Goal: Information Seeking & Learning: Learn about a topic

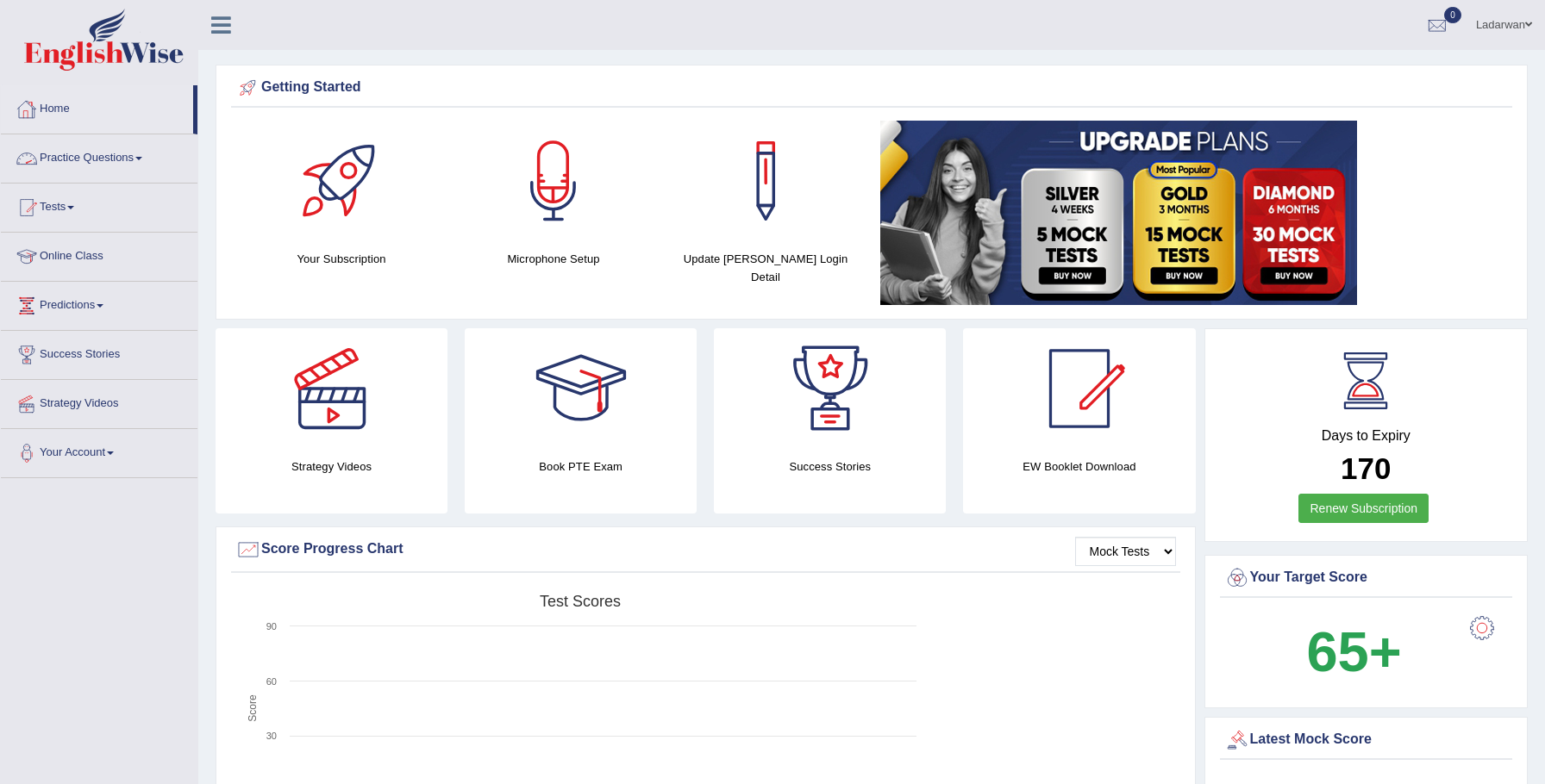
click at [143, 156] on link "Practice Questions" at bounding box center [99, 156] width 196 height 43
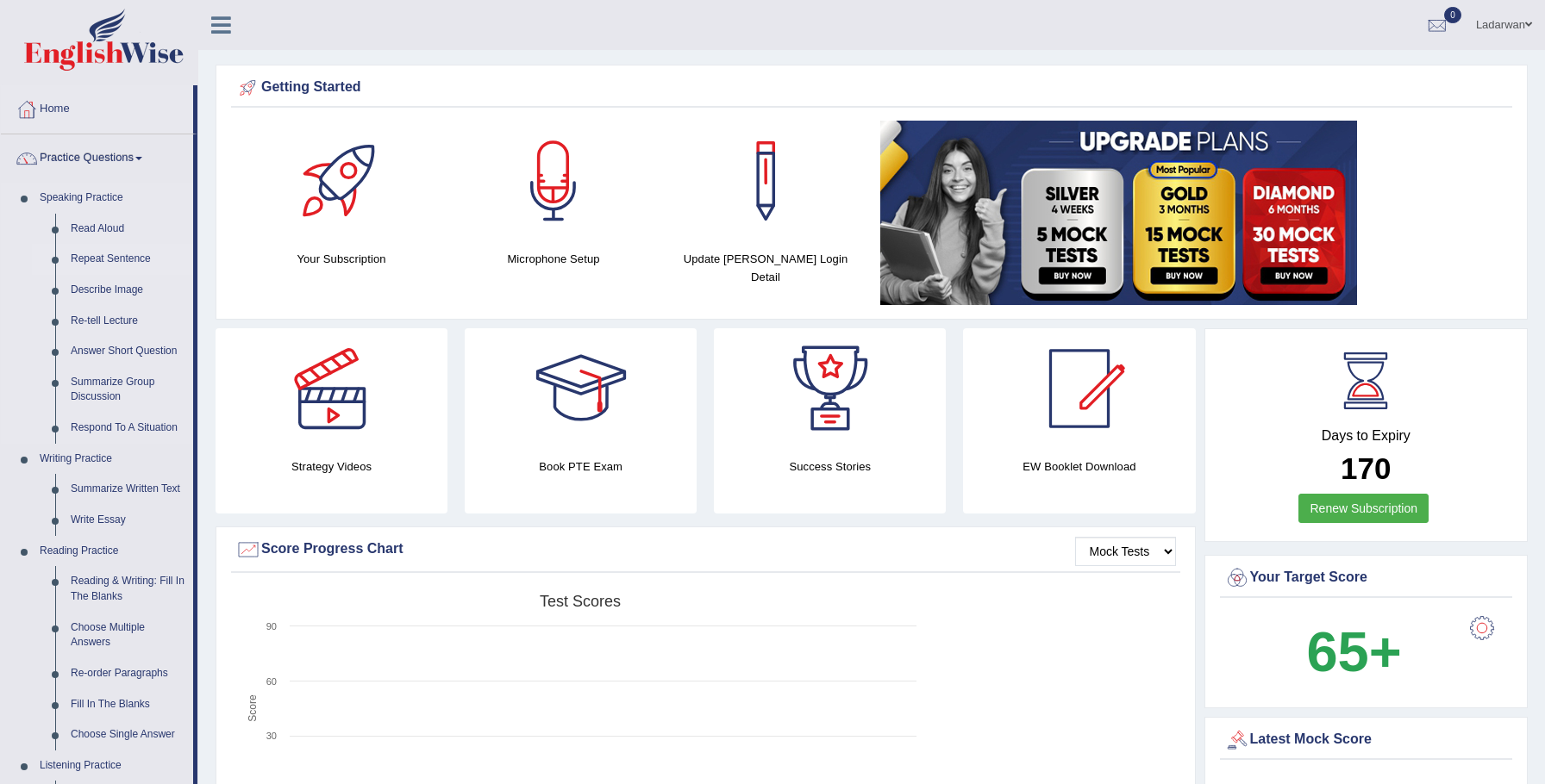
click at [149, 255] on link "Repeat Sentence" at bounding box center [127, 259] width 130 height 31
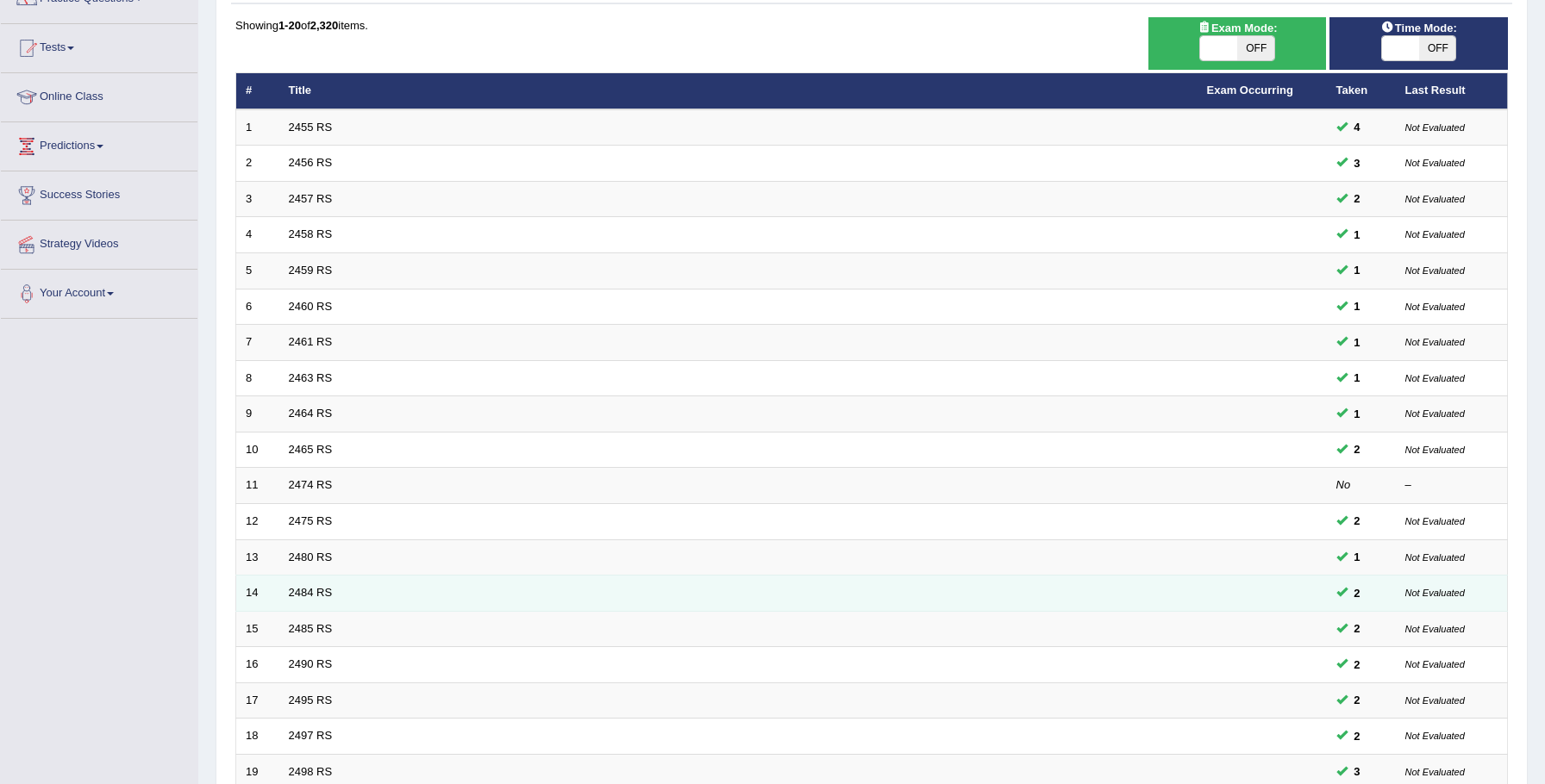
scroll to position [352, 0]
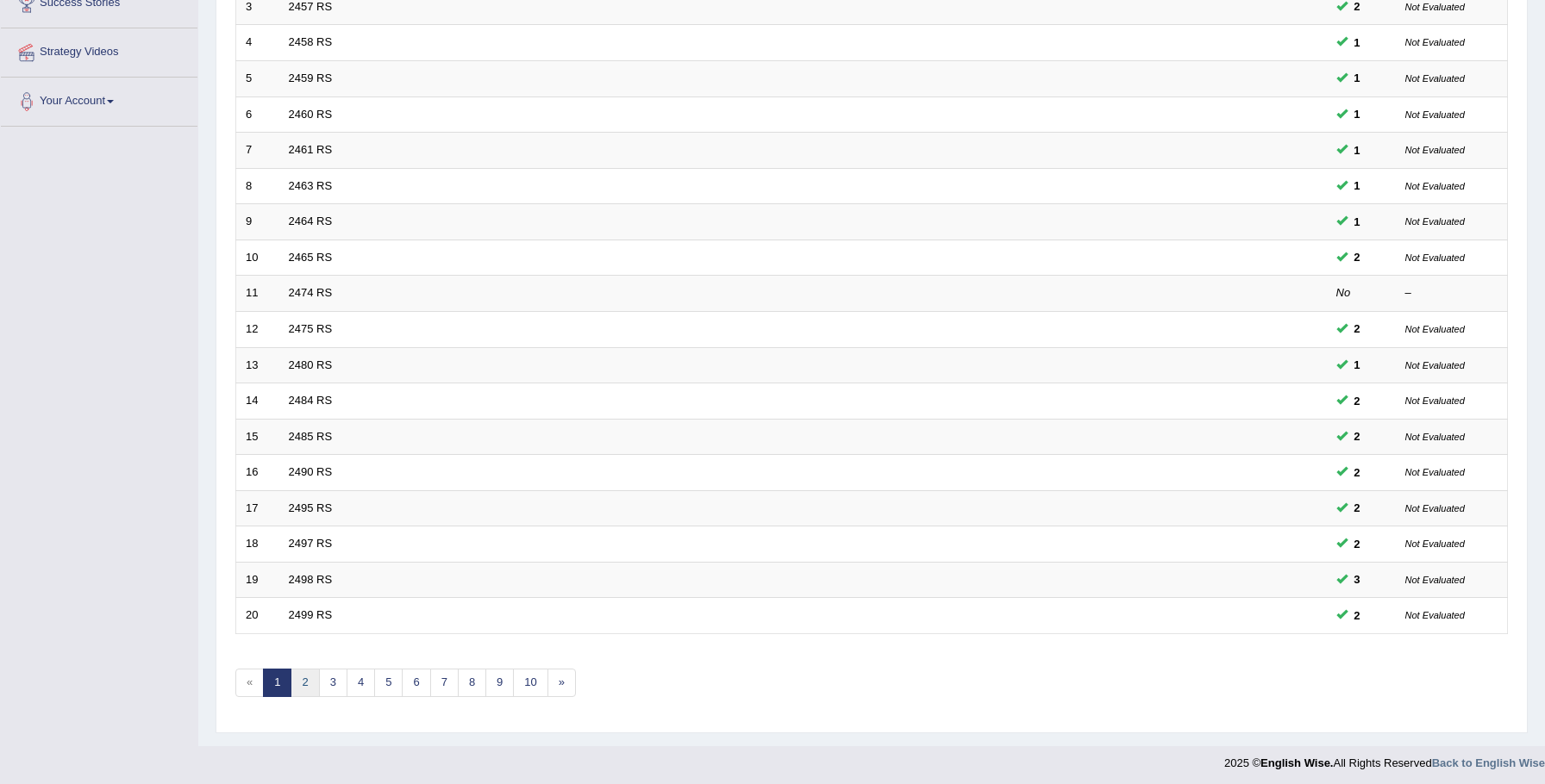
click at [311, 679] on link "2" at bounding box center [305, 683] width 28 height 28
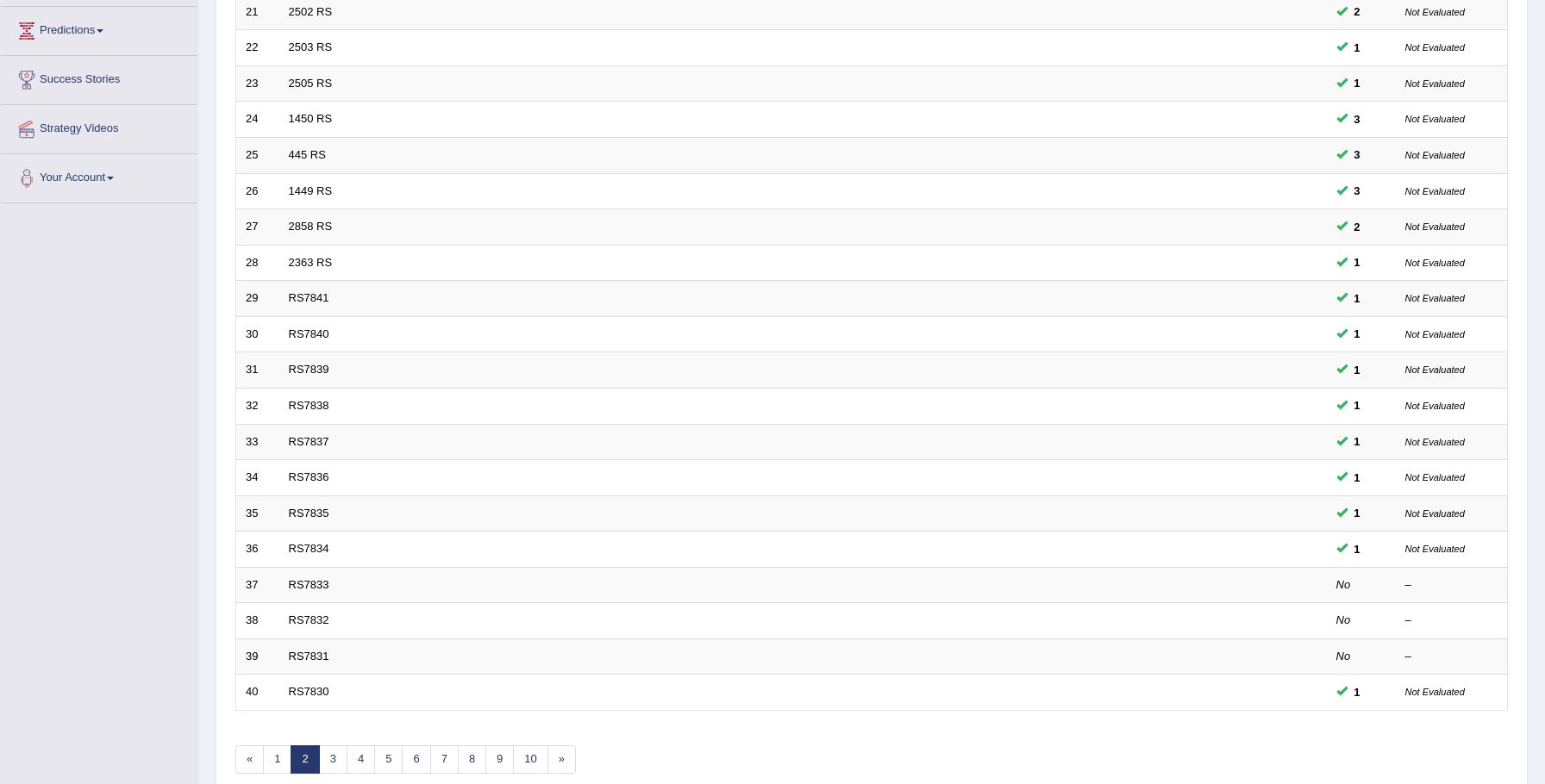
scroll to position [352, 0]
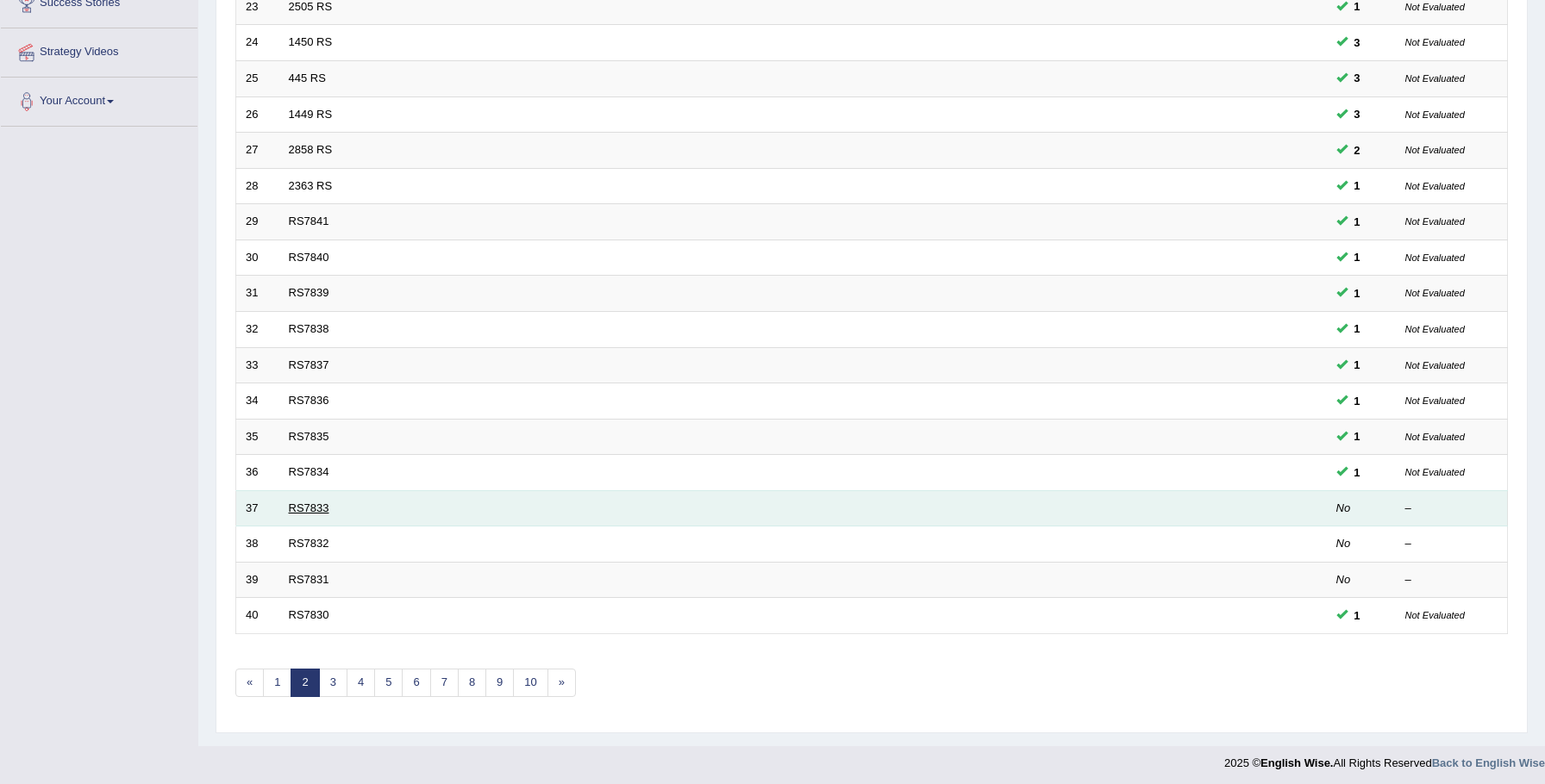
click at [306, 502] on link "RS7833" at bounding box center [310, 507] width 41 height 13
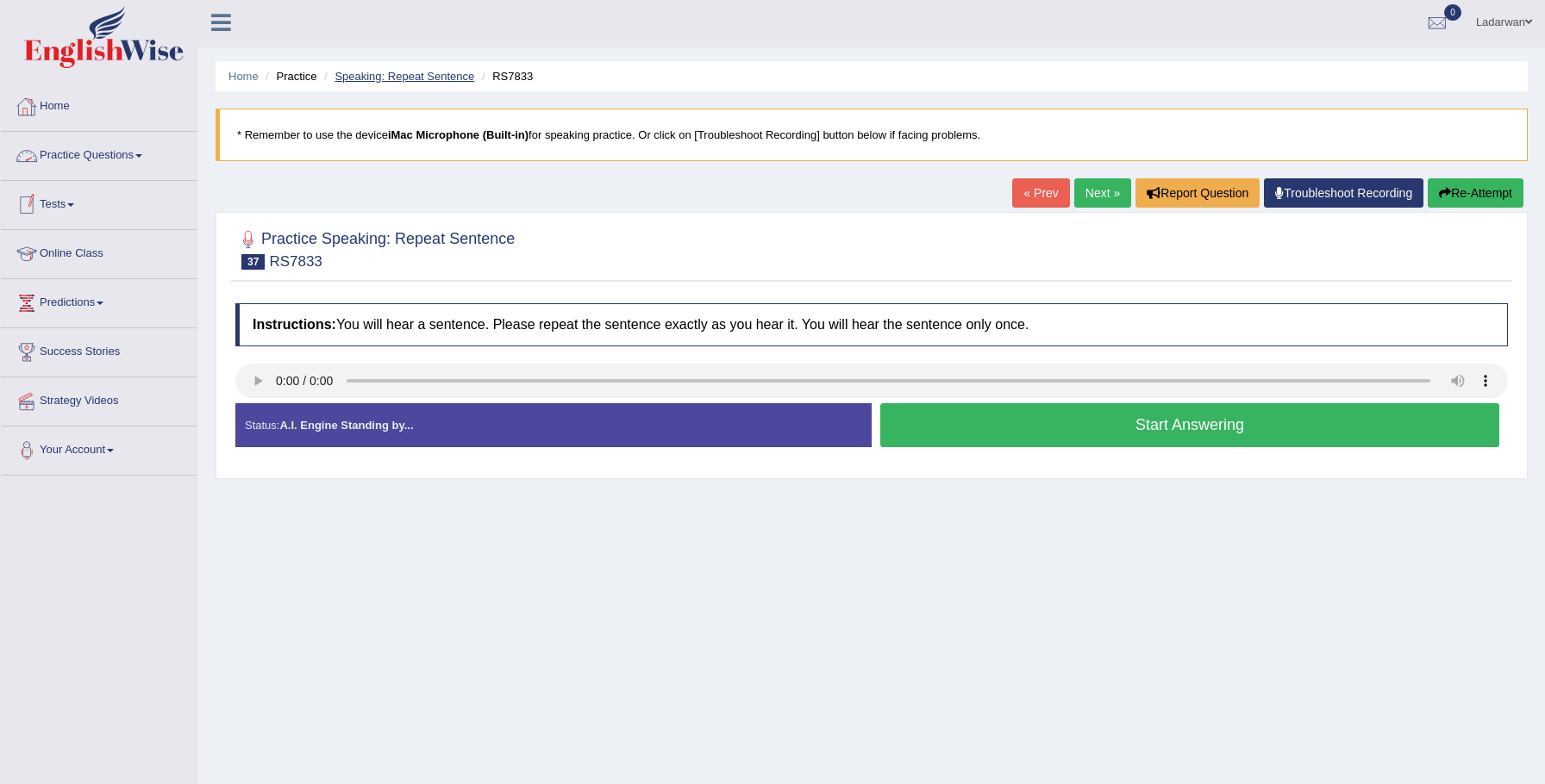
scroll to position [4, 0]
click at [414, 77] on link "Speaking: Repeat Sentence" at bounding box center [404, 75] width 140 height 13
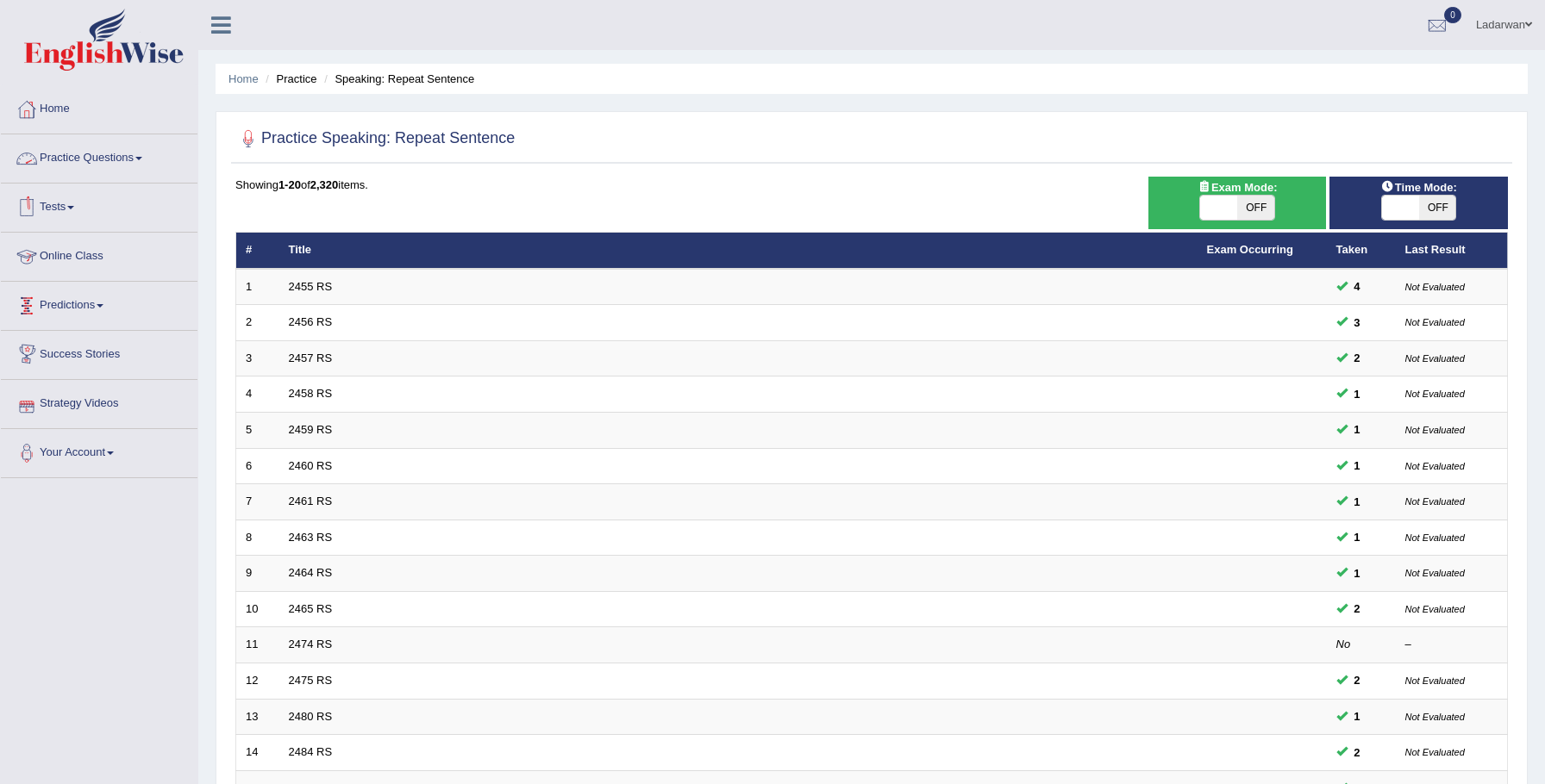
click at [1426, 200] on span "OFF" at bounding box center [1438, 207] width 37 height 24
checkbox input "true"
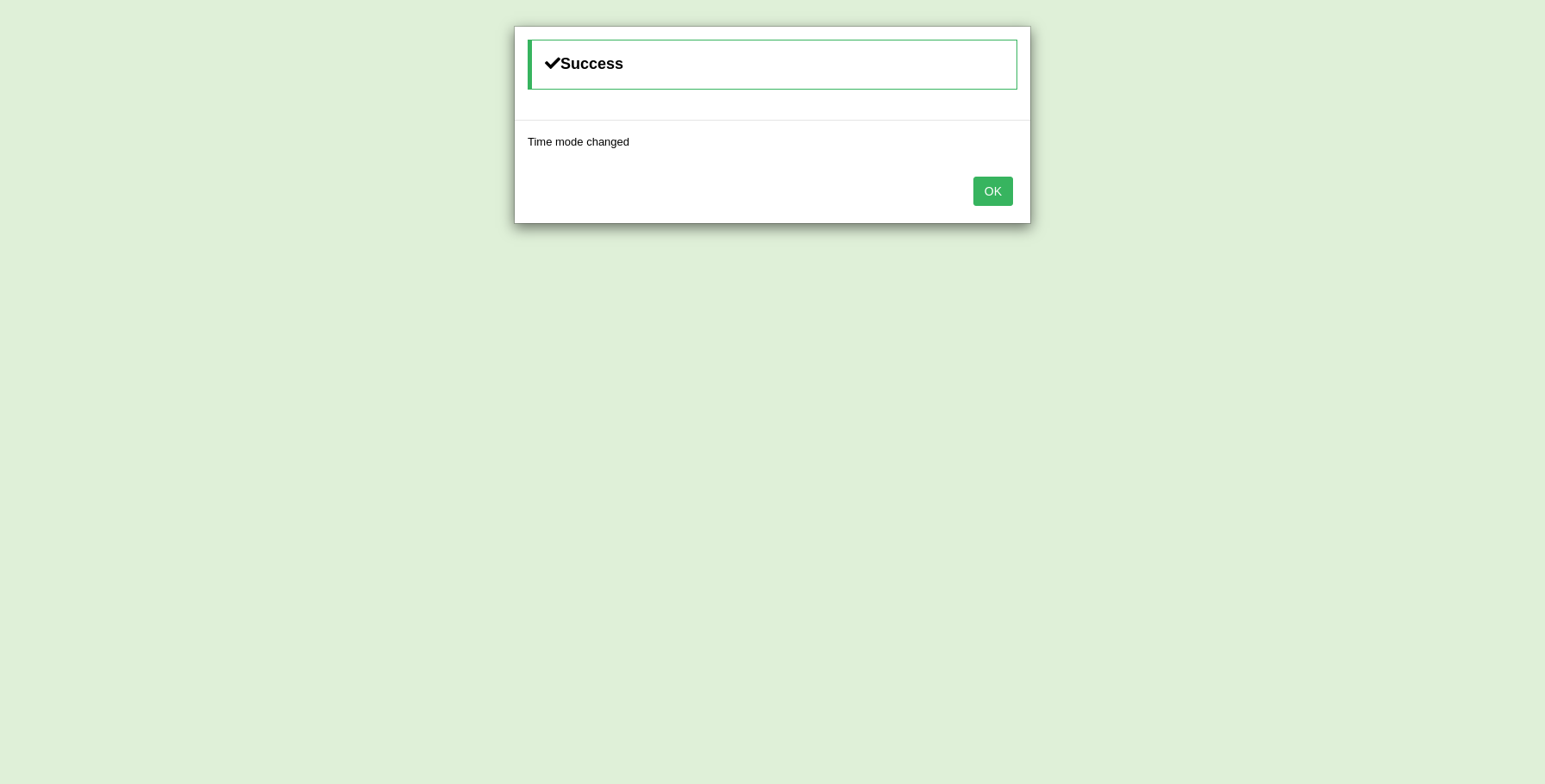
click at [1004, 198] on button "OK" at bounding box center [993, 191] width 40 height 29
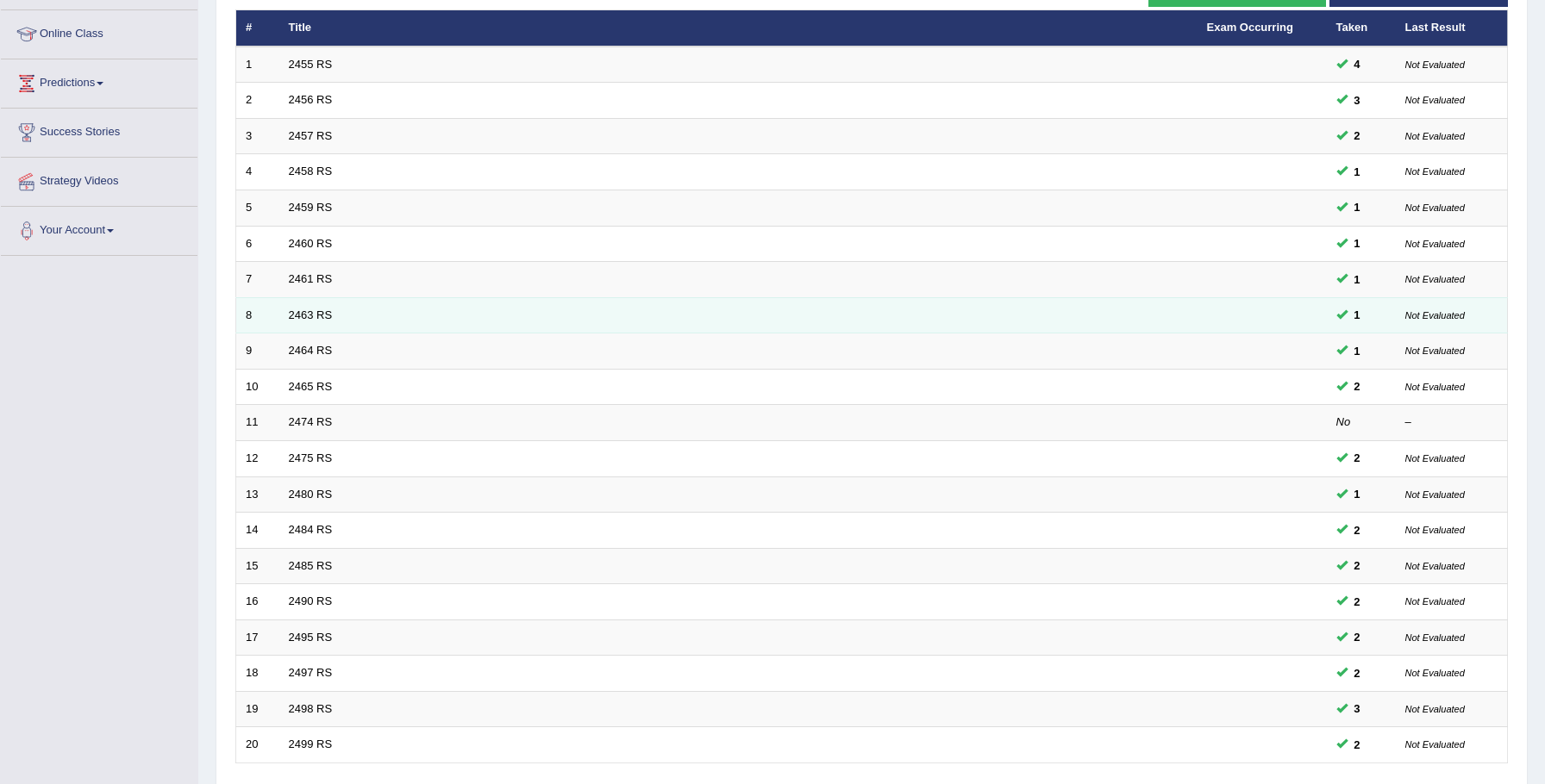
scroll to position [352, 0]
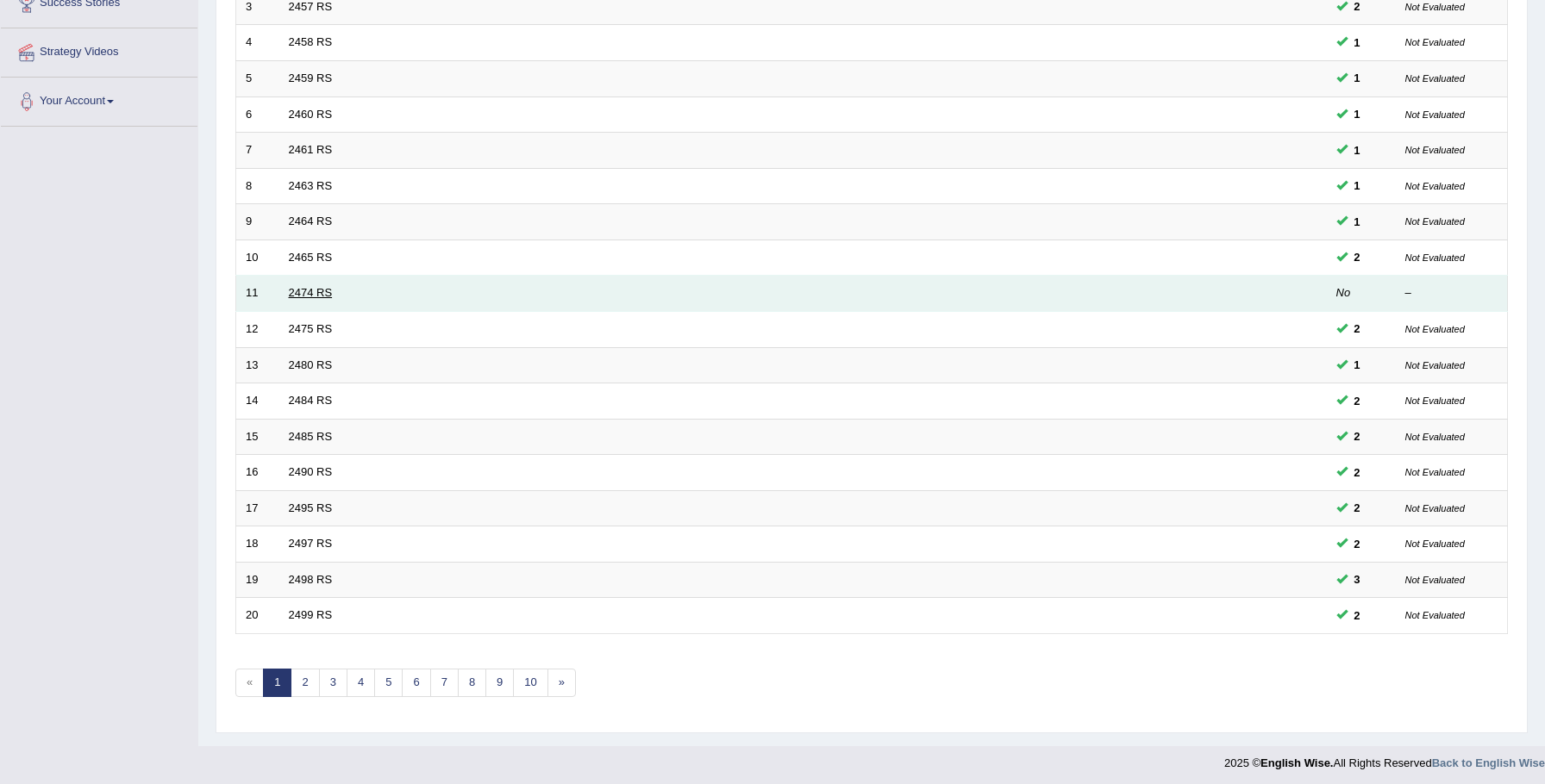
click at [302, 290] on link "2474 RS" at bounding box center [311, 293] width 44 height 13
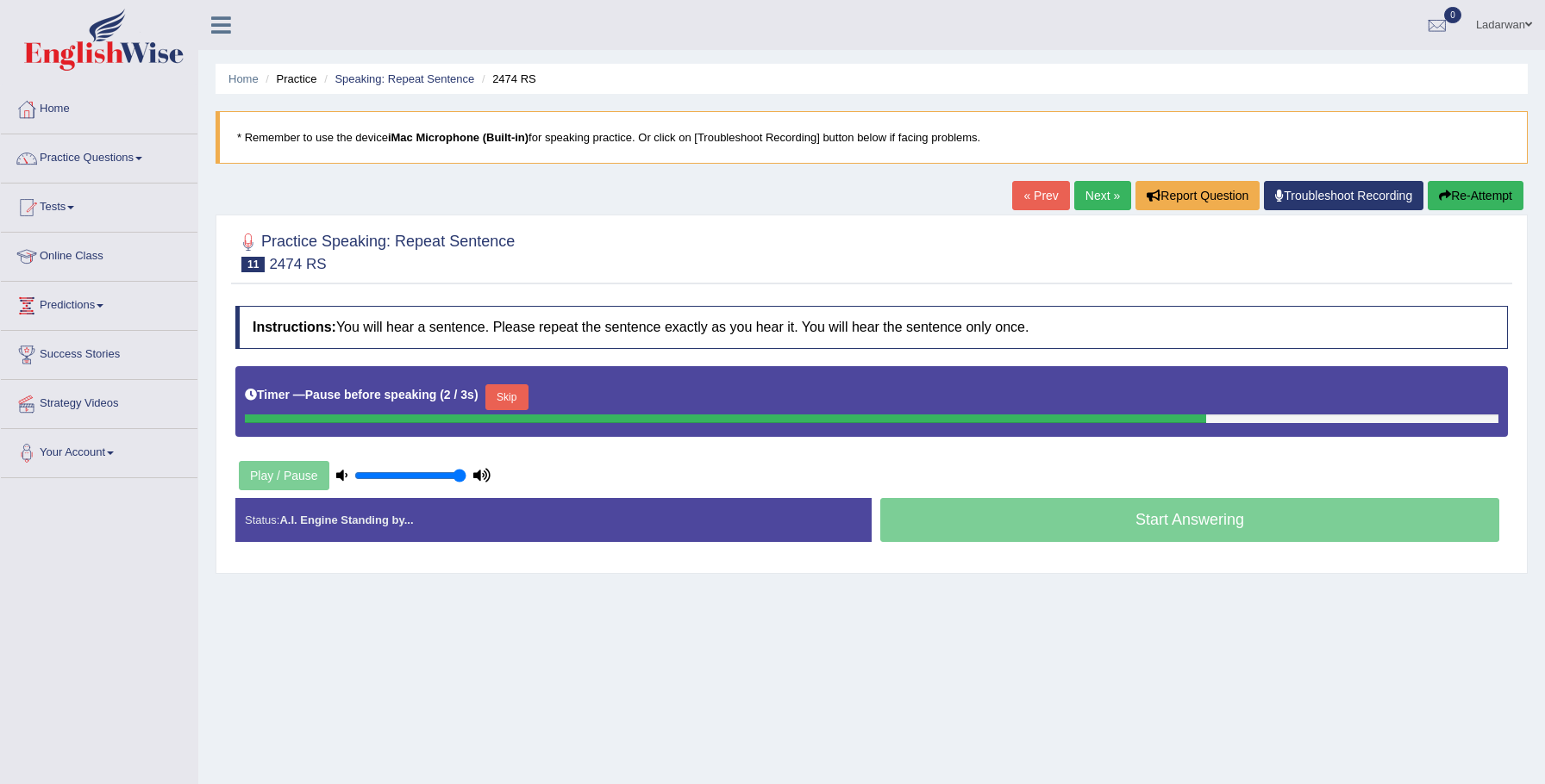
click at [1480, 203] on button "Re-Attempt" at bounding box center [1475, 195] width 96 height 29
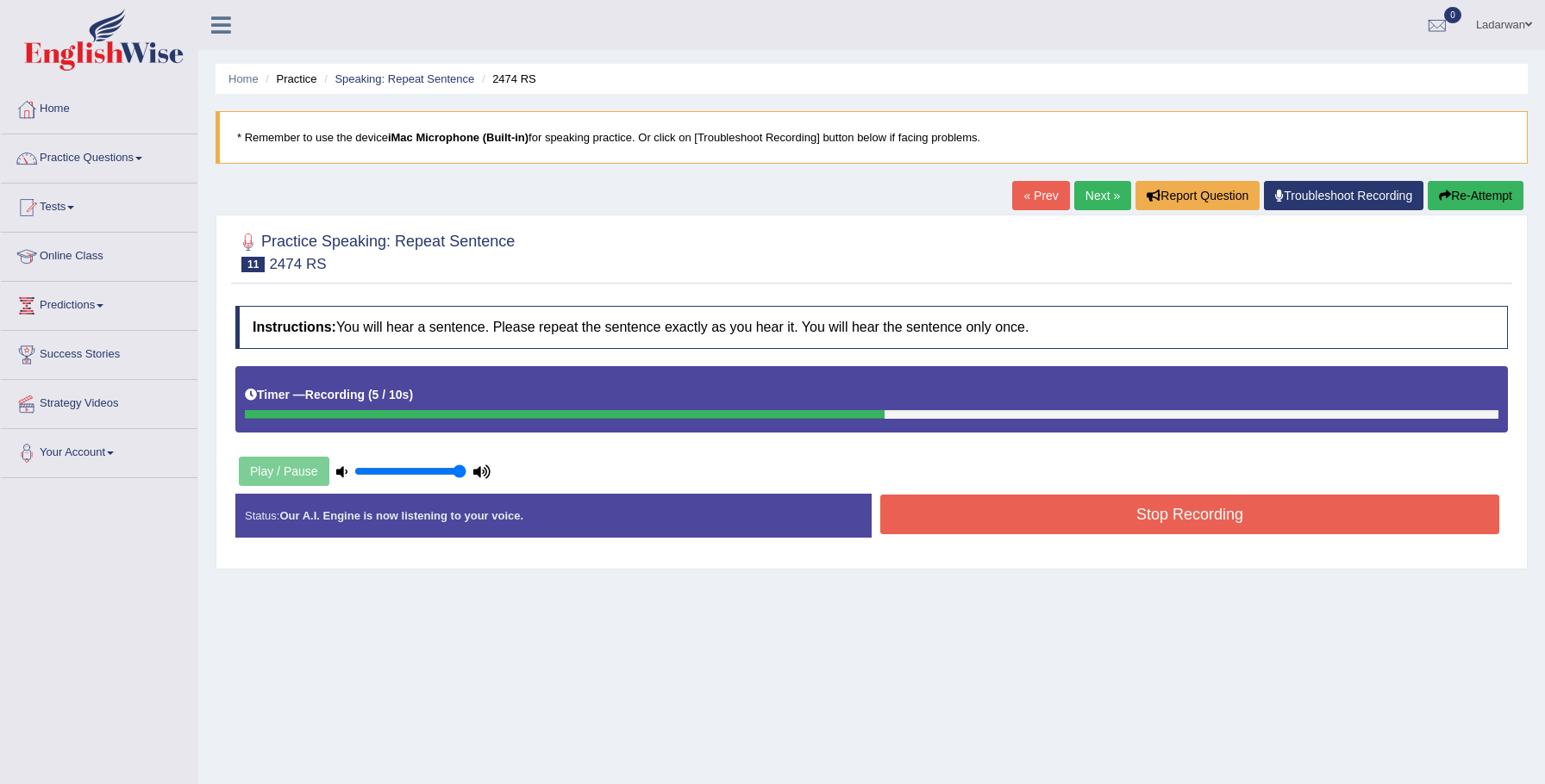
click at [1168, 515] on button "Stop Recording" at bounding box center [1189, 514] width 619 height 40
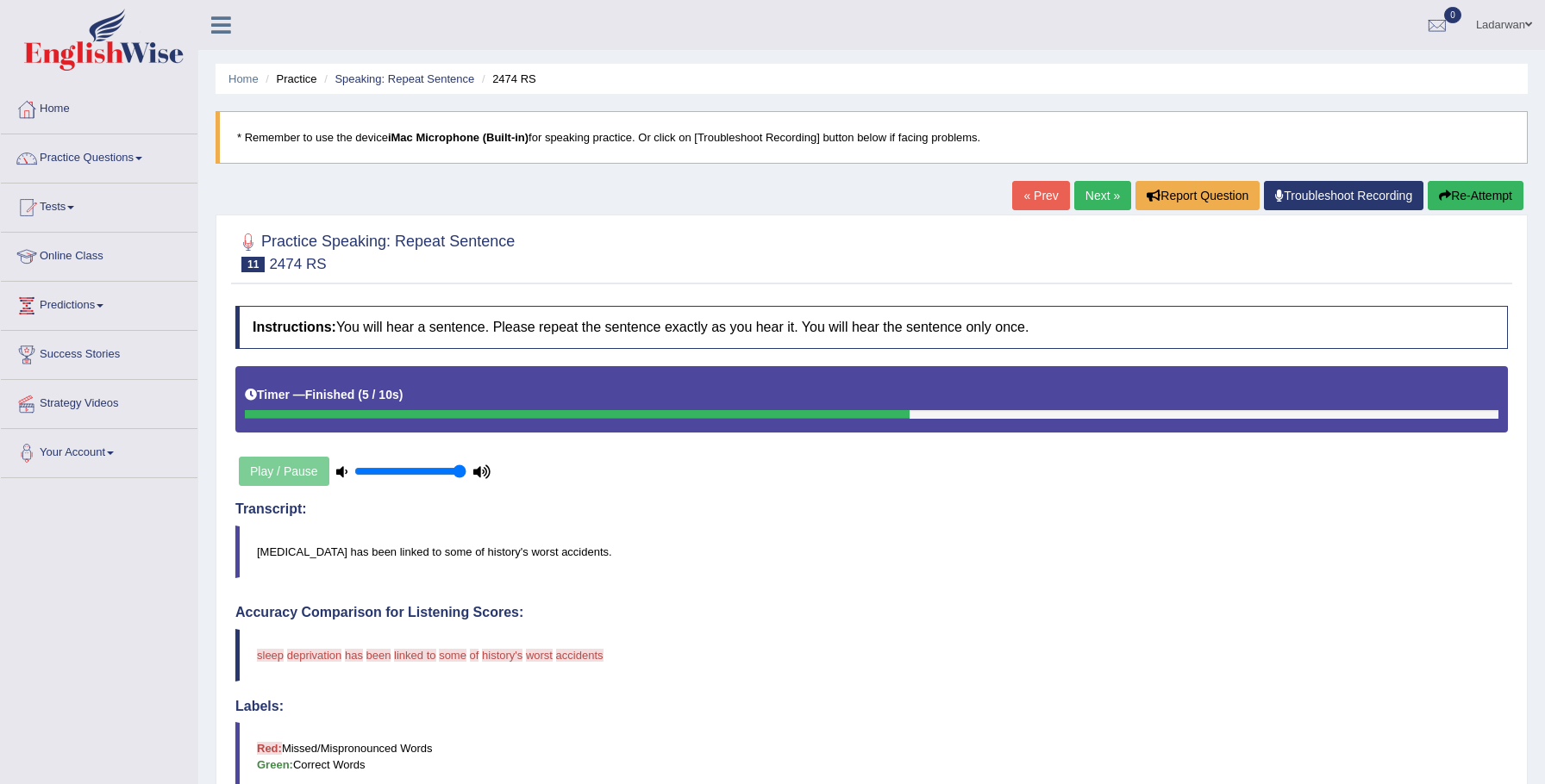
click at [1107, 198] on link "Next »" at bounding box center [1103, 195] width 57 height 29
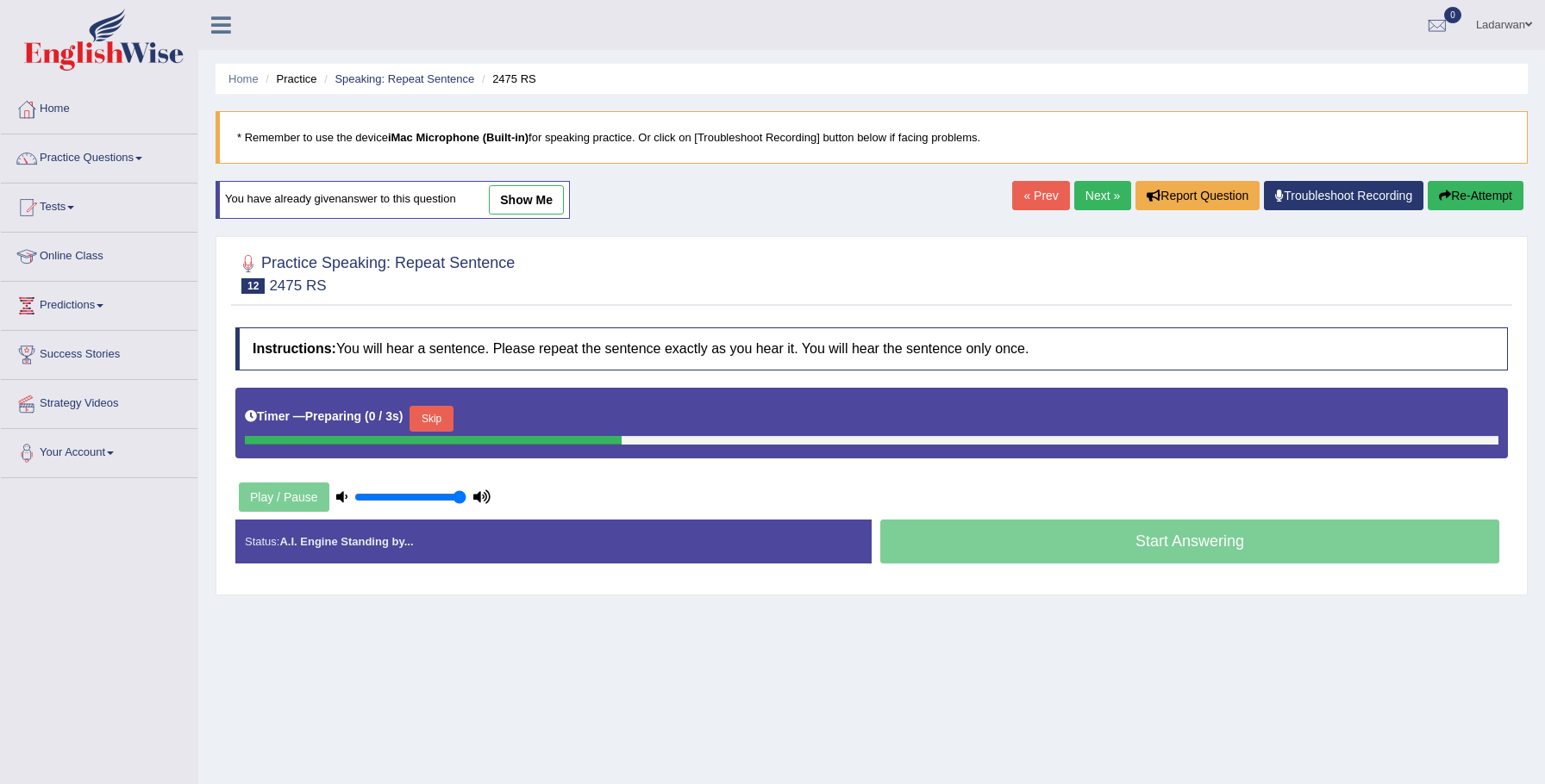
scroll to position [120, 0]
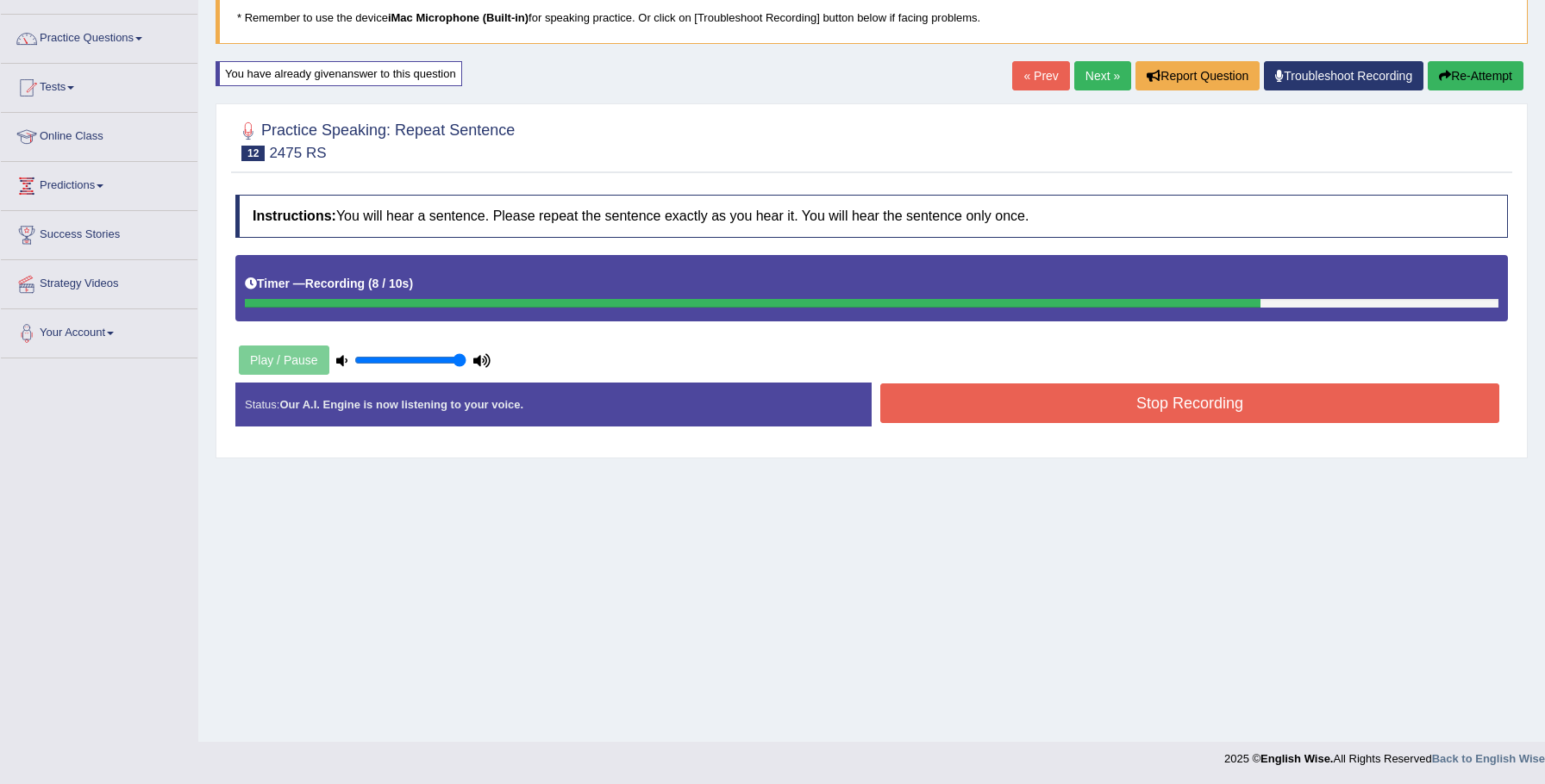
click at [1188, 410] on button "Stop Recording" at bounding box center [1189, 403] width 619 height 40
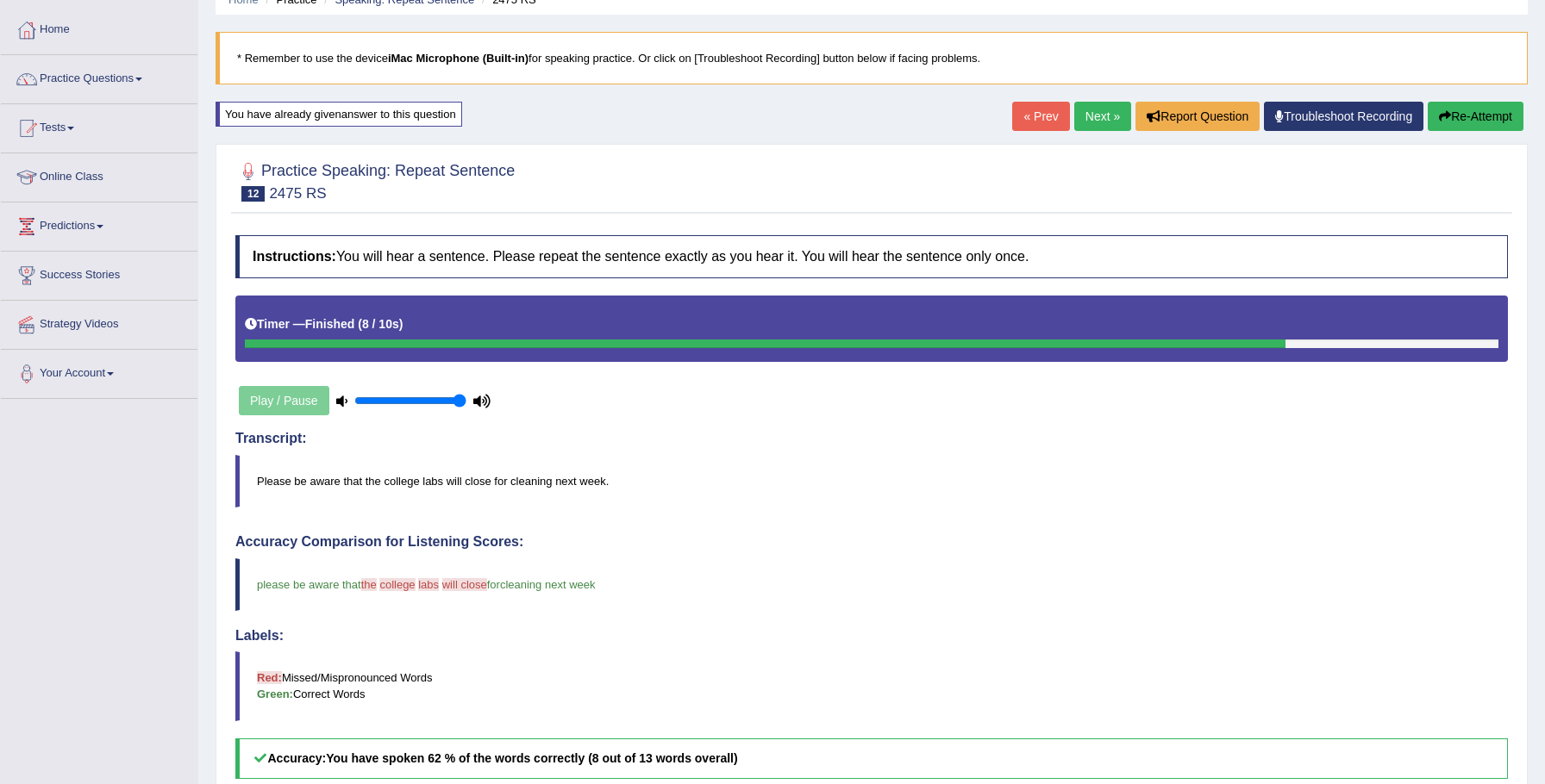
scroll to position [79, 0]
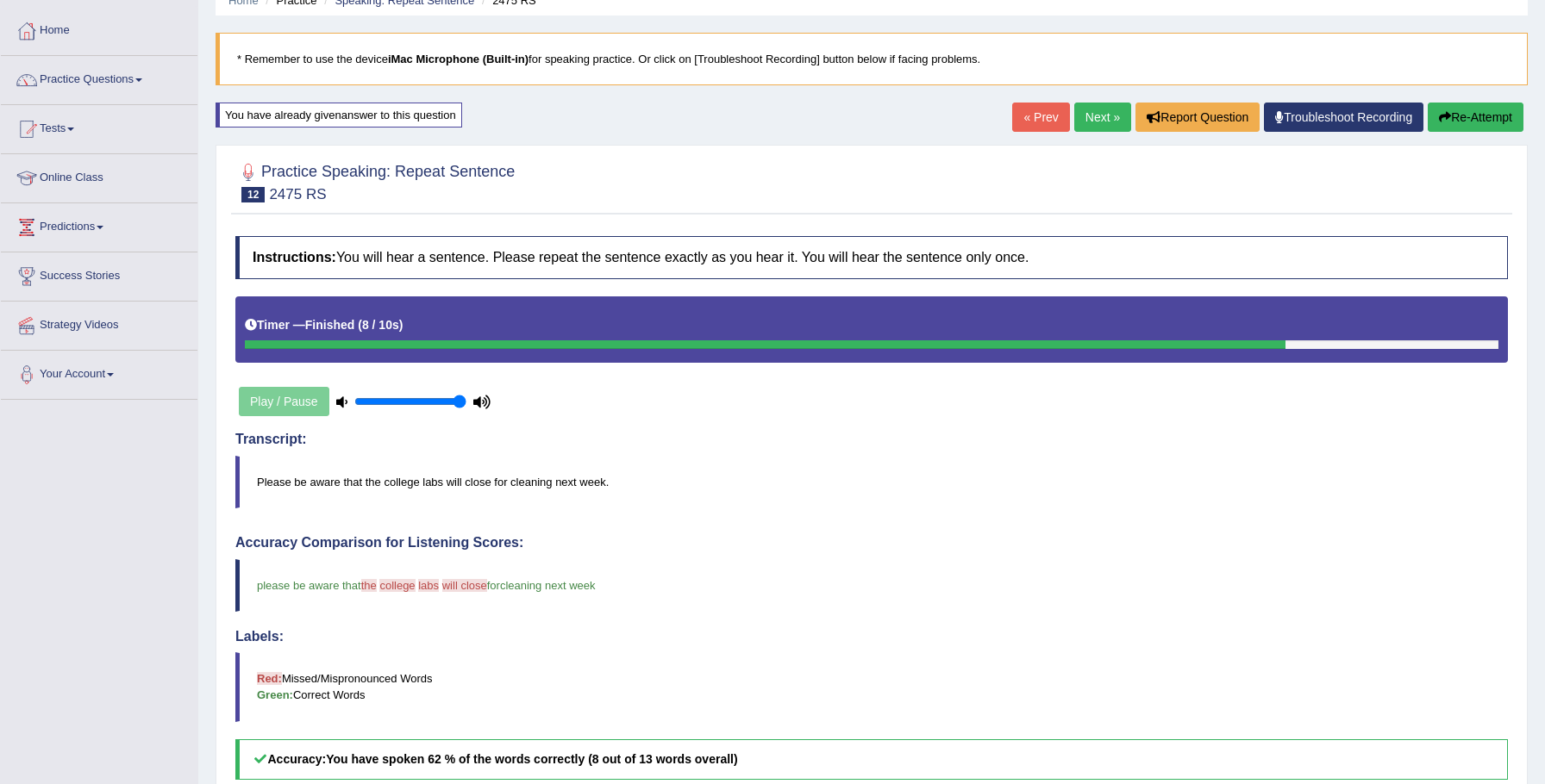
click at [1108, 119] on link "Next »" at bounding box center [1103, 117] width 57 height 29
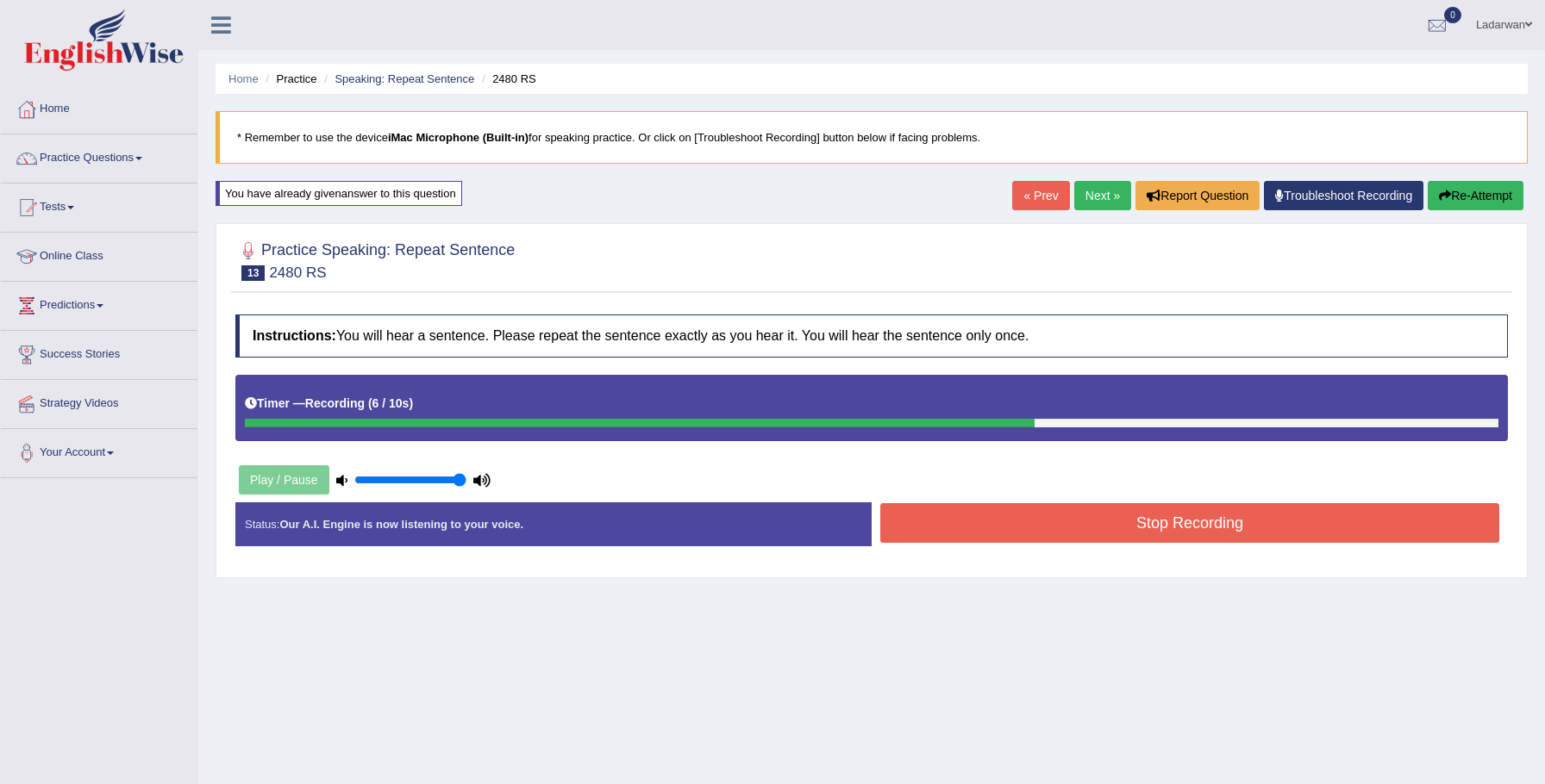
click at [1107, 537] on button "Stop Recording" at bounding box center [1189, 522] width 619 height 40
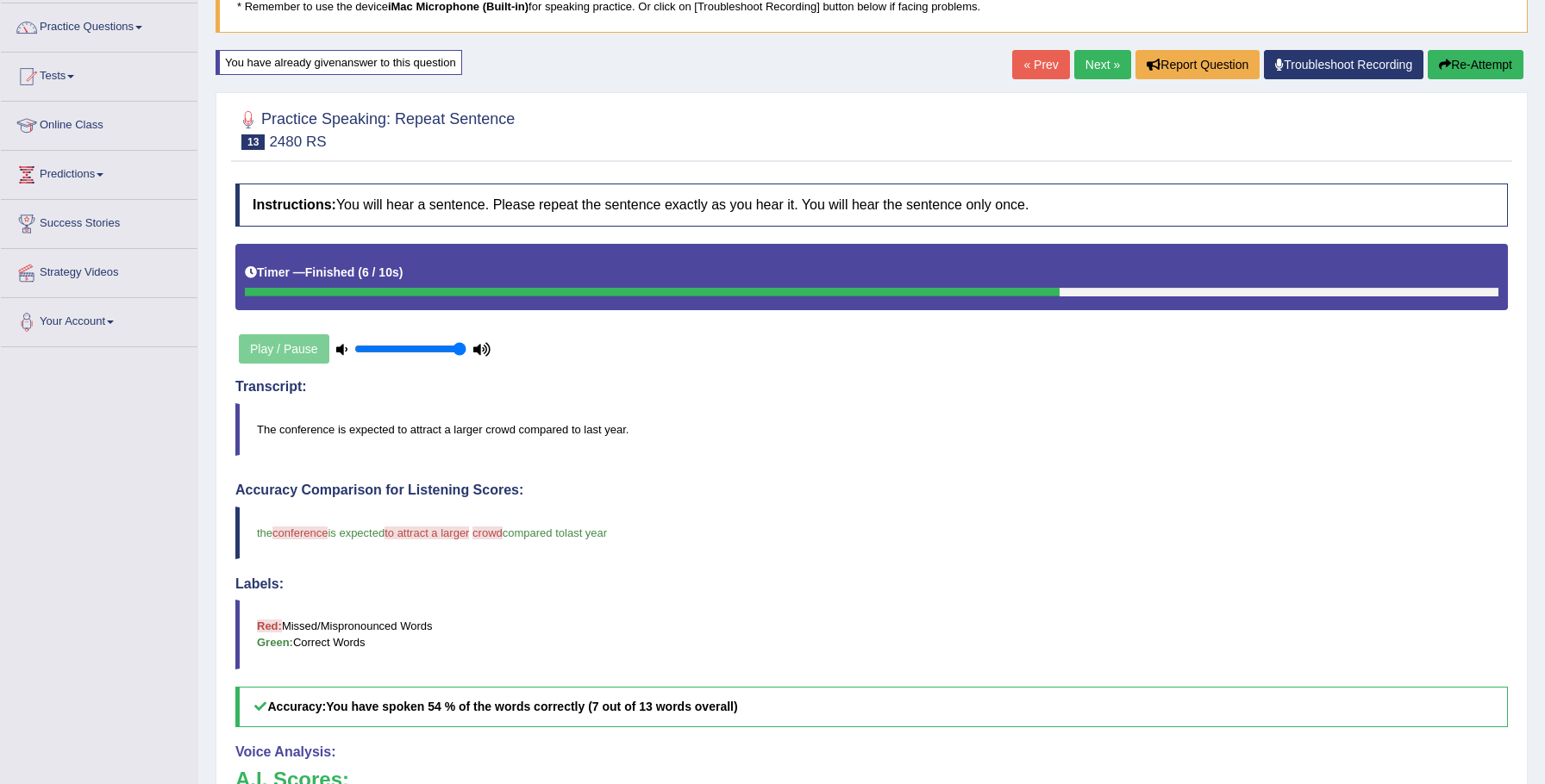
scroll to position [69, 0]
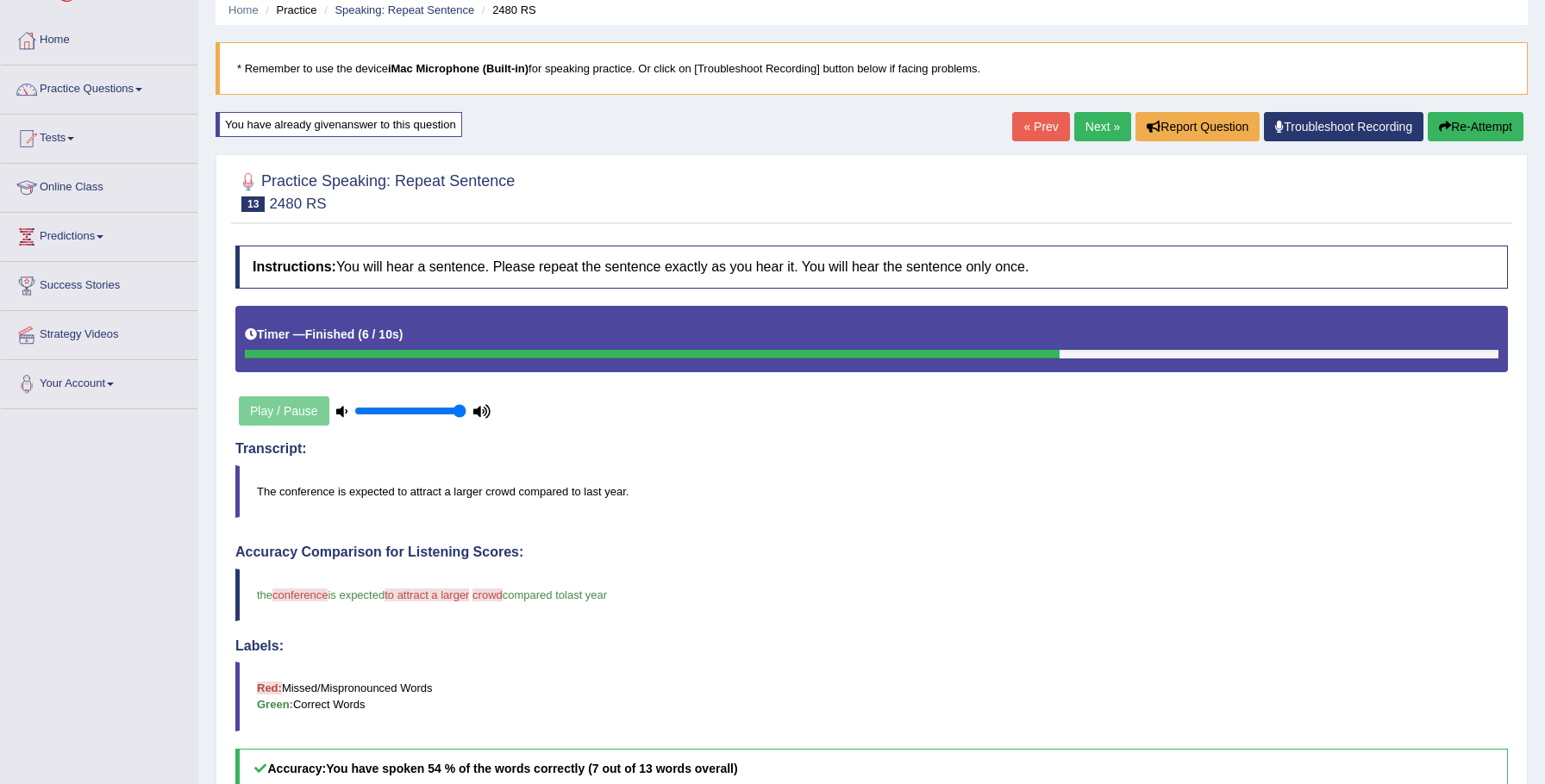
click at [1103, 133] on link "Next »" at bounding box center [1103, 126] width 57 height 29
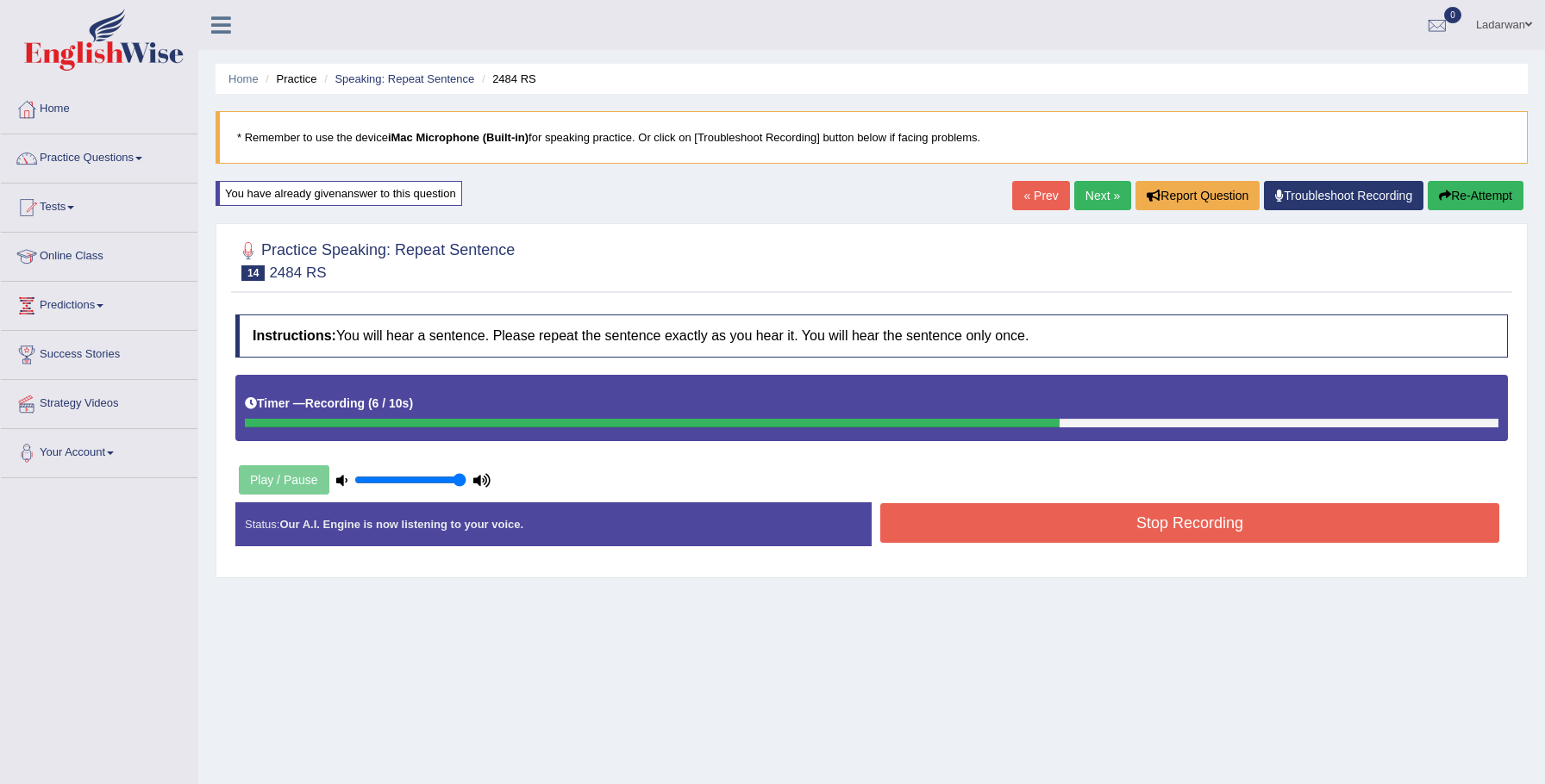
click at [1004, 520] on button "Stop Recording" at bounding box center [1189, 522] width 619 height 40
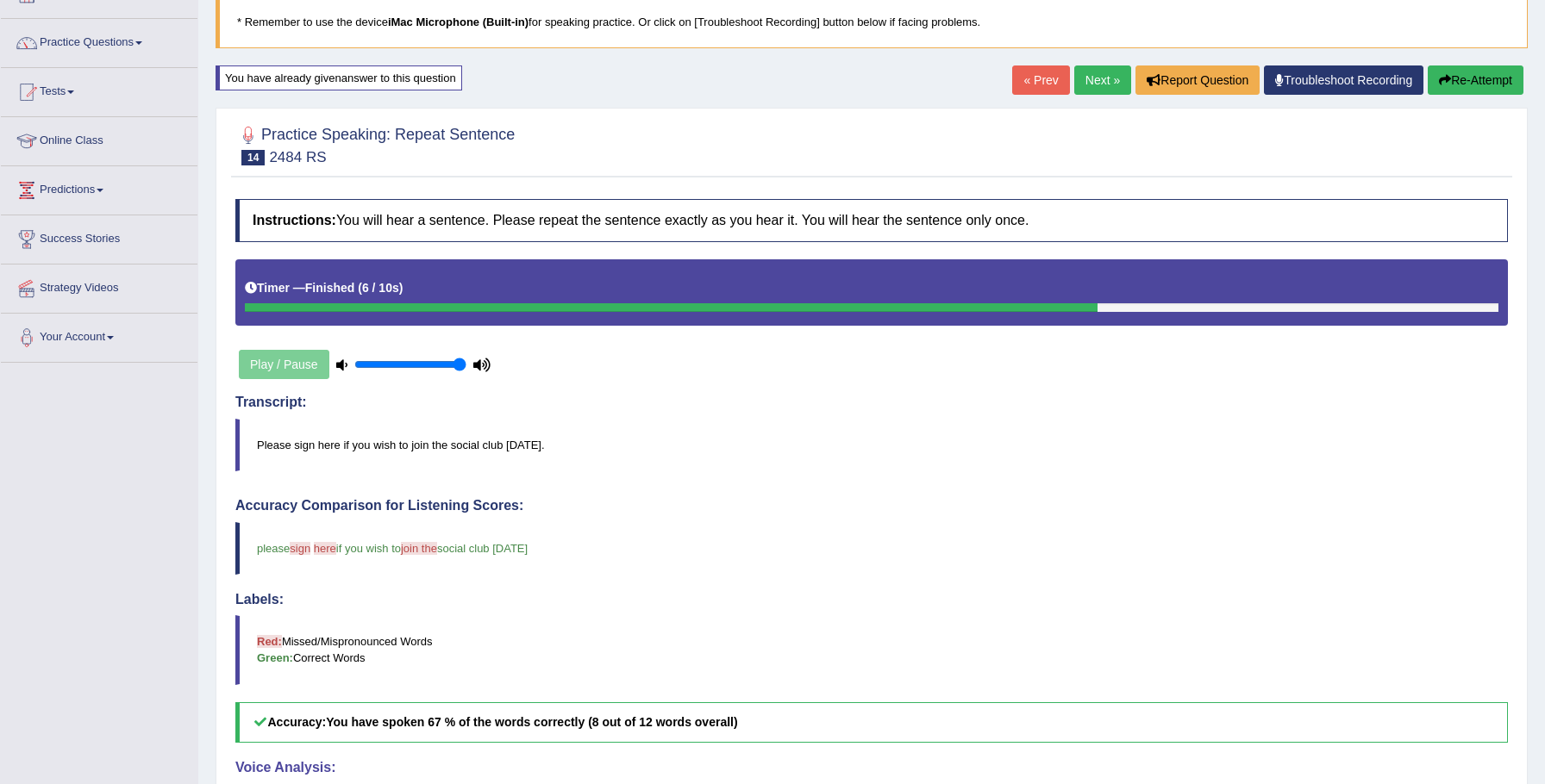
scroll to position [114, 0]
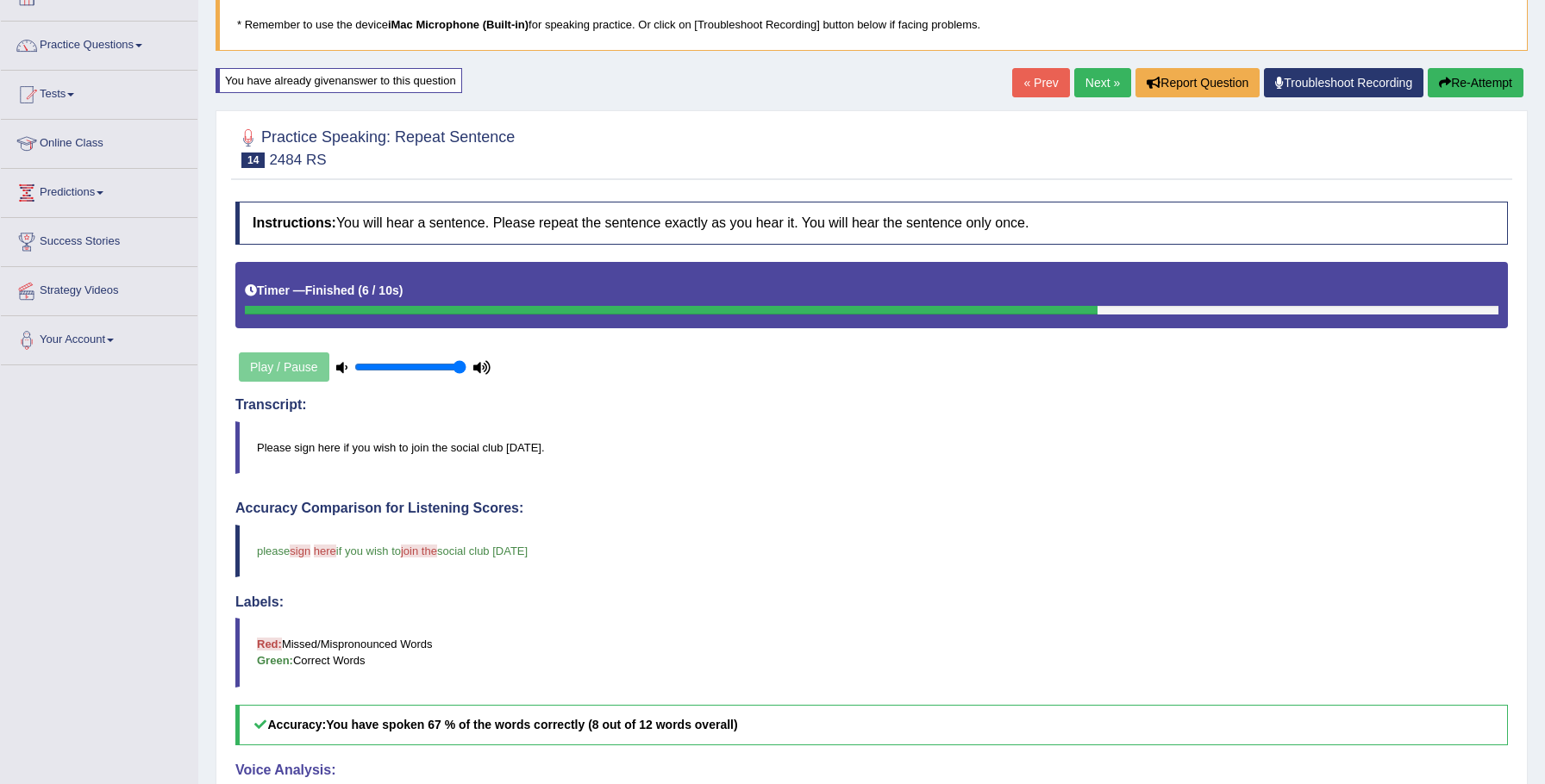
click at [1073, 98] on div "« Prev Next » Report Question Troubleshoot Recording Re-Attempt" at bounding box center [1270, 85] width 516 height 34
click at [1090, 86] on link "Next »" at bounding box center [1103, 82] width 57 height 29
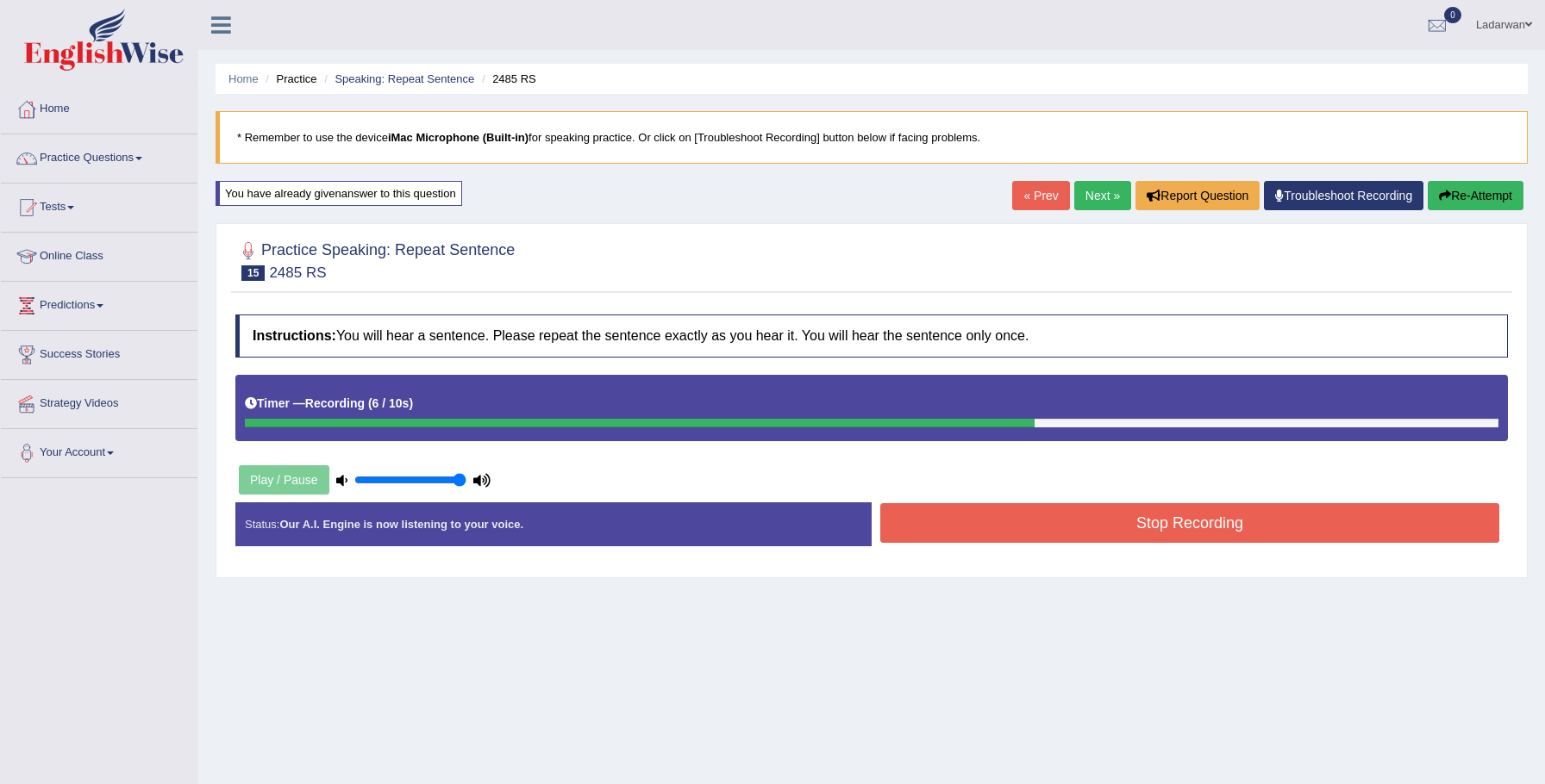
click at [1061, 518] on button "Stop Recording" at bounding box center [1189, 522] width 619 height 40
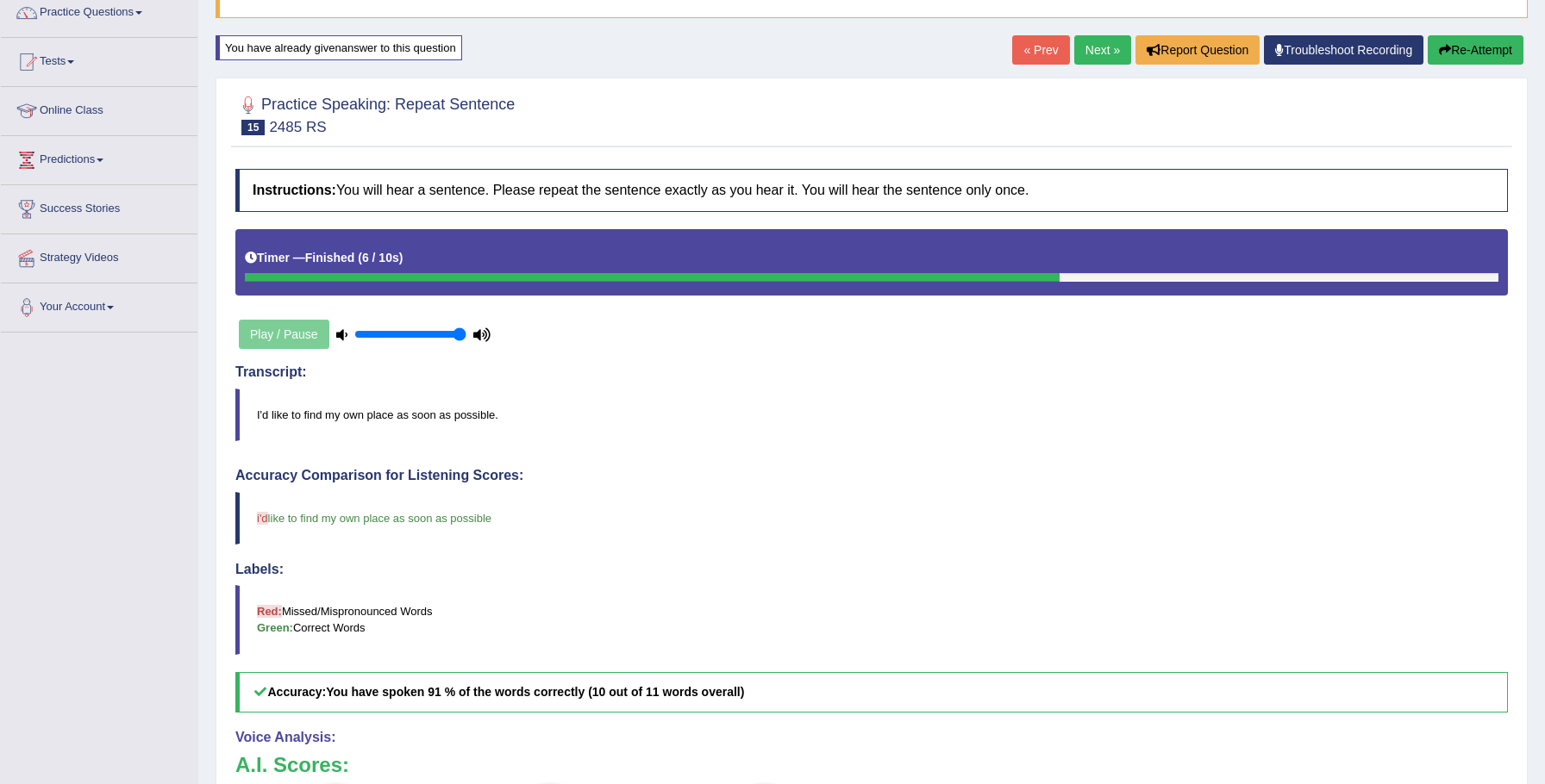
scroll to position [148, 0]
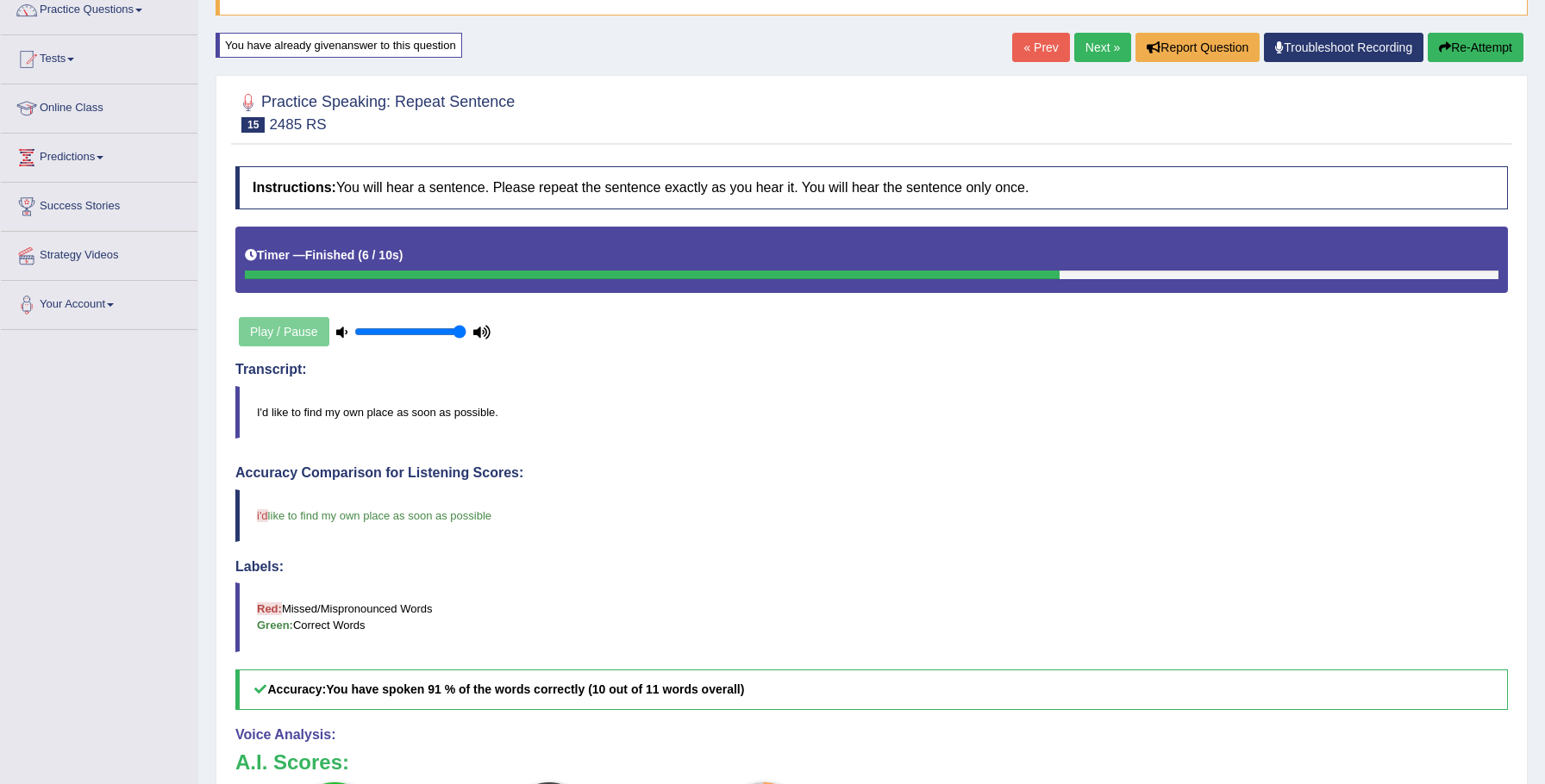
click at [1084, 49] on link "Next »" at bounding box center [1103, 47] width 57 height 29
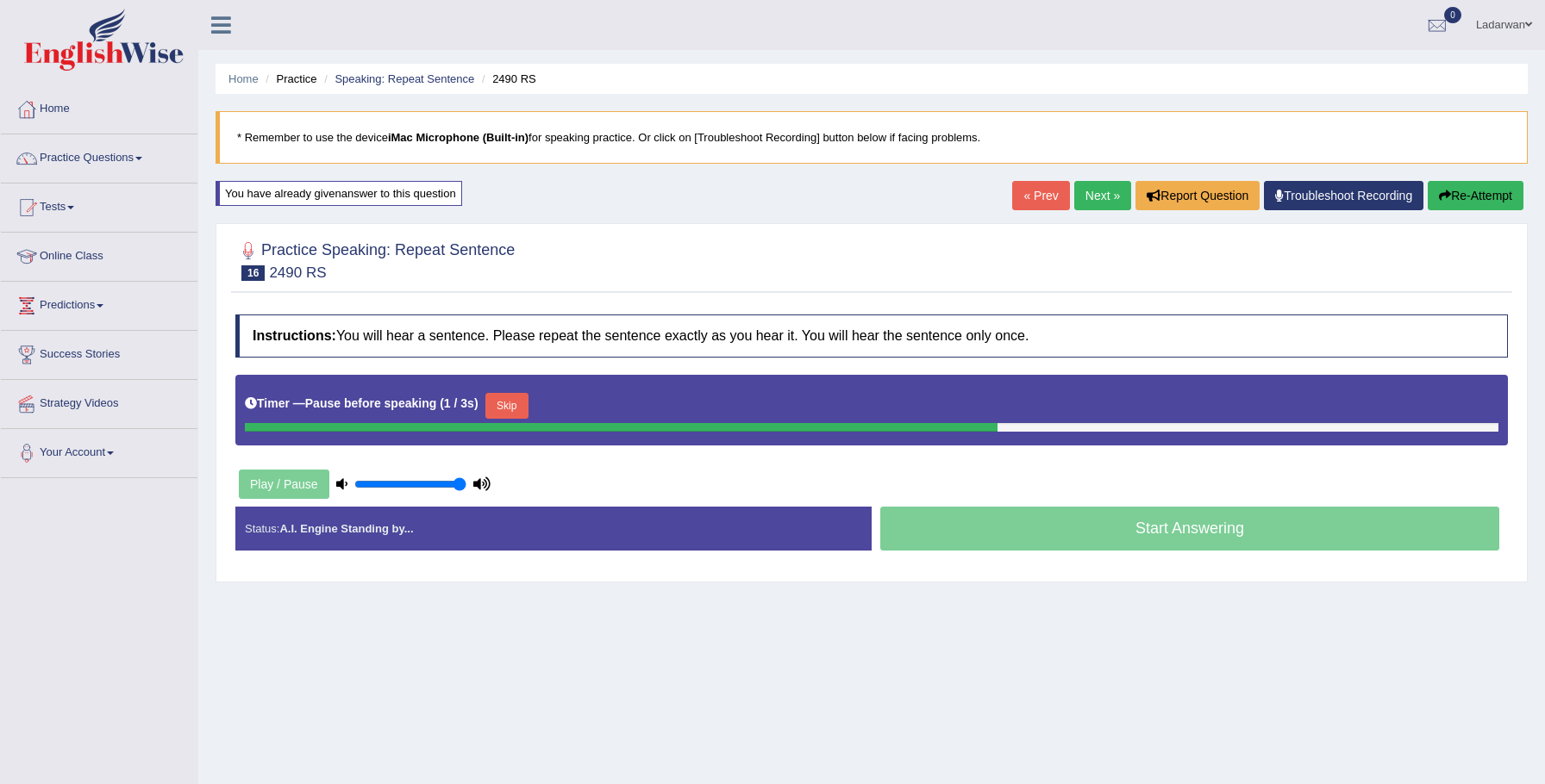
scroll to position [28, 0]
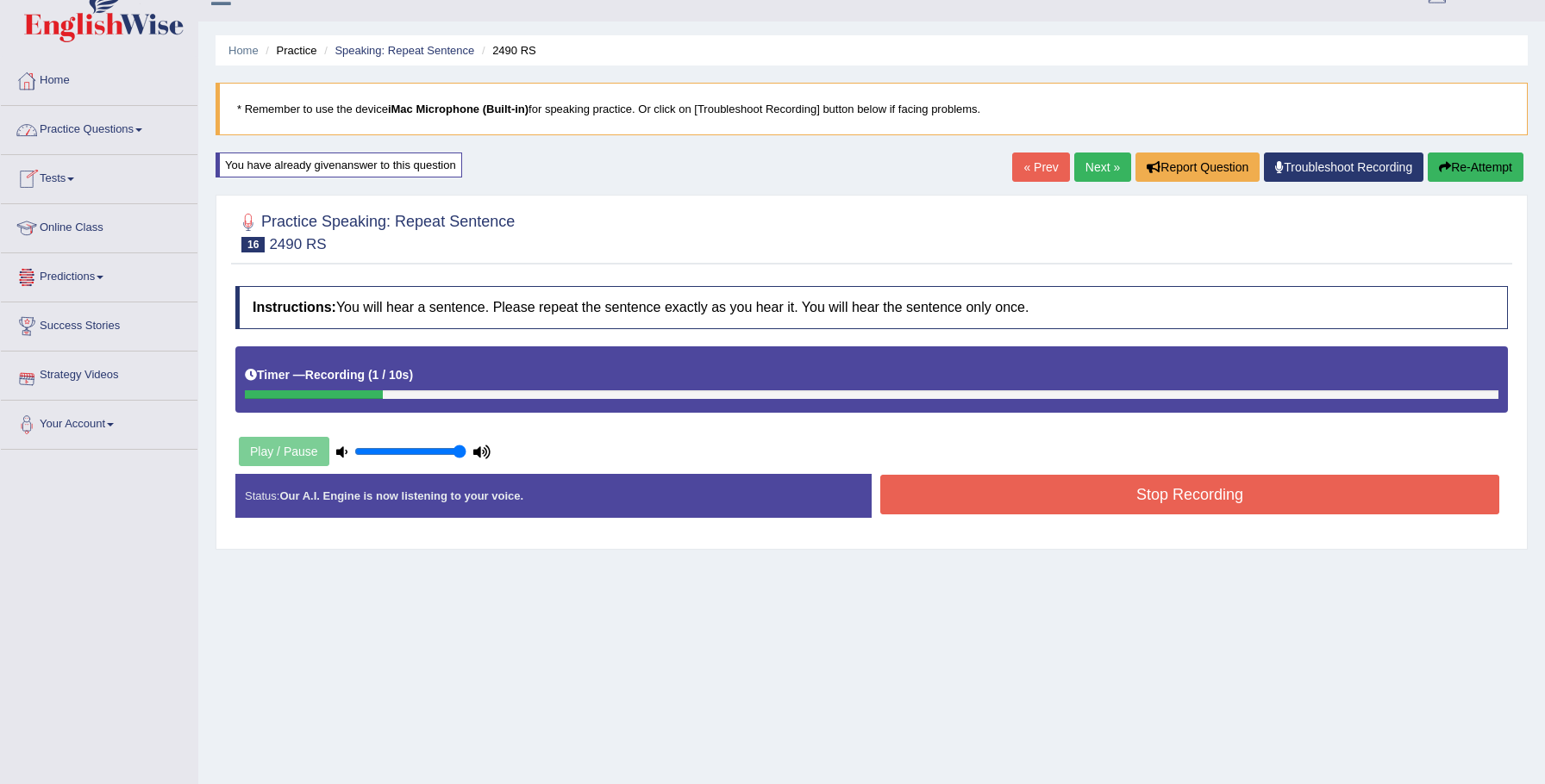
click at [131, 125] on link "Practice Questions" at bounding box center [99, 127] width 196 height 43
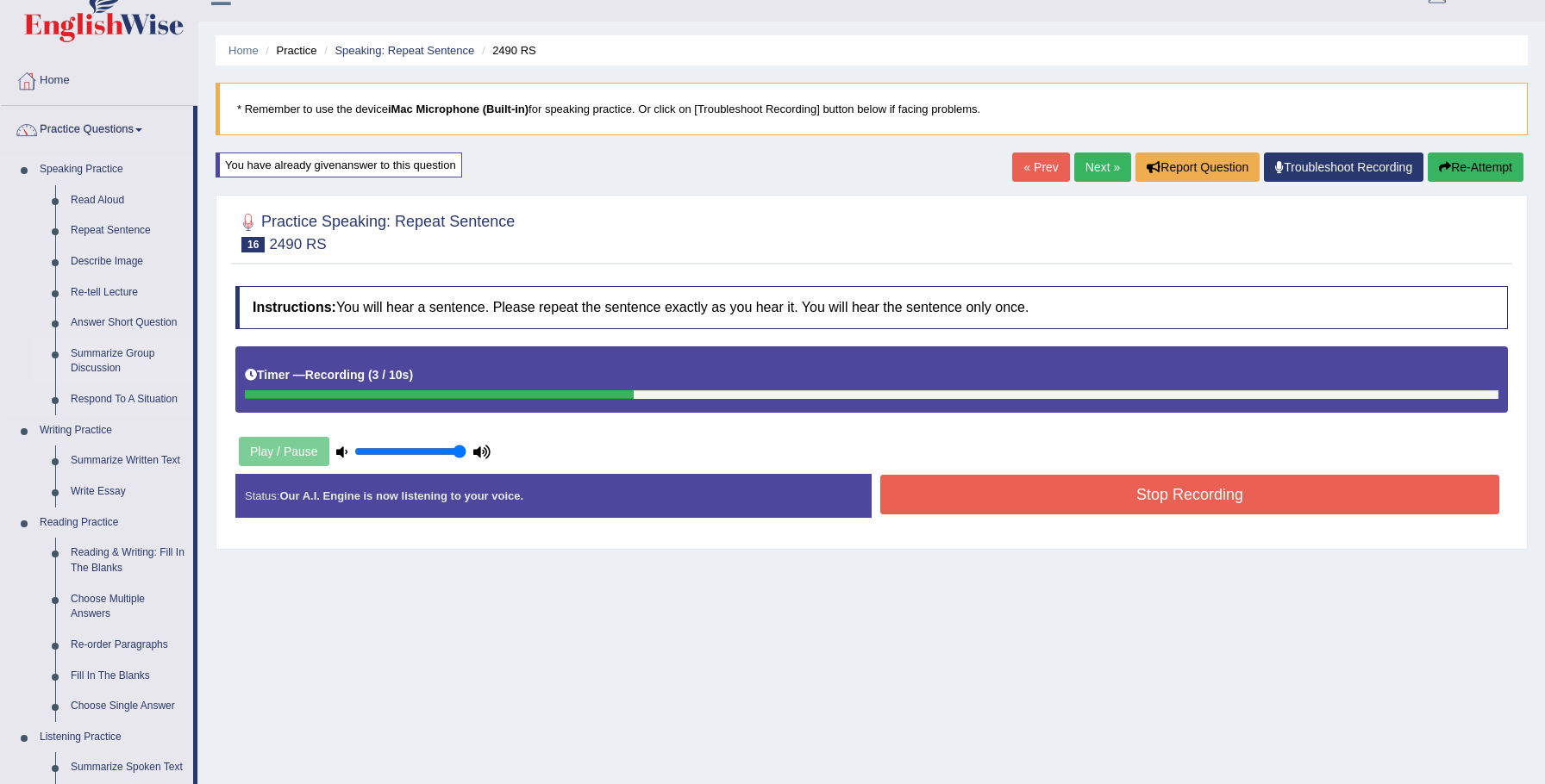
click at [124, 354] on link "Summarize Group Discussion" at bounding box center [127, 362] width 130 height 46
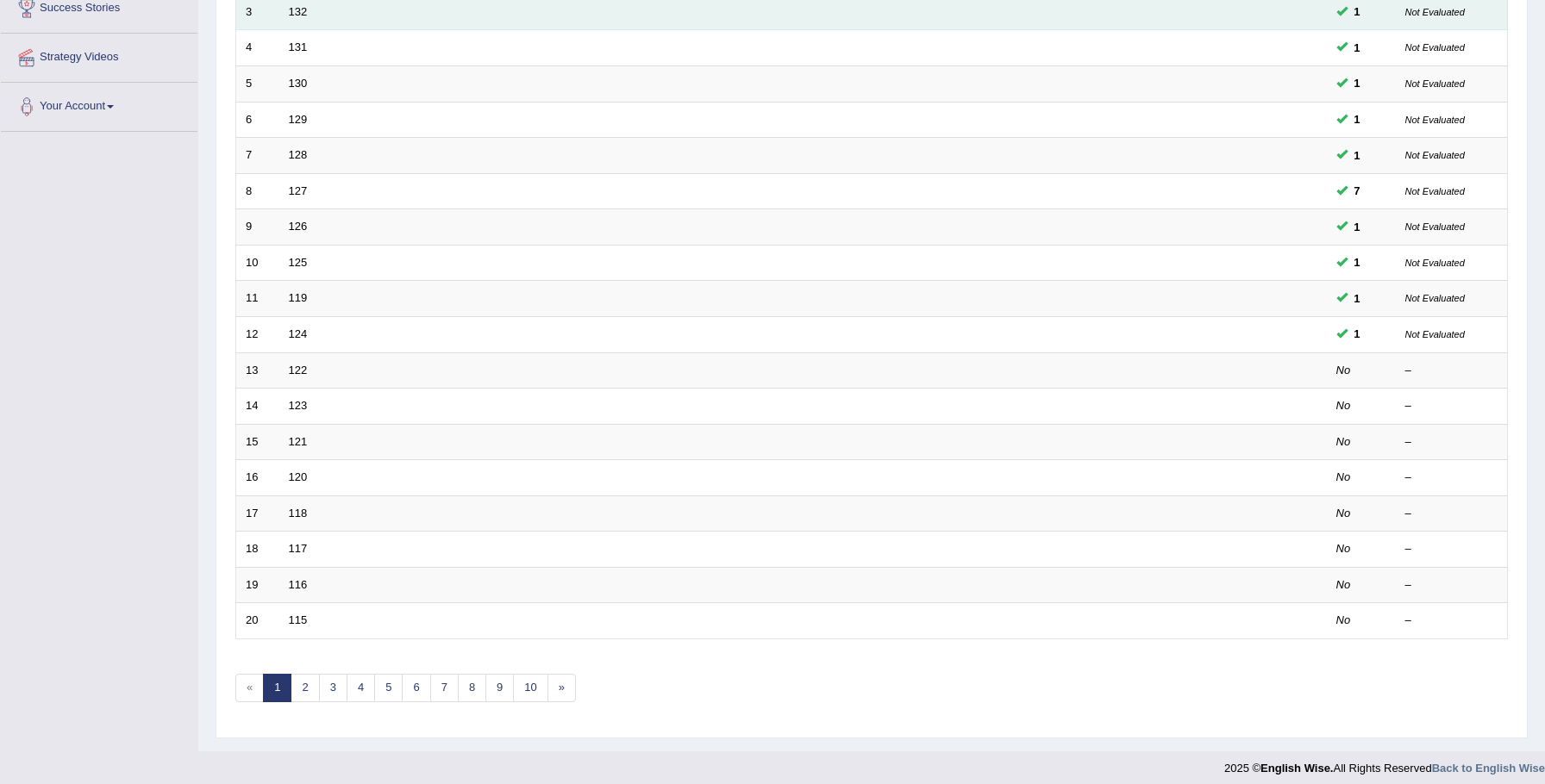
scroll to position [352, 0]
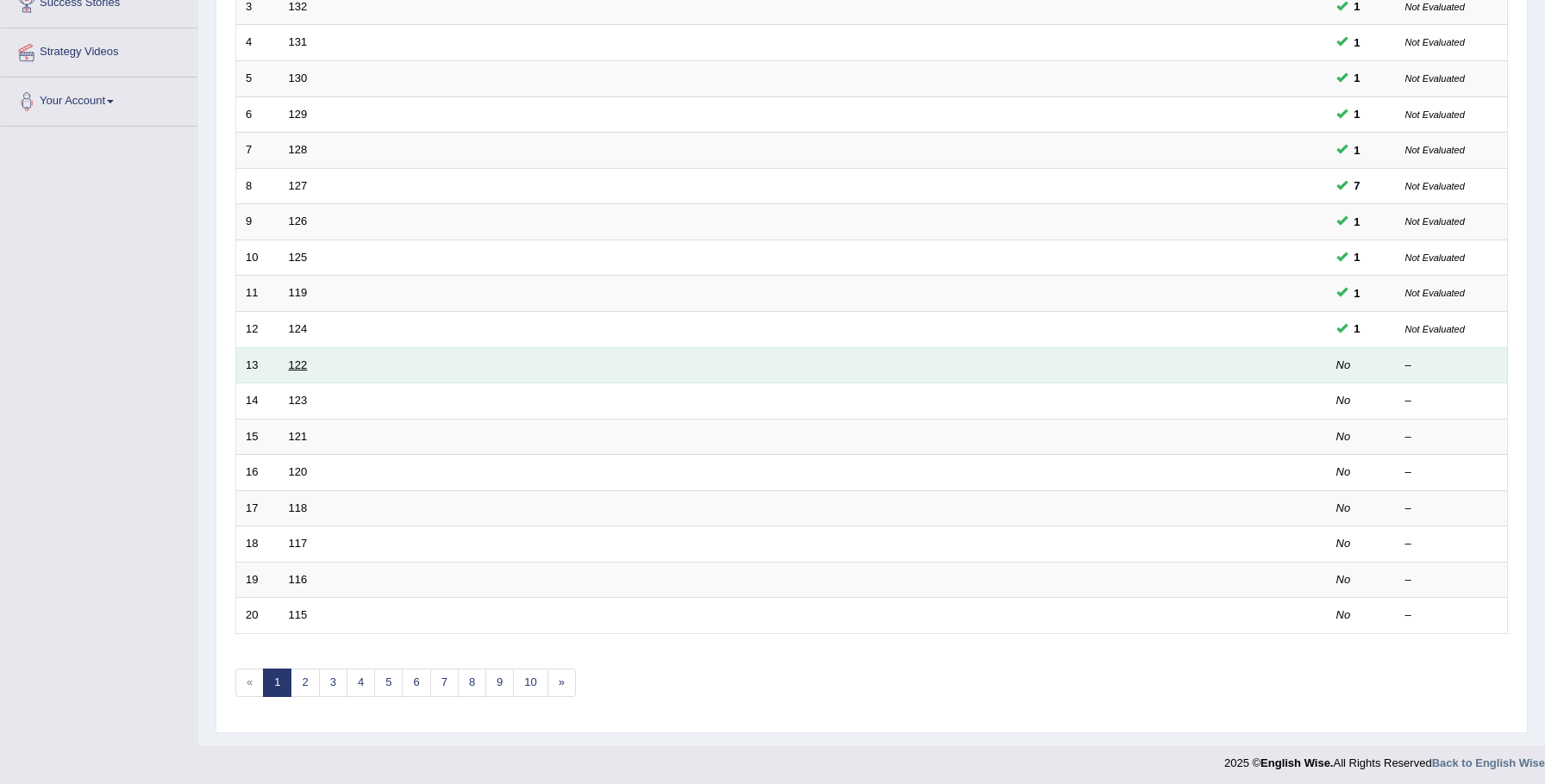
click at [302, 363] on link "122" at bounding box center [298, 365] width 19 height 13
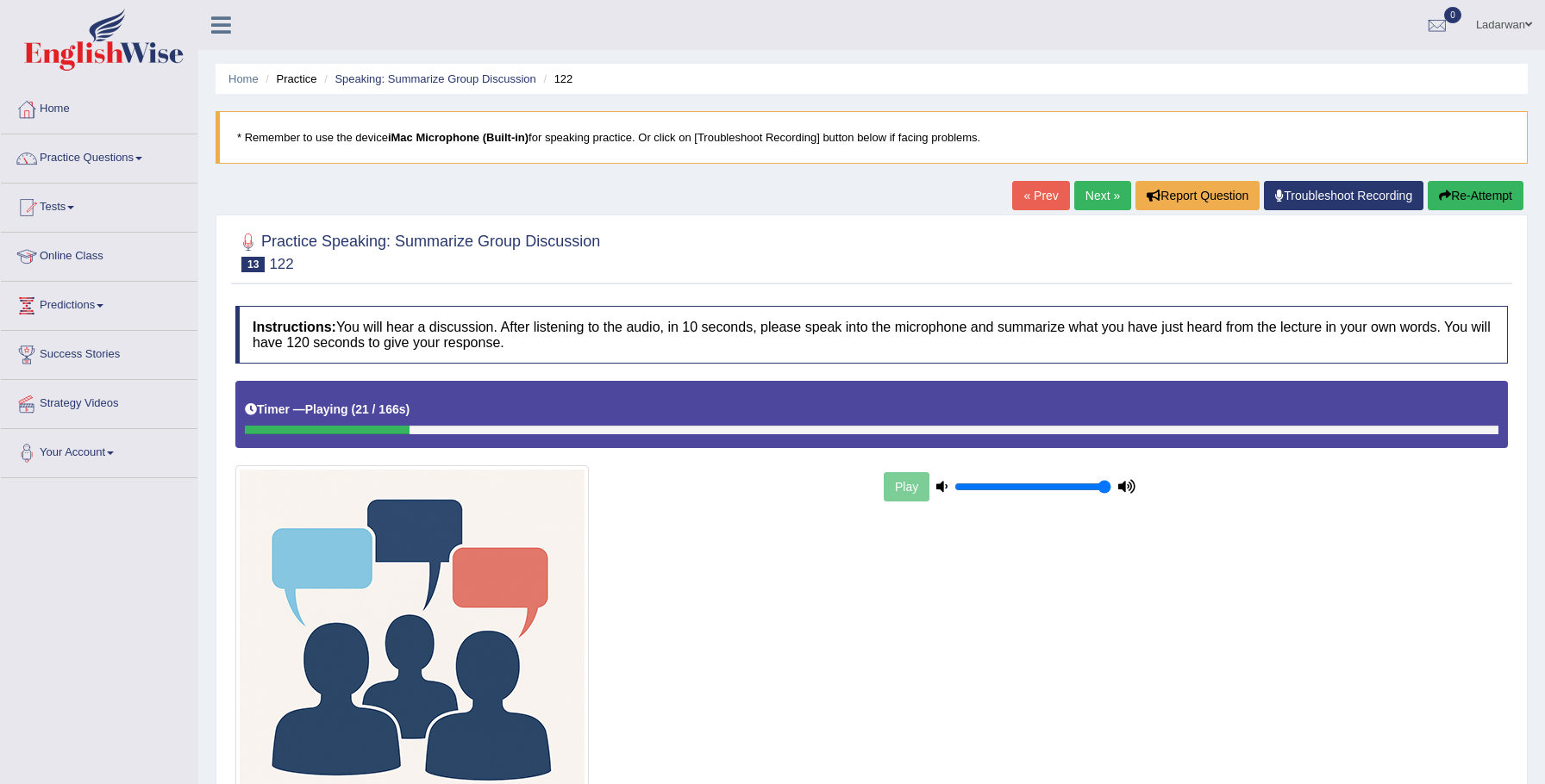
scroll to position [2, 0]
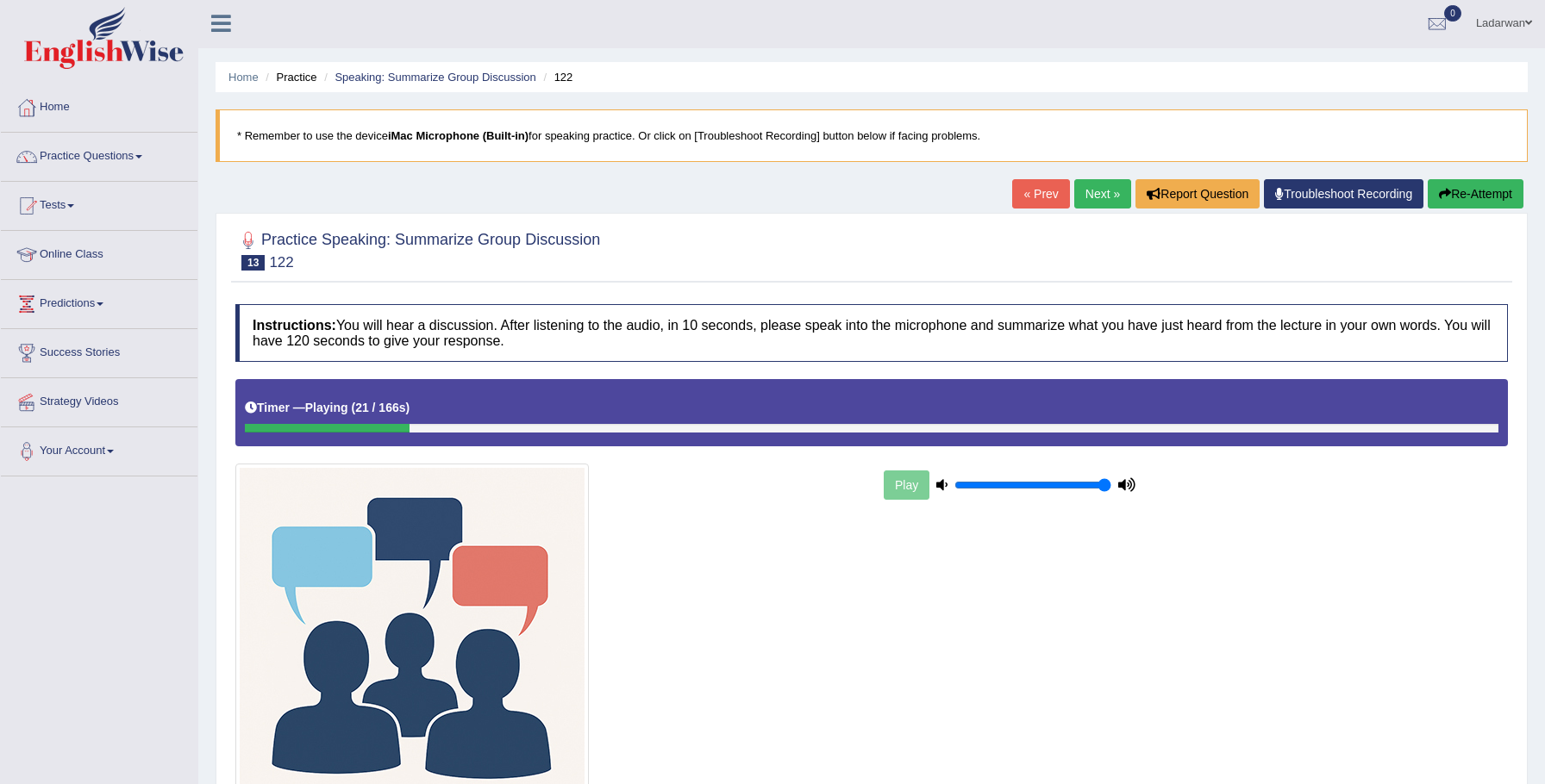
click at [1096, 195] on link "Next »" at bounding box center [1103, 194] width 57 height 29
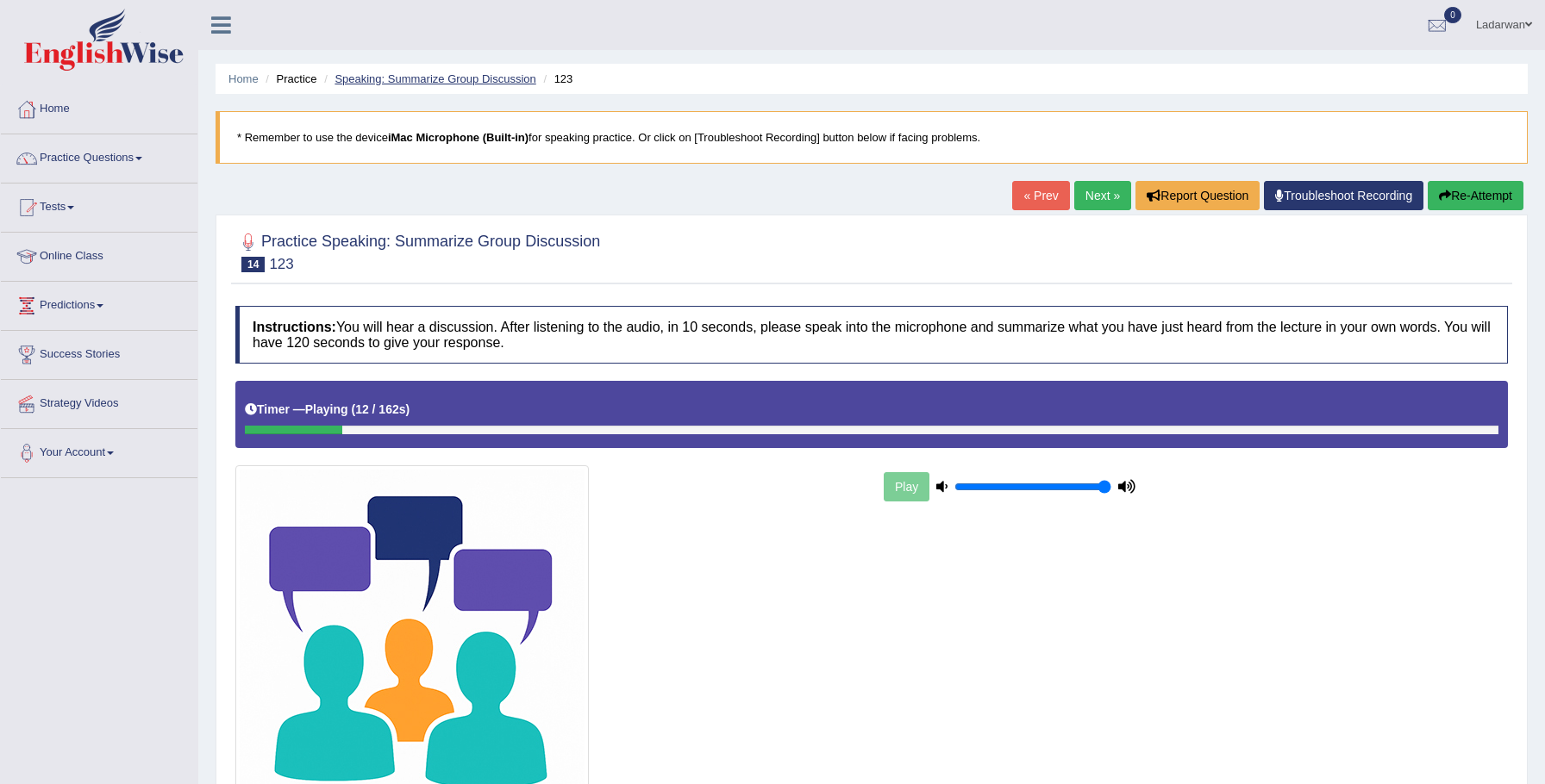
click at [427, 80] on link "Speaking: Summarize Group Discussion" at bounding box center [434, 79] width 201 height 13
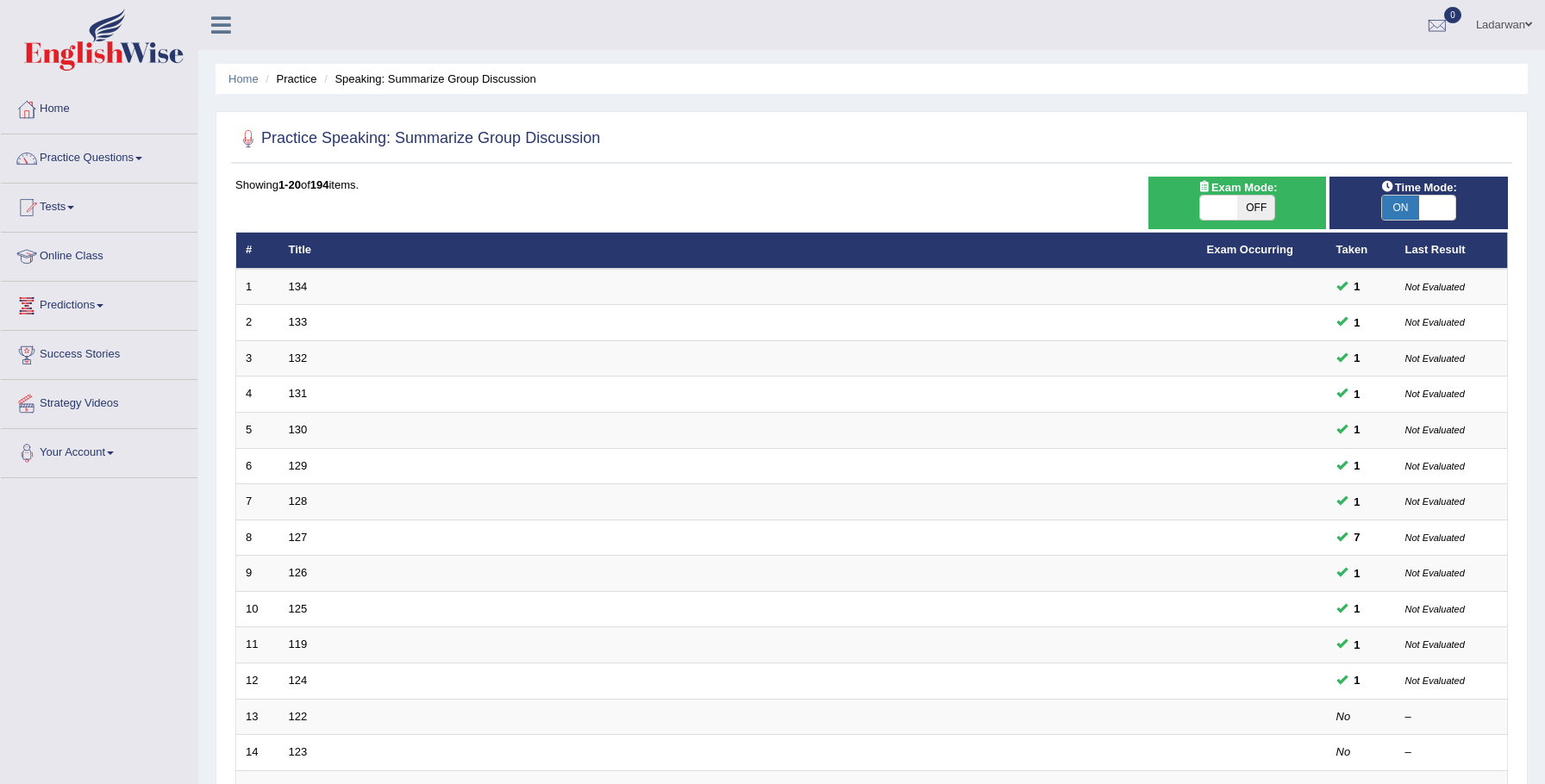
click at [1403, 202] on span "ON" at bounding box center [1401, 207] width 37 height 24
checkbox input "false"
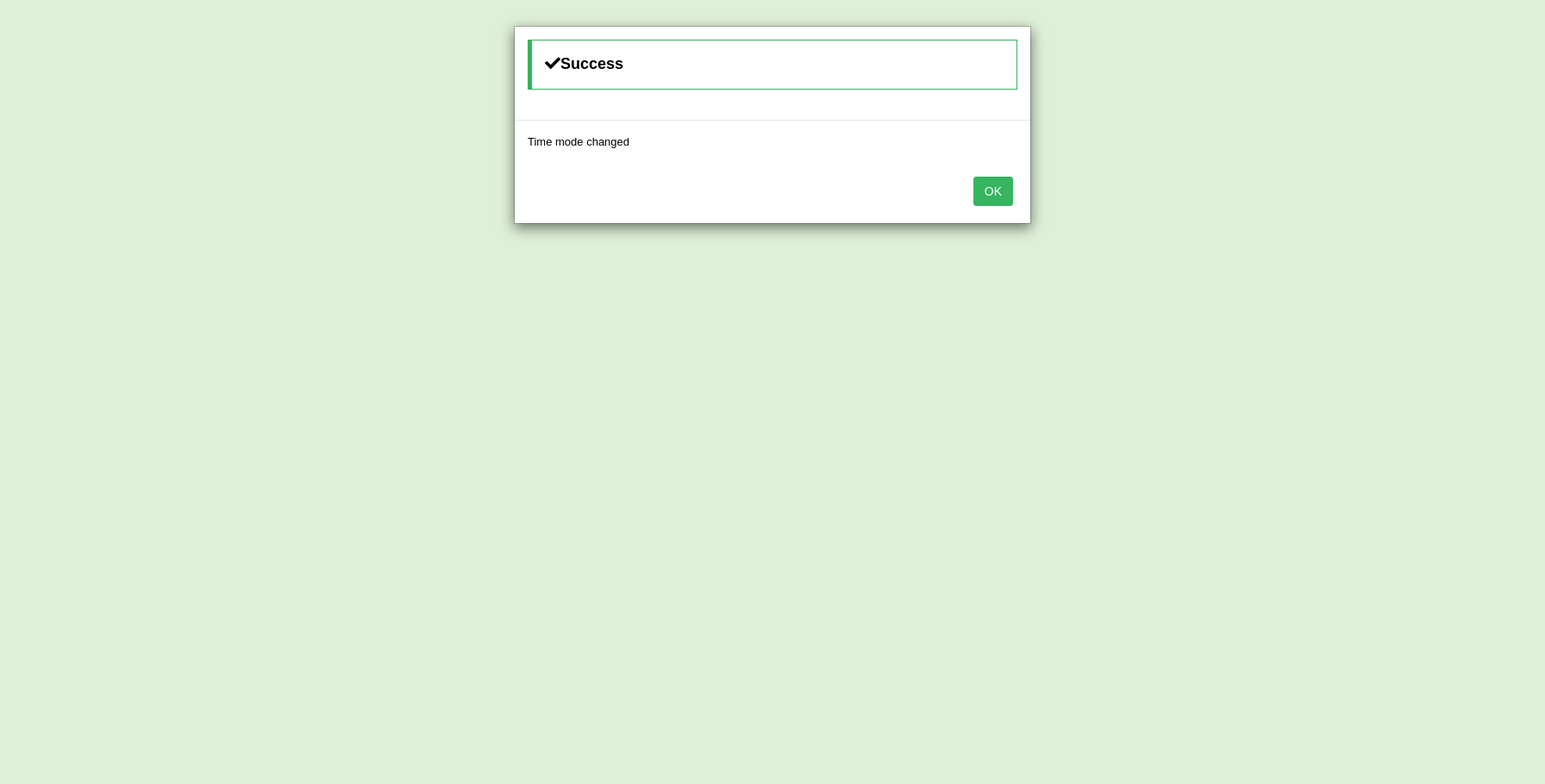
click at [995, 205] on div "OK" at bounding box center [772, 193] width 516 height 60
click at [998, 195] on button "OK" at bounding box center [993, 191] width 40 height 29
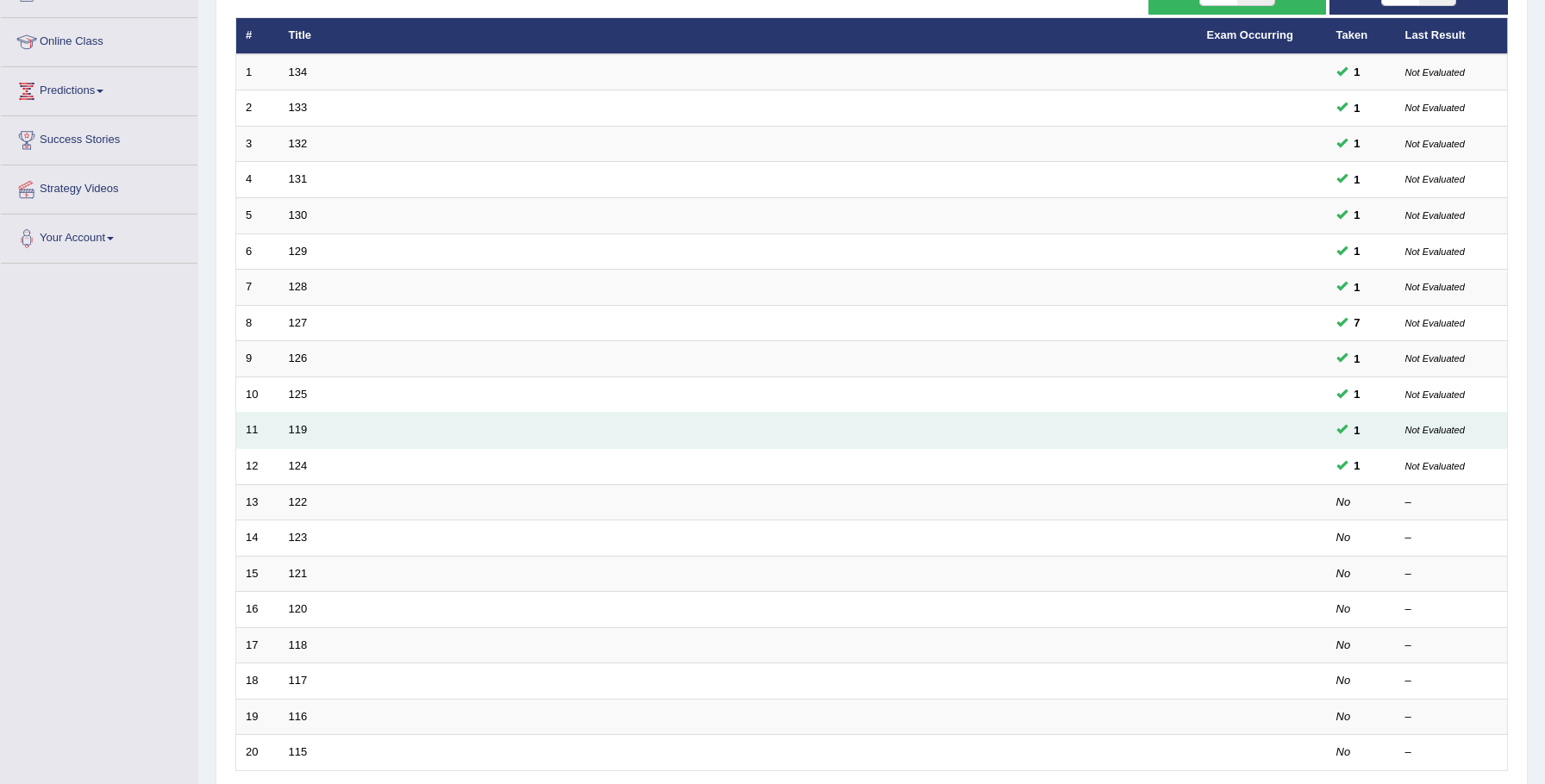
scroll to position [220, 0]
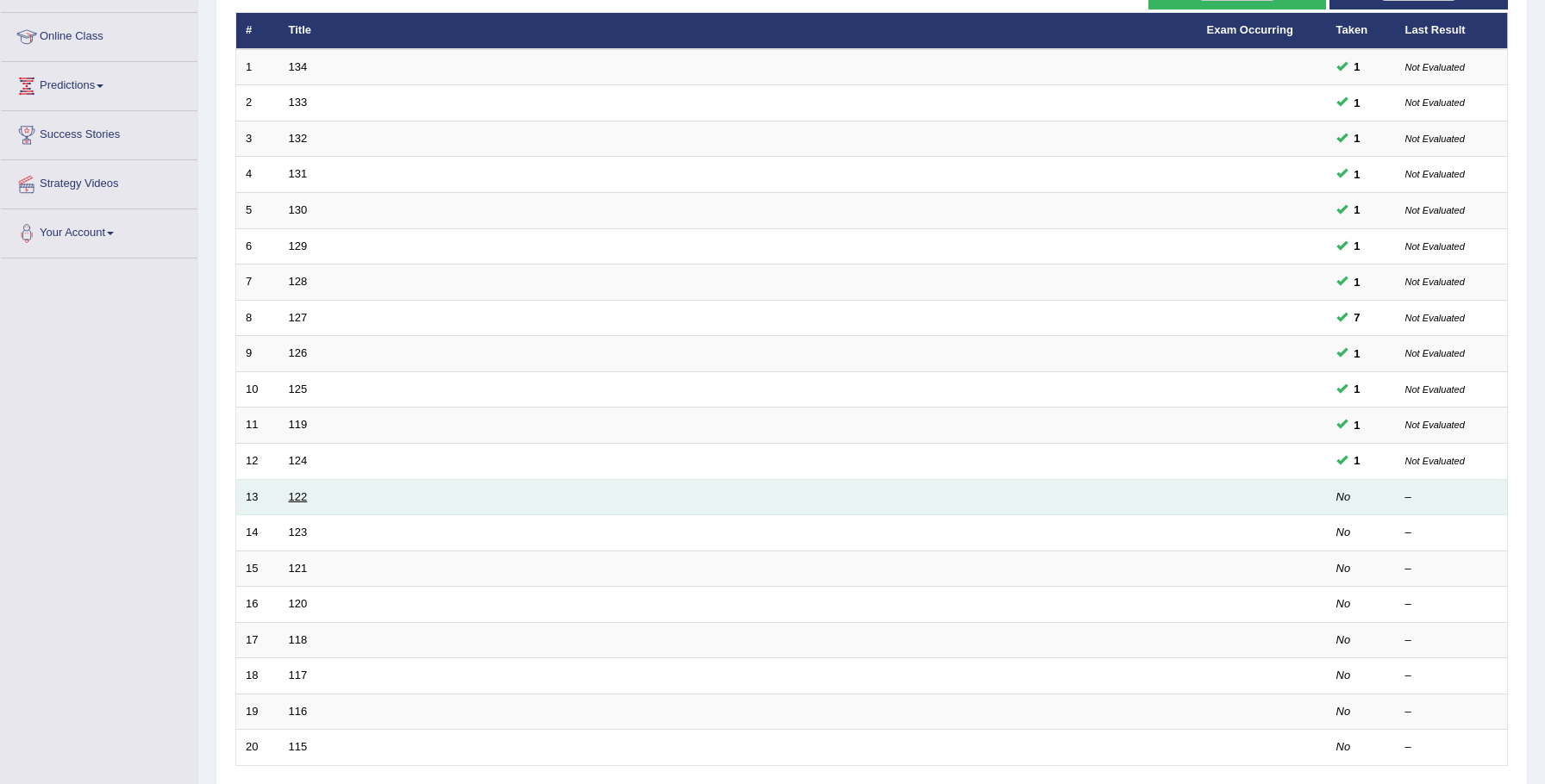
click at [300, 499] on link "122" at bounding box center [298, 497] width 19 height 13
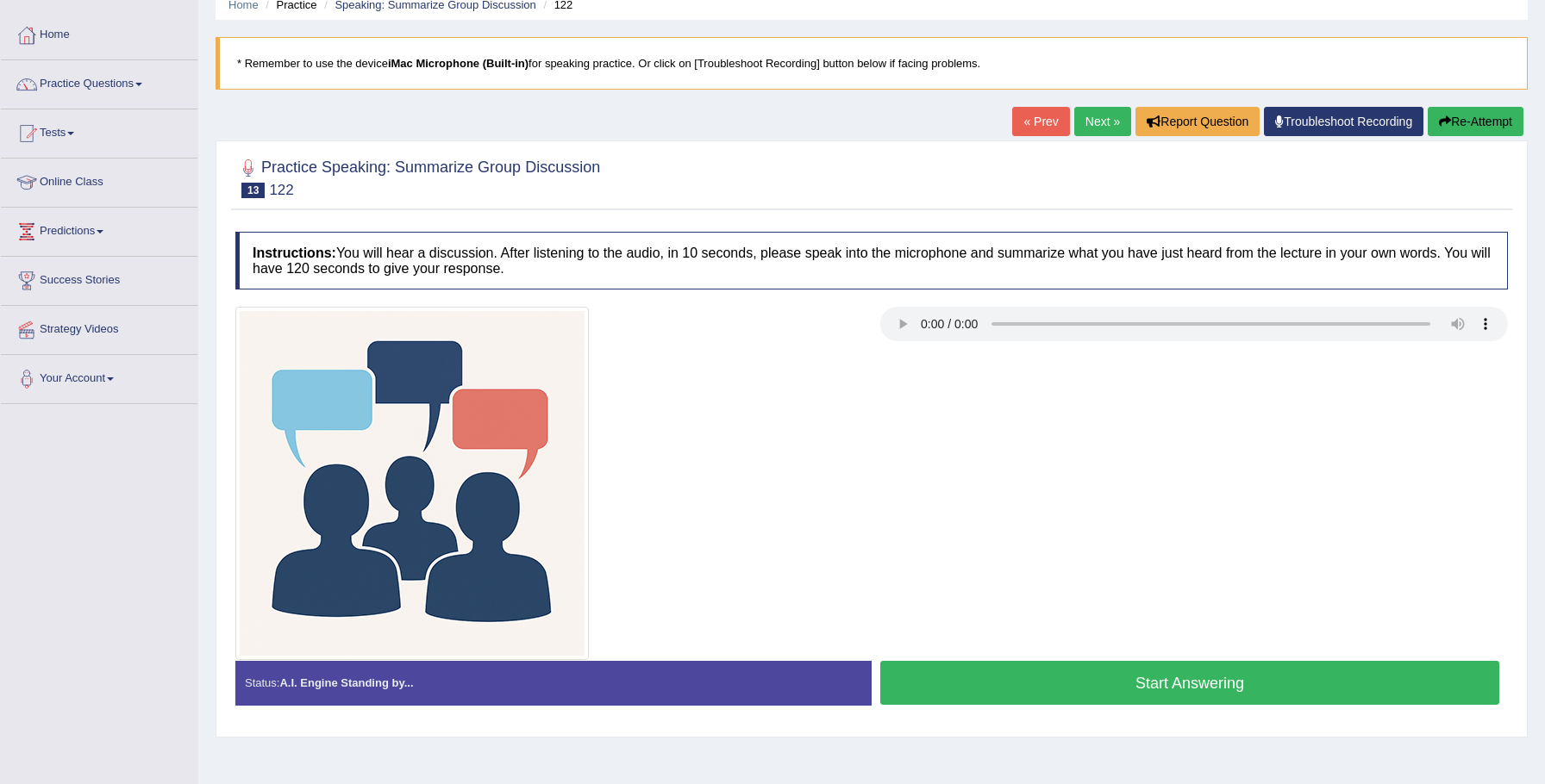
scroll to position [83, 0]
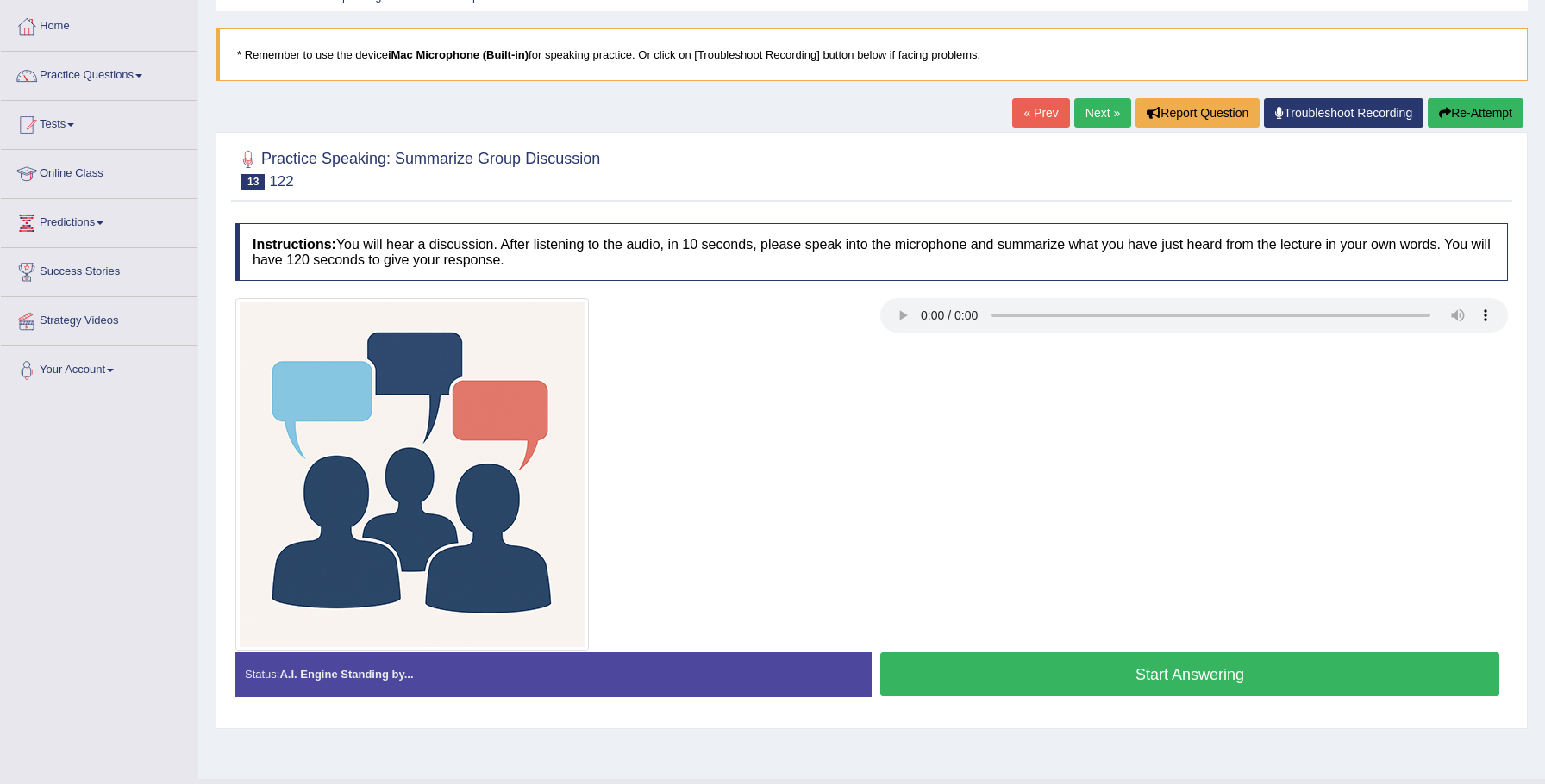
click at [1173, 676] on button "Start Answering" at bounding box center [1189, 674] width 619 height 44
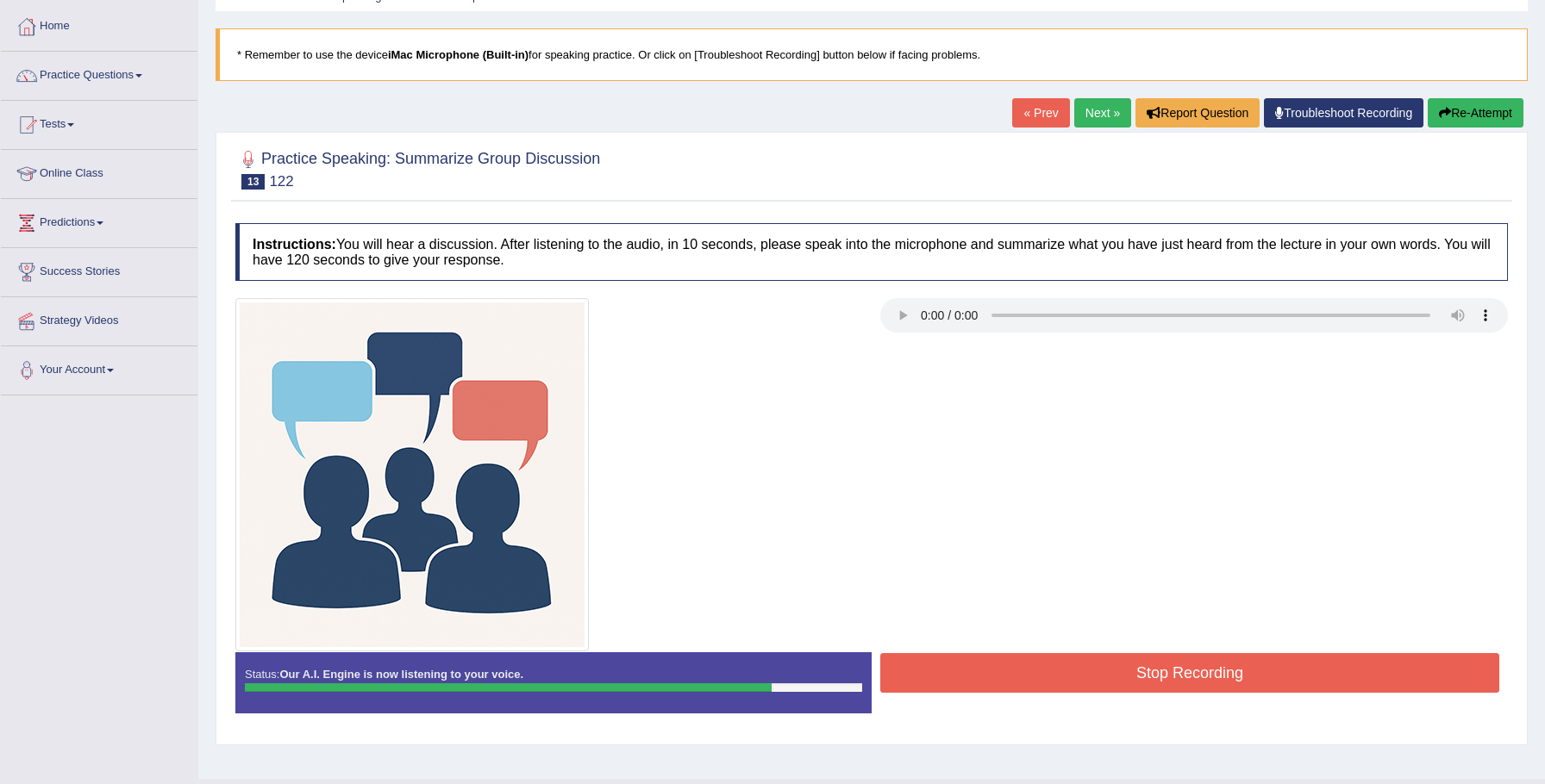
click at [1172, 666] on button "Stop Recording" at bounding box center [1189, 673] width 619 height 40
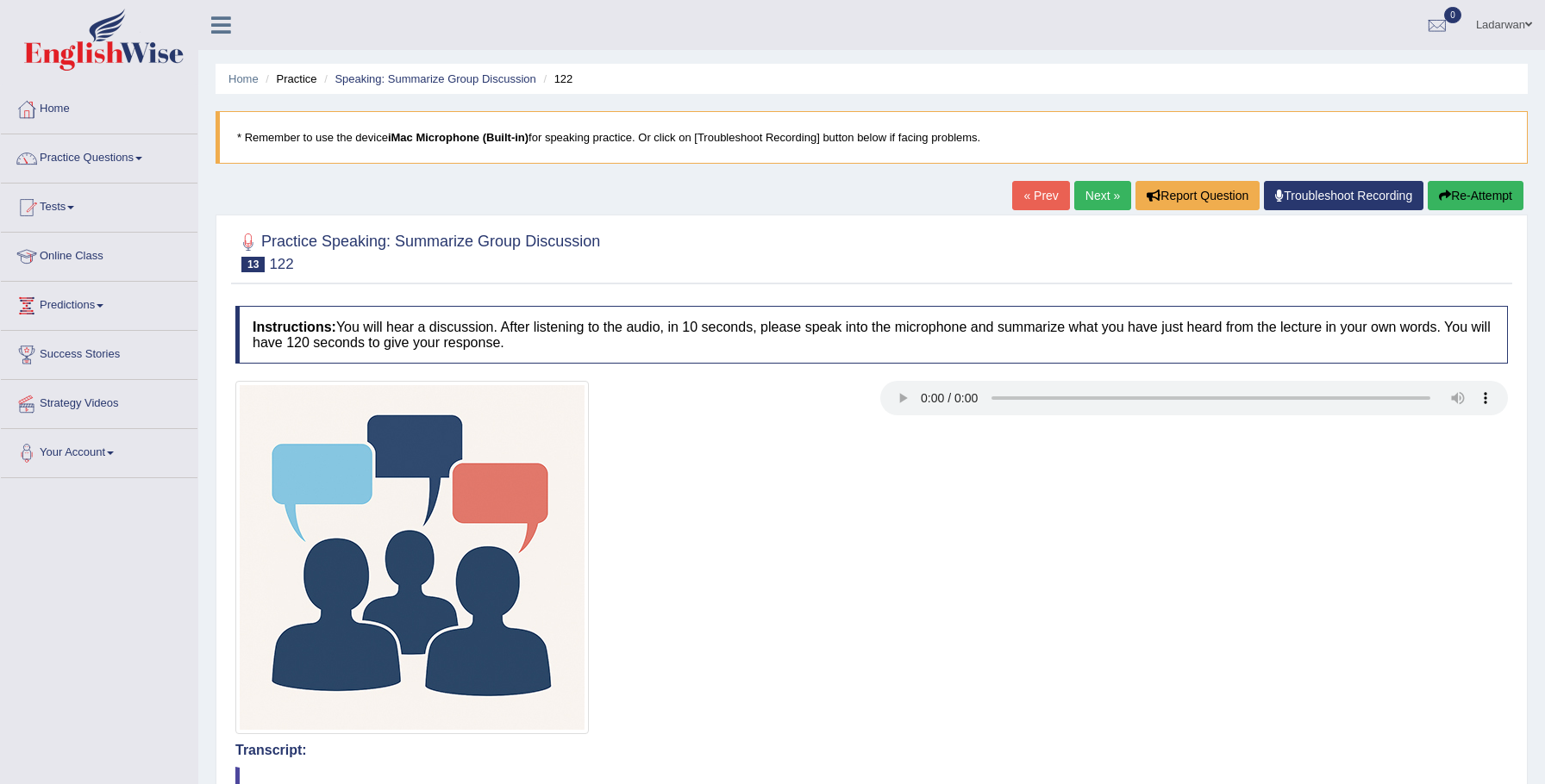
scroll to position [0, 0]
click at [130, 158] on link "Practice Questions" at bounding box center [99, 156] width 196 height 43
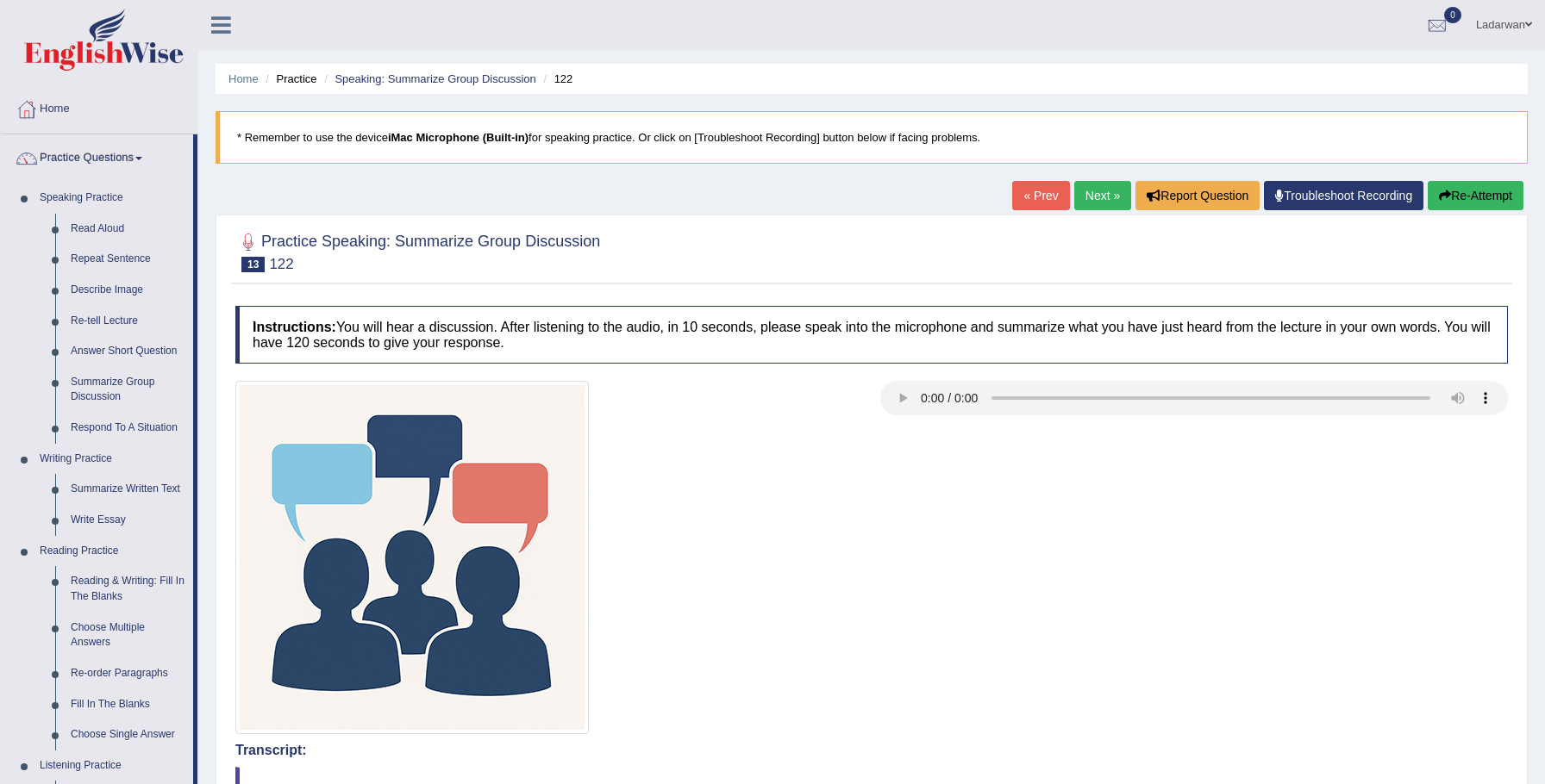
click at [1107, 197] on link "Next »" at bounding box center [1103, 195] width 57 height 29
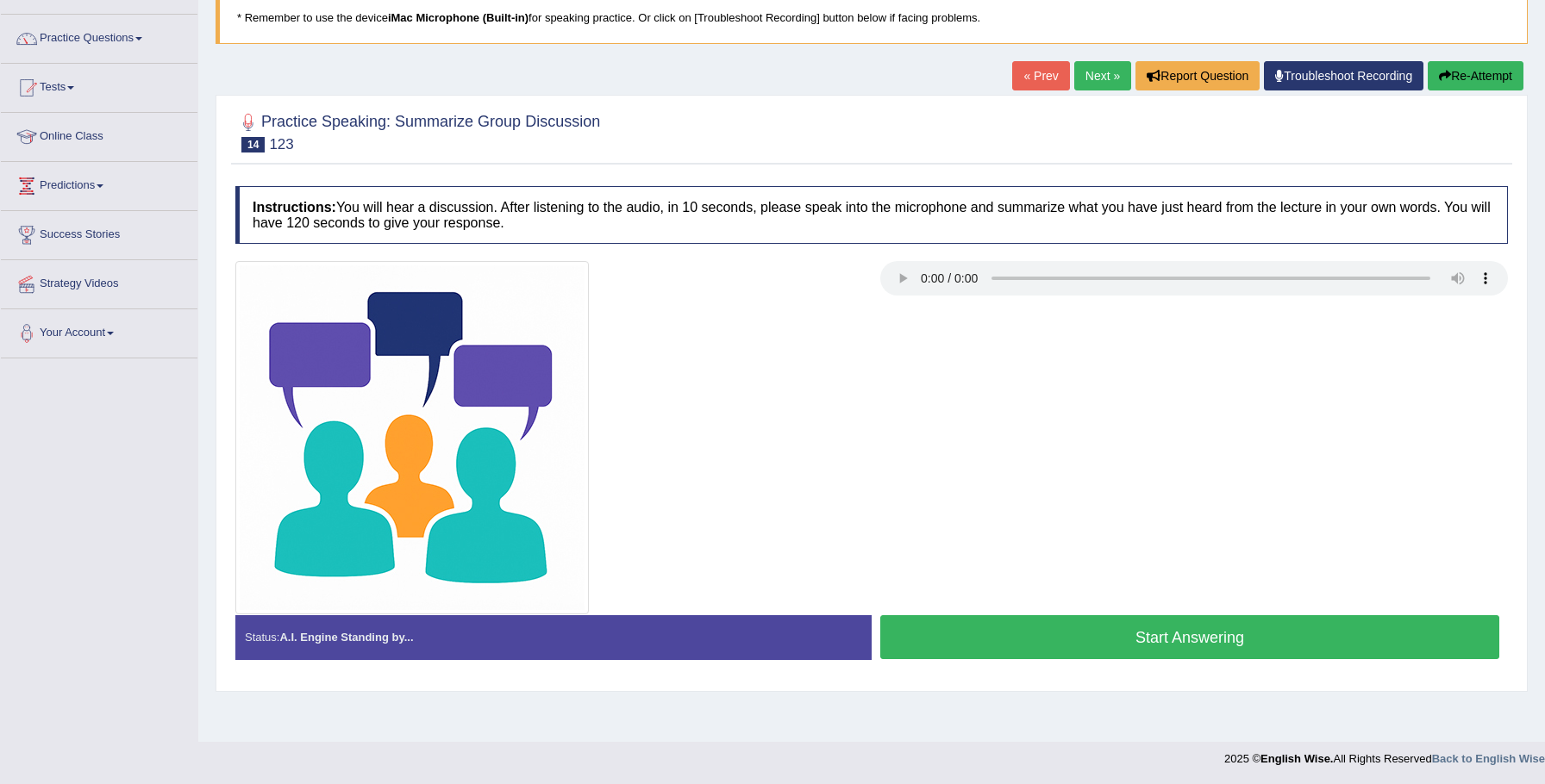
scroll to position [120, 0]
click at [1480, 78] on button "Re-Attempt" at bounding box center [1475, 75] width 96 height 29
click at [1177, 636] on button "Start Answering" at bounding box center [1189, 637] width 619 height 44
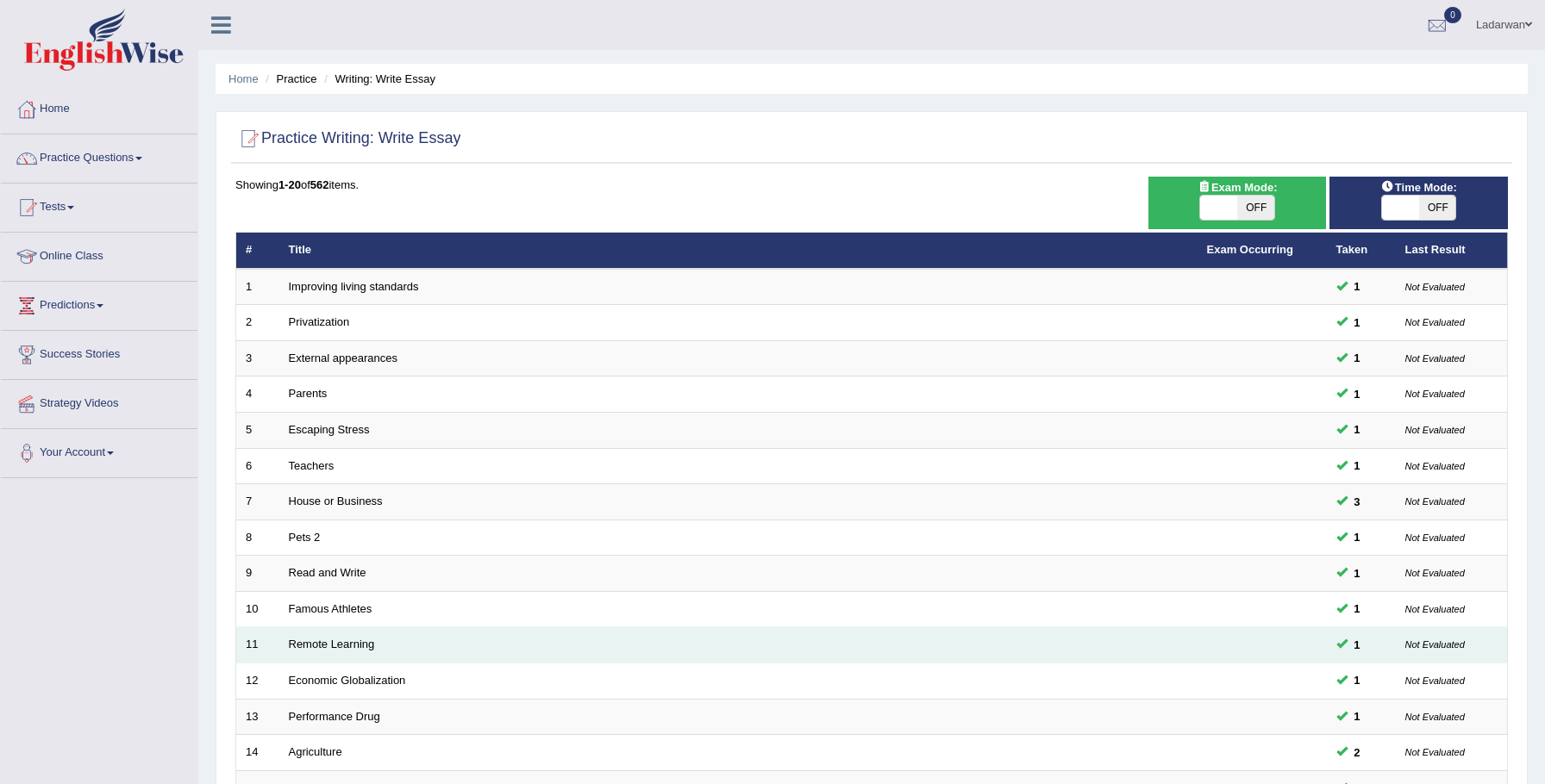
scroll to position [352, 0]
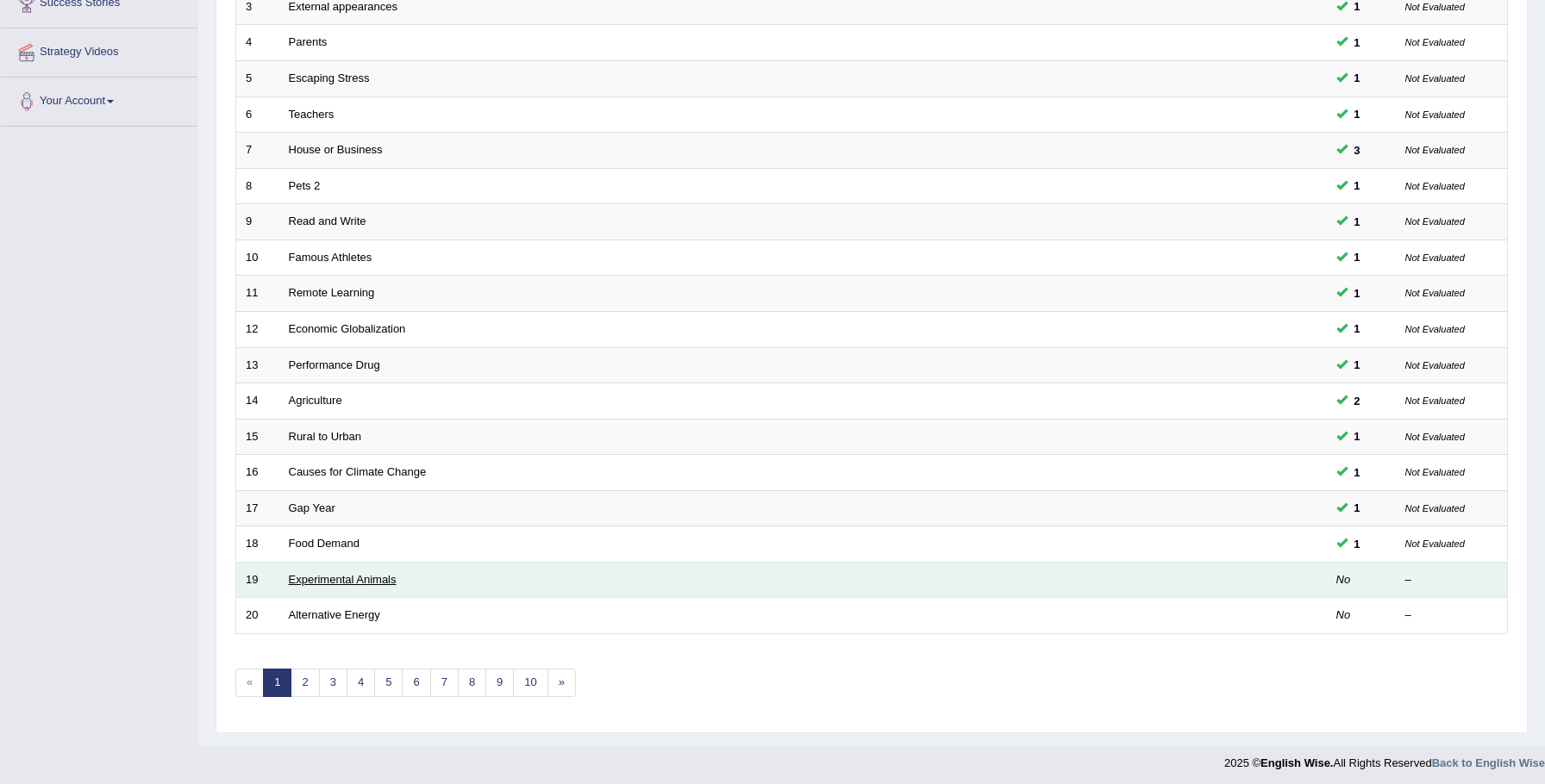
click at [343, 577] on link "Experimental Animals" at bounding box center [343, 579] width 108 height 13
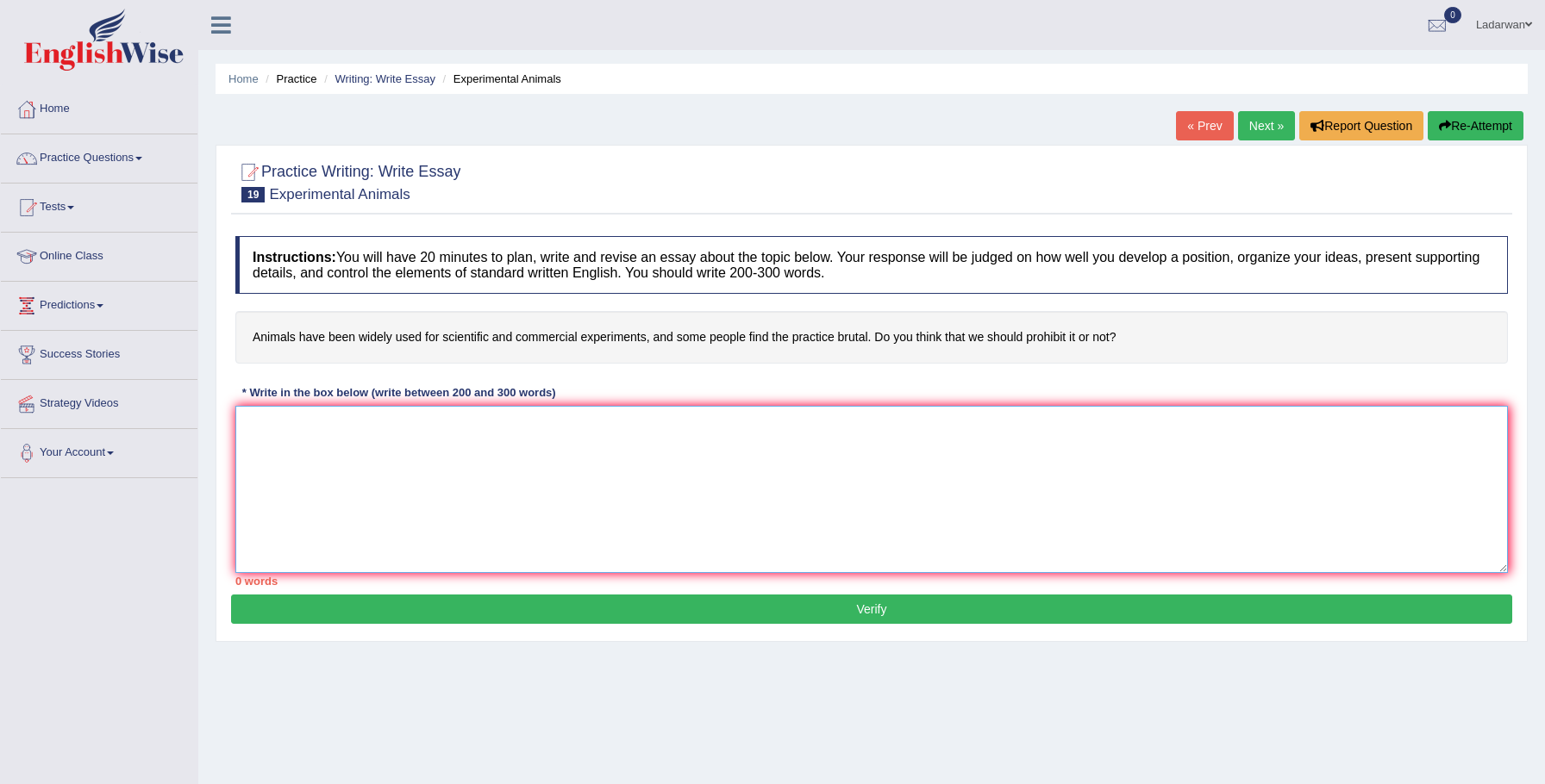
click at [394, 498] on textarea at bounding box center [871, 489] width 1273 height 167
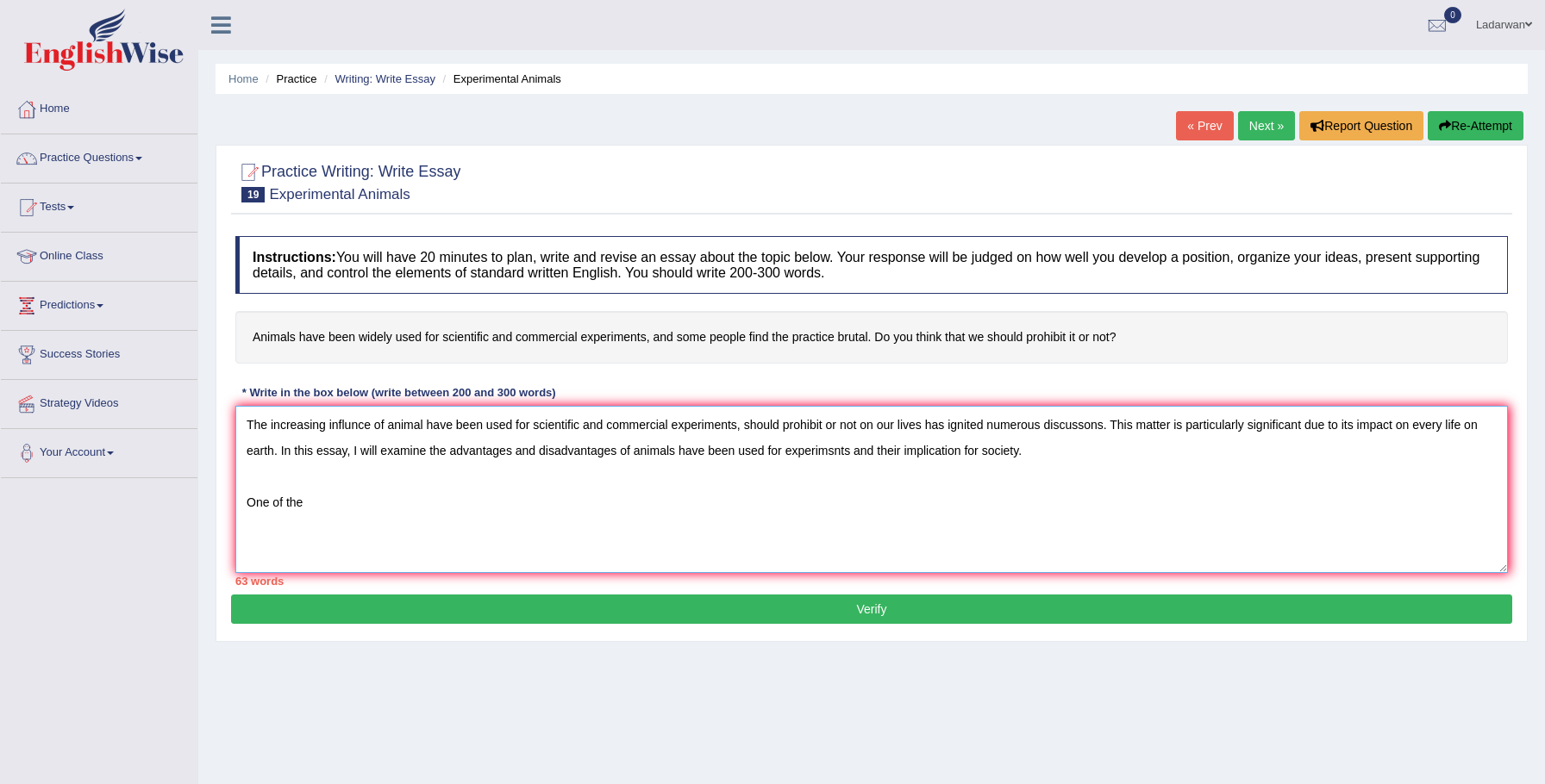
click at [1105, 453] on textarea "The increasing influnce of animal have been used for scientific and commercial …" at bounding box center [871, 489] width 1273 height 167
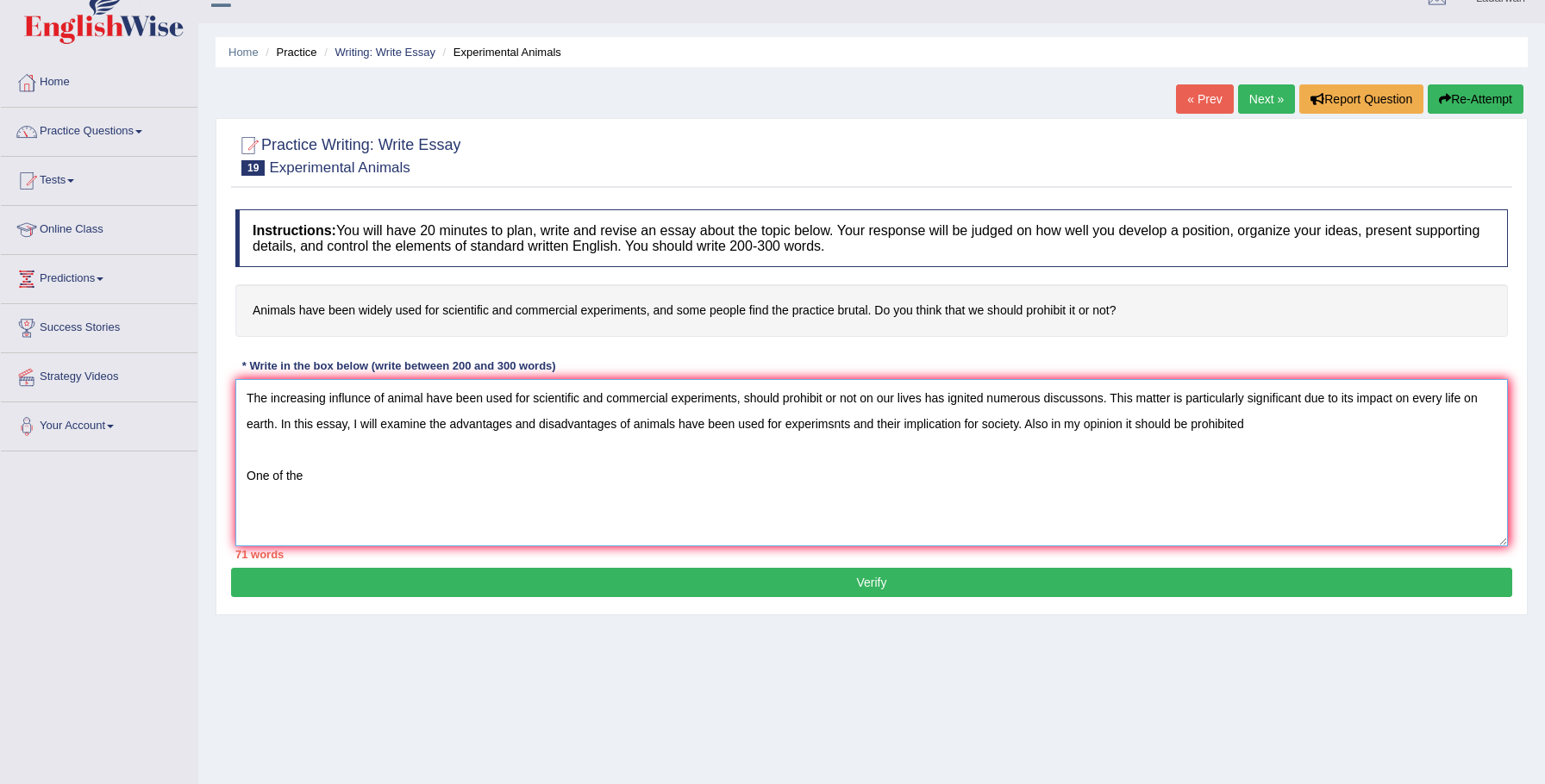
scroll to position [24, 0]
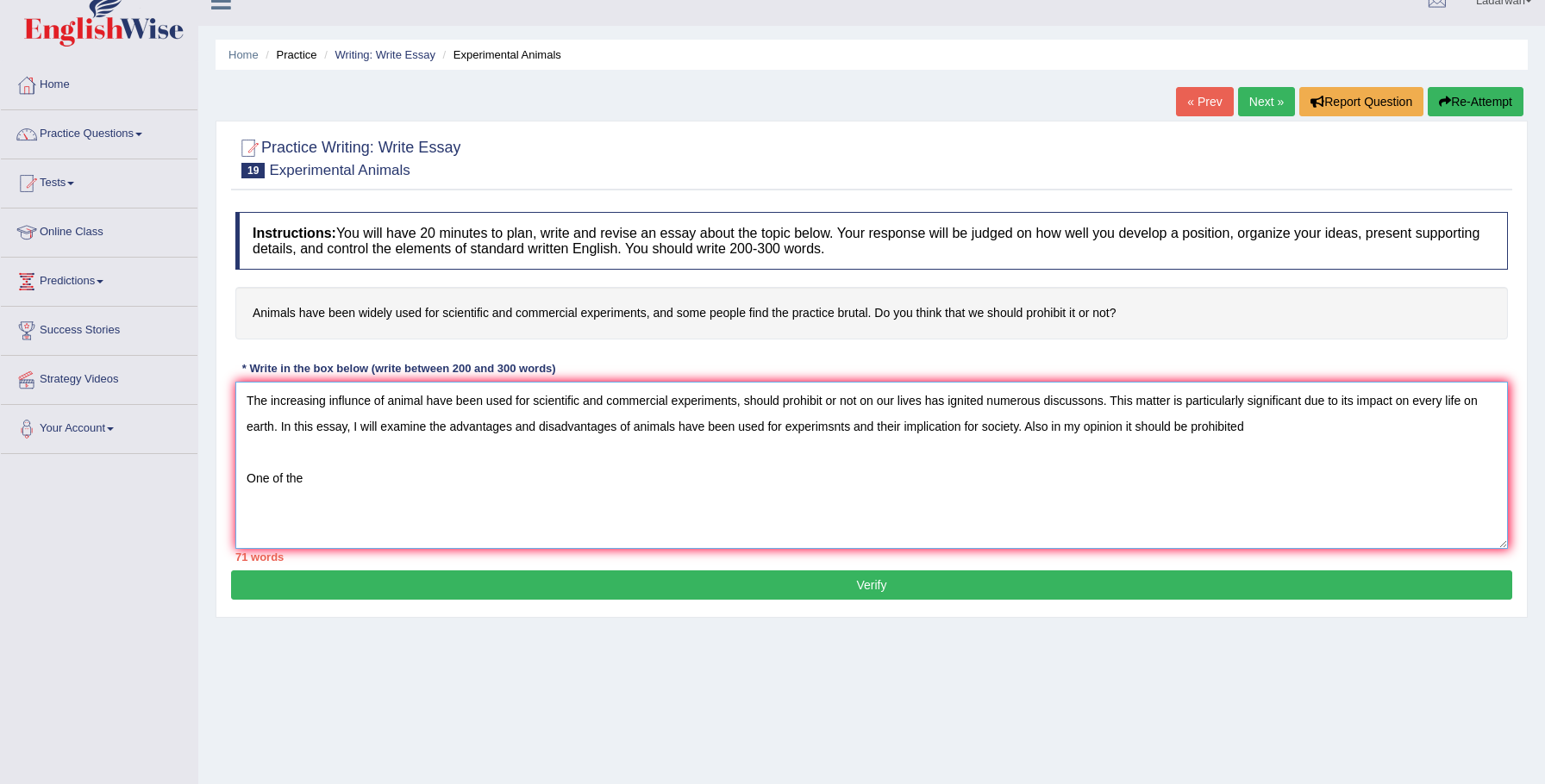
click at [1304, 435] on textarea "The increasing influnce of animal have been used for scientific and commercial …" at bounding box center [871, 465] width 1273 height 167
click at [859, 496] on textarea "The increasing influnce of animal have been used for scientific and commercial …" at bounding box center [871, 465] width 1273 height 167
click at [761, 491] on textarea "The increasing influnce of animal have been used for scientific and commercial …" at bounding box center [871, 465] width 1273 height 167
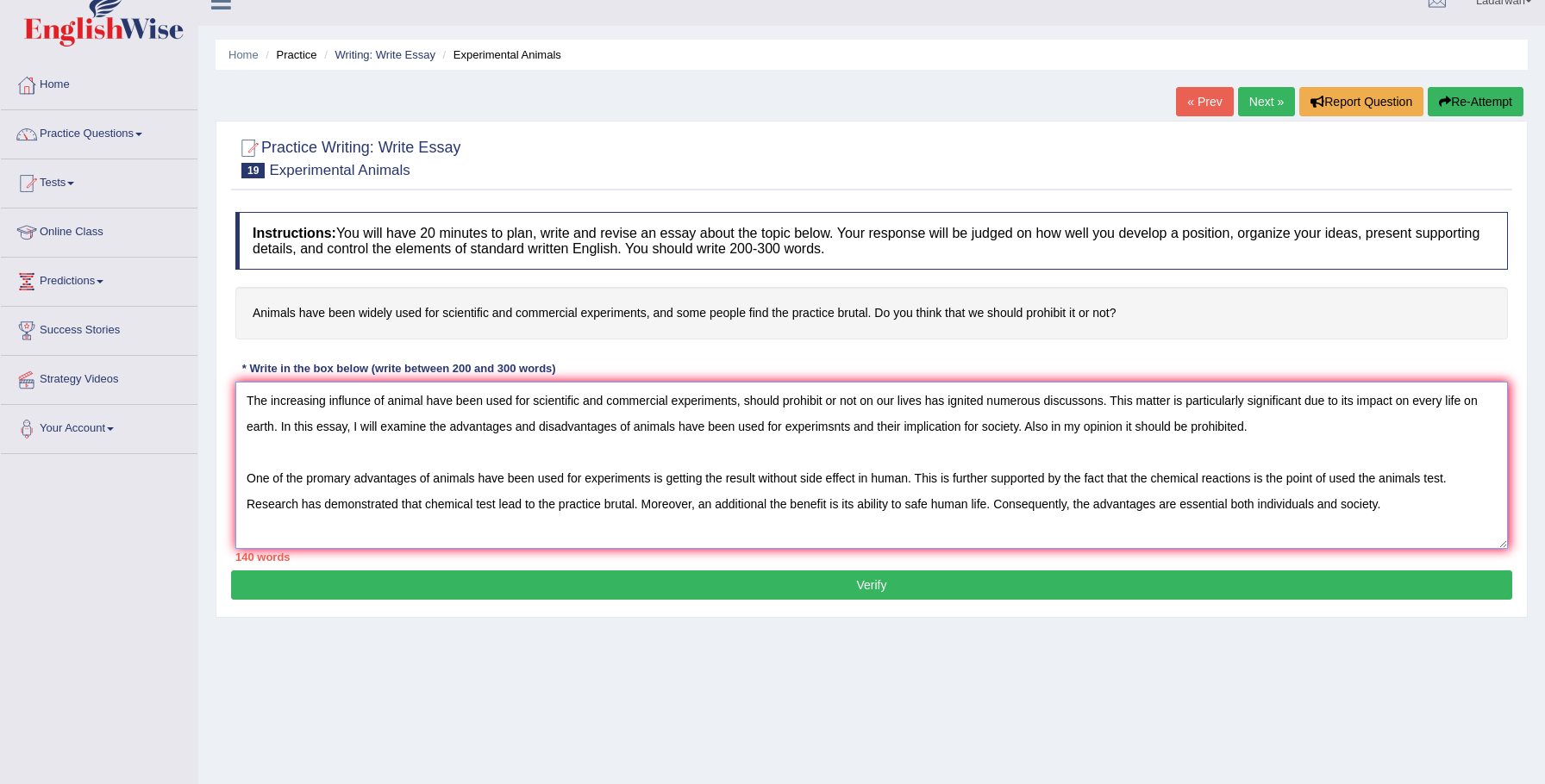
scroll to position [14, 0]
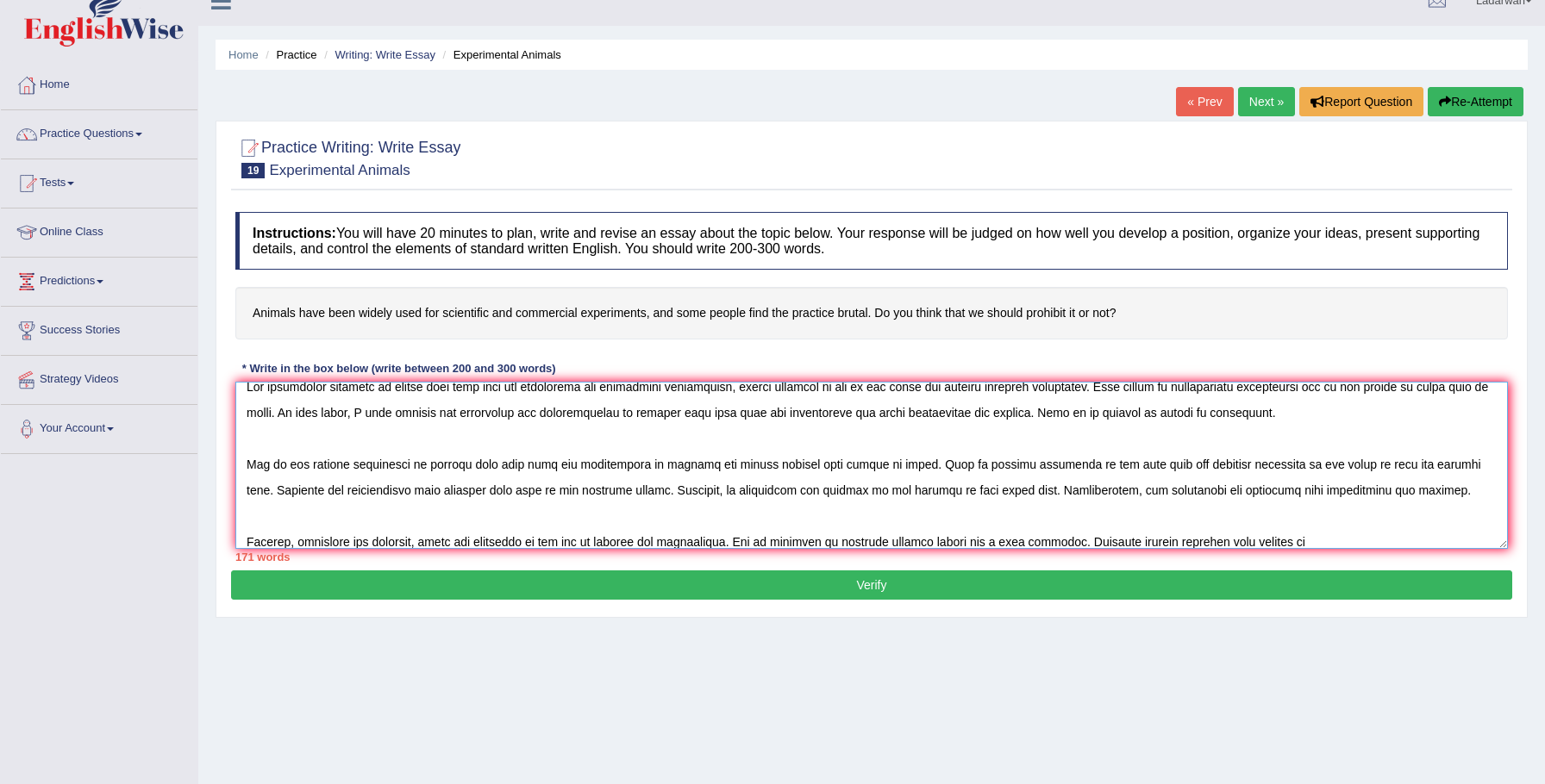
drag, startPoint x: 1261, startPoint y: 541, endPoint x: 1300, endPoint y: 544, distance: 39.1
click at [1261, 541] on textarea at bounding box center [871, 465] width 1273 height 167
click at [1411, 542] on textarea at bounding box center [871, 465] width 1273 height 167
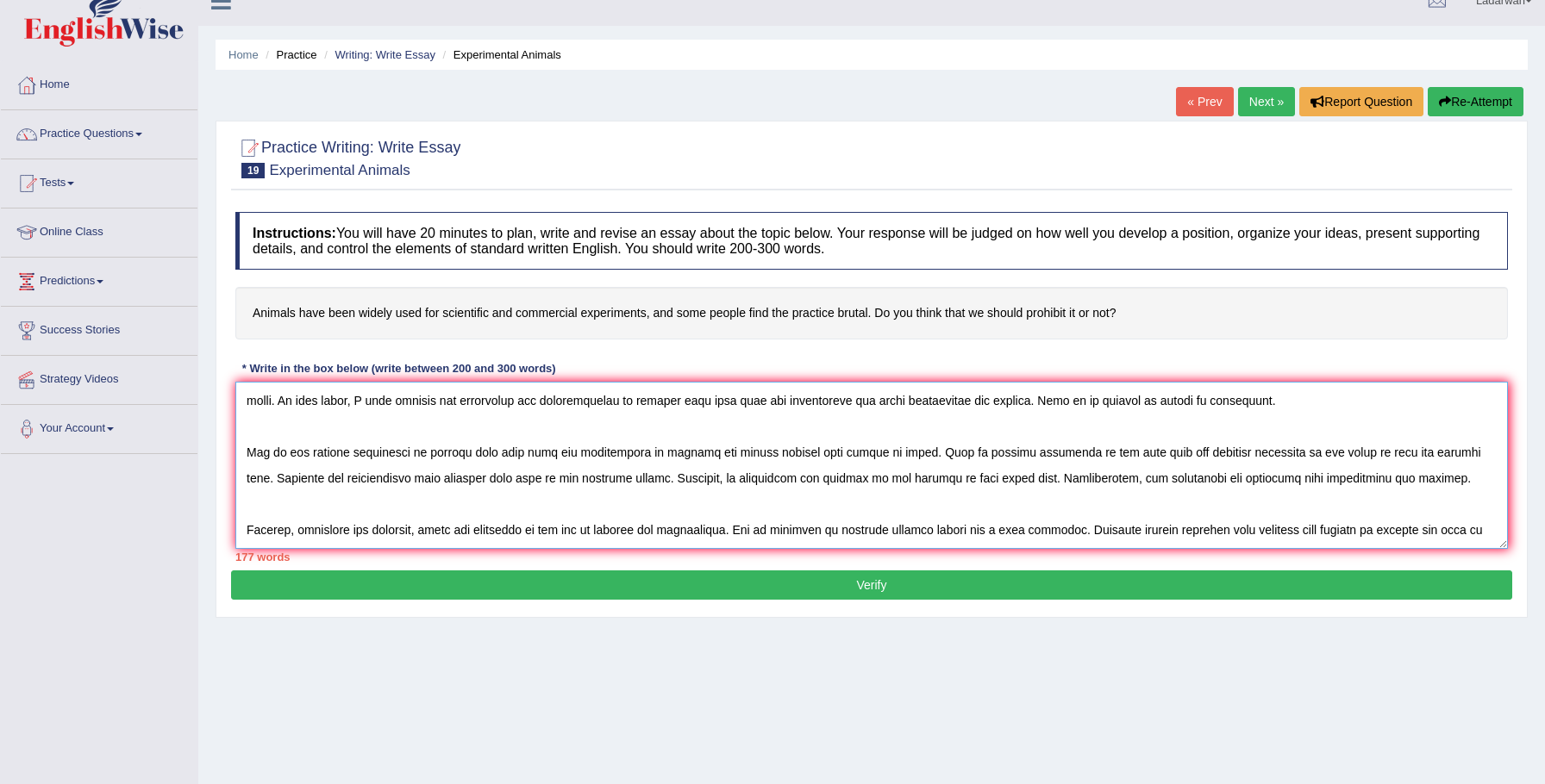
scroll to position [51, 0]
click at [811, 533] on textarea at bounding box center [871, 465] width 1273 height 167
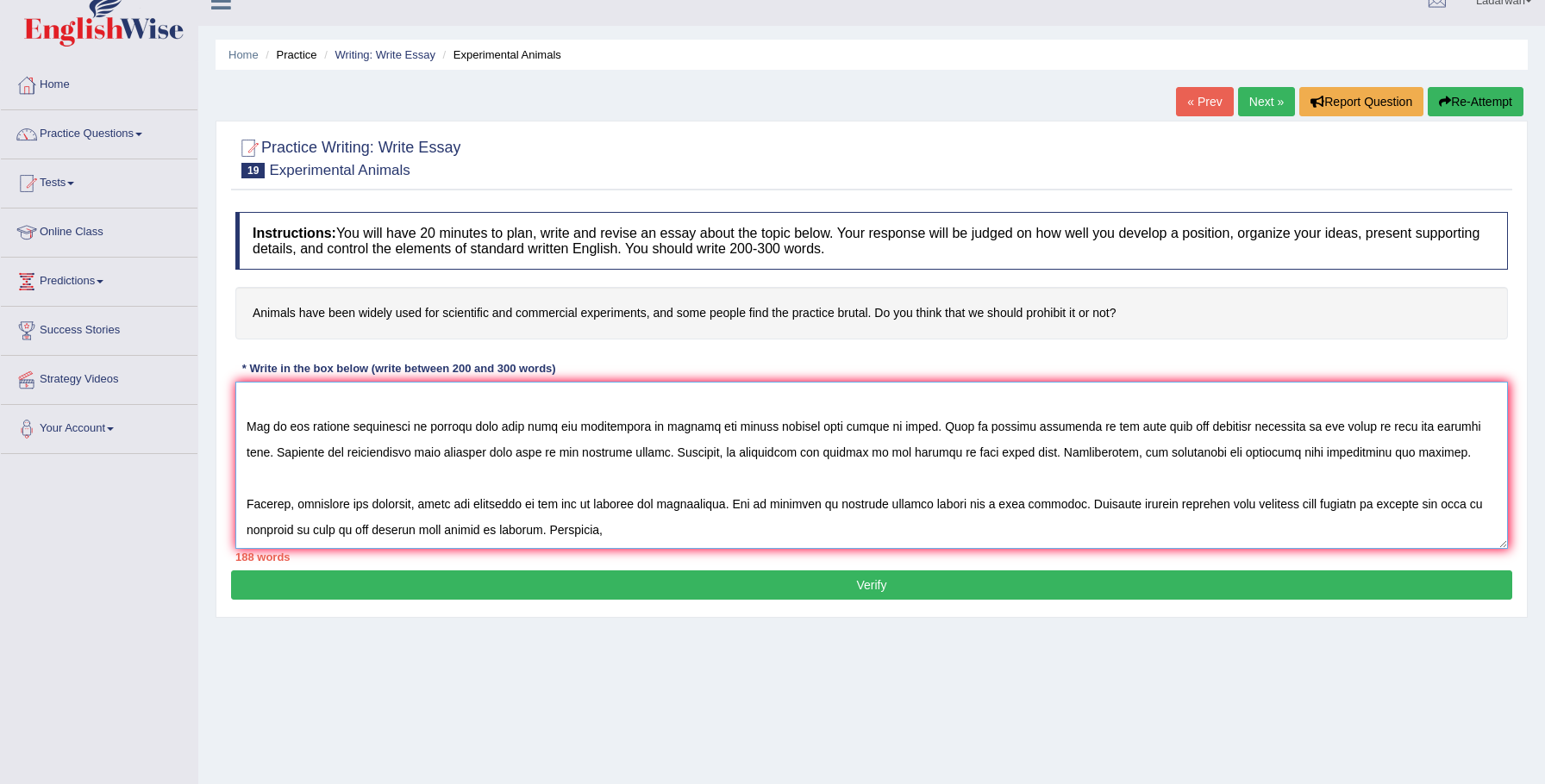
click at [570, 528] on textarea at bounding box center [871, 465] width 1273 height 167
click at [677, 533] on textarea at bounding box center [871, 465] width 1273 height 167
click at [616, 531] on textarea at bounding box center [871, 465] width 1273 height 167
click at [715, 528] on textarea at bounding box center [871, 465] width 1273 height 167
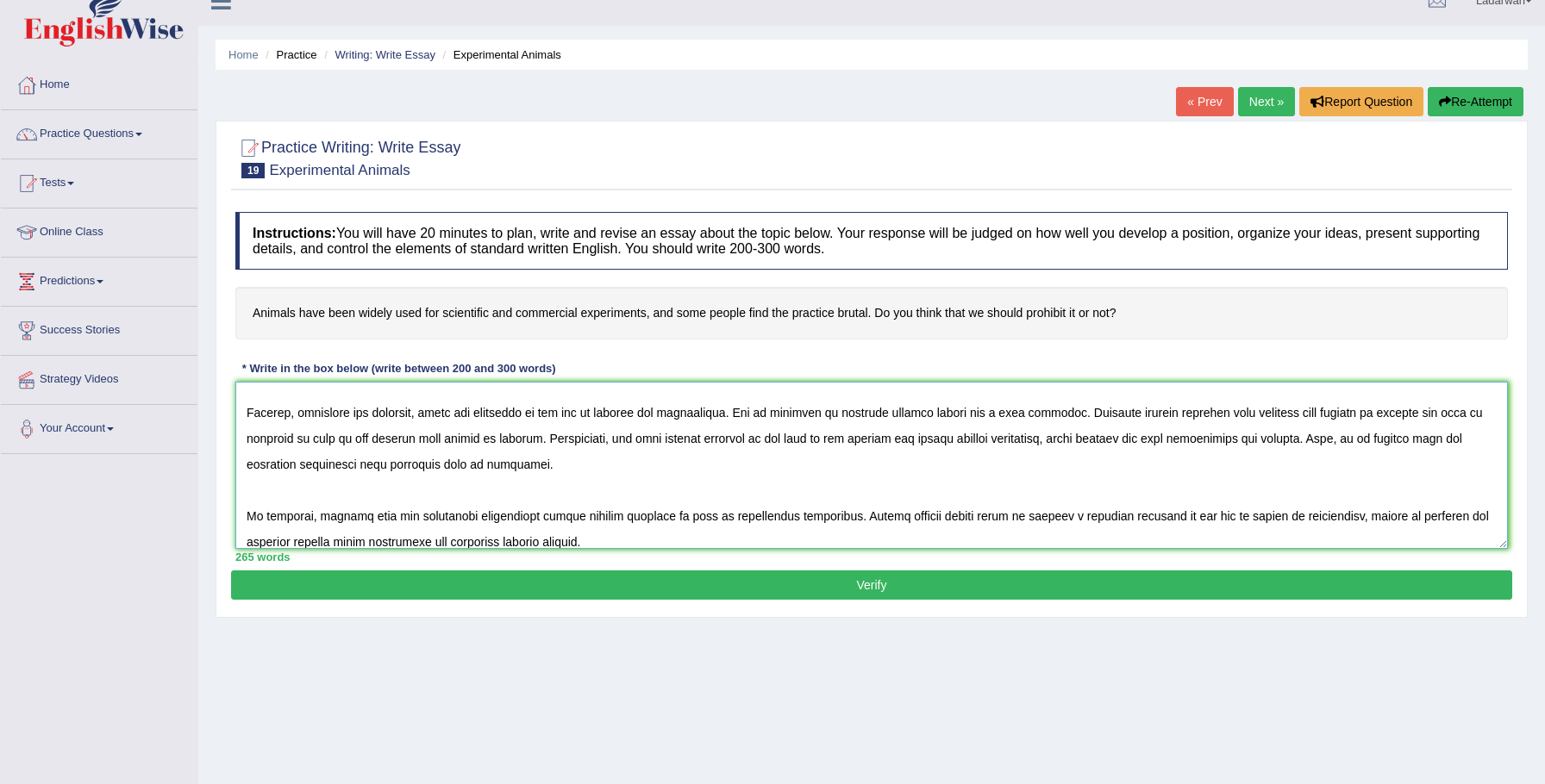
scroll to position [155, 0]
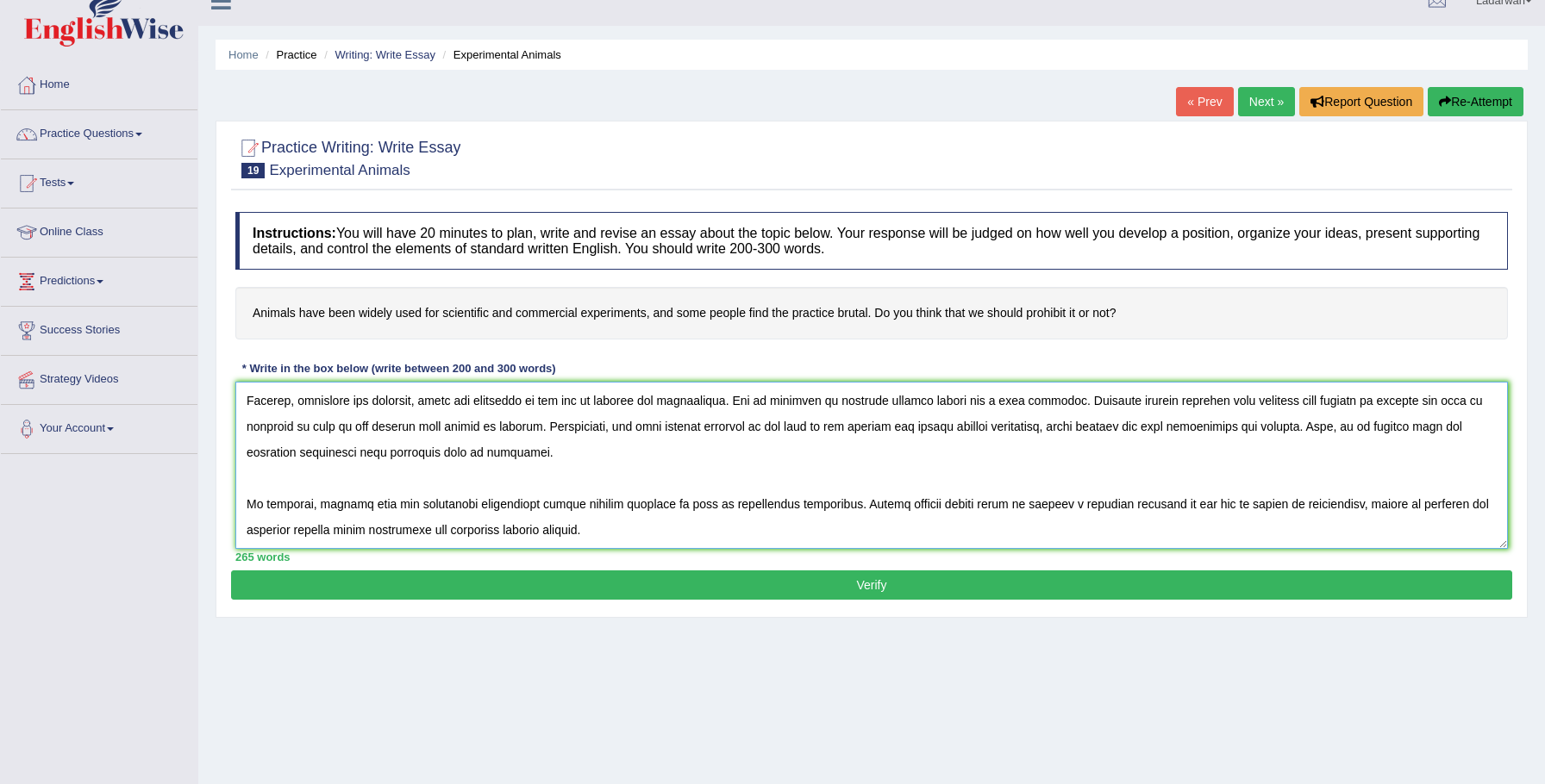
type textarea "The increasing influnce of animal have been used for scientific and commercial …"
click at [815, 582] on button "Verify" at bounding box center [871, 584] width 1281 height 29
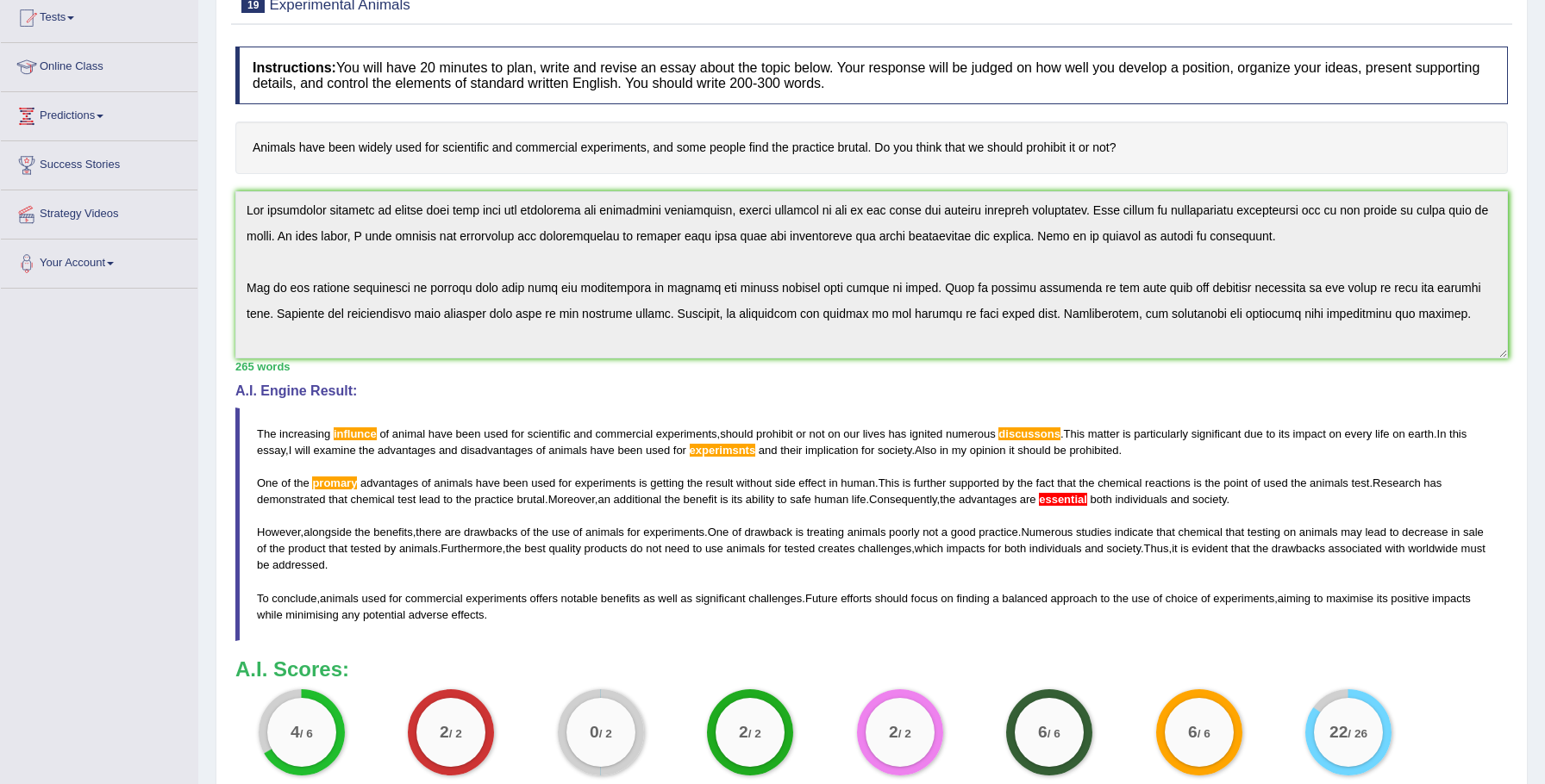
scroll to position [146, 0]
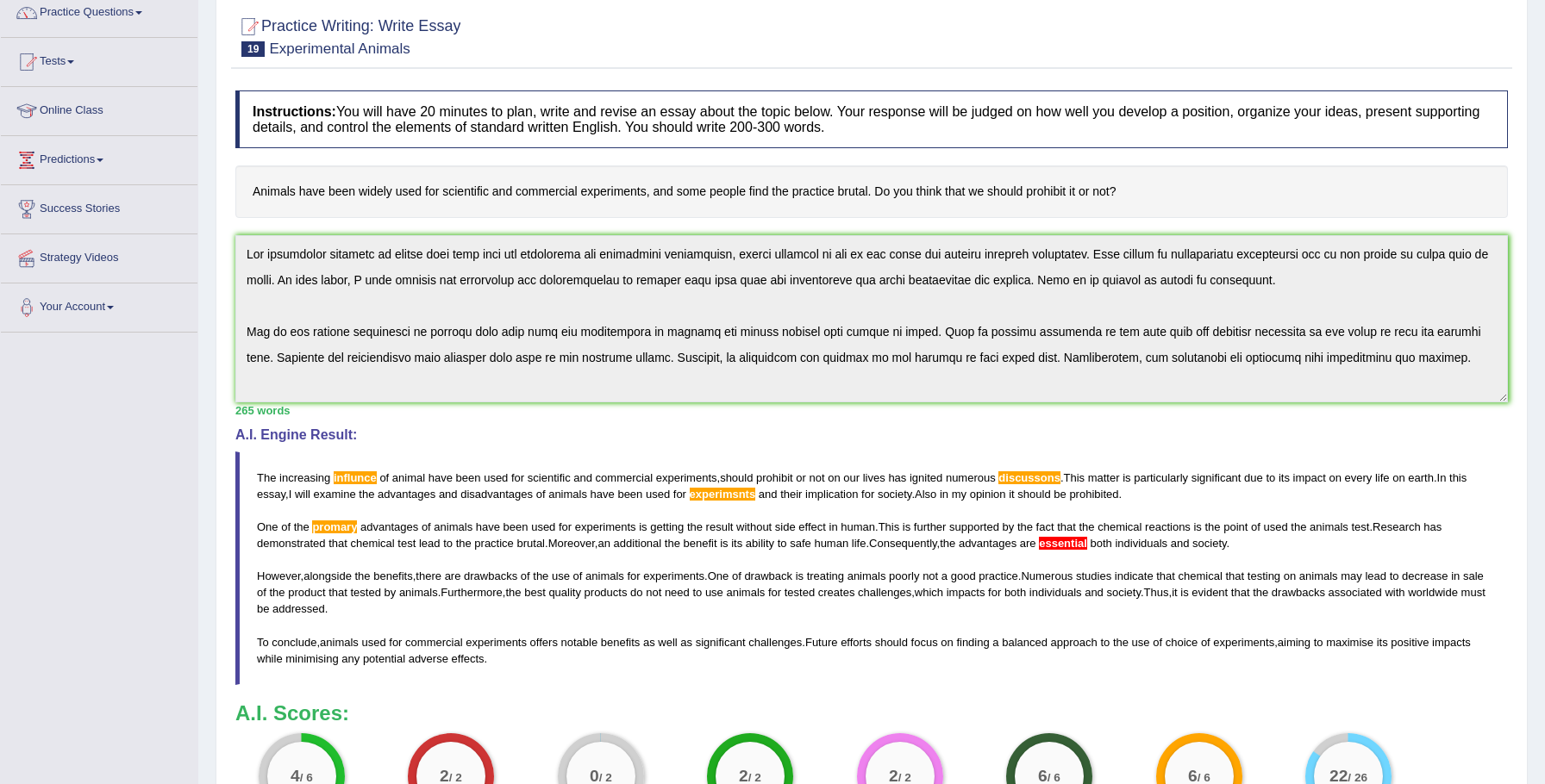
click at [381, 3] on div "Practice Writing: Write Essay 19 Experimental Animals Instructions: You will ha…" at bounding box center [872, 476] width 1312 height 955
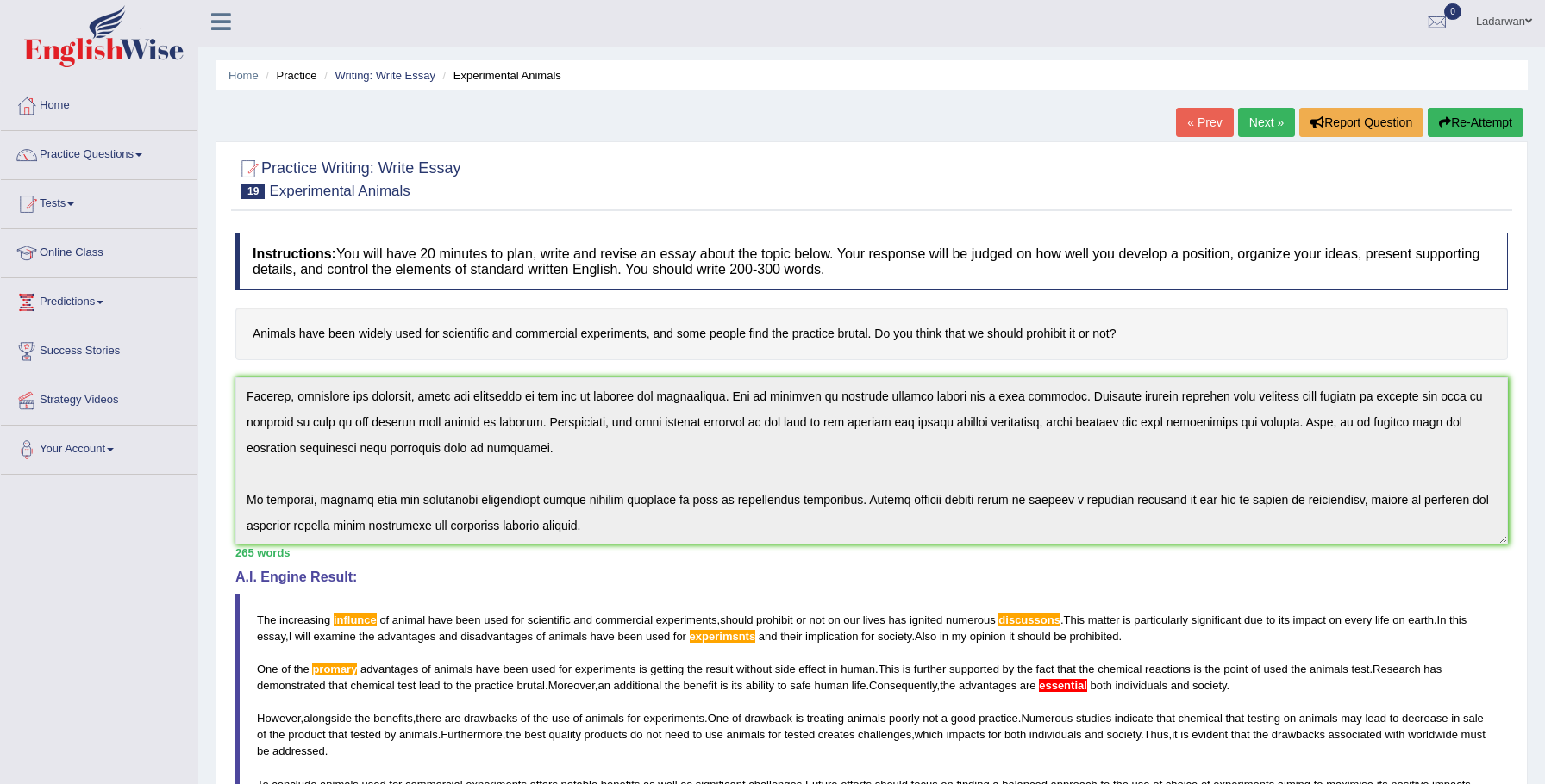
scroll to position [0, 0]
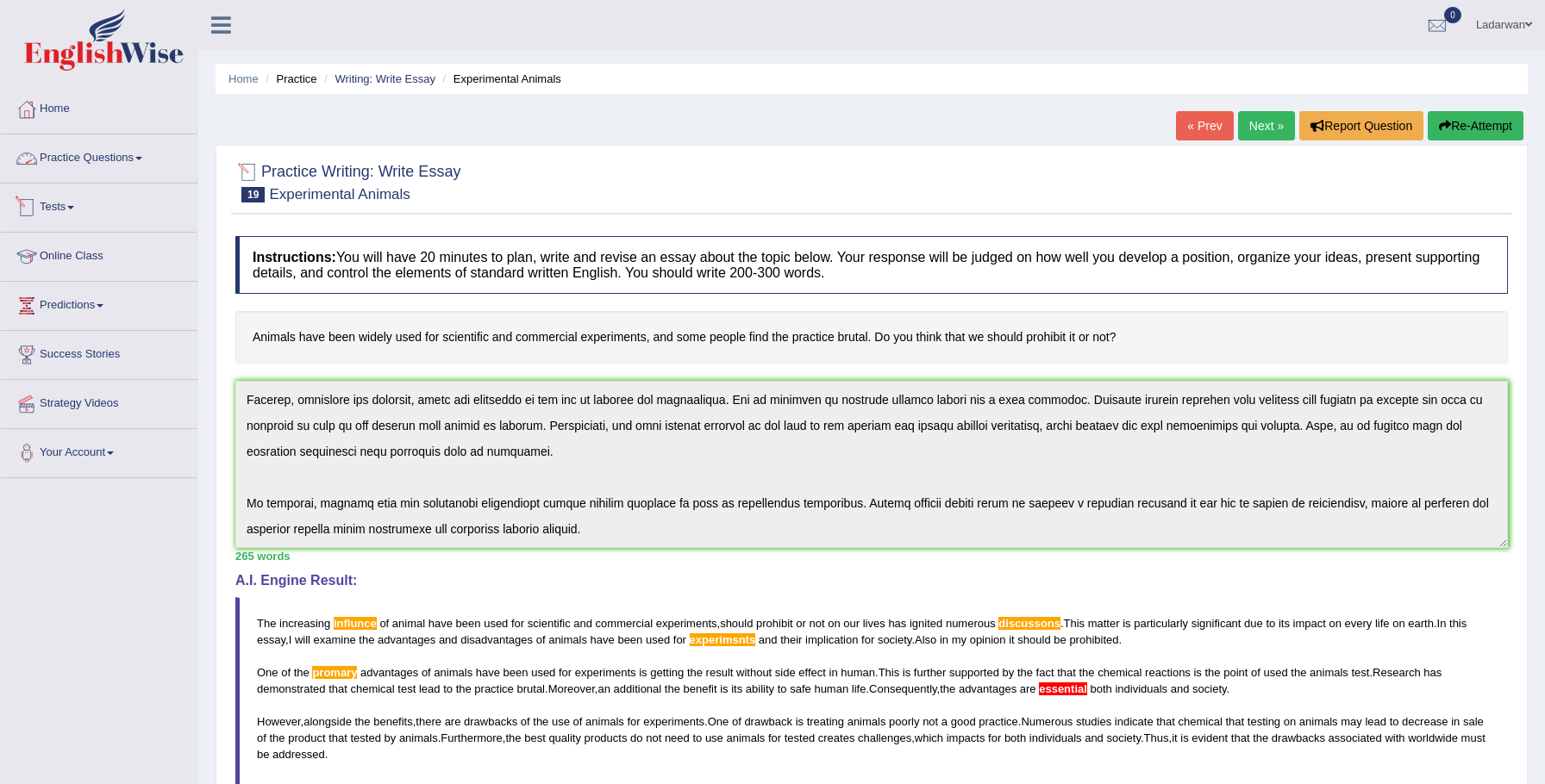
click at [106, 164] on link "Practice Questions" at bounding box center [99, 156] width 196 height 43
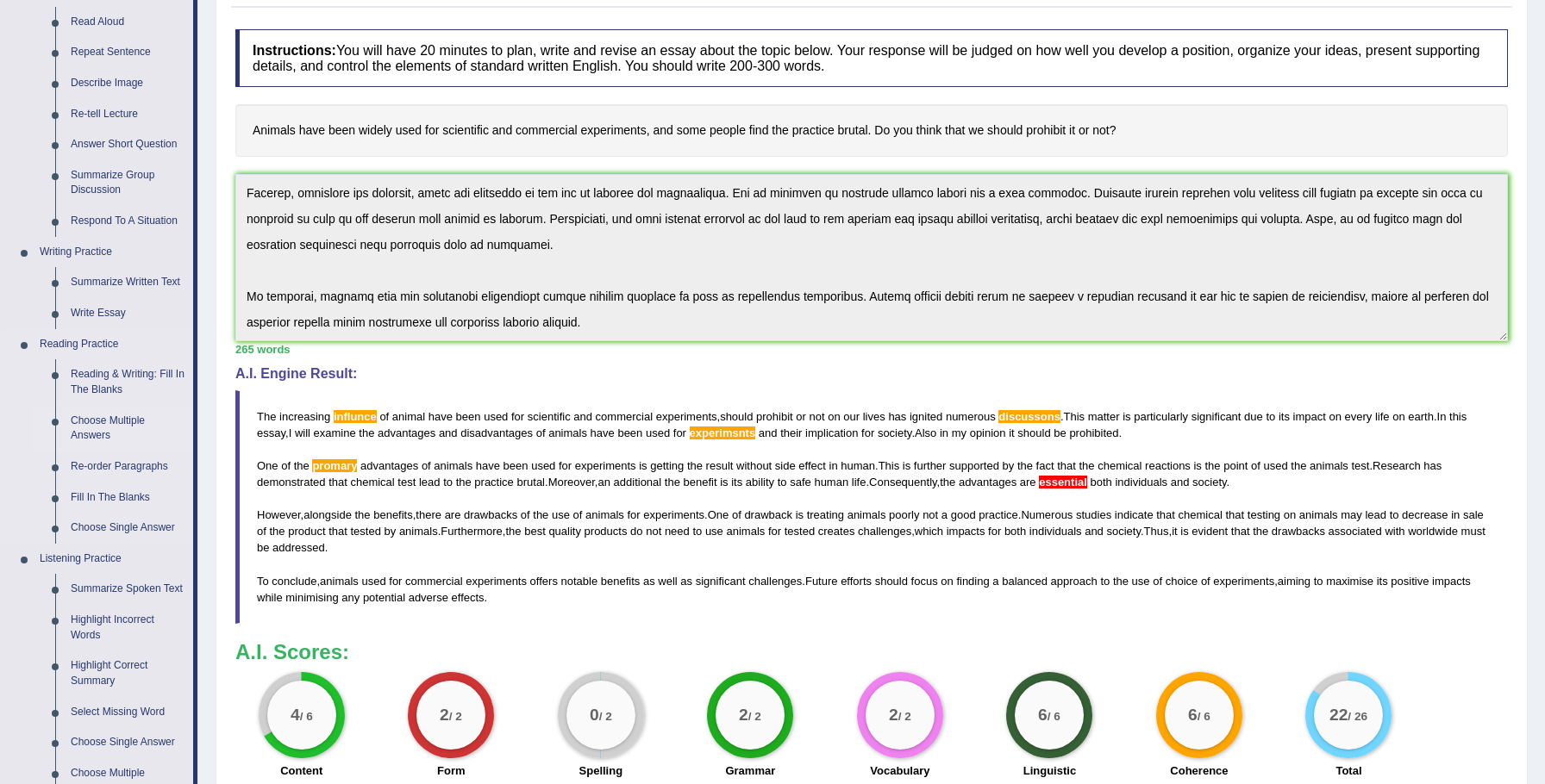
scroll to position [263, 0]
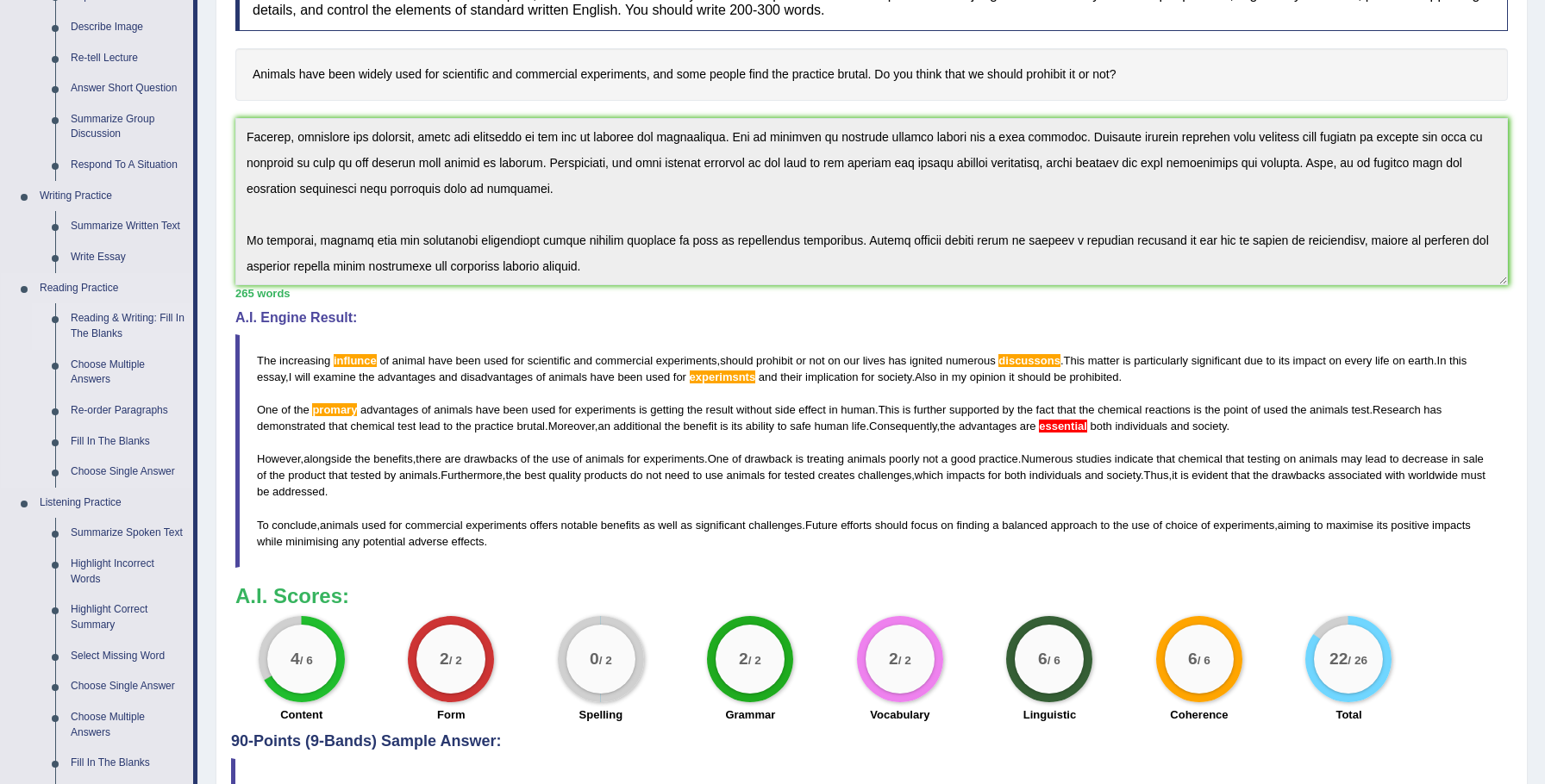
click at [134, 318] on link "Reading & Writing: Fill In The Blanks" at bounding box center [127, 326] width 130 height 46
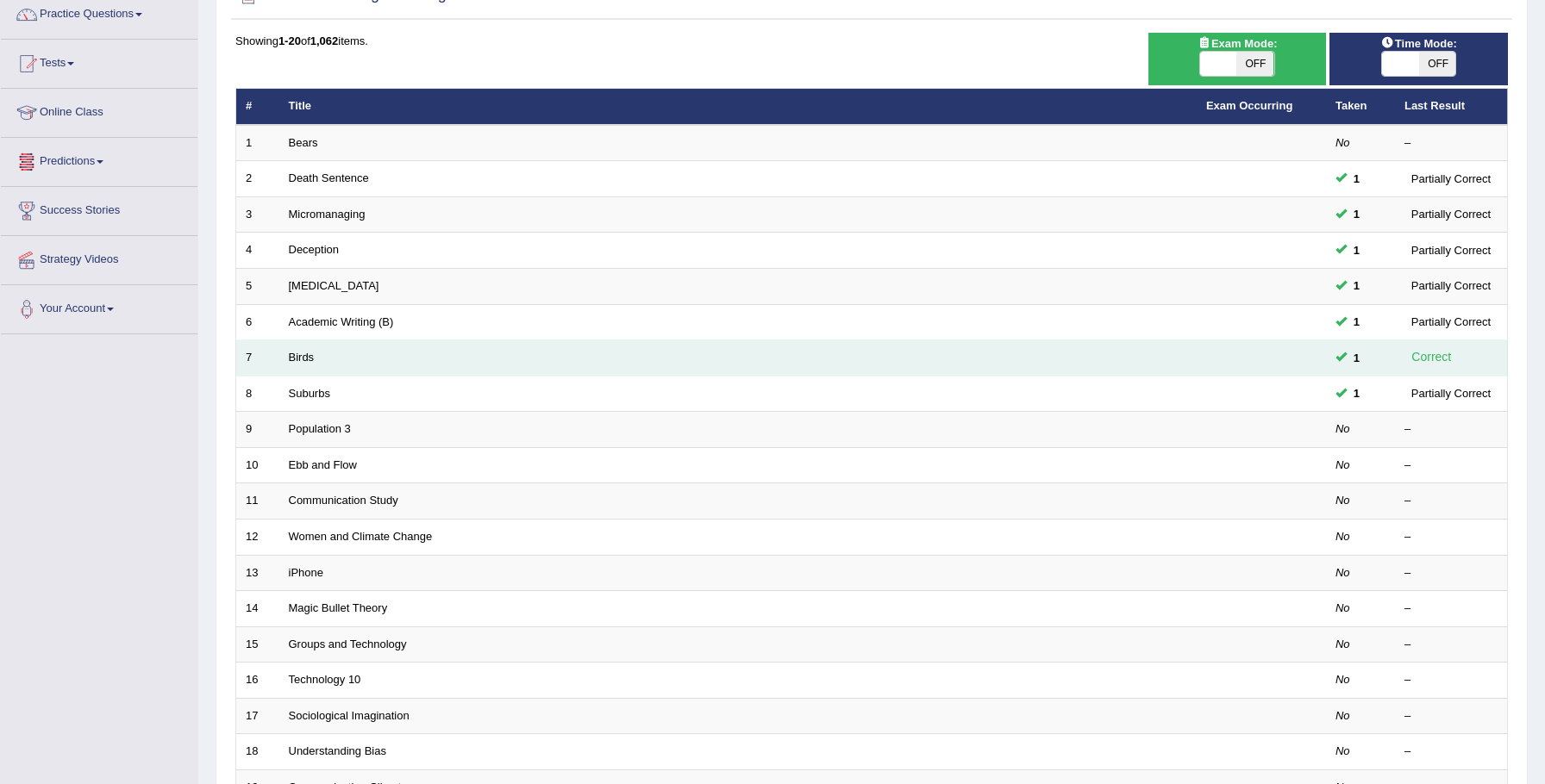
scroll to position [165, 0]
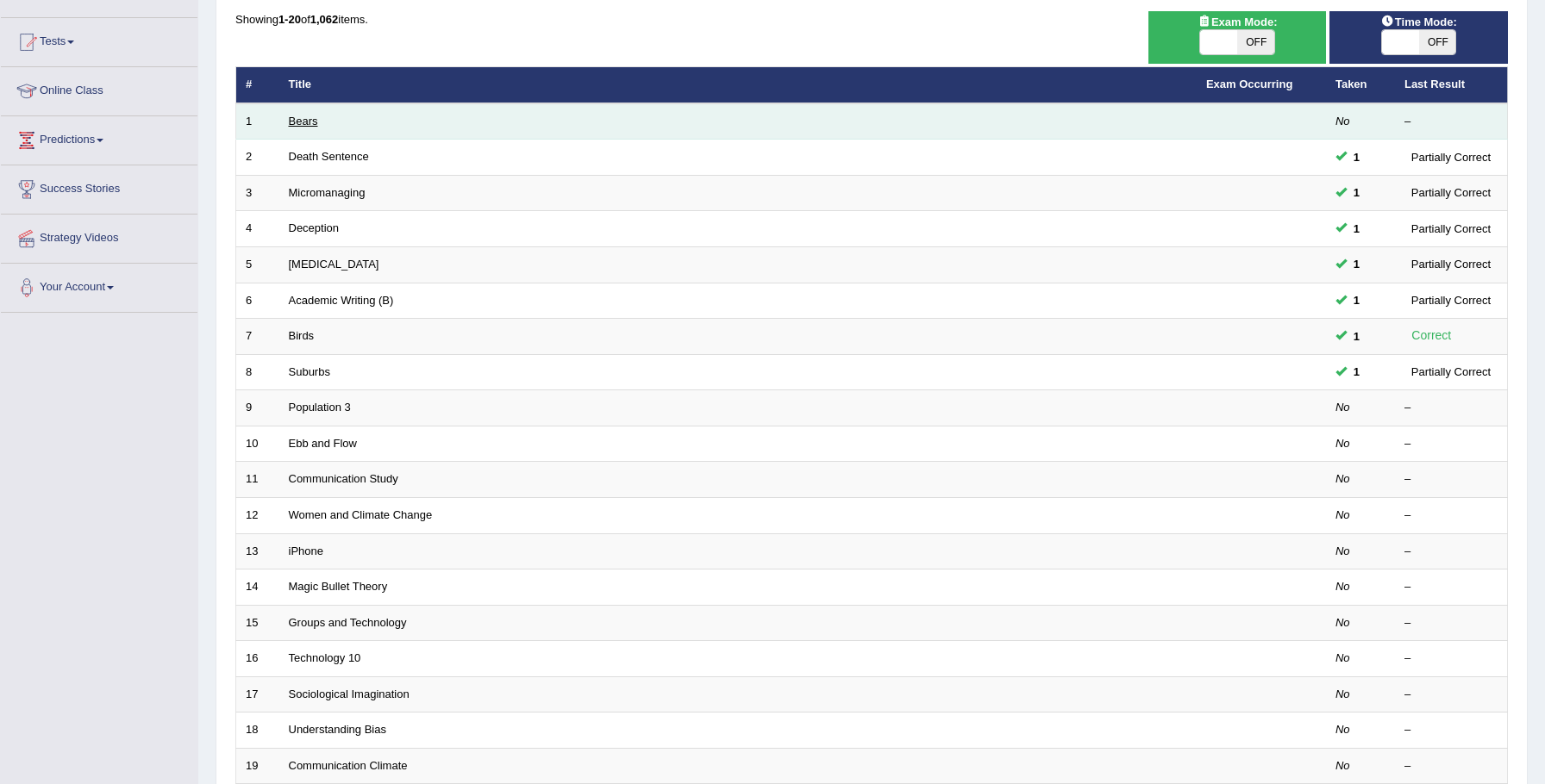
click at [302, 124] on link "Bears" at bounding box center [303, 121] width 29 height 13
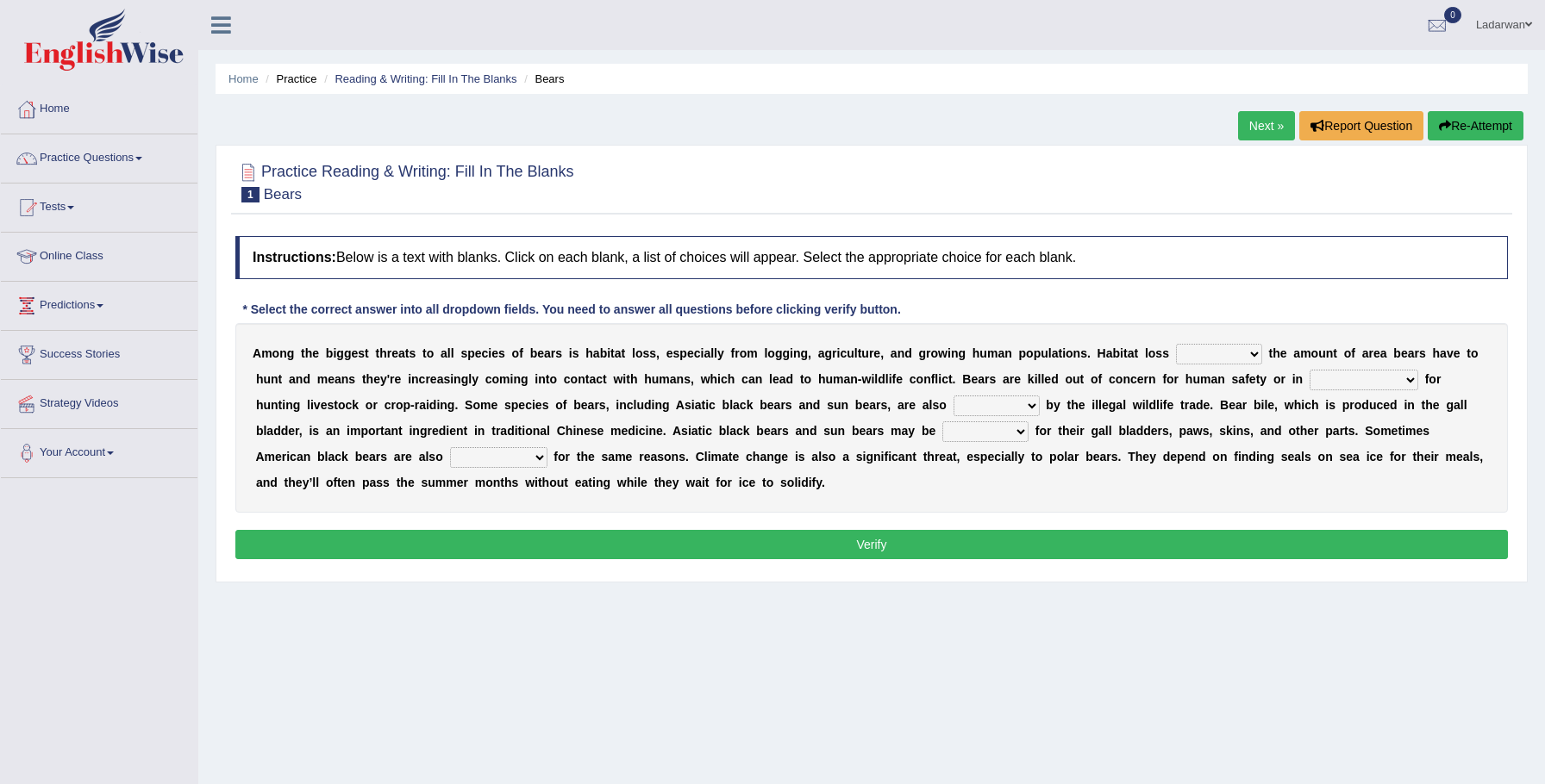
click at [1251, 351] on select "increases reduces complies interacts" at bounding box center [1219, 354] width 86 height 20
select select "interacts"
click at [1405, 384] on select "coalition retaliation appreciation disinformation" at bounding box center [1364, 379] width 109 height 20
select select "coalition"
click at [971, 415] on select "protected prohibited fattened threatened" at bounding box center [996, 405] width 86 height 20
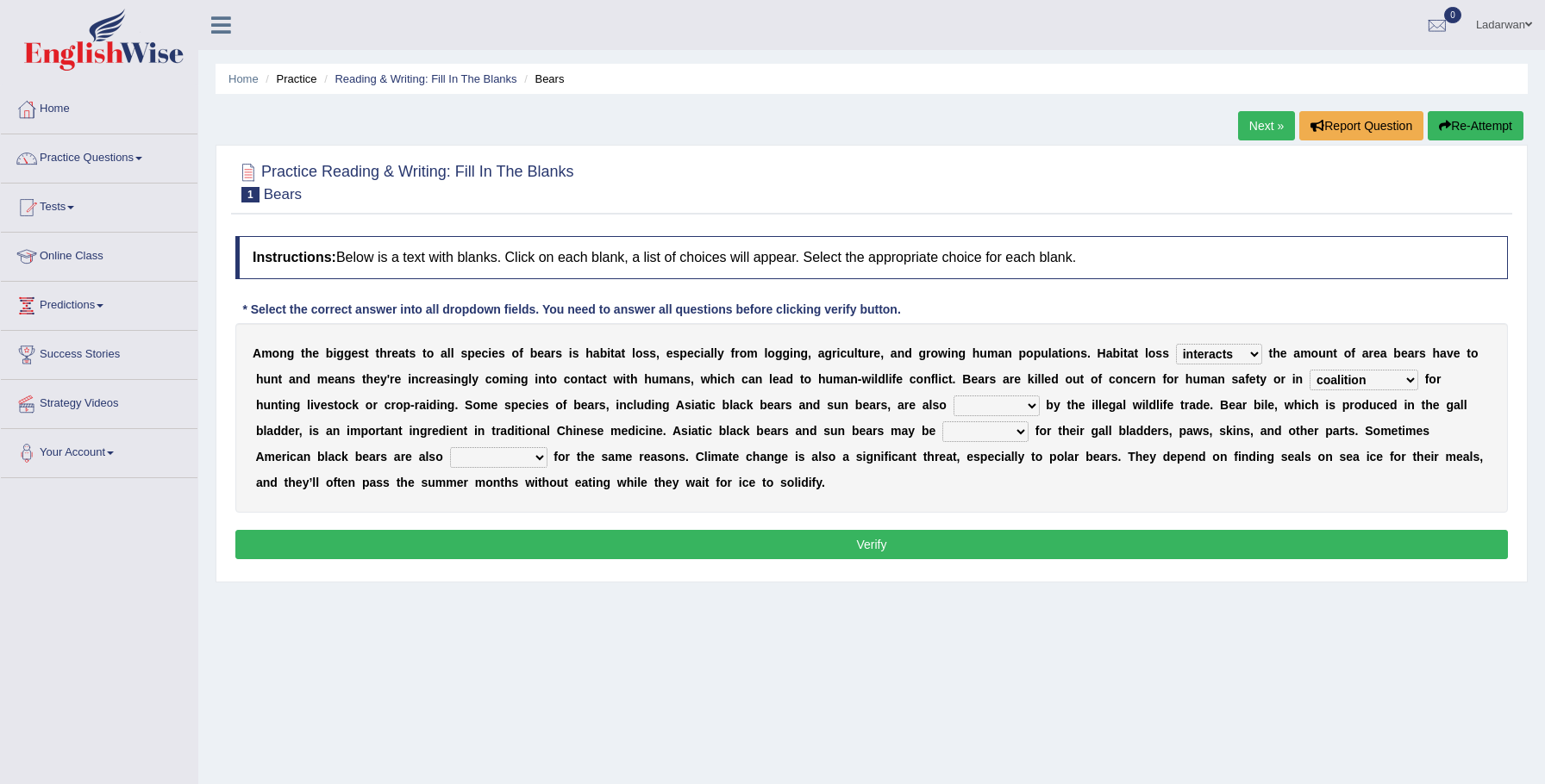
select select "protected"
click at [947, 430] on select "poached squelched coached blenched" at bounding box center [985, 431] width 86 height 20
select select "coached"
click at [450, 460] on select "begot foreseen encountered targeted" at bounding box center [499, 457] width 97 height 20
select select "encountered"
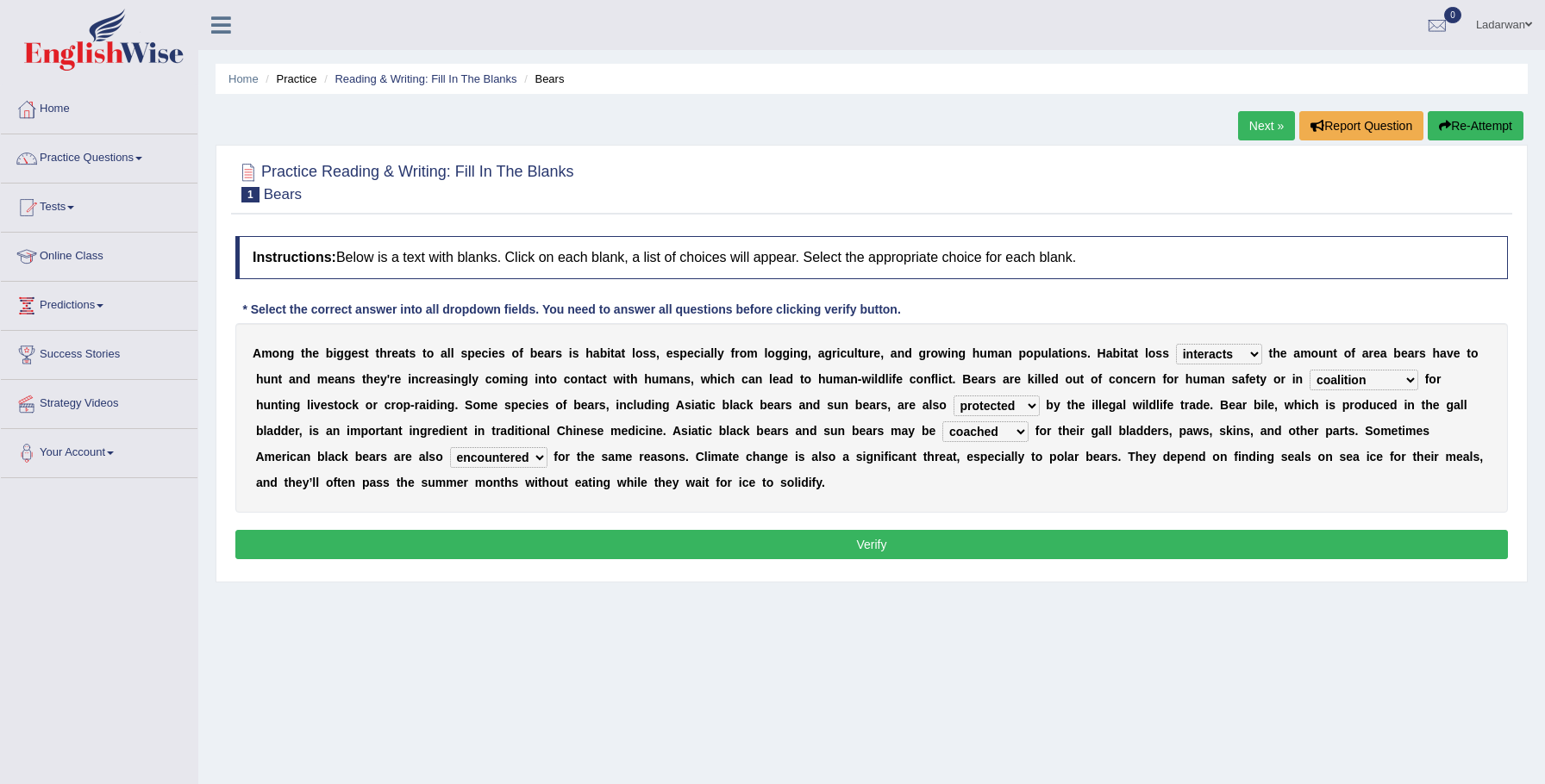
click at [546, 541] on button "Verify" at bounding box center [871, 544] width 1273 height 29
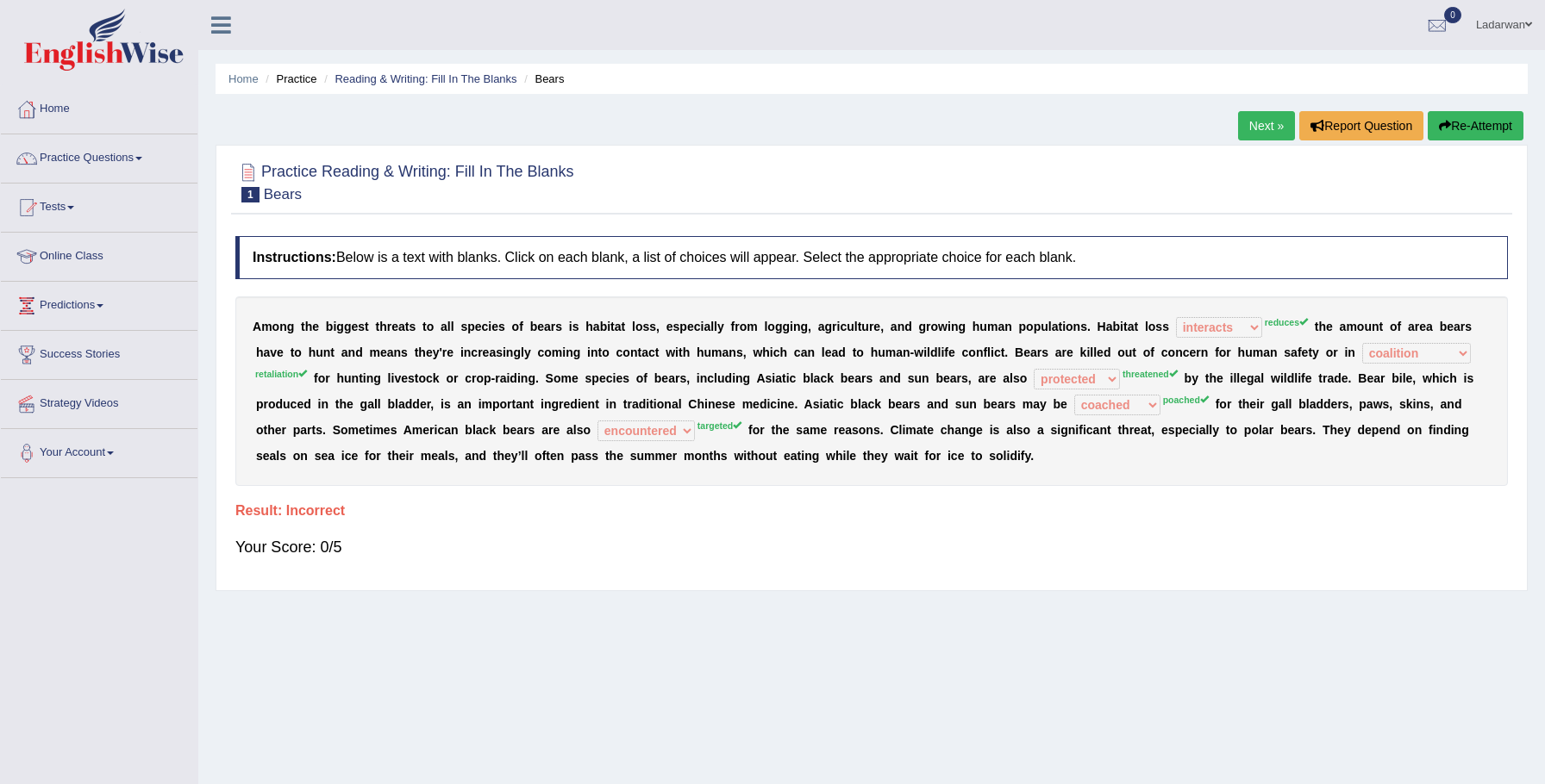
click at [1279, 126] on link "Next »" at bounding box center [1266, 126] width 57 height 29
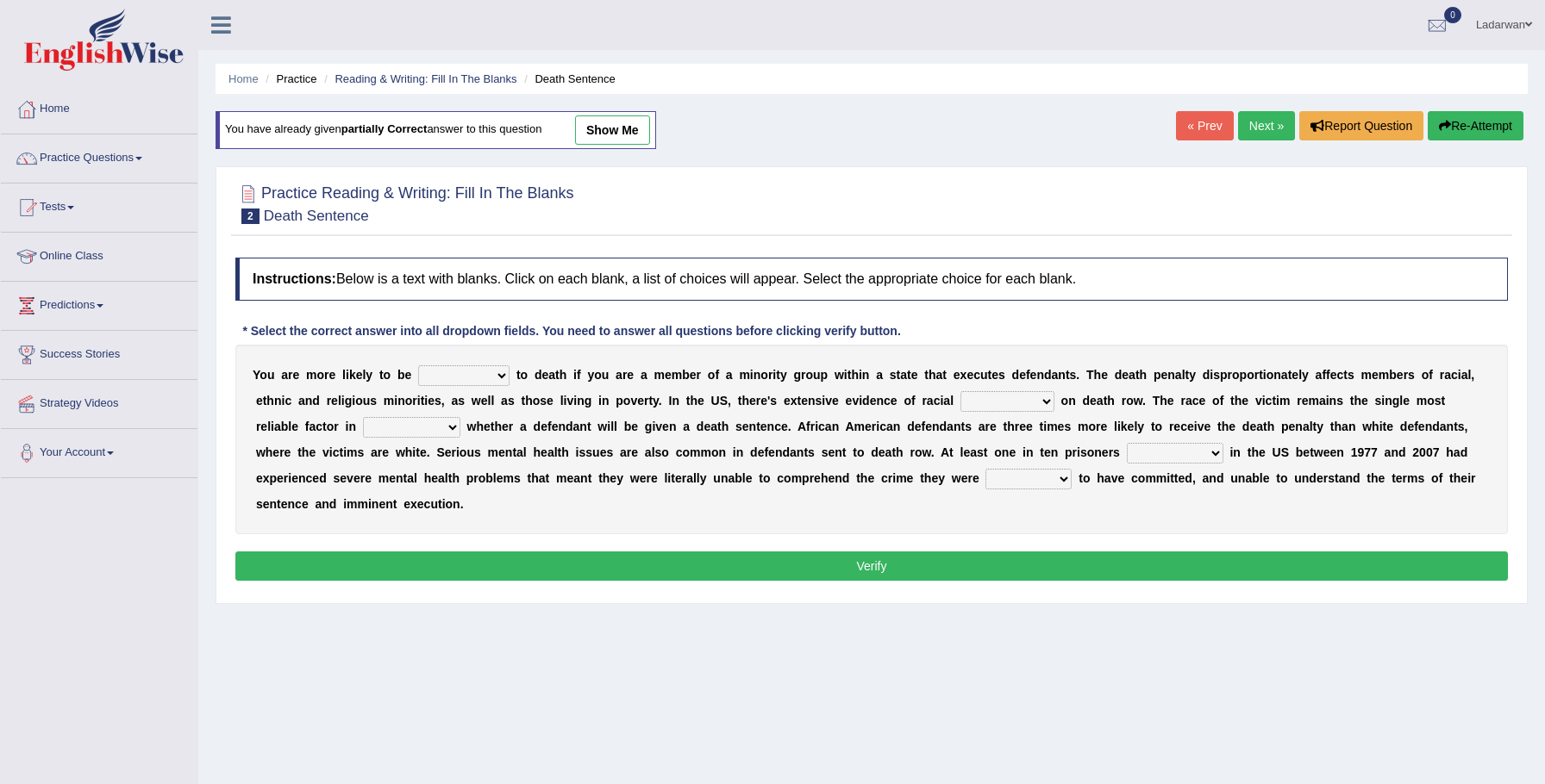
click at [496, 377] on select "penalized blamed complained sentenced" at bounding box center [463, 375] width 91 height 20
select select "sentenced"
click at [1044, 403] on select "bias equality appearance background" at bounding box center [1007, 401] width 94 height 20
select select "bias"
click at [401, 429] on select "determining adjoining undermining examining" at bounding box center [411, 427] width 97 height 20
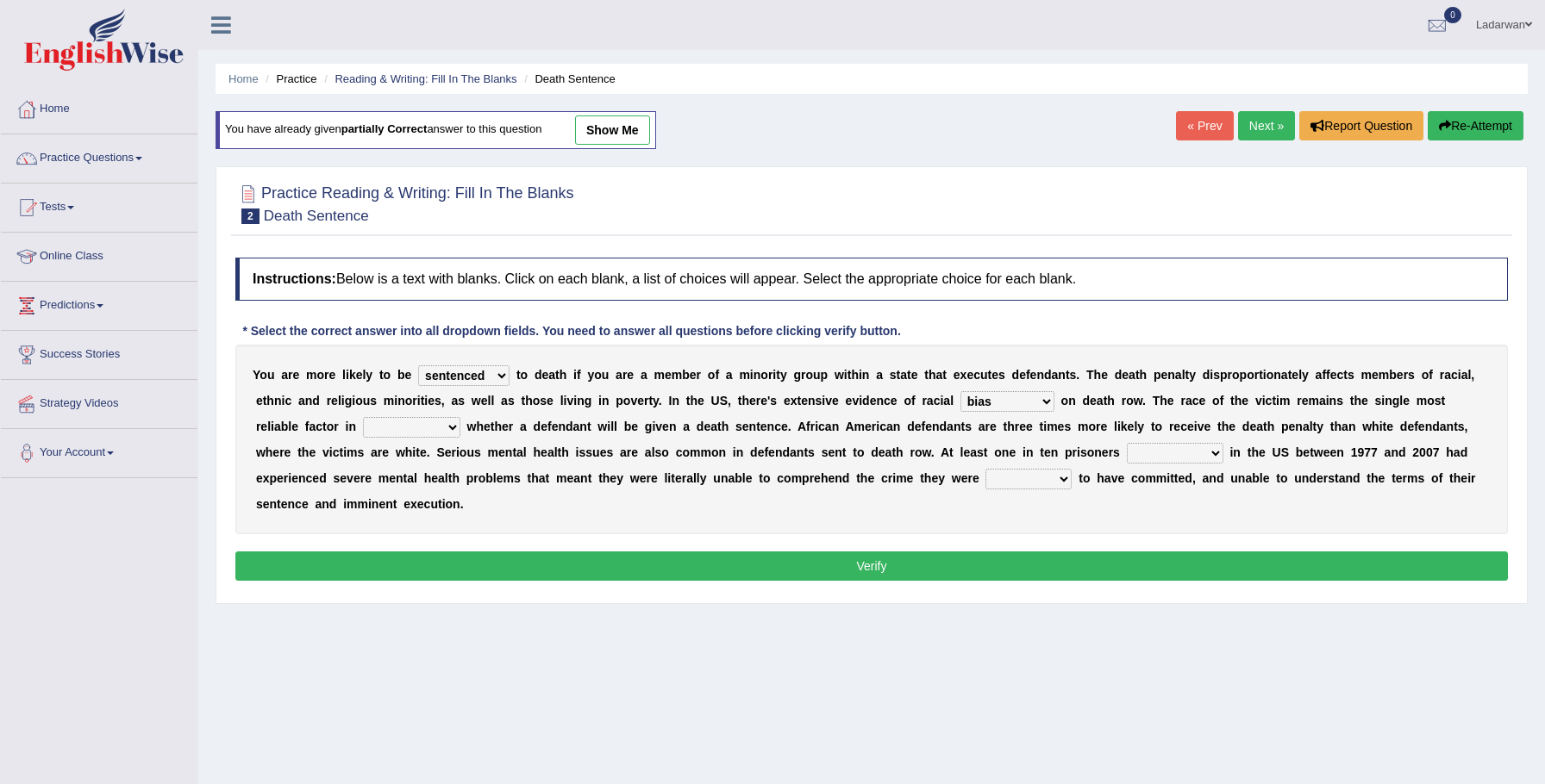
select select "undermining"
click at [1148, 453] on select "electrocuted persecuted executed captured" at bounding box center [1174, 453] width 96 height 20
select select "executed"
click at [990, 481] on select "alleged acclaimed persuaded claimed" at bounding box center [1028, 478] width 86 height 20
select select "claimed"
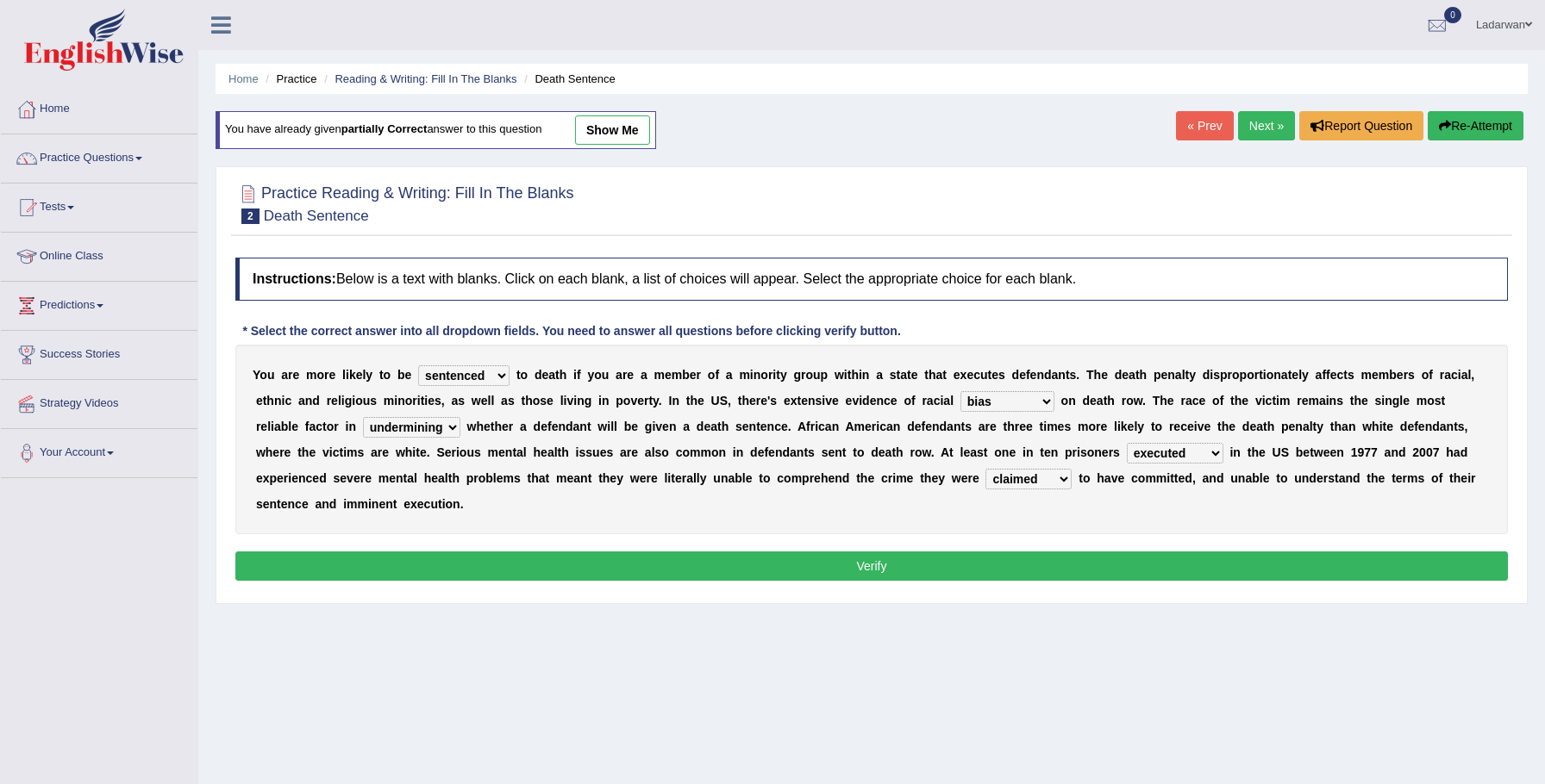
click at [970, 565] on button "Verify" at bounding box center [871, 566] width 1273 height 29
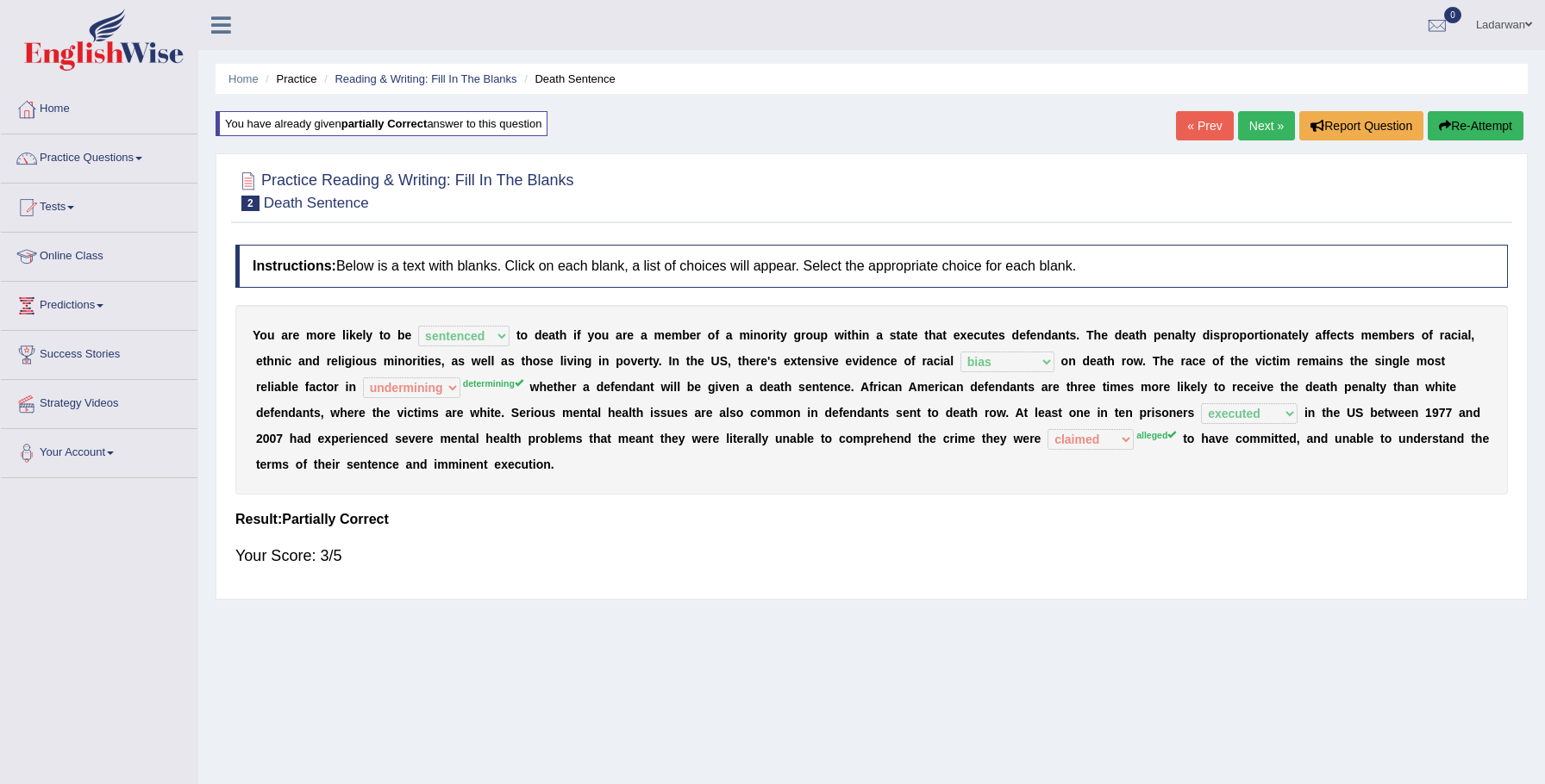
click at [1247, 129] on link "Next »" at bounding box center [1266, 126] width 57 height 29
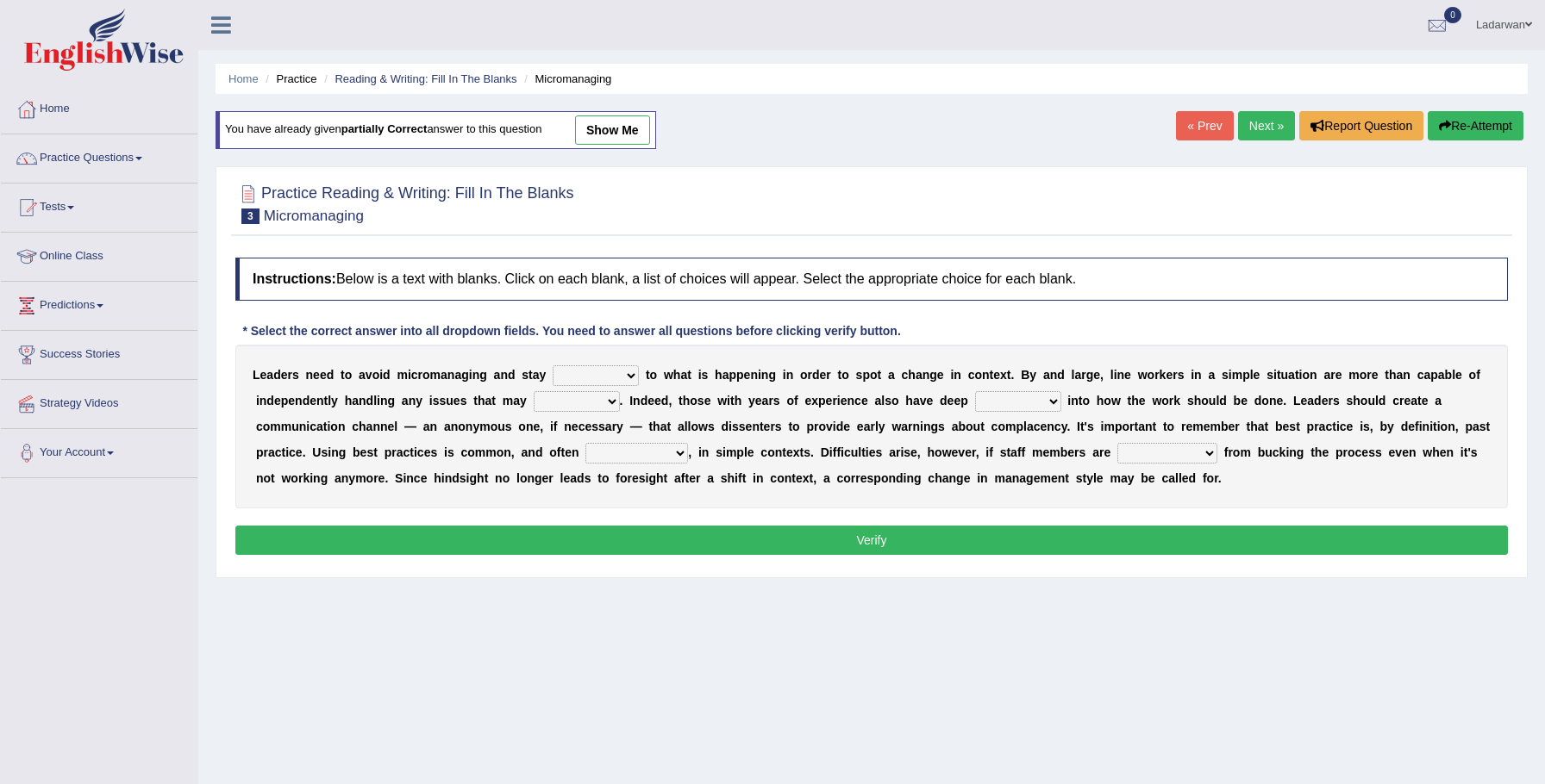
click at [624, 376] on select "complied connected precise concise" at bounding box center [595, 375] width 86 height 20
select select "connected"
click at [608, 404] on select "apprise rise encounter arise" at bounding box center [576, 401] width 86 height 20
select select "arise"
click at [1049, 404] on select "incursion insight indignity indication" at bounding box center [1018, 401] width 86 height 20
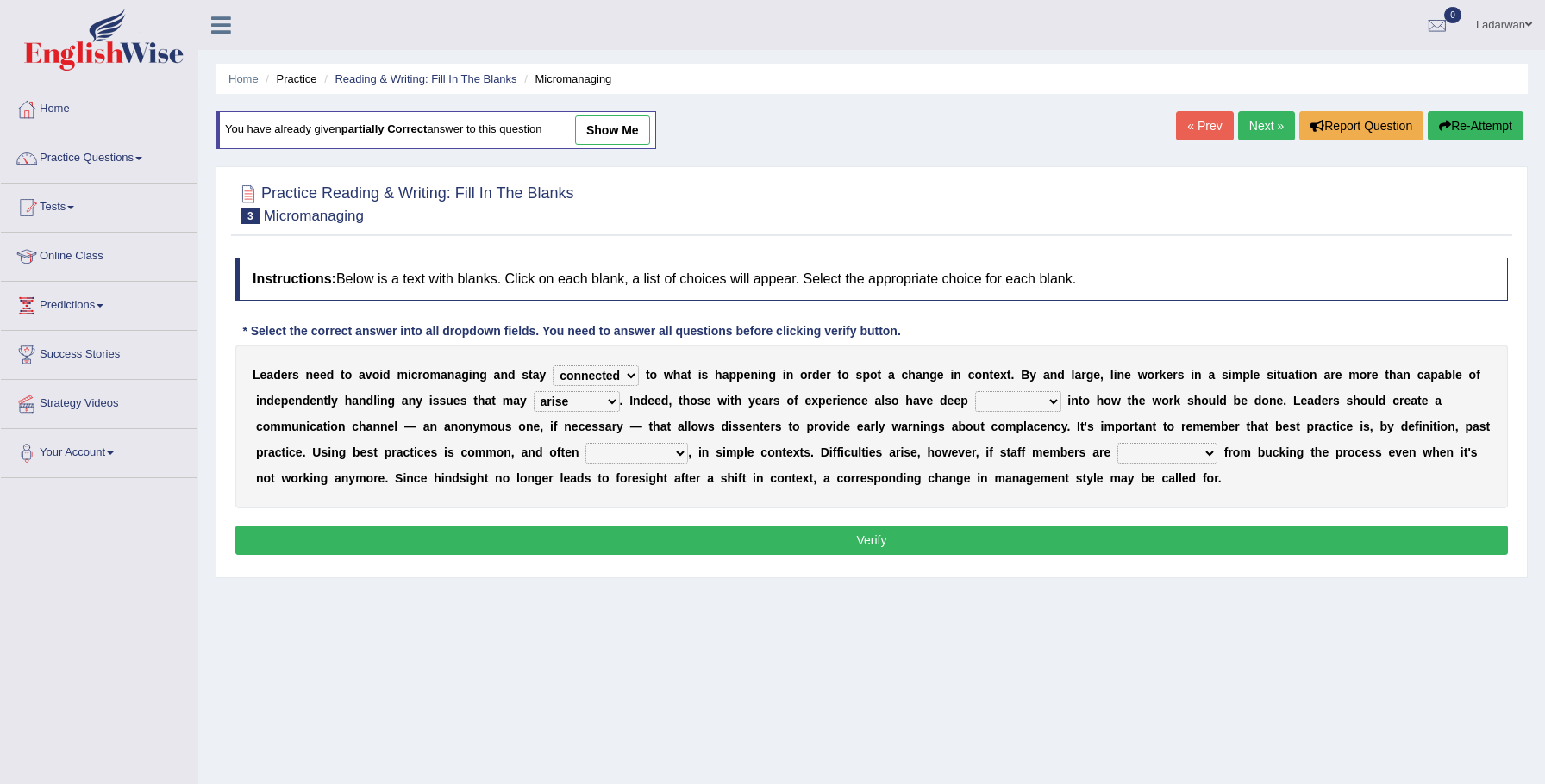
select select "insight"
click at [684, 448] on select "inappropriate apprehensive appropriate forbidden" at bounding box center [637, 453] width 103 height 20
select select "inappropriate"
click at [1205, 457] on select "disarranged disinclined discouraged disintegrated" at bounding box center [1166, 453] width 100 height 20
select select "discouraged"
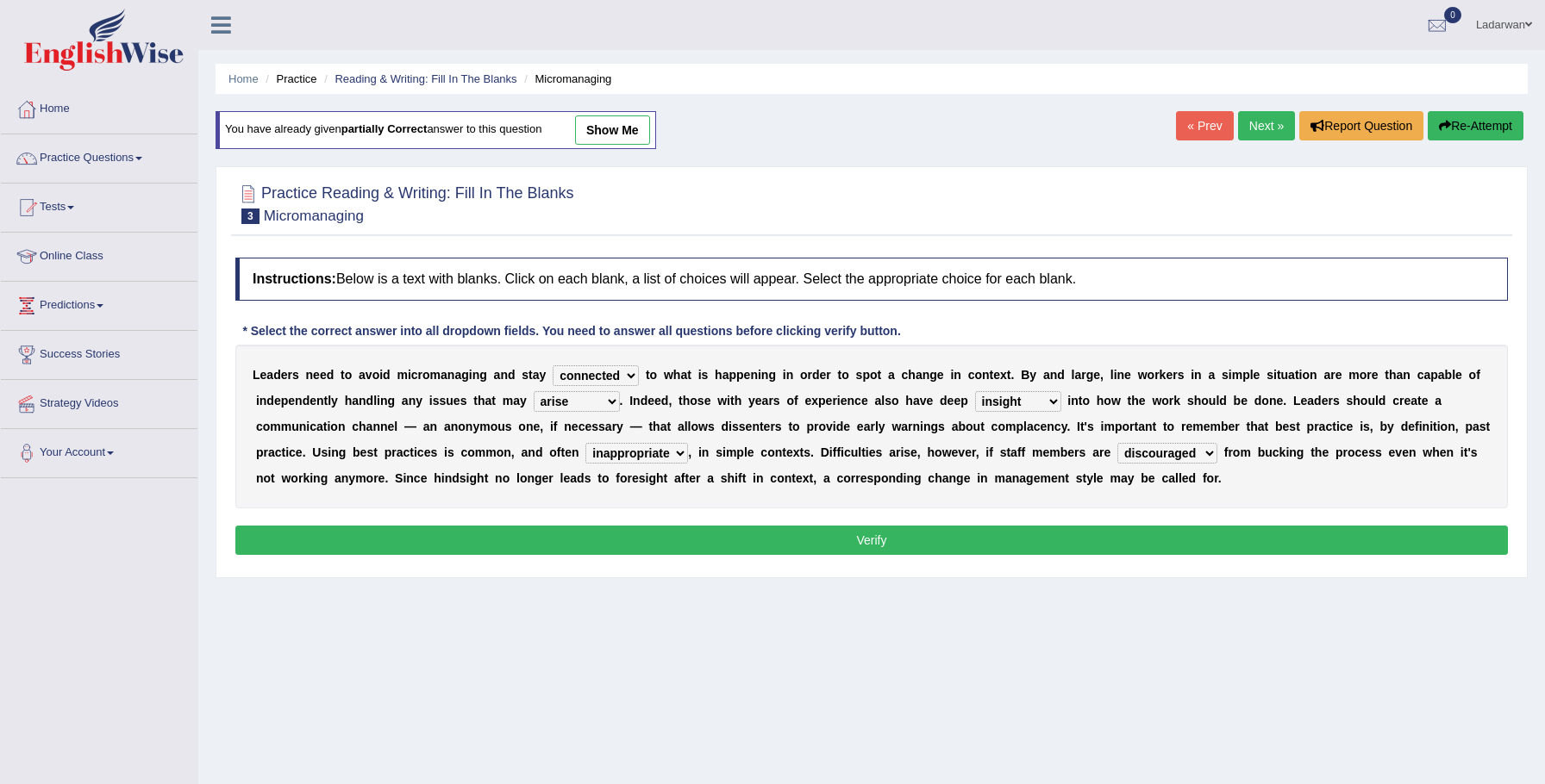
click at [1166, 542] on button "Verify" at bounding box center [871, 540] width 1273 height 29
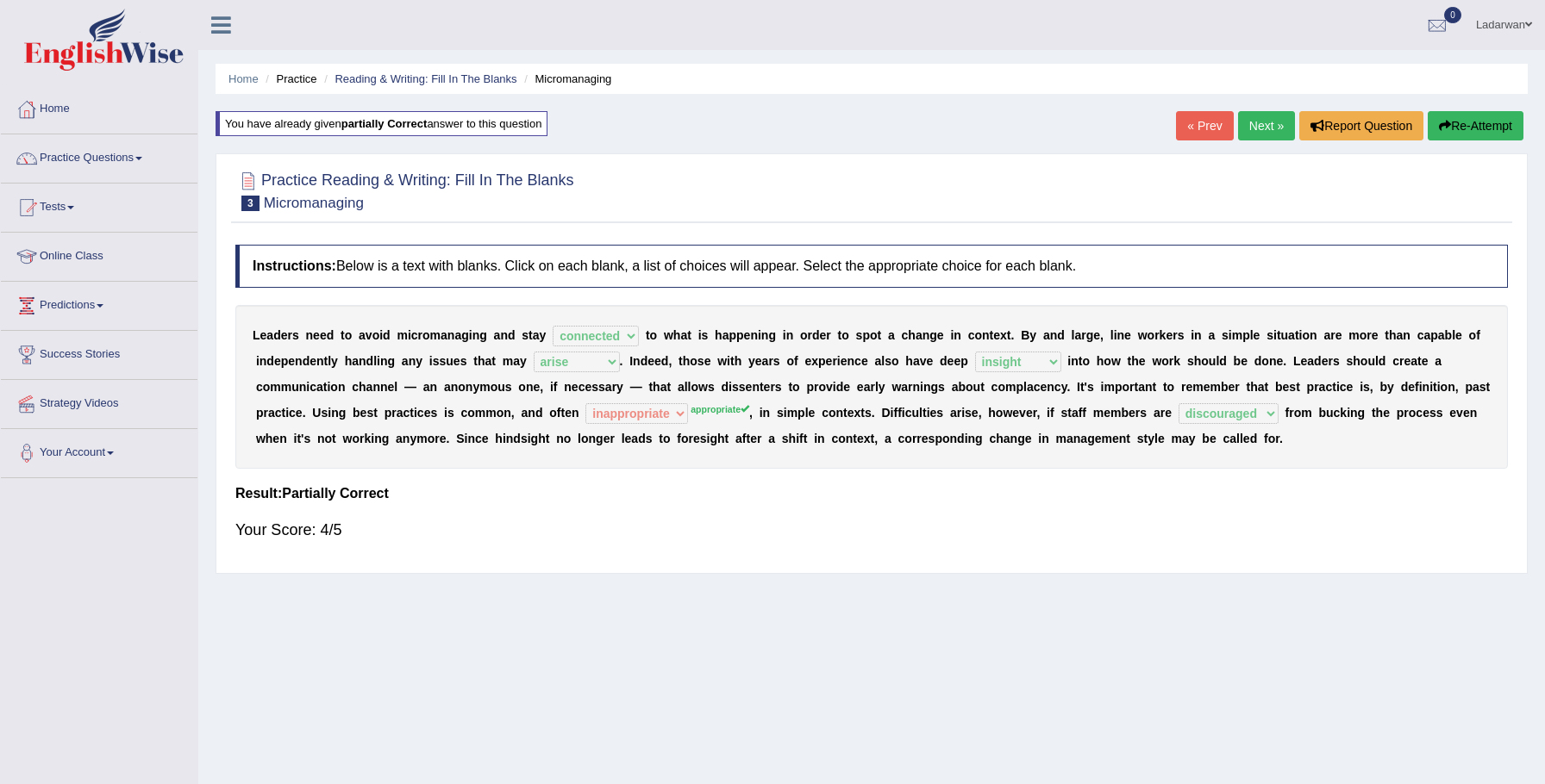
click at [1257, 135] on link "Next »" at bounding box center [1266, 126] width 57 height 29
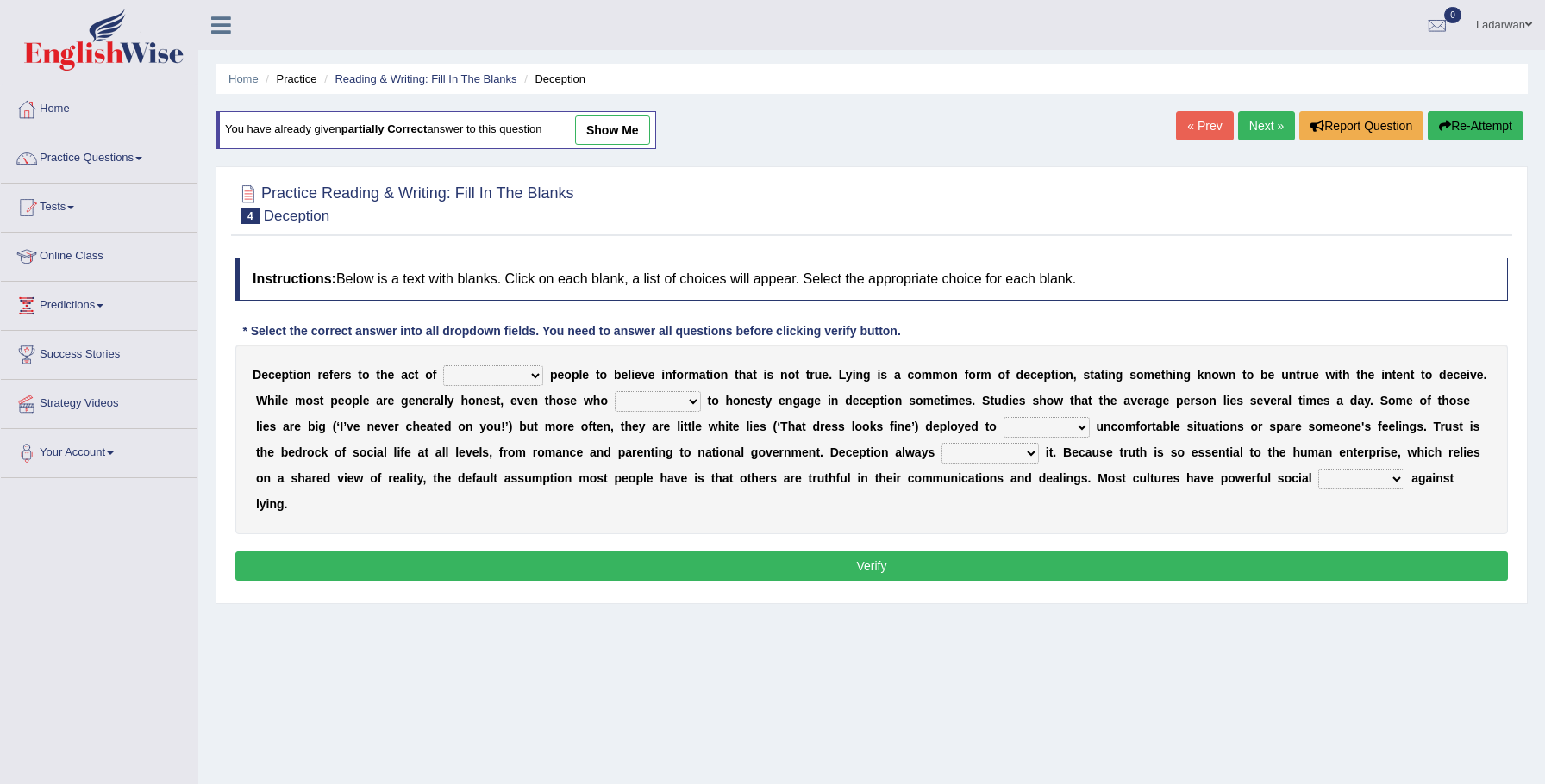
click at [538, 375] on select "discouraging forbidding detecting encouraging" at bounding box center [493, 375] width 100 height 20
select select "encouraging"
click at [692, 402] on select "describe prescribe inscribe subscribe" at bounding box center [657, 401] width 86 height 20
click at [662, 398] on select "describe prescribe inscribe subscribe" at bounding box center [657, 401] width 86 height 20
click at [692, 399] on select "describe prescribe inscribe subscribe" at bounding box center [657, 401] width 86 height 20
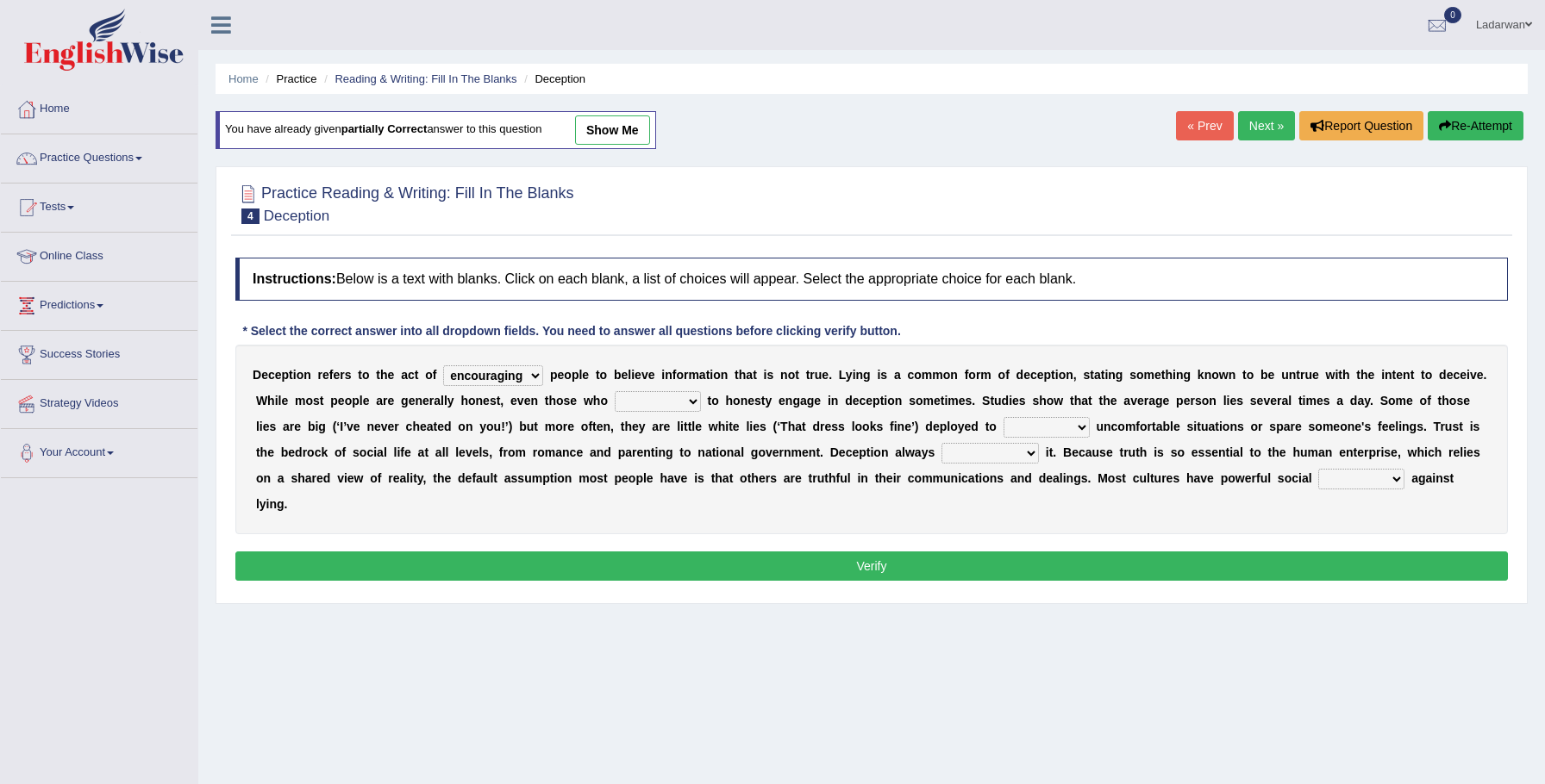
select select "inscribe"
click at [1078, 430] on select "contest illuminate disguise avoid" at bounding box center [1046, 427] width 86 height 20
click at [1075, 429] on select "contest illuminate disguise avoid" at bounding box center [1046, 427] width 86 height 20
select select "disguise"
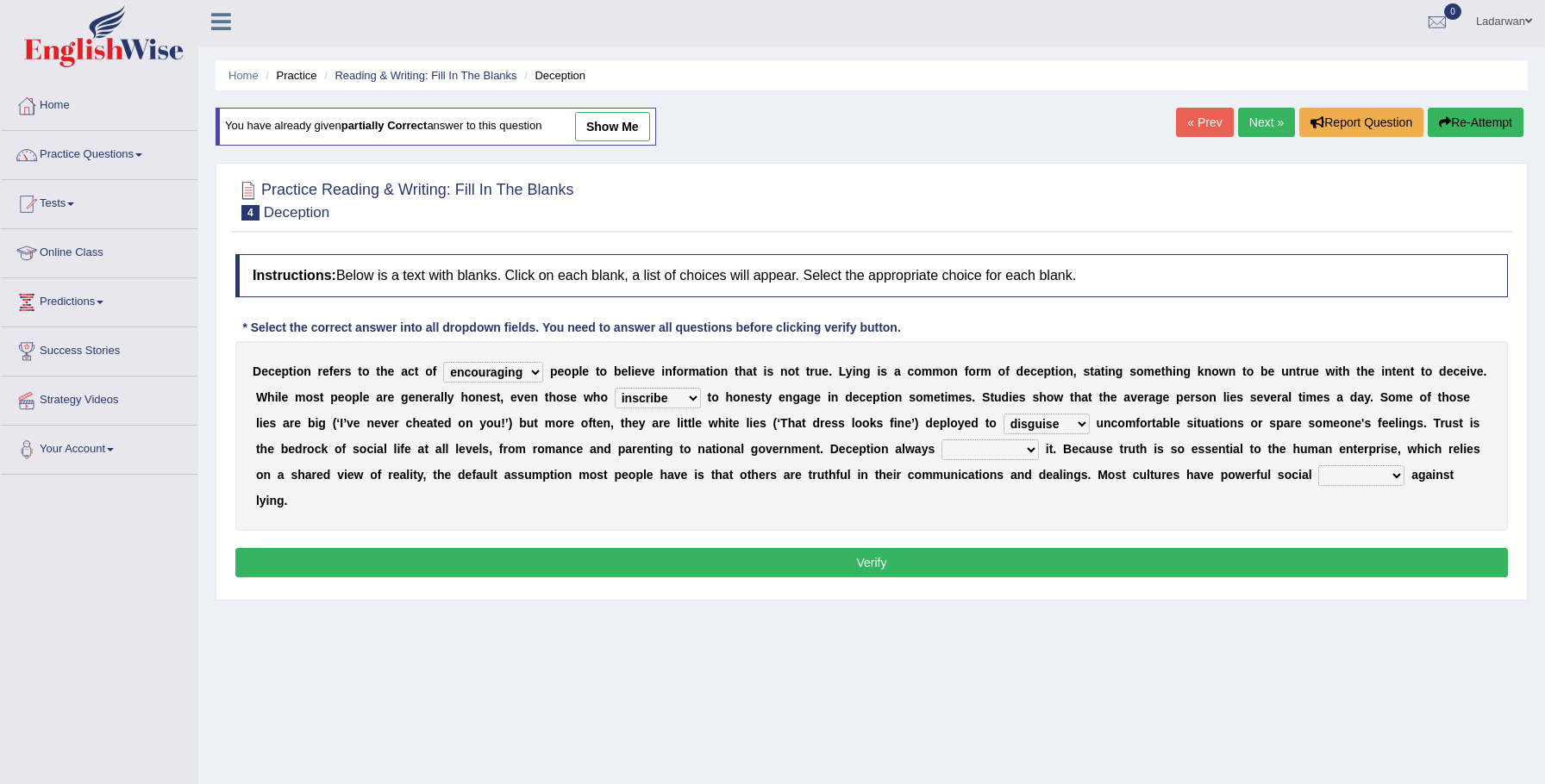
scroll to position [11, 0]
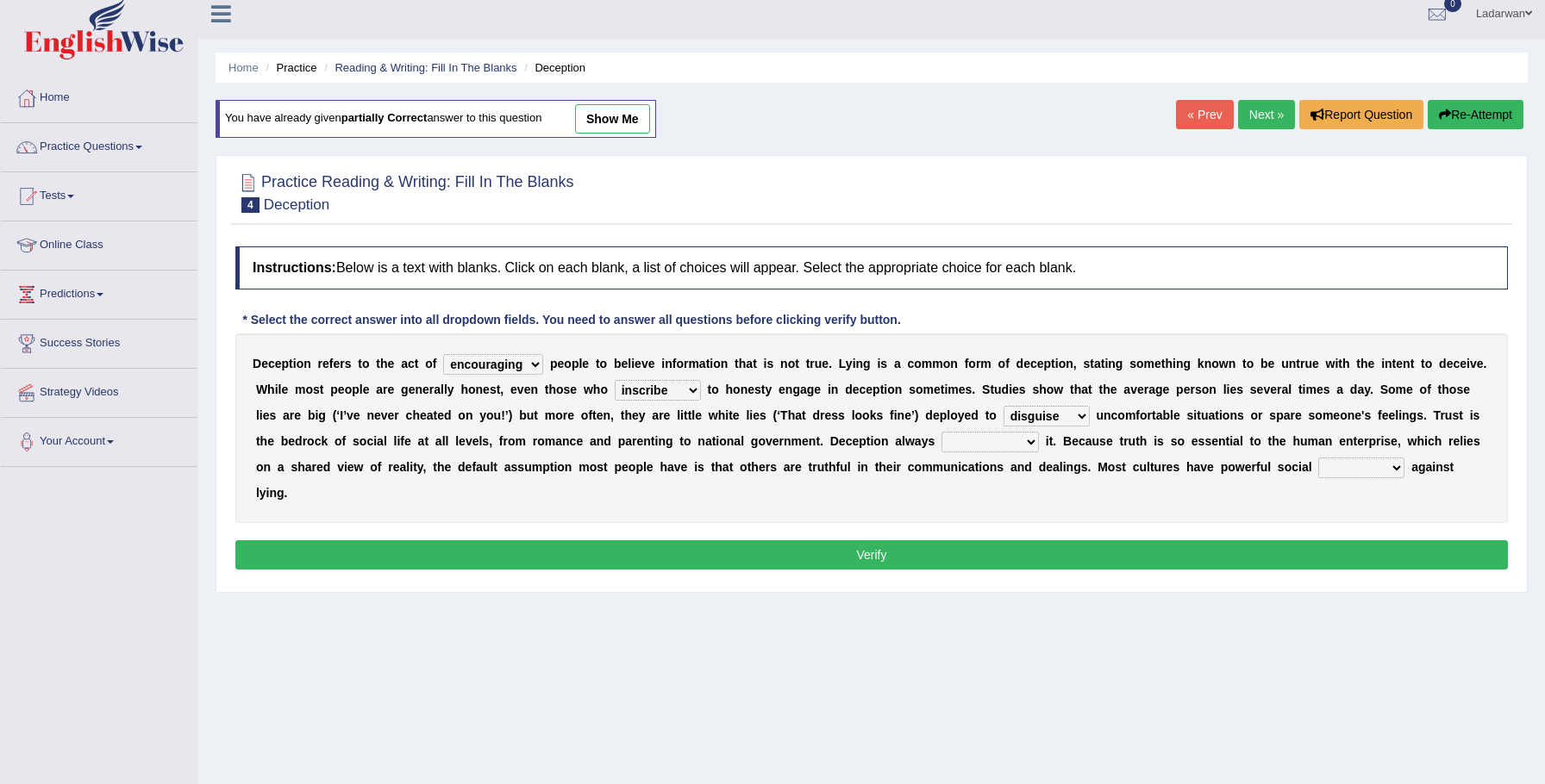
click at [1029, 438] on select "undermines underscores undertakes underwrites" at bounding box center [990, 441] width 97 height 20
select select "undermines"
click at [1396, 466] on select "ejections sanctions fractions inductions" at bounding box center [1361, 468] width 86 height 20
select select "sanctions"
click at [1361, 550] on button "Verify" at bounding box center [871, 554] width 1273 height 29
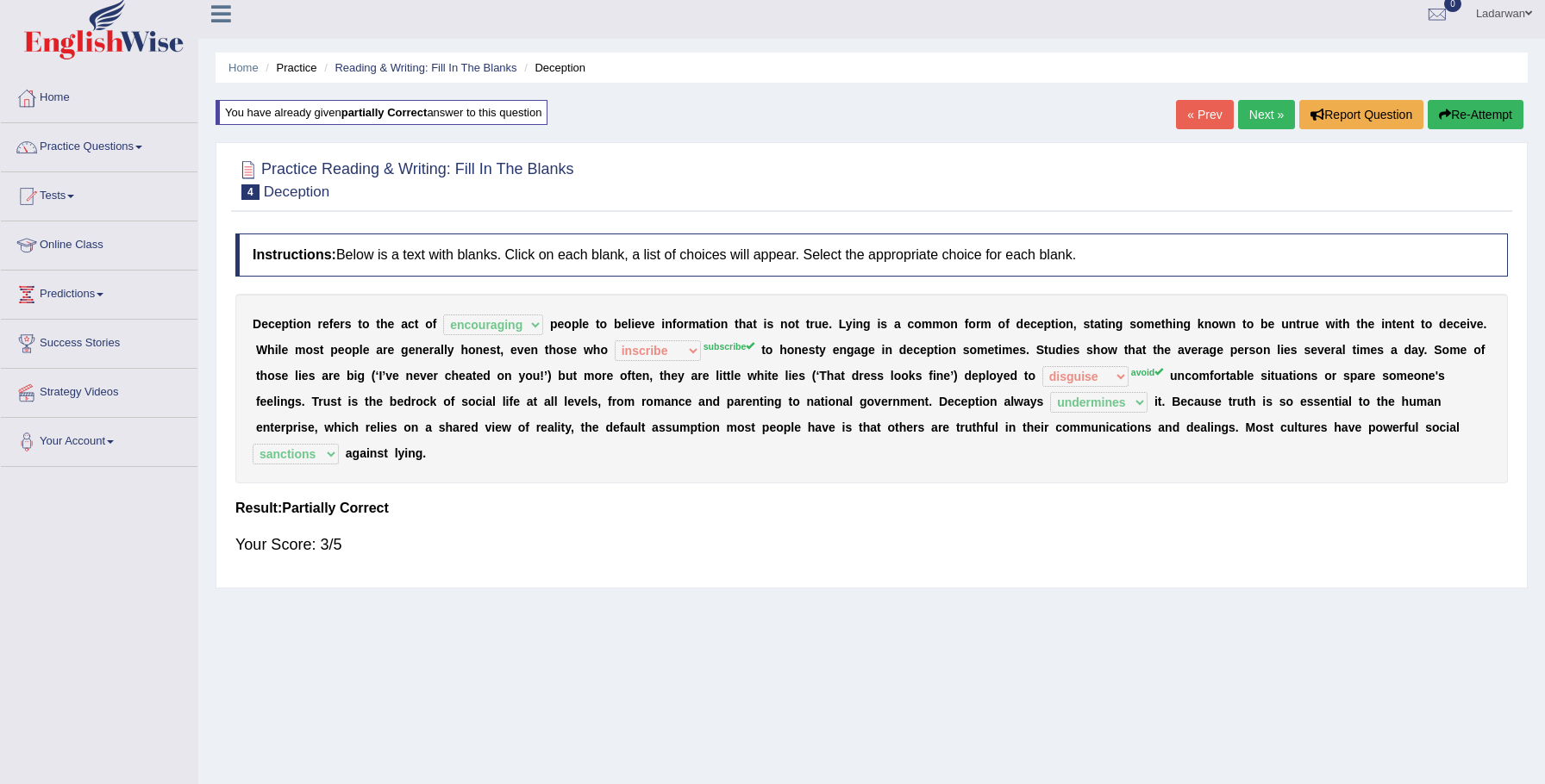
click at [1258, 125] on link "Next »" at bounding box center [1266, 114] width 57 height 29
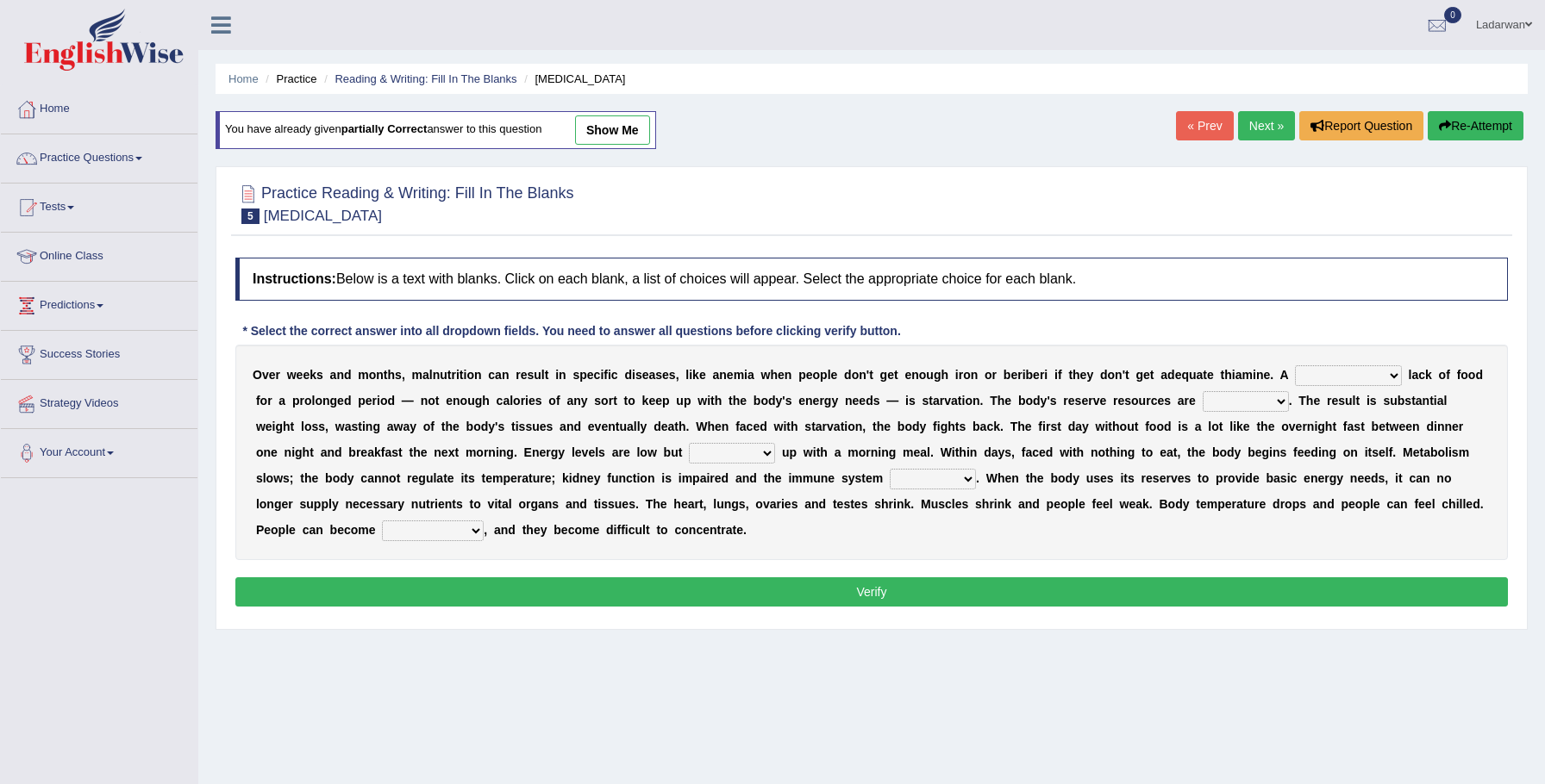
click at [1393, 374] on select "severe distinguishing proper distinctive" at bounding box center [1348, 375] width 107 height 20
select select "proper"
click at [1275, 400] on select "obsoleted depleted pelleted deleted" at bounding box center [1245, 401] width 86 height 20
click at [1207, 399] on select "obsoleted depleted pelleted deleted" at bounding box center [1245, 401] width 86 height 20
click at [1276, 403] on select "obsoleted depleted pelleted deleted" at bounding box center [1245, 401] width 86 height 20
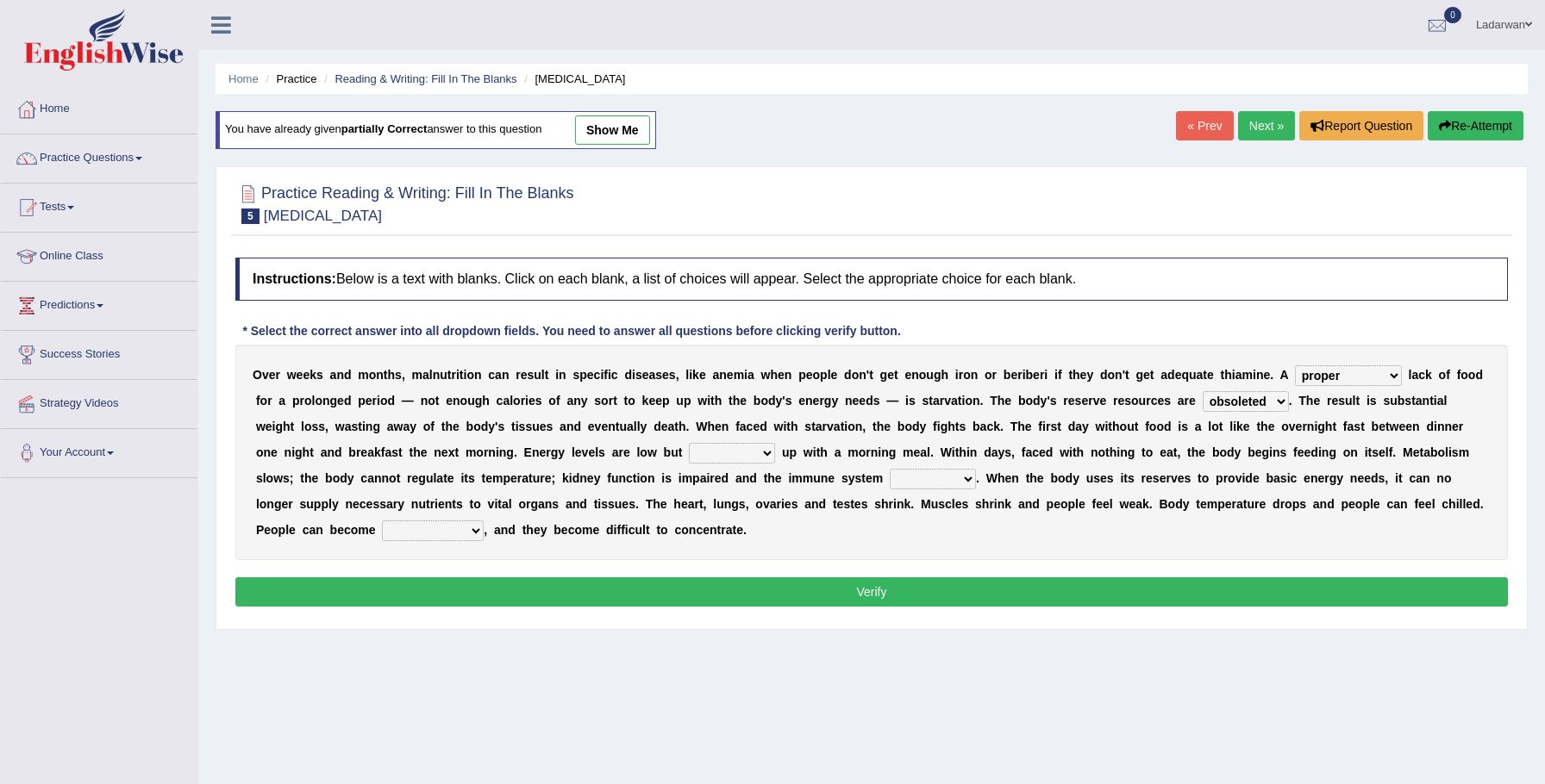
select select "depleted"
click at [1241, 400] on select "obsoleted depleted pelleted deleted" at bounding box center [1245, 401] width 86 height 20
click at [1260, 399] on select "obsoleted depleted pelleted deleted" at bounding box center [1245, 401] width 86 height 20
click at [702, 452] on select "feed come chill pick" at bounding box center [731, 453] width 86 height 20
drag, startPoint x: 702, startPoint y: 452, endPoint x: 764, endPoint y: 540, distance: 107.6
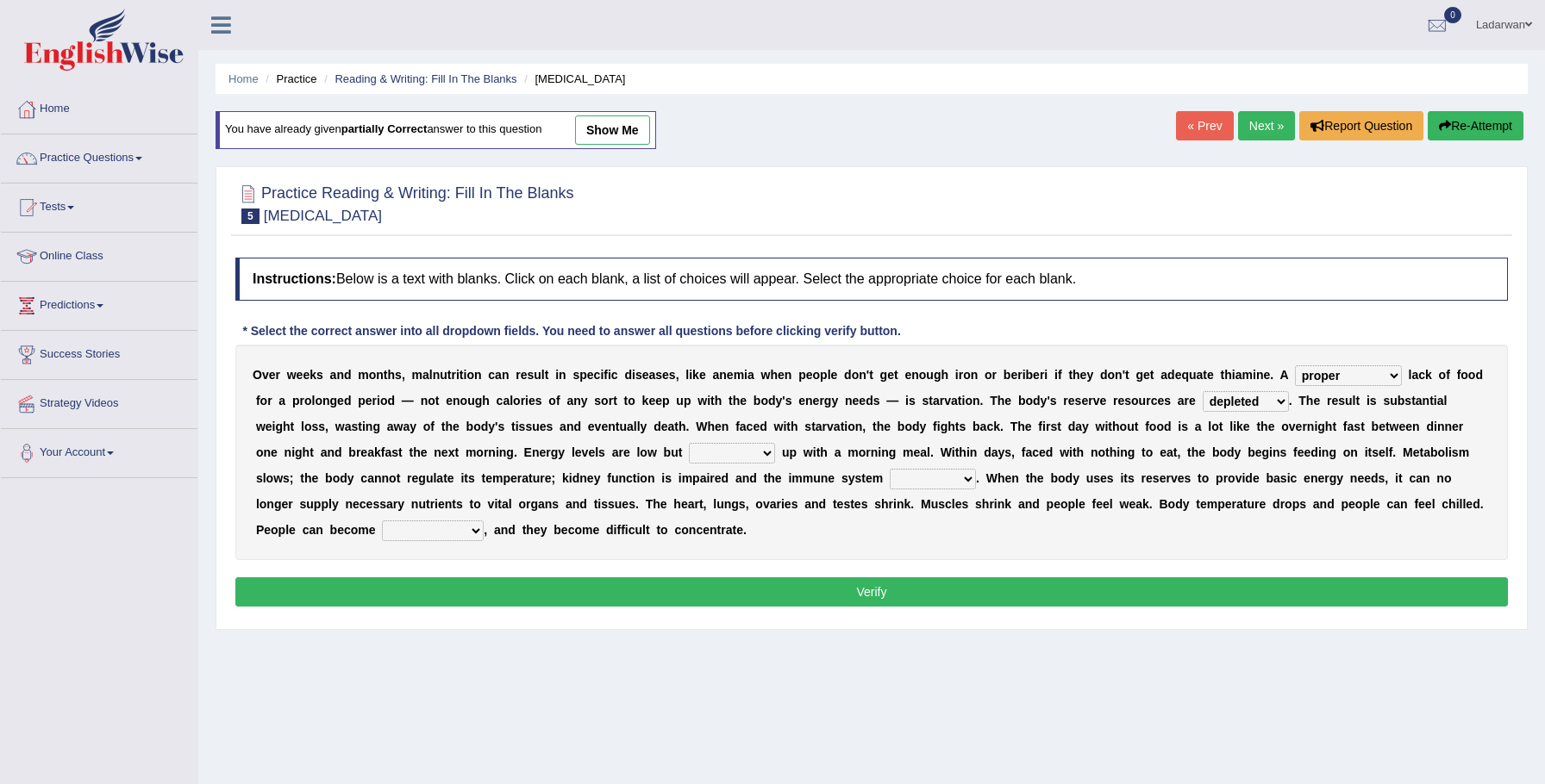
click at [703, 450] on select "feed come chill pick" at bounding box center [731, 453] width 86 height 20
select select "chill"
click at [898, 479] on select "deepens deafens weakens surpasses" at bounding box center [932, 478] width 86 height 20
click at [898, 477] on select "deepens deafens weakens surpasses" at bounding box center [932, 478] width 86 height 20
click at [902, 479] on select "deepens deafens weakens surpasses" at bounding box center [932, 478] width 86 height 20
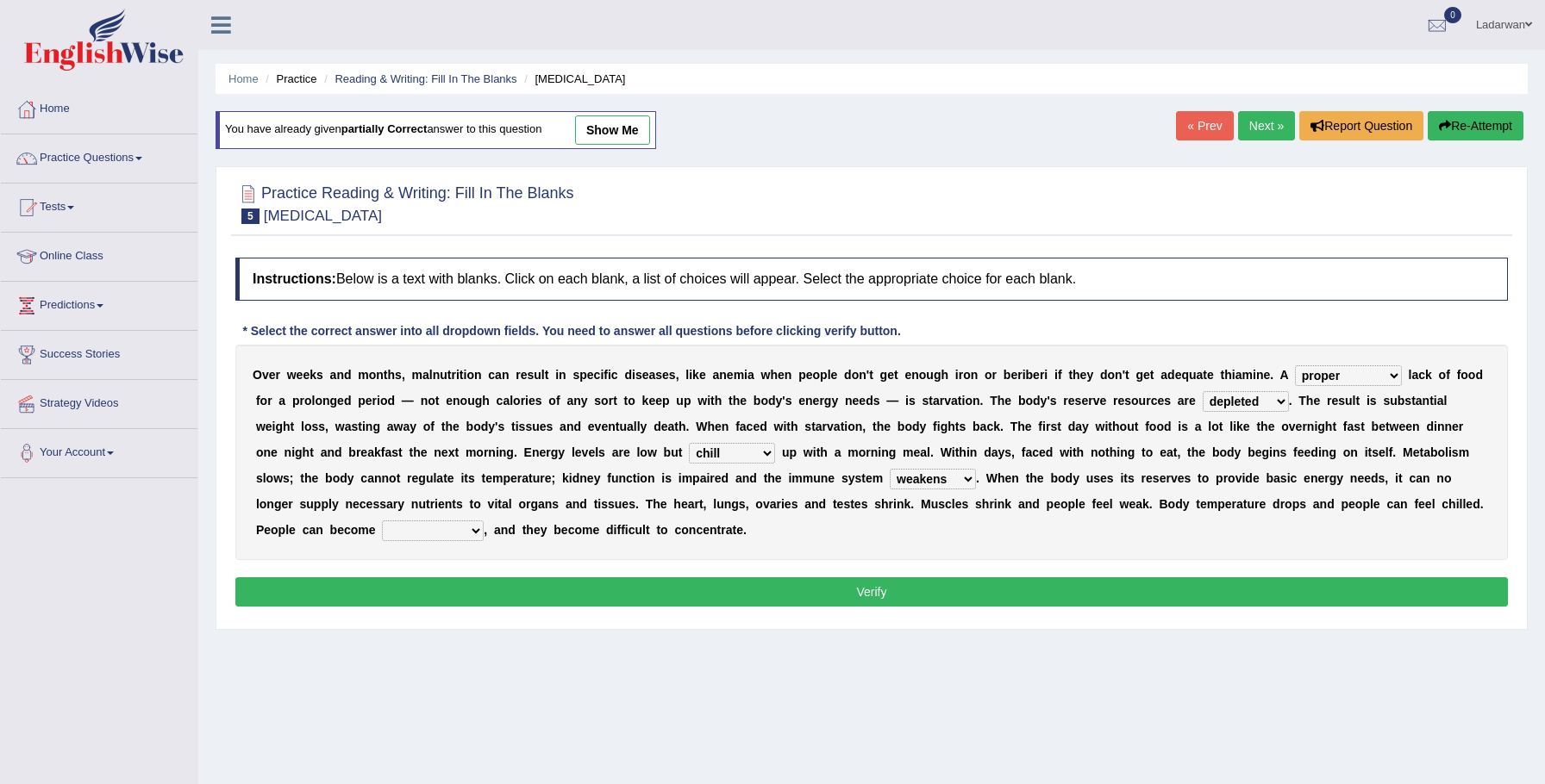
select select "surpasses"
click at [404, 530] on select "irritable commutable indisputable transportable" at bounding box center [432, 530] width 102 height 20
select select "irritable"
click at [533, 587] on button "Verify" at bounding box center [871, 591] width 1273 height 29
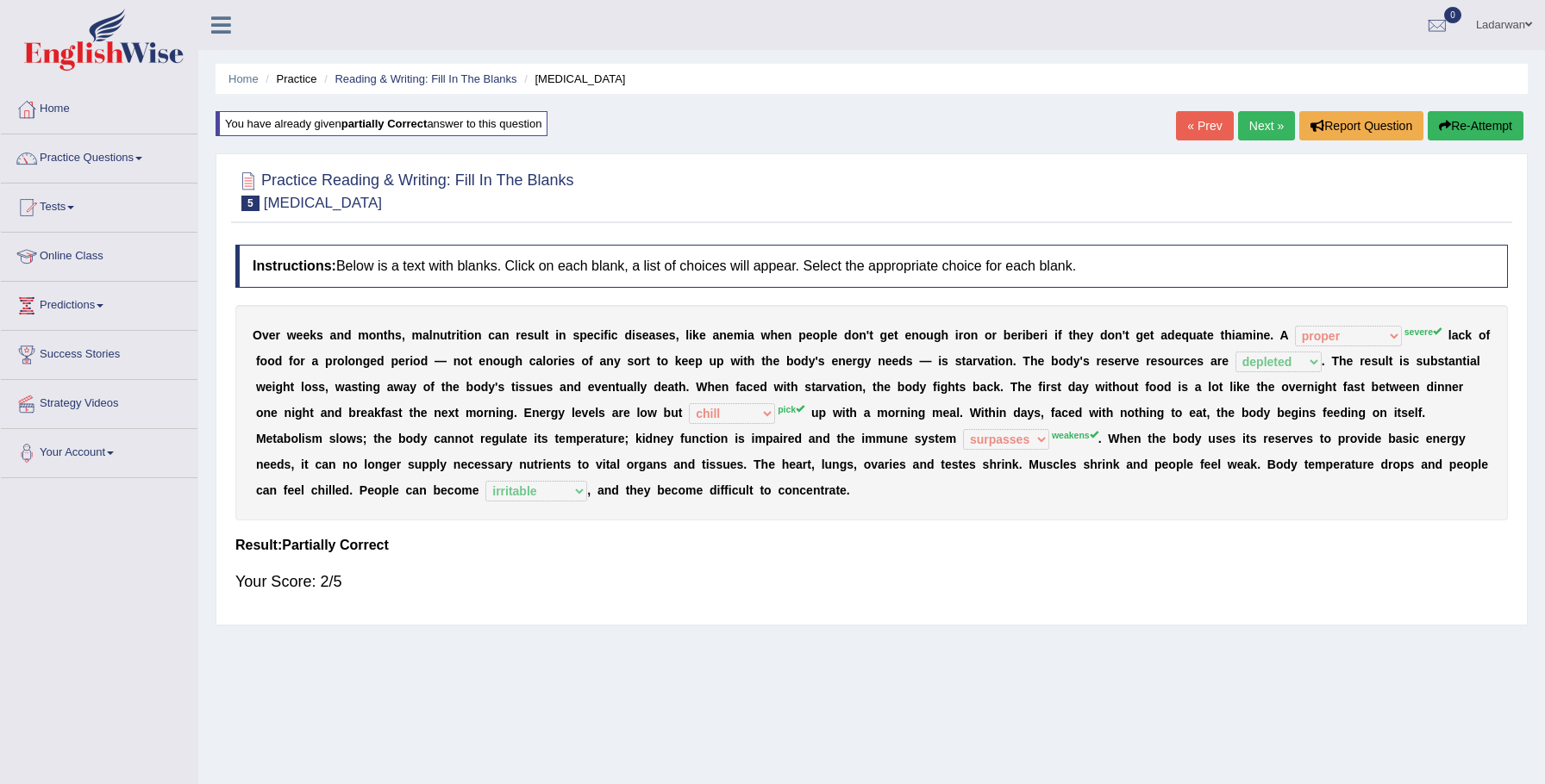
click at [1261, 126] on link "Next »" at bounding box center [1266, 126] width 57 height 29
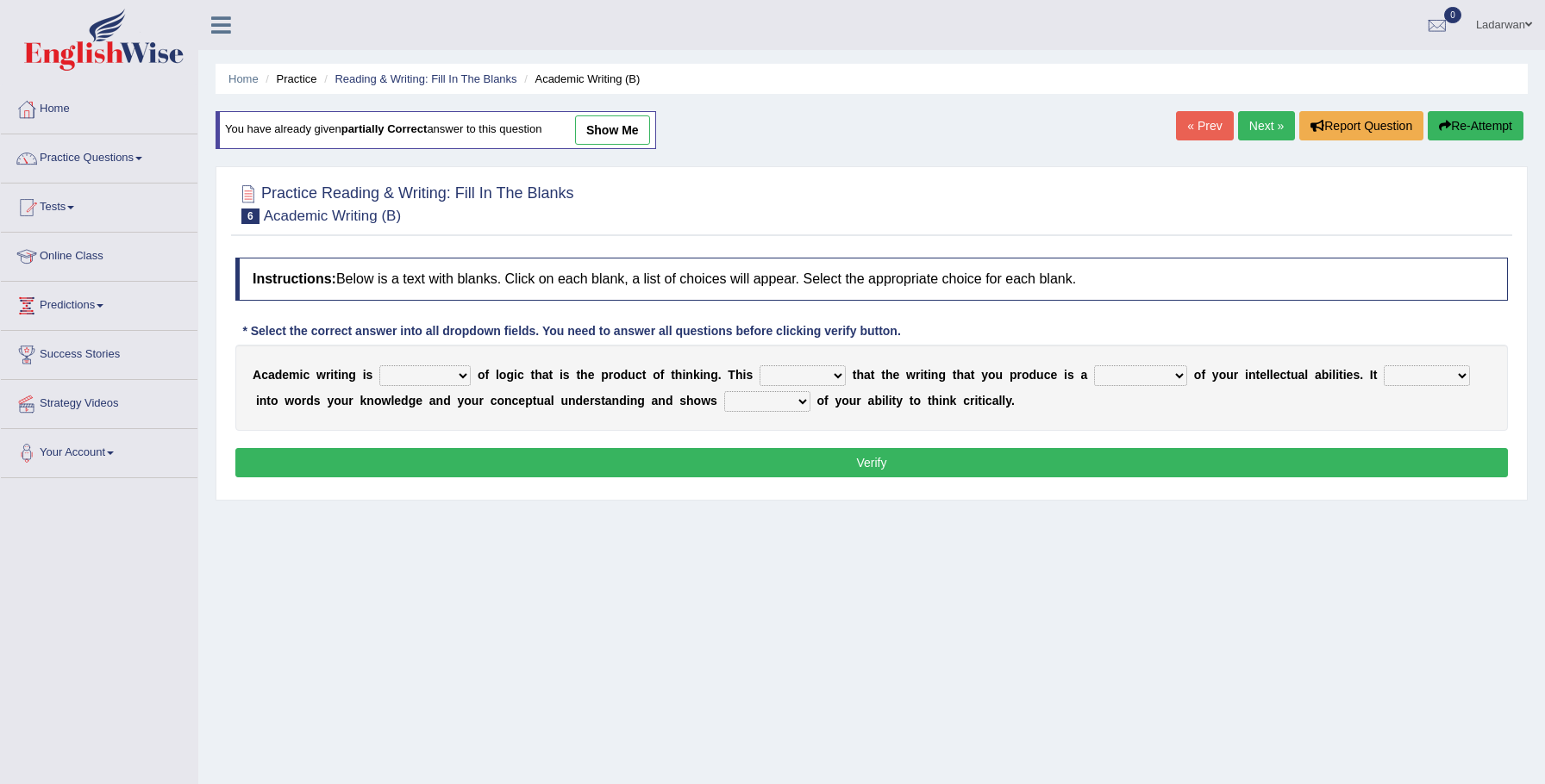
click at [463, 374] on select "expectation entitlement expression exchange" at bounding box center [424, 375] width 91 height 20
select select "expression"
click at [839, 379] on select "means questions stipulates answers" at bounding box center [802, 375] width 86 height 20
select select "means"
click at [1179, 375] on select "redundancy mission credit reflection" at bounding box center [1140, 375] width 93 height 20
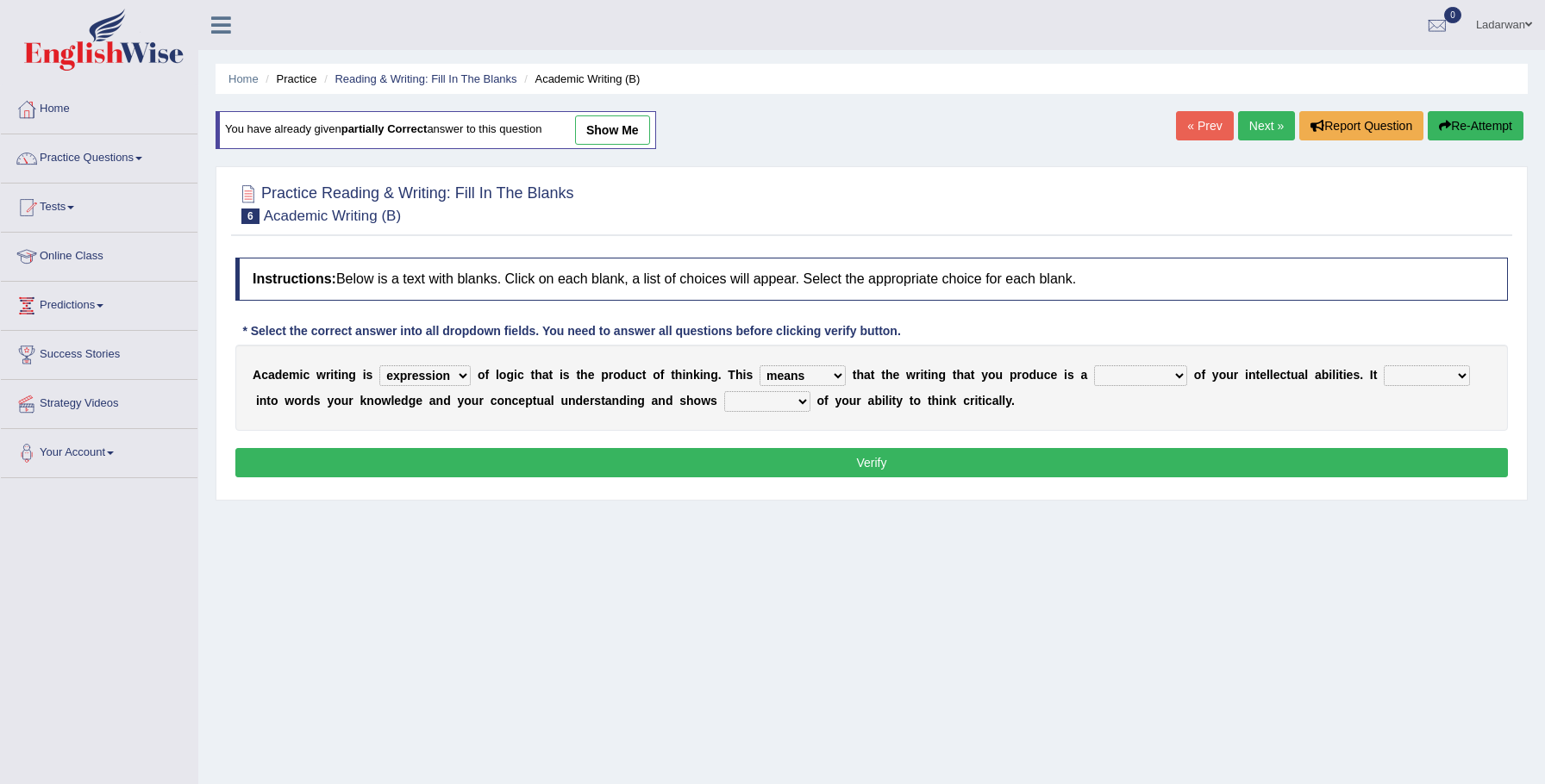
select select "reflection"
click at [1458, 378] on select "enriches shows allows puts" at bounding box center [1426, 375] width 86 height 20
select select "shows"
click at [801, 400] on select "hassle excuse capacity evidence" at bounding box center [767, 401] width 86 height 20
select select "capacity"
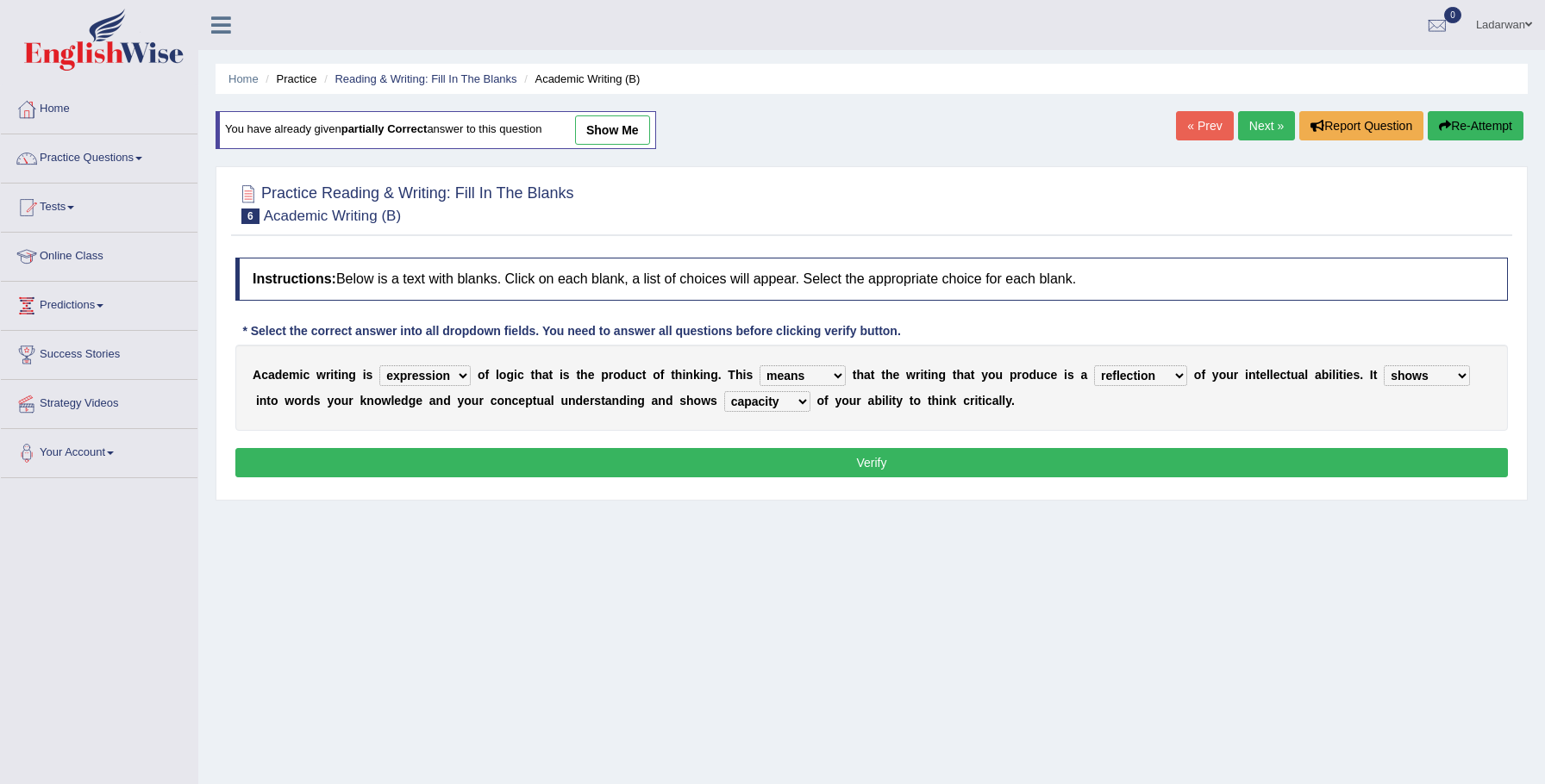
click at [780, 463] on button "Verify" at bounding box center [871, 462] width 1273 height 29
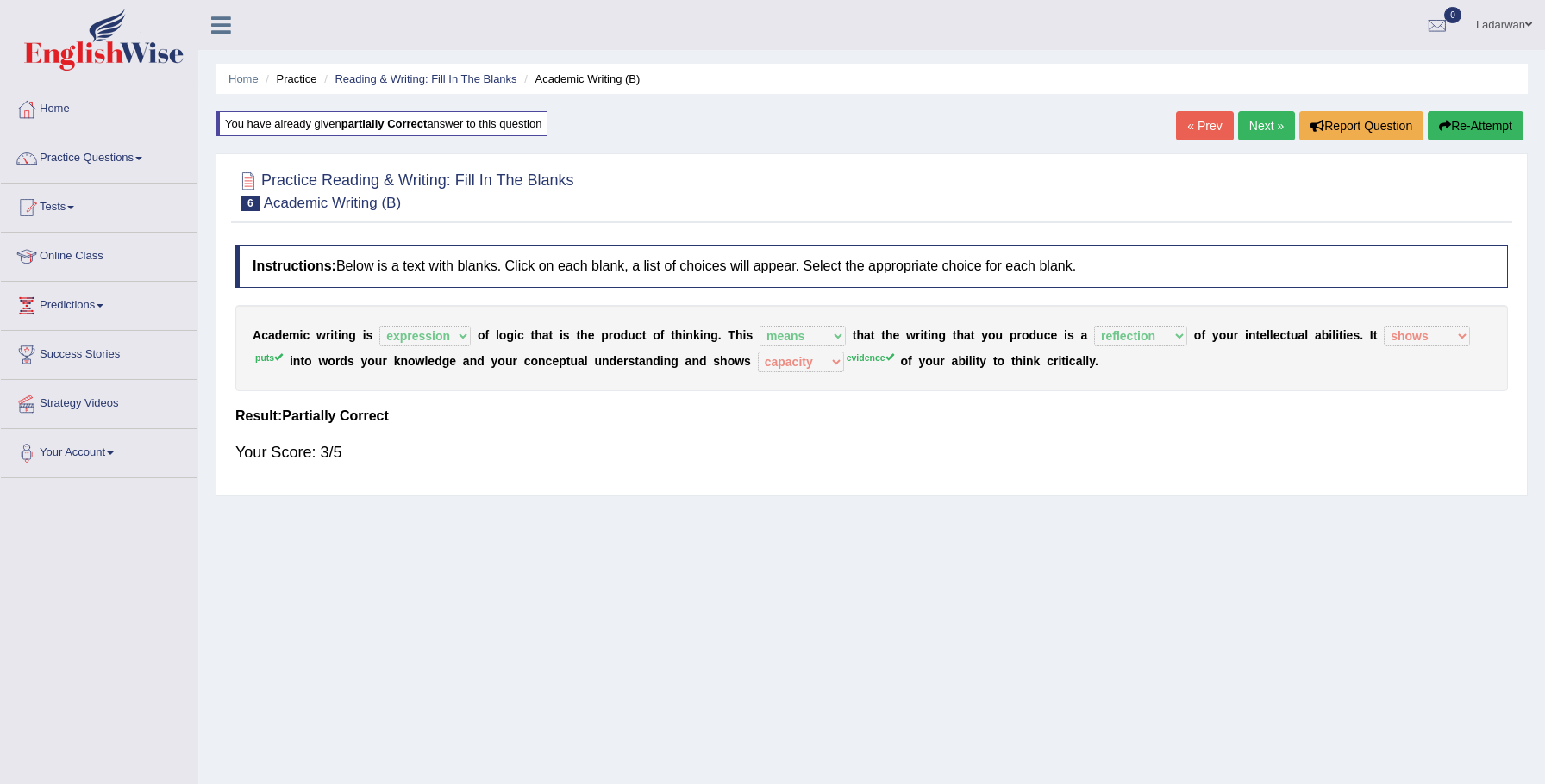
click at [1258, 130] on link "Next »" at bounding box center [1266, 126] width 57 height 29
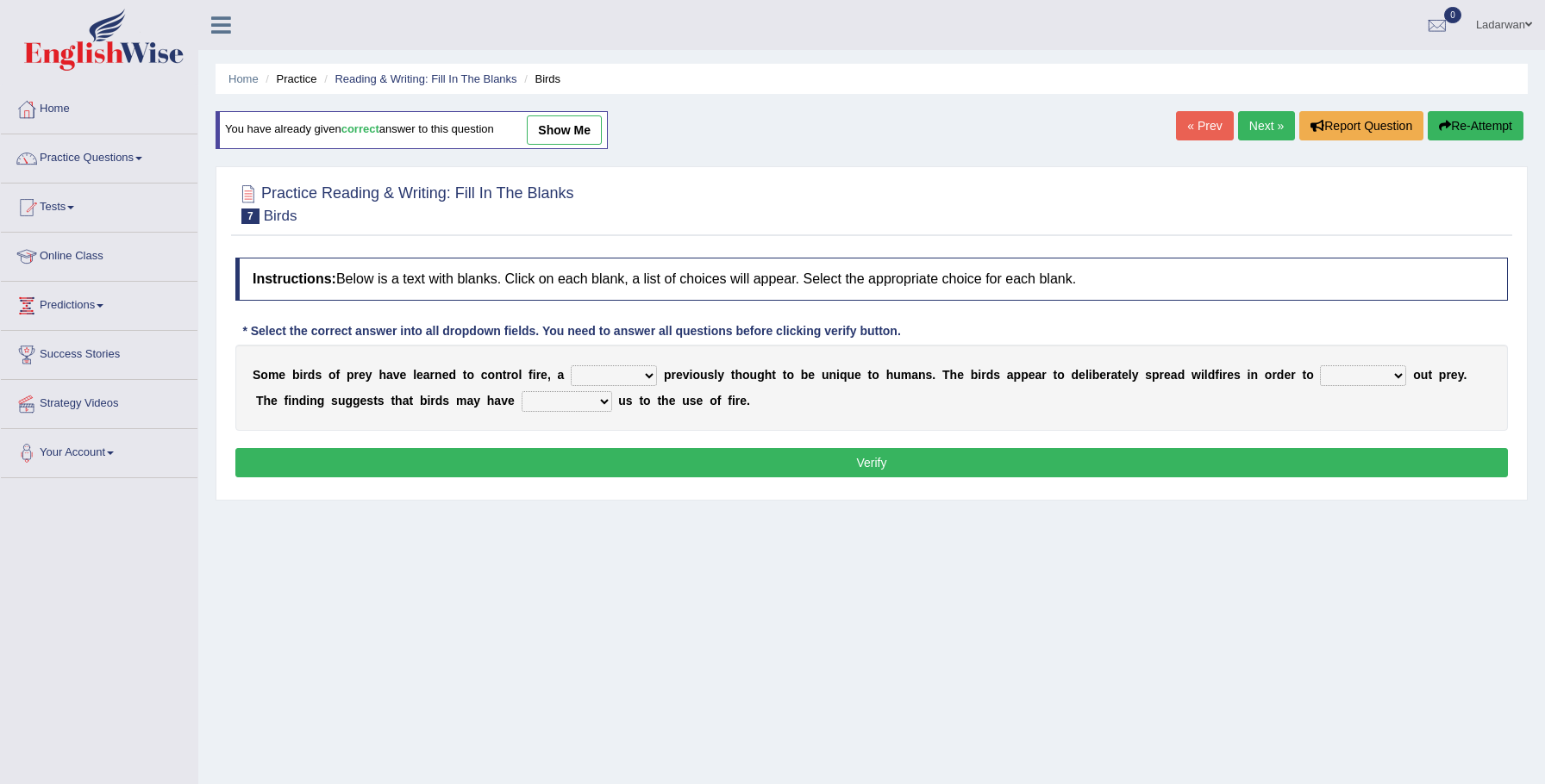
click at [651, 379] on select "question profile tale skill" at bounding box center [613, 375] width 86 height 20
select select "tale"
click at [1394, 376] on select "prevent limit span flush" at bounding box center [1363, 375] width 86 height 20
select select "flush"
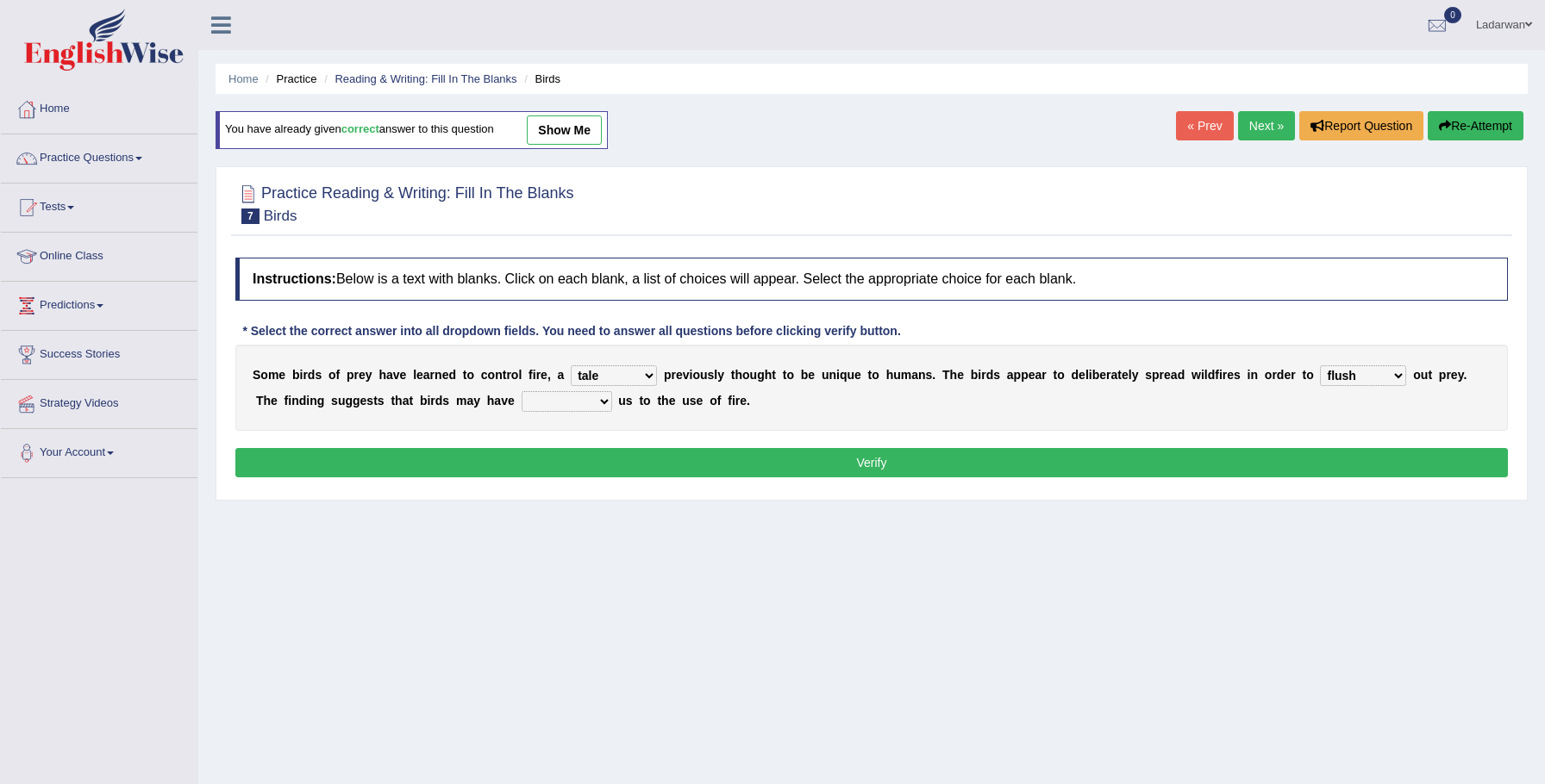
click at [1390, 376] on select "prevent limit span flush" at bounding box center [1363, 375] width 86 height 20
click at [573, 401] on select "prophesied beaten transmitted forced" at bounding box center [567, 401] width 90 height 20
select select "beaten"
click at [641, 466] on button "Verify" at bounding box center [871, 462] width 1273 height 29
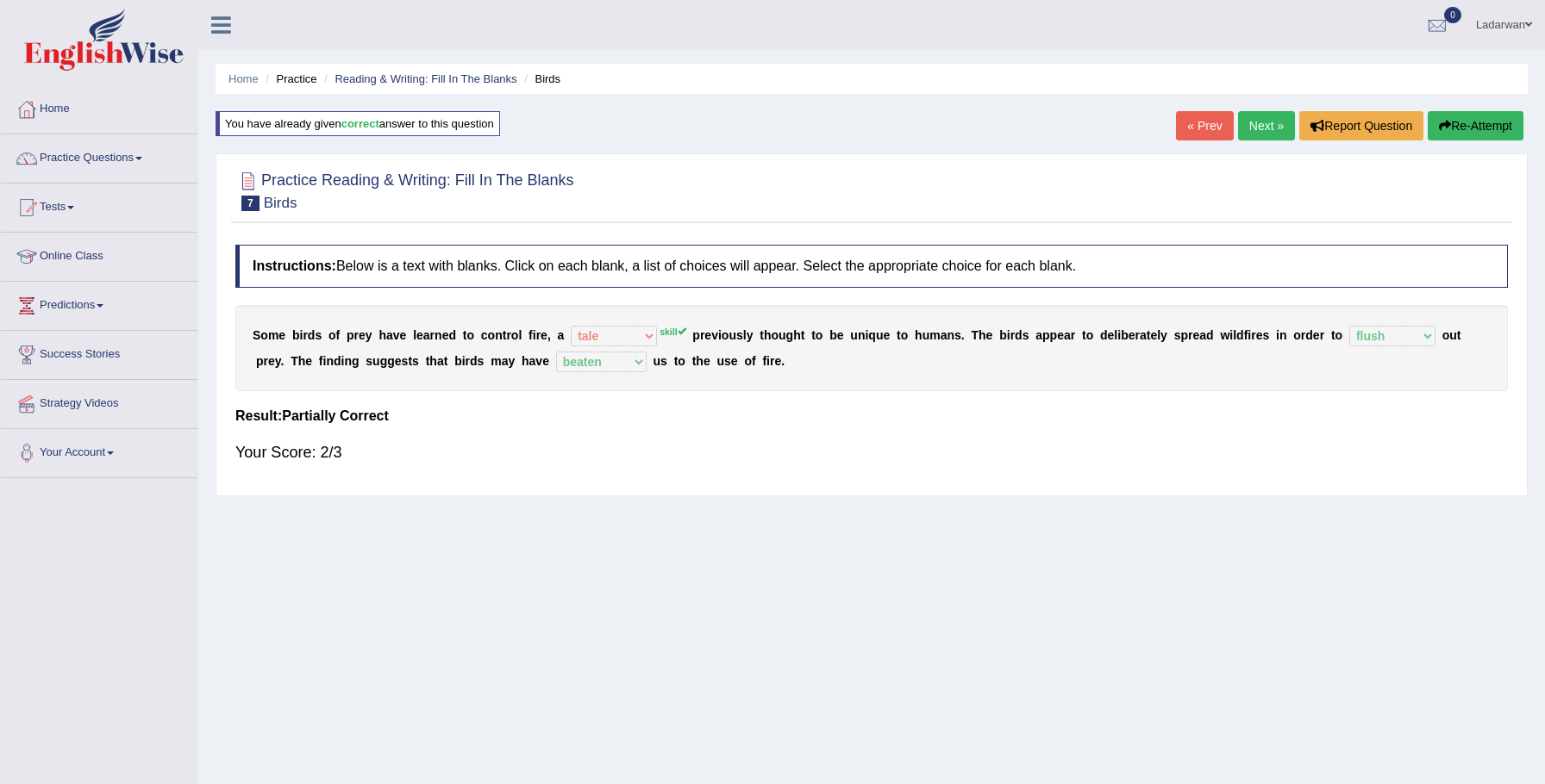
click at [1256, 127] on link "Next »" at bounding box center [1266, 126] width 57 height 29
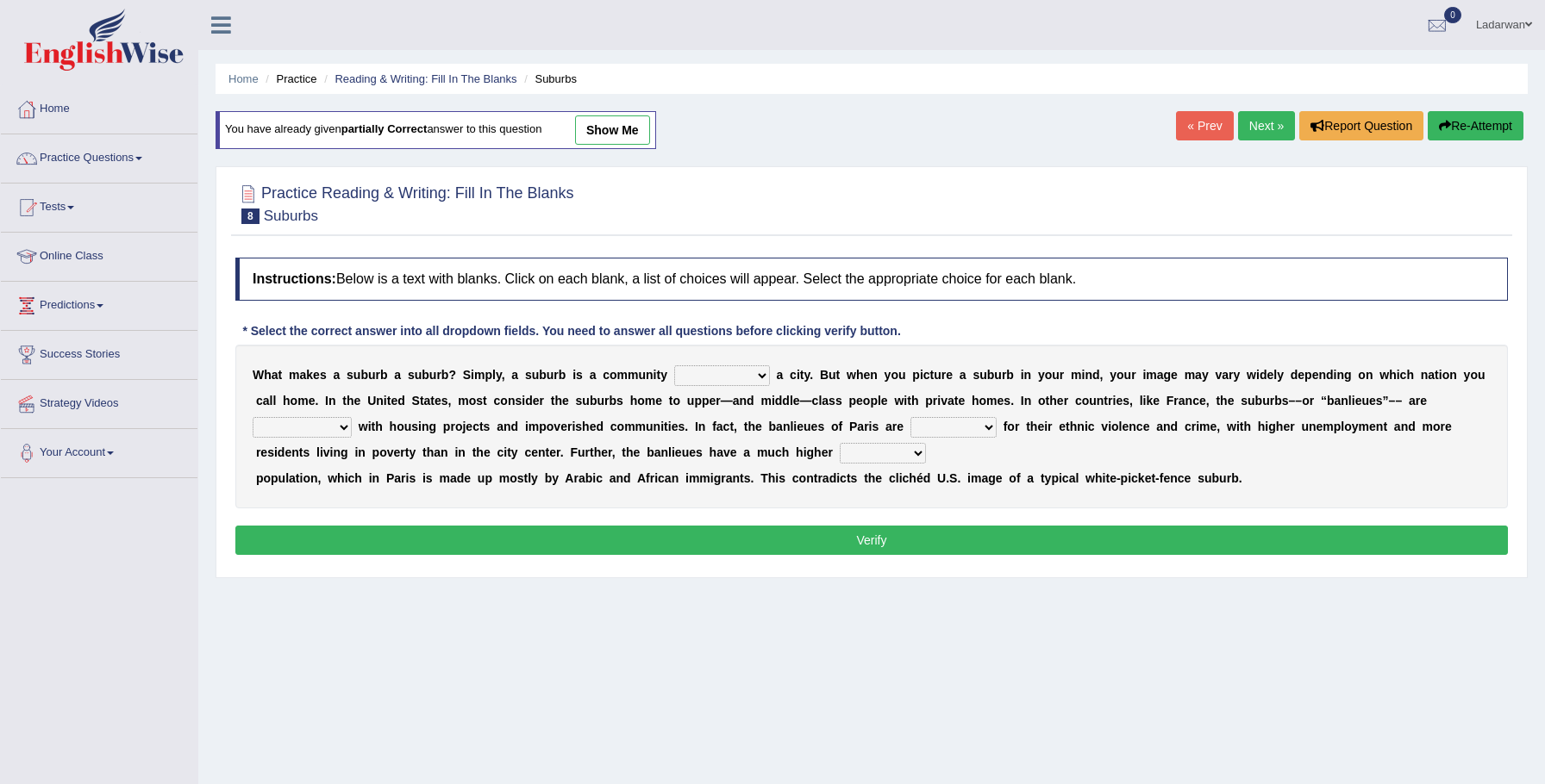
click at [758, 377] on select "lying locating situating surrounding" at bounding box center [722, 375] width 96 height 20
click at [475, 81] on link "Reading & Writing: Fill In The Blanks" at bounding box center [425, 79] width 182 height 13
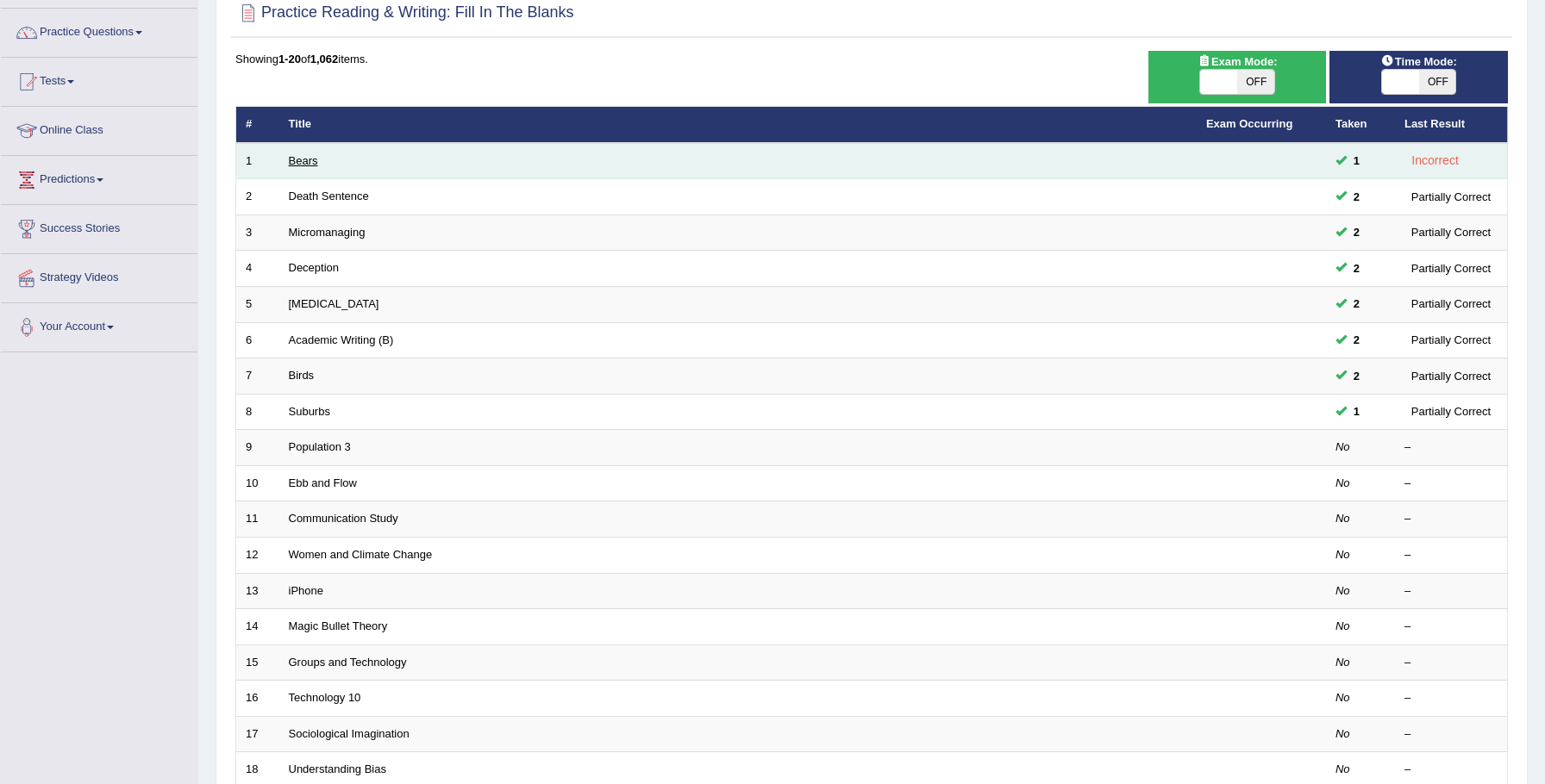
click at [312, 166] on link "Bears" at bounding box center [303, 161] width 29 height 13
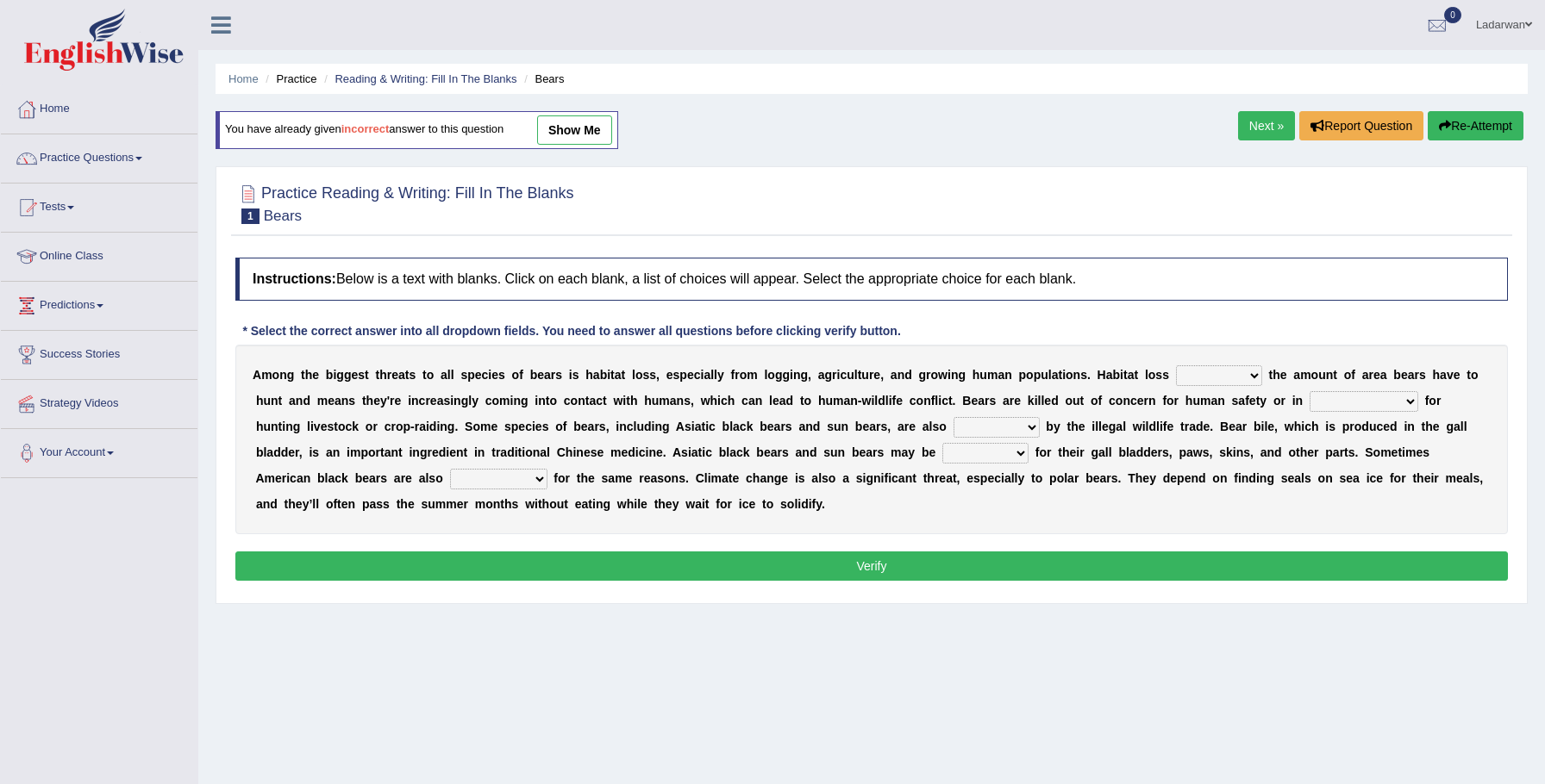
scroll to position [18, 0]
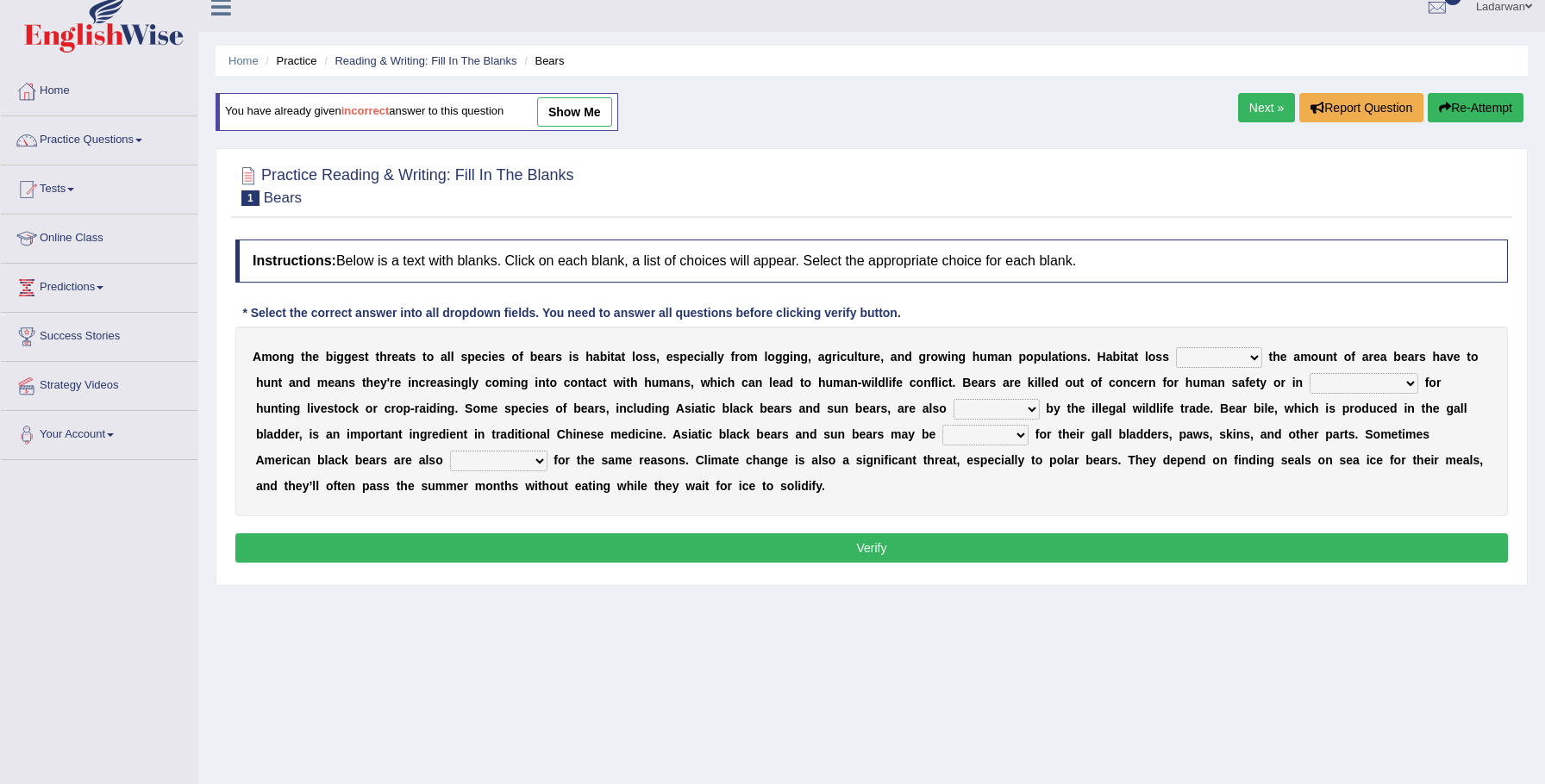
click at [1254, 354] on select "increases reduces complies interacts" at bounding box center [1219, 357] width 86 height 20
click at [1253, 356] on select "increases reduces complies interacts" at bounding box center [1219, 357] width 86 height 20
select select "complies"
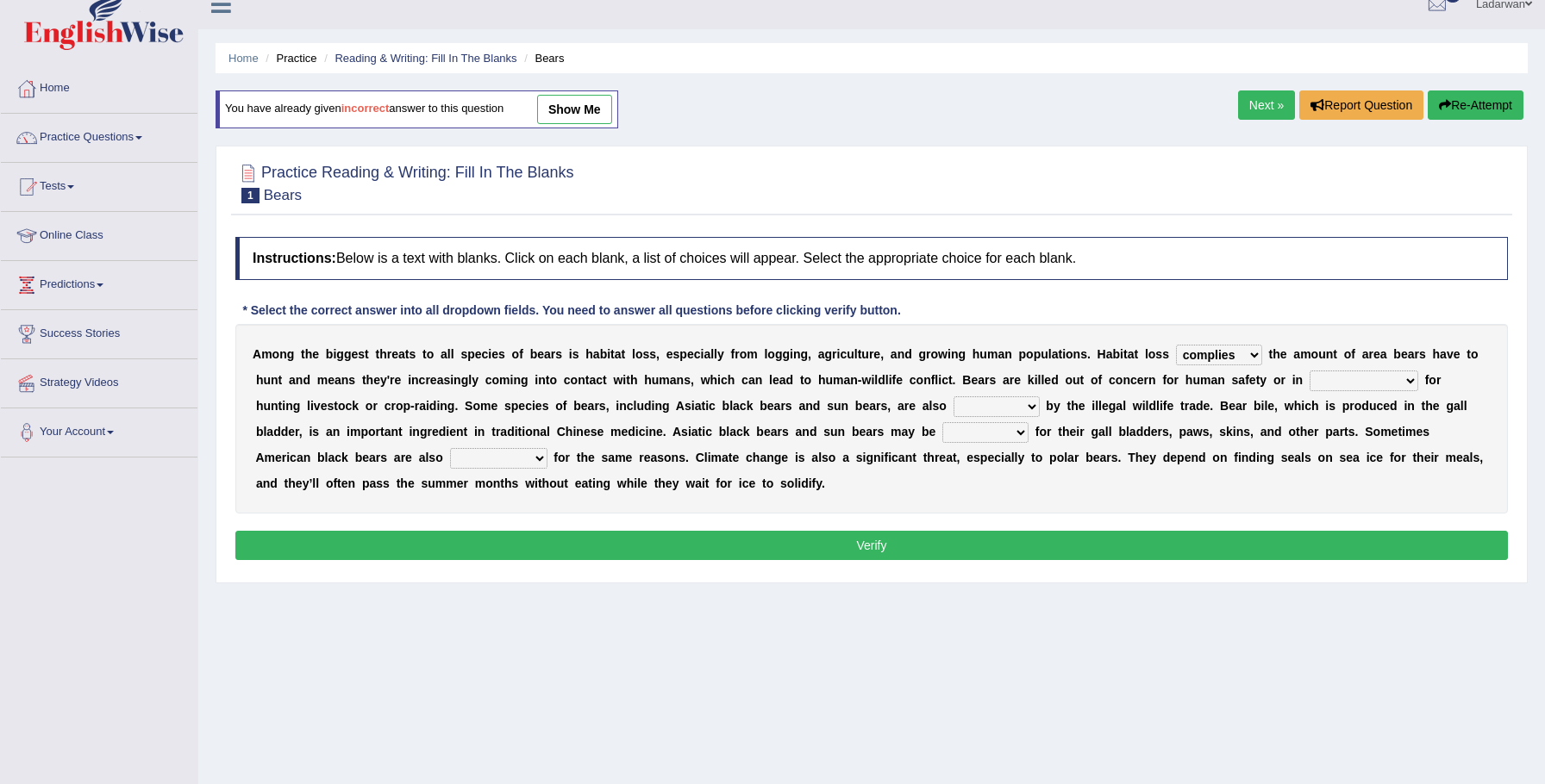
click at [1406, 381] on select "coalition retaliation appreciation disinformation" at bounding box center [1364, 380] width 109 height 20
select select "retaliation"
click at [977, 407] on select "protected prohibited fattened threatened" at bounding box center [996, 406] width 86 height 20
select select "threatened"
click at [948, 435] on select "poached squelched coached blenched" at bounding box center [985, 432] width 86 height 20
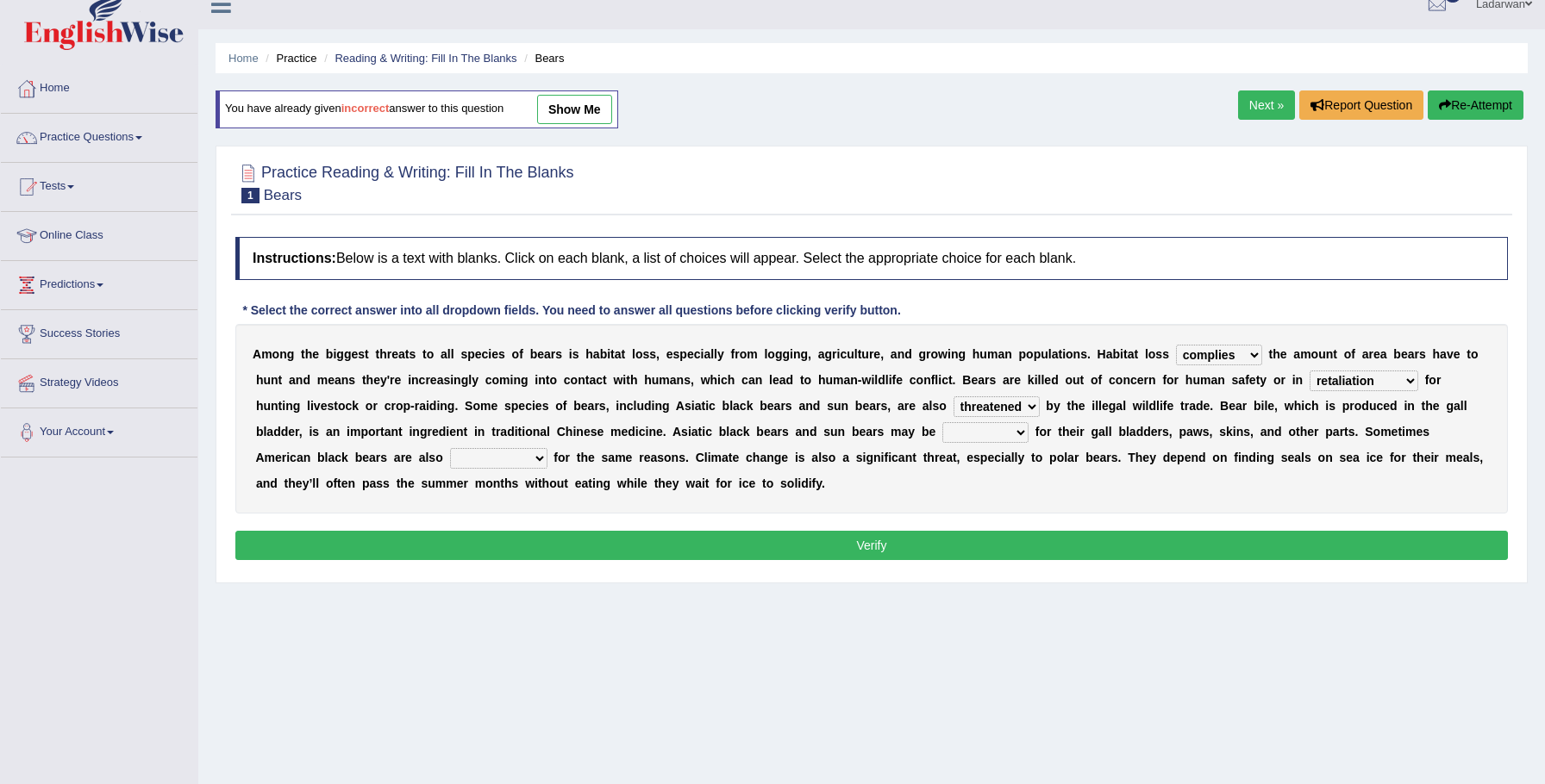
select select "poached"
click at [450, 461] on select "begot foreseen encountered targeted" at bounding box center [499, 459] width 97 height 20
select select "targeted"
click at [401, 537] on button "Verify" at bounding box center [871, 546] width 1273 height 29
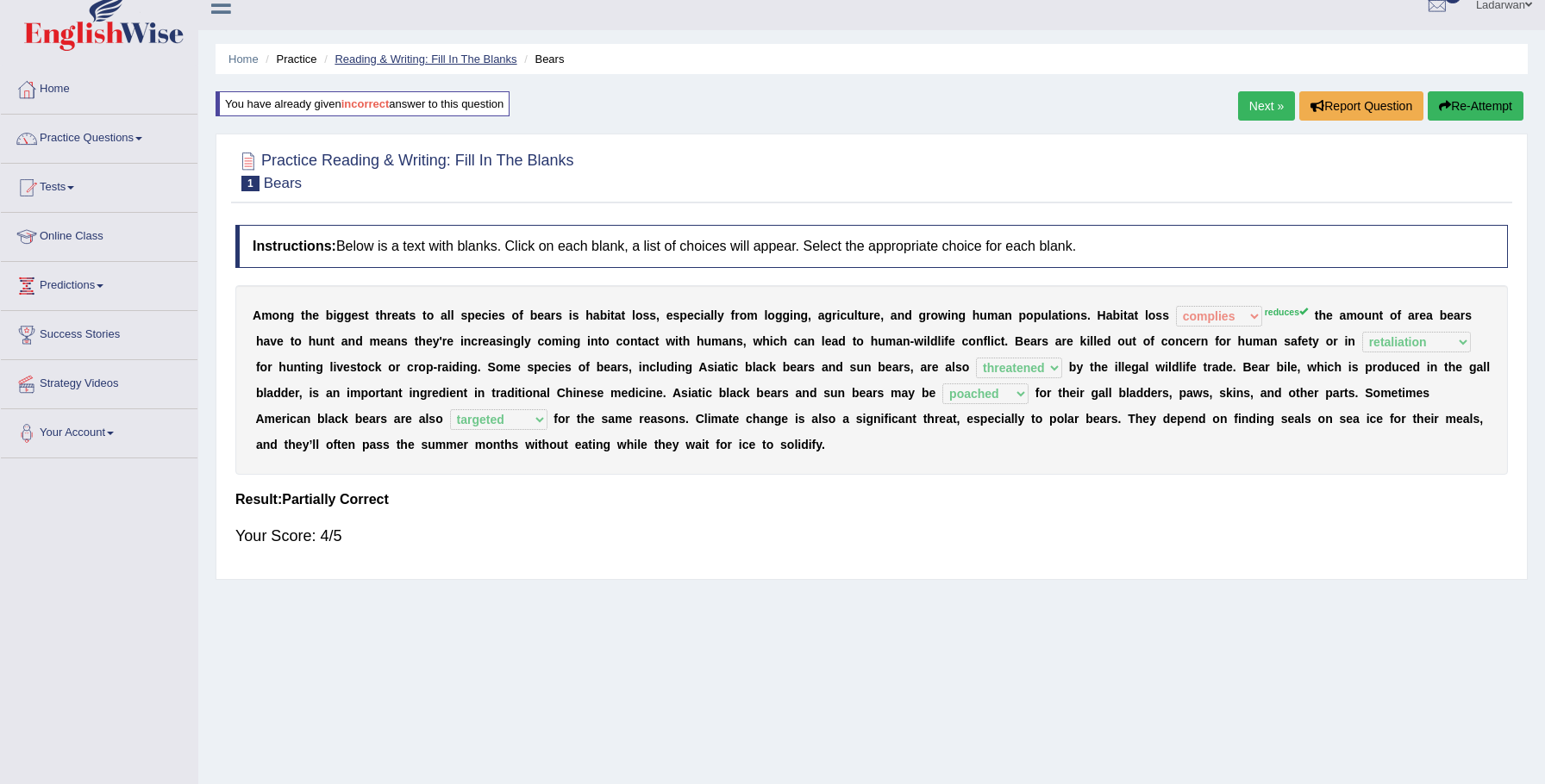
click at [430, 62] on link "Reading & Writing: Fill In The Blanks" at bounding box center [425, 58] width 182 height 13
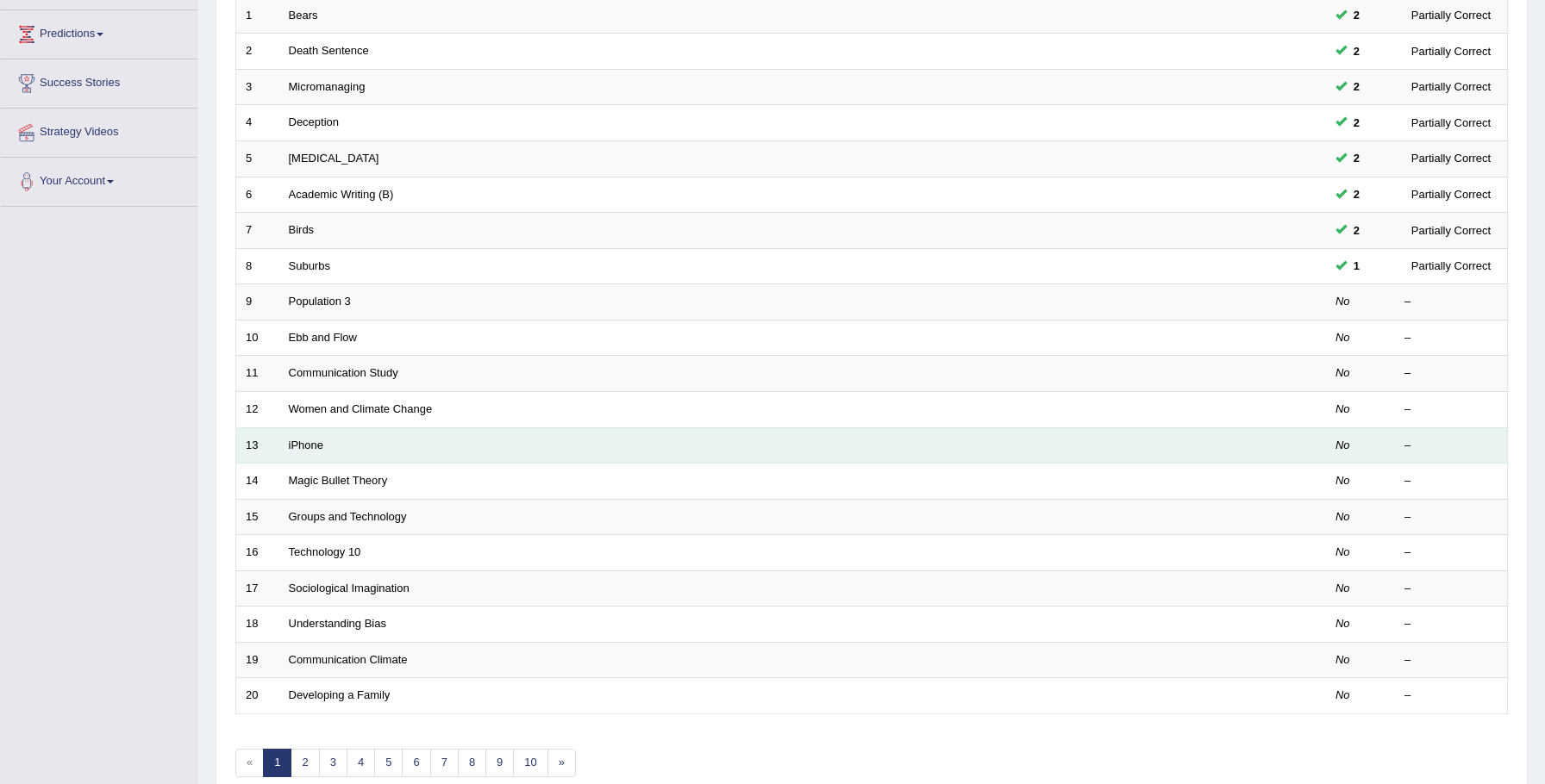
scroll to position [352, 0]
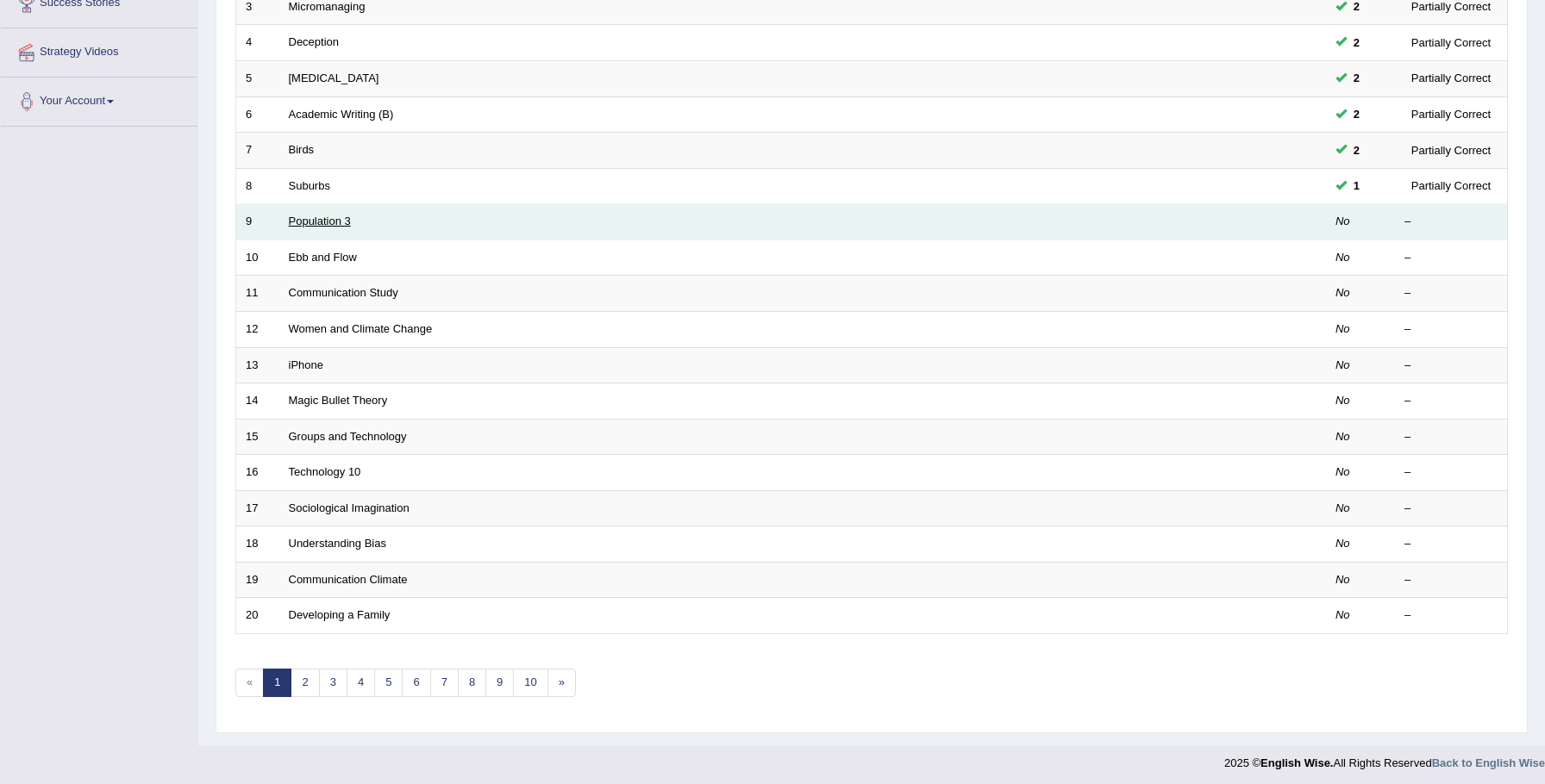
click at [333, 221] on link "Population 3" at bounding box center [320, 221] width 62 height 13
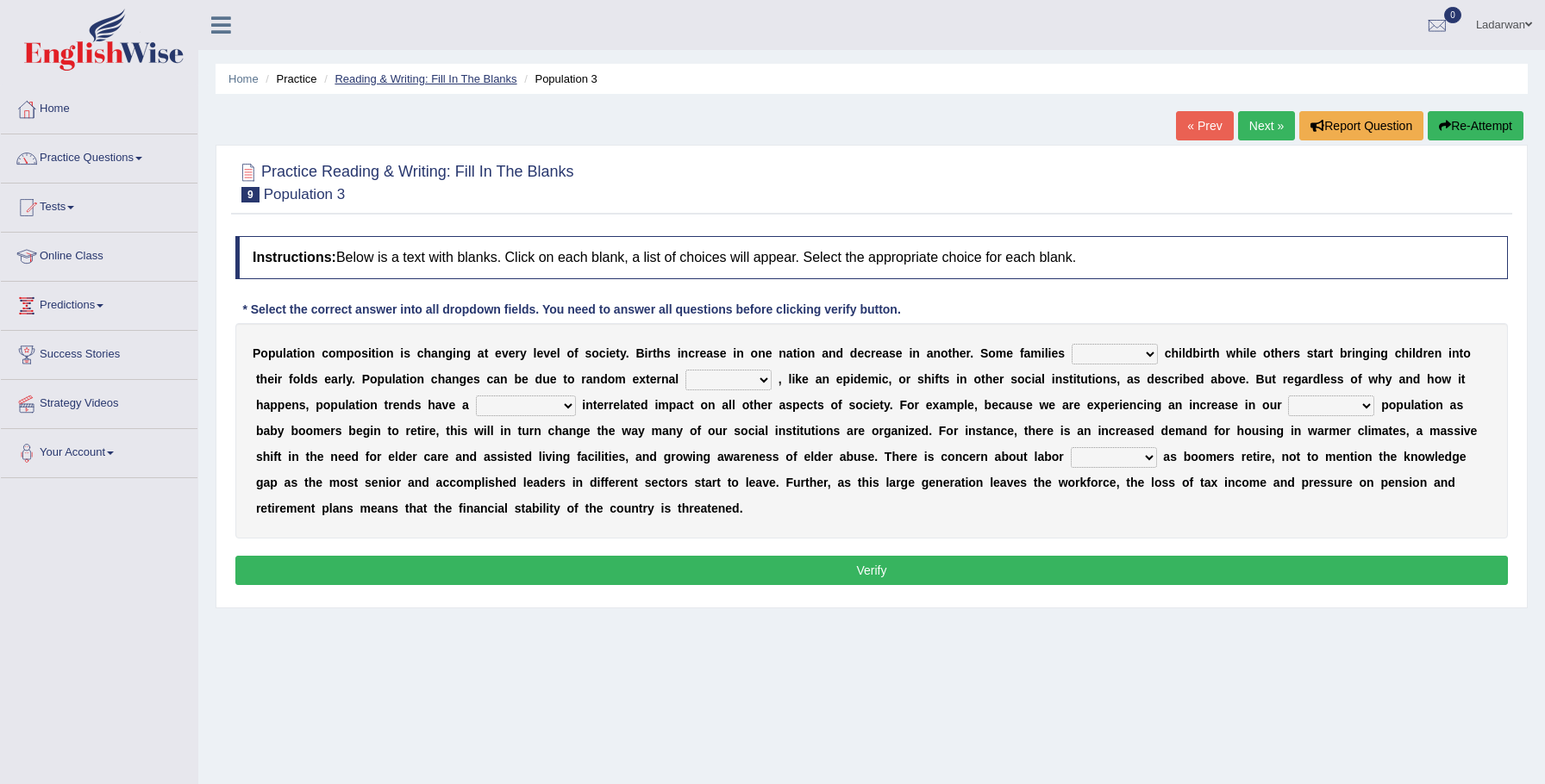
click at [405, 79] on link "Reading & Writing: Fill In The Blanks" at bounding box center [425, 79] width 182 height 13
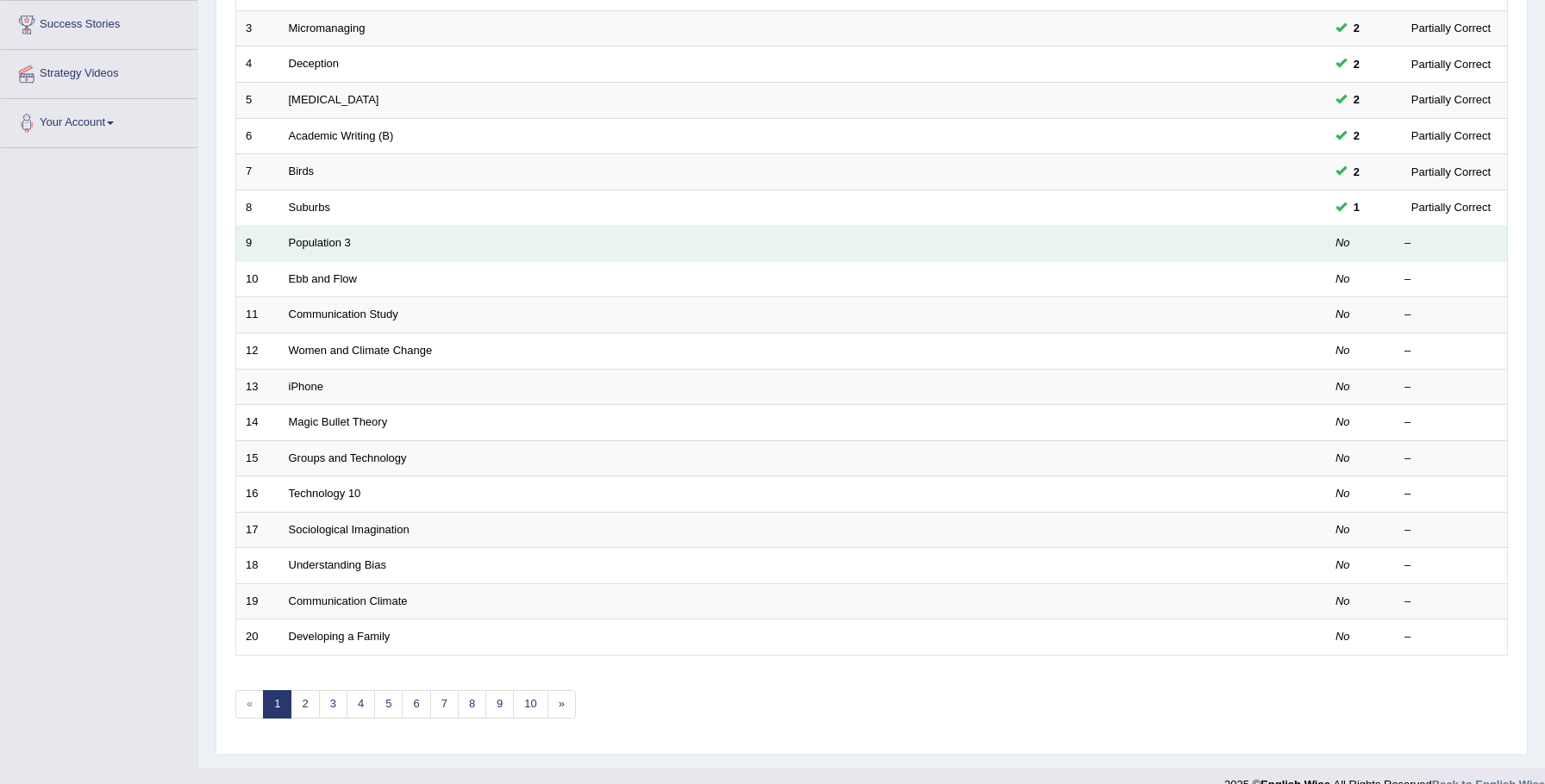
scroll to position [328, 0]
click at [304, 242] on link "Population 3" at bounding box center [320, 244] width 62 height 13
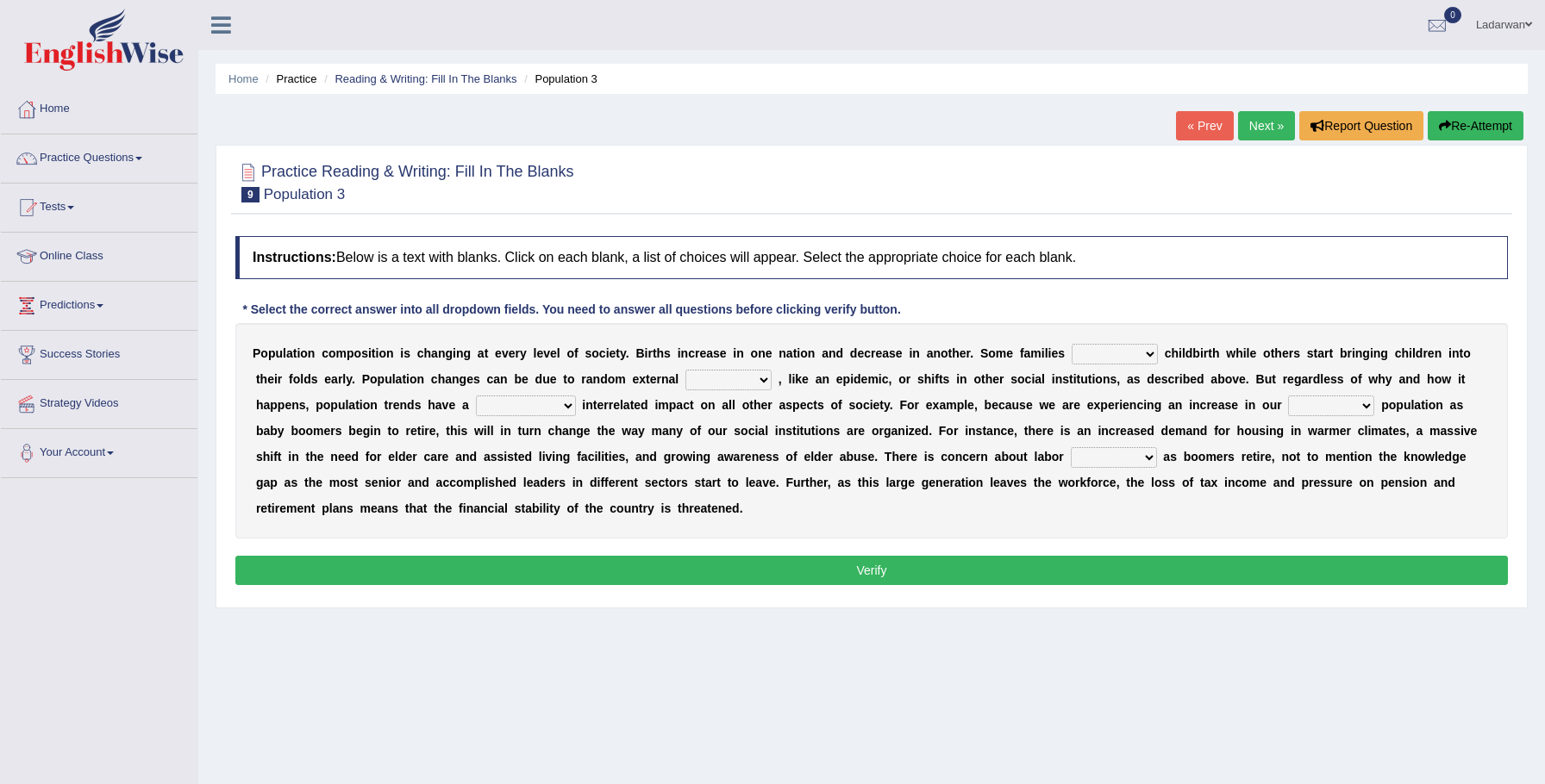
click at [765, 381] on select "variations fortune formation forces" at bounding box center [728, 379] width 86 height 20
click at [762, 380] on select "variations fortune formation forces" at bounding box center [728, 379] width 86 height 20
select select "variations"
click at [1141, 354] on select "demand default deliver delay" at bounding box center [1114, 354] width 86 height 20
select select "deliver"
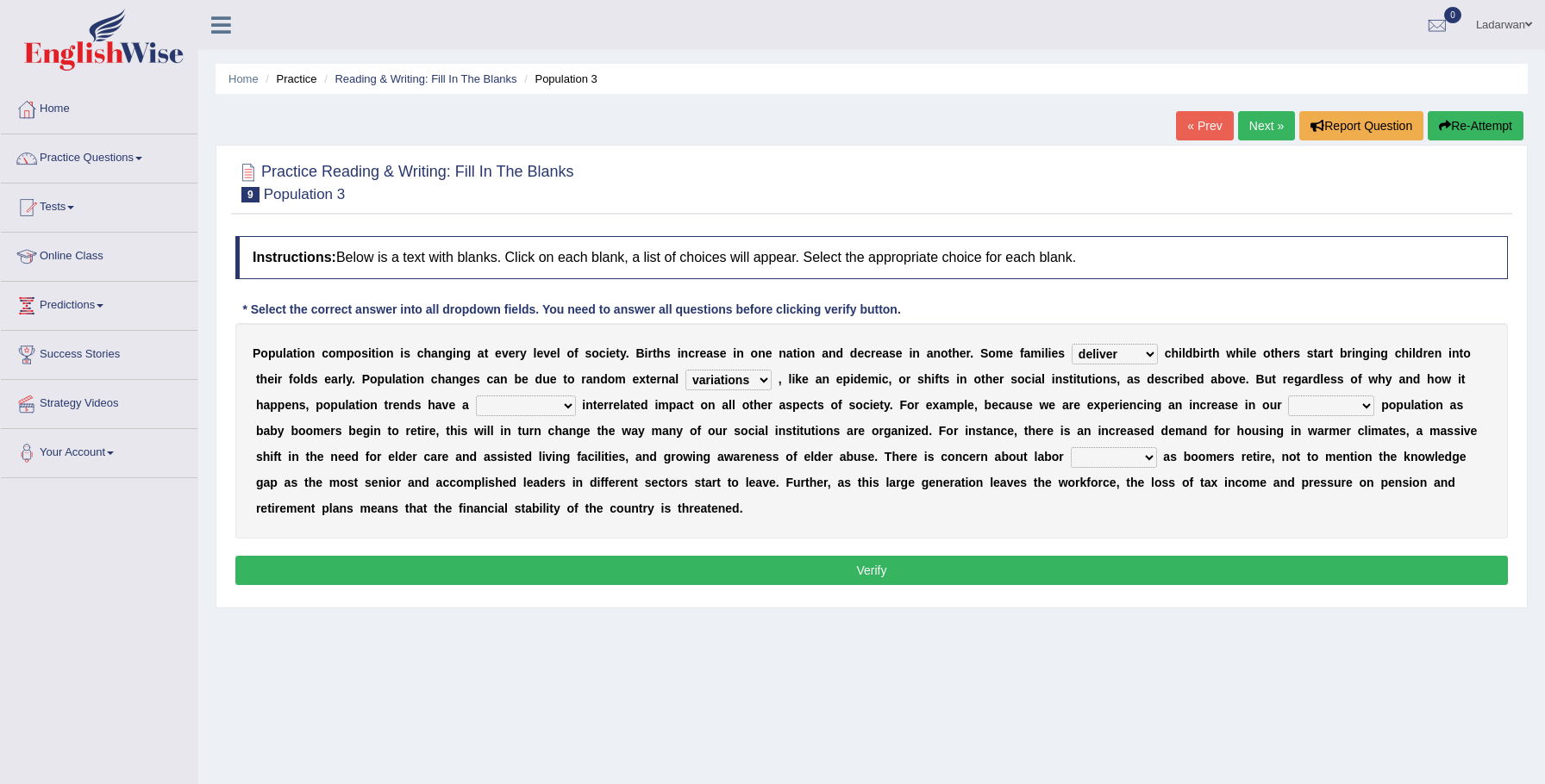
click at [561, 408] on select "tremendous tenuous tremulous spontaneous" at bounding box center [525, 405] width 100 height 20
click at [567, 405] on select "tremendous tenuous tremulous spontaneous" at bounding box center [525, 405] width 100 height 20
select select "tremendous"
click at [1365, 409] on select "tertiary senior junior primary" at bounding box center [1331, 405] width 86 height 20
select select "junior"
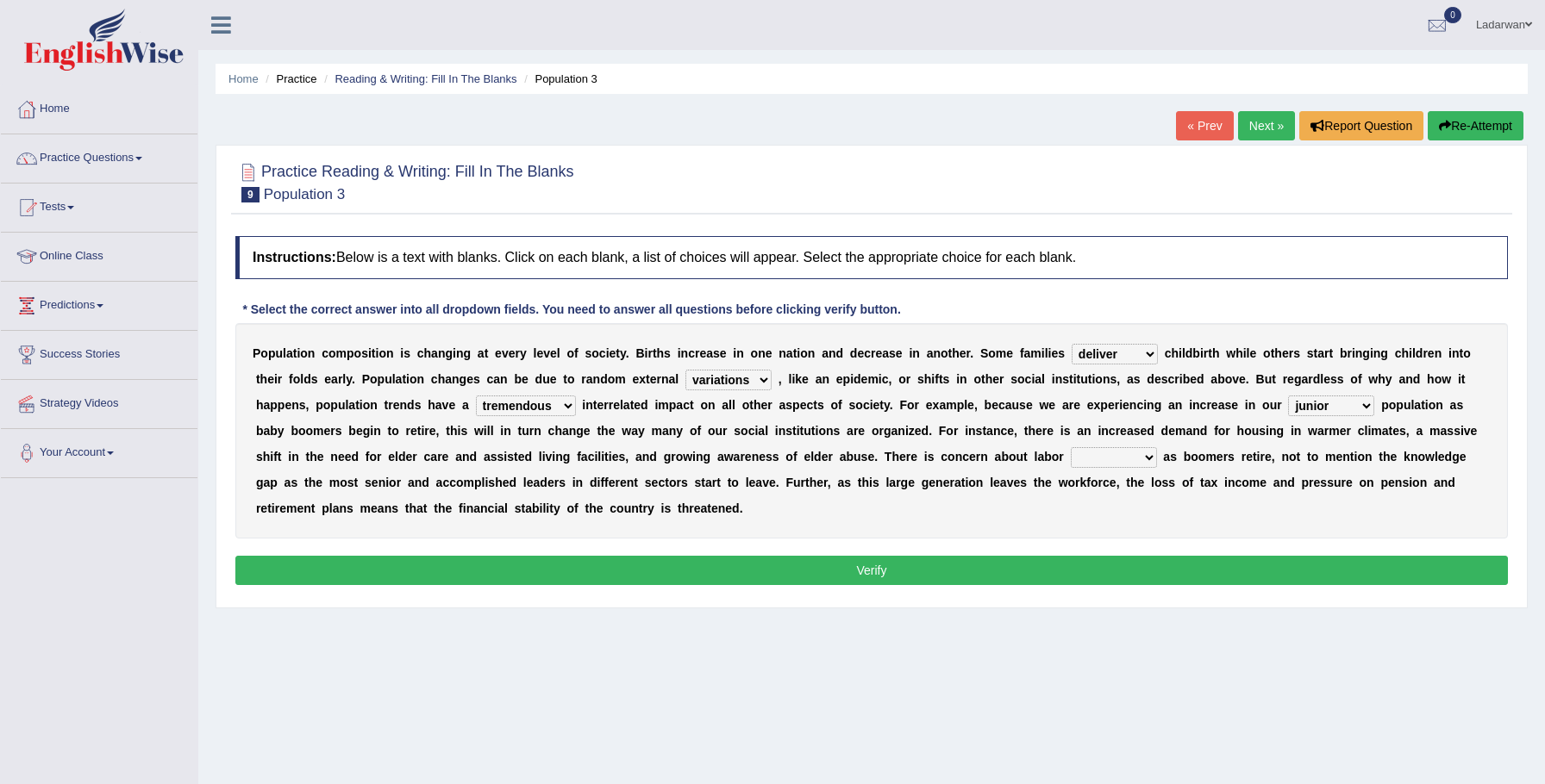
scroll to position [2, 0]
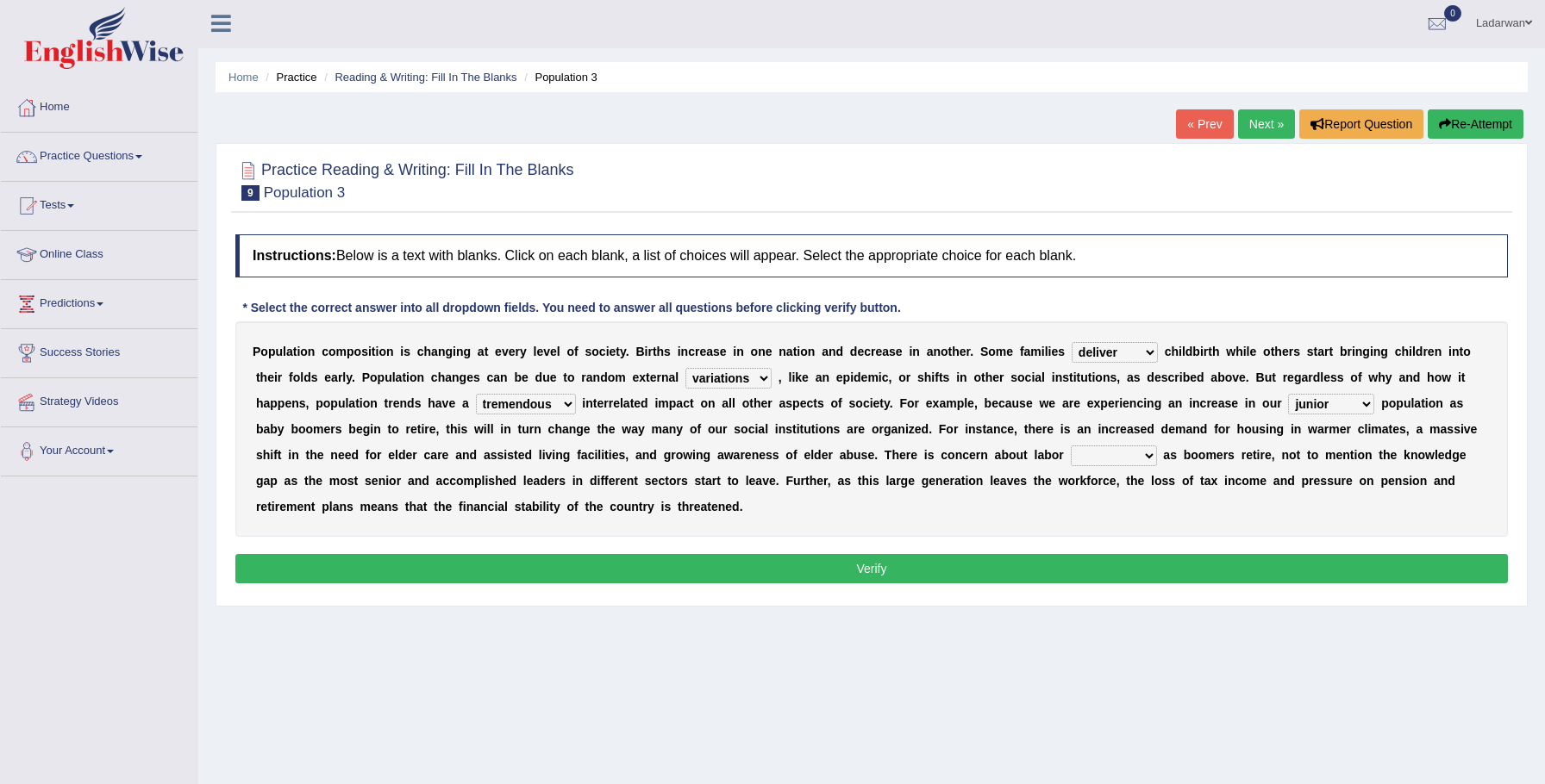
click at [1144, 453] on select "shortcuts shortfalls shortages shorthand" at bounding box center [1113, 455] width 86 height 20
select select "shortcuts"
click at [1091, 572] on button "Verify" at bounding box center [871, 568] width 1273 height 29
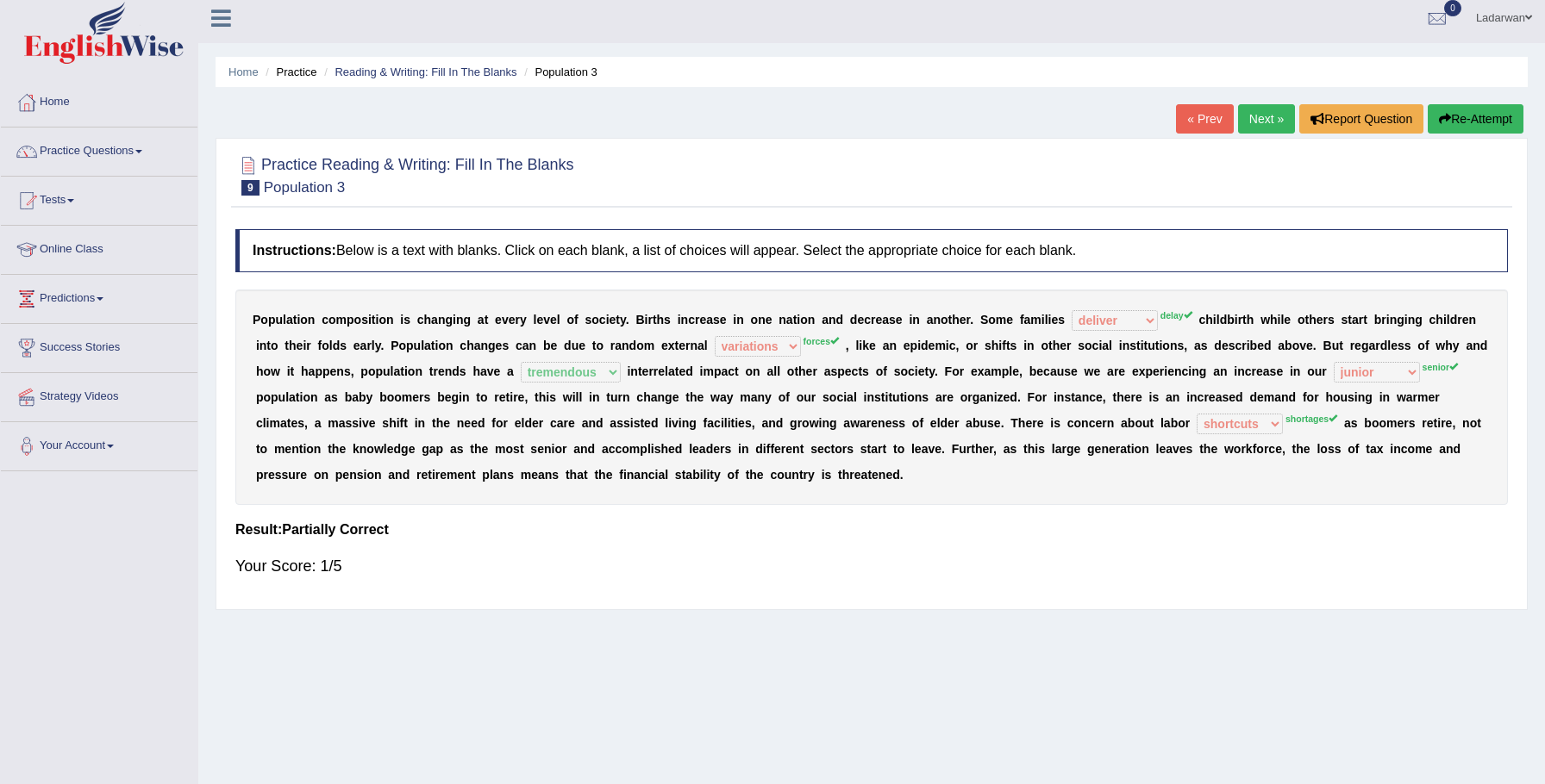
scroll to position [10, 0]
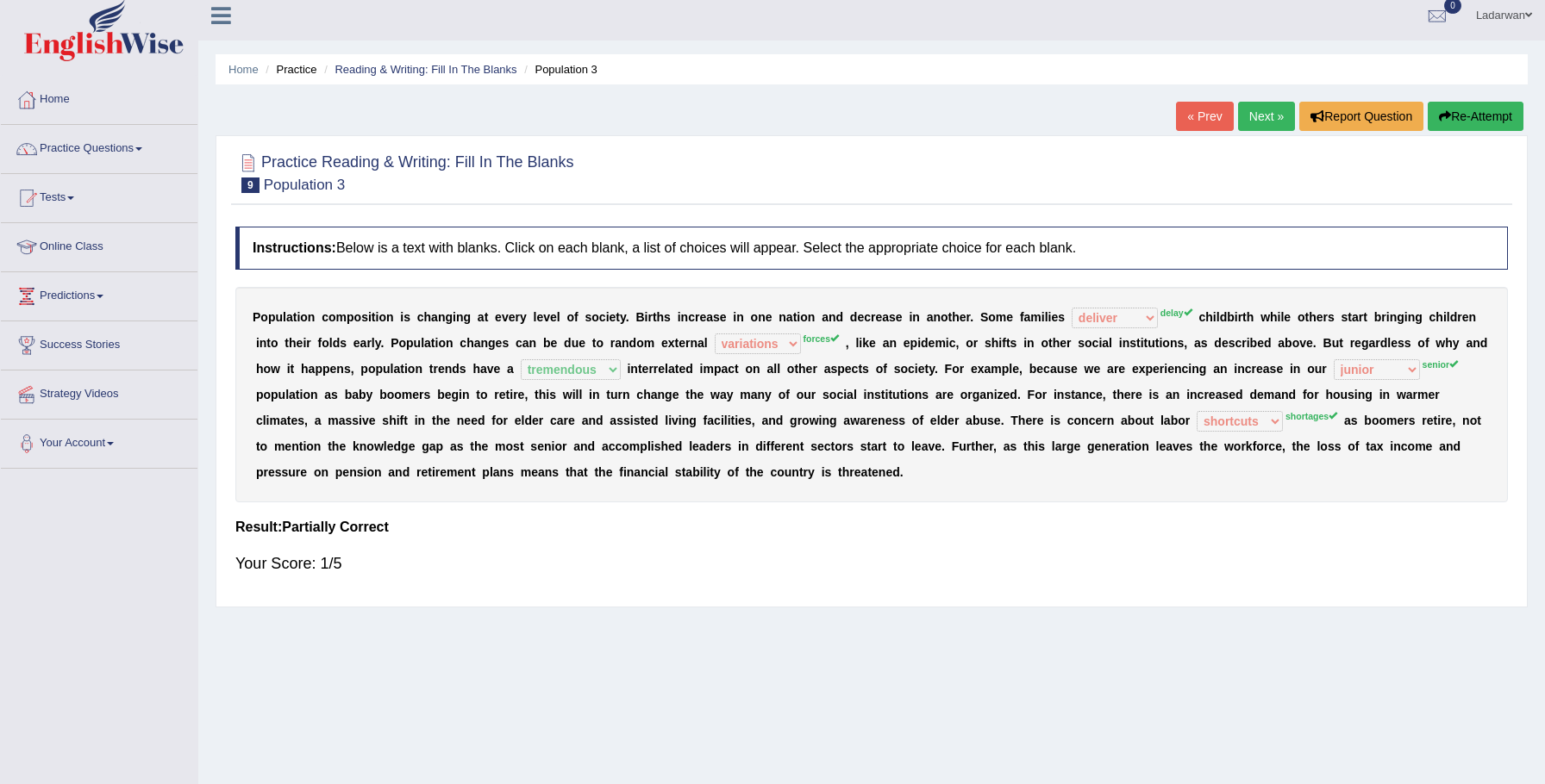
click at [1457, 116] on button "Re-Attempt" at bounding box center [1475, 116] width 96 height 29
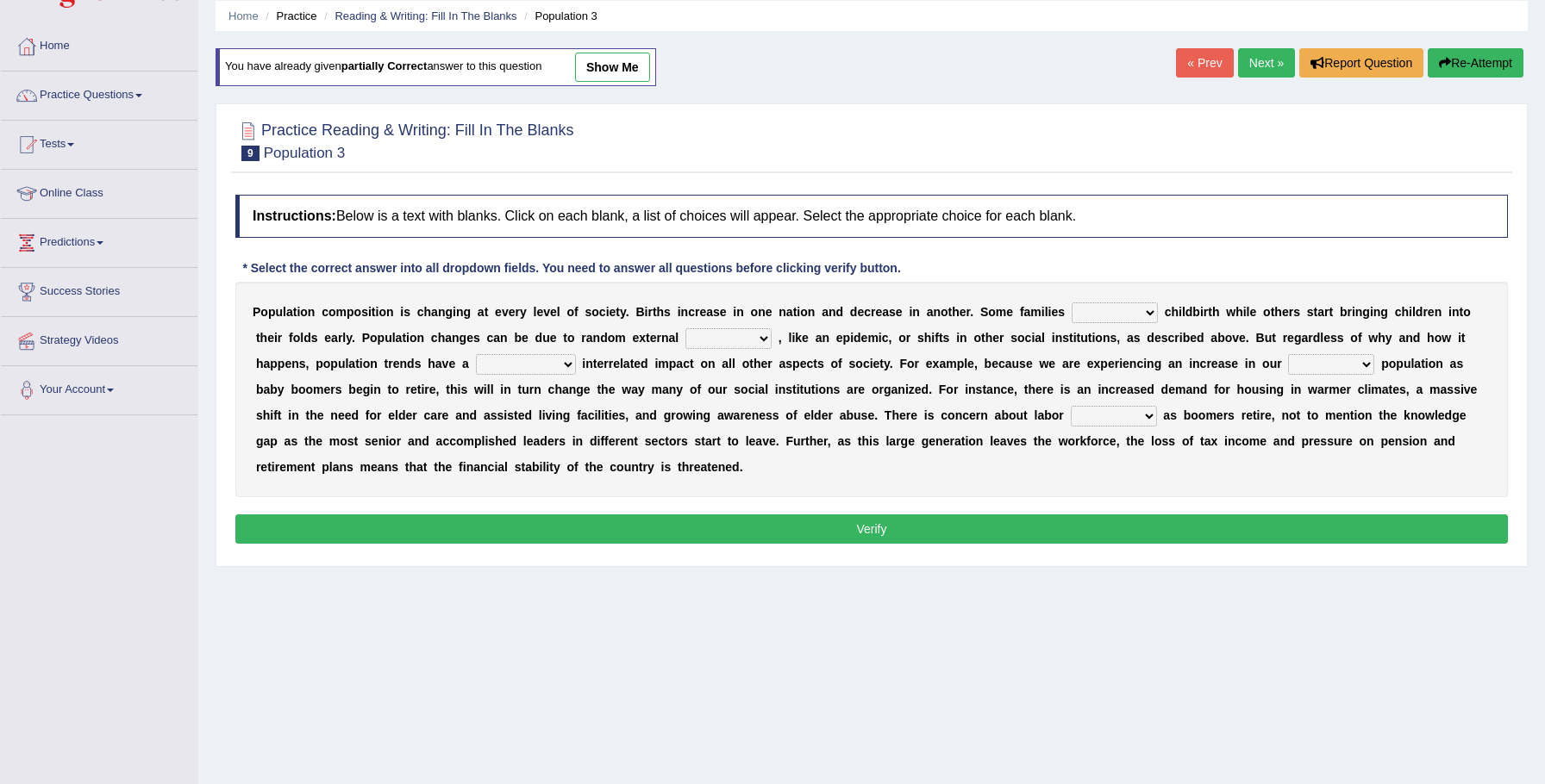
scroll to position [83, 0]
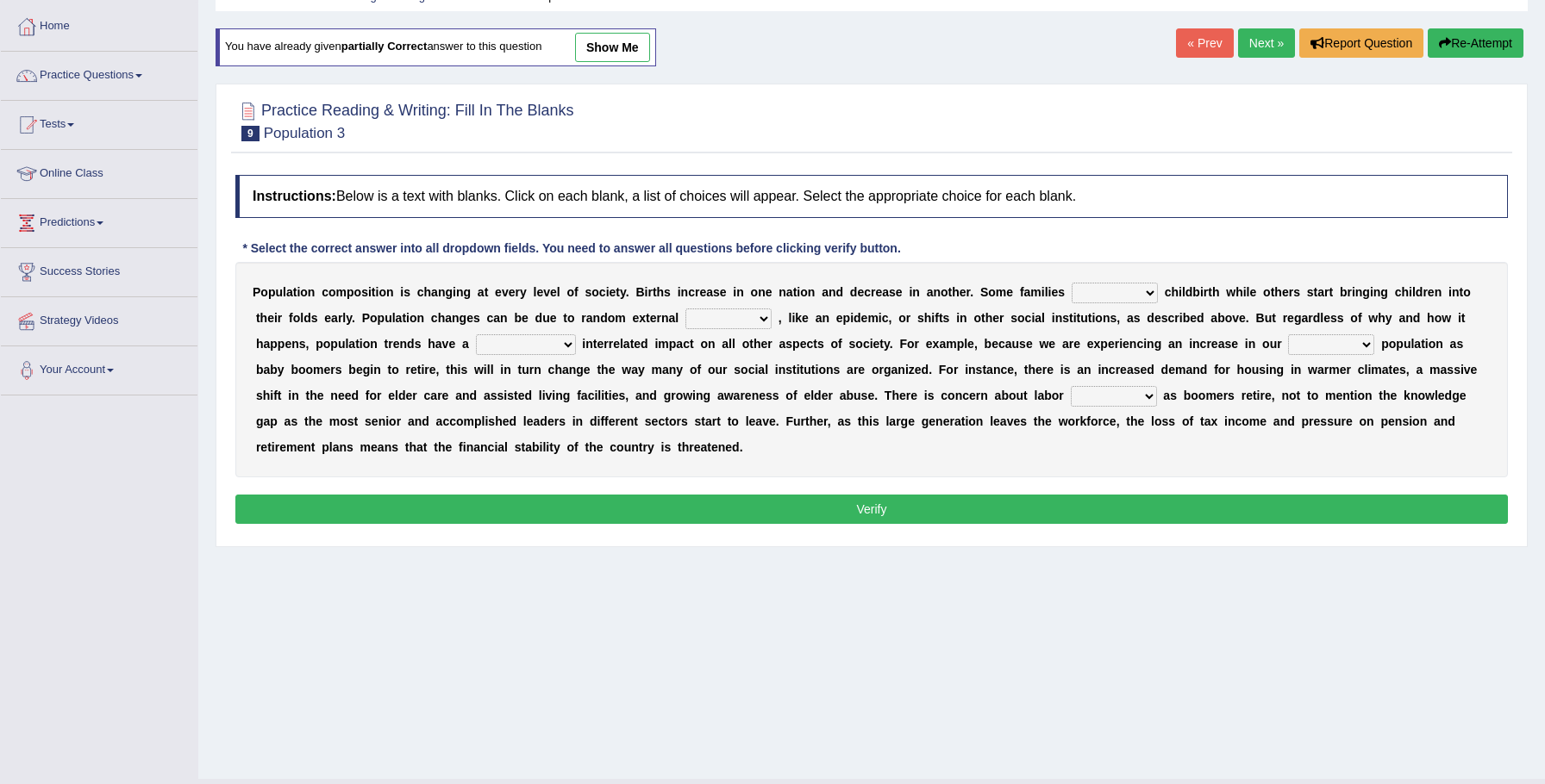
click at [727, 317] on select "variations fortune formation forces" at bounding box center [728, 318] width 86 height 20
select select "forces"
click at [1147, 291] on select "demand default deliver delay" at bounding box center [1114, 293] width 86 height 20
select select "delay"
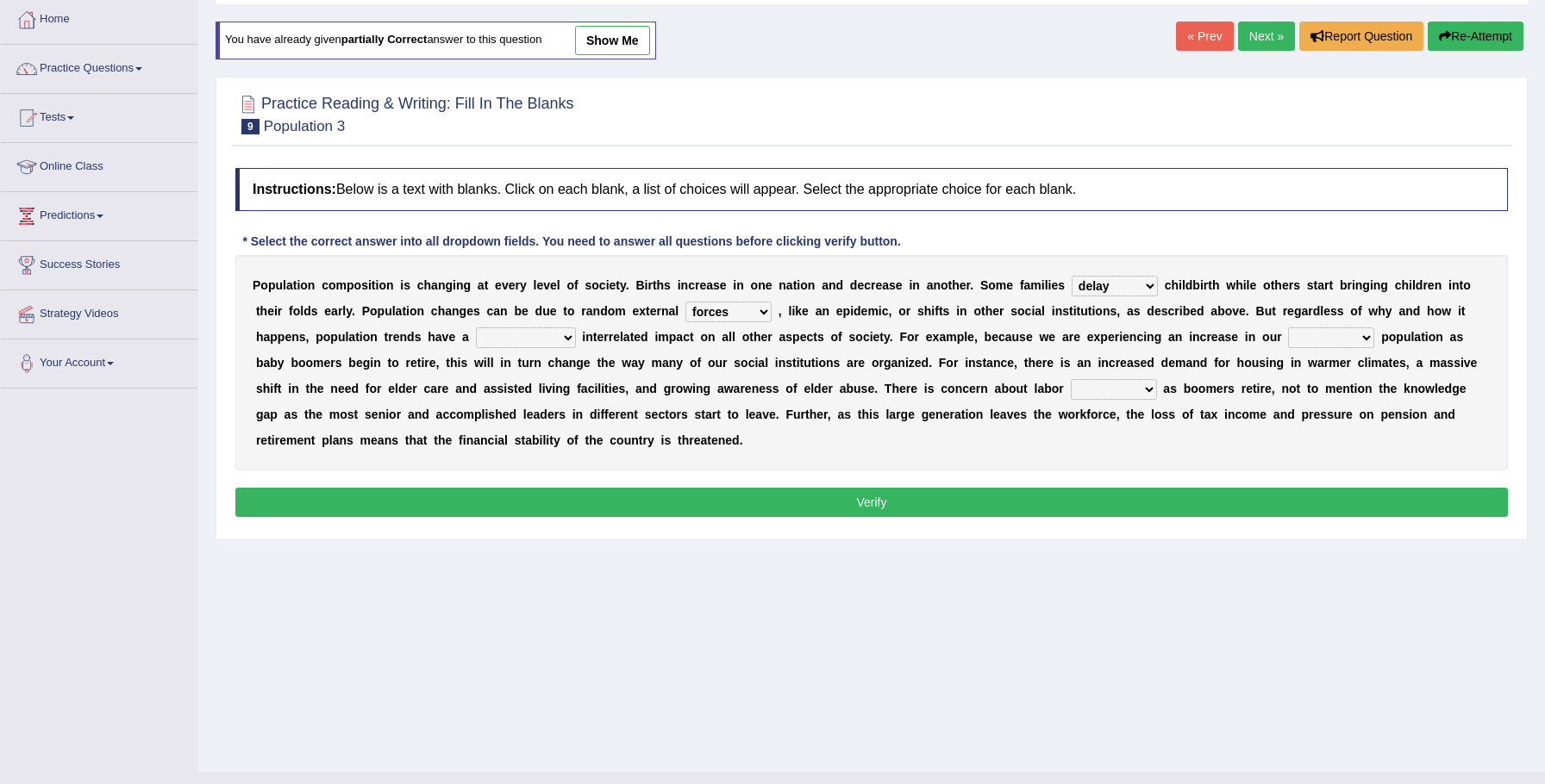
scroll to position [90, 0]
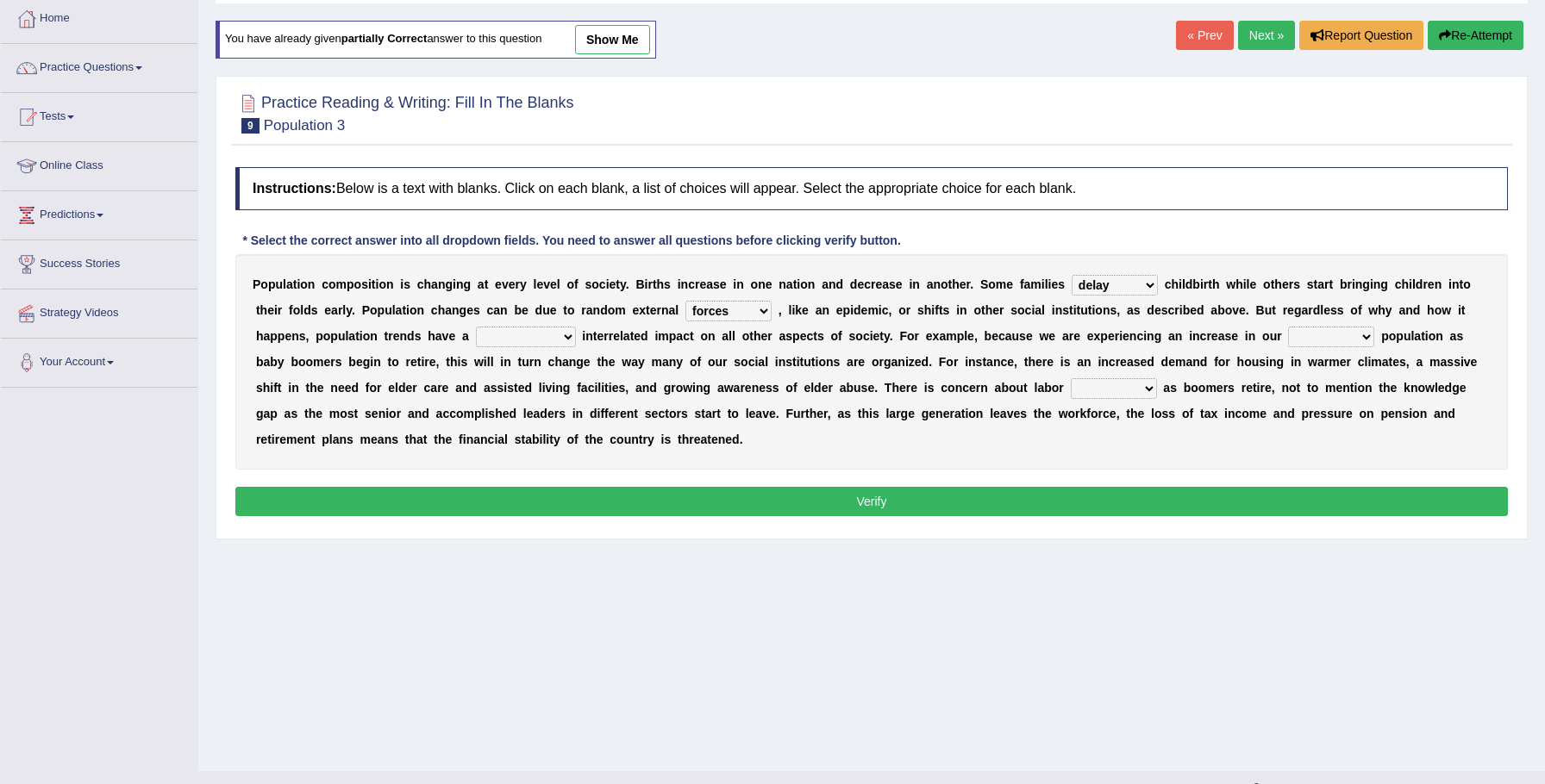
click at [562, 343] on select "tremendous tenuous tremulous spontaneous" at bounding box center [525, 336] width 100 height 20
select select "tremendous"
click at [1365, 339] on select "tertiary senior junior primary" at bounding box center [1331, 336] width 86 height 20
select select "senior"
click at [1106, 391] on select "shortcuts shortfalls shortages shorthand" at bounding box center [1113, 388] width 86 height 20
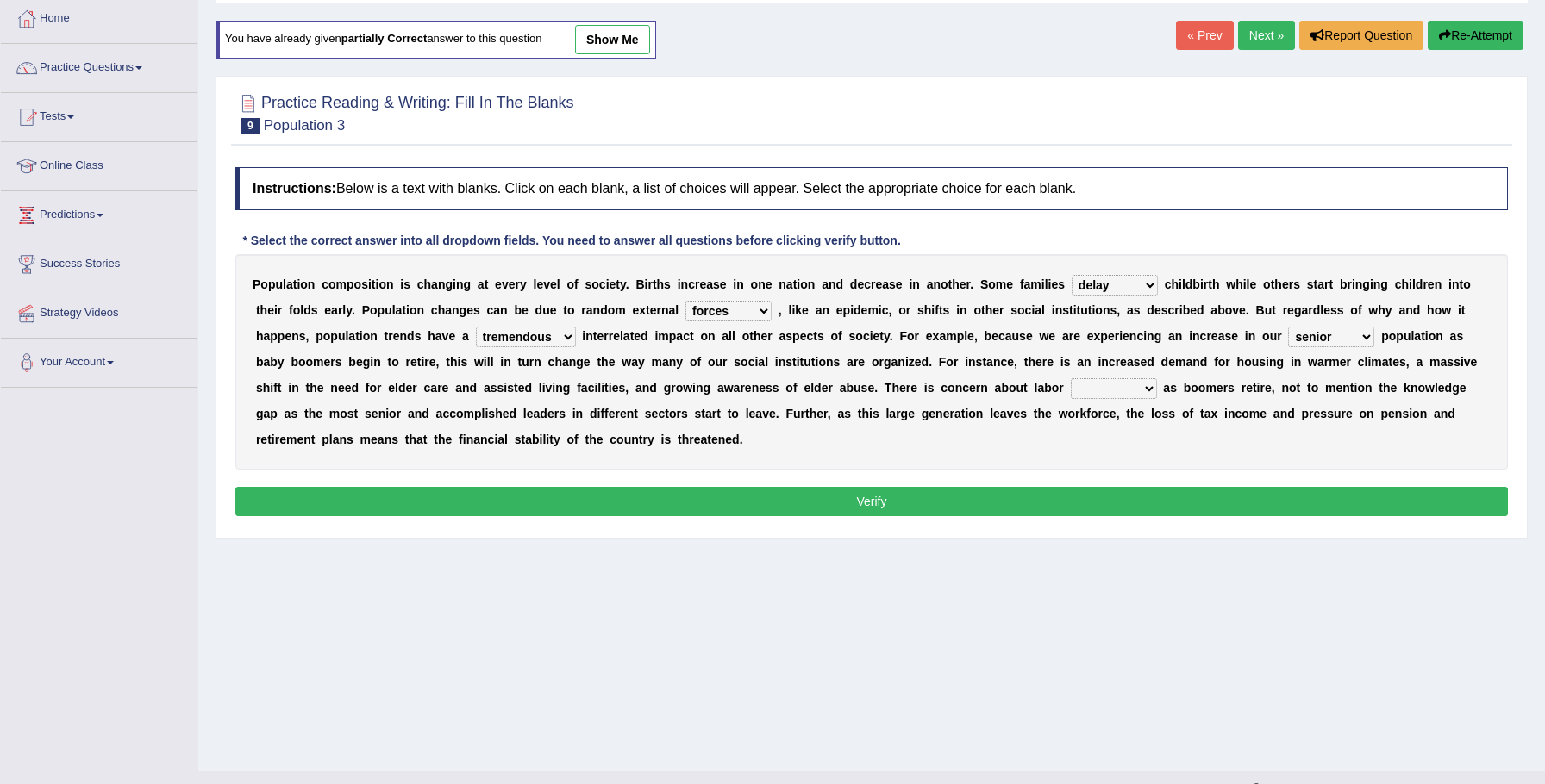
select select "shortages"
click at [1093, 501] on button "Verify" at bounding box center [871, 501] width 1273 height 29
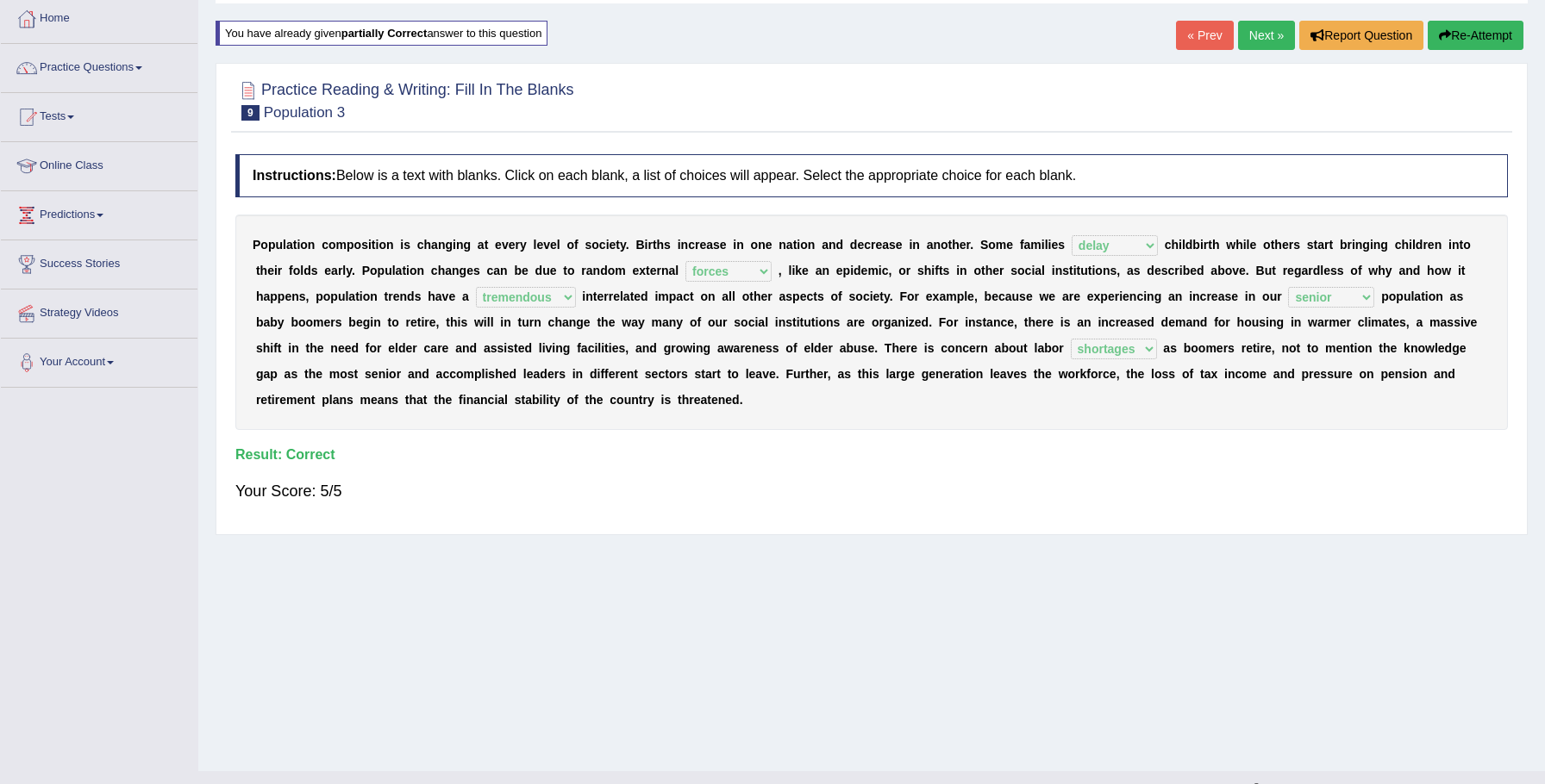
click at [1261, 33] on link "Next »" at bounding box center [1266, 34] width 57 height 29
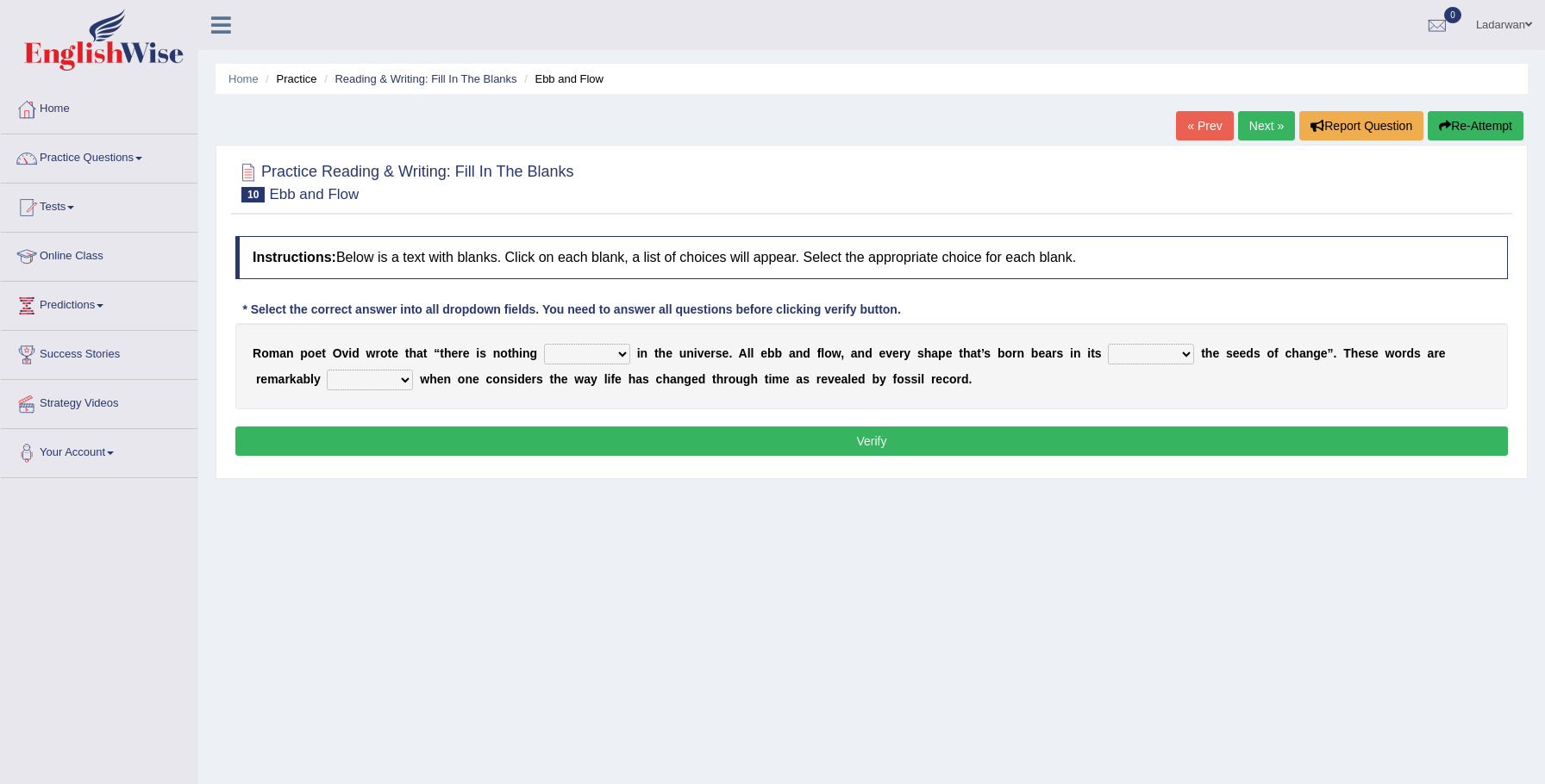
click at [619, 356] on select "orthodox volatile constant cheap" at bounding box center [586, 354] width 86 height 20
click at [1185, 356] on select "heart limb womb brain" at bounding box center [1151, 354] width 86 height 20
select select "womb"
click at [407, 380] on select "prevalent detached relevant dominant" at bounding box center [369, 379] width 86 height 20
select select "dominant"
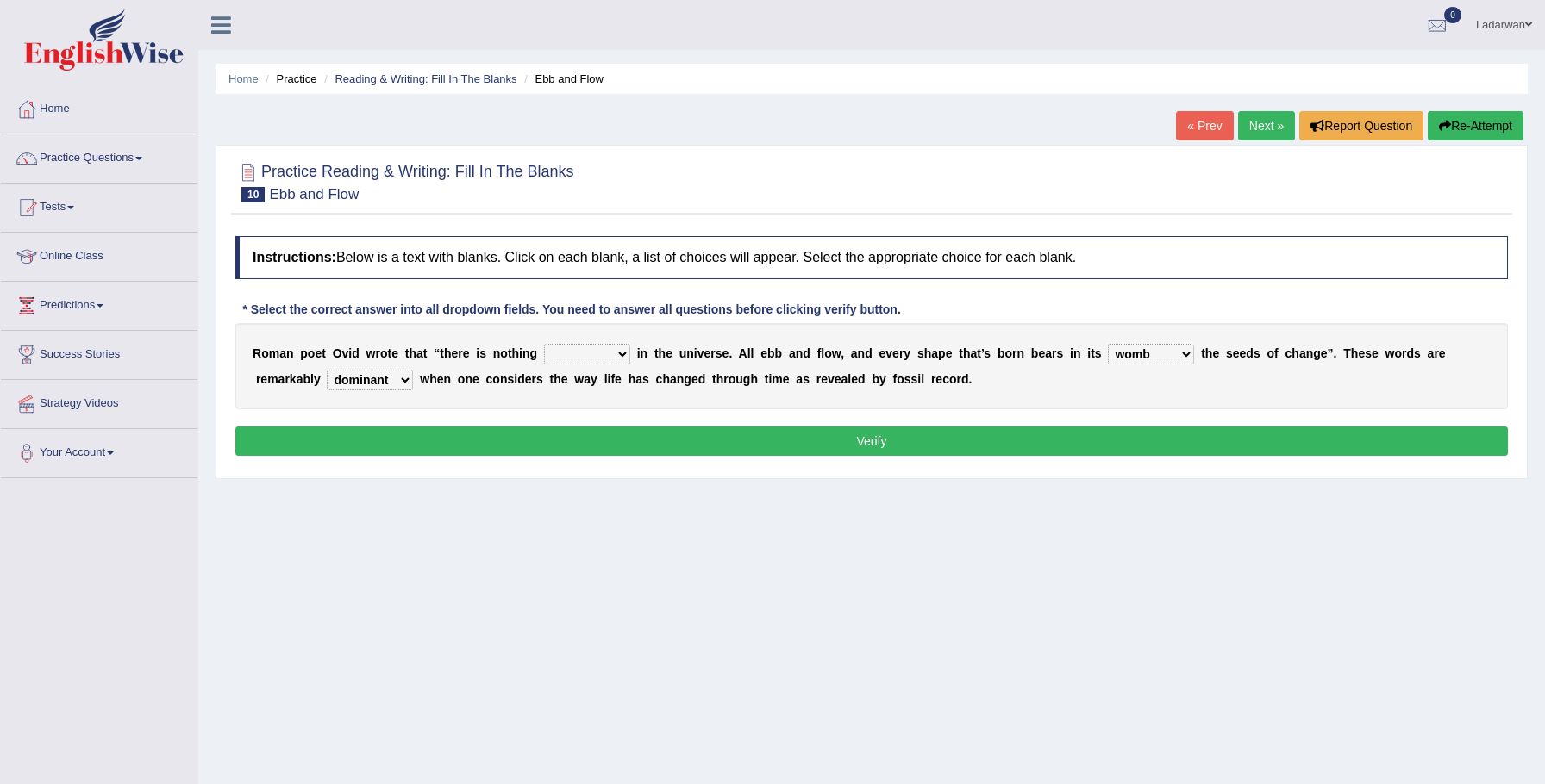
click at [616, 353] on select "orthodox volatile constant cheap" at bounding box center [586, 354] width 86 height 20
click at [619, 354] on select "orthodox volatile constant cheap" at bounding box center [586, 354] width 86 height 20
select select "constant"
click at [600, 441] on button "Verify" at bounding box center [871, 441] width 1273 height 29
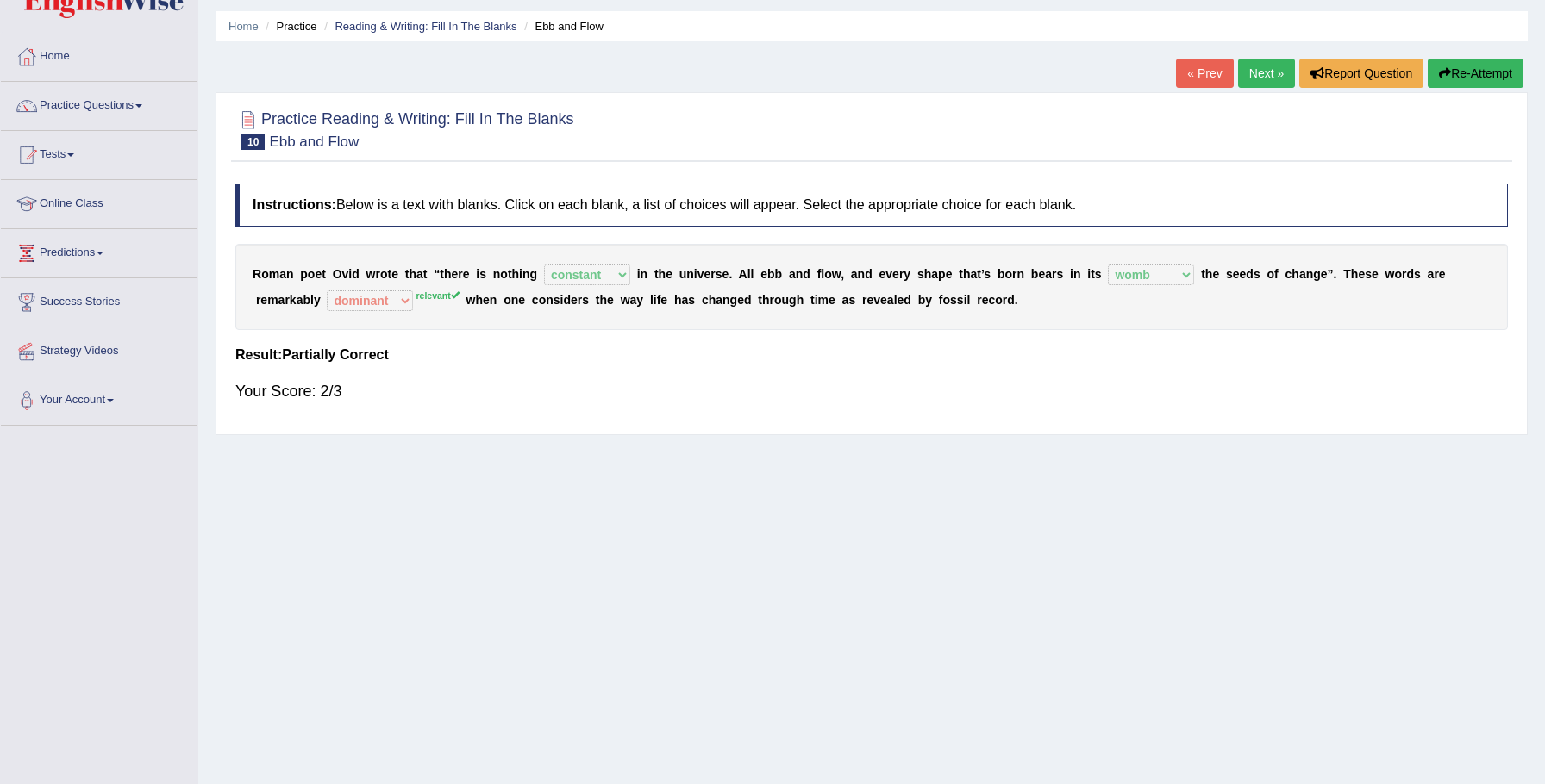
scroll to position [65, 0]
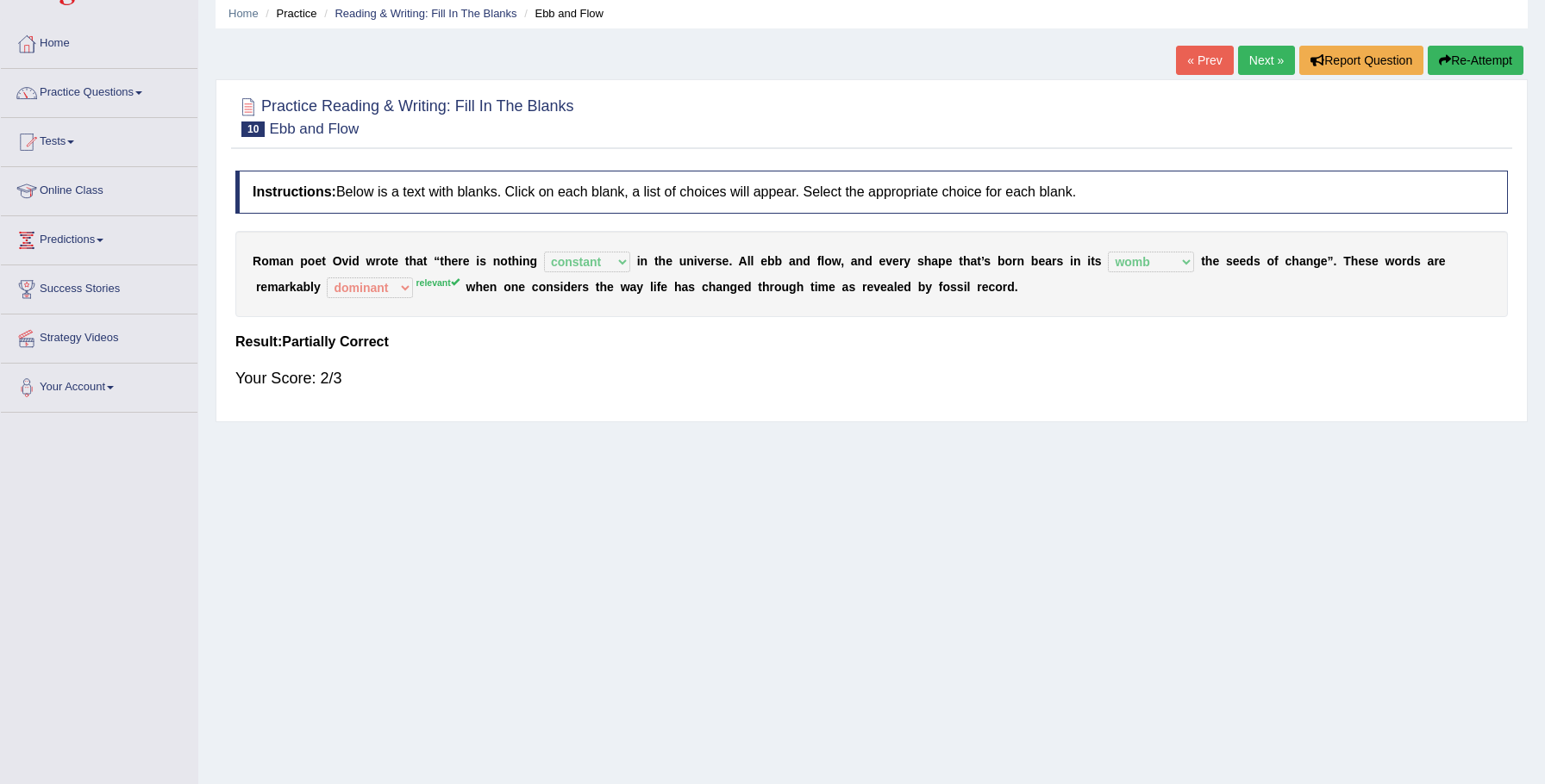
click at [1281, 55] on link "Next »" at bounding box center [1266, 60] width 57 height 29
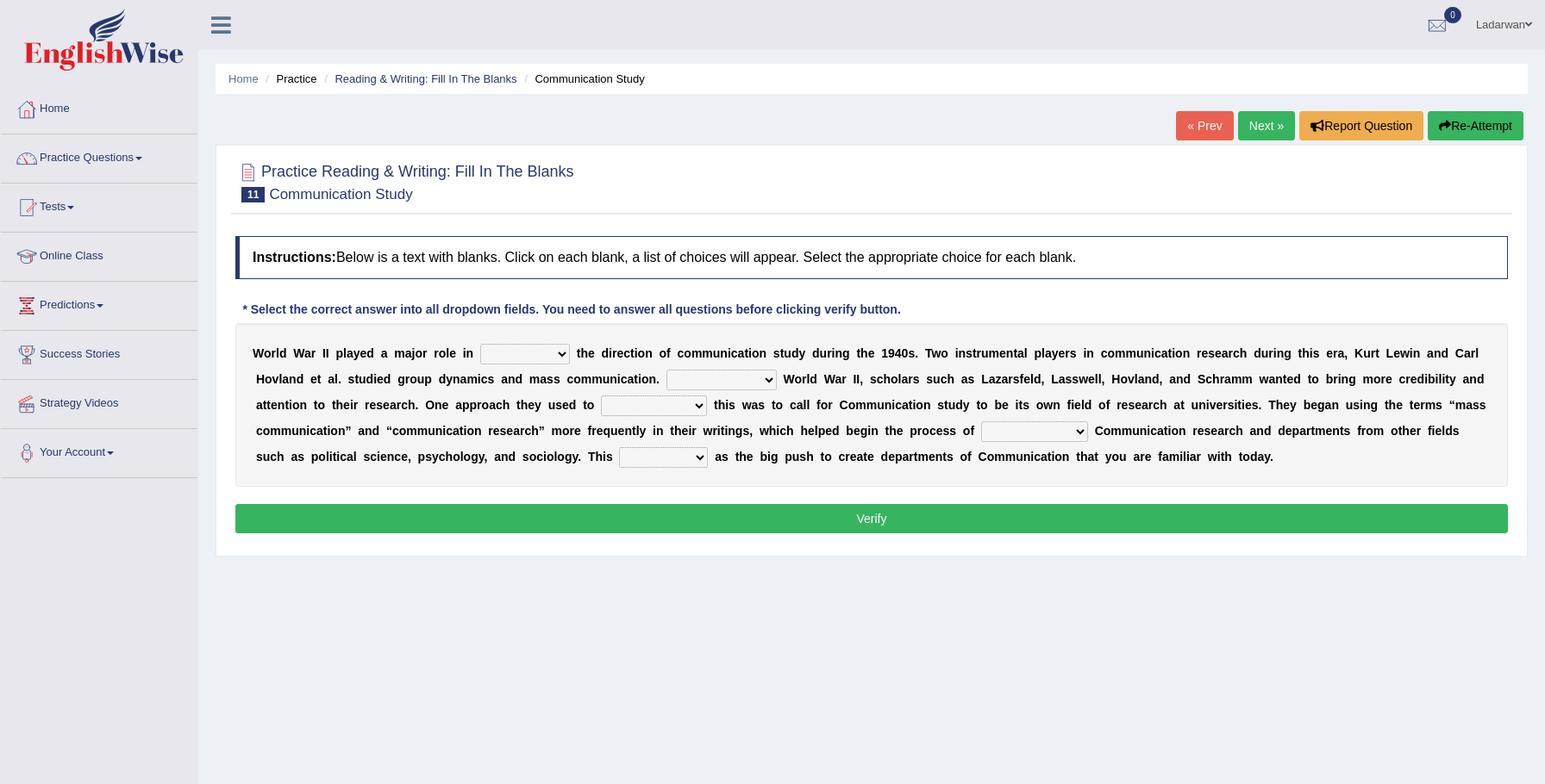
click at [562, 354] on select "shaping sharpening shunning shivering" at bounding box center [524, 354] width 89 height 20
select select "shaping"
click at [768, 380] on select "Being followed To be followed Following Followed" at bounding box center [722, 379] width 111 height 20
click at [748, 383] on select "Being followed To be followed Following Followed" at bounding box center [722, 379] width 111 height 20
click at [755, 384] on select "Being followed To be followed Following Followed" at bounding box center [722, 379] width 111 height 20
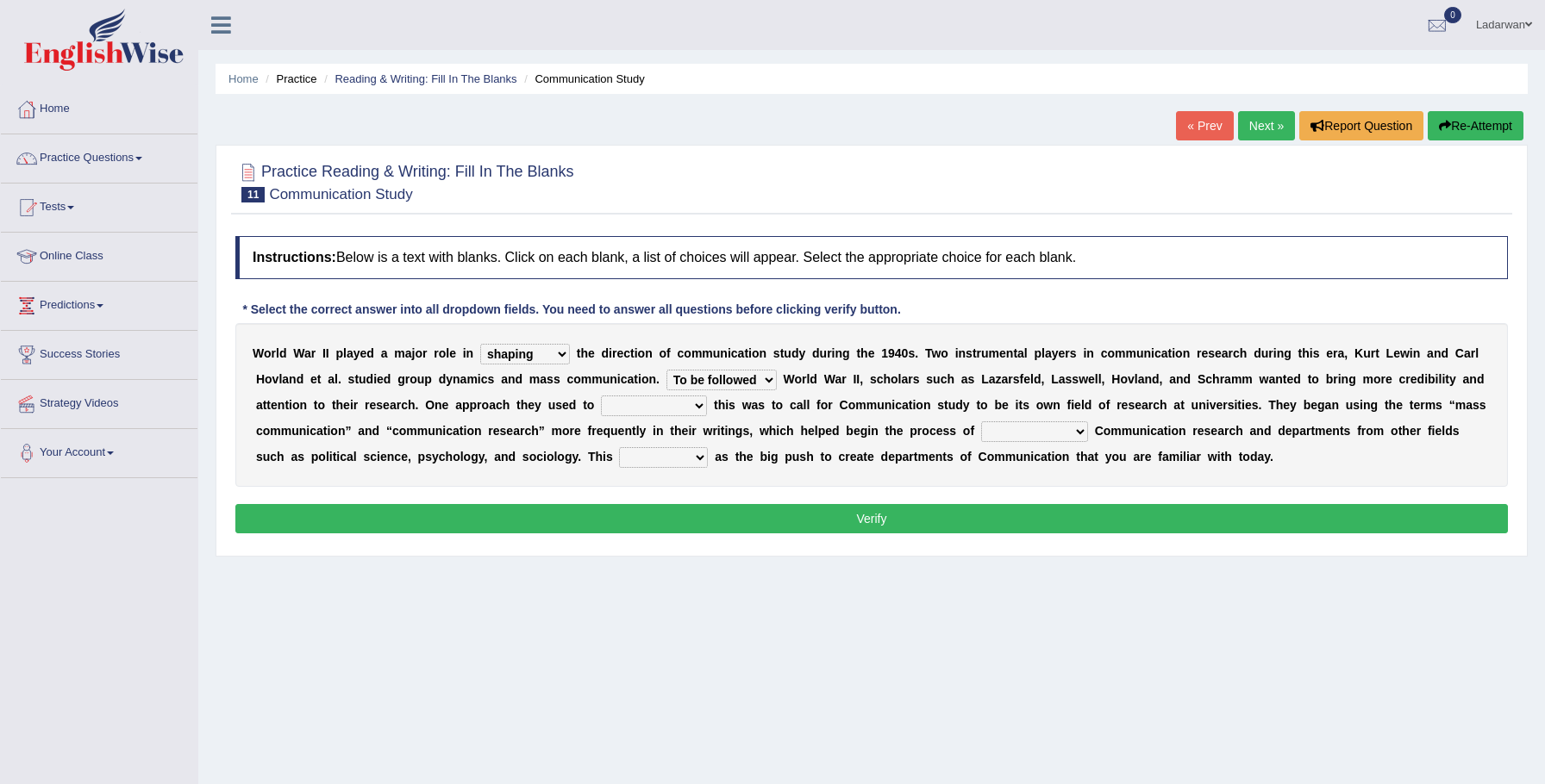
select select "Being followed"
click at [697, 408] on select "accompany accomplish acknowledge accommodate" at bounding box center [654, 405] width 106 height 20
select select "accomplish"
click at [1078, 432] on select "discharging distinguishing disputing displaying" at bounding box center [1034, 431] width 107 height 20
click at [1074, 436] on select "discharging distinguishing disputing displaying" at bounding box center [1034, 431] width 107 height 20
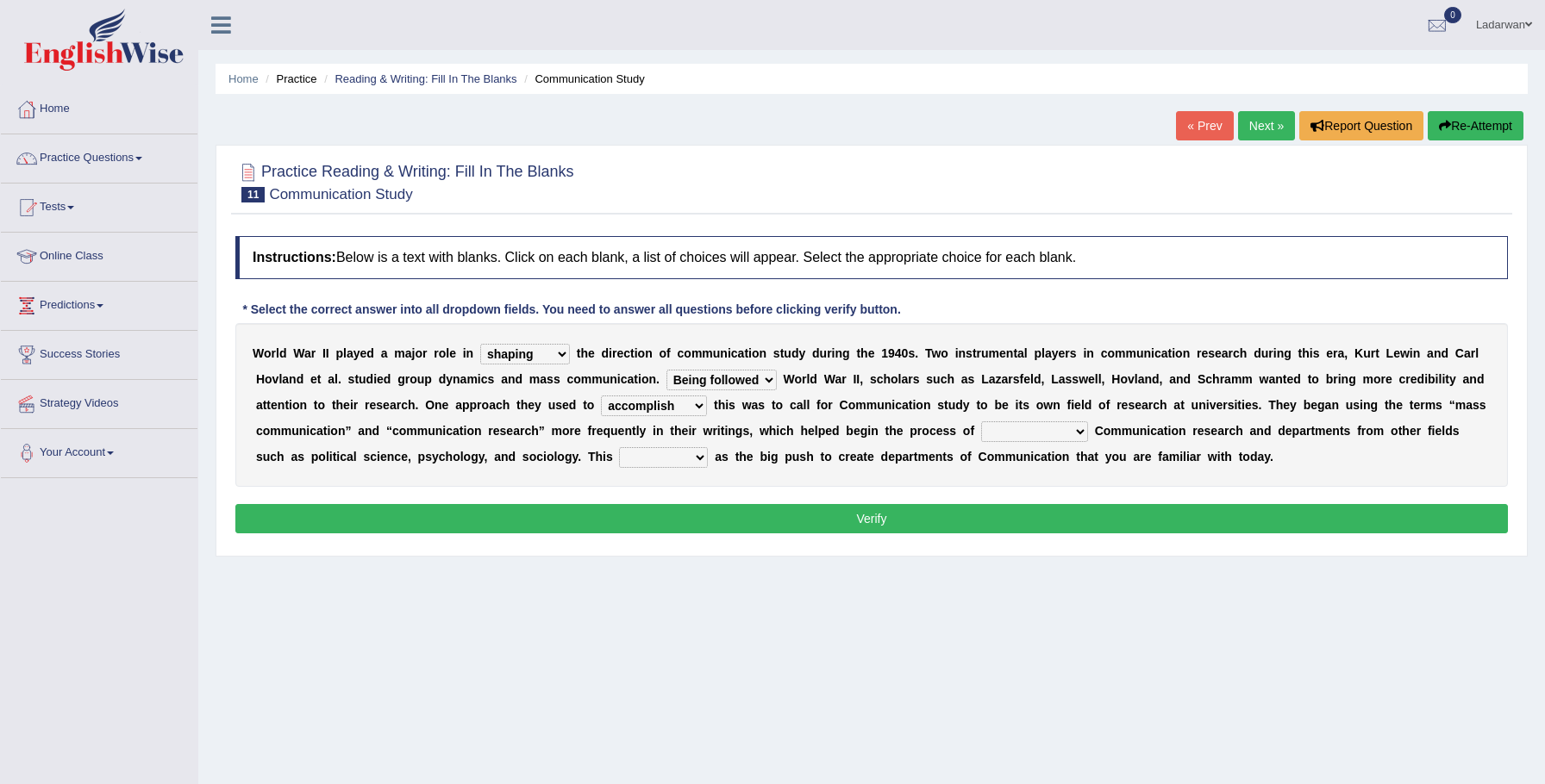
select select "distinguishing"
click at [667, 460] on select "served considered regarded provided" at bounding box center [663, 457] width 88 height 20
select select "considered"
click at [840, 526] on button "Verify" at bounding box center [871, 518] width 1273 height 29
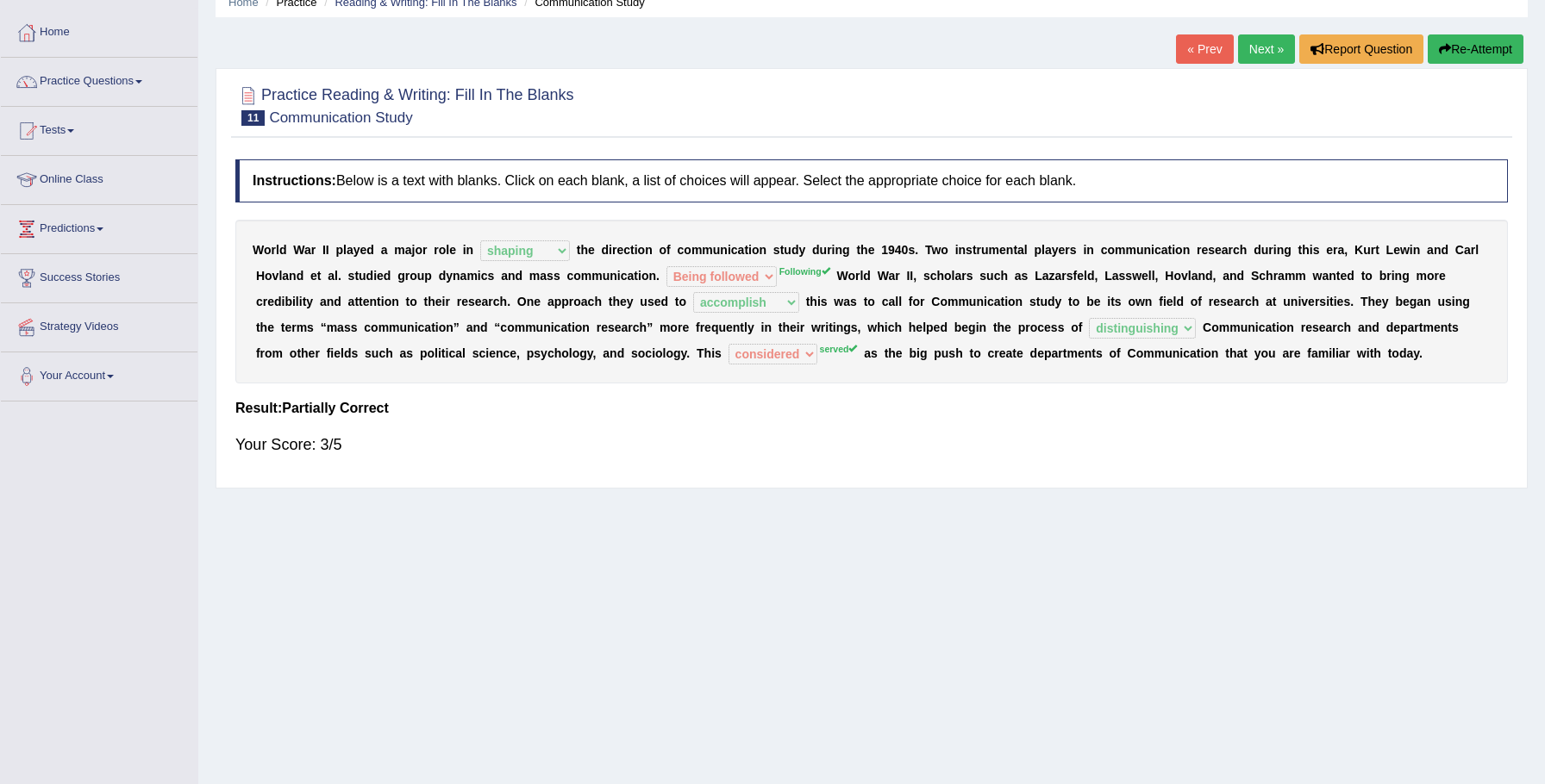
scroll to position [78, 0]
click at [1263, 49] on link "Next »" at bounding box center [1266, 48] width 57 height 29
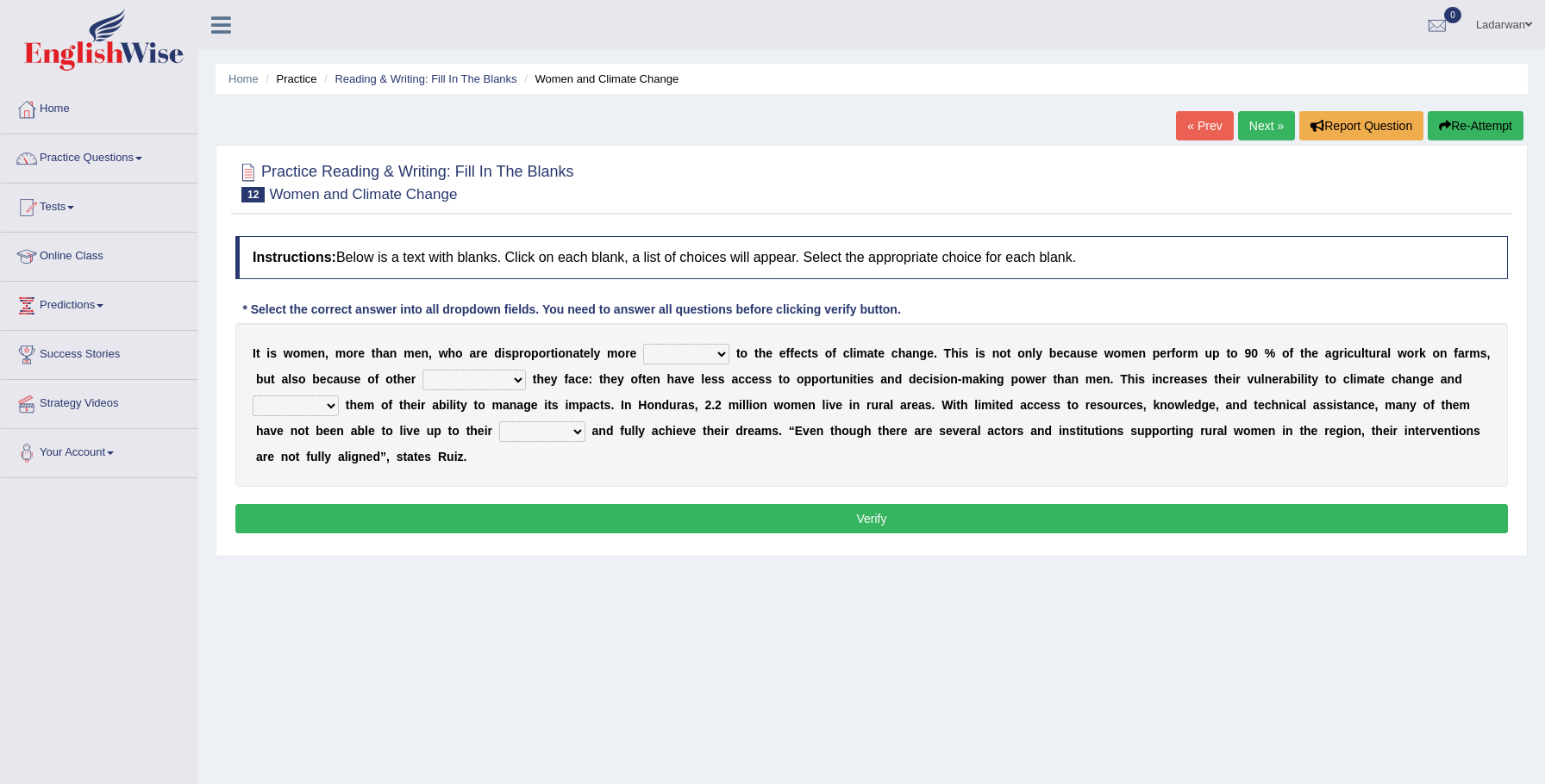
click at [724, 355] on select "defensive beatable vulnerable defective" at bounding box center [685, 354] width 86 height 20
select select "defensive"
click at [526, 378] on select "chances challenges awkwardness changes" at bounding box center [474, 379] width 103 height 20
select select "challenges"
click at [339, 409] on select "deprives caprices deposits thrives" at bounding box center [295, 405] width 86 height 20
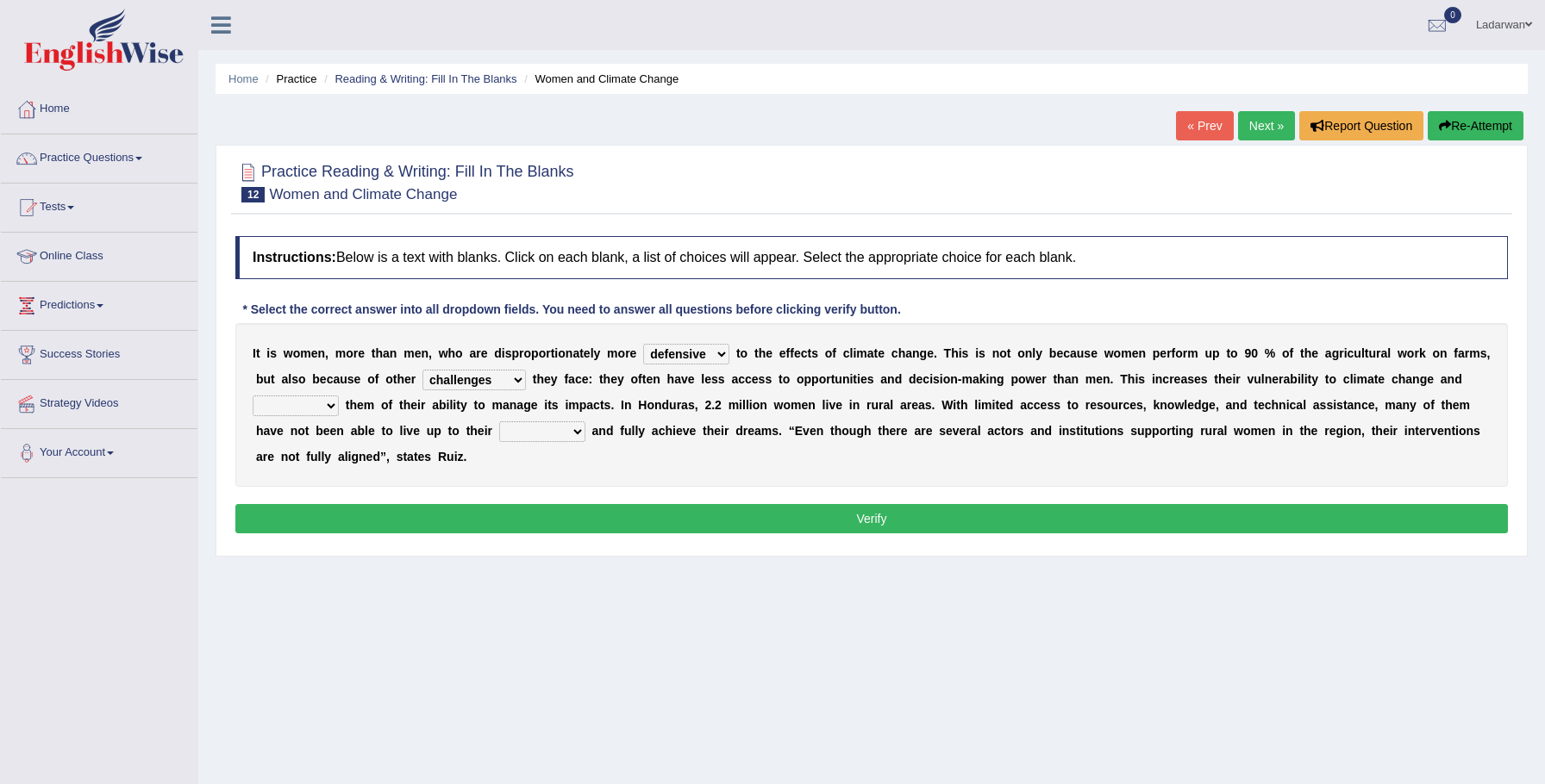
select select "thrives"
click at [585, 431] on select "endurance patience capacities publicity" at bounding box center [541, 431] width 86 height 20
select select "publicity"
click at [585, 432] on select "endurance patience capacities publicity" at bounding box center [541, 431] width 86 height 20
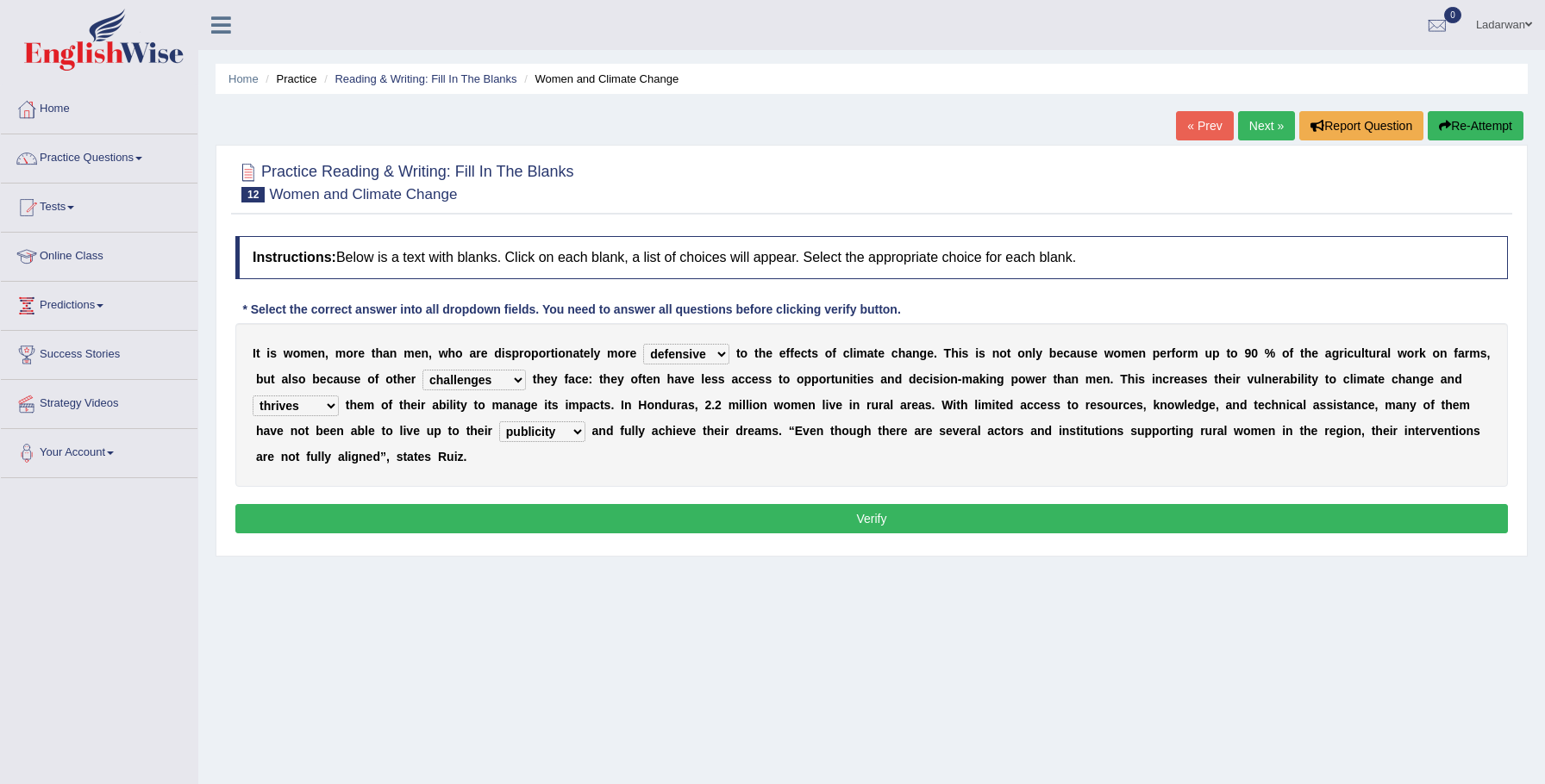
click at [654, 512] on button "Verify" at bounding box center [871, 518] width 1273 height 29
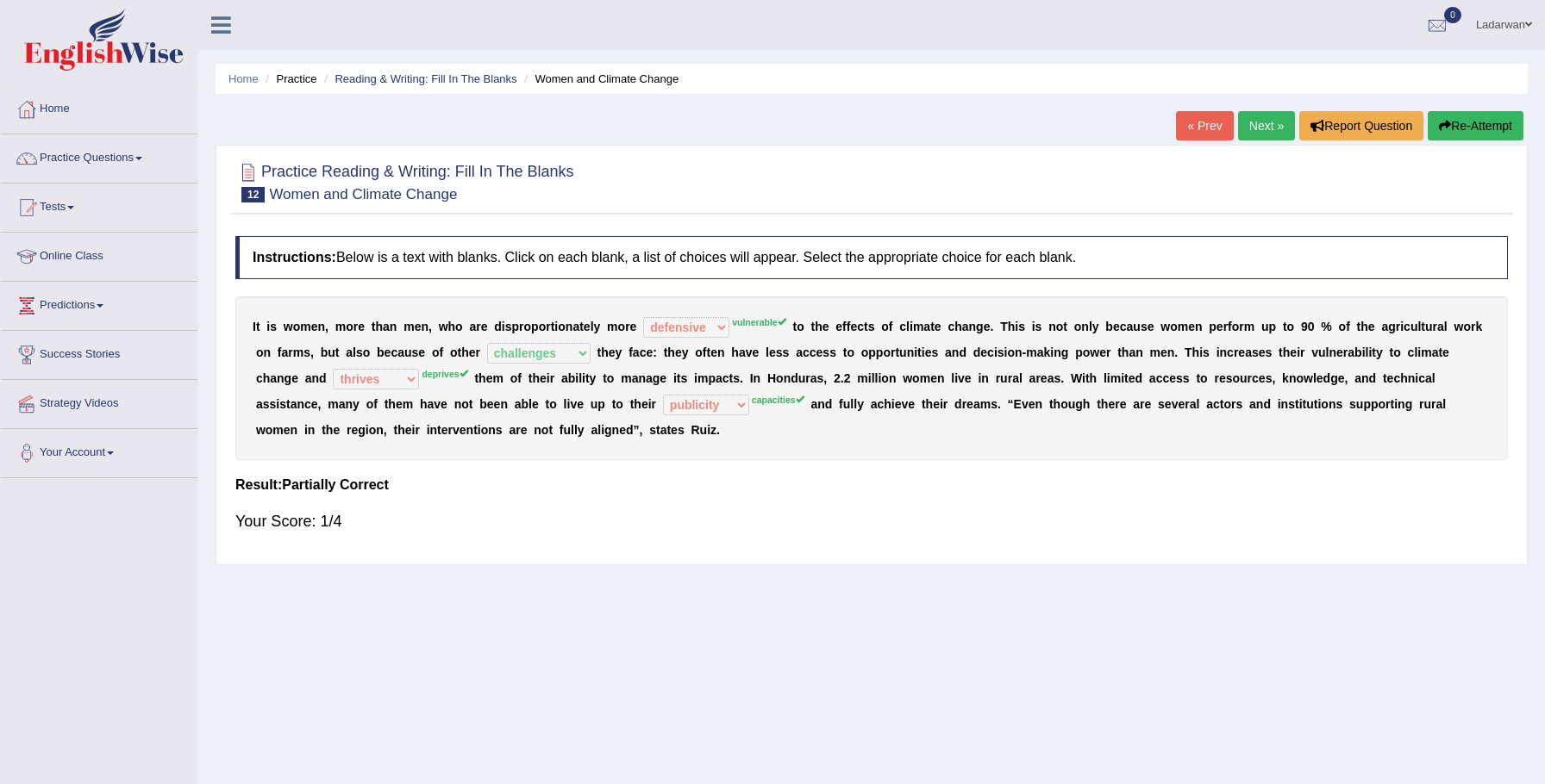
click at [429, 375] on sup "deprives" at bounding box center [445, 374] width 46 height 11
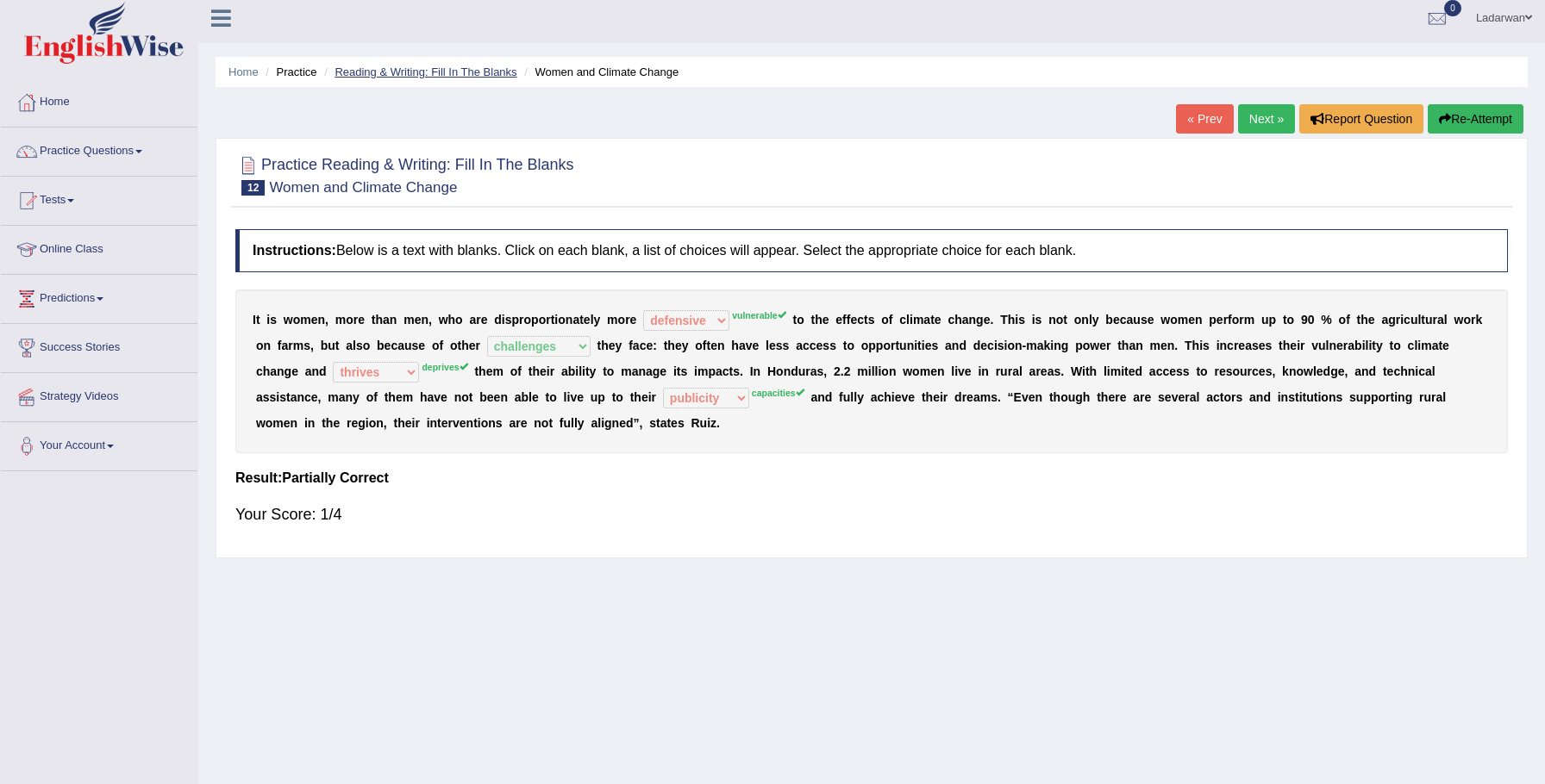
scroll to position [6, 0]
click at [1479, 123] on button "Re-Attempt" at bounding box center [1475, 119] width 96 height 29
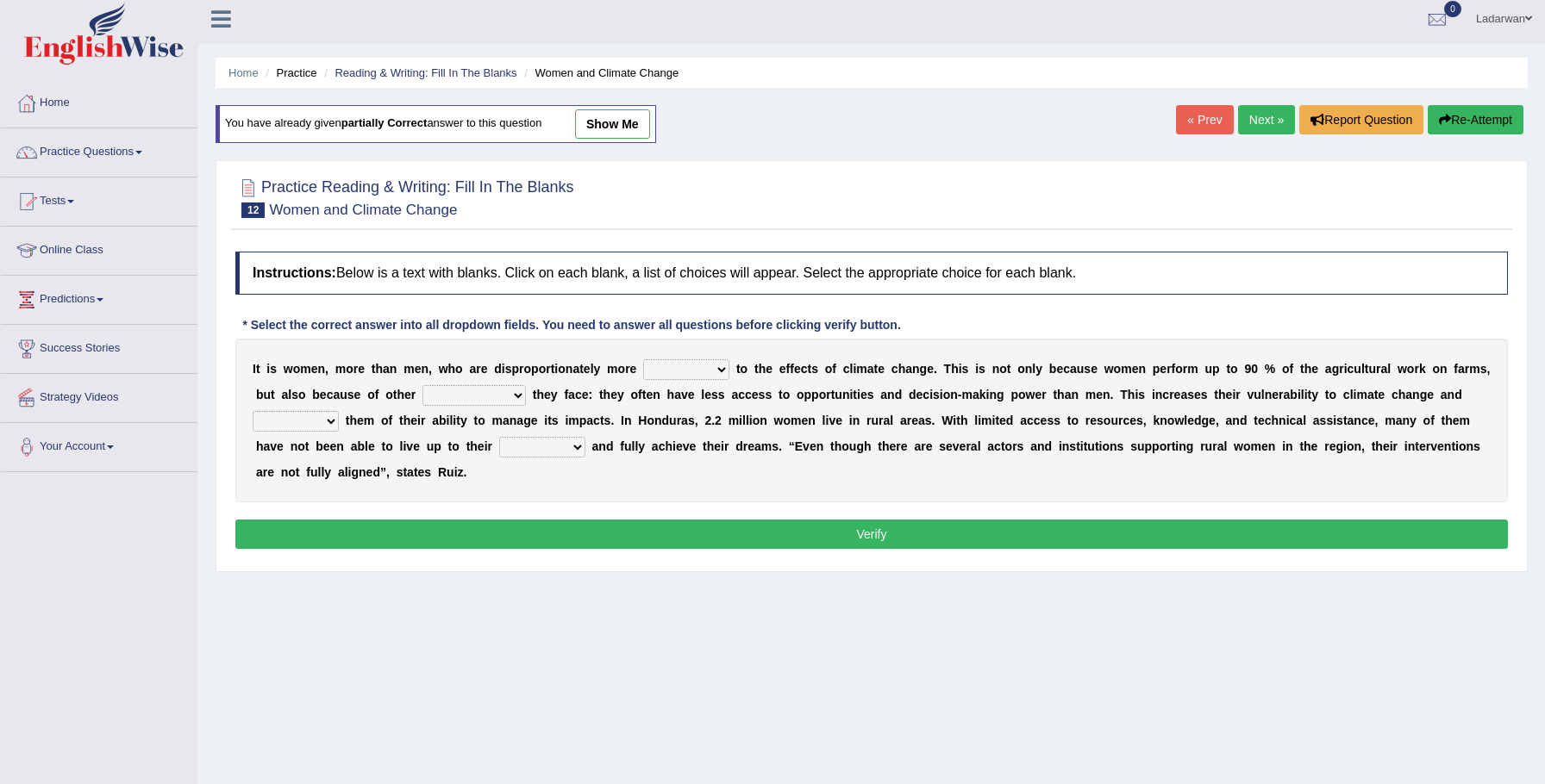
click at [723, 369] on select "defensive beatable vulnerable defective" at bounding box center [685, 369] width 86 height 20
select select "vulnerable"
click at [526, 399] on select "chances challenges awkwardness changes" at bounding box center [474, 395] width 103 height 20
select select "challenges"
click at [339, 419] on select "deprives caprices deposits thrives" at bounding box center [295, 421] width 86 height 20
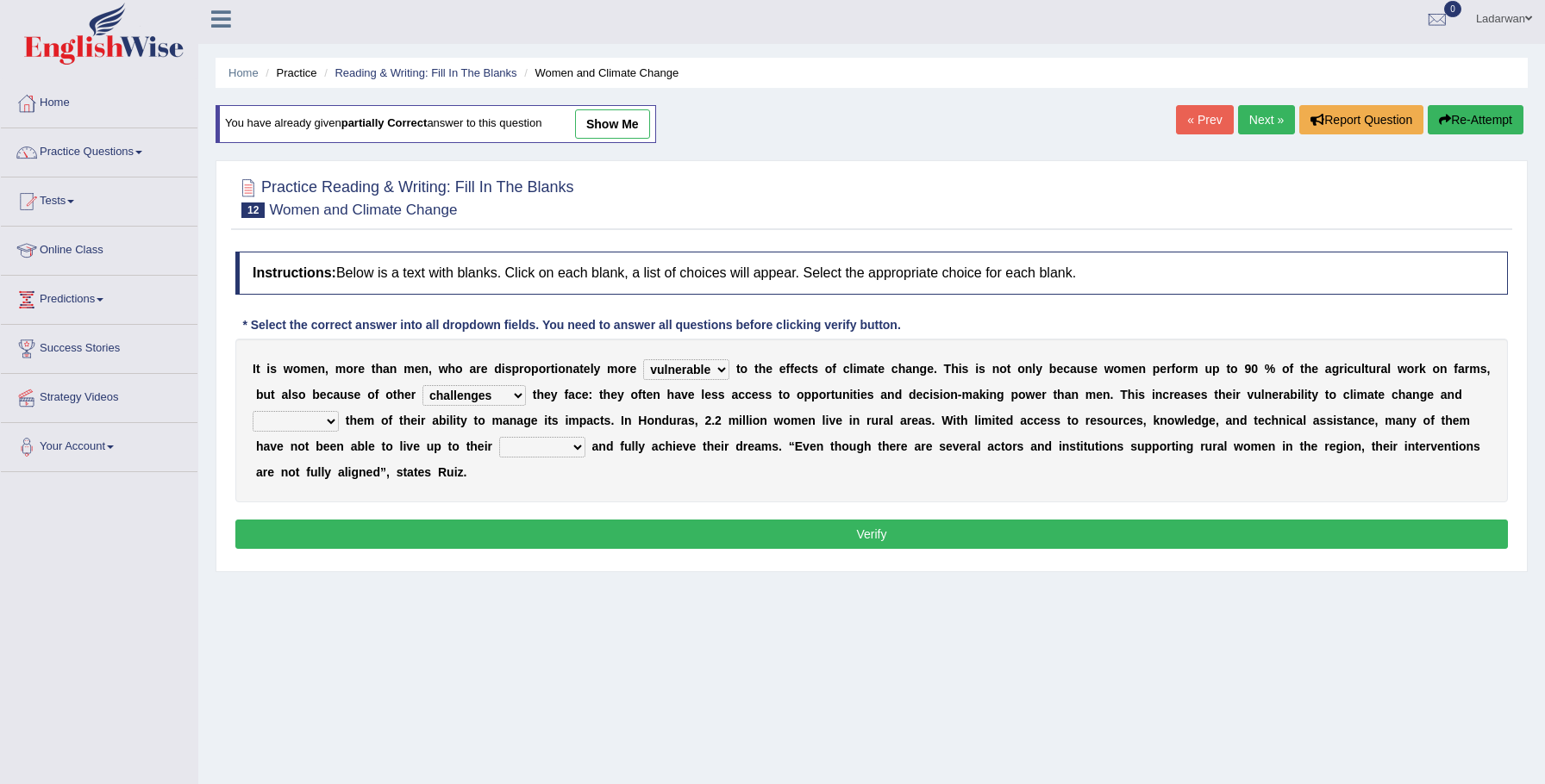
select select "deprives"
click at [585, 447] on select "endurance patience capacities publicity" at bounding box center [541, 446] width 86 height 20
select select "capacities"
click at [672, 529] on button "Verify" at bounding box center [871, 534] width 1273 height 29
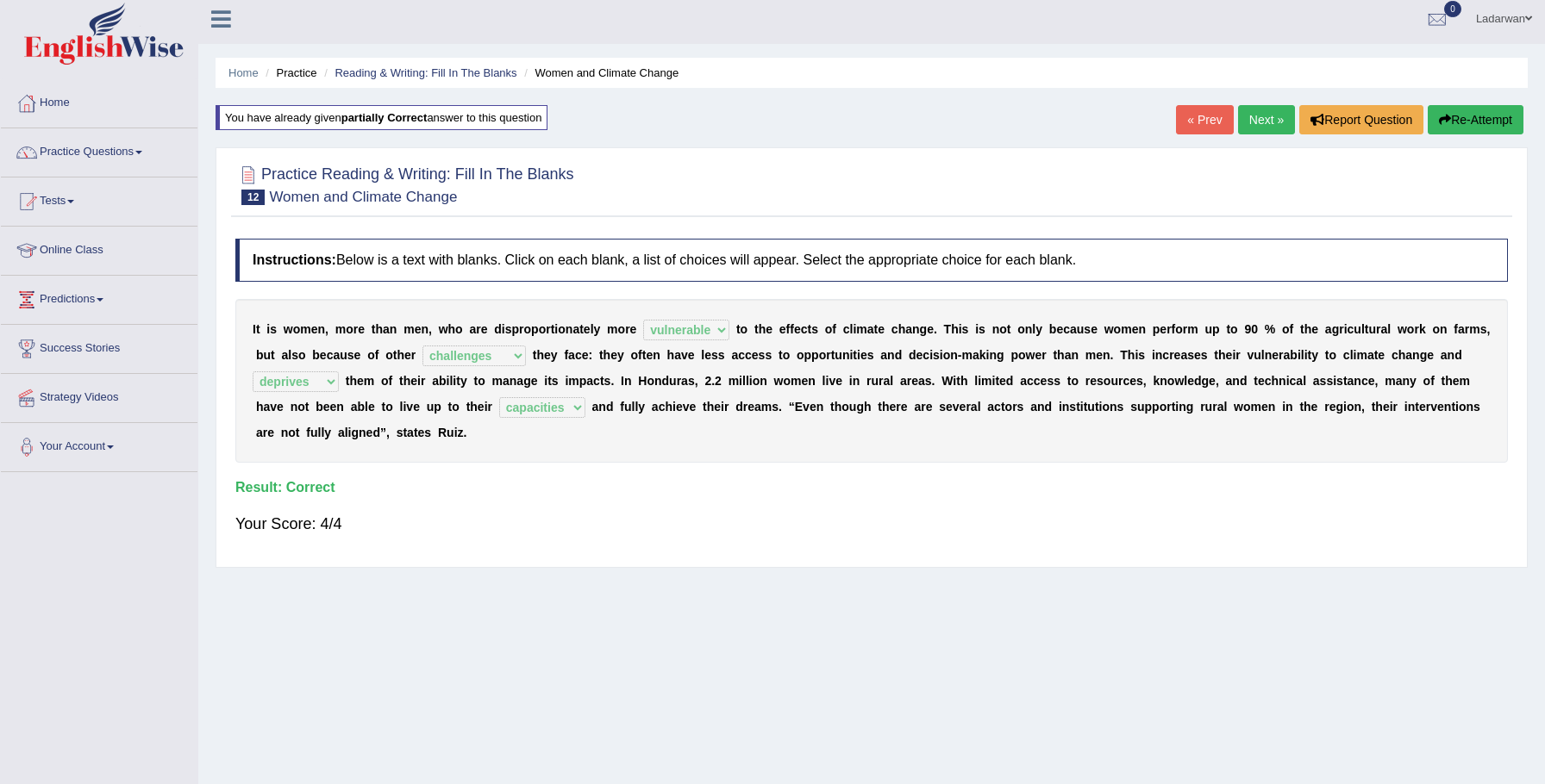
click at [1273, 126] on link "Next »" at bounding box center [1266, 119] width 57 height 29
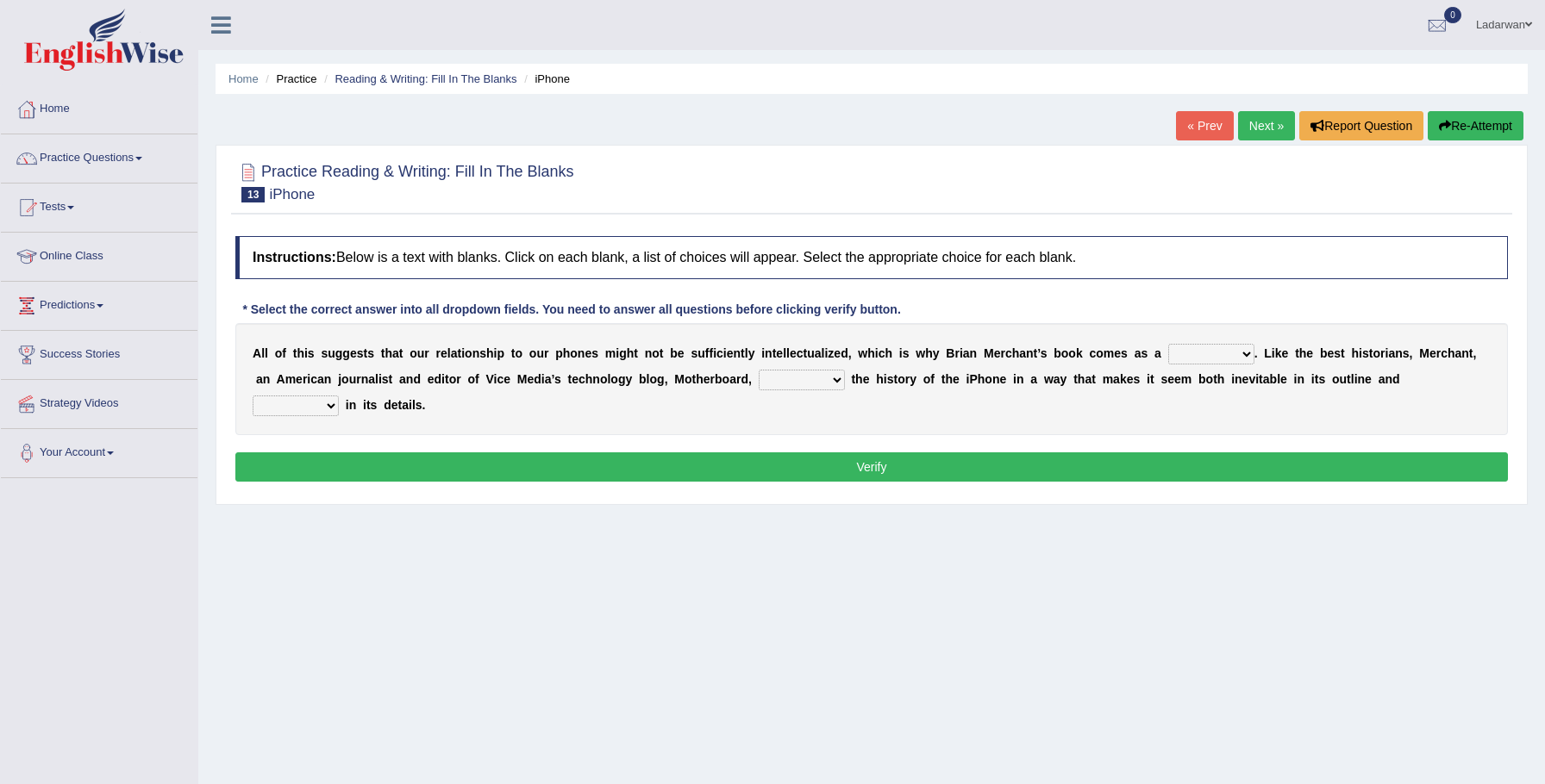
click at [1243, 356] on select "privilege relief demotion flash" at bounding box center [1211, 354] width 86 height 20
click at [1243, 349] on select "privilege relief demotion flash" at bounding box center [1211, 354] width 86 height 20
select select "relief"
click at [838, 379] on select "enriches unpacks detours contorts" at bounding box center [801, 379] width 86 height 20
select select "enriches"
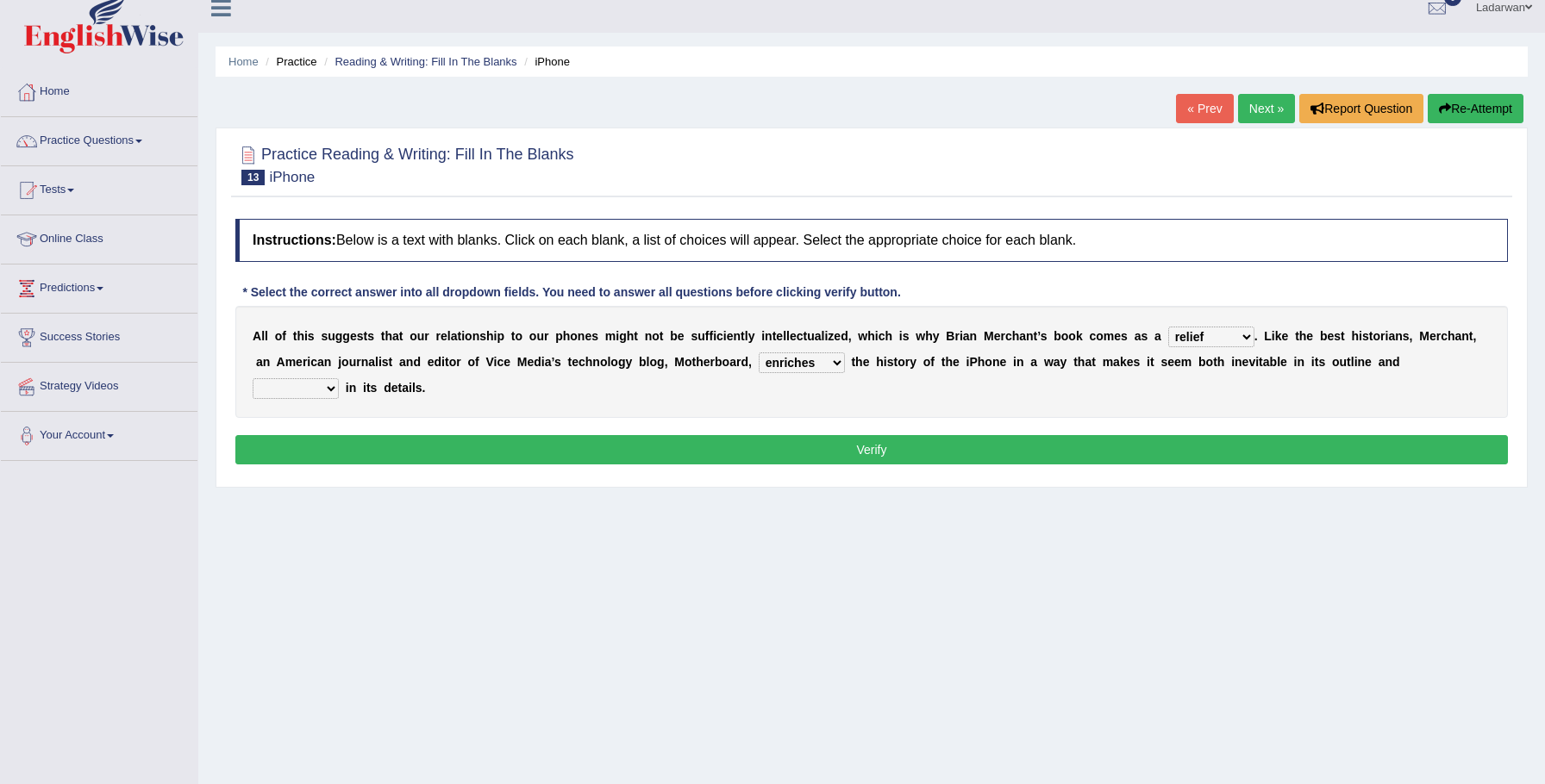
scroll to position [17, 0]
click at [836, 362] on select "enriches unpacks detours contorts" at bounding box center [801, 362] width 86 height 20
click at [330, 388] on select "surprises surprised surprising surprise" at bounding box center [295, 388] width 86 height 20
select select "surprise"
click at [412, 440] on button "Verify" at bounding box center [871, 449] width 1273 height 29
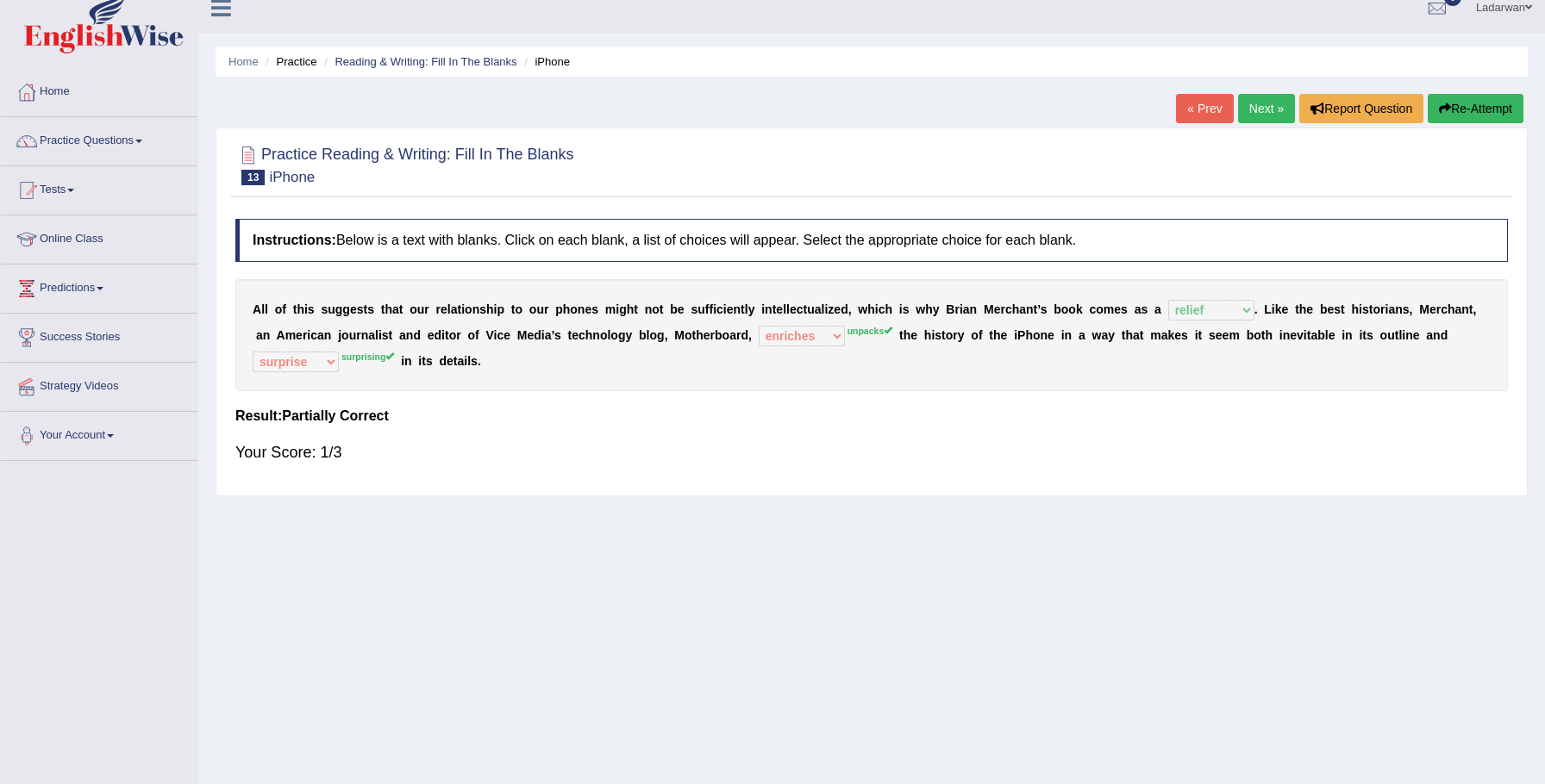
scroll to position [21, 0]
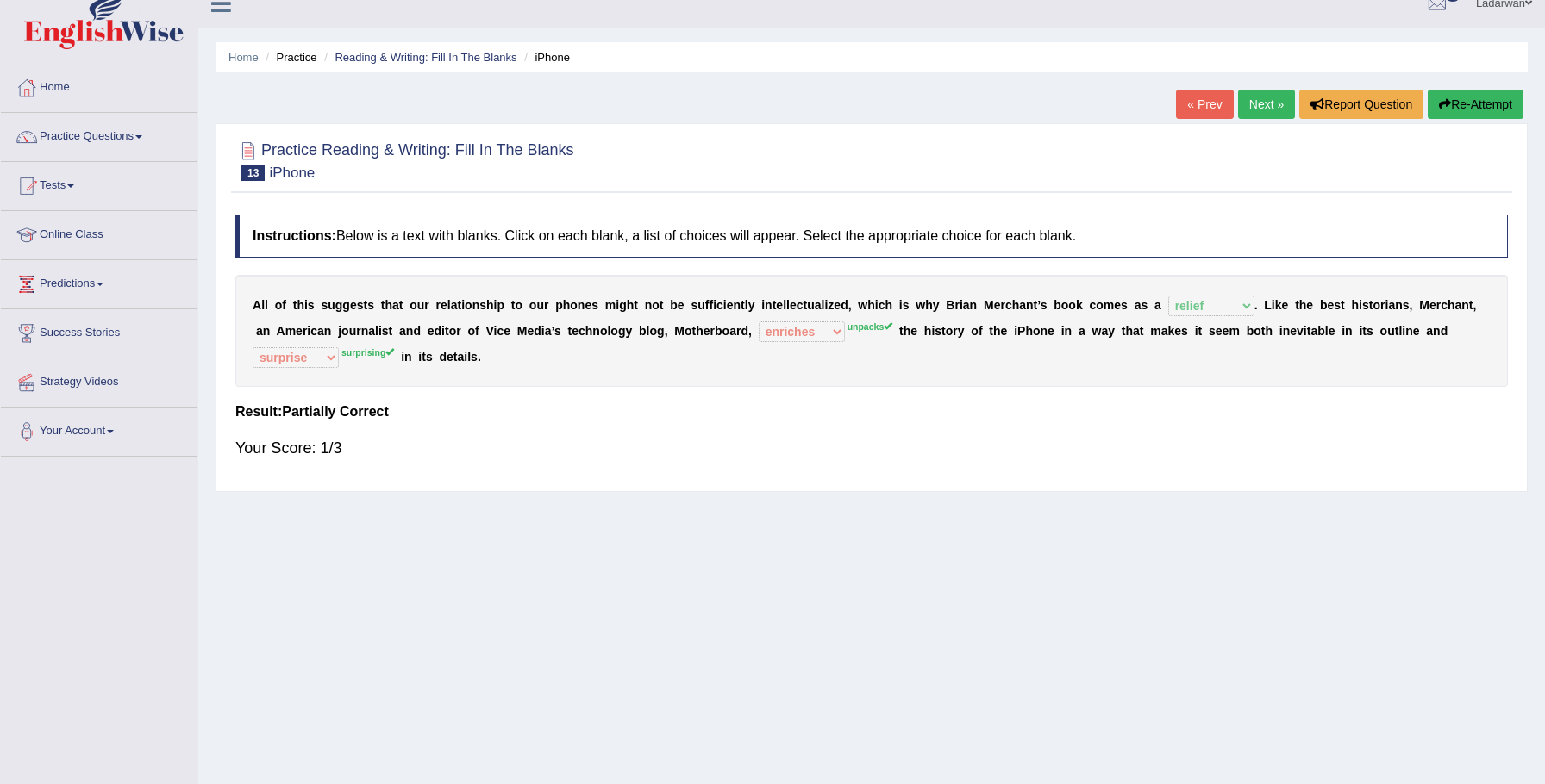
click at [1478, 106] on button "Re-Attempt" at bounding box center [1475, 103] width 96 height 29
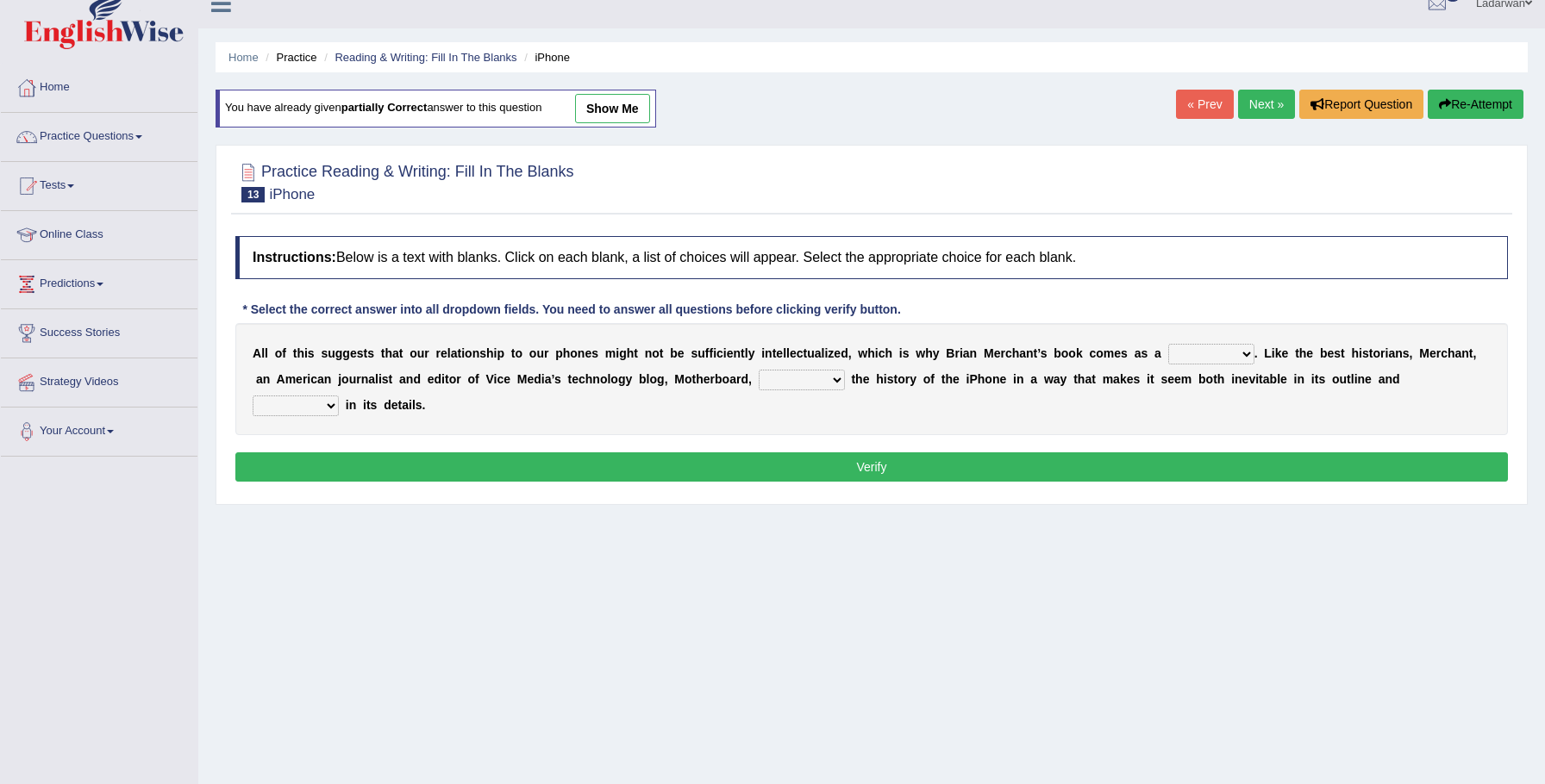
click at [1232, 354] on select "privilege relief demotion flash" at bounding box center [1211, 354] width 86 height 20
select select "relief"
click at [837, 378] on select "enriches unpacks detours contorts" at bounding box center [801, 379] width 86 height 20
select select "unpacks"
click at [326, 406] on select "surprises surprised surprising surprise" at bounding box center [295, 405] width 86 height 20
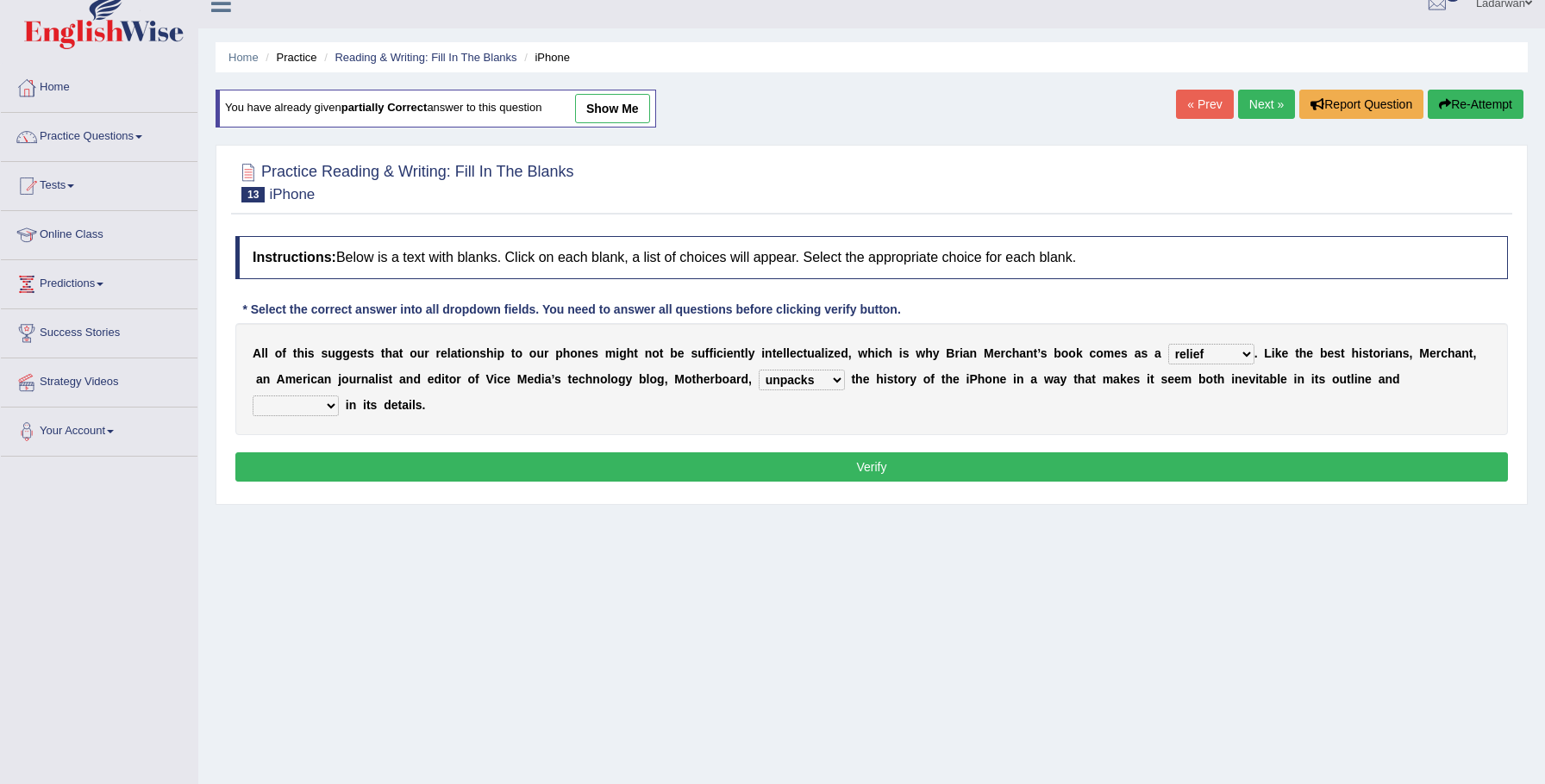
select select "surprising"
click at [307, 464] on button "Verify" at bounding box center [871, 467] width 1273 height 29
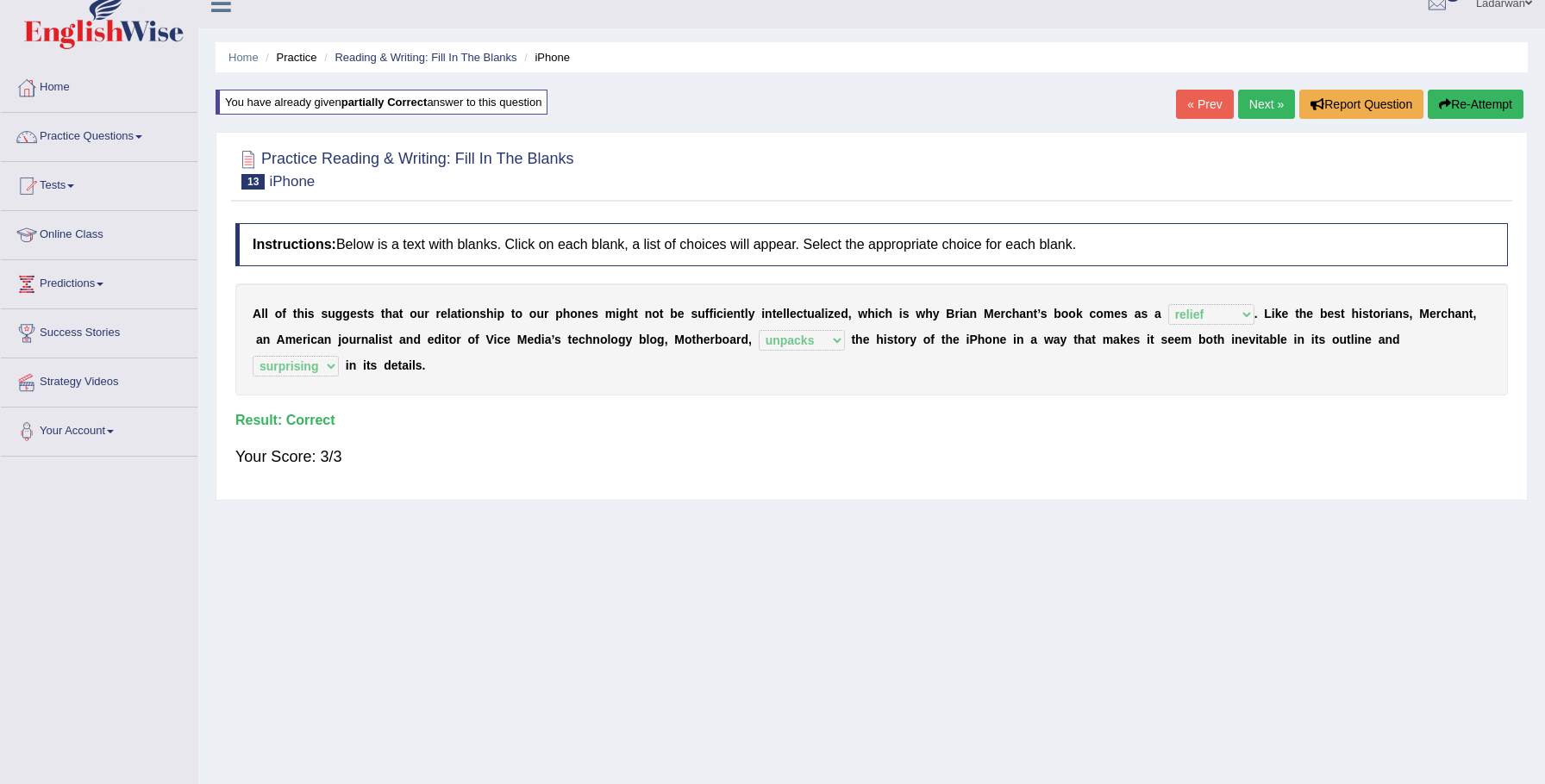
click at [1278, 104] on link "Next »" at bounding box center [1266, 103] width 57 height 29
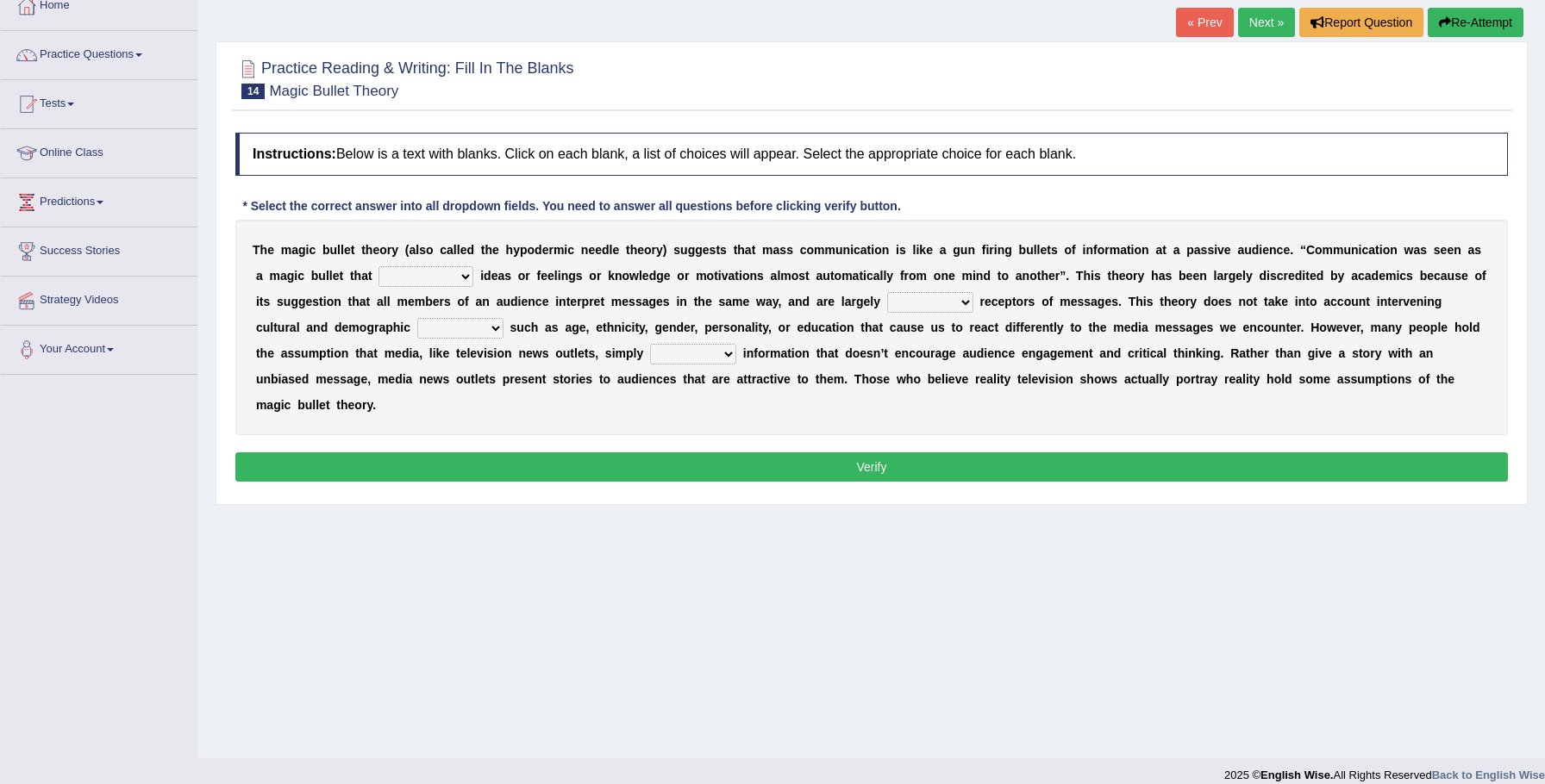
scroll to position [111, 0]
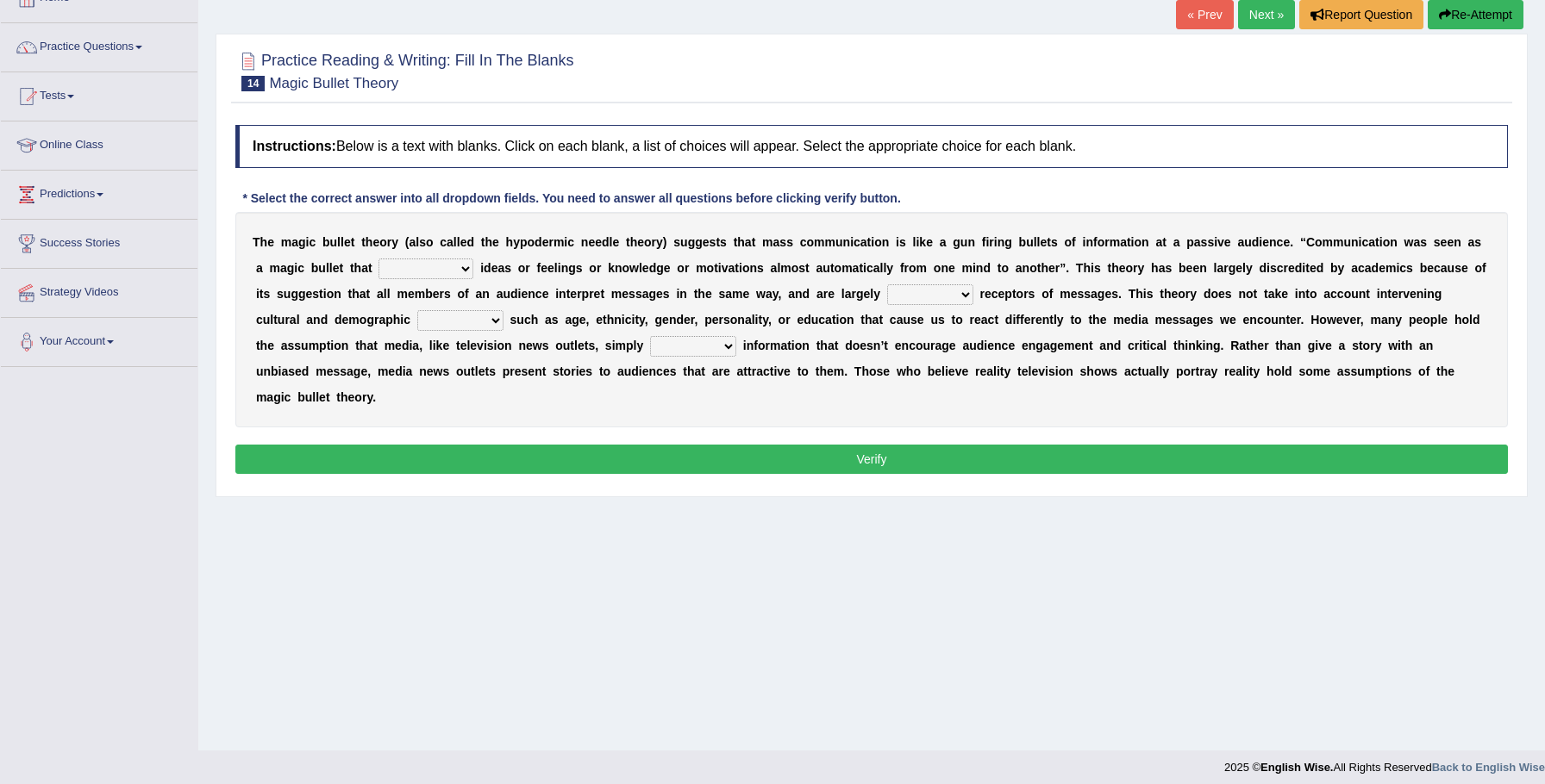
click at [466, 270] on select "transported translated transferred transformed" at bounding box center [425, 268] width 95 height 20
click at [464, 264] on select "transported translated transferred transformed" at bounding box center [425, 268] width 95 height 20
select select "transferred"
click at [970, 292] on select "negative active positive passive" at bounding box center [929, 294] width 86 height 20
click select "negative active positive passive"
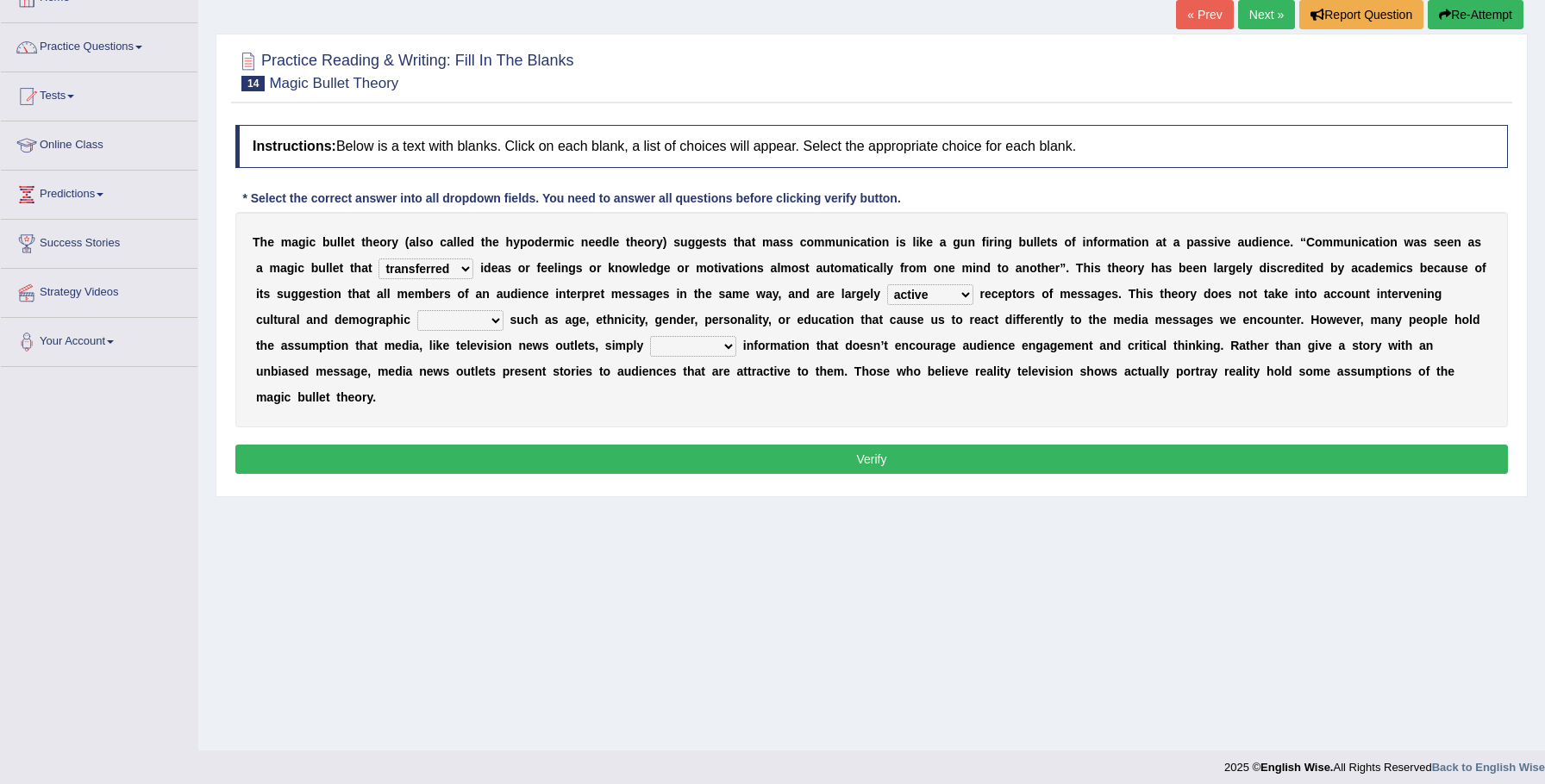
click select "negative active positive passive"
click select "variables varies varieties variations"
click select "negative active positive passive"
select select "passive"
click select "variables varies varieties variations"
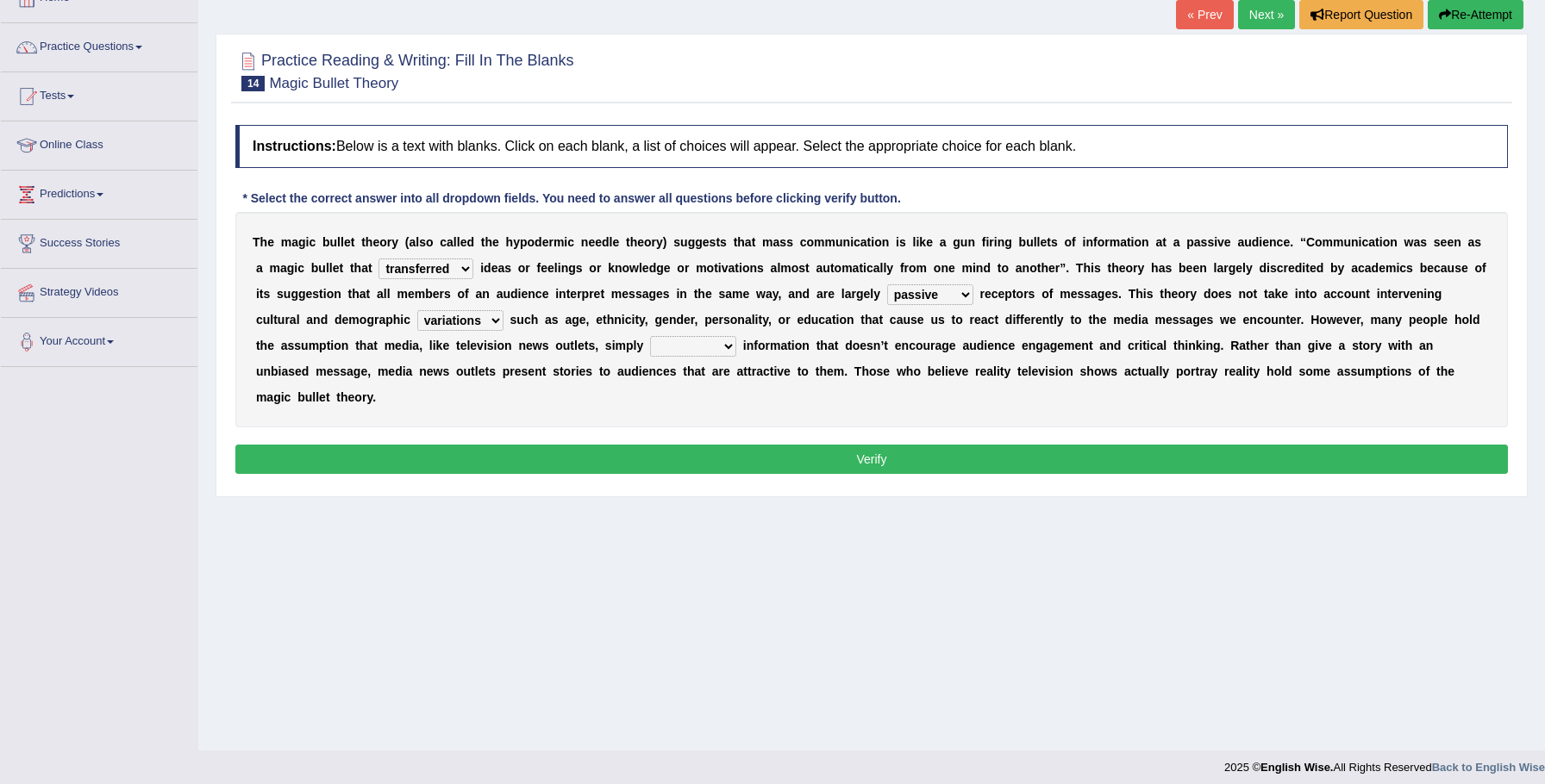
click select "variables varies varieties variations"
select select "variables"
click select "respond resume release request"
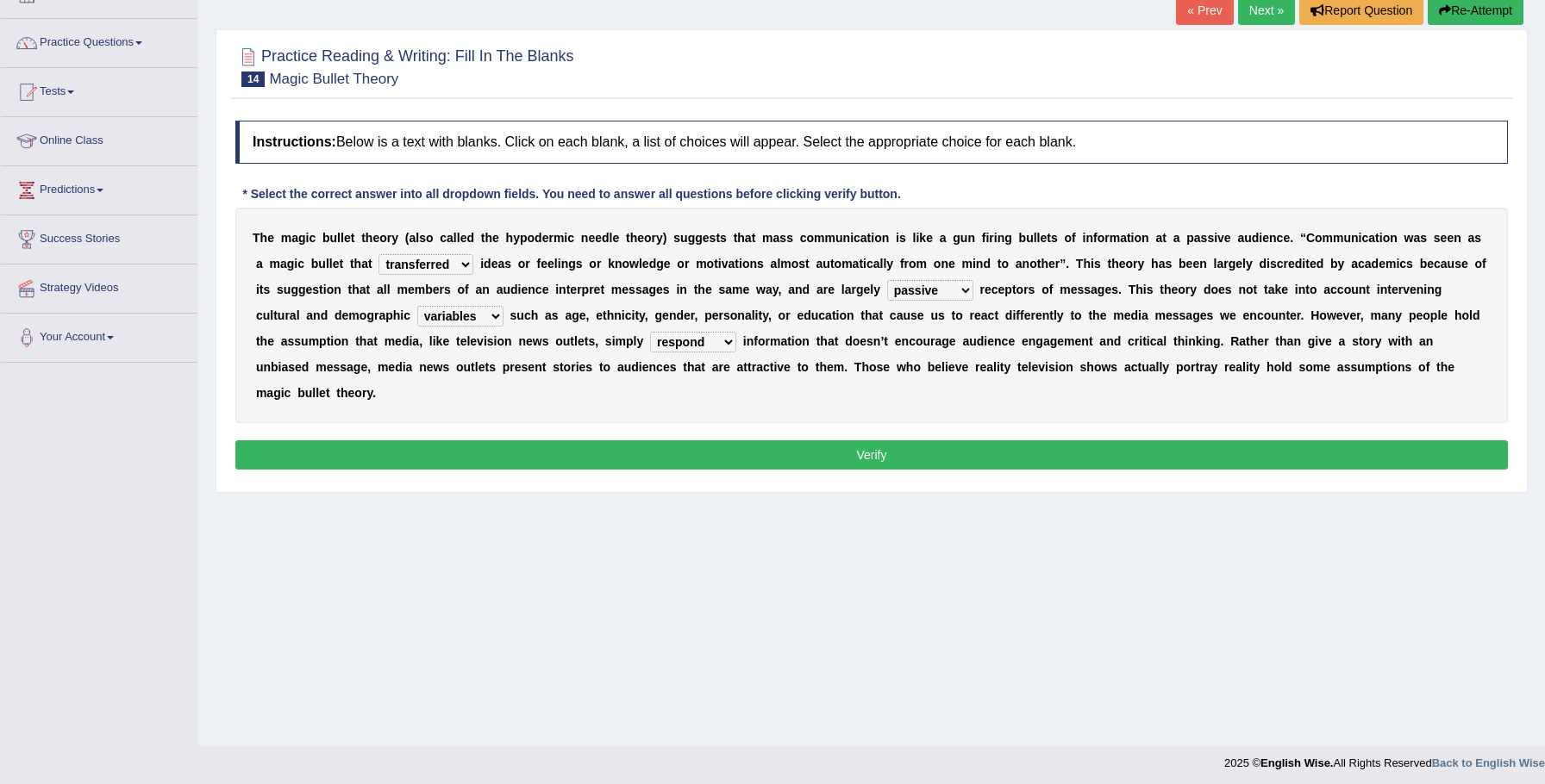
click select "respond resume release request"
select select "release"
click button "Verify"
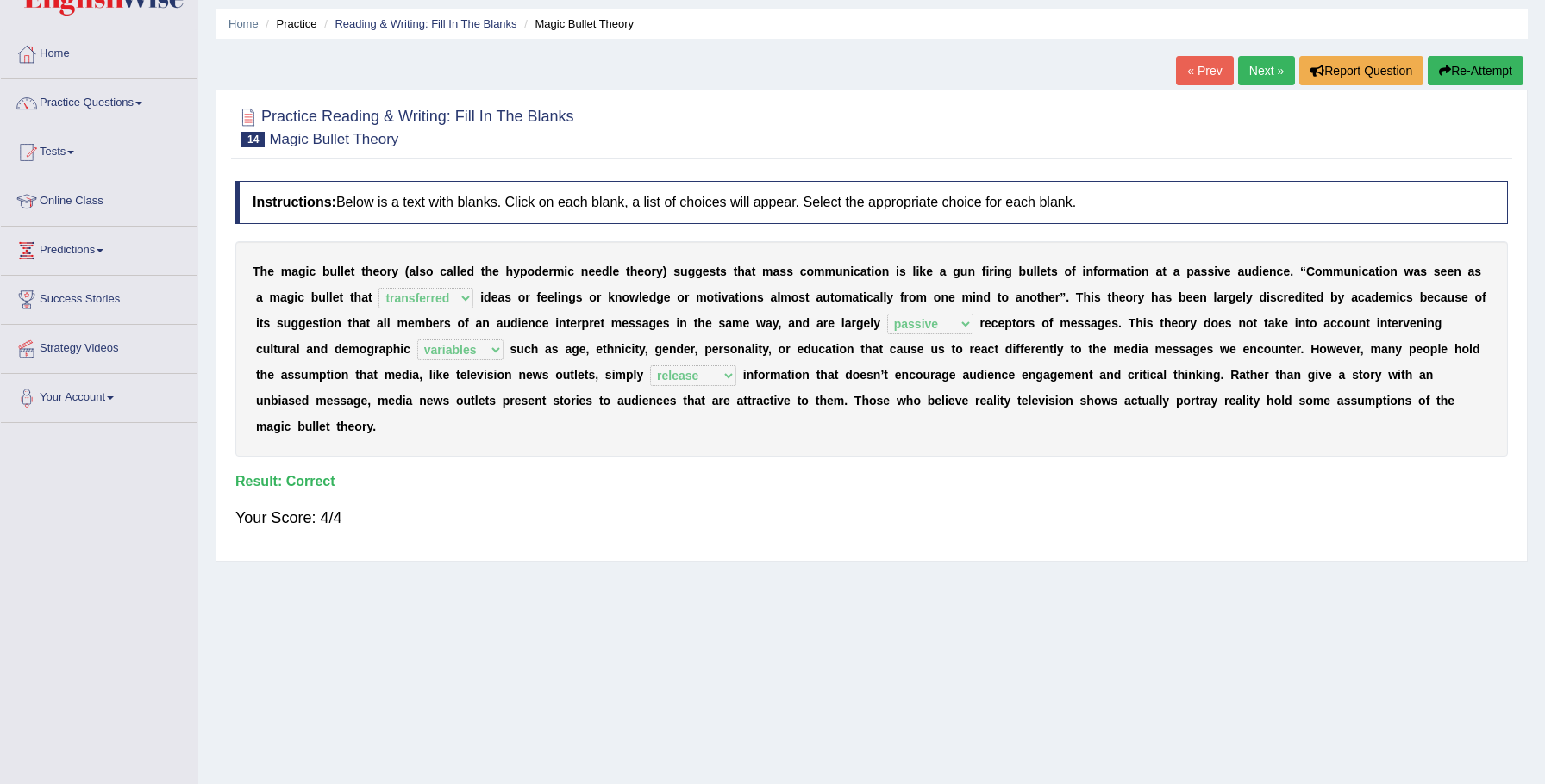
scroll to position [42, 0]
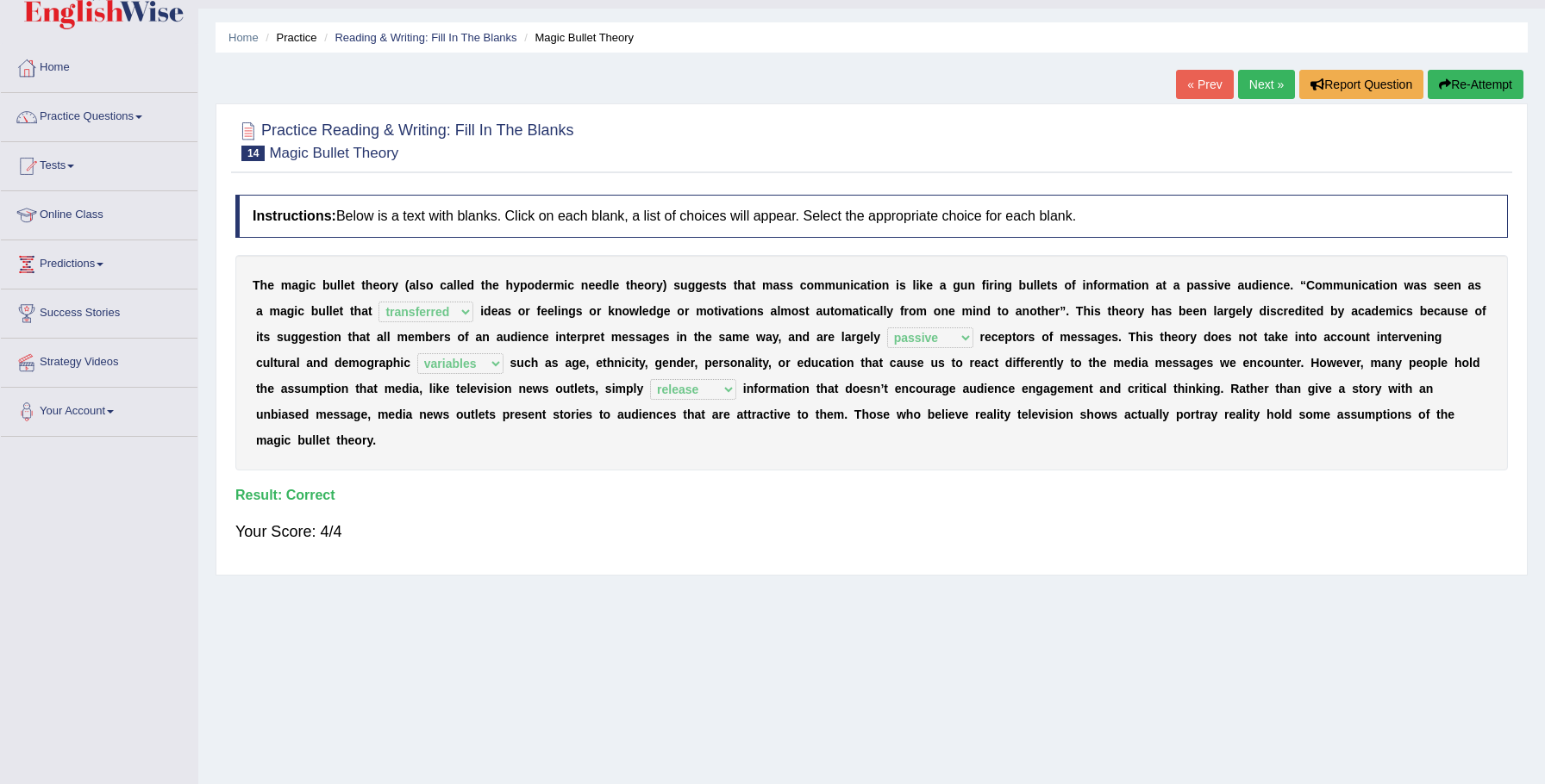
click link "Next »"
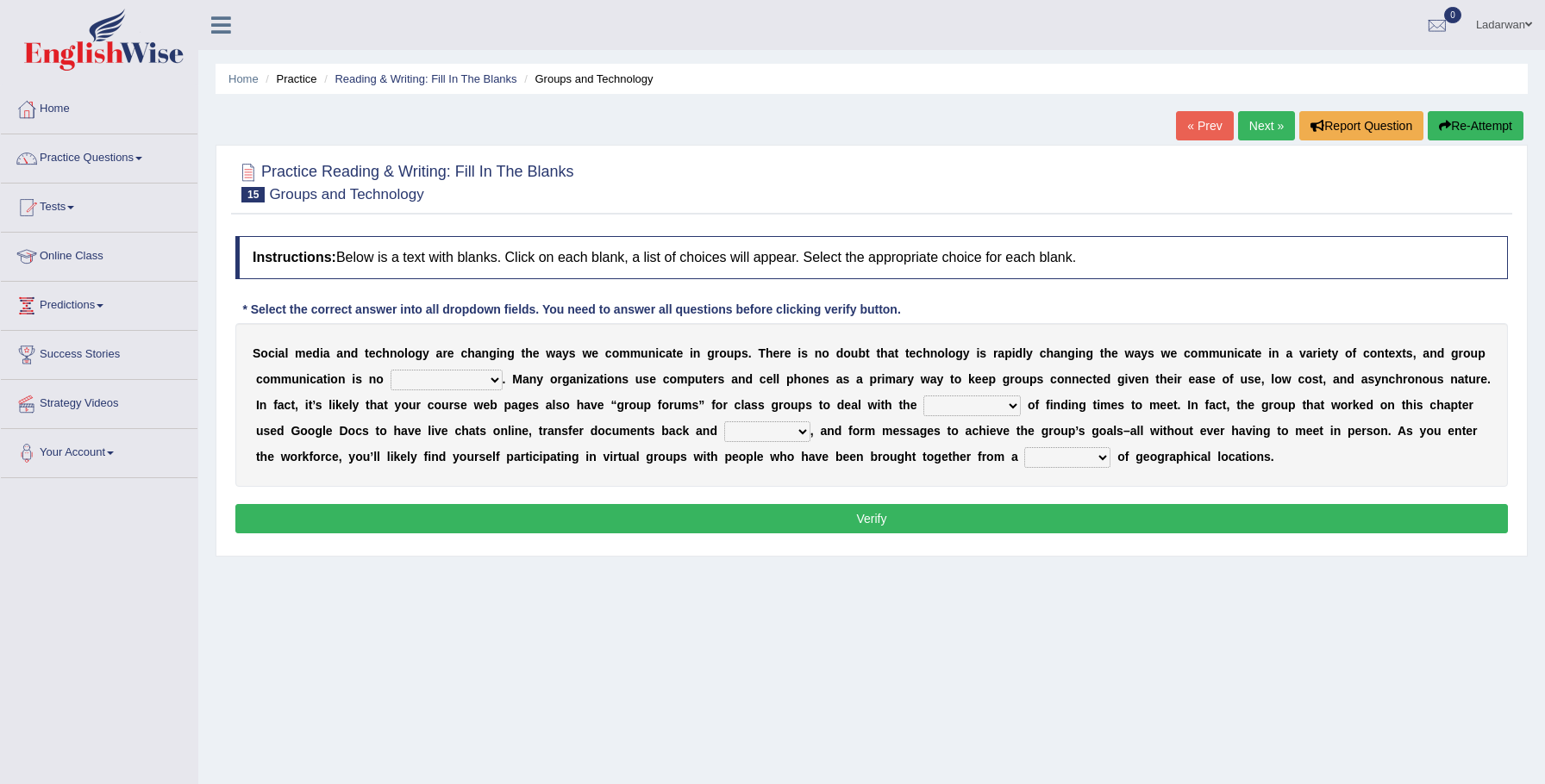
click at [493, 384] on select "exception exemplification extradition excursion" at bounding box center [447, 379] width 112 height 20
click at [499, 380] on select "exception exemplification extradition excursion" at bounding box center [447, 379] width 112 height 20
select select "exception"
click at [1007, 409] on select "localities liabilities complexities causalities" at bounding box center [972, 405] width 97 height 20
select select "liabilities"
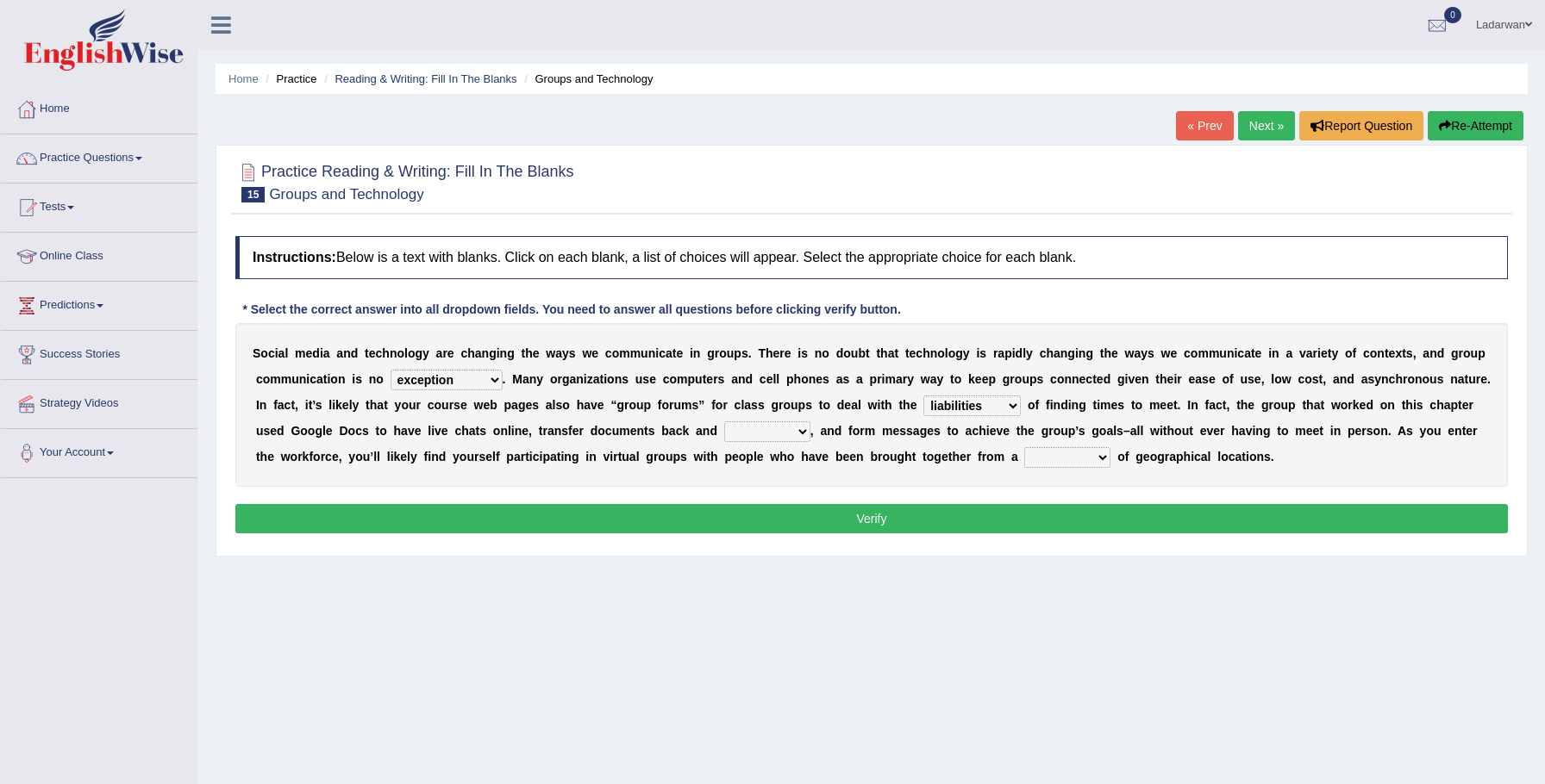
click at [805, 438] on select "fill forth toward beyond" at bounding box center [767, 431] width 86 height 20
select select "toward"
click at [1101, 458] on select "form variety kind variation" at bounding box center [1067, 457] width 86 height 20
select select "variation"
click at [1098, 513] on button "Verify" at bounding box center [871, 518] width 1273 height 29
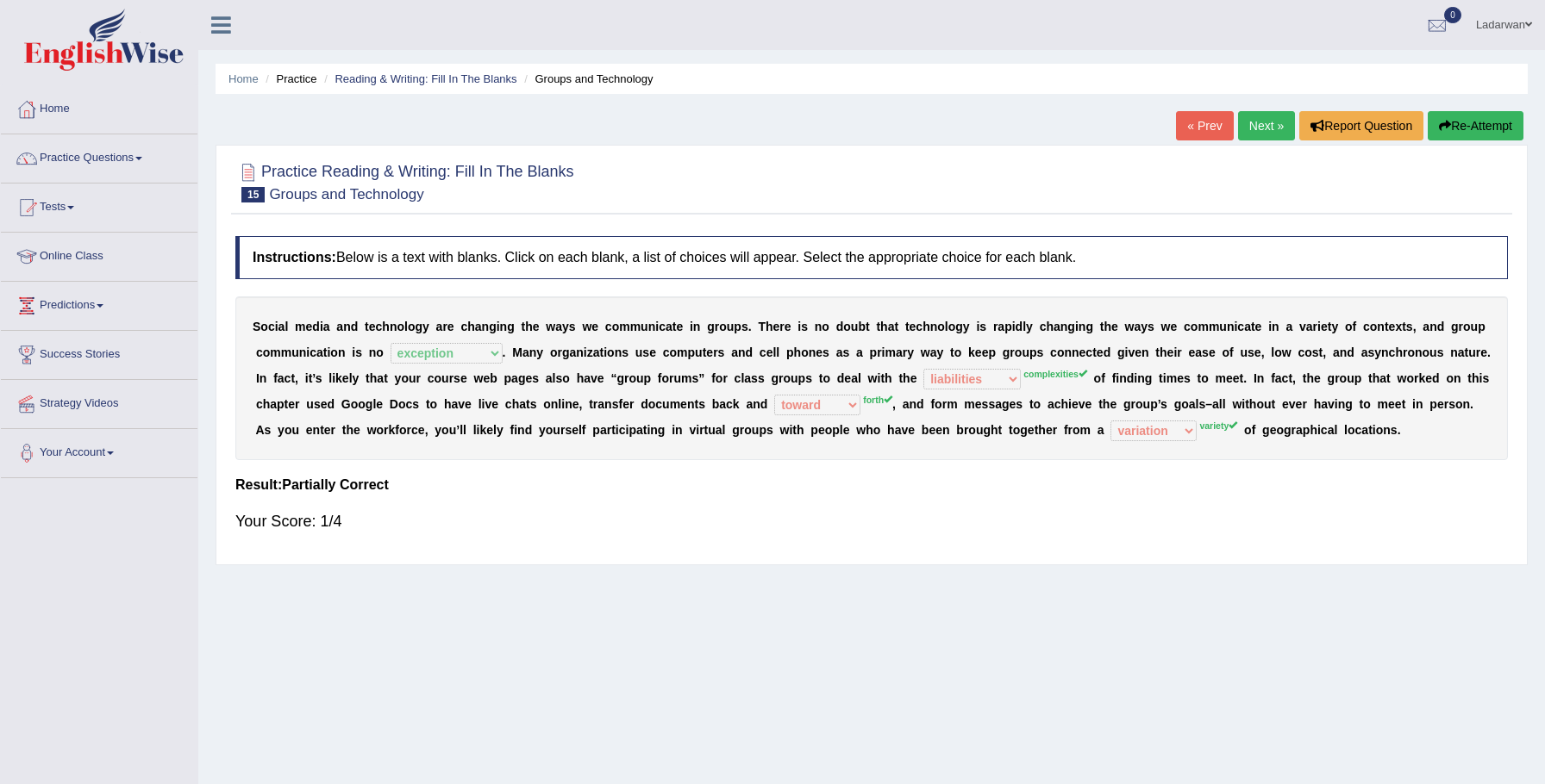
click at [1277, 125] on link "Next »" at bounding box center [1266, 126] width 57 height 29
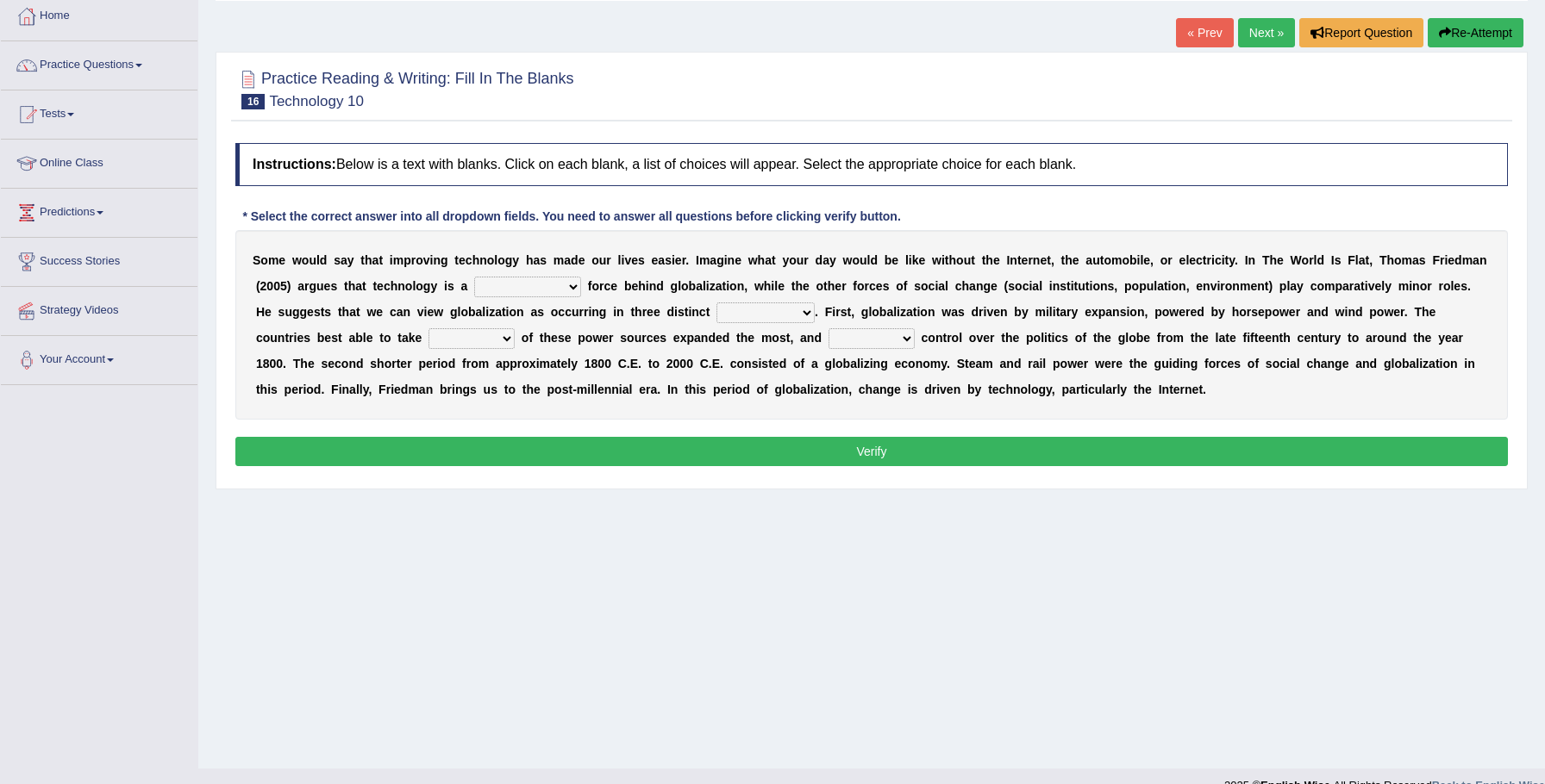
scroll to position [120, 0]
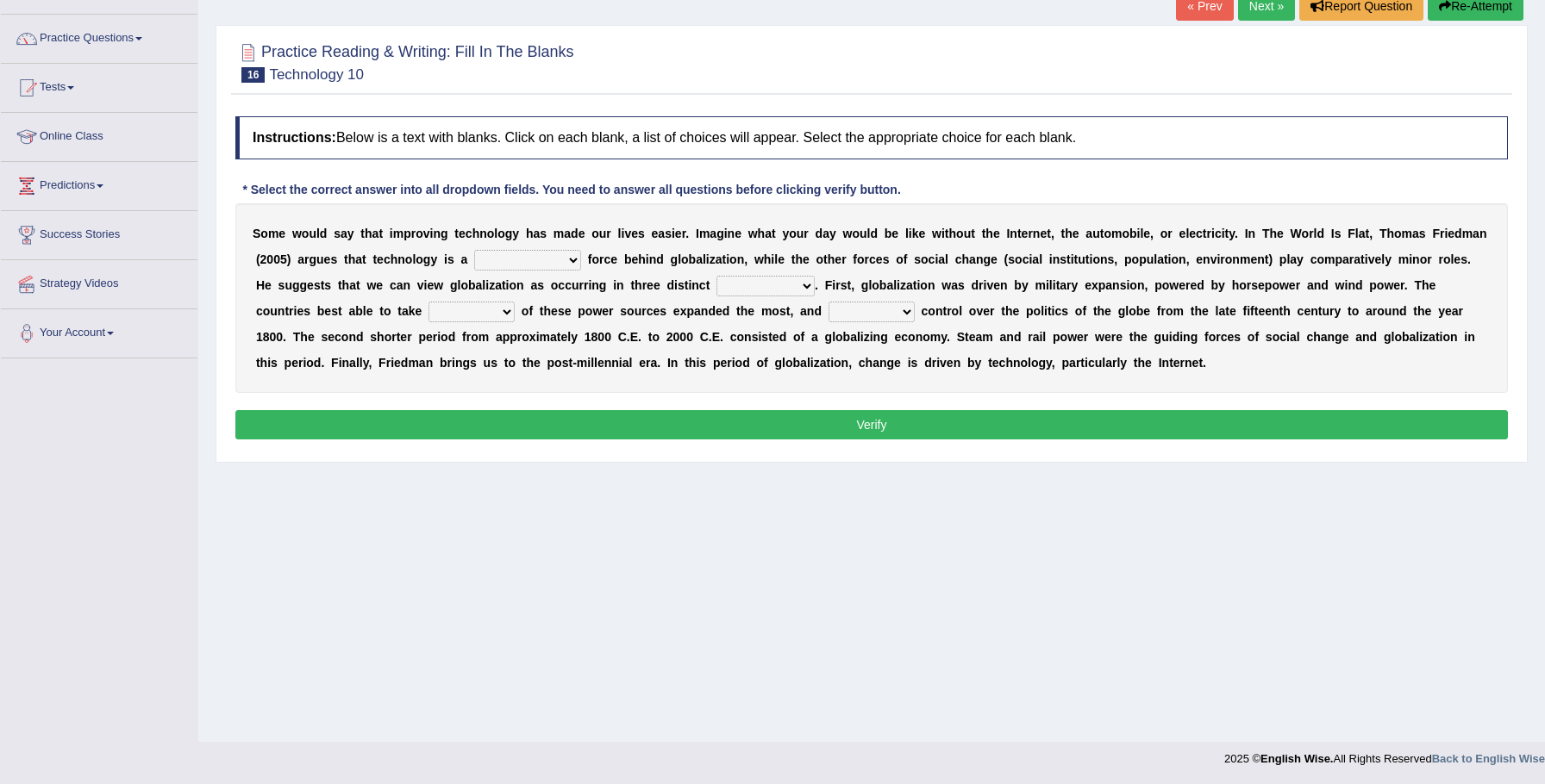
click at [573, 263] on select "driving demeaning distinguishing demanding" at bounding box center [527, 260] width 107 height 20
select select "driving"
click at [786, 285] on select "periods periodicals perspectives perceptions" at bounding box center [765, 285] width 98 height 20
select select "perspectives"
click at [443, 316] on select "action advantage account care" at bounding box center [471, 311] width 86 height 20
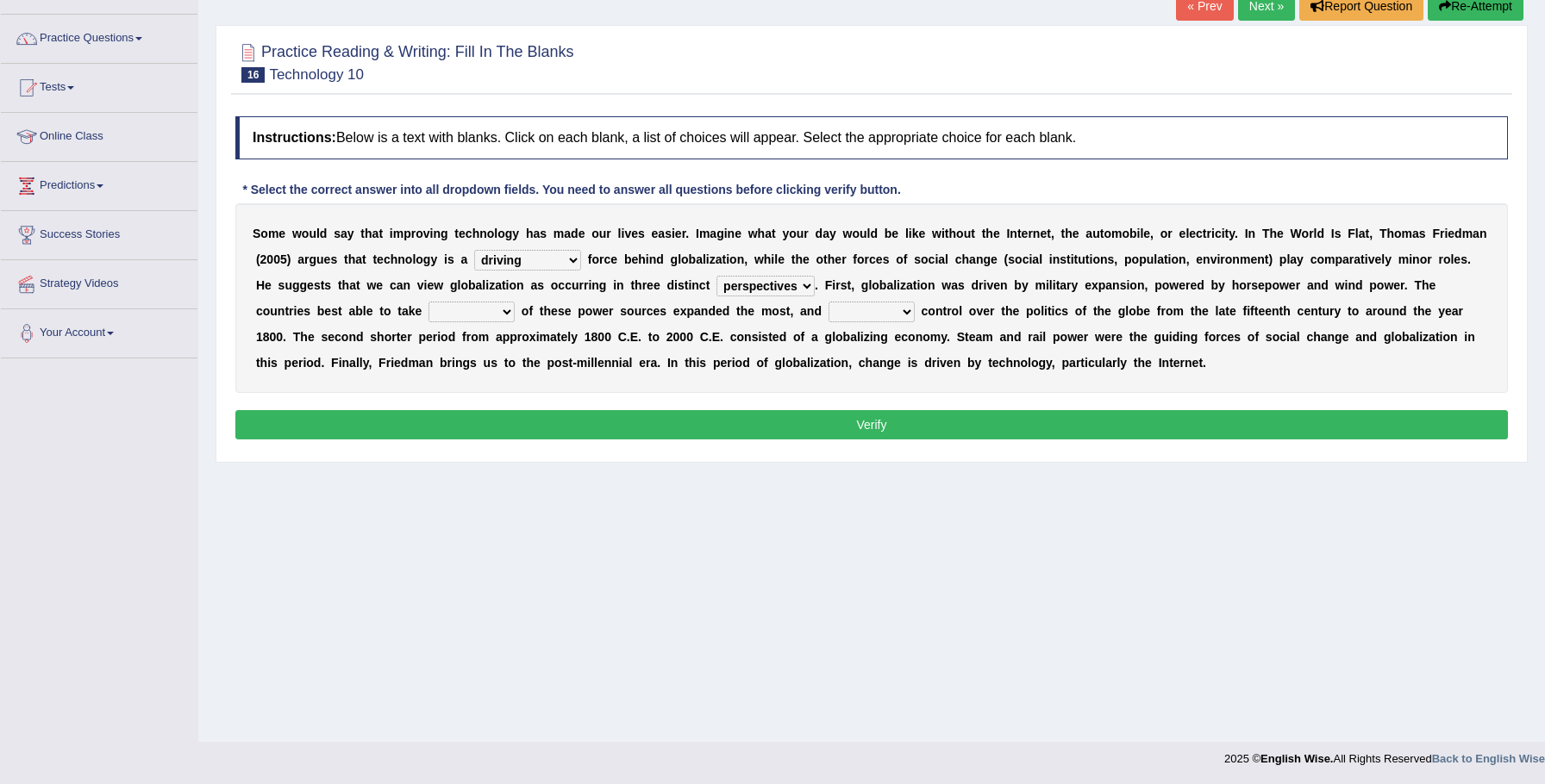
select select "advantage"
click at [849, 316] on select "exist extract exert expect" at bounding box center [871, 311] width 86 height 20
select select "expect"
click at [820, 422] on button "Verify" at bounding box center [871, 424] width 1273 height 29
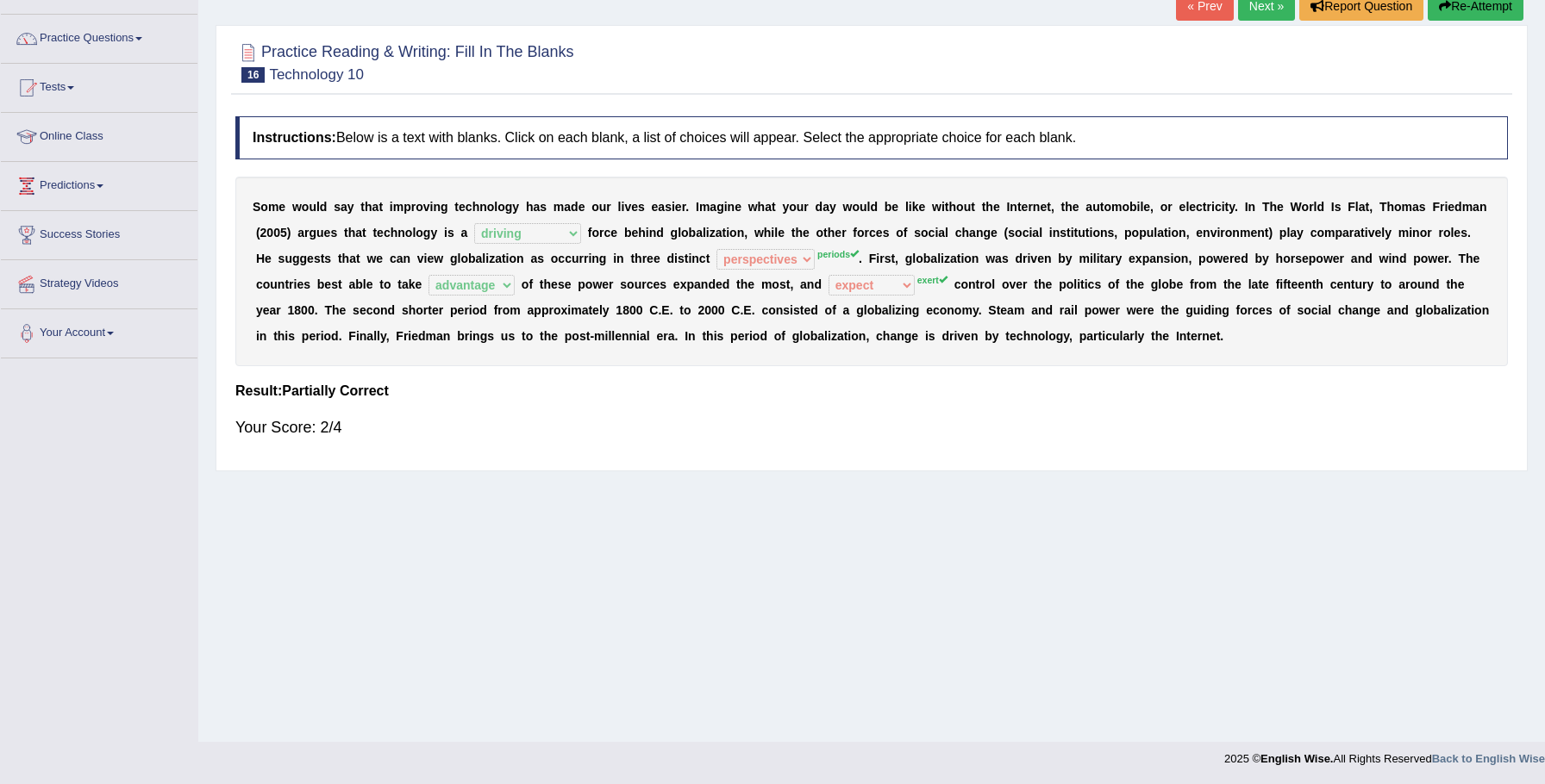
click at [1238, 11] on link "Next »" at bounding box center [1266, 5] width 57 height 29
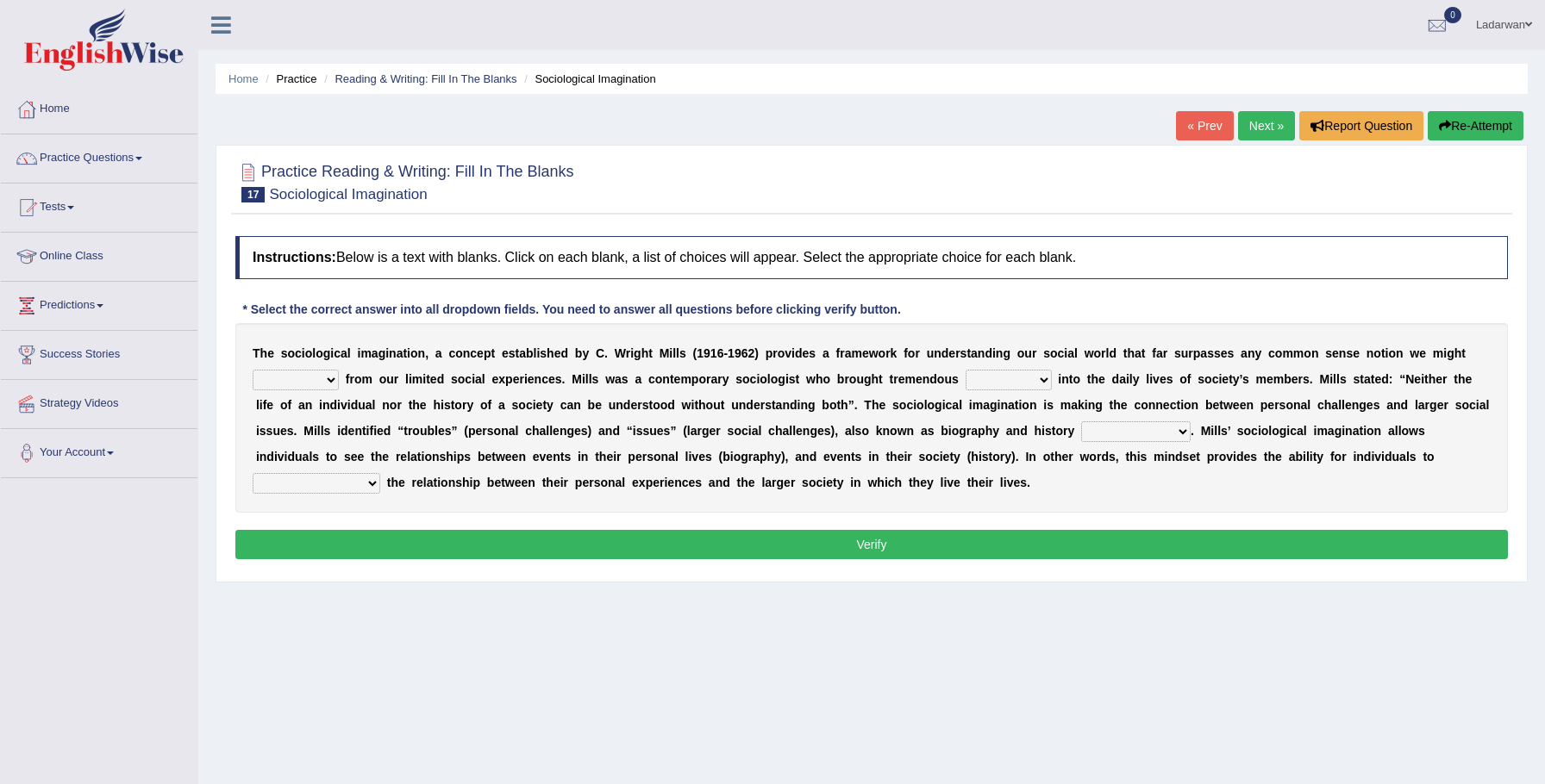
click at [333, 380] on select "depart derive describe deprive" at bounding box center [295, 379] width 86 height 20
click at [330, 382] on select "depart derive describe deprive" at bounding box center [295, 379] width 86 height 20
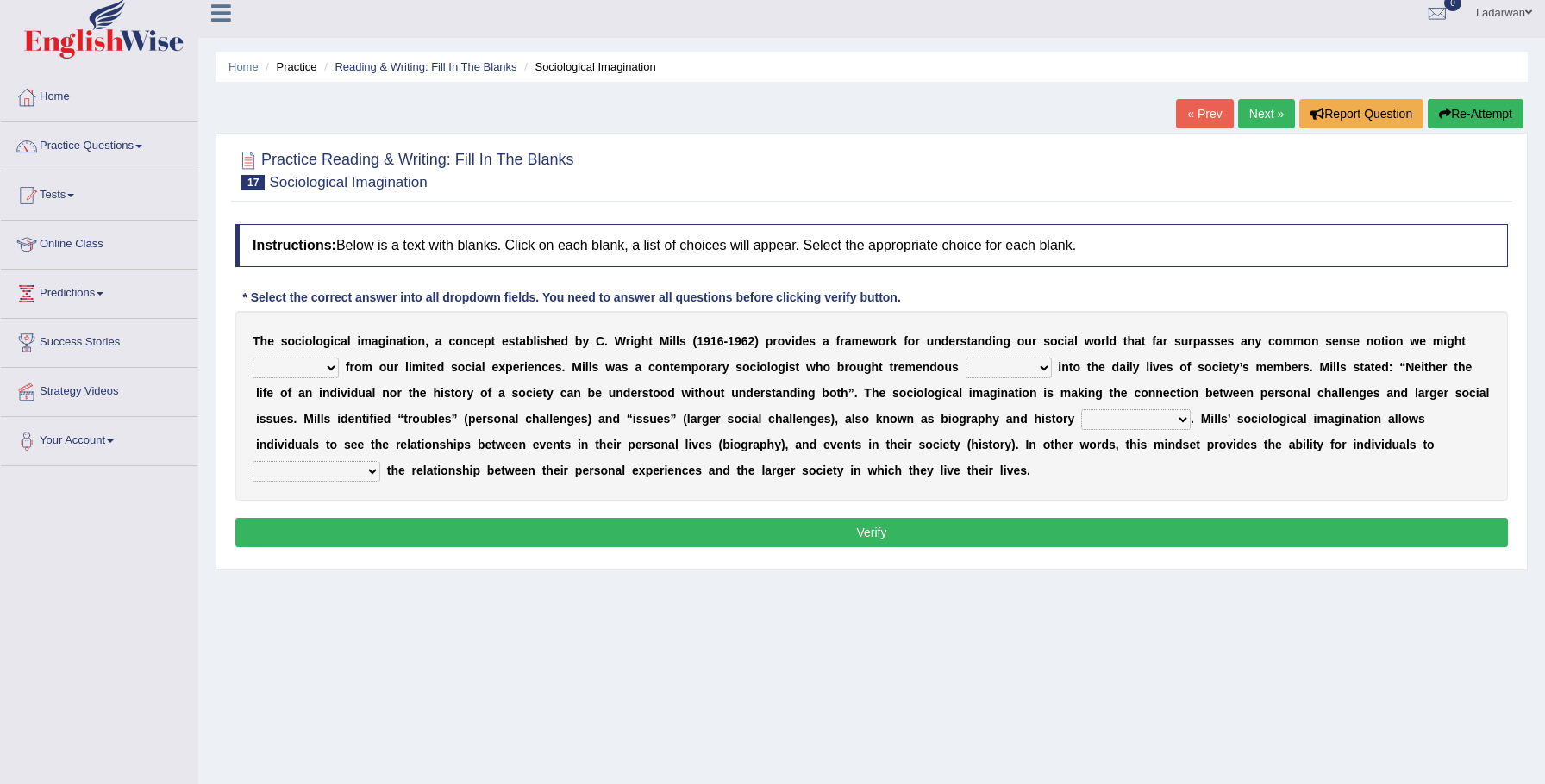
scroll to position [19, 0]
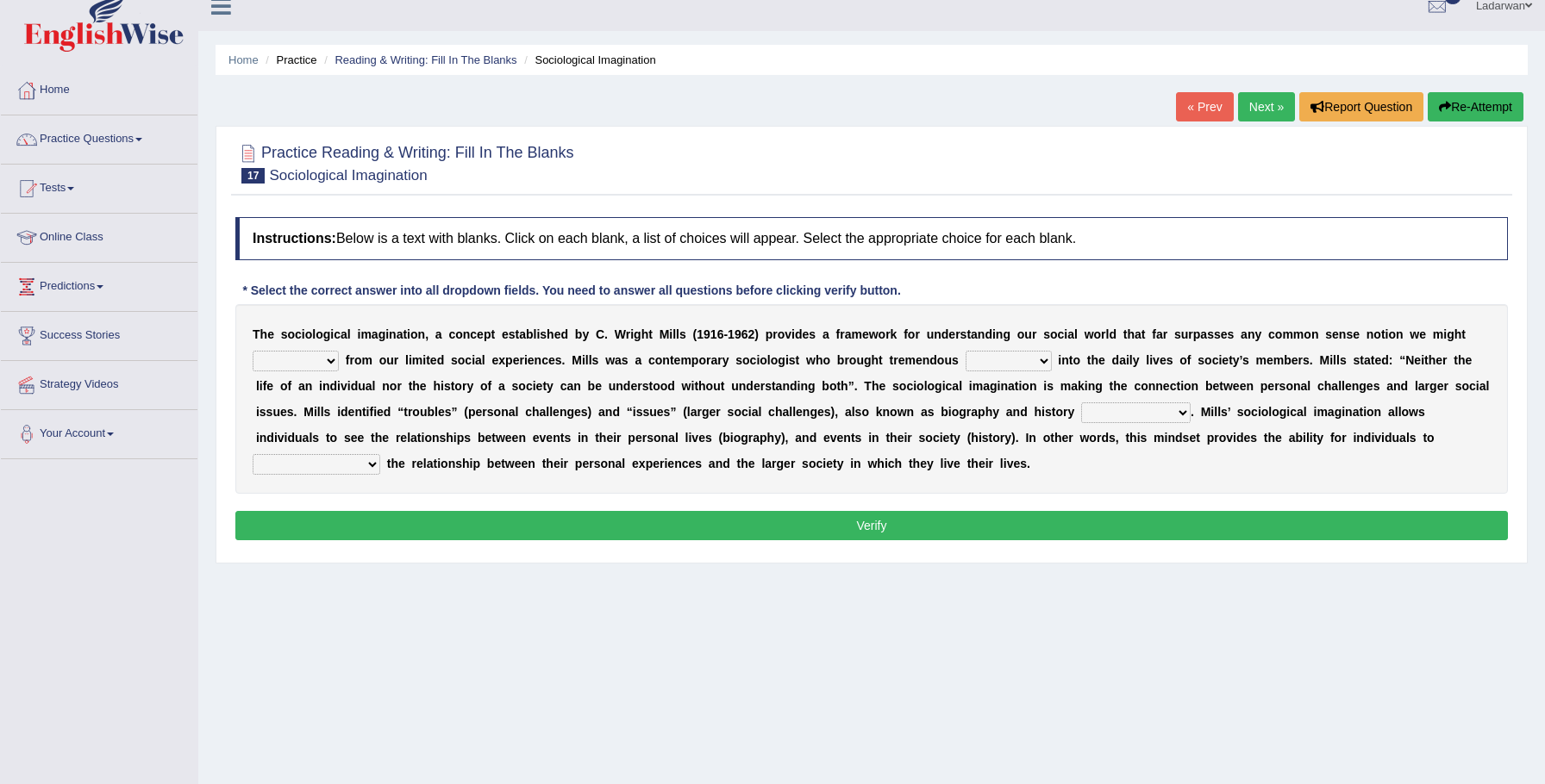
click at [329, 363] on select "depart derive describe deprive" at bounding box center [295, 361] width 86 height 20
click at [1047, 359] on select "sight insight comment interaction" at bounding box center [1008, 361] width 86 height 20
select select "insight"
click at [328, 356] on select "depart derive describe deprive" at bounding box center [295, 361] width 86 height 20
click at [302, 362] on select "depart derive describe deprive" at bounding box center [295, 361] width 86 height 20
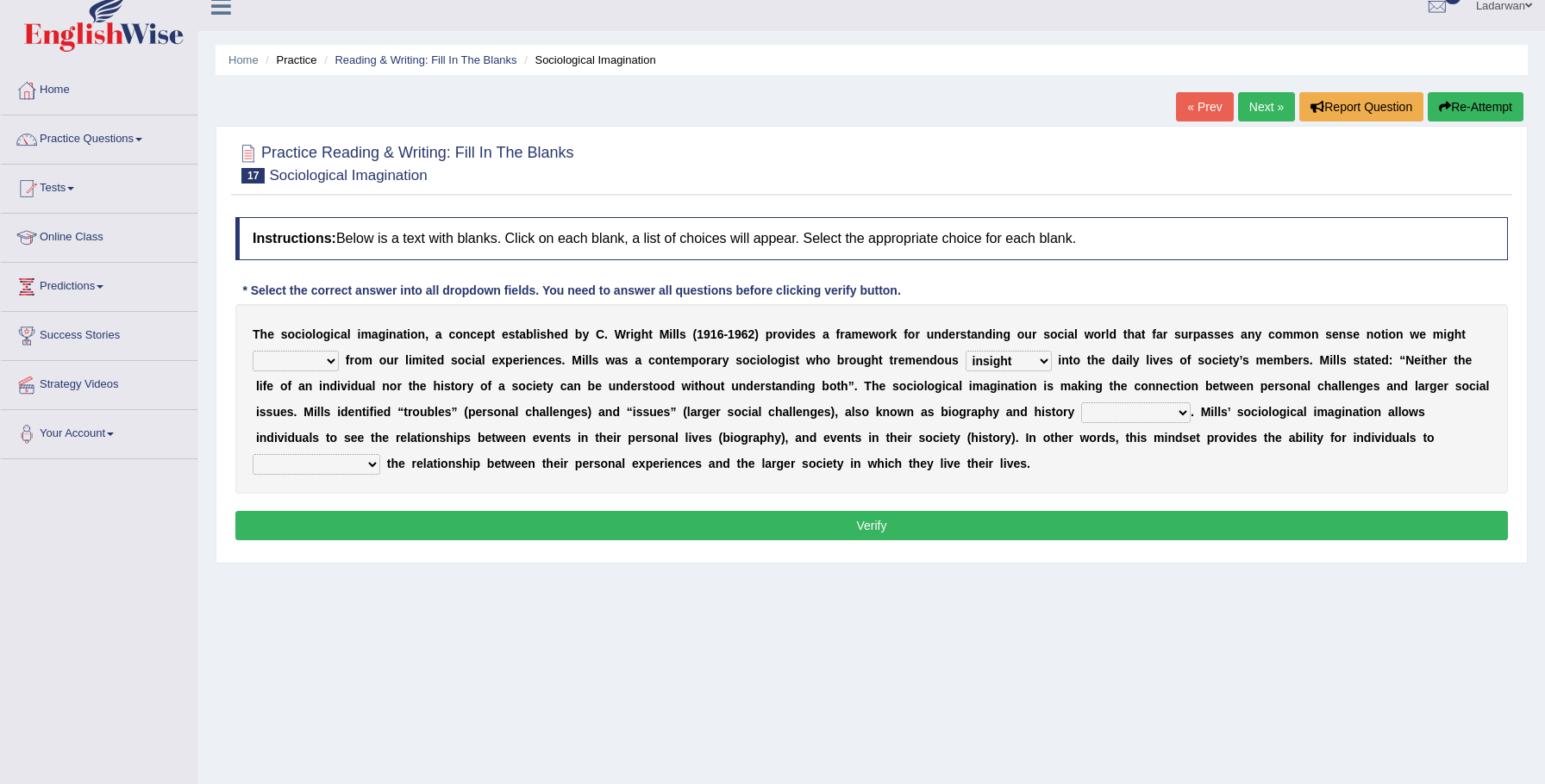
select select "derive"
click at [1171, 417] on select "accordingly collectively respectively spontaneously" at bounding box center [1136, 412] width 110 height 20
select select "collectively"
click at [1052, 529] on button "Verify" at bounding box center [871, 525] width 1273 height 29
click at [1052, 529] on button "Verify" at bounding box center [871, 525] width 1273 height 29
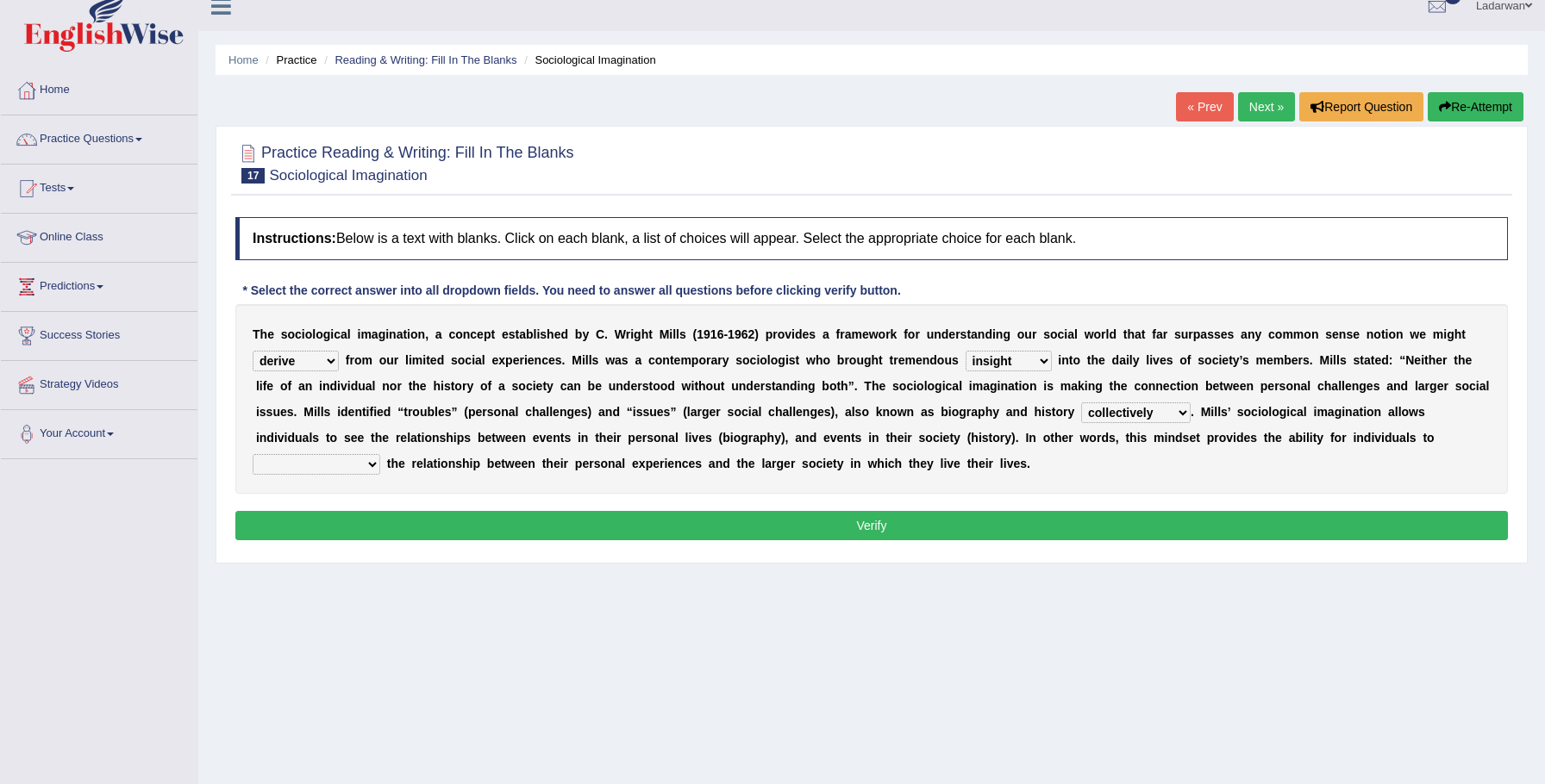
click at [380, 454] on select "commercialize capitalize realize compartmentalize" at bounding box center [317, 464] width 127 height 20
select select "commercialize"
click at [1350, 520] on button "Verify" at bounding box center [871, 525] width 1273 height 29
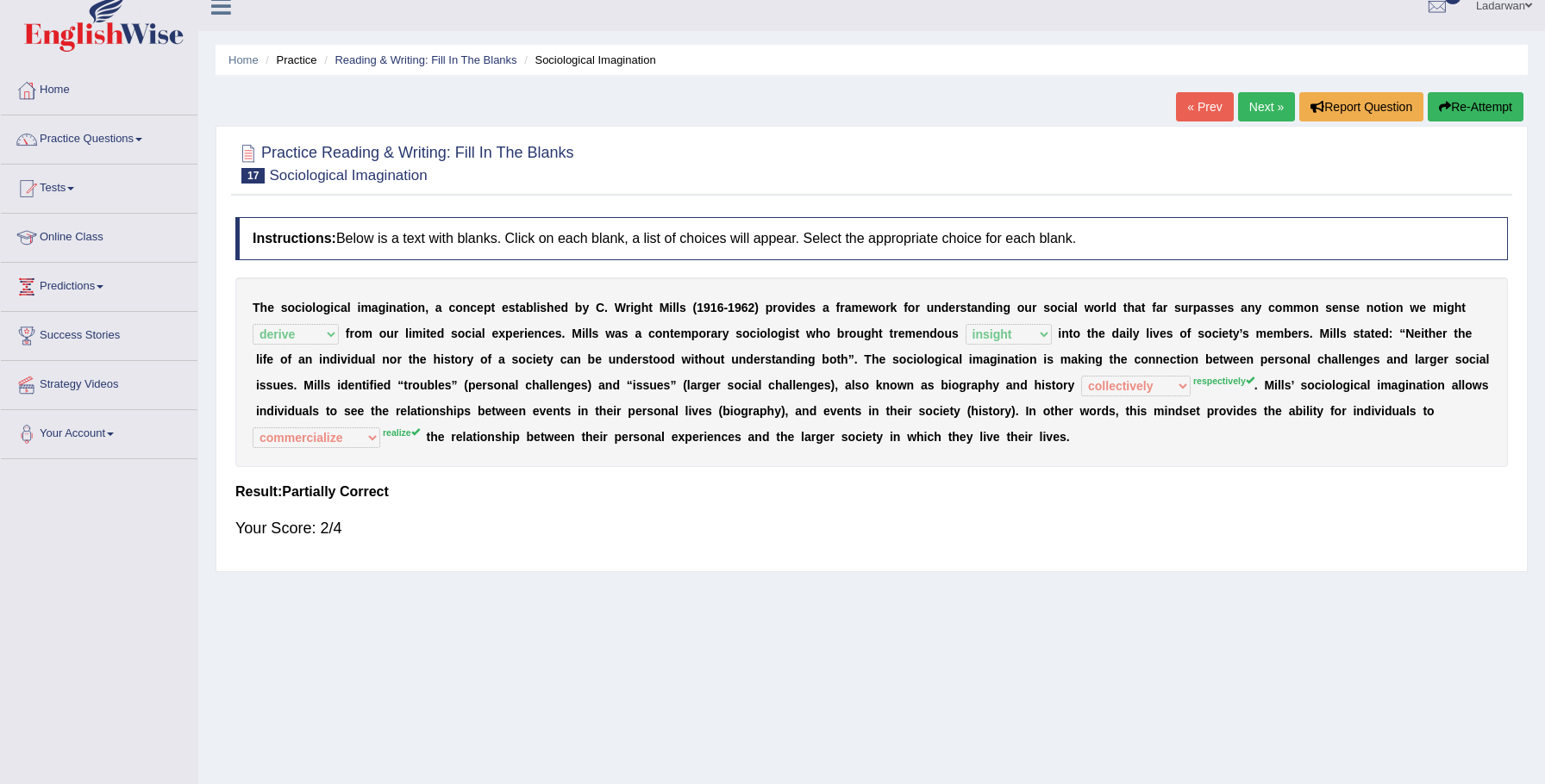
click at [1278, 110] on link "Next »" at bounding box center [1266, 106] width 57 height 29
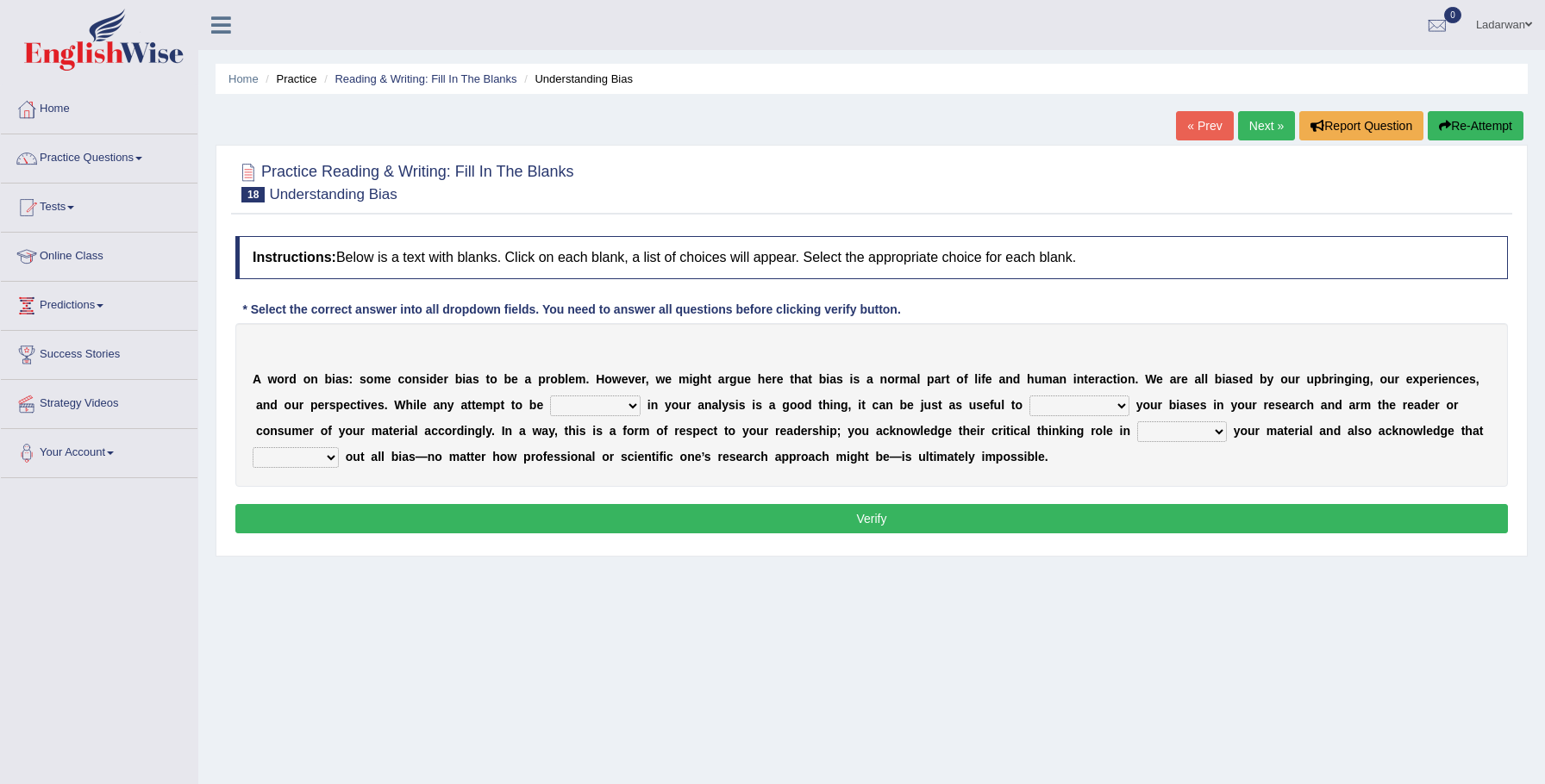
click at [1184, 131] on link "« Prev" at bounding box center [1205, 126] width 57 height 29
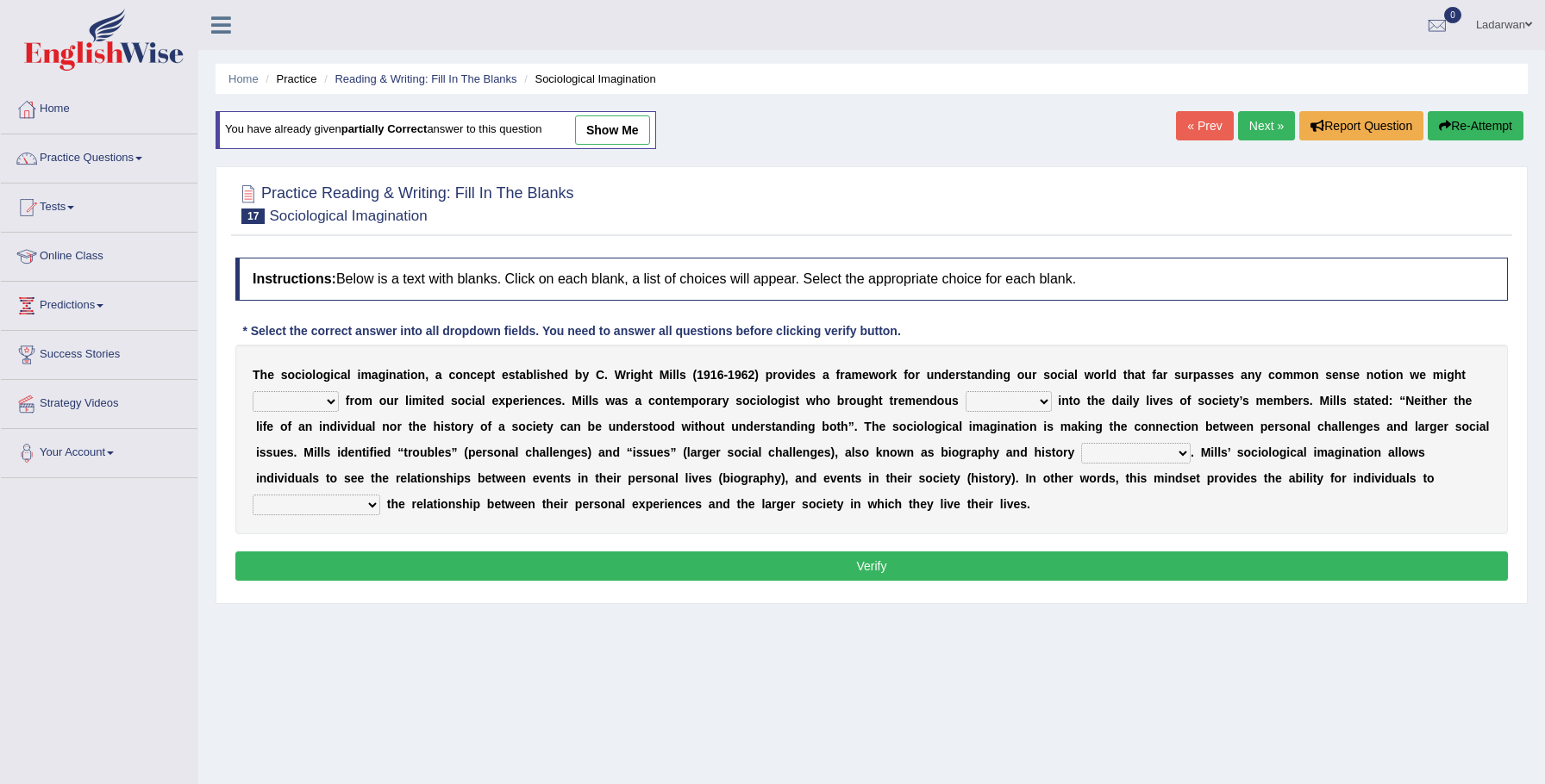
click at [1052, 398] on b at bounding box center [1055, 401] width 7 height 14
click at [297, 404] on select "depart derive describe deprive" at bounding box center [295, 401] width 86 height 20
select select "derive"
click at [975, 402] on select "sight insight comment interaction" at bounding box center [1008, 401] width 86 height 20
select select "insight"
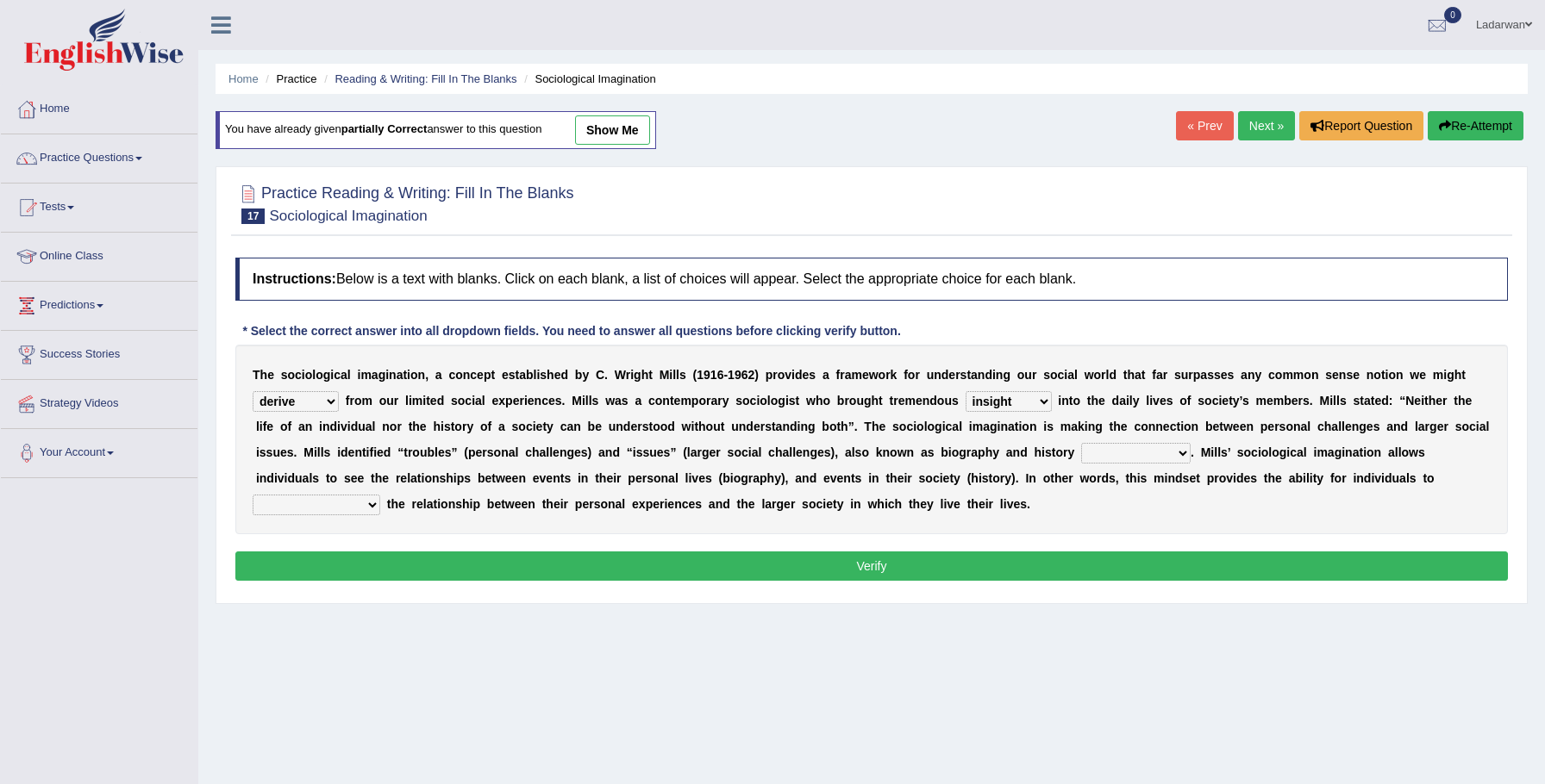
click at [1171, 456] on select "accordingly collectively respectively spontaneously" at bounding box center [1136, 453] width 110 height 20
select select "respectively"
click at [380, 495] on select "commercialize capitalize realize compartmentalize" at bounding box center [317, 505] width 127 height 20
select select "capitalize"
click at [1363, 568] on button "Verify" at bounding box center [871, 566] width 1273 height 29
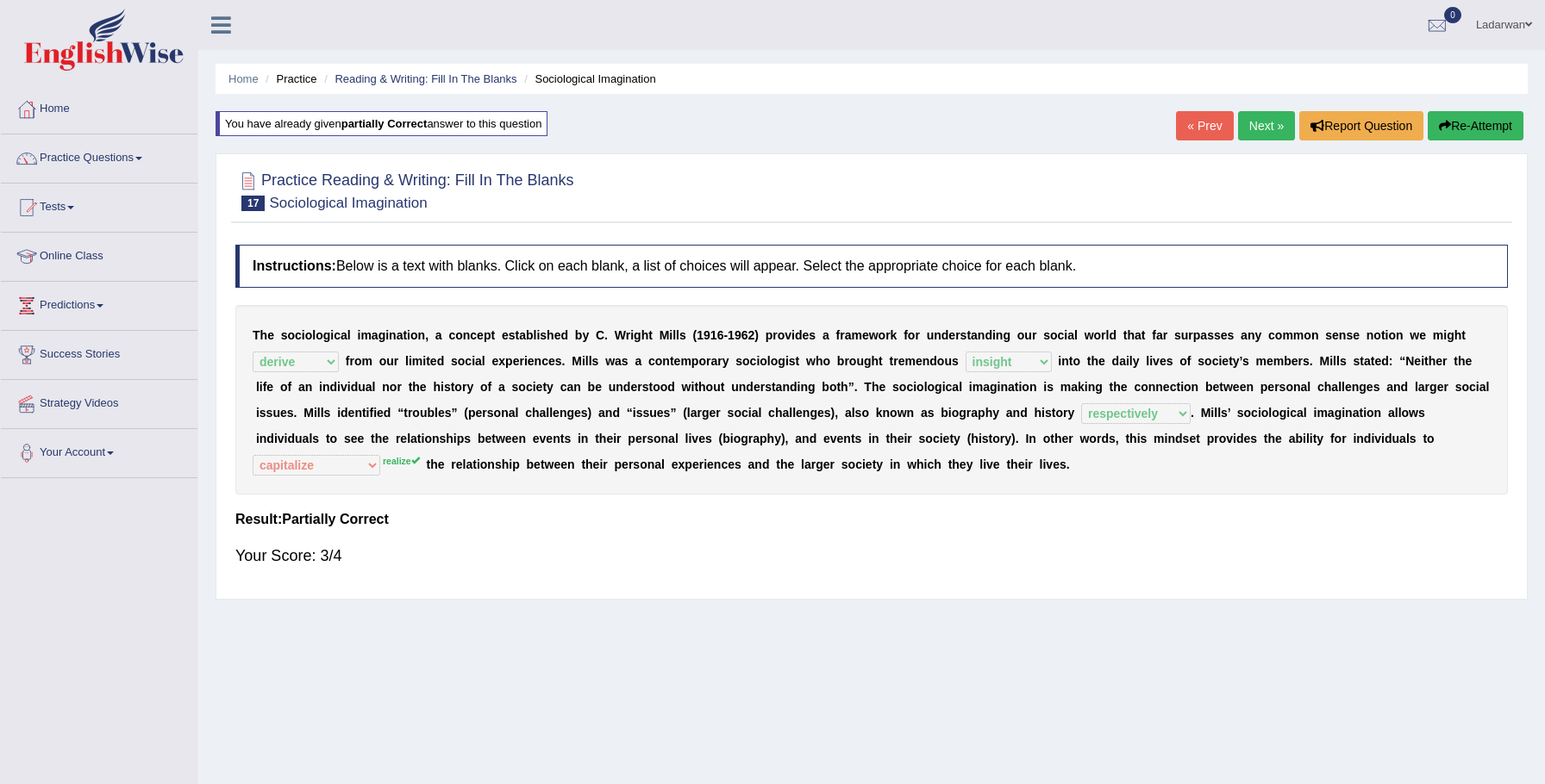
click at [1263, 120] on link "Next »" at bounding box center [1266, 126] width 57 height 29
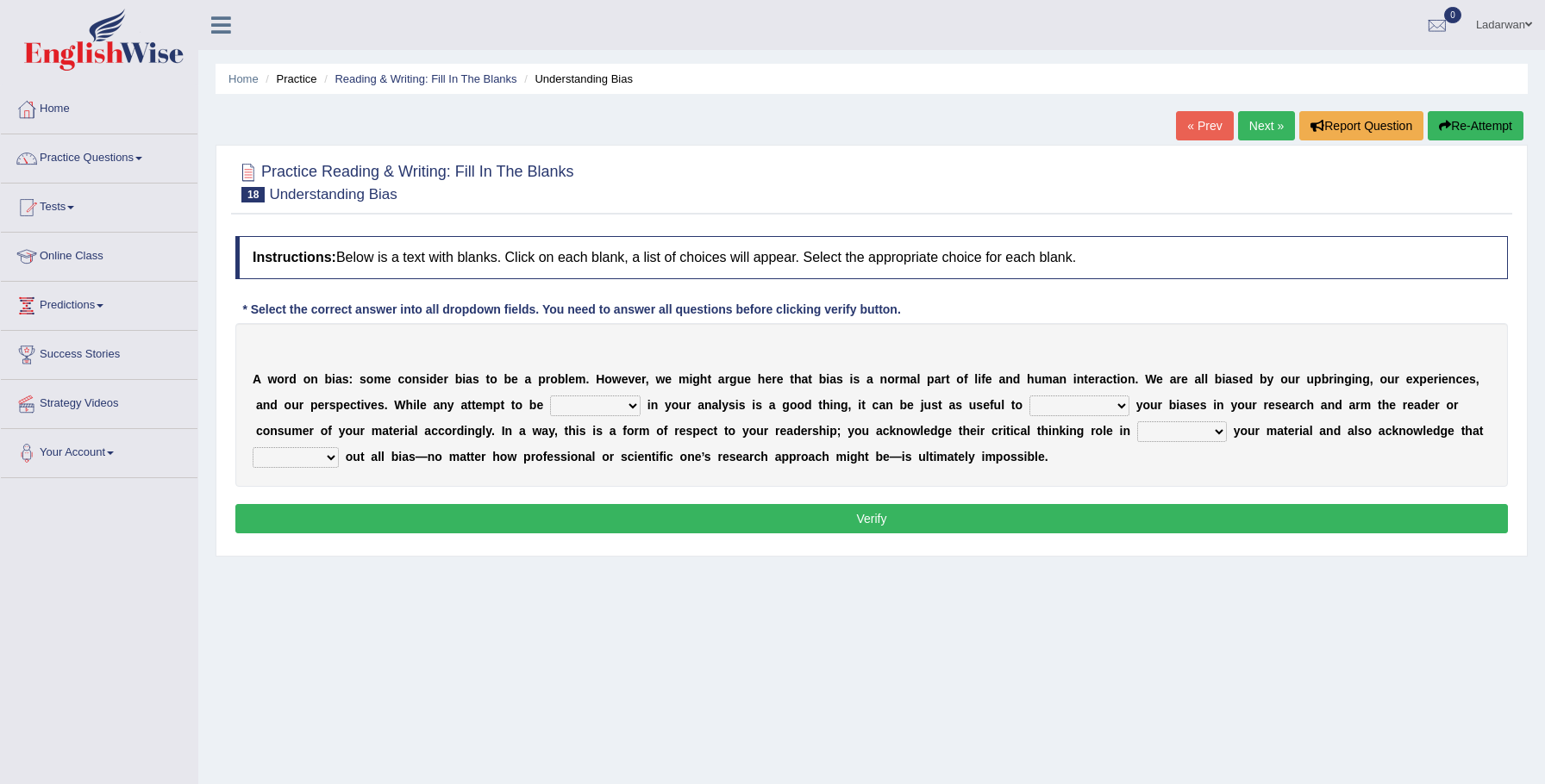
click at [634, 405] on select "objective optimistic subjective pessimistic" at bounding box center [595, 405] width 90 height 20
select select "objective"
click at [613, 405] on select "objective optimistic subjective pessimistic" at bounding box center [595, 405] width 90 height 20
click at [1116, 408] on select "assume achieve acquire acknowledge" at bounding box center [1079, 405] width 100 height 20
select select "acknowledge"
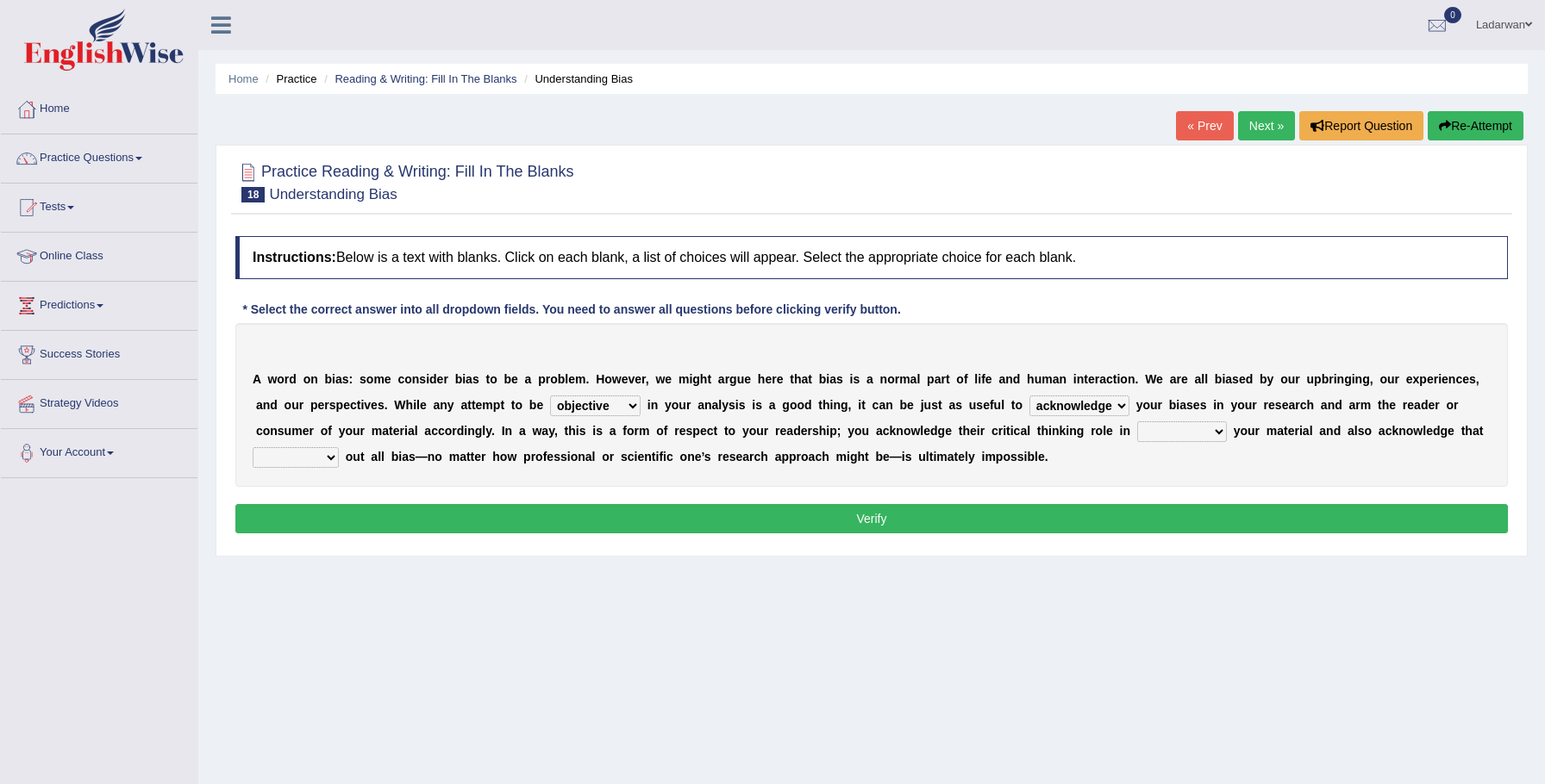
click at [1212, 430] on select "contacting consuming conducting confirming" at bounding box center [1182, 431] width 89 height 20
select select "conducting"
click at [331, 458] on select "phasing building ruling pushing" at bounding box center [295, 457] width 86 height 20
select select "pushing"
click at [336, 524] on button "Verify" at bounding box center [871, 518] width 1273 height 29
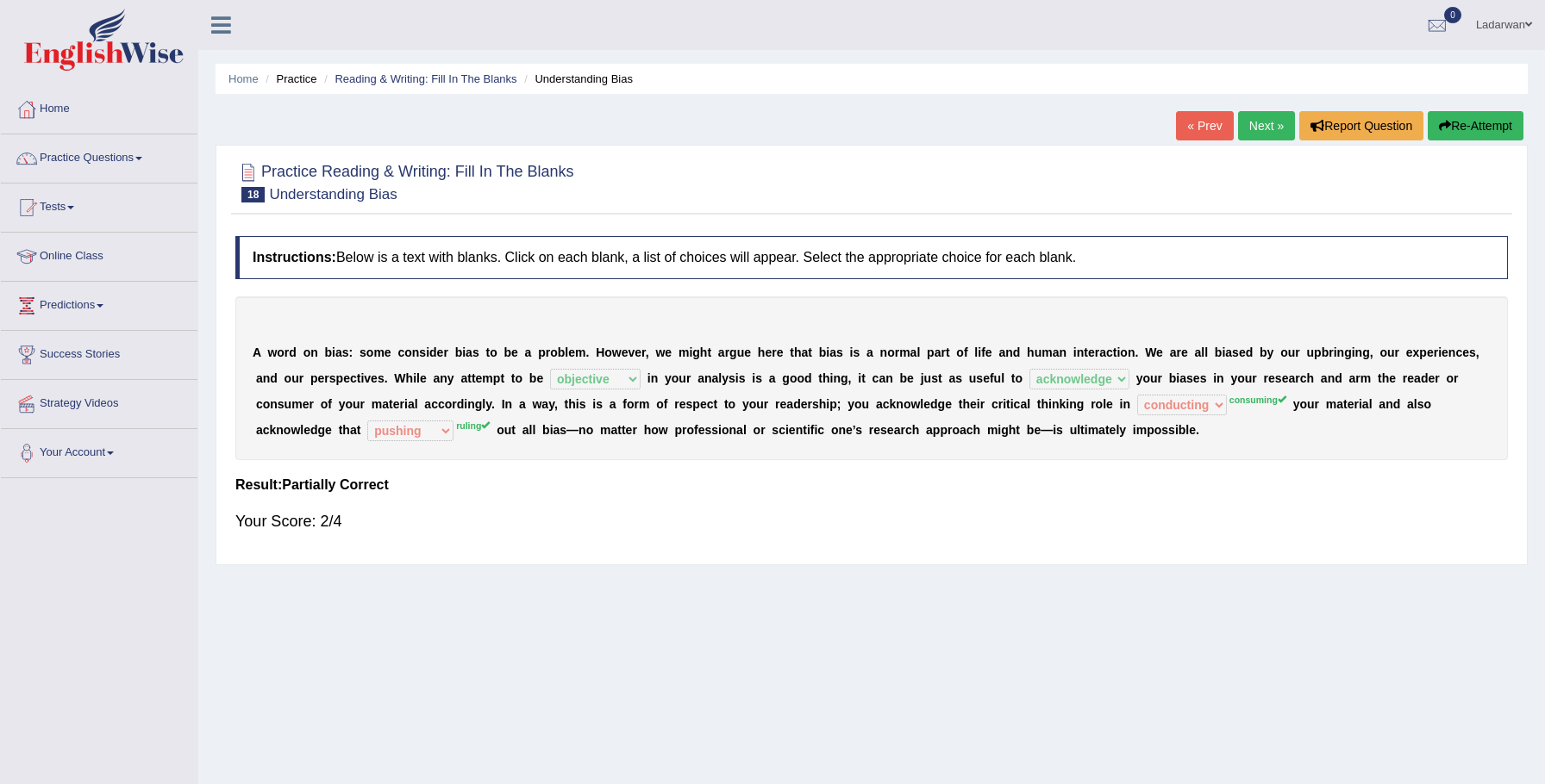
click at [1259, 130] on link "Next »" at bounding box center [1266, 126] width 57 height 29
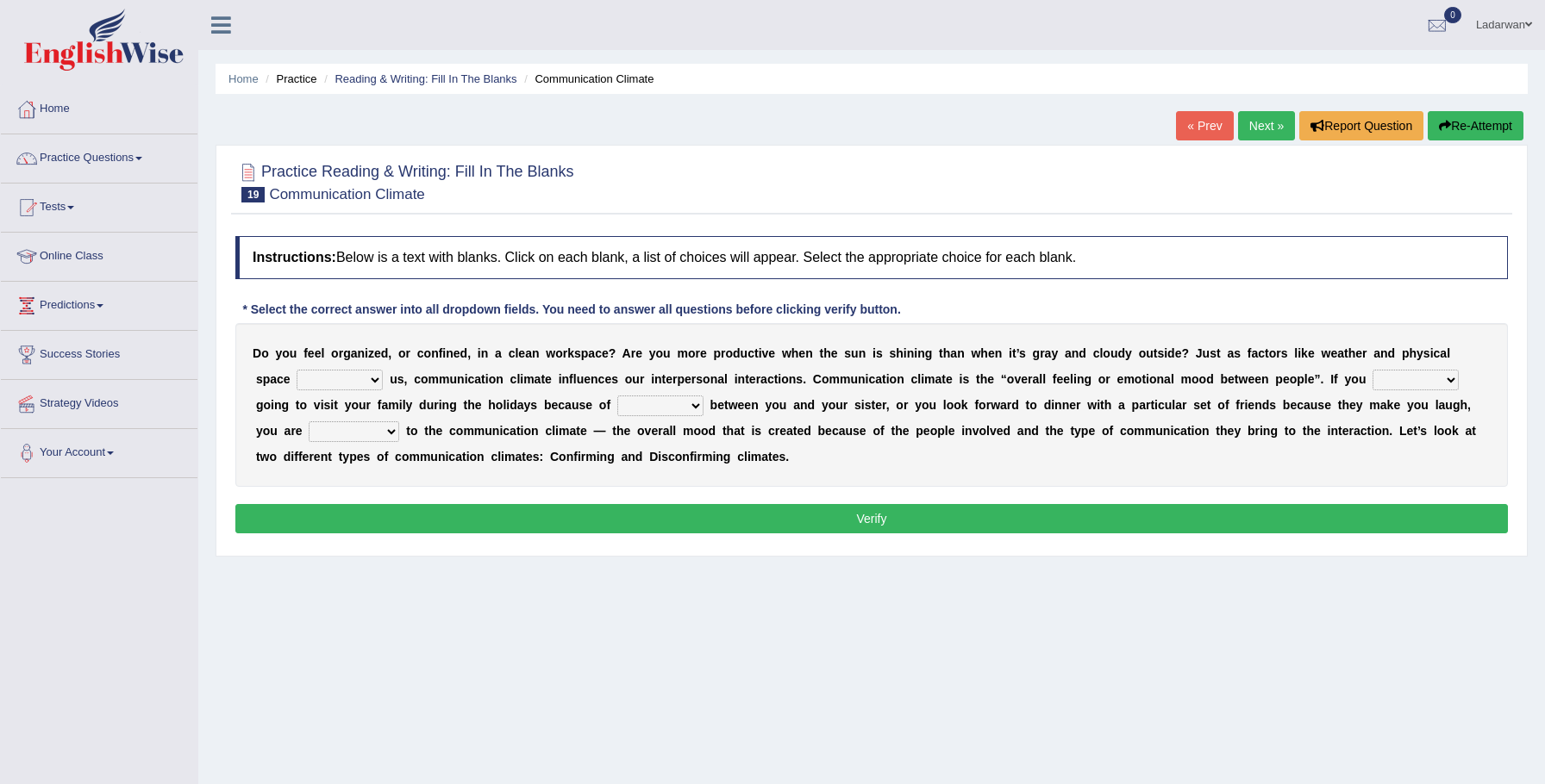
click at [337, 384] on select "improve impact impose imply" at bounding box center [339, 379] width 86 height 20
select select "improve"
click at [1404, 382] on select "dread force scare afraid" at bounding box center [1415, 379] width 86 height 20
select select "afraid"
click at [633, 404] on select "tender tension tendency tenacity" at bounding box center [660, 405] width 86 height 20
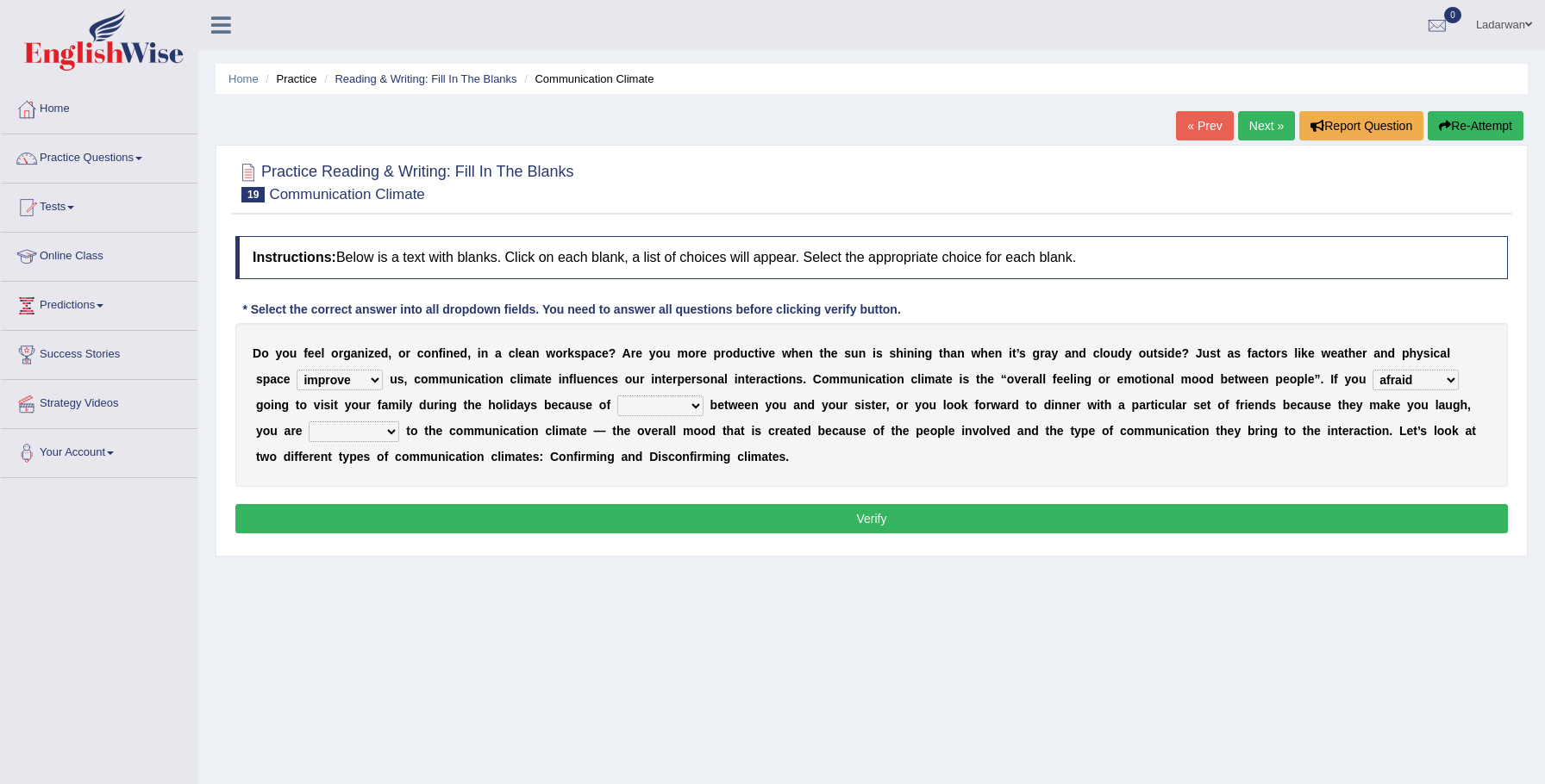
select select "tension"
click at [331, 438] on select "relying relating responding recycling" at bounding box center [354, 431] width 90 height 20
select select "relying"
drag, startPoint x: 429, startPoint y: 512, endPoint x: 415, endPoint y: 520, distance: 16.1
click at [427, 513] on button "Verify" at bounding box center [871, 518] width 1273 height 29
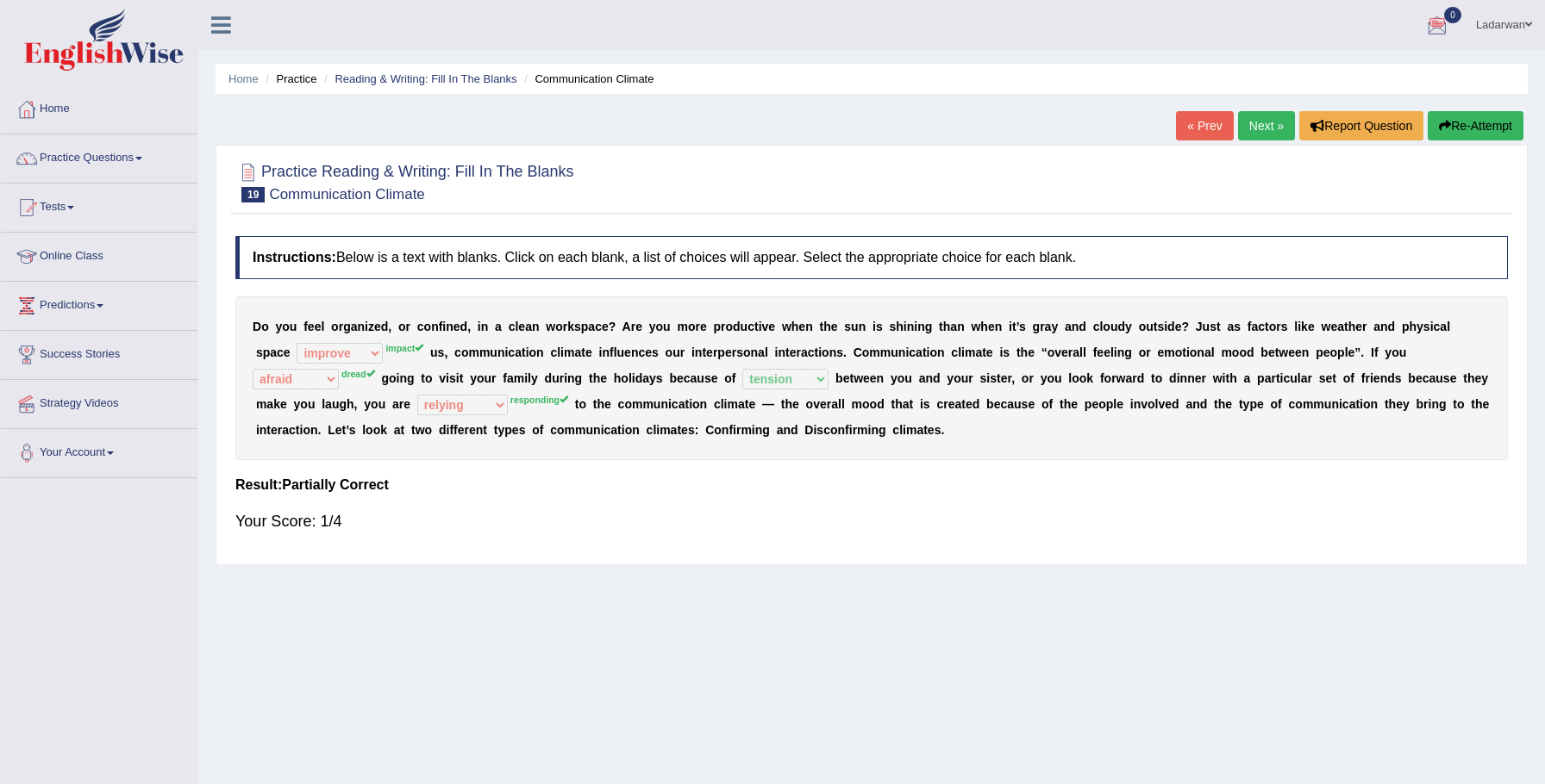
click at [1255, 125] on link "Next »" at bounding box center [1266, 126] width 57 height 29
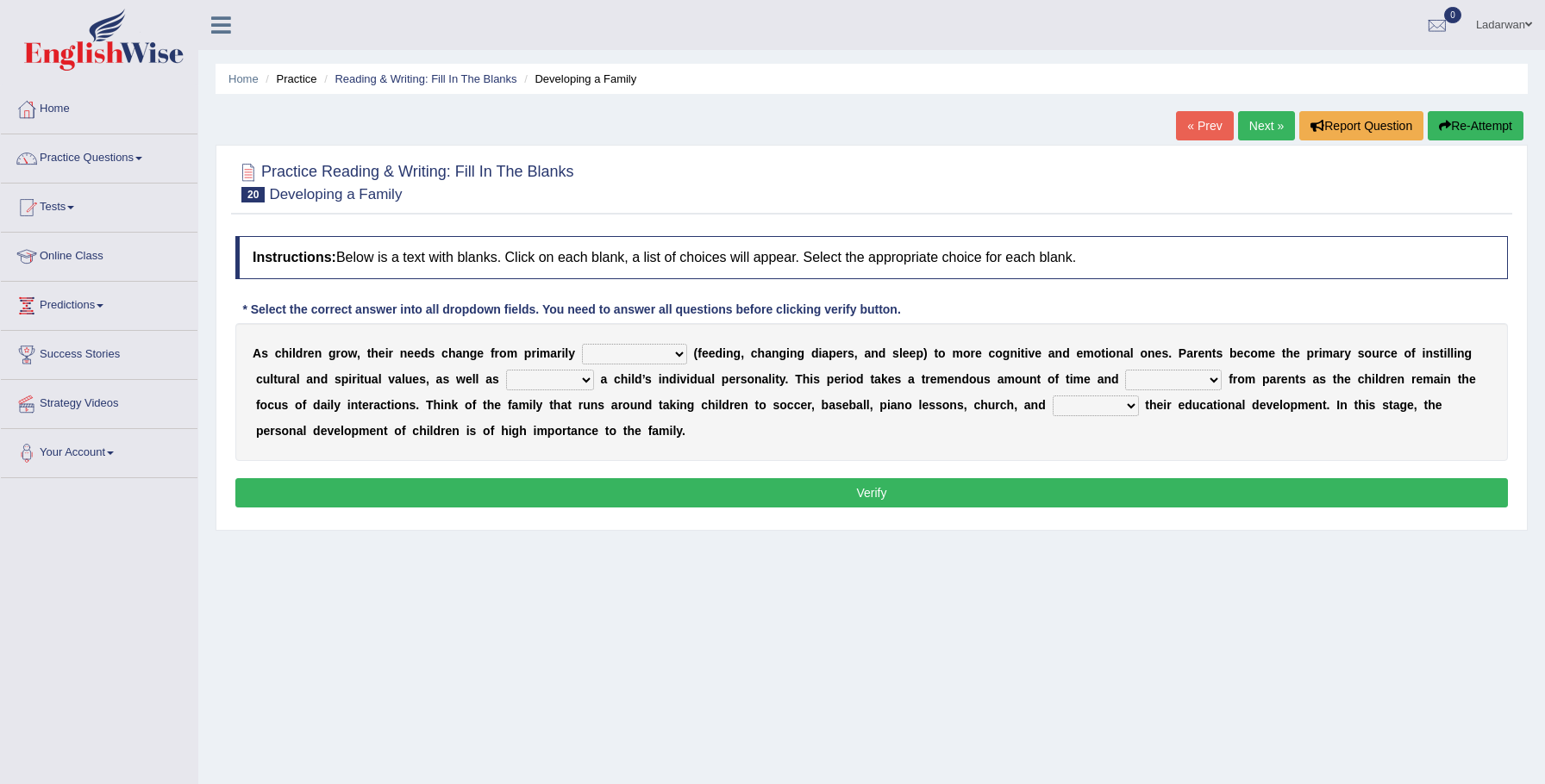
click at [677, 354] on select "psychological educational physical social" at bounding box center [634, 354] width 105 height 20
select select "physical"
click at [583, 381] on select "caring calculating feeding fostering" at bounding box center [549, 379] width 88 height 20
select select "fostering"
click at [1203, 383] on select "commitment components compliance comments" at bounding box center [1173, 379] width 96 height 20
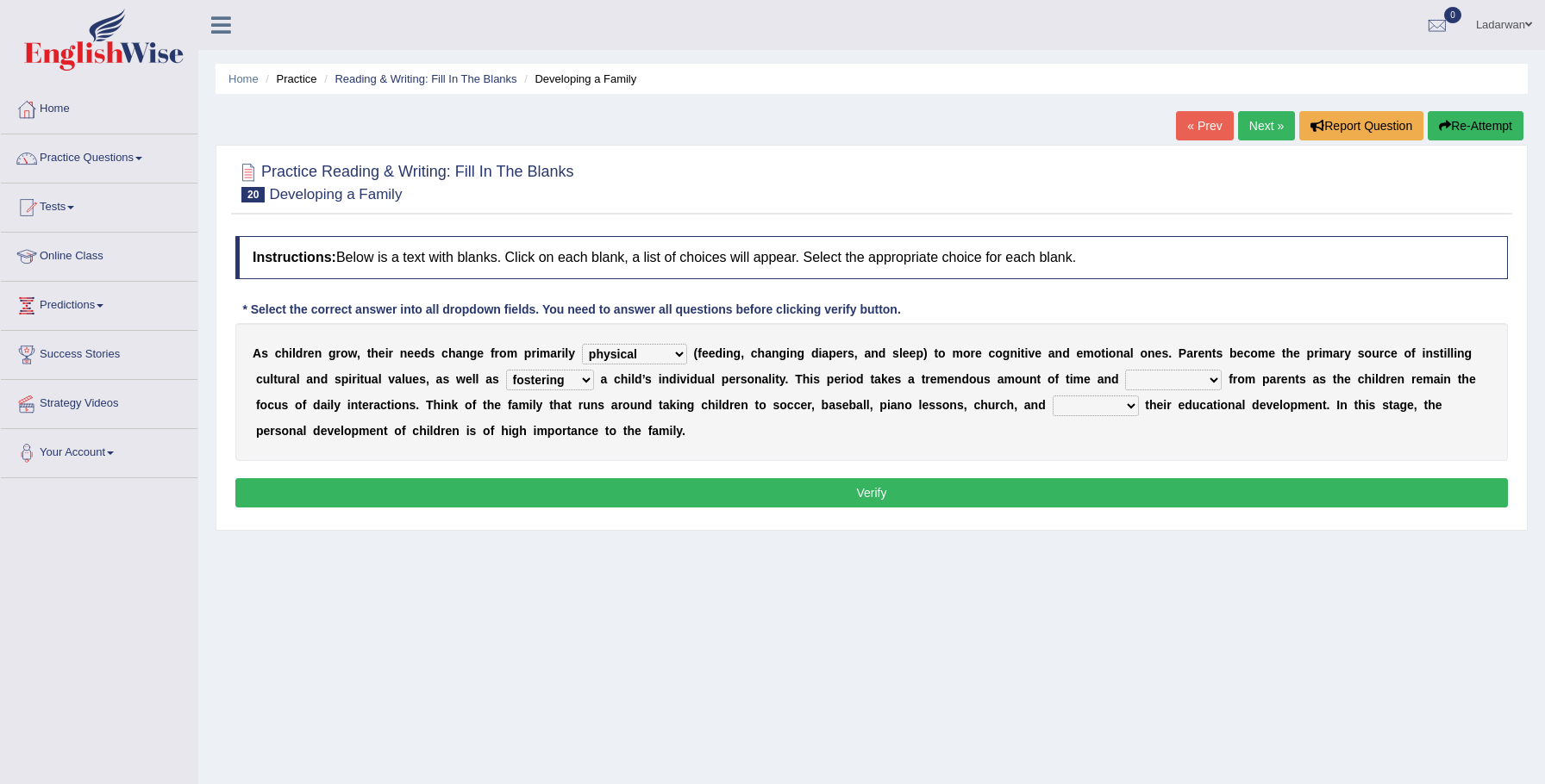
select select "commitment"
click at [1126, 408] on select "granting guiding generating gaining" at bounding box center [1095, 405] width 86 height 20
select select "guiding"
click at [1001, 493] on button "Verify" at bounding box center [871, 492] width 1273 height 29
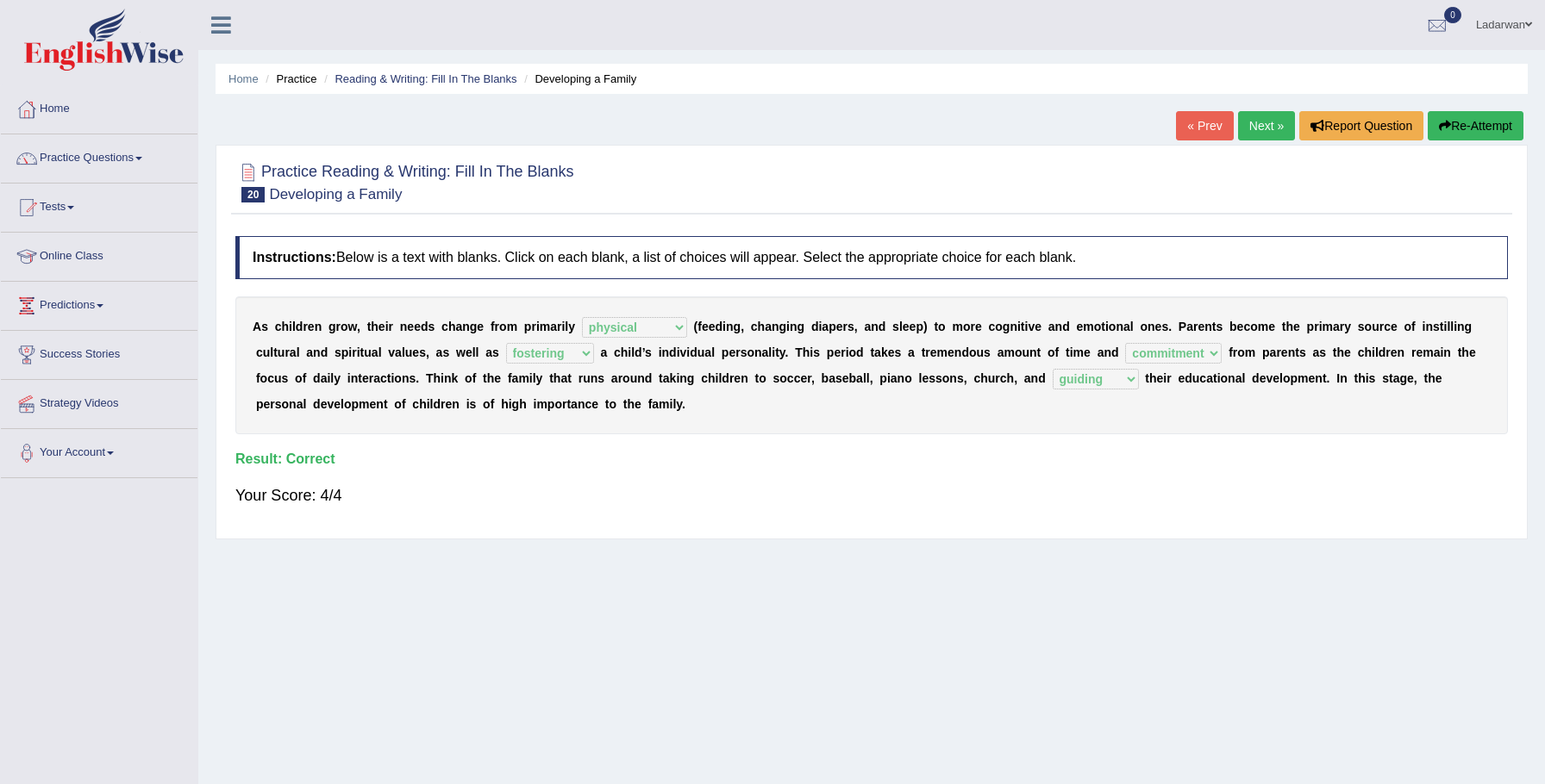
click at [1265, 126] on link "Next »" at bounding box center [1266, 126] width 57 height 29
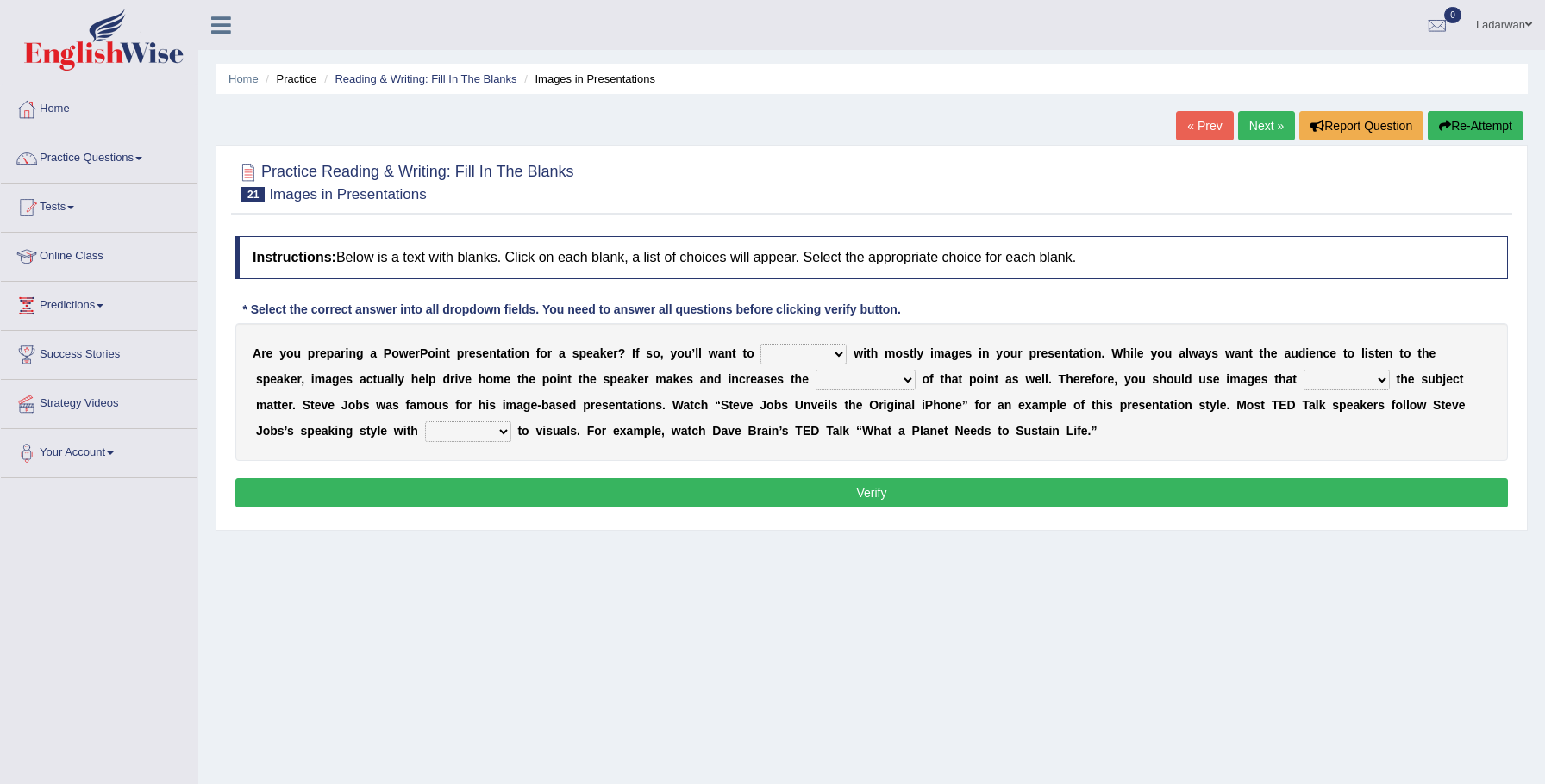
click at [842, 354] on select "stand stay stick stock" at bounding box center [803, 354] width 86 height 20
select select "stock"
click at [853, 382] on select "memorability morality mobilization mobility" at bounding box center [865, 379] width 100 height 20
select select "memorability"
click at [1324, 384] on select "suggest supply submit support" at bounding box center [1346, 379] width 86 height 20
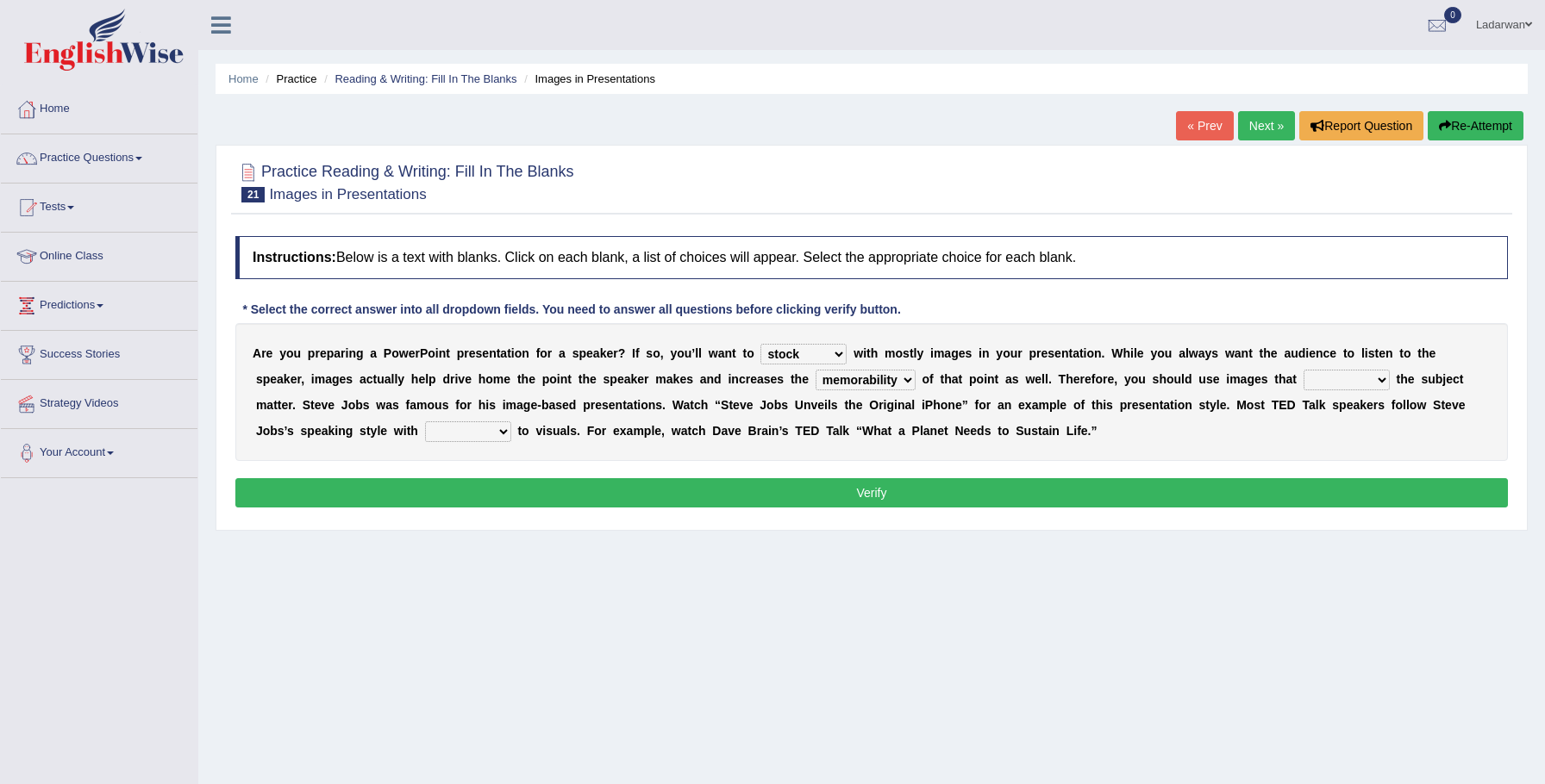
select select "support"
click at [459, 430] on select "regard result retrospect request" at bounding box center [468, 431] width 86 height 20
select select "result"
click at [552, 494] on button "Verify" at bounding box center [871, 492] width 1273 height 29
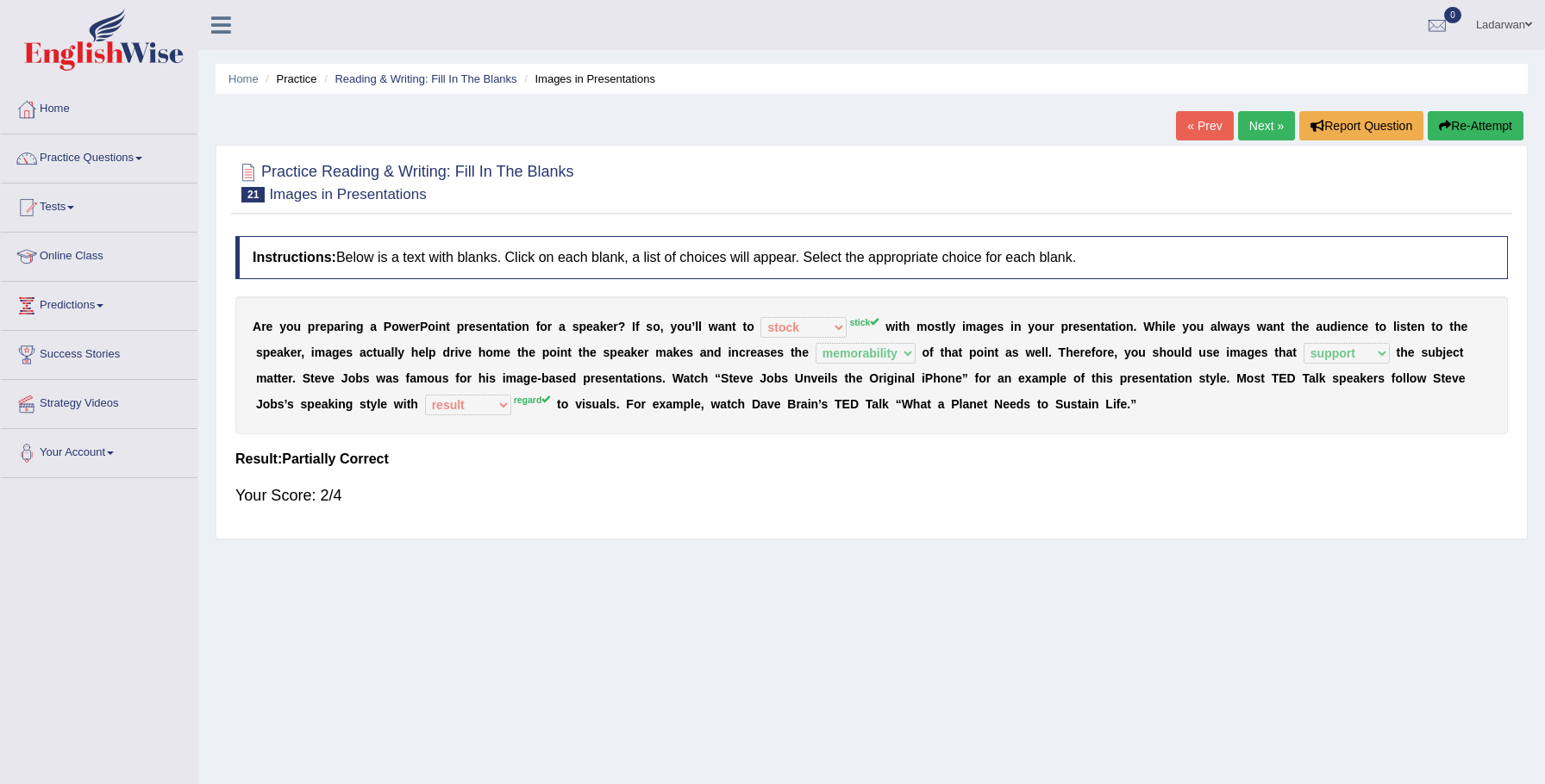
click at [1255, 129] on link "Next »" at bounding box center [1266, 126] width 57 height 29
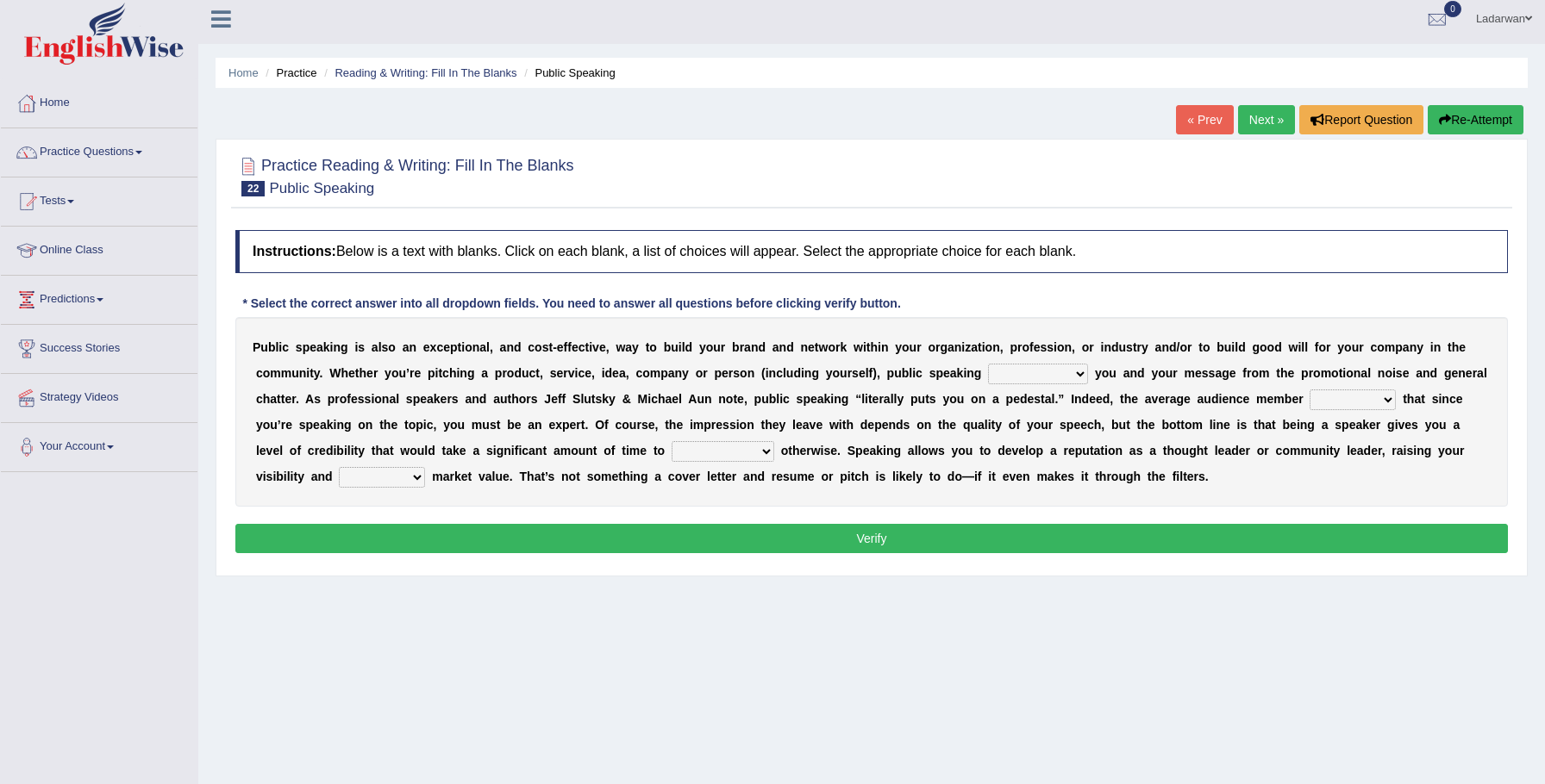
scroll to position [5, 0]
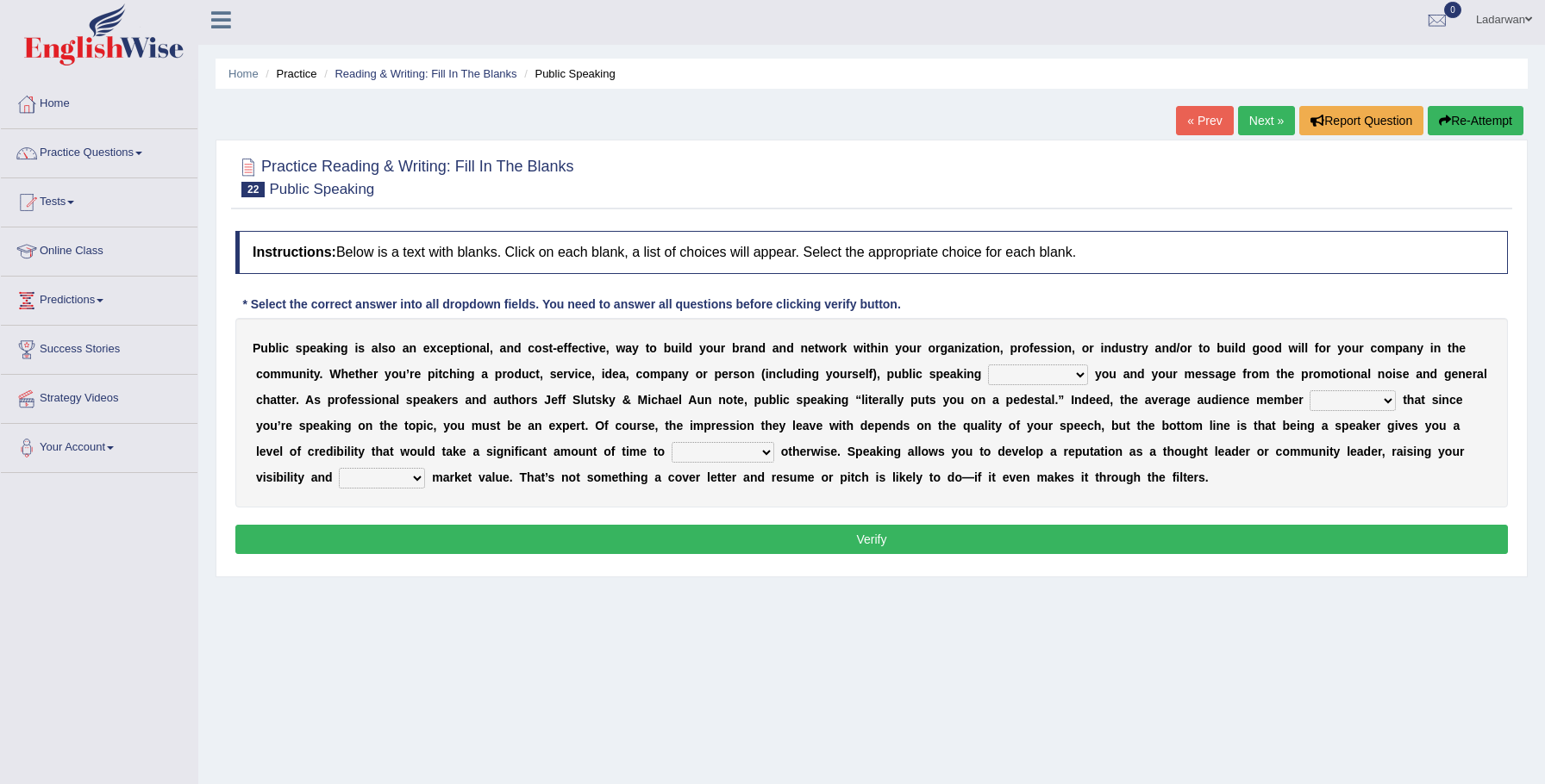
click at [1075, 376] on select "differentiates disguises distributes dispute" at bounding box center [1037, 374] width 100 height 20
click at [1060, 377] on select "differentiates disguises distributes dispute" at bounding box center [1037, 374] width 100 height 20
click at [1061, 376] on select "differentiates disguises distributes dispute" at bounding box center [1037, 374] width 100 height 20
select select "distributes"
click at [1387, 400] on select "assists assumes accesses assesses" at bounding box center [1352, 400] width 86 height 20
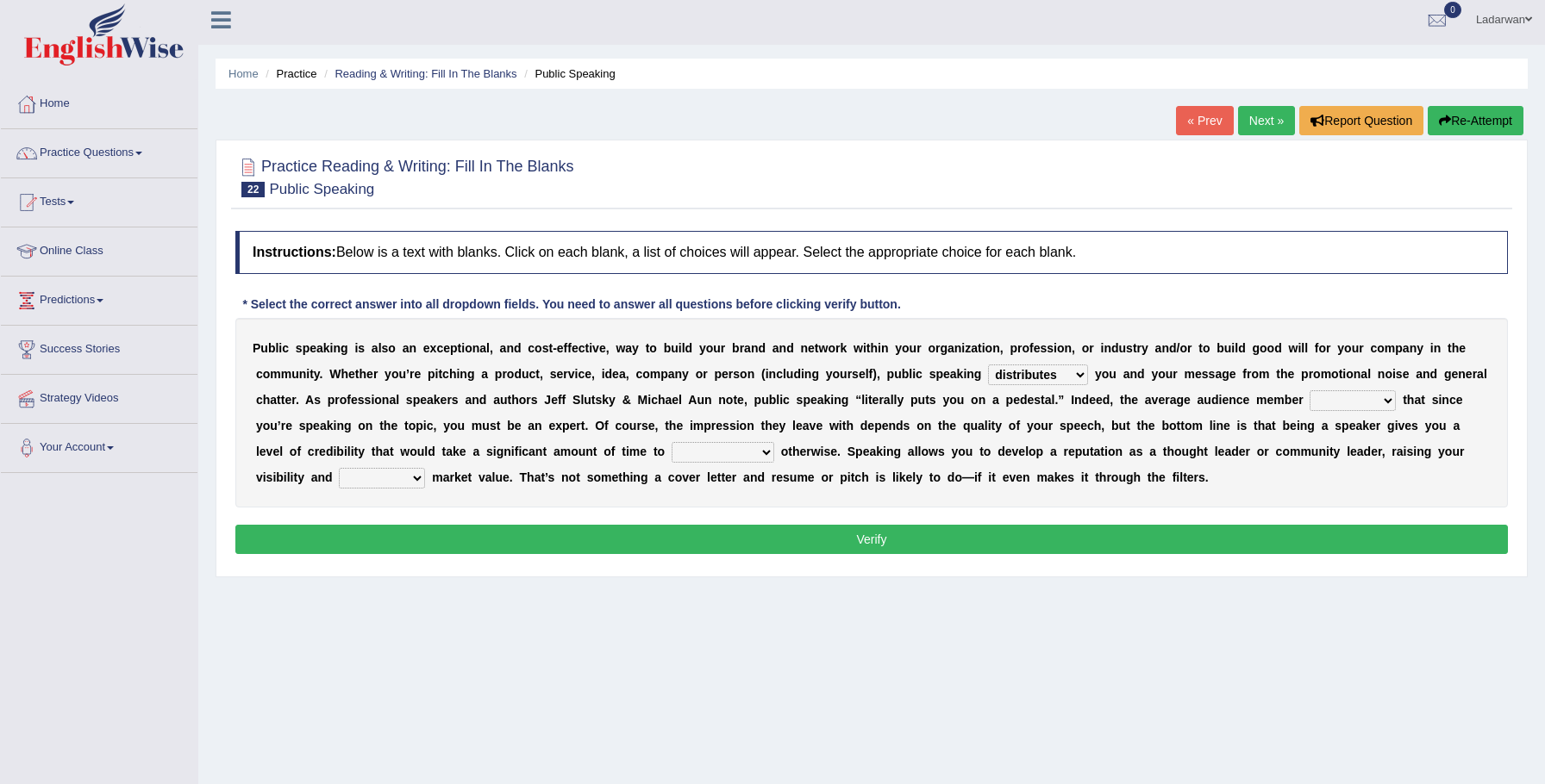
select select "accesses"
click at [735, 454] on select "cultivate procrastinate communicate culminate" at bounding box center [723, 452] width 103 height 20
select select "cultivate"
click at [367, 476] on select "perceived diagnosed recessed divided" at bounding box center [381, 477] width 86 height 20
select select "perceived"
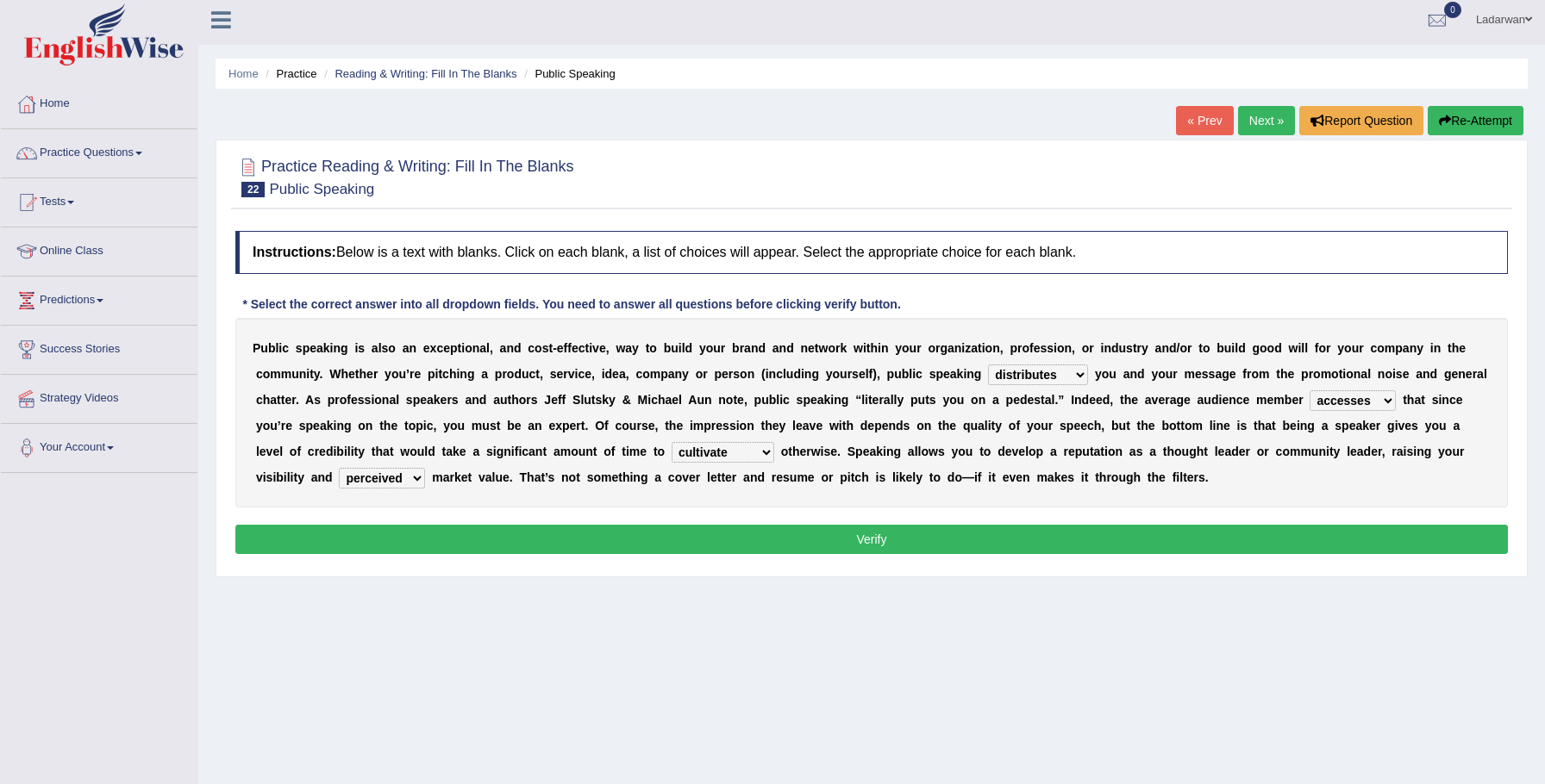
click at [363, 476] on select "perceived diagnosed recessed divided" at bounding box center [381, 477] width 86 height 20
click at [727, 544] on button "Verify" at bounding box center [871, 539] width 1273 height 29
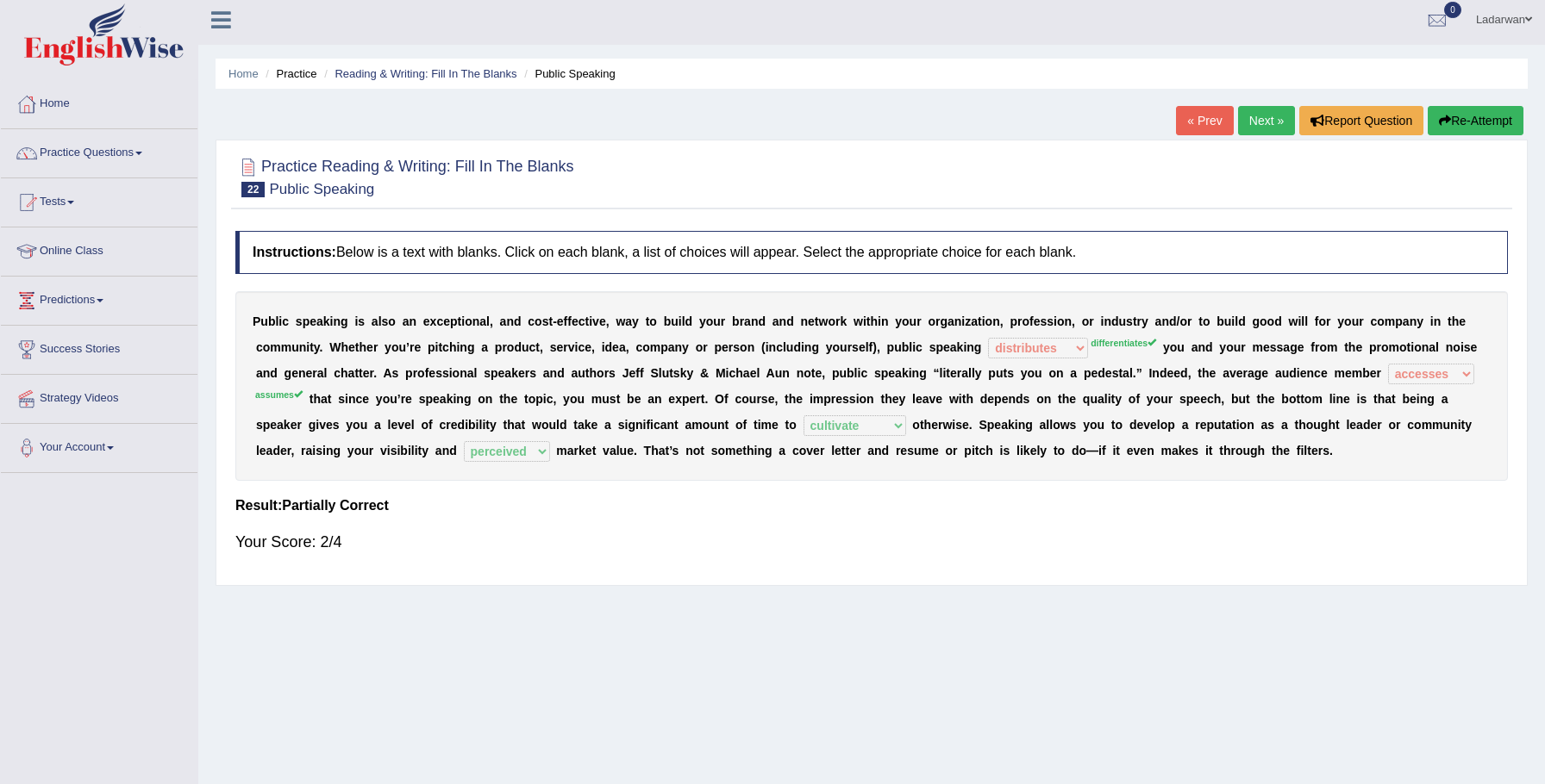
click at [1261, 118] on link "Next »" at bounding box center [1266, 120] width 57 height 29
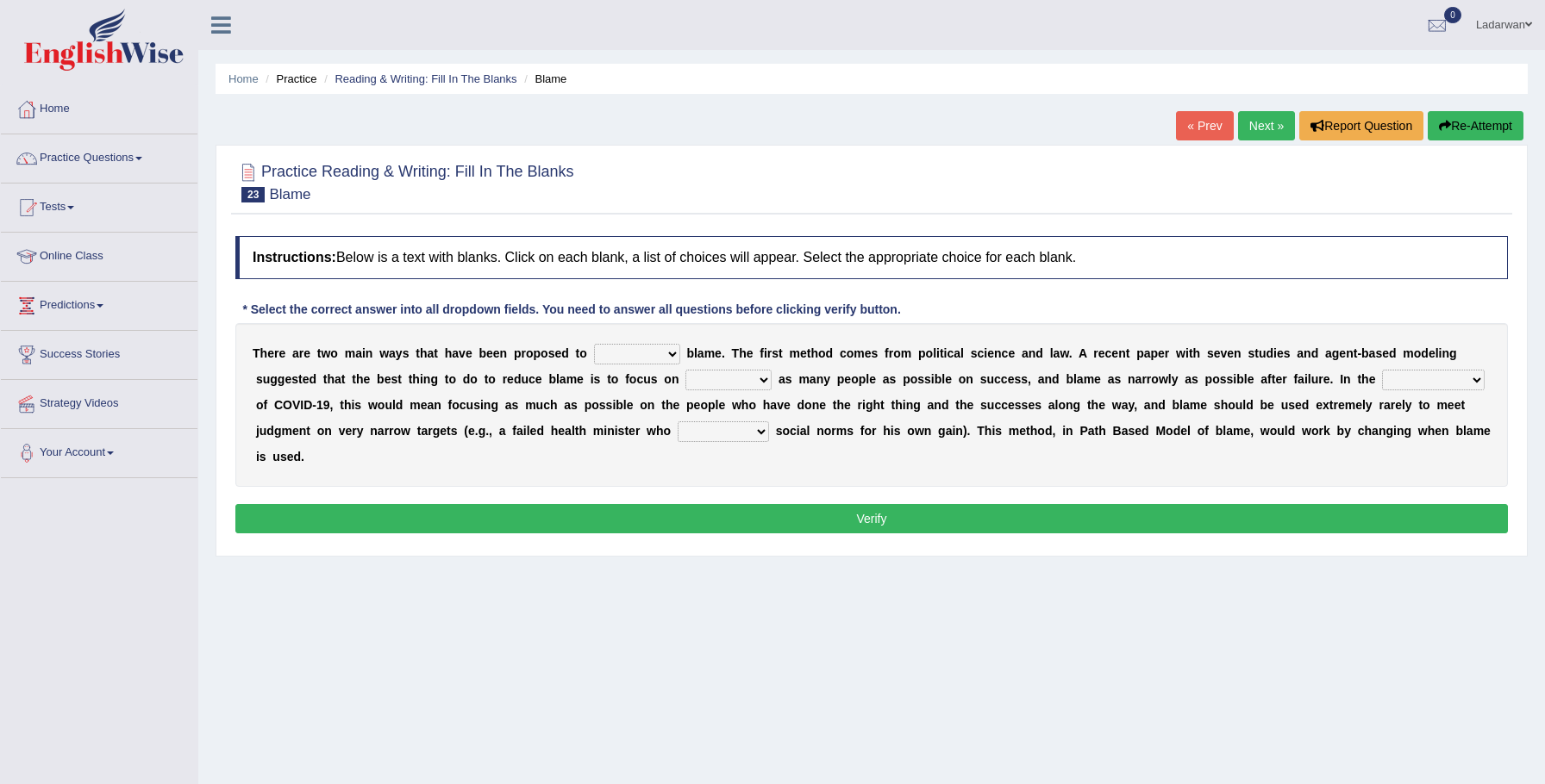
click at [673, 357] on select "abuse release reduce redress" at bounding box center [637, 354] width 86 height 20
select select "reduce"
click at [762, 381] on select "praising promising preserving praying" at bounding box center [728, 379] width 86 height 20
select select "promising"
click at [1472, 381] on select "context confrontation text construction" at bounding box center [1434, 379] width 103 height 20
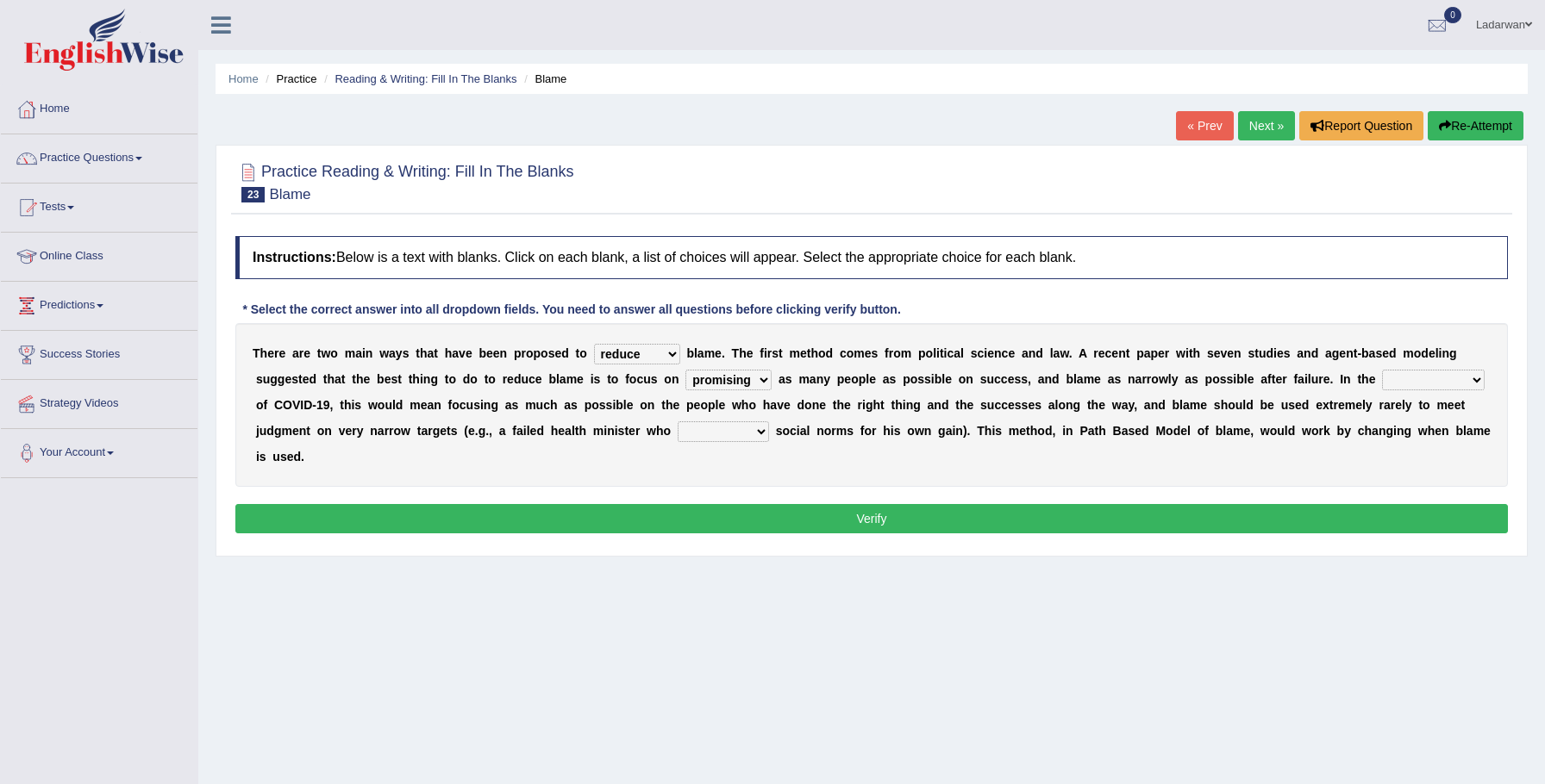
select select "context"
click at [758, 434] on select "departed established violated met" at bounding box center [723, 431] width 91 height 20
select select "met"
click at [753, 508] on button "Verify" at bounding box center [871, 518] width 1273 height 29
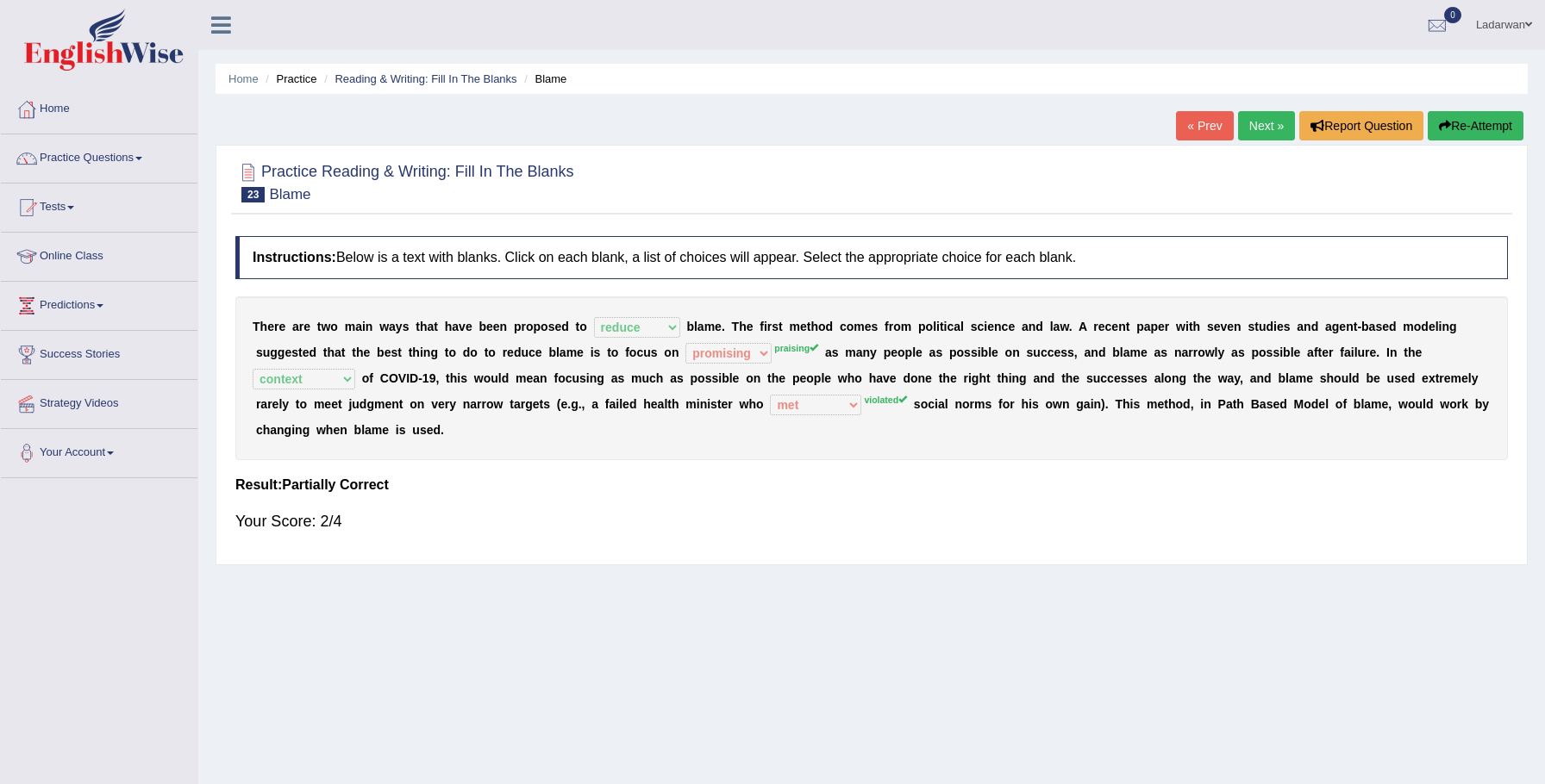
click at [1257, 126] on link "Next »" at bounding box center [1266, 126] width 57 height 29
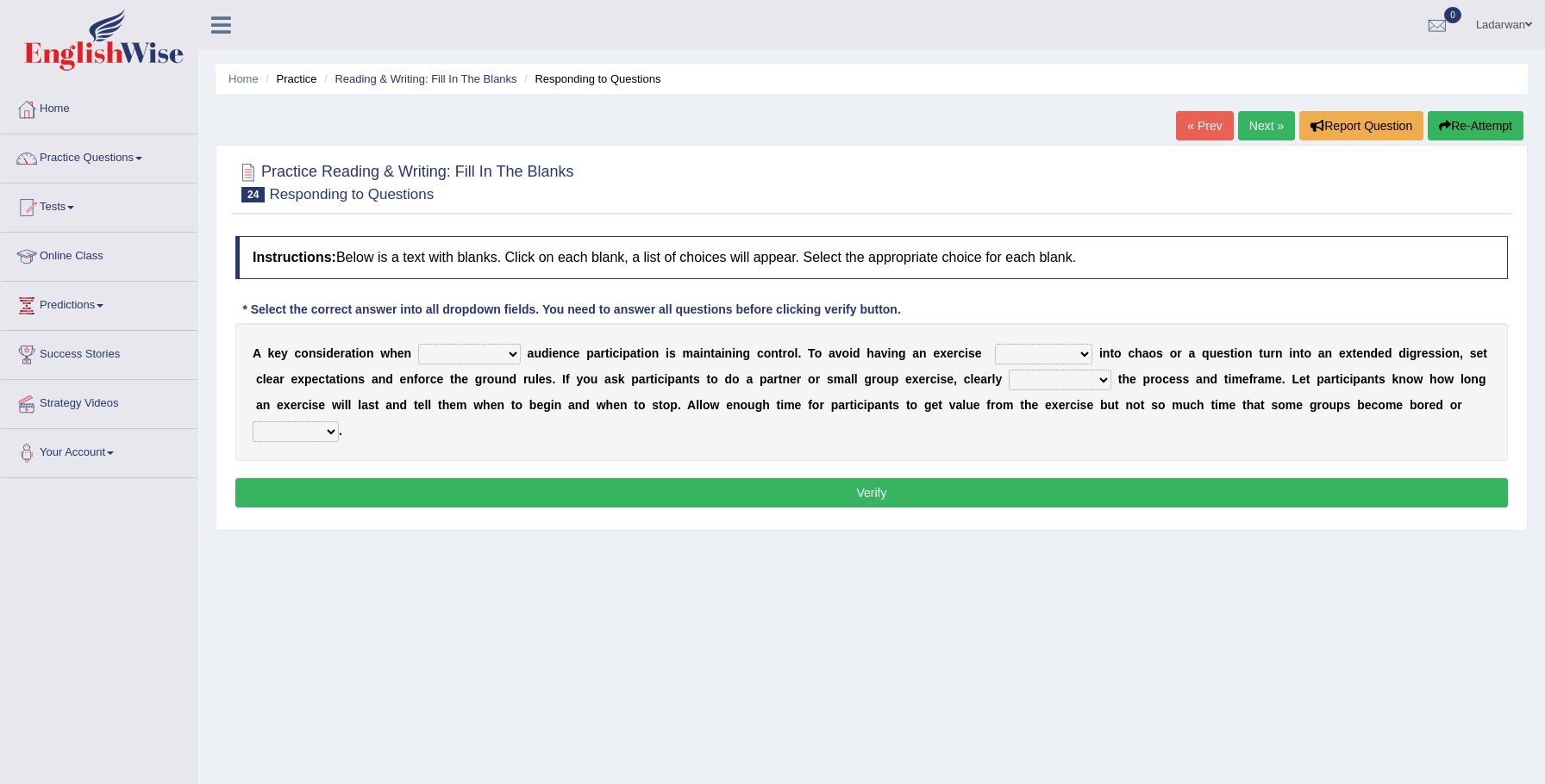
scroll to position [4, 0]
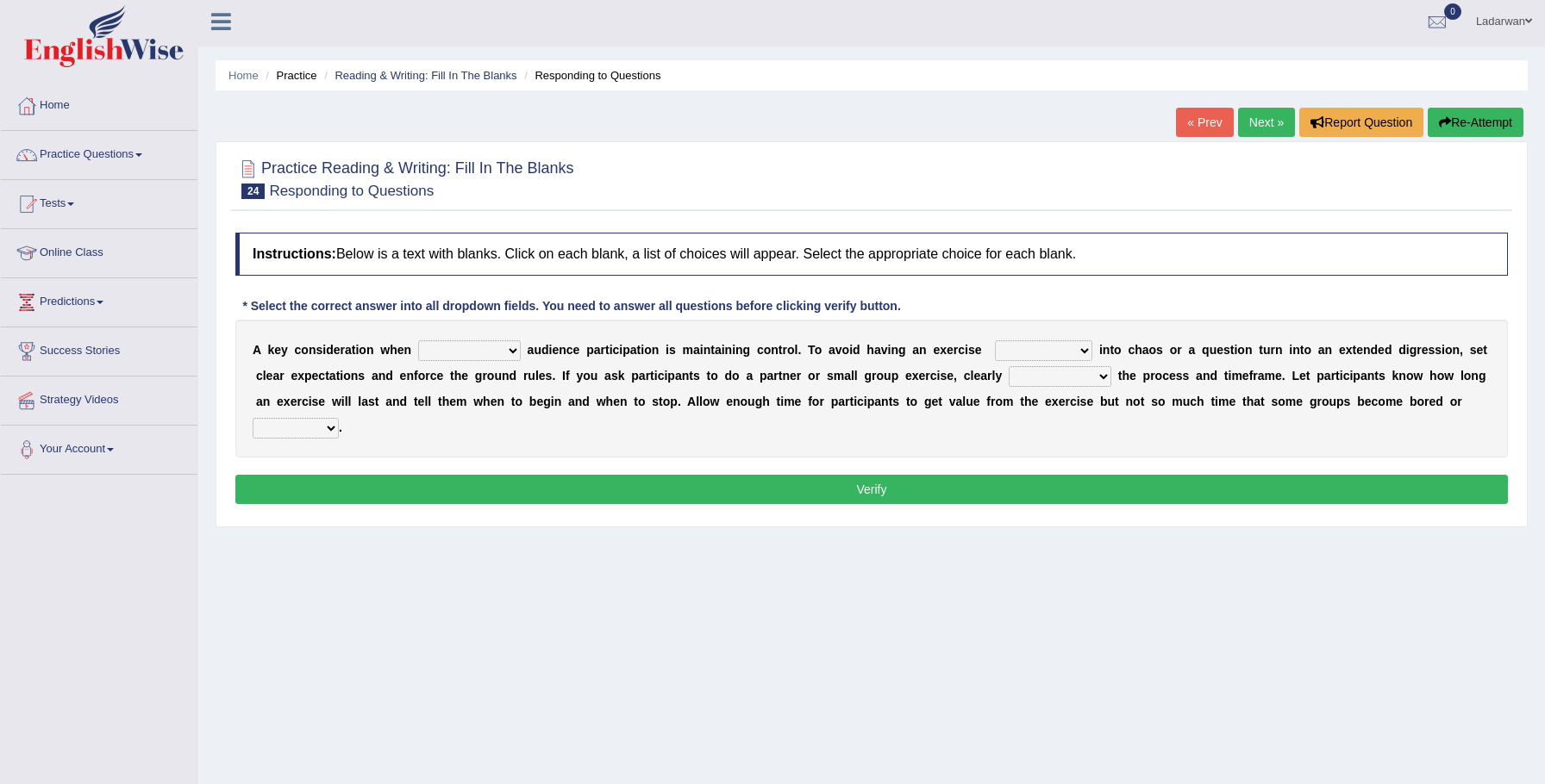
click at [516, 353] on select "incorporating increasing incurring indicating" at bounding box center [470, 350] width 103 height 20
select select "increasing"
click at [1080, 350] on select "deteriorate determine deliver demonstrate" at bounding box center [1044, 350] width 97 height 20
select select "deliver"
click at [1102, 374] on select "communicate confirm accumulate commit" at bounding box center [1060, 376] width 103 height 20
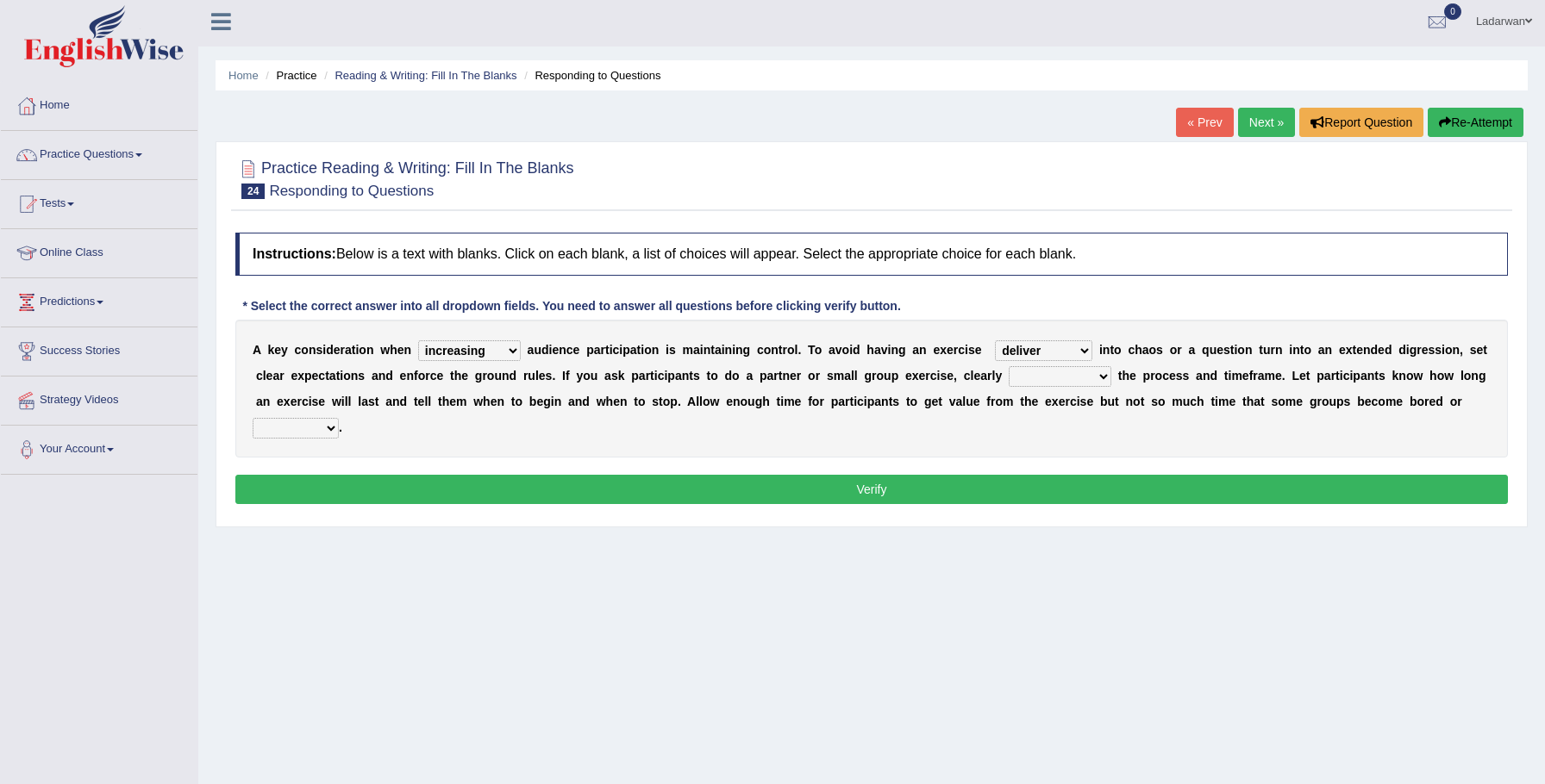
select select "communicate"
click at [1085, 378] on select "communicate confirm accumulate commit" at bounding box center [1060, 376] width 103 height 20
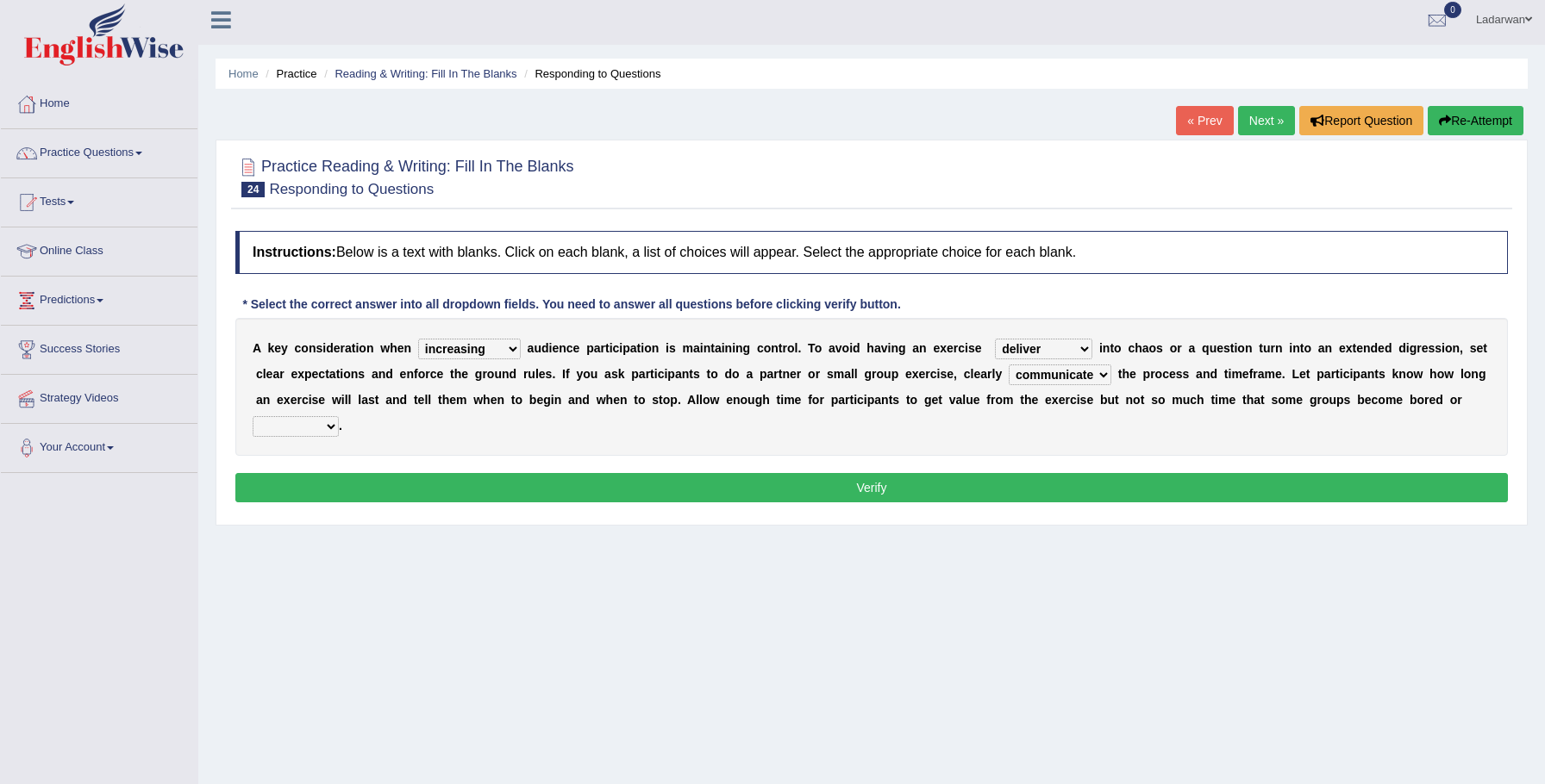
scroll to position [0, 0]
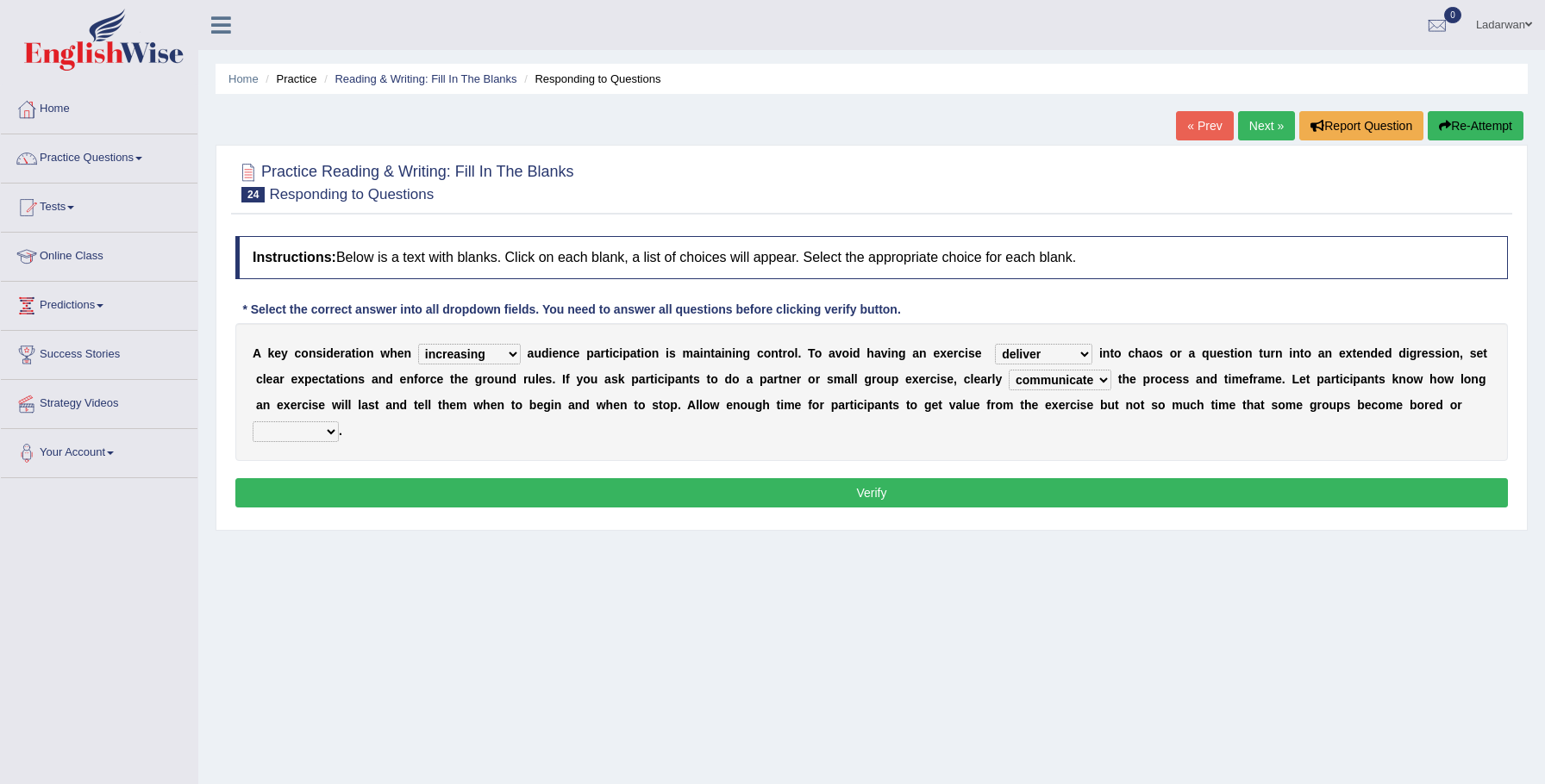
click at [331, 430] on select "destroyed distracted disobeyed divided" at bounding box center [295, 431] width 86 height 20
select select "disobeyed"
click at [308, 494] on button "Verify" at bounding box center [871, 492] width 1273 height 29
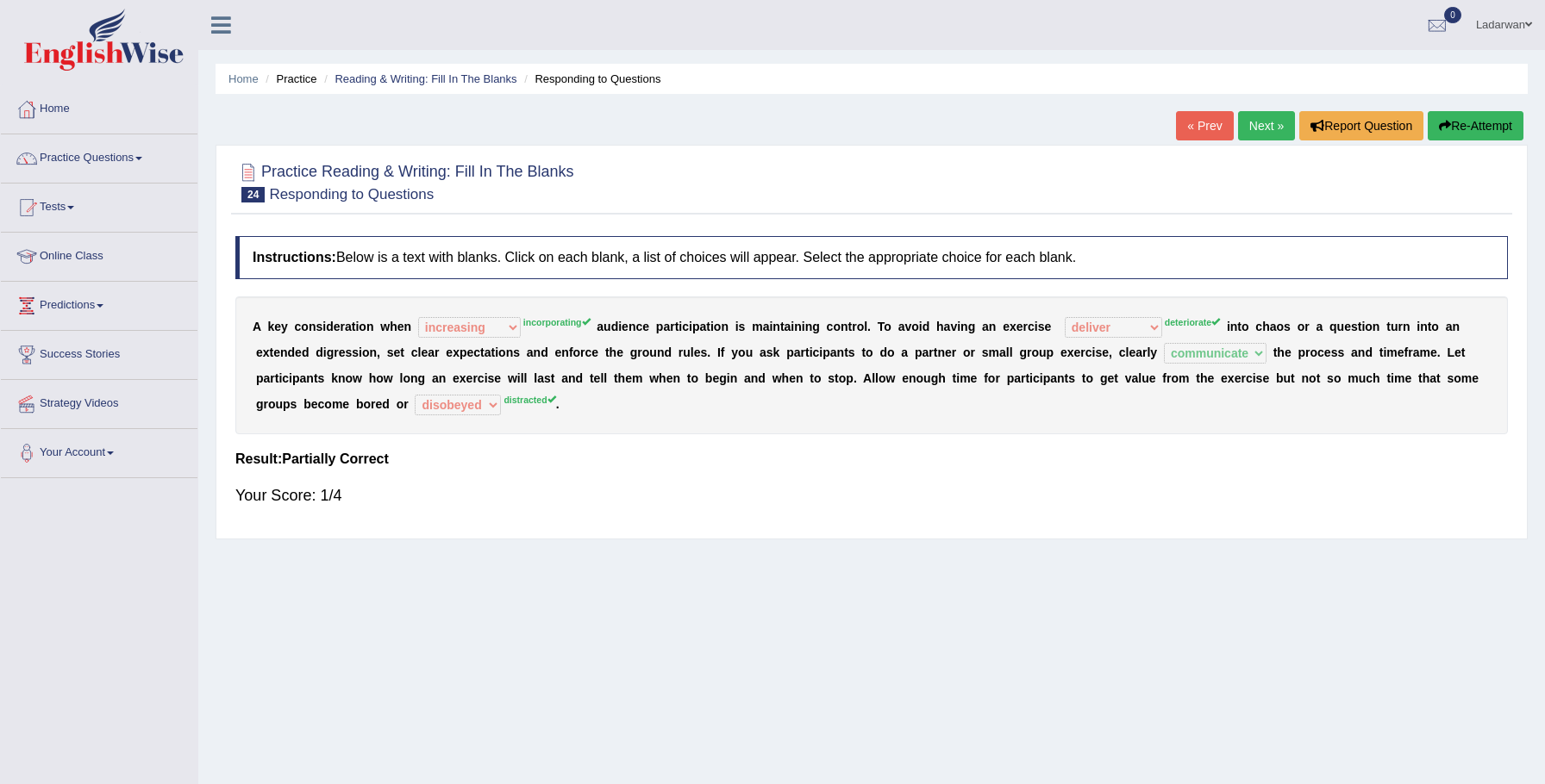
click at [1239, 132] on link "Next »" at bounding box center [1266, 126] width 57 height 29
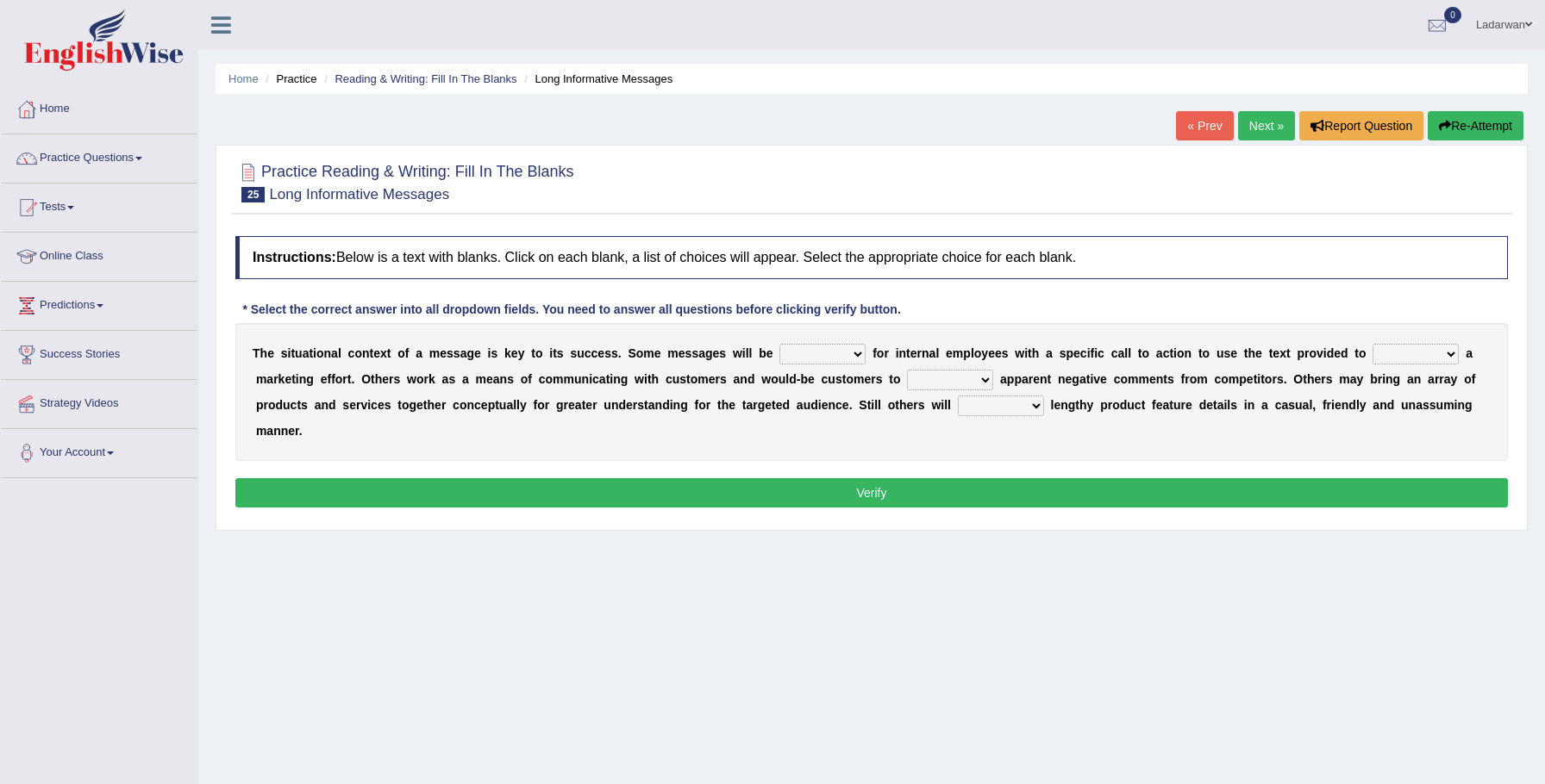
click at [860, 353] on select "targeted varied marketed parted" at bounding box center [822, 354] width 86 height 20
select select "targeted"
click at [1449, 355] on select "extract exceed expand export" at bounding box center [1415, 354] width 86 height 20
select select "expand"
click at [990, 382] on select "rebut rebel review reboot" at bounding box center [950, 379] width 86 height 20
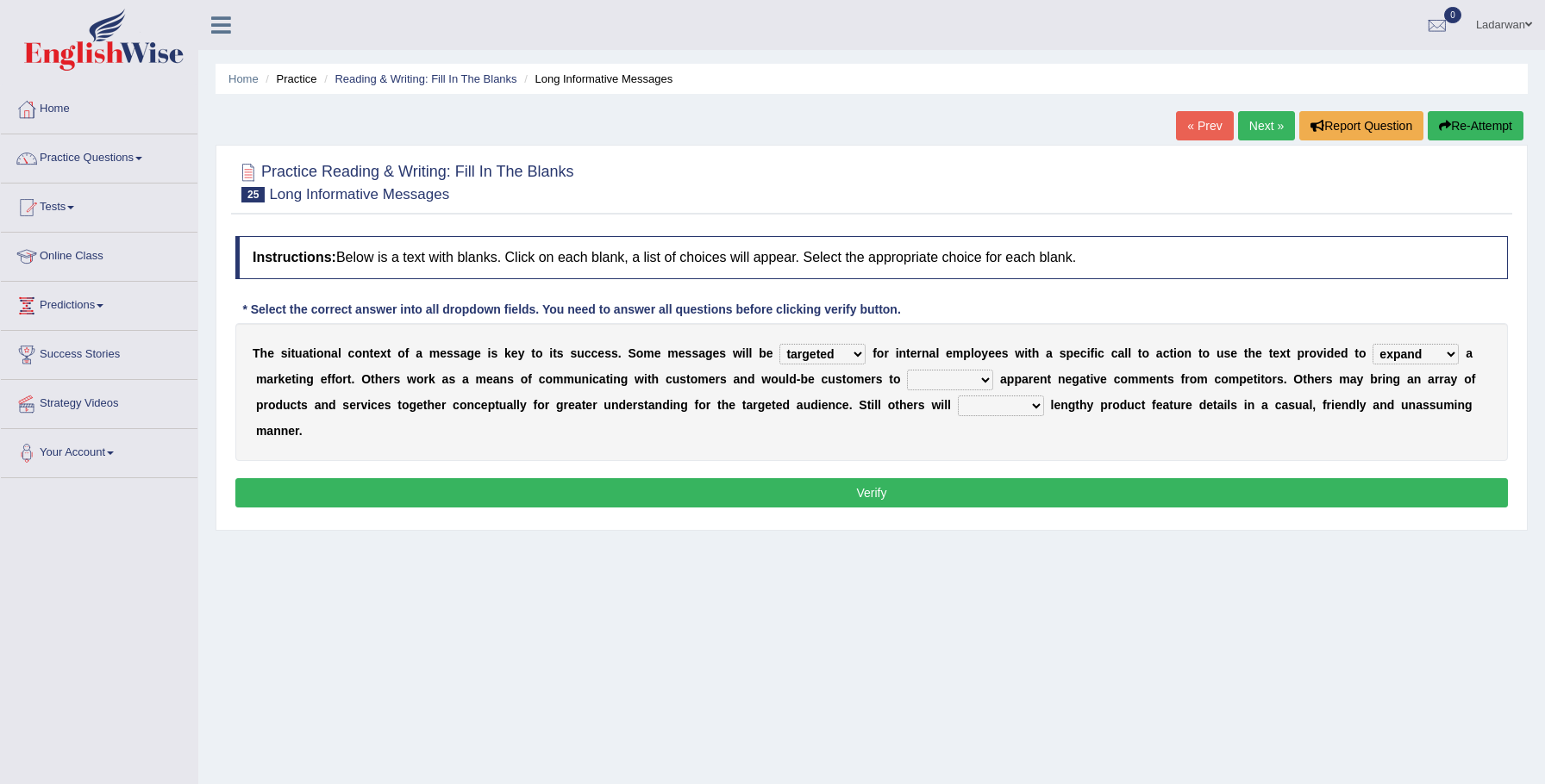
select select "review"
click at [1022, 407] on select "deliver delay delight delegate" at bounding box center [1000, 405] width 86 height 20
click at [1031, 405] on select "deliver delay delight delegate" at bounding box center [1000, 405] width 86 height 20
select select "delay"
click at [1062, 494] on button "Verify" at bounding box center [871, 492] width 1273 height 29
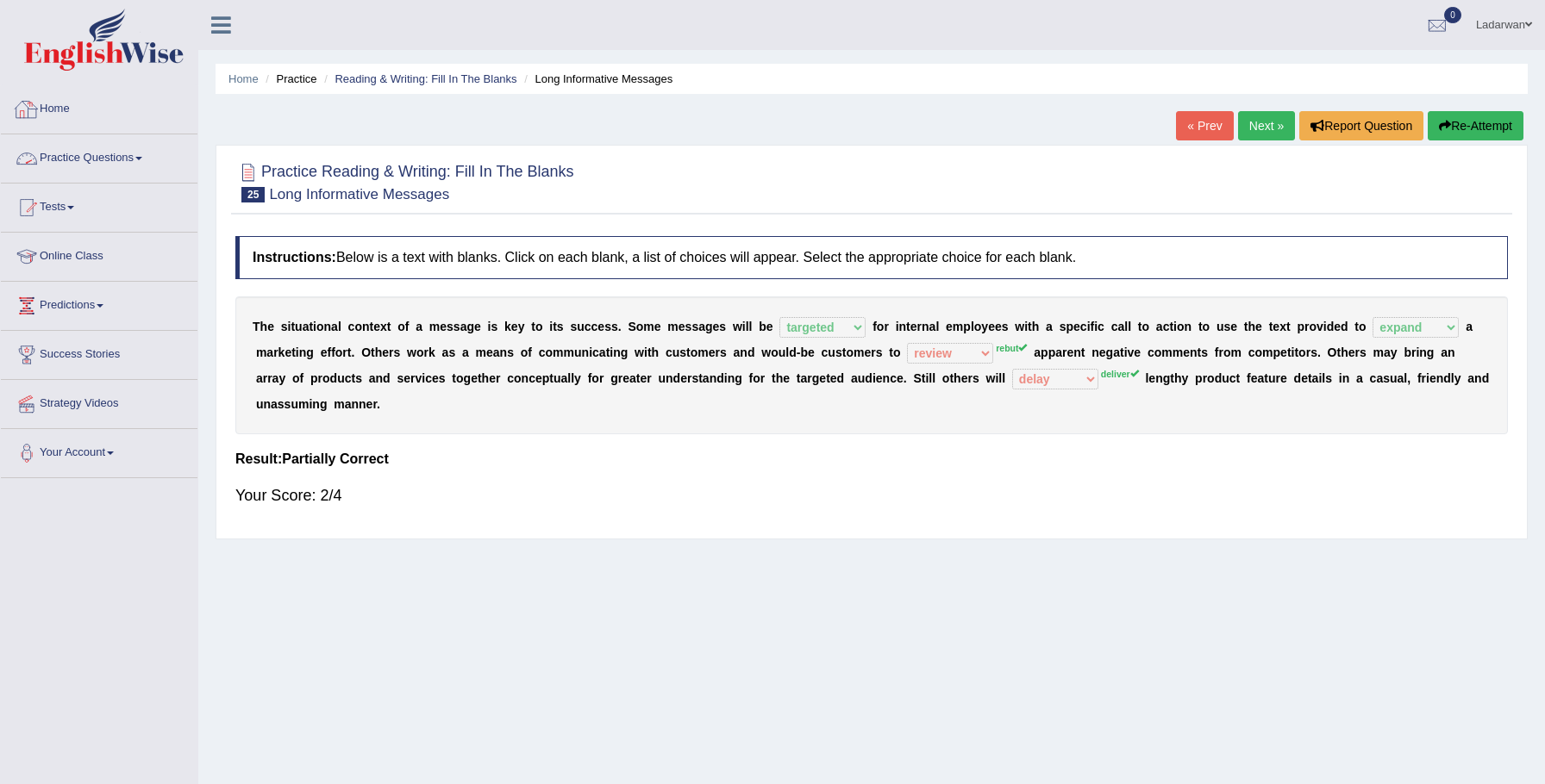
click at [63, 150] on link "Practice Questions" at bounding box center [99, 156] width 196 height 43
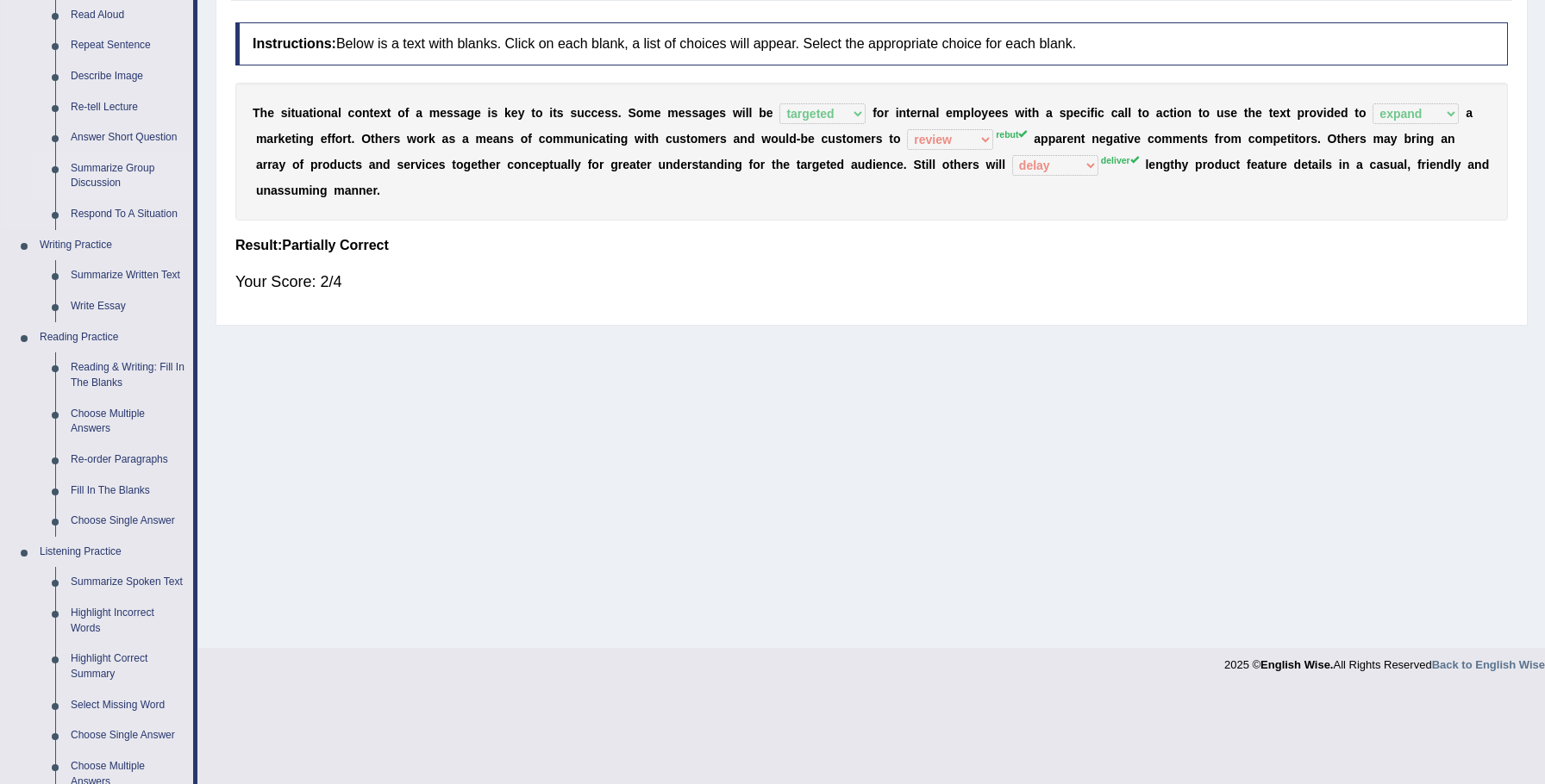
scroll to position [214, 0]
click at [150, 457] on link "Re-order Paragraphs" at bounding box center [127, 460] width 130 height 31
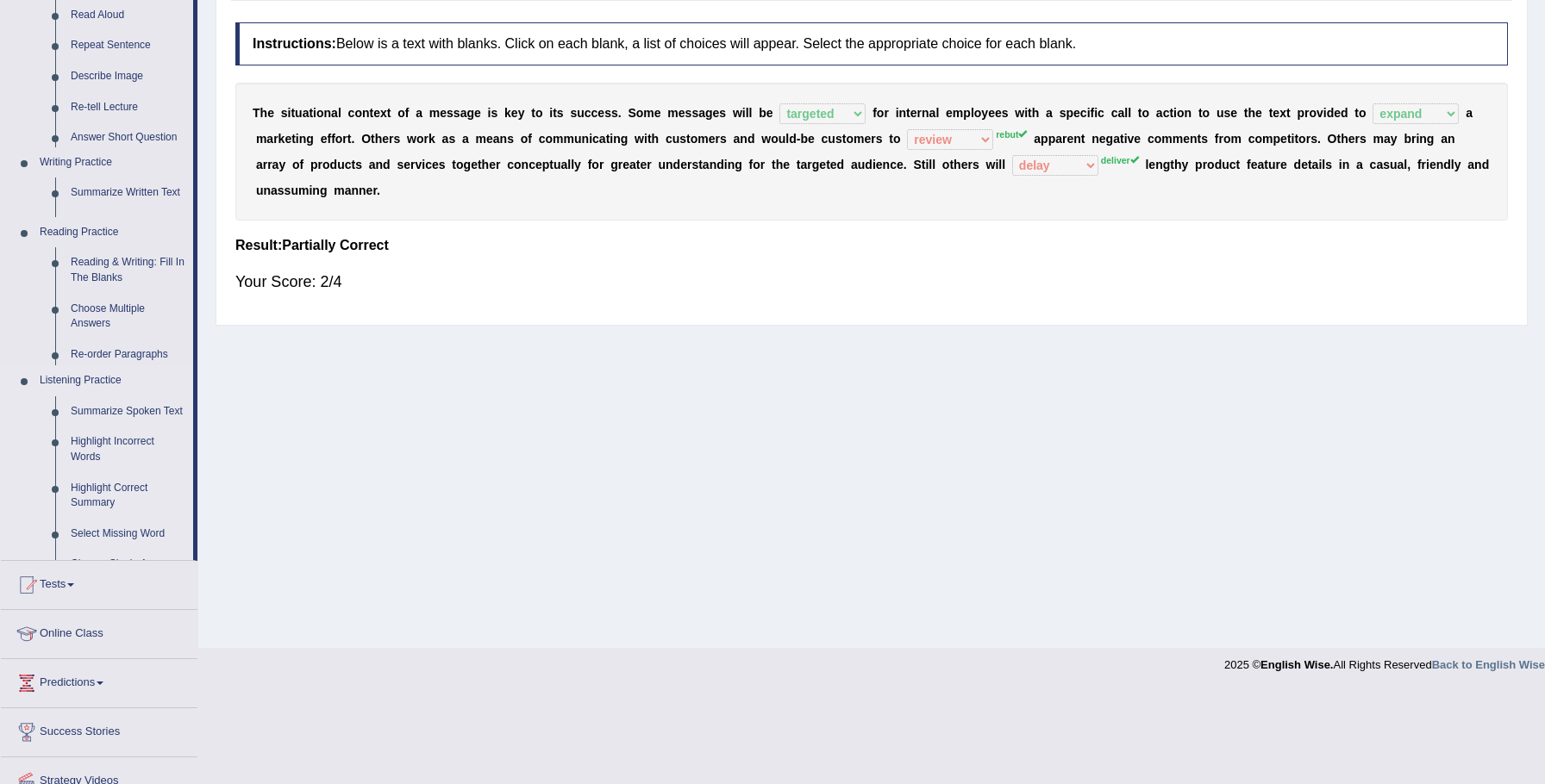
scroll to position [120, 0]
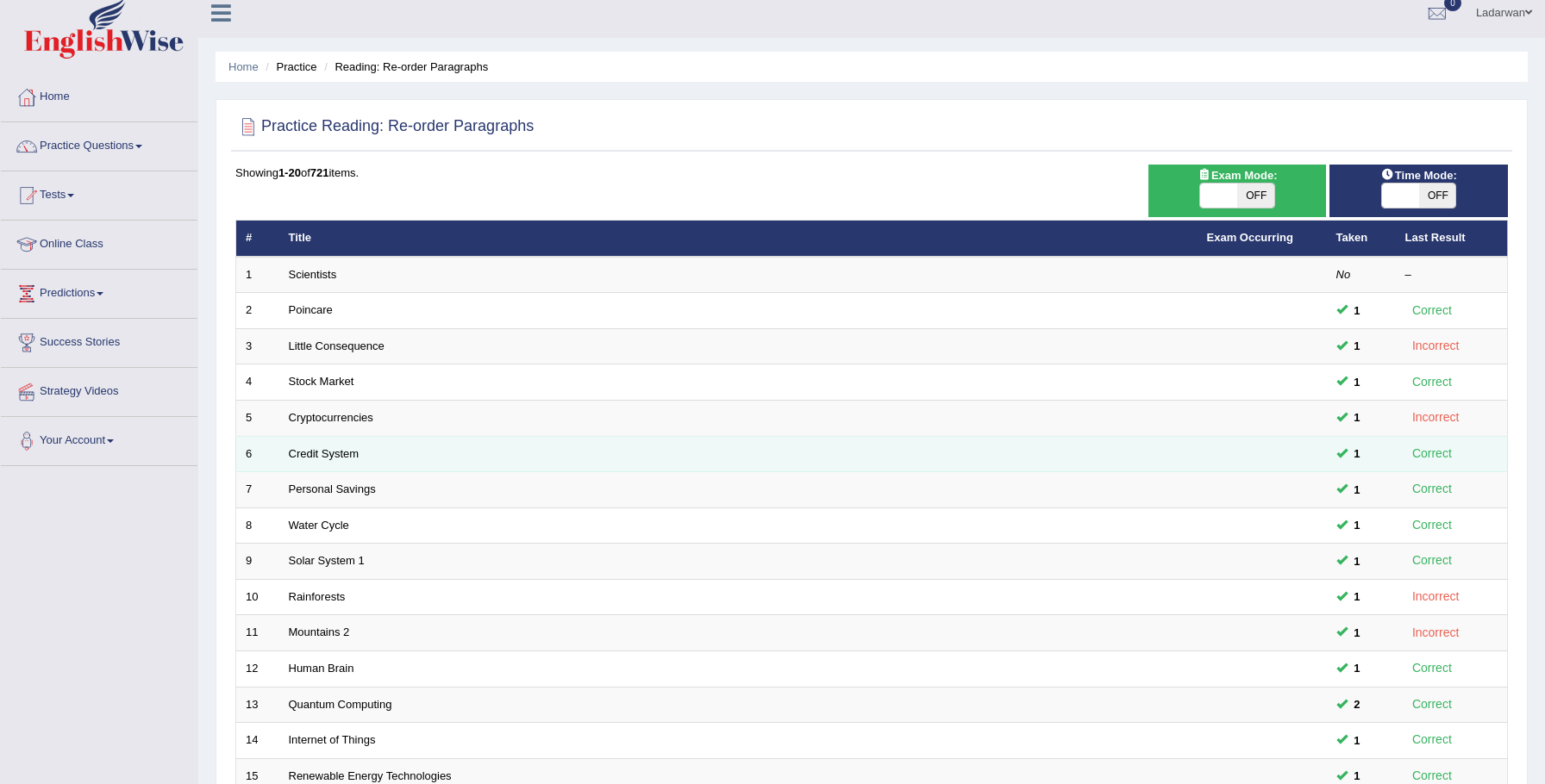
scroll to position [352, 0]
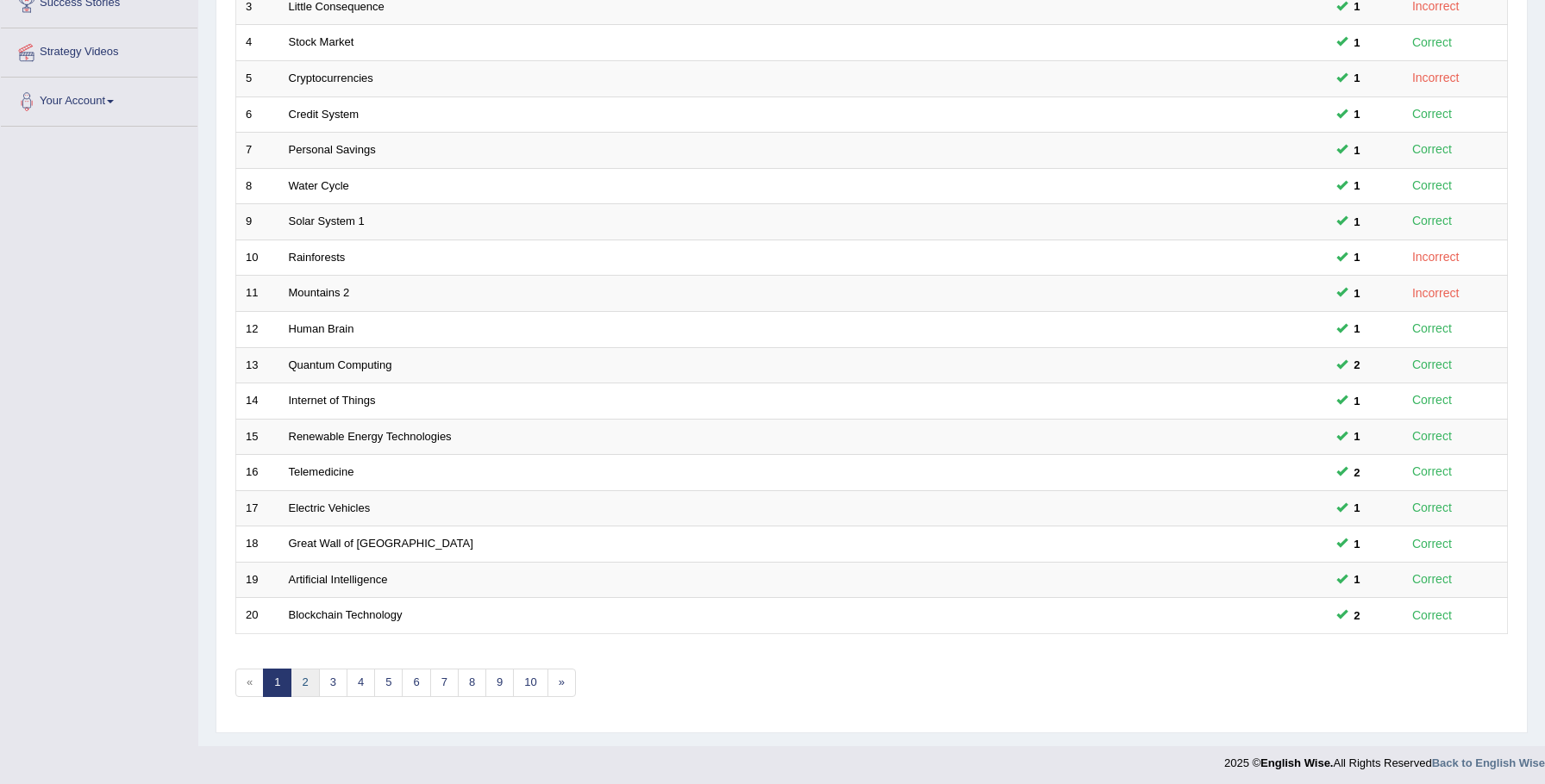
click at [307, 685] on link "2" at bounding box center [305, 683] width 28 height 28
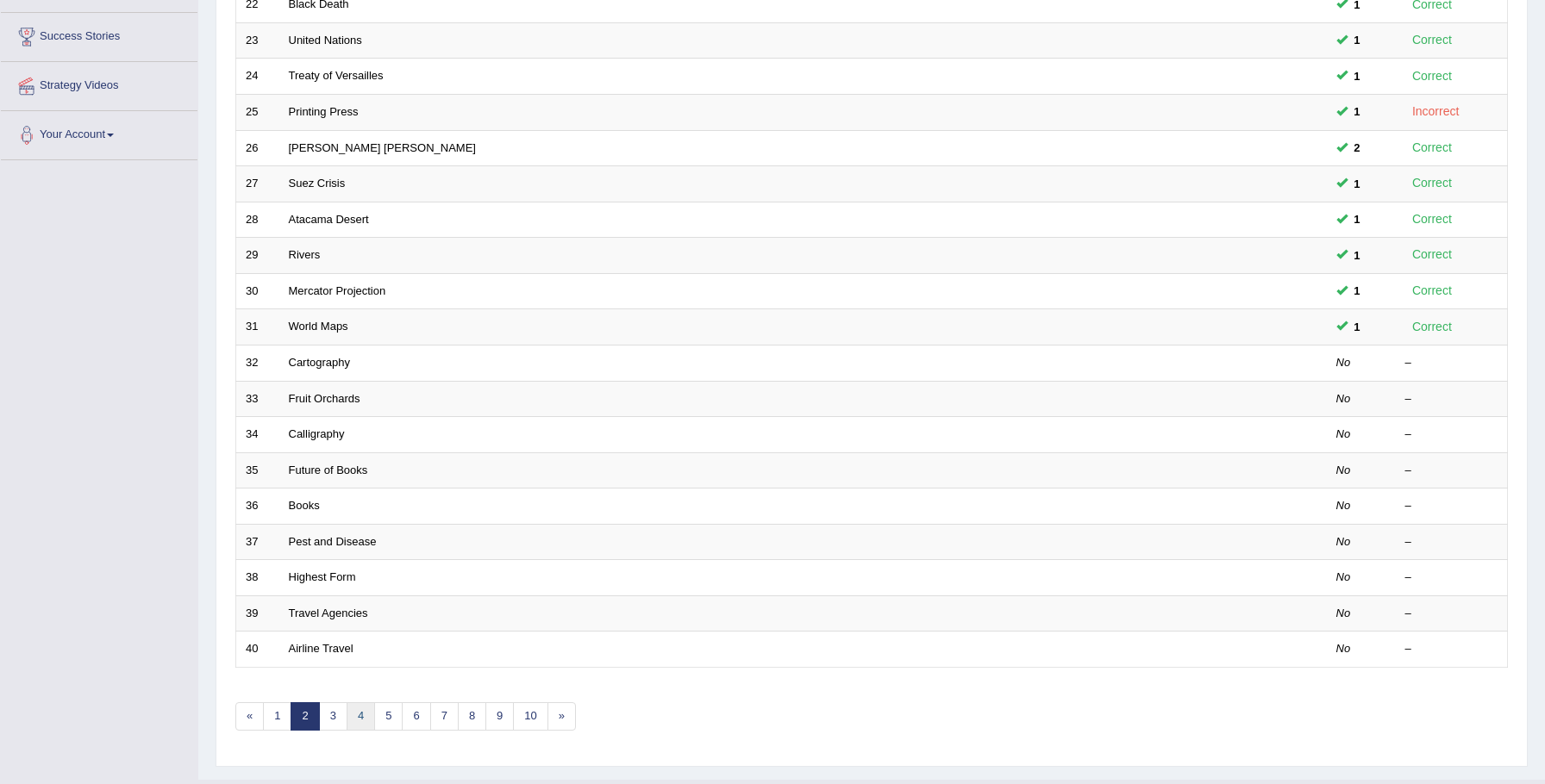
scroll to position [352, 0]
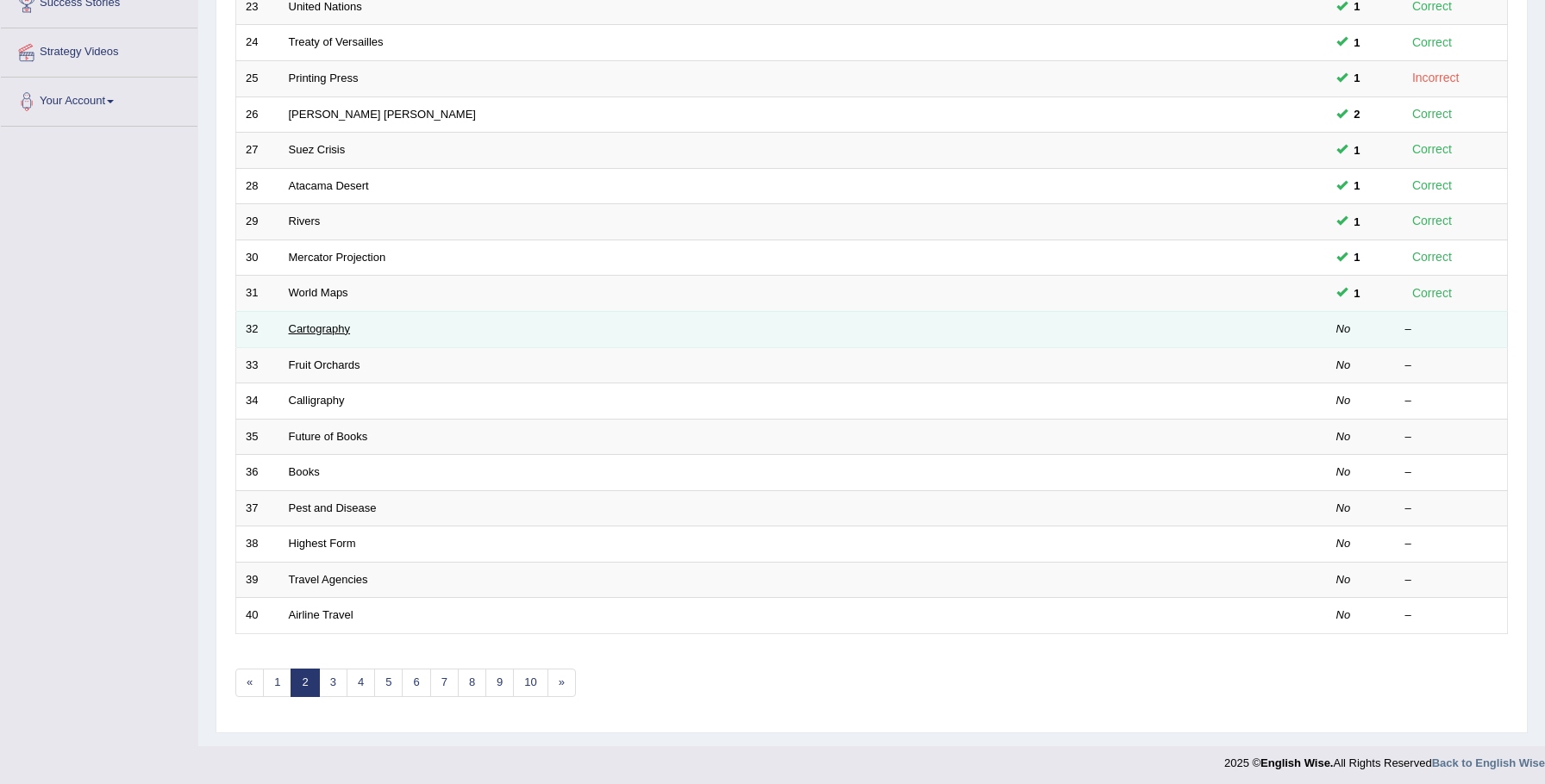
click at [313, 328] on link "Cartography" at bounding box center [320, 329] width 62 height 13
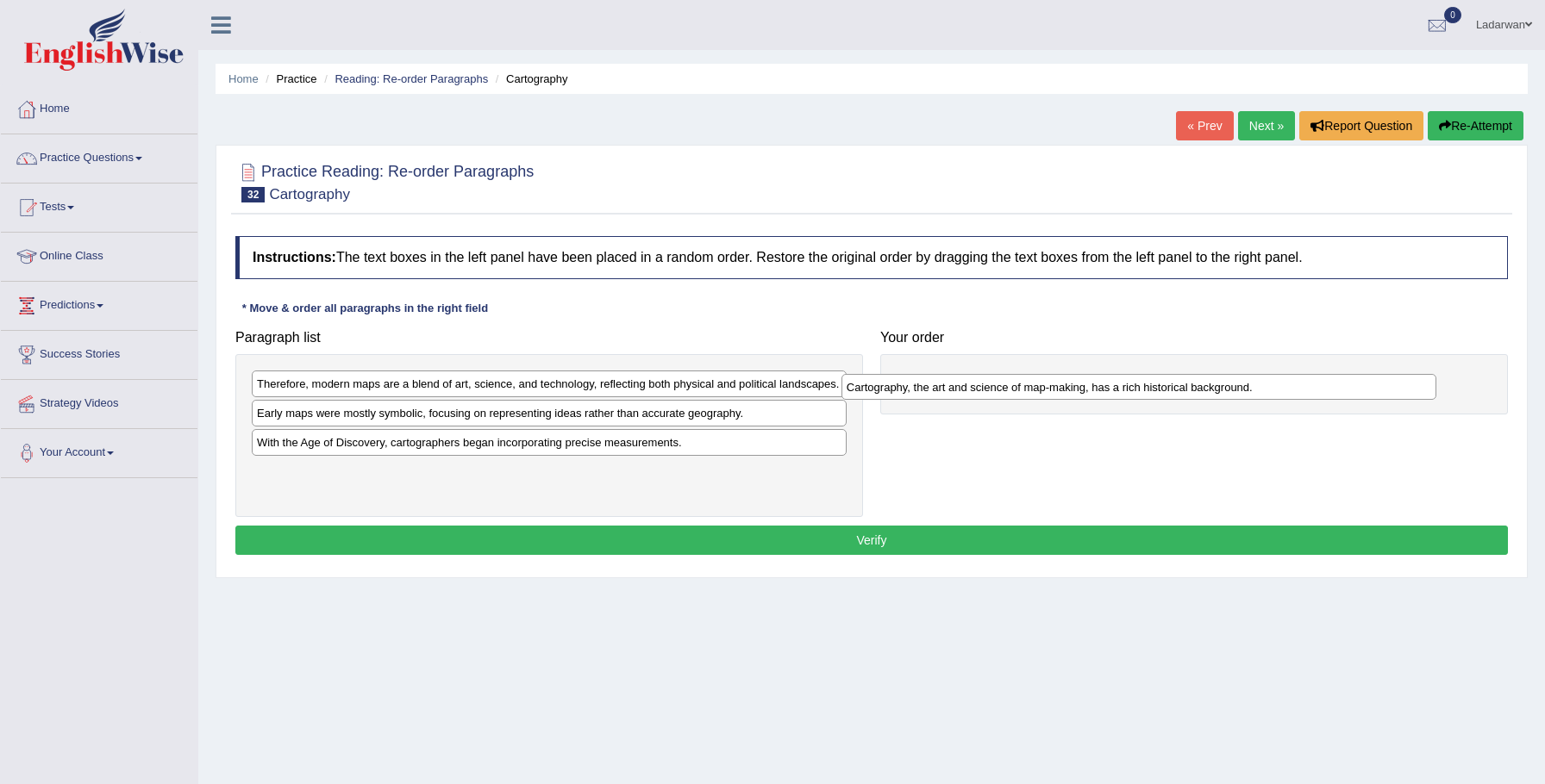
drag, startPoint x: 348, startPoint y: 391, endPoint x: 938, endPoint y: 393, distance: 590.0
click at [938, 393] on div "Cartography, the art and science of map-making, has a rich historical backgroun…" at bounding box center [1140, 387] width 596 height 27
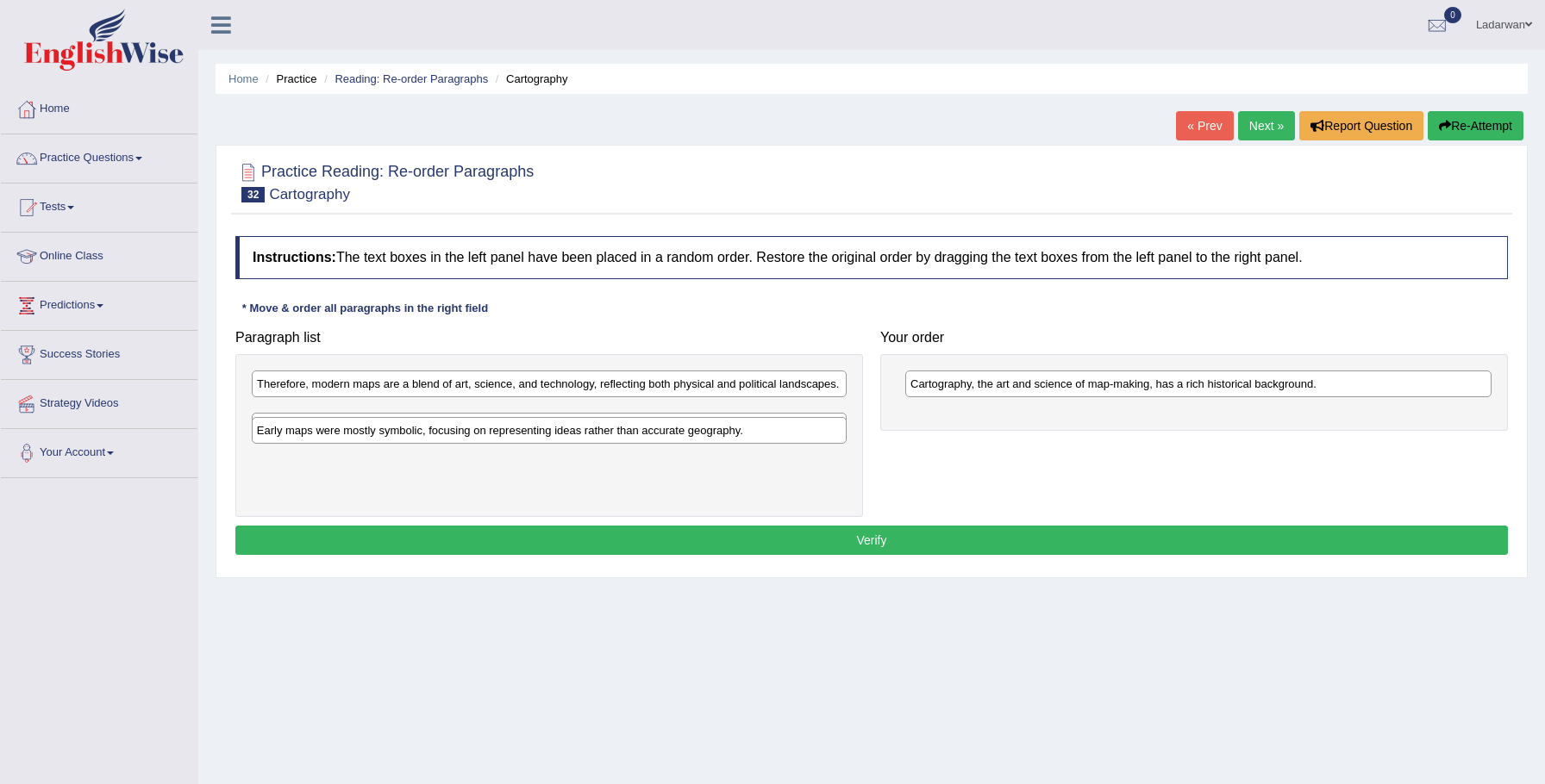
click at [308, 438] on div "Early maps were mostly symbolic, focusing on representing ideas rather than acc…" at bounding box center [550, 430] width 596 height 27
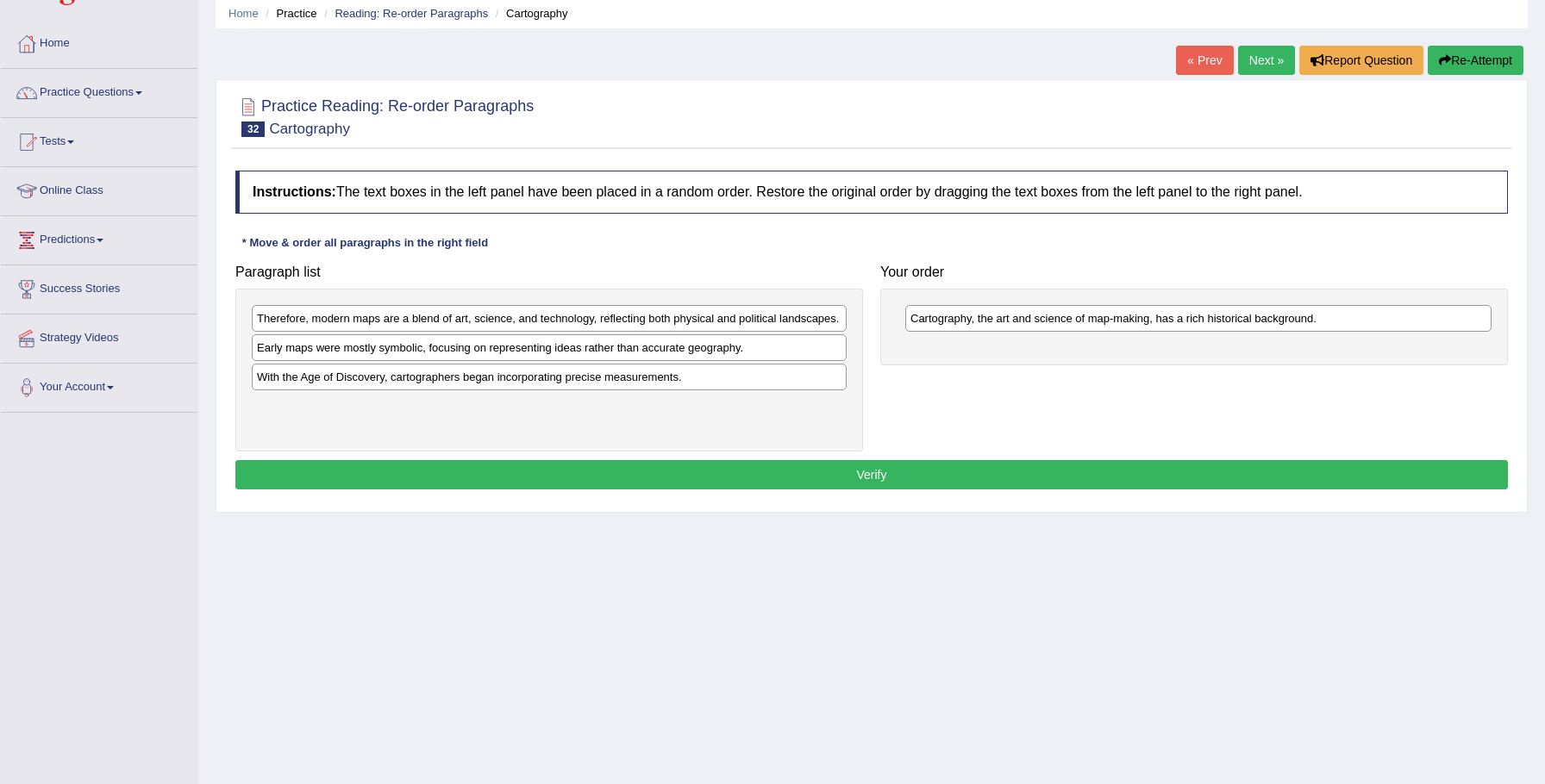
scroll to position [80, 0]
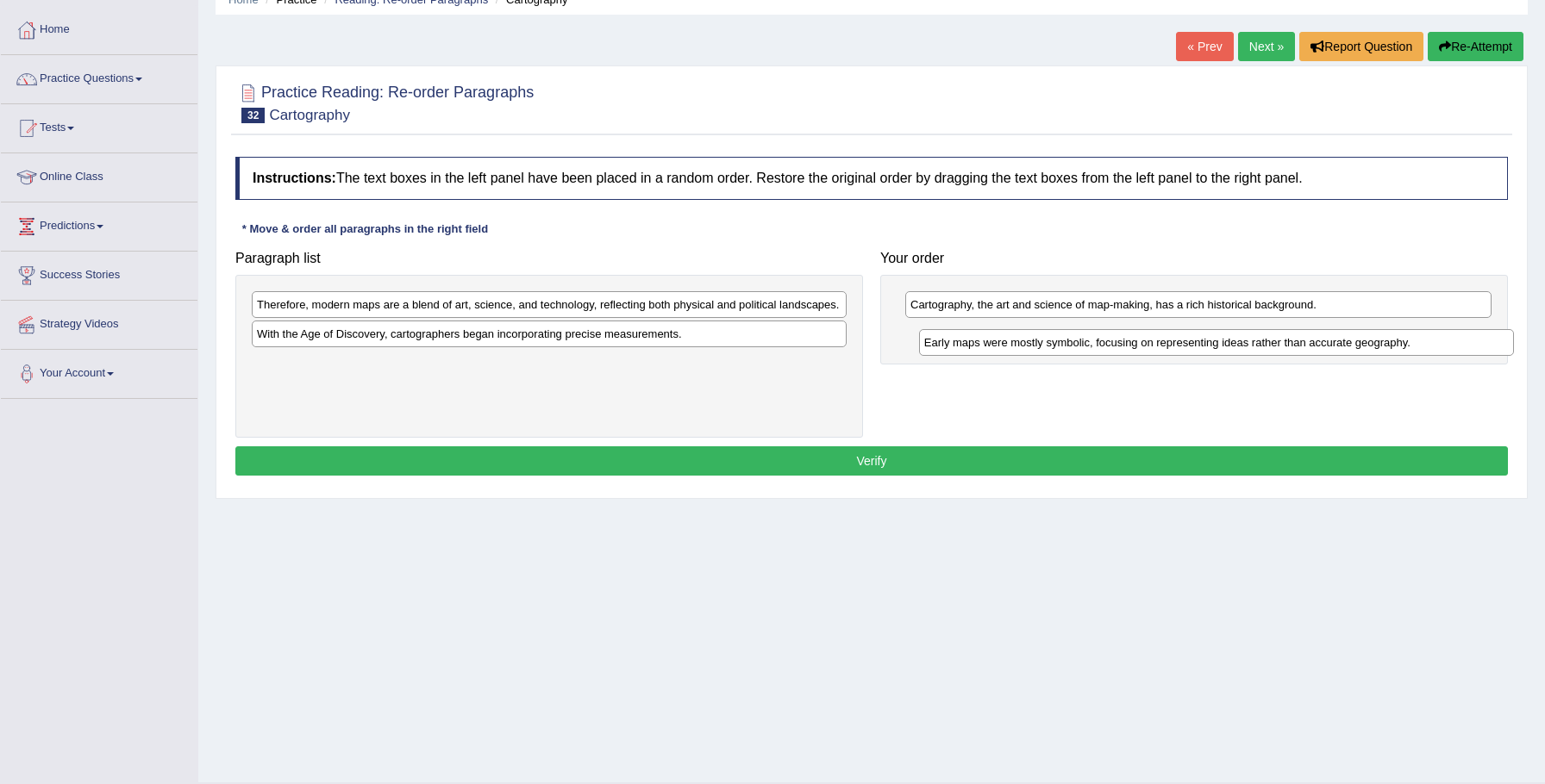
drag, startPoint x: 302, startPoint y: 352, endPoint x: 968, endPoint y: 345, distance: 666.0
click at [969, 345] on div "Early maps were mostly symbolic, focusing on representing ideas rather than acc…" at bounding box center [1217, 342] width 596 height 27
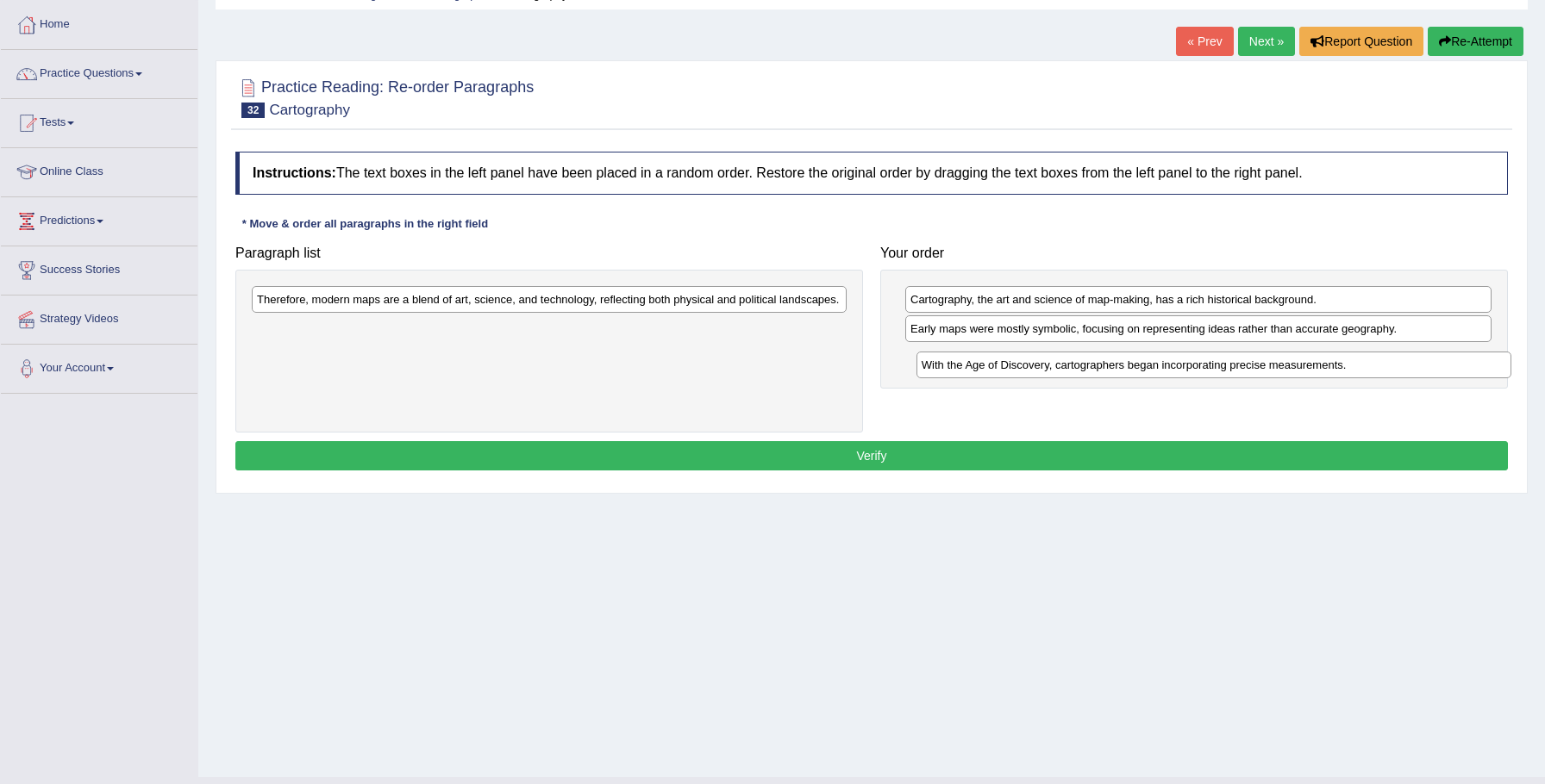
drag, startPoint x: 527, startPoint y: 357, endPoint x: 1189, endPoint y: 370, distance: 662.1
click at [1191, 371] on div "With the Age of Discovery, cartographers began incorporating precise measuremen…" at bounding box center [1214, 365] width 596 height 27
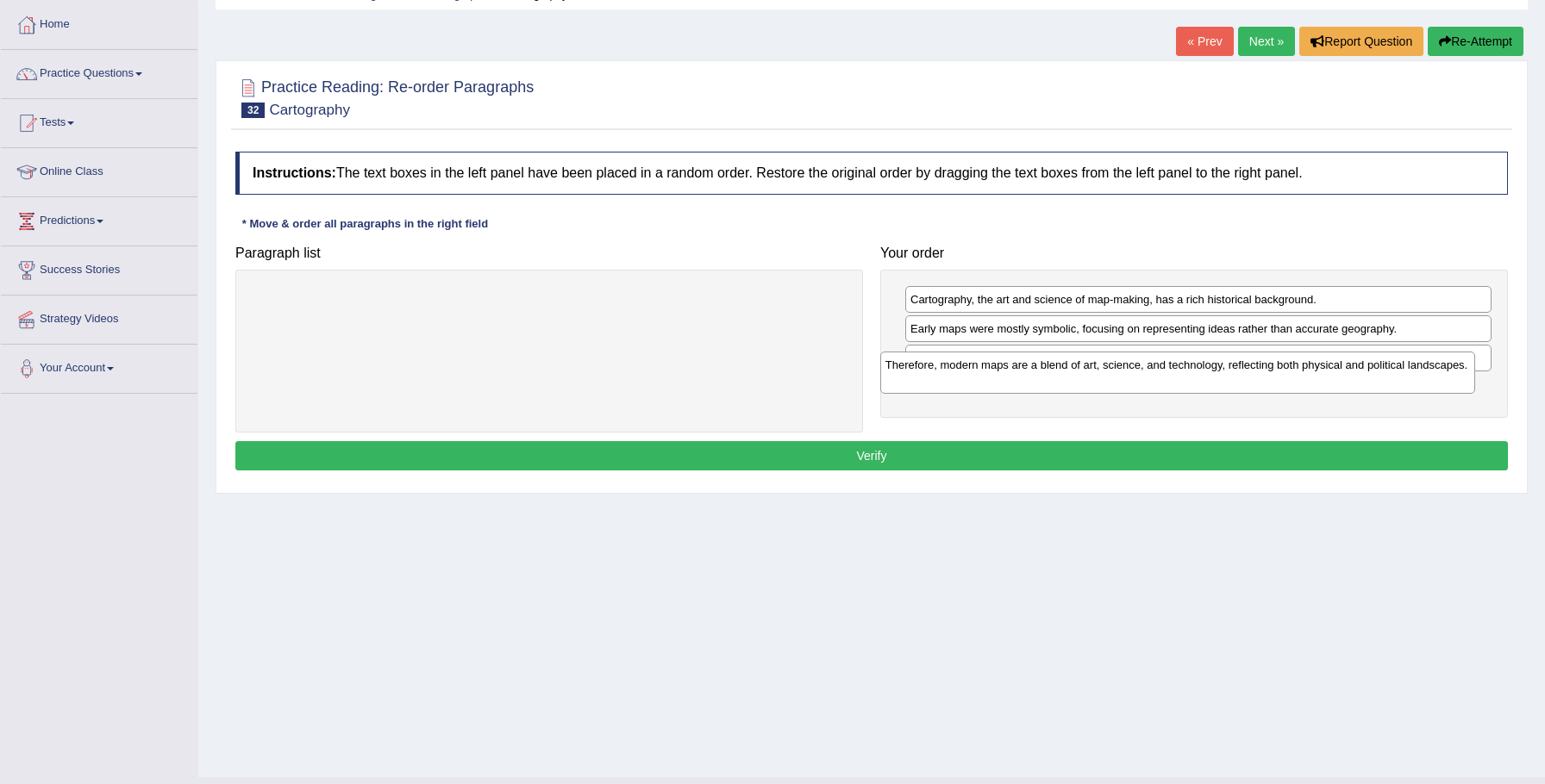
drag, startPoint x: 779, startPoint y: 301, endPoint x: 1414, endPoint y: 366, distance: 638.3
click at [1415, 365] on div "Therefore, modern maps are a blend of art, science, and technology, reflecting …" at bounding box center [1178, 373] width 596 height 43
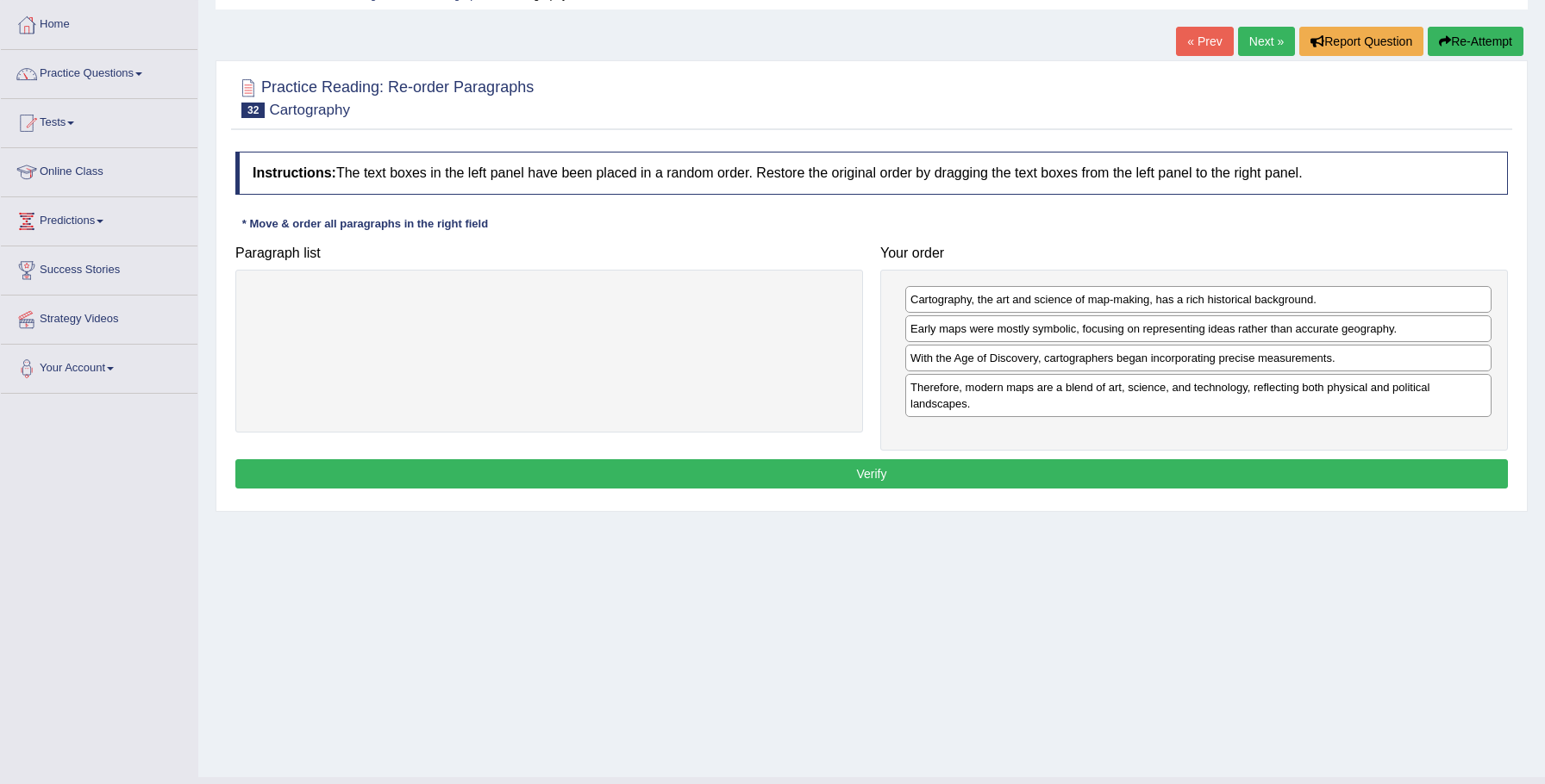
click at [1107, 479] on button "Verify" at bounding box center [871, 474] width 1273 height 29
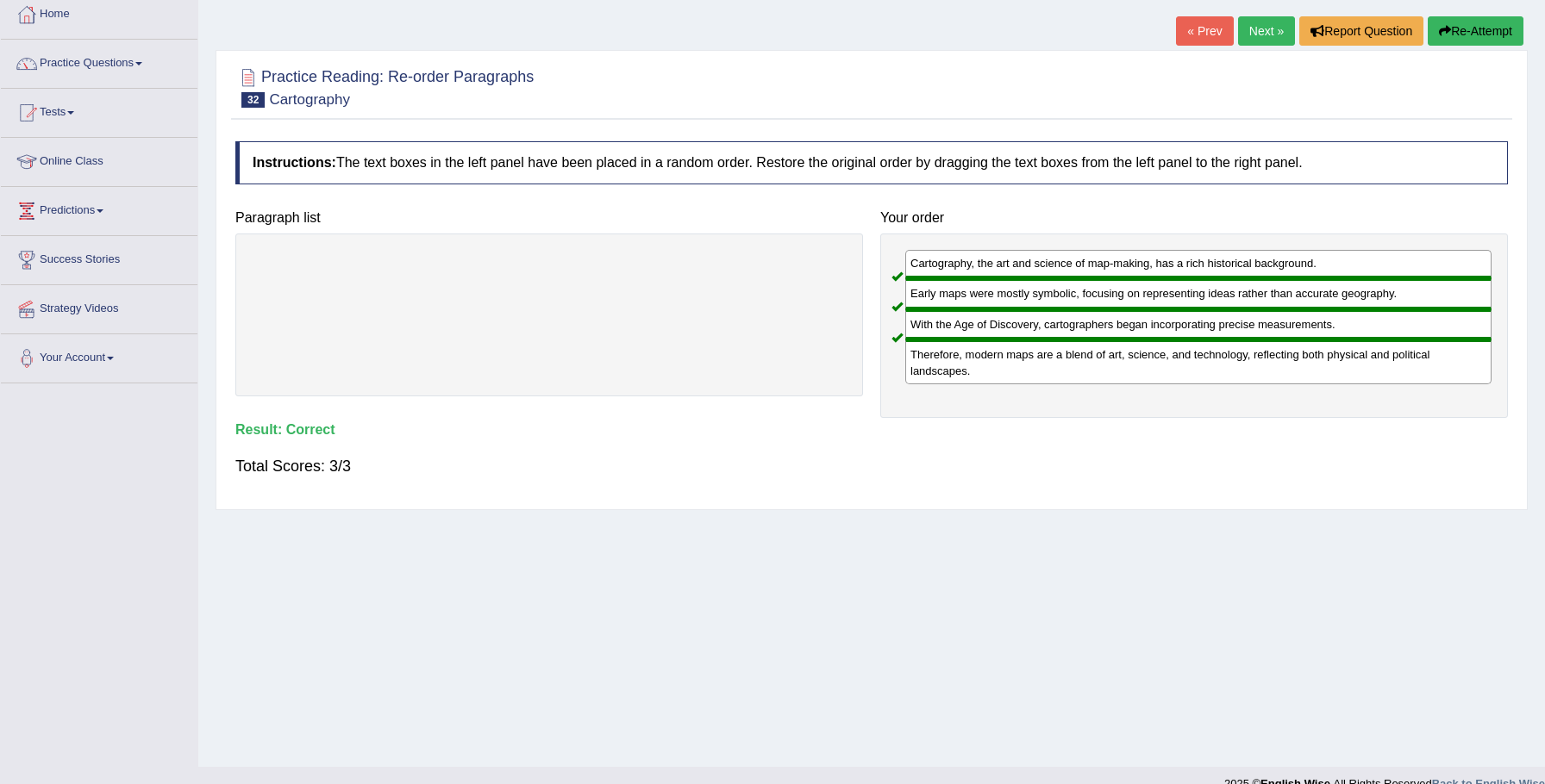
click at [1251, 50] on div "Home Practice Reading: Re-order Paragraphs Cartography « Prev Next » Report Que…" at bounding box center [871, 336] width 1347 height 862
click at [1255, 27] on link "Next »" at bounding box center [1266, 29] width 57 height 29
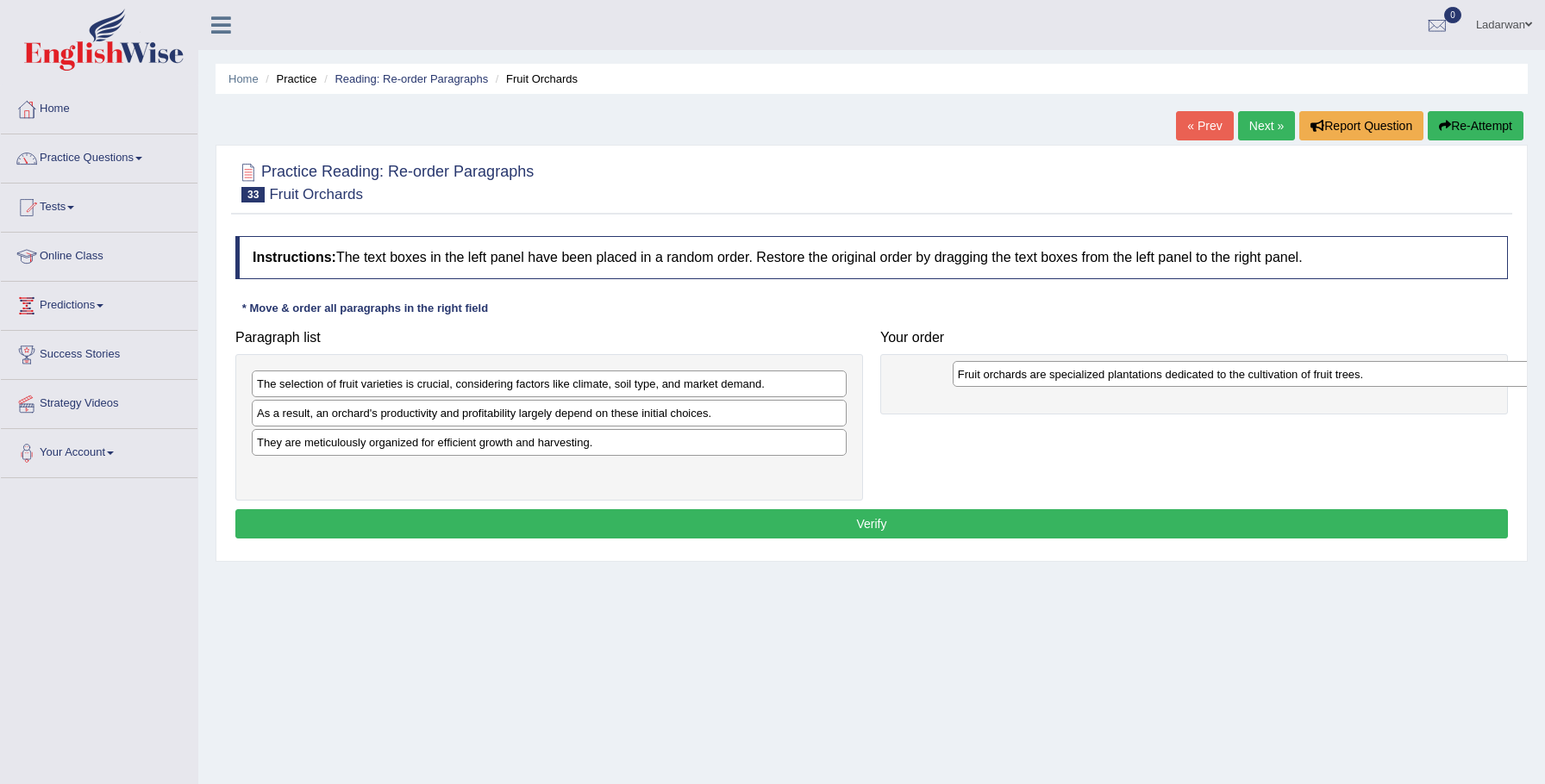
drag, startPoint x: 311, startPoint y: 384, endPoint x: 1012, endPoint y: 375, distance: 701.1
click at [1012, 375] on div "Fruit orchards are specialized plantations dedicated to the cultivation of frui…" at bounding box center [1251, 374] width 596 height 27
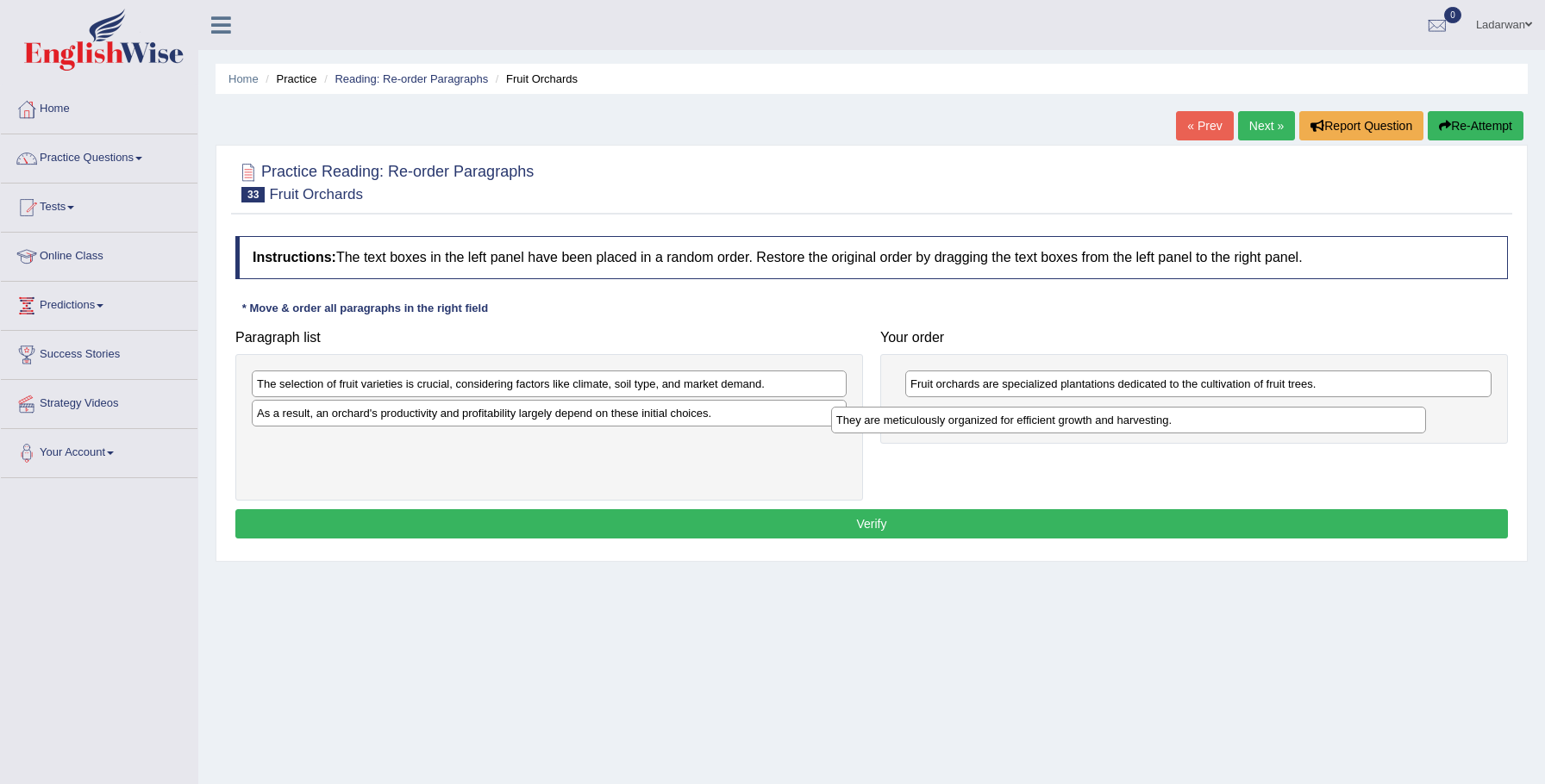
drag, startPoint x: 316, startPoint y: 443, endPoint x: 897, endPoint y: 417, distance: 581.6
click at [897, 417] on div "They are meticulously organized for efficient growth and harvesting." at bounding box center [1129, 420] width 596 height 27
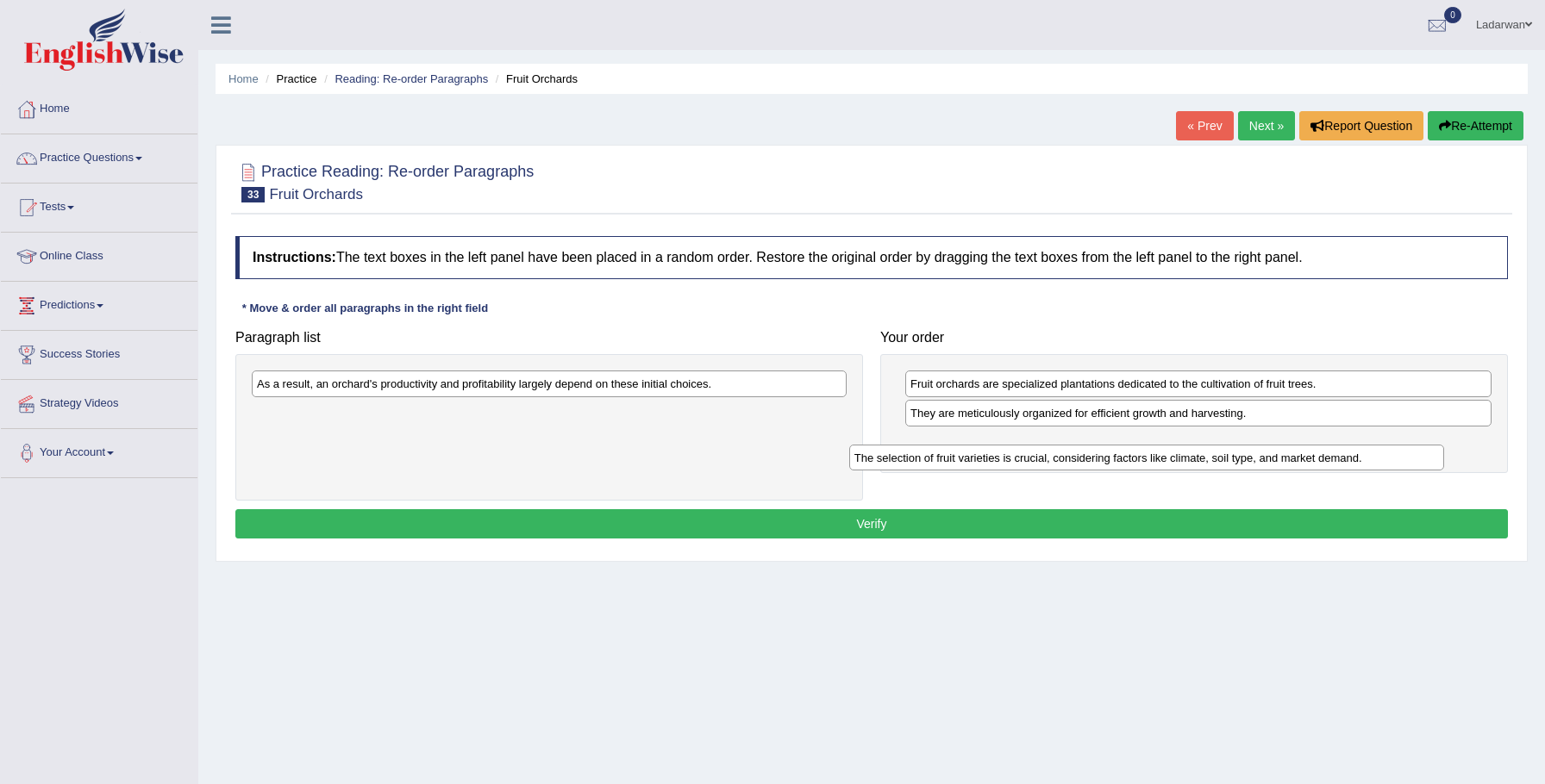
drag, startPoint x: 478, startPoint y: 388, endPoint x: 1082, endPoint y: 450, distance: 607.2
click at [1082, 450] on div "The selection of fruit varieties is crucial, considering factors like climate, …" at bounding box center [1147, 458] width 596 height 27
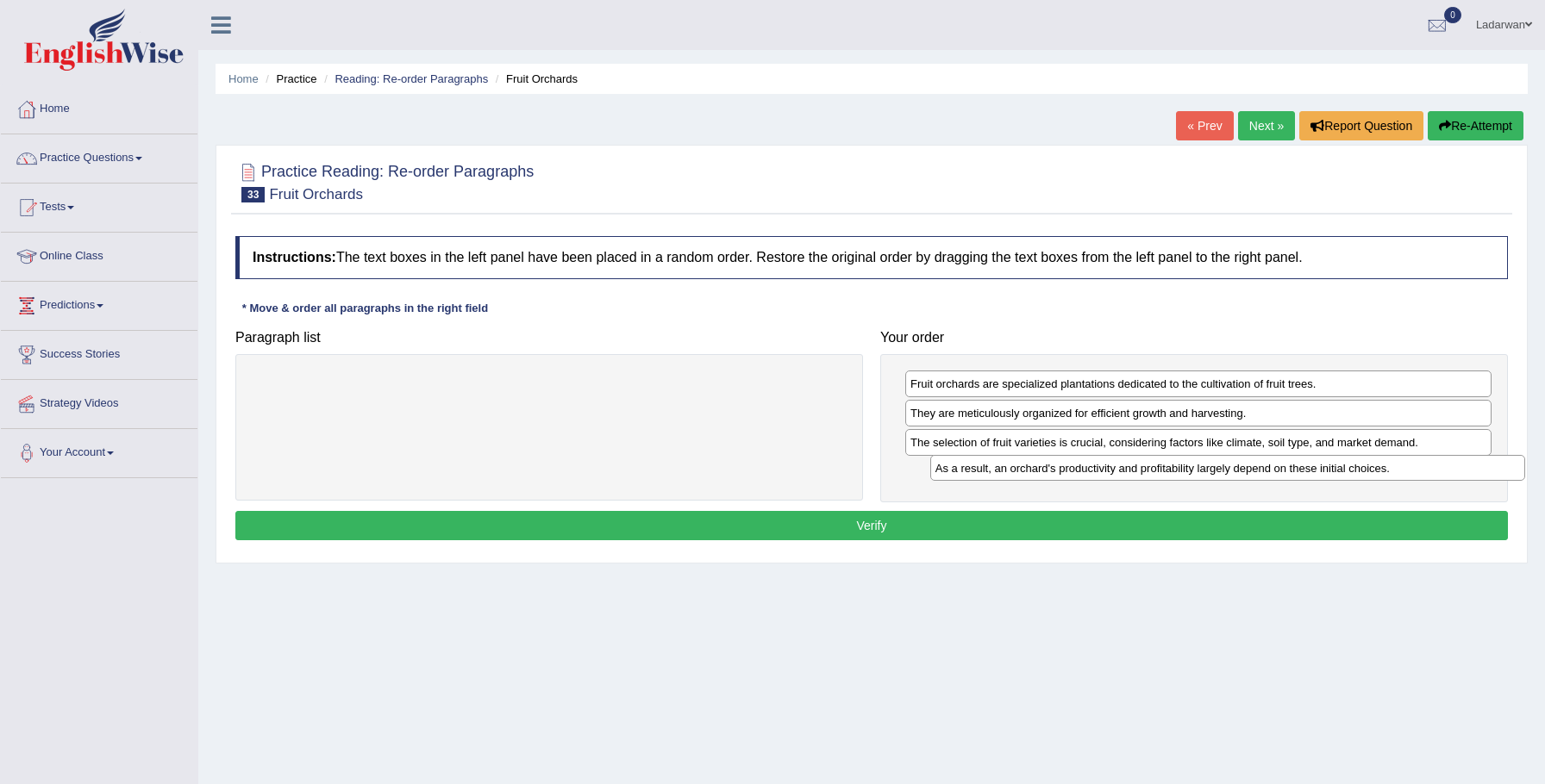
drag, startPoint x: 423, startPoint y: 390, endPoint x: 1067, endPoint y: 476, distance: 649.7
click at [1082, 472] on div "As a result, an orchard's productivity and profitability largely depend on thes…" at bounding box center [1228, 468] width 596 height 27
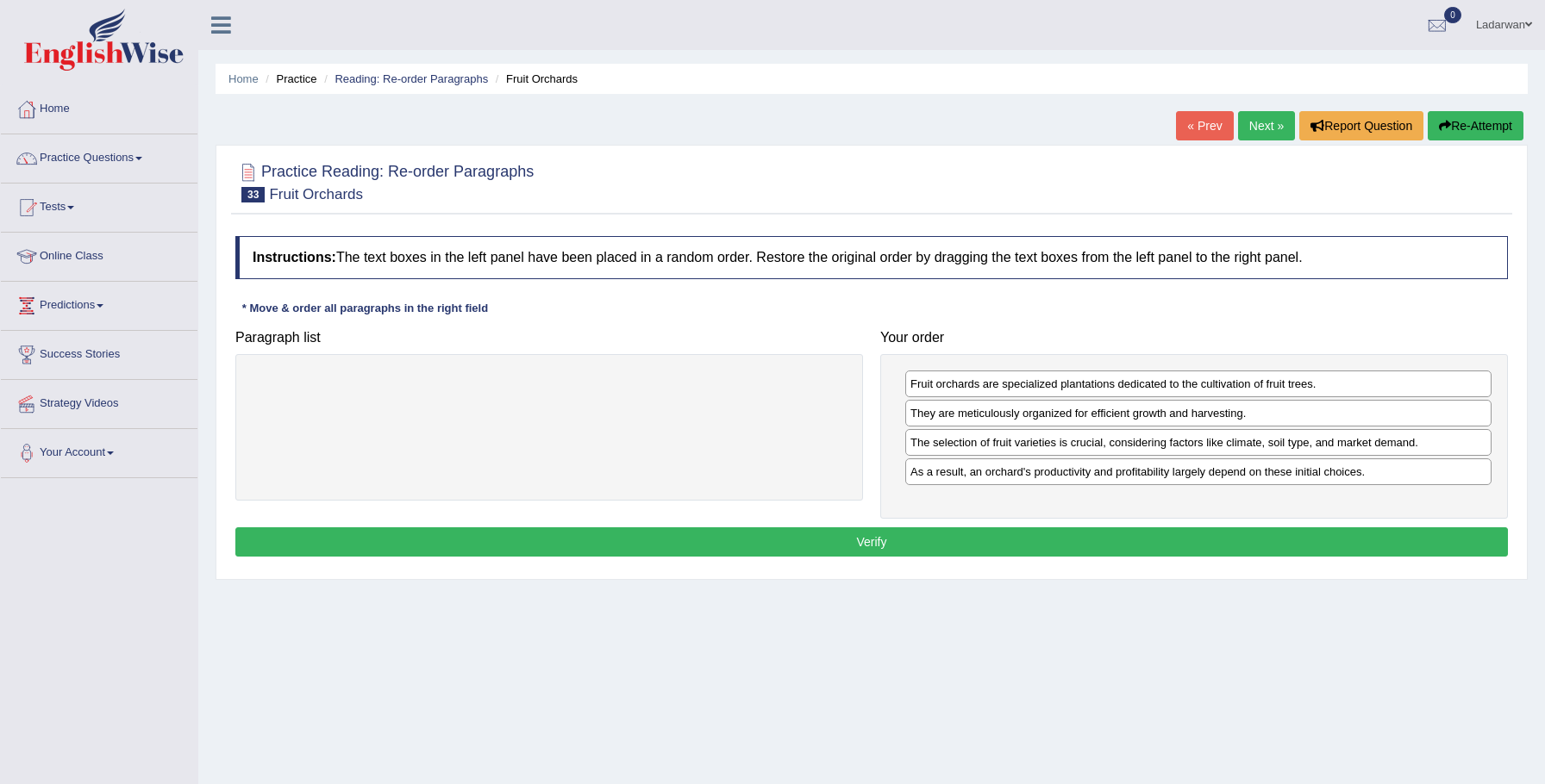
click at [859, 535] on button "Verify" at bounding box center [871, 542] width 1273 height 29
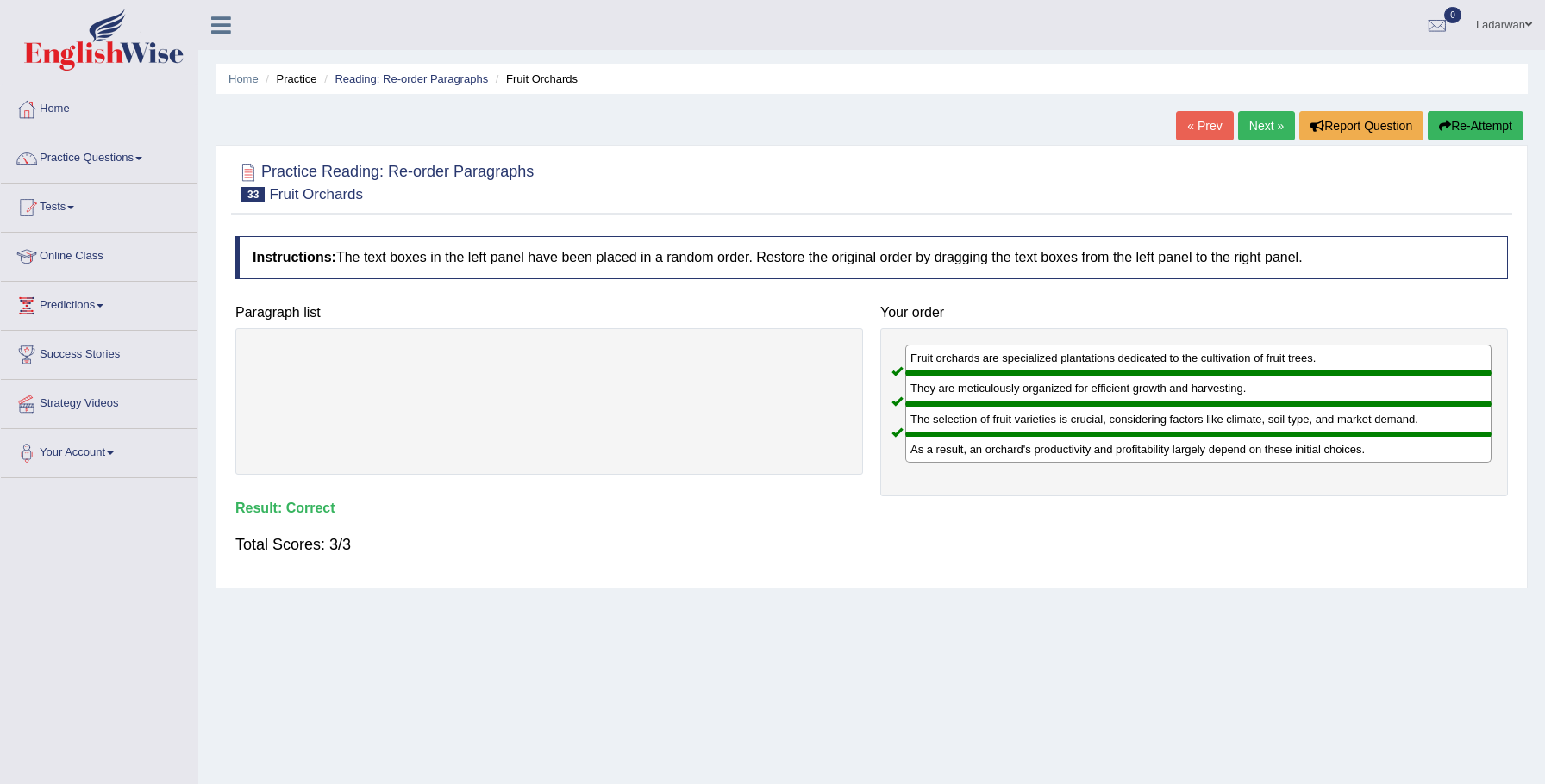
click at [1267, 133] on link "Next »" at bounding box center [1266, 126] width 57 height 29
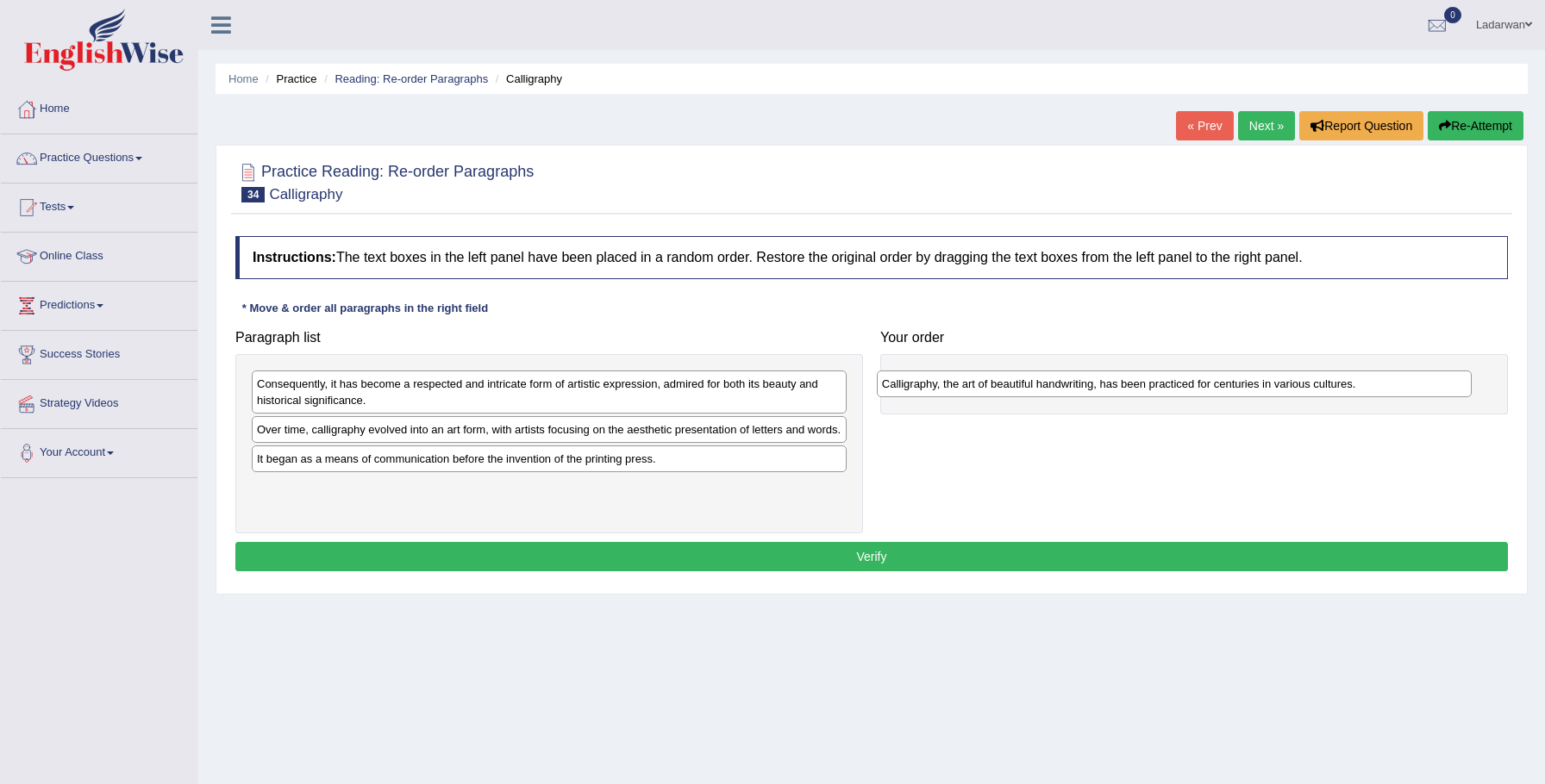
drag, startPoint x: 401, startPoint y: 430, endPoint x: 1028, endPoint y: 382, distance: 628.8
click at [1028, 382] on div "Calligraphy, the art of beautiful handwriting, has been practiced for centuries…" at bounding box center [1174, 384] width 596 height 27
click at [358, 435] on div "Over time, calligraphy evolved into an art form, with artists focusing on the a…" at bounding box center [550, 438] width 596 height 43
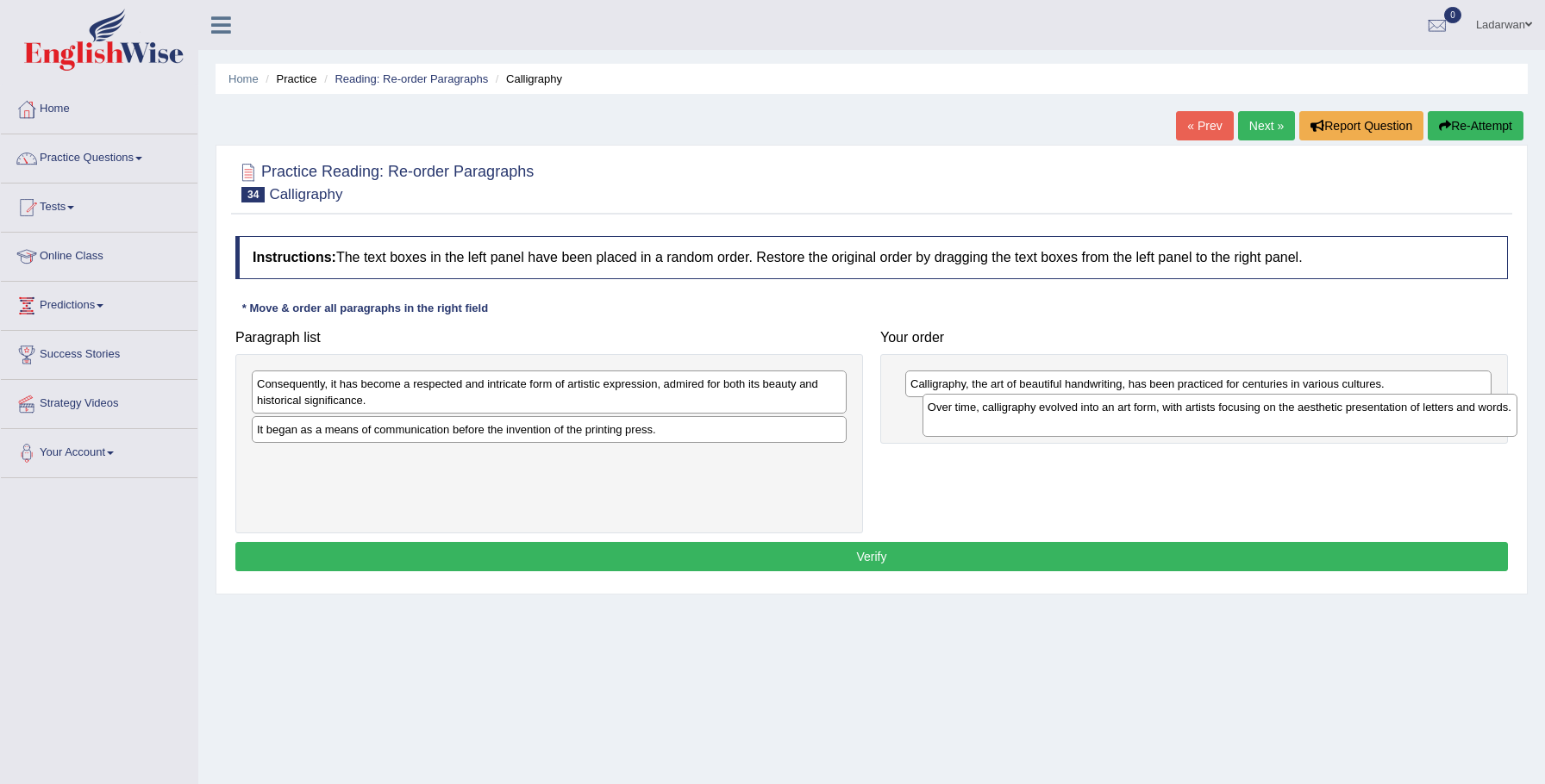
drag, startPoint x: 358, startPoint y: 434, endPoint x: 1023, endPoint y: 415, distance: 665.3
click at [1029, 413] on div "Over time, calligraphy evolved into an art form, with artists focusing on the a…" at bounding box center [1220, 415] width 596 height 43
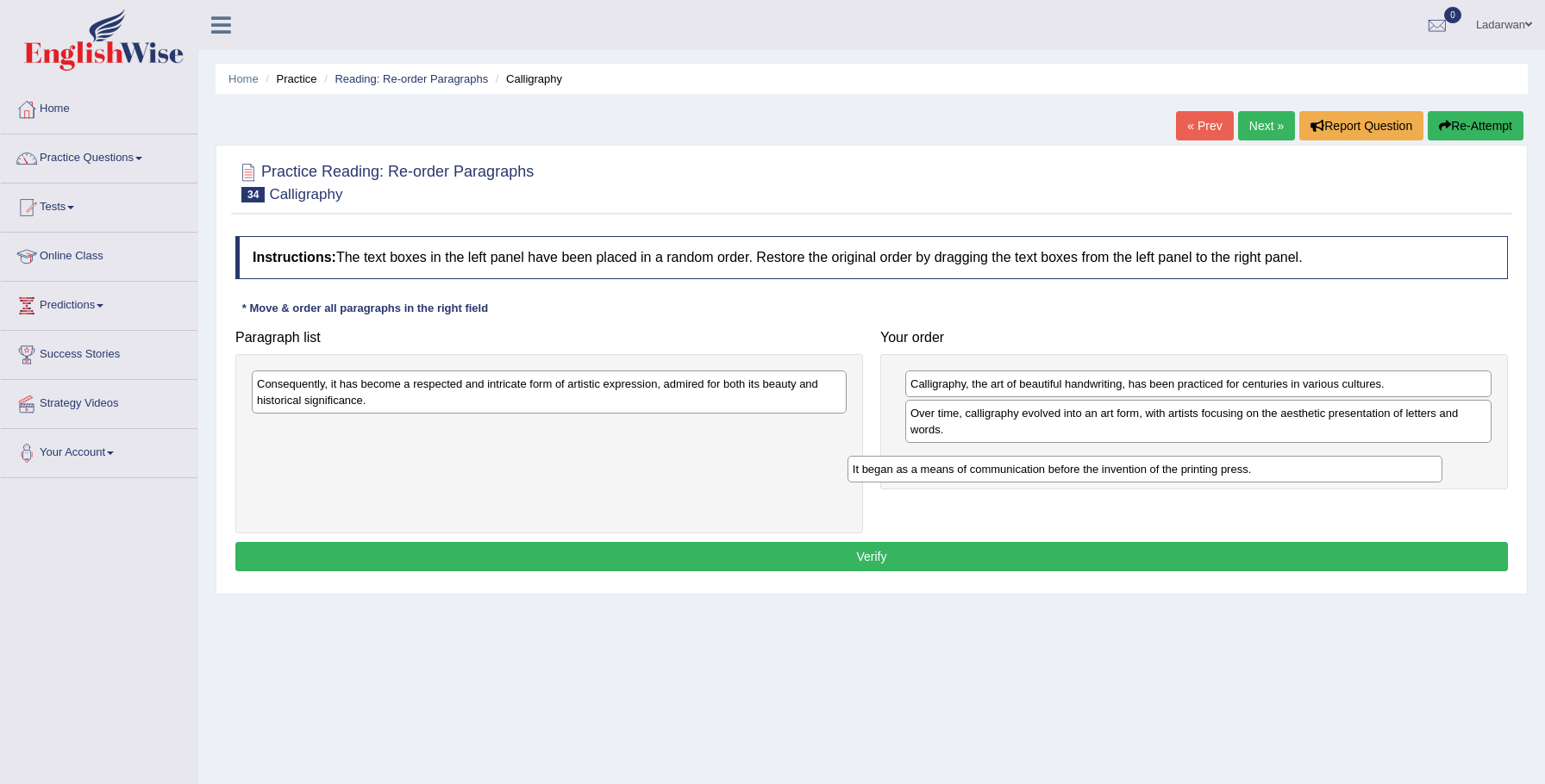
drag, startPoint x: 801, startPoint y: 431, endPoint x: 1397, endPoint y: 470, distance: 597.3
click at [1397, 470] on div "It began as a means of communication before the invention of the printing press." at bounding box center [1145, 469] width 596 height 27
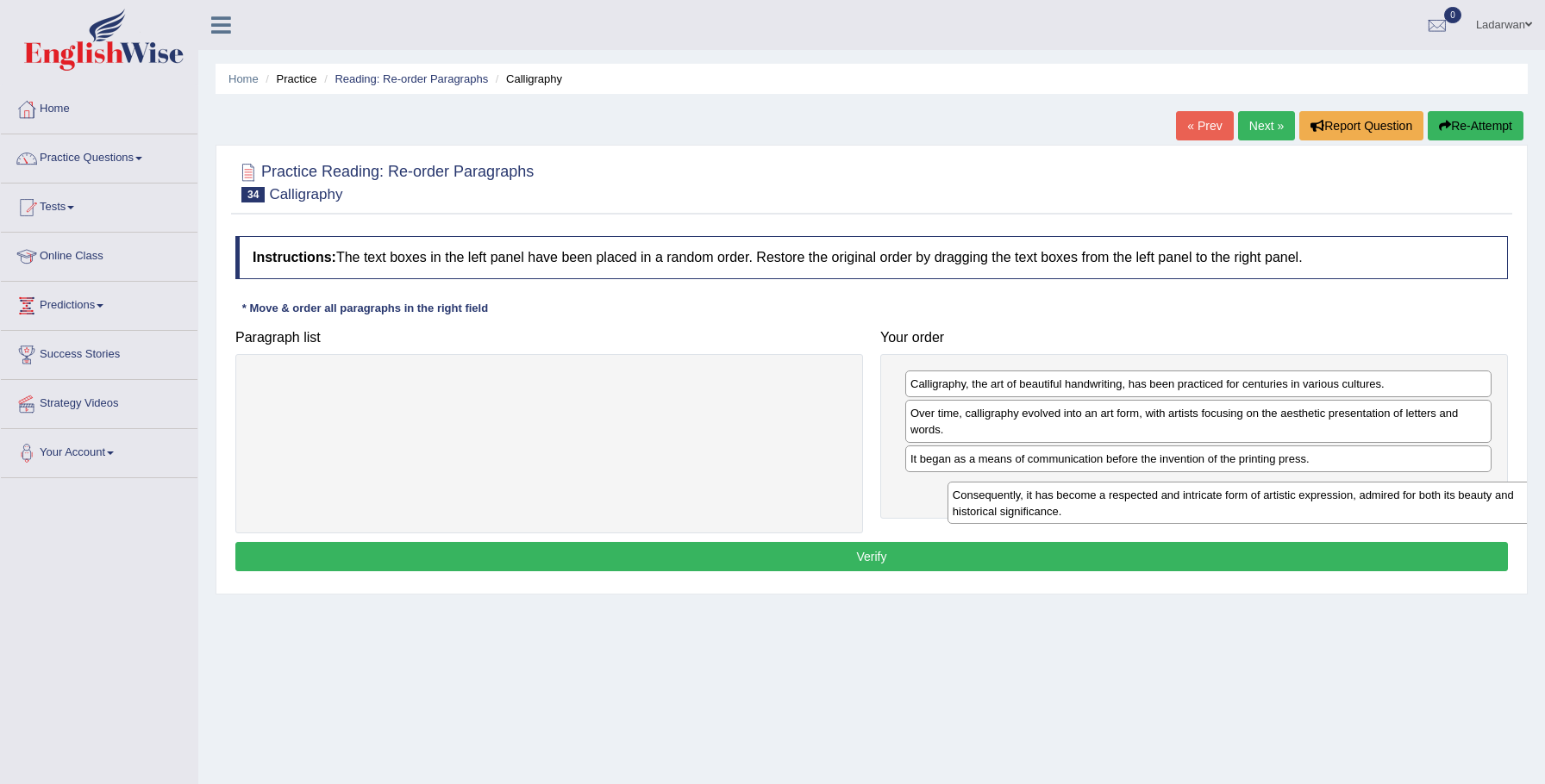
drag, startPoint x: 757, startPoint y: 382, endPoint x: 1429, endPoint y: 473, distance: 678.1
click at [1437, 482] on div "Consequently, it has become a respected and intricate form of artistic expressi…" at bounding box center [1245, 503] width 596 height 43
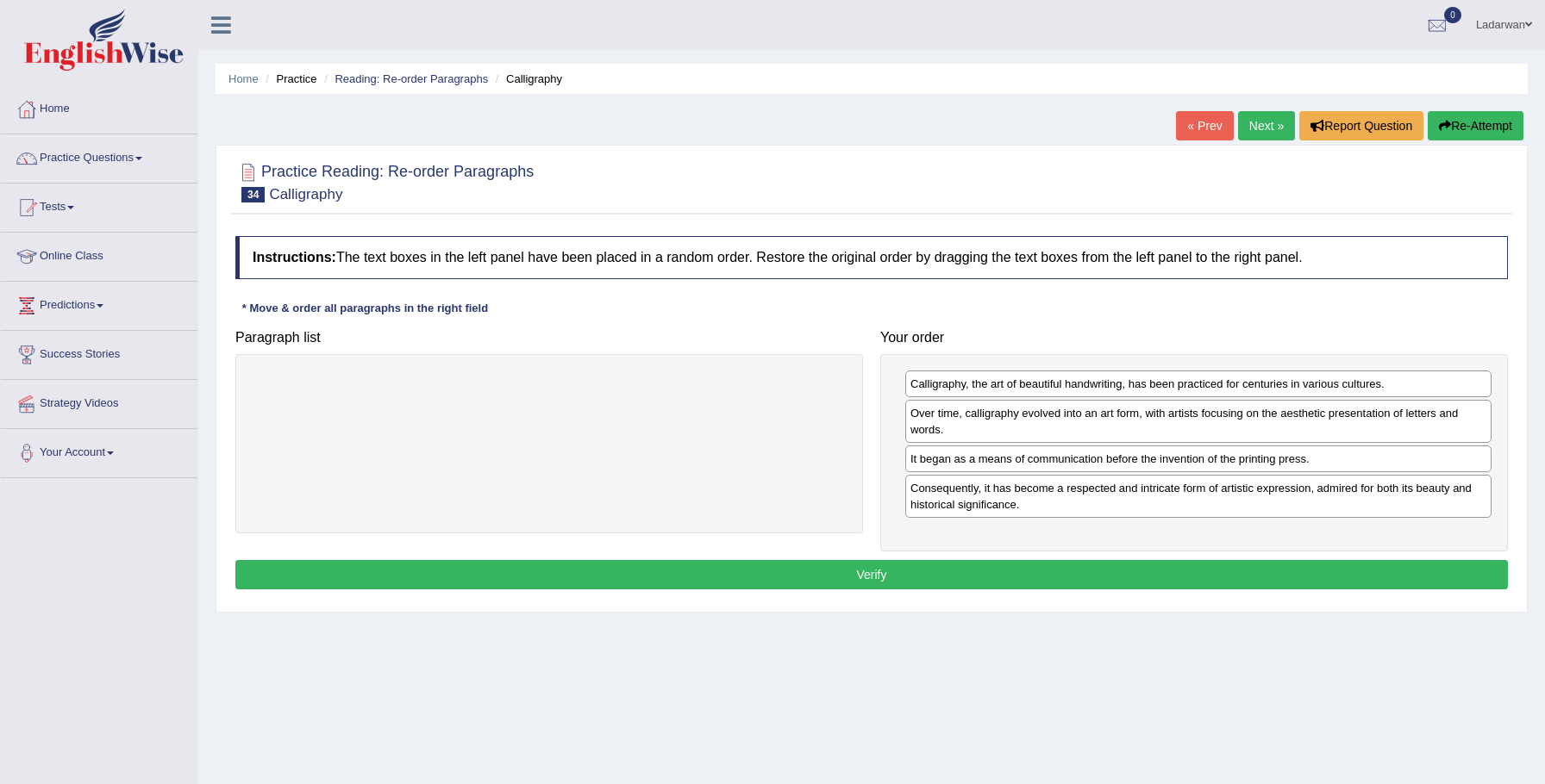
click at [1243, 574] on button "Verify" at bounding box center [871, 575] width 1273 height 29
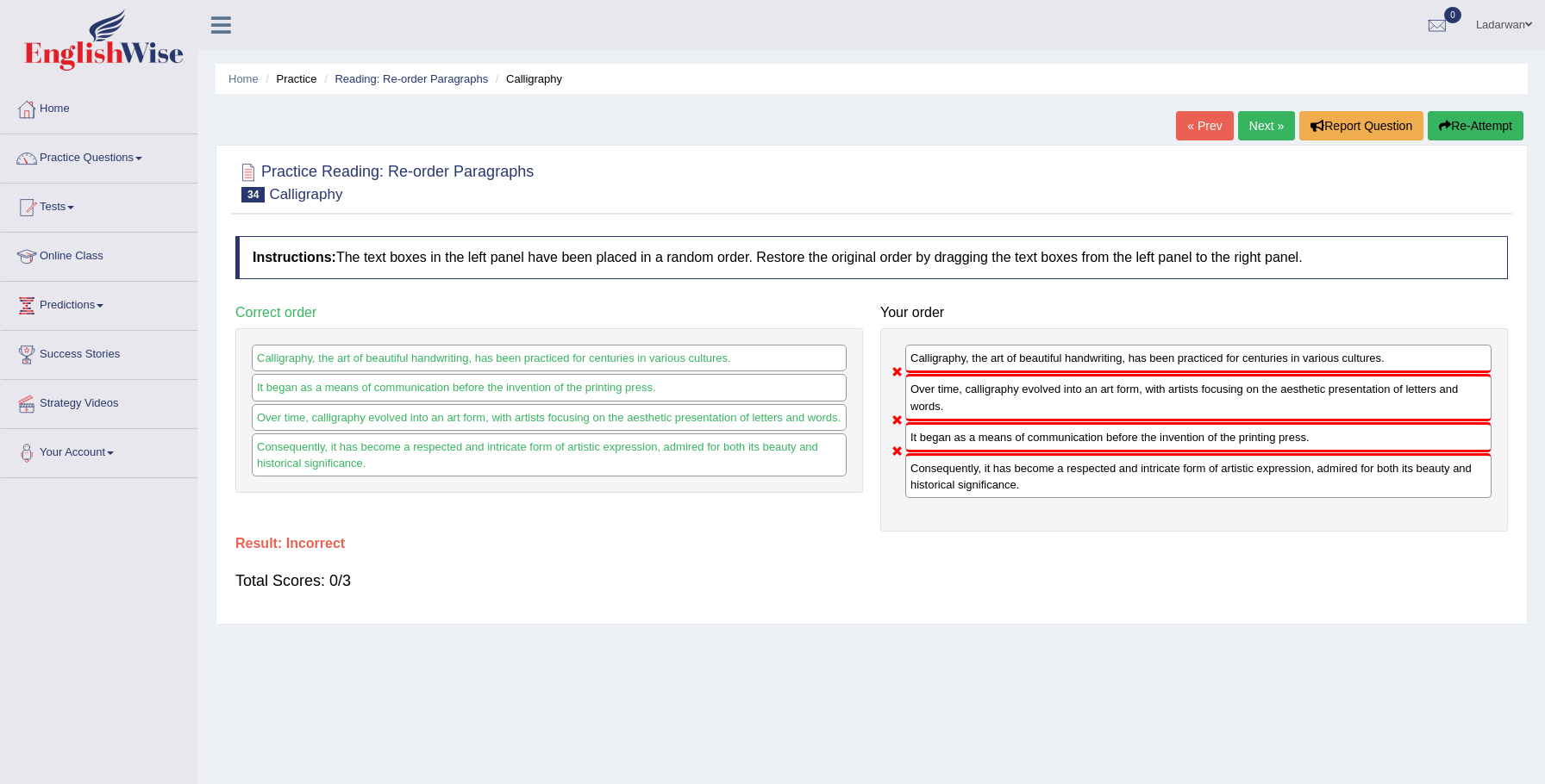
click at [1474, 123] on button "Re-Attempt" at bounding box center [1475, 126] width 96 height 29
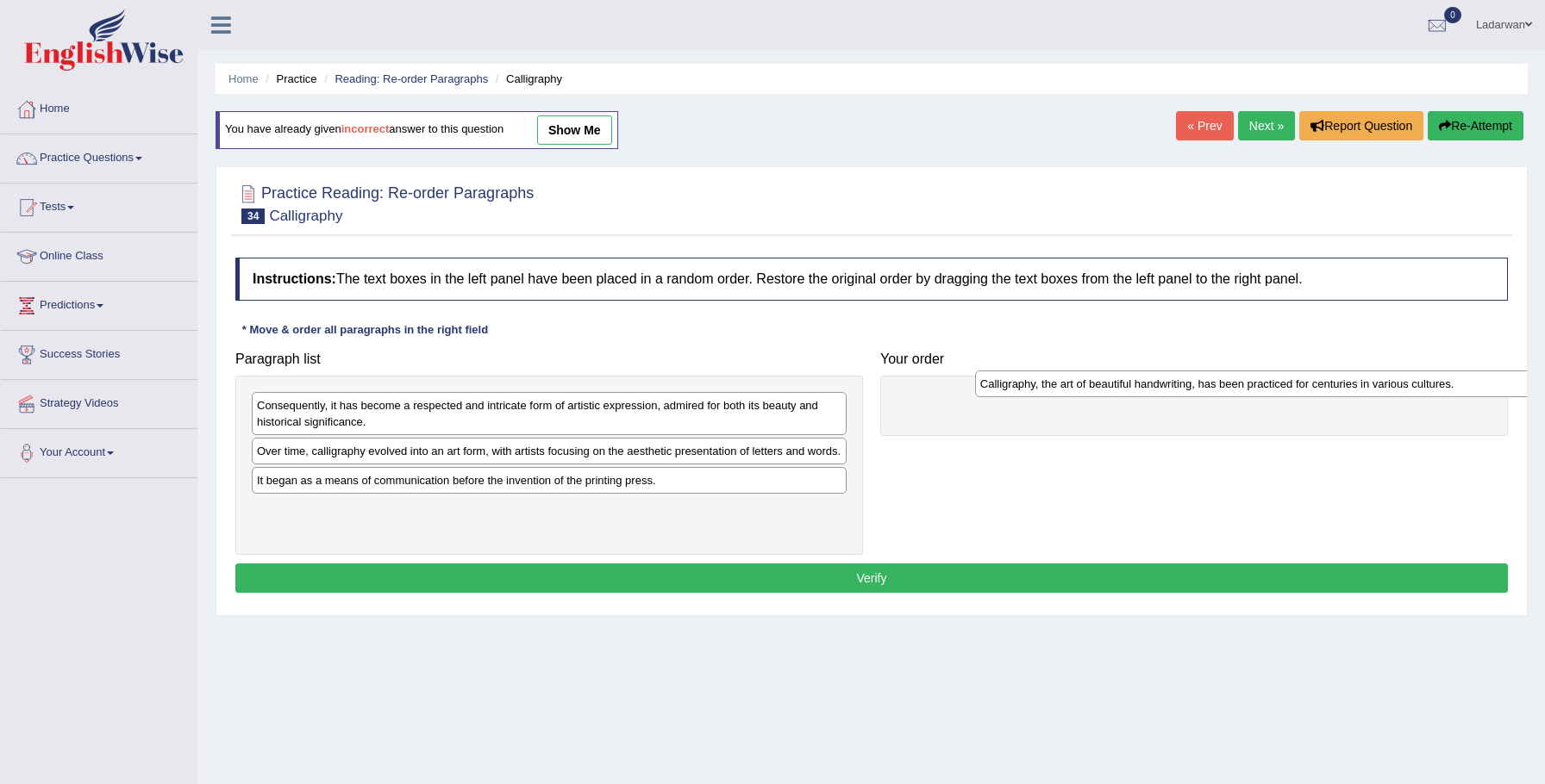
drag, startPoint x: 322, startPoint y: 450, endPoint x: 995, endPoint y: 384, distance: 676.2
click at [995, 384] on div "Calligraphy, the art of beautiful handwriting, has been practiced for centuries…" at bounding box center [1273, 384] width 596 height 27
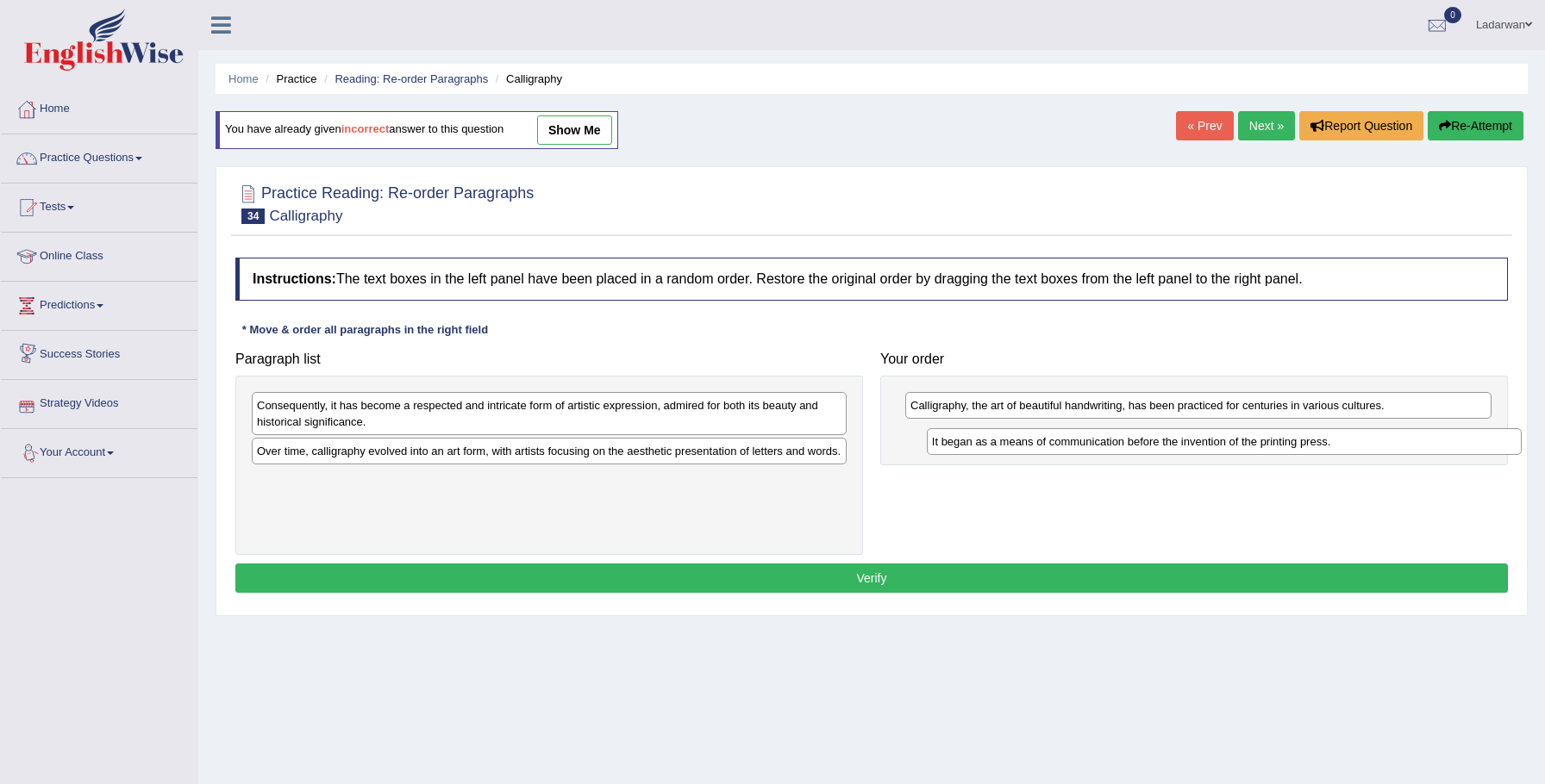
drag, startPoint x: 304, startPoint y: 498, endPoint x: 975, endPoint y: 433, distance: 674.1
click at [975, 433] on div "It began as a means of communication before the invention of the printing press." at bounding box center [1225, 442] width 596 height 27
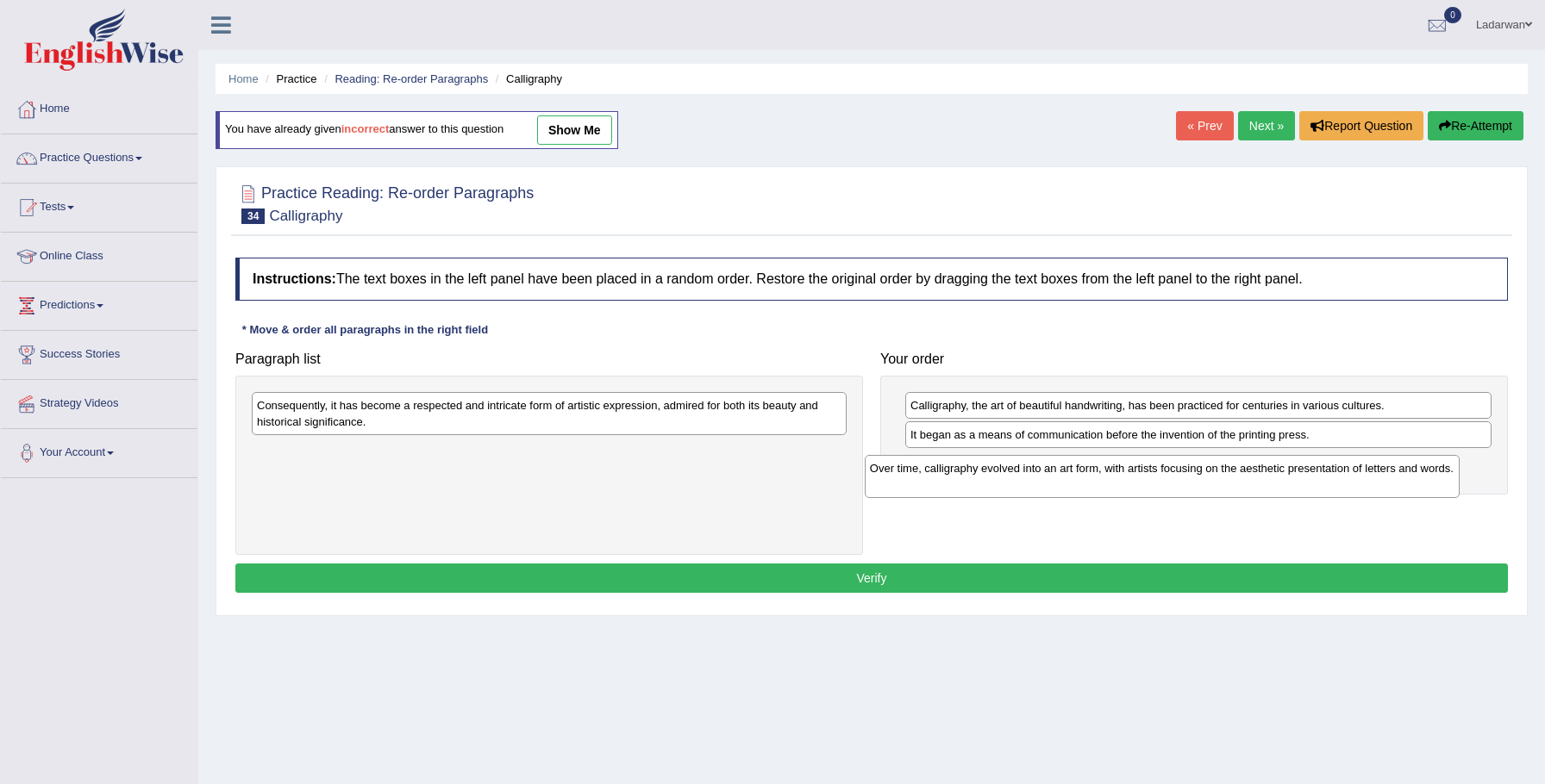
drag, startPoint x: 830, startPoint y: 464, endPoint x: 1387, endPoint y: 473, distance: 557.1
click at [1443, 478] on div "Over time, calligraphy evolved into an art form, with artists focusing on the a…" at bounding box center [1163, 476] width 596 height 43
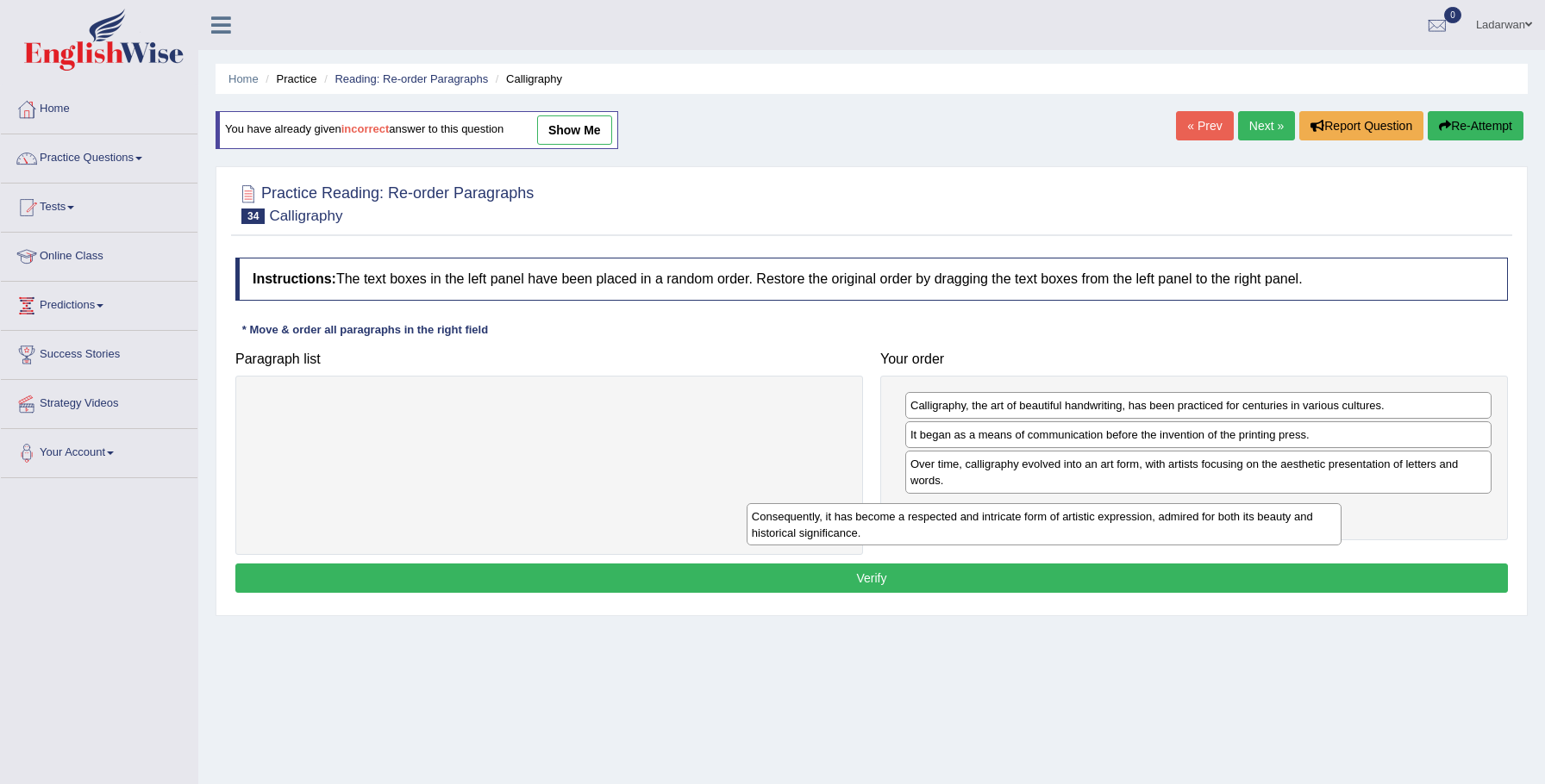
drag, startPoint x: 677, startPoint y: 405, endPoint x: 1188, endPoint y: 501, distance: 519.9
click at [1188, 503] on div "Consequently, it has become a respected and intricate form of artistic expressi…" at bounding box center [1044, 524] width 596 height 43
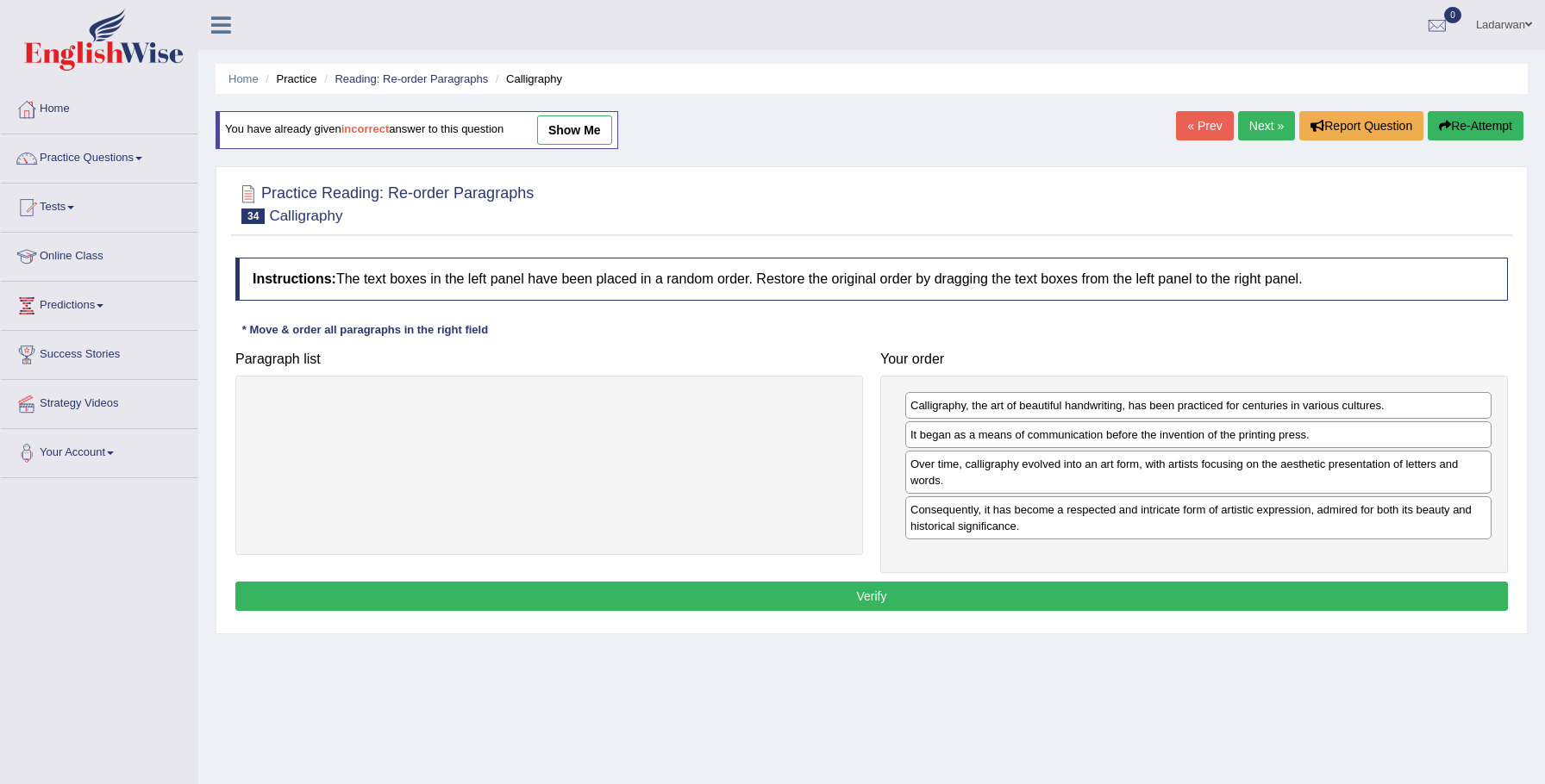
click at [1094, 588] on button "Verify" at bounding box center [871, 596] width 1273 height 29
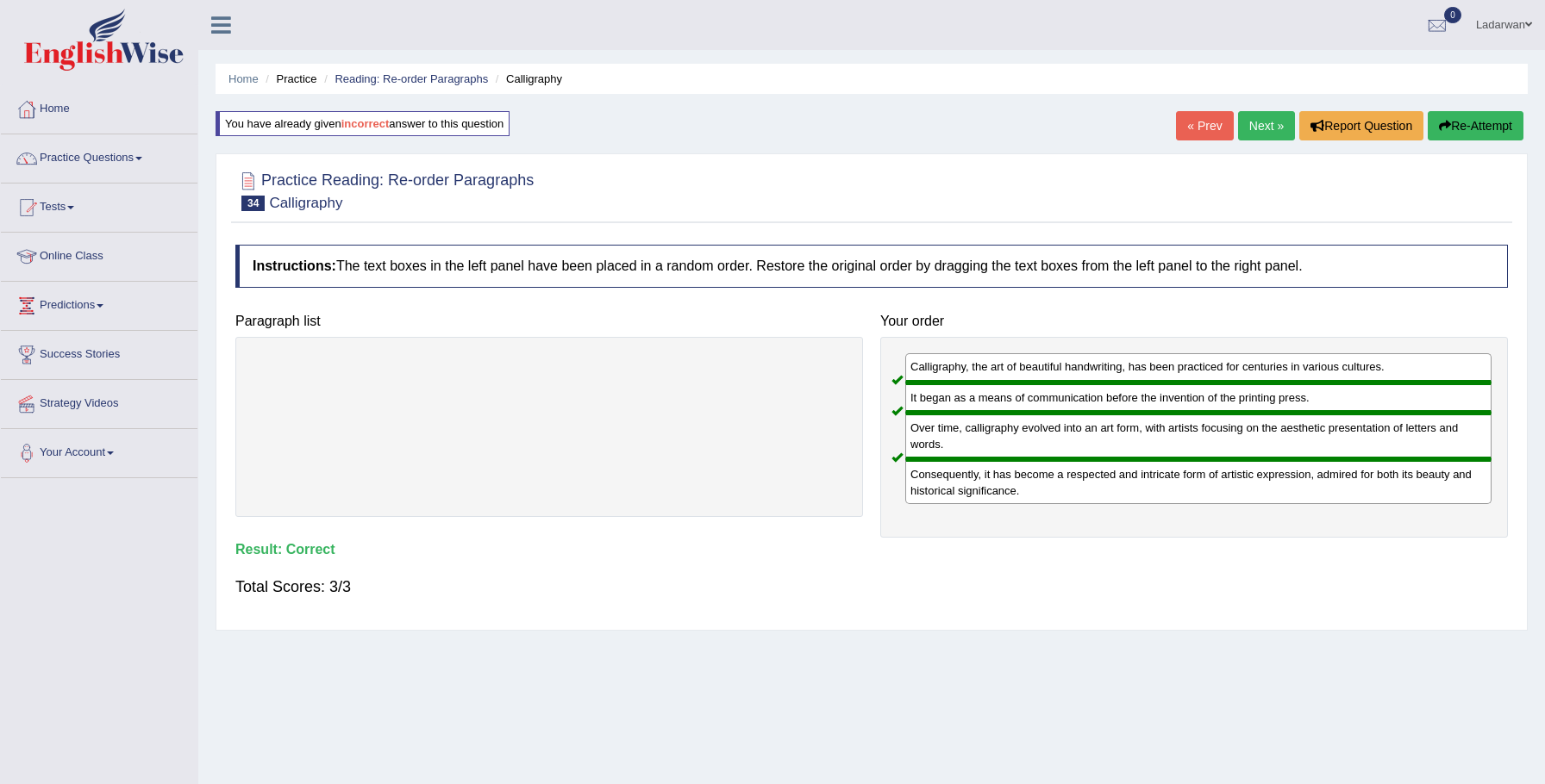
click at [1251, 122] on link "Next »" at bounding box center [1266, 126] width 57 height 29
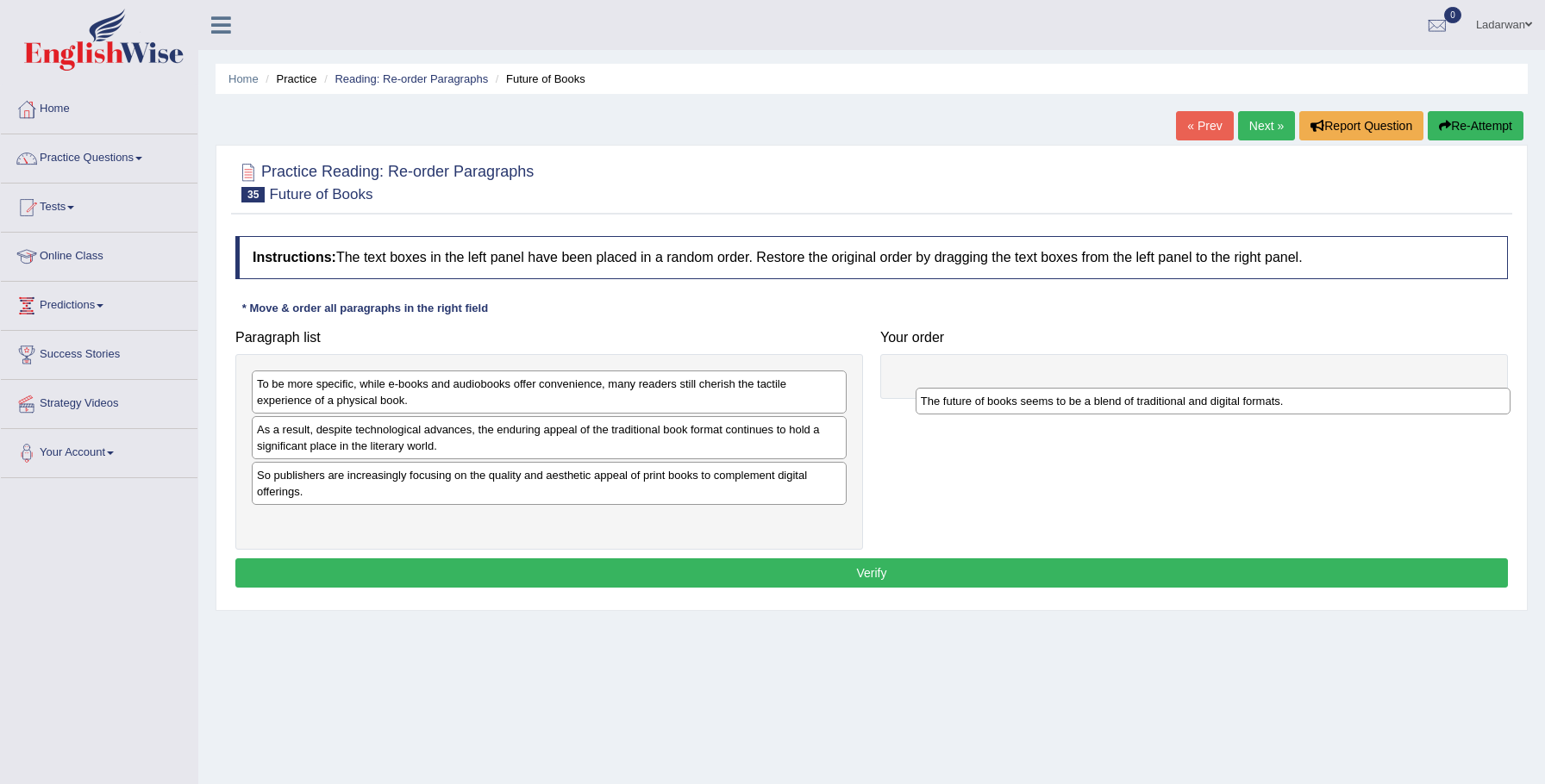
drag, startPoint x: 336, startPoint y: 523, endPoint x: 999, endPoint y: 399, distance: 674.5
click at [999, 399] on div "The future of books seems to be a blend of traditional and digital formats." at bounding box center [1213, 401] width 596 height 27
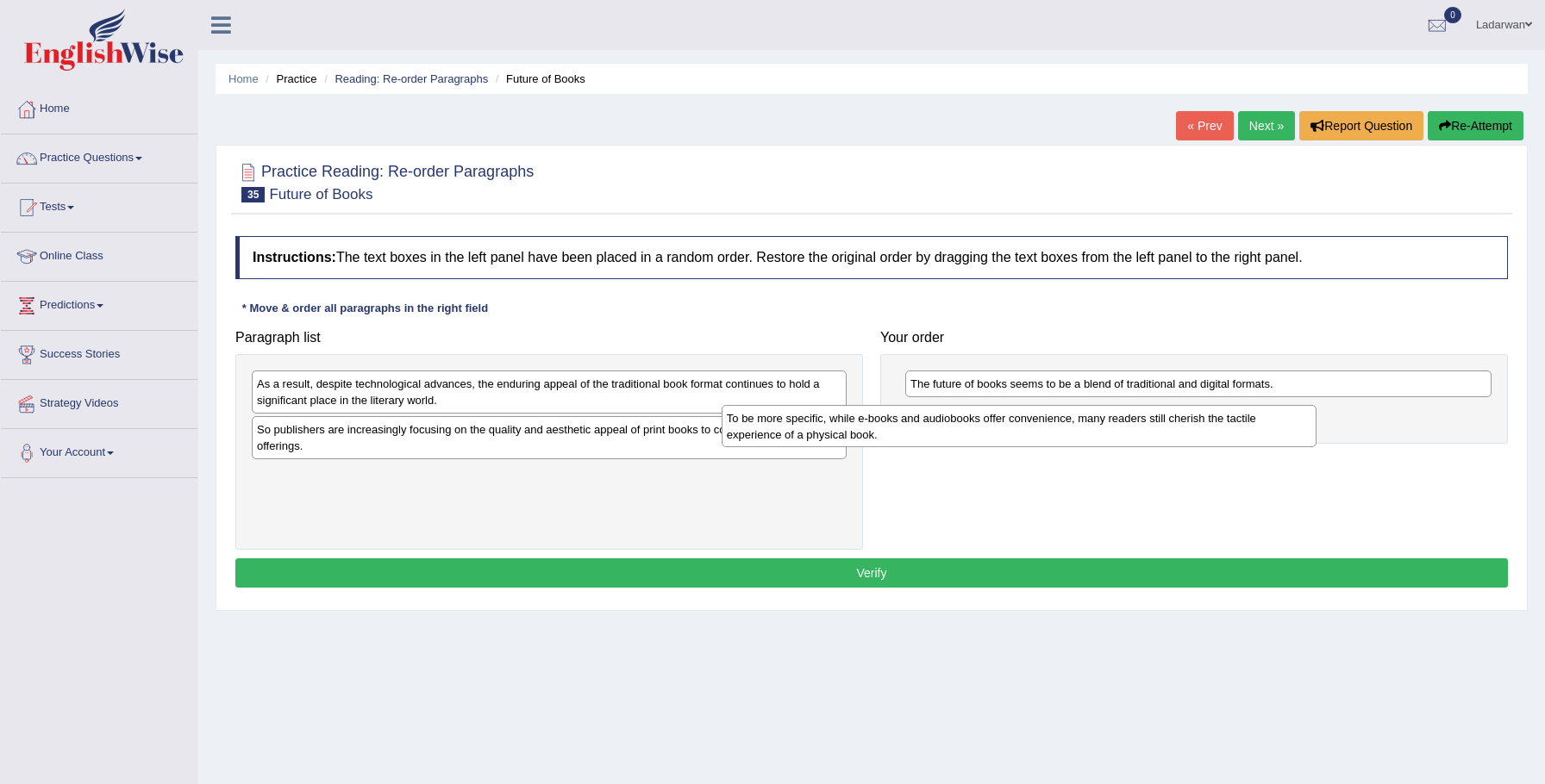
drag, startPoint x: 660, startPoint y: 395, endPoint x: 1211, endPoint y: 427, distance: 551.9
click at [1211, 427] on div "To be more specific, while e-books and audiobooks offer convenience, many reade…" at bounding box center [1020, 426] width 596 height 43
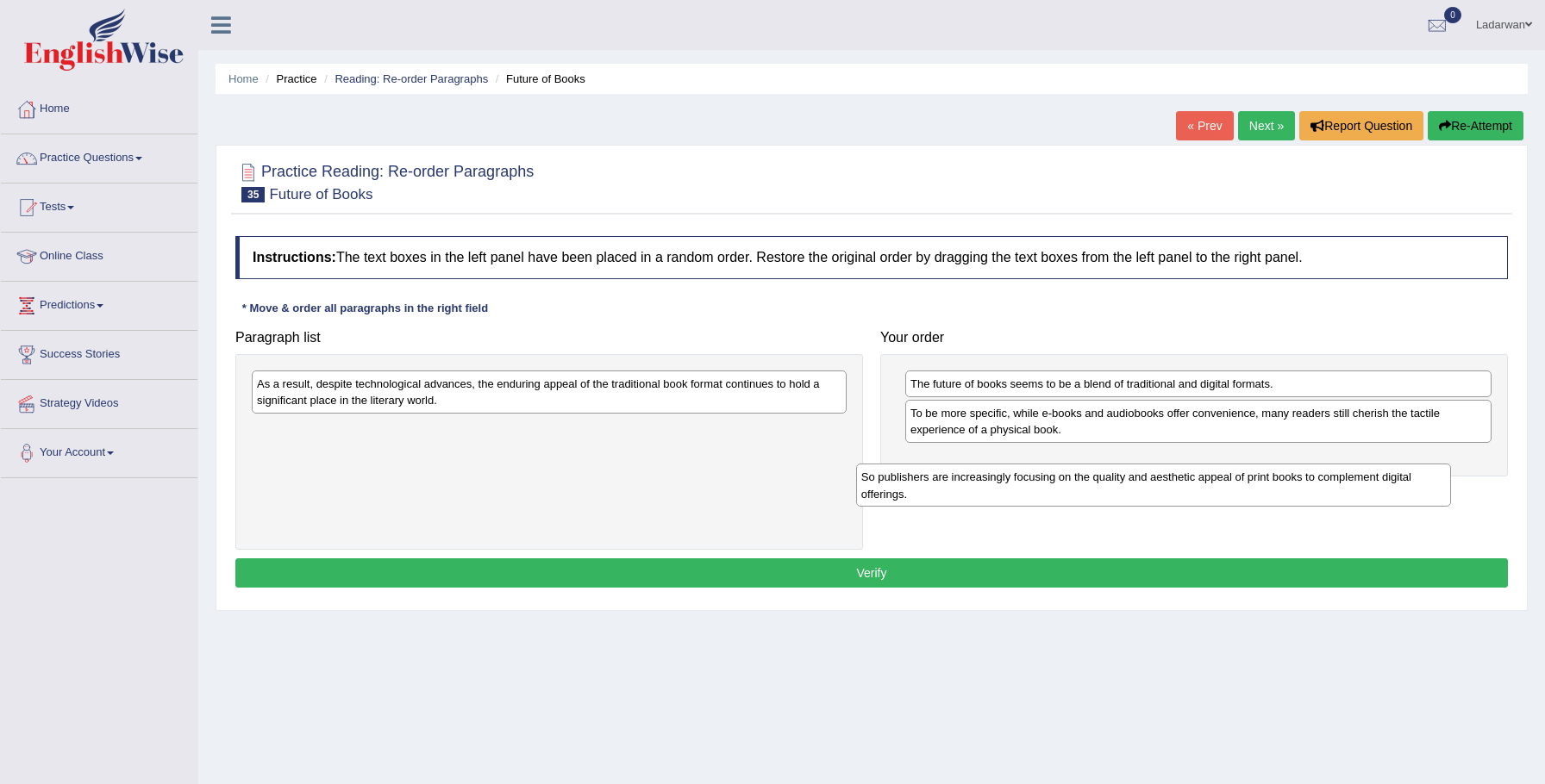
drag, startPoint x: 552, startPoint y: 434, endPoint x: 1171, endPoint y: 468, distance: 619.9
click at [1172, 469] on div "So publishers are increasingly focusing on the quality and aesthetic appeal of …" at bounding box center [1154, 485] width 596 height 43
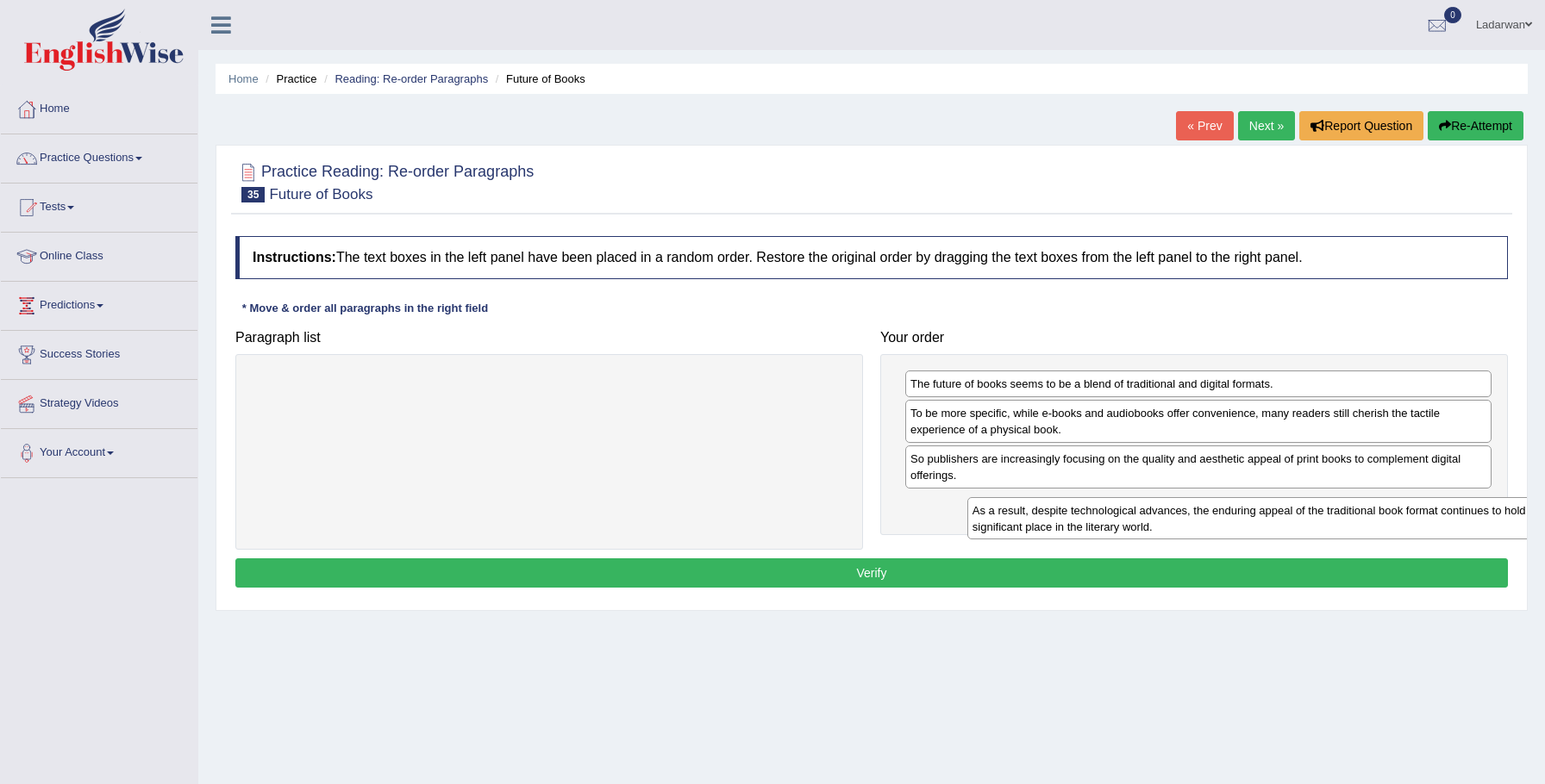
drag, startPoint x: 715, startPoint y: 383, endPoint x: 1411, endPoint y: 503, distance: 706.3
click at [1419, 506] on div "As a result, despite technological advances, the enduring appeal of the traditi…" at bounding box center [1266, 519] width 596 height 43
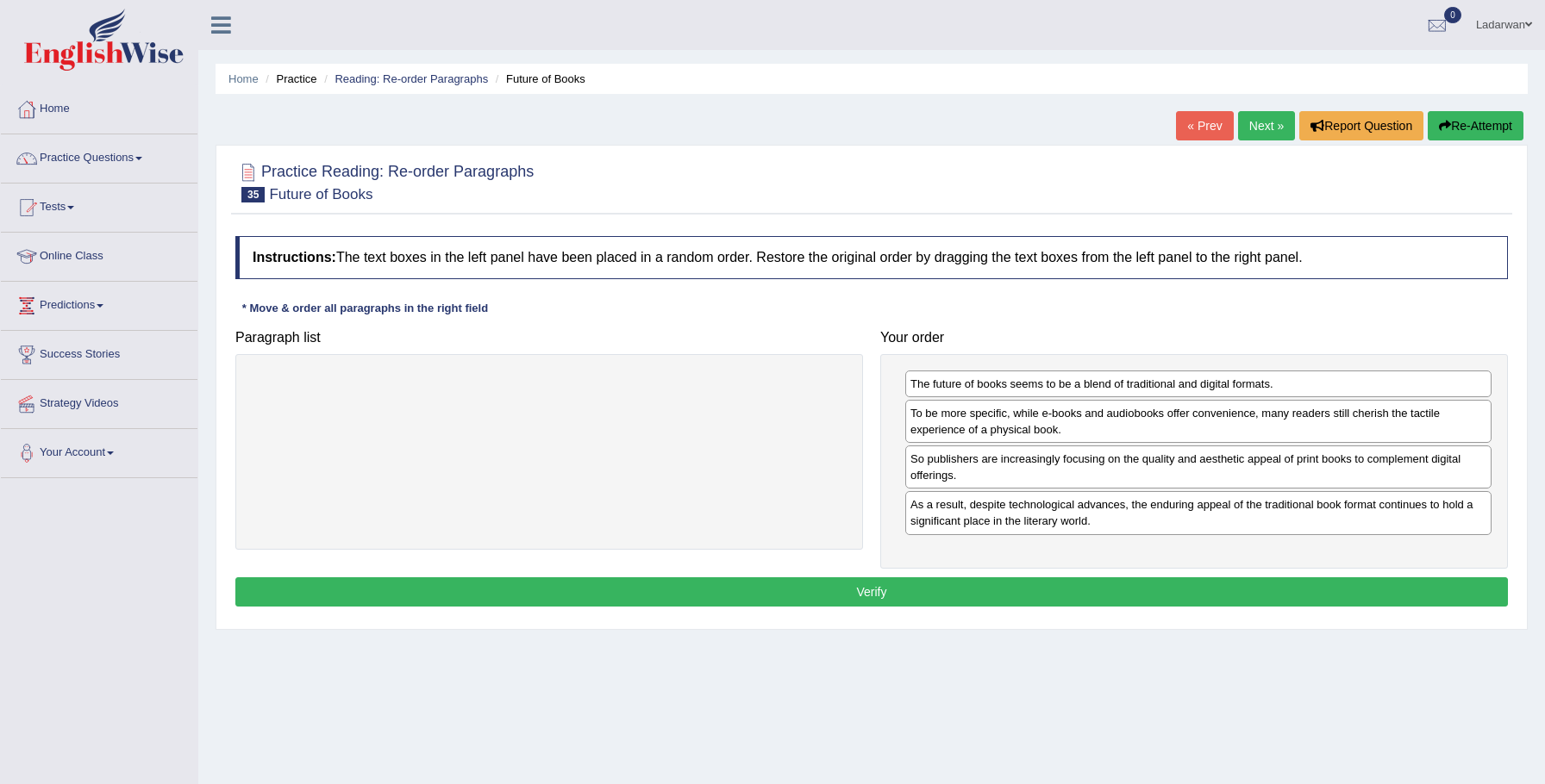
click at [1344, 591] on button "Verify" at bounding box center [871, 591] width 1273 height 29
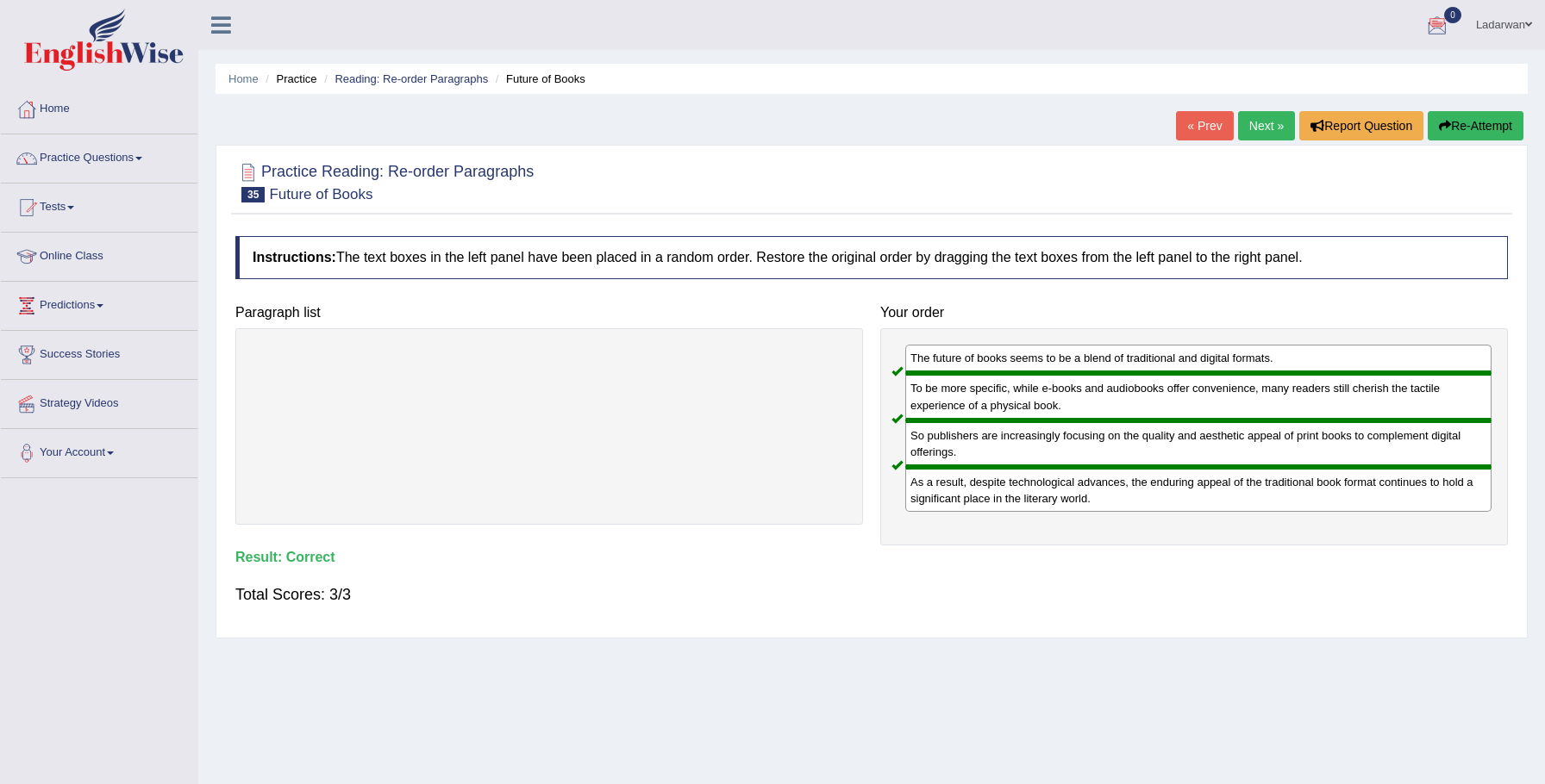
click at [1255, 129] on link "Next »" at bounding box center [1266, 126] width 57 height 29
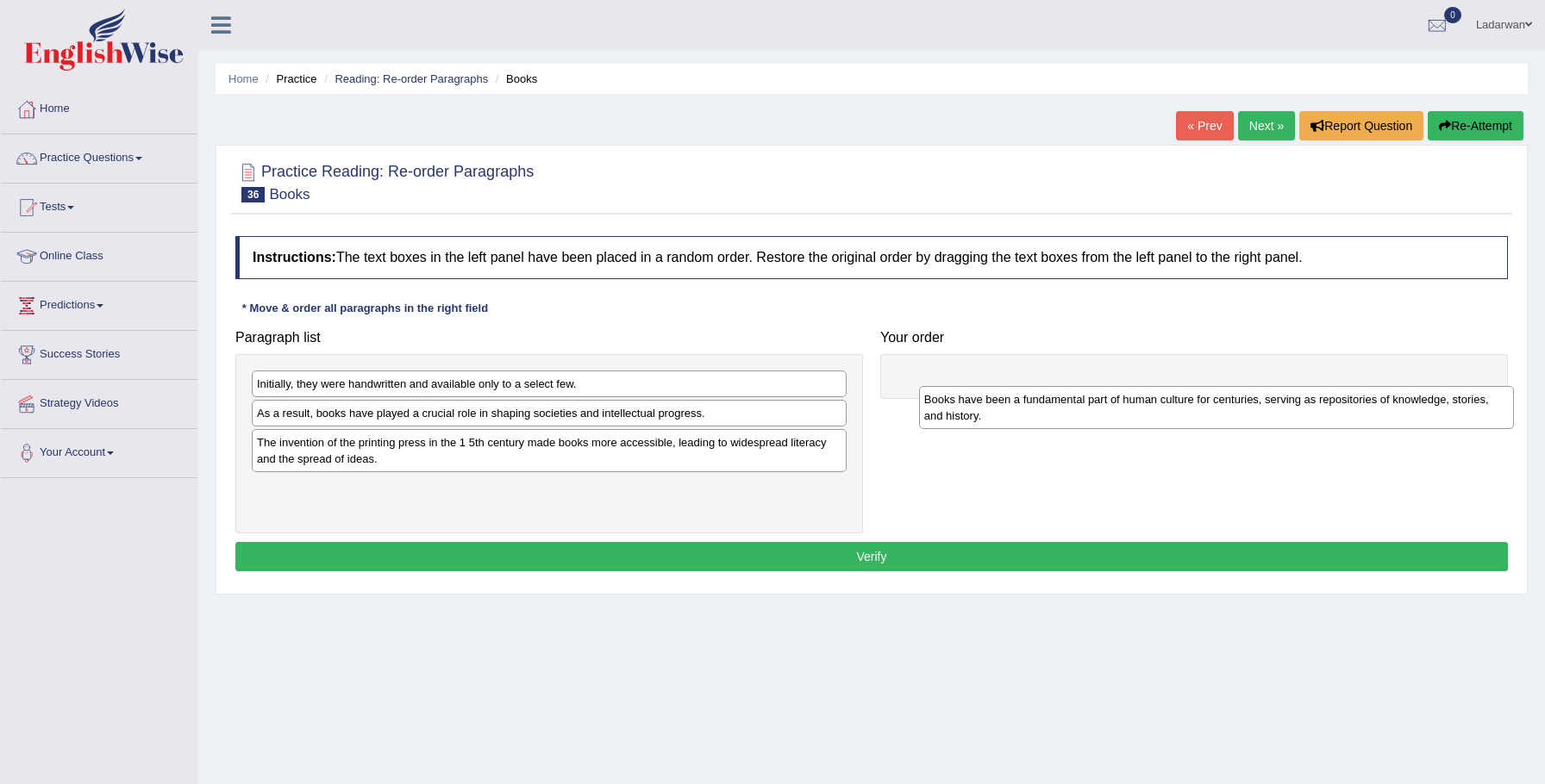
drag, startPoint x: 439, startPoint y: 509, endPoint x: 1103, endPoint y: 414, distance: 670.8
click at [1105, 416] on div "Books have been a fundamental part of human culture for centuries, serving as r…" at bounding box center [1217, 407] width 596 height 43
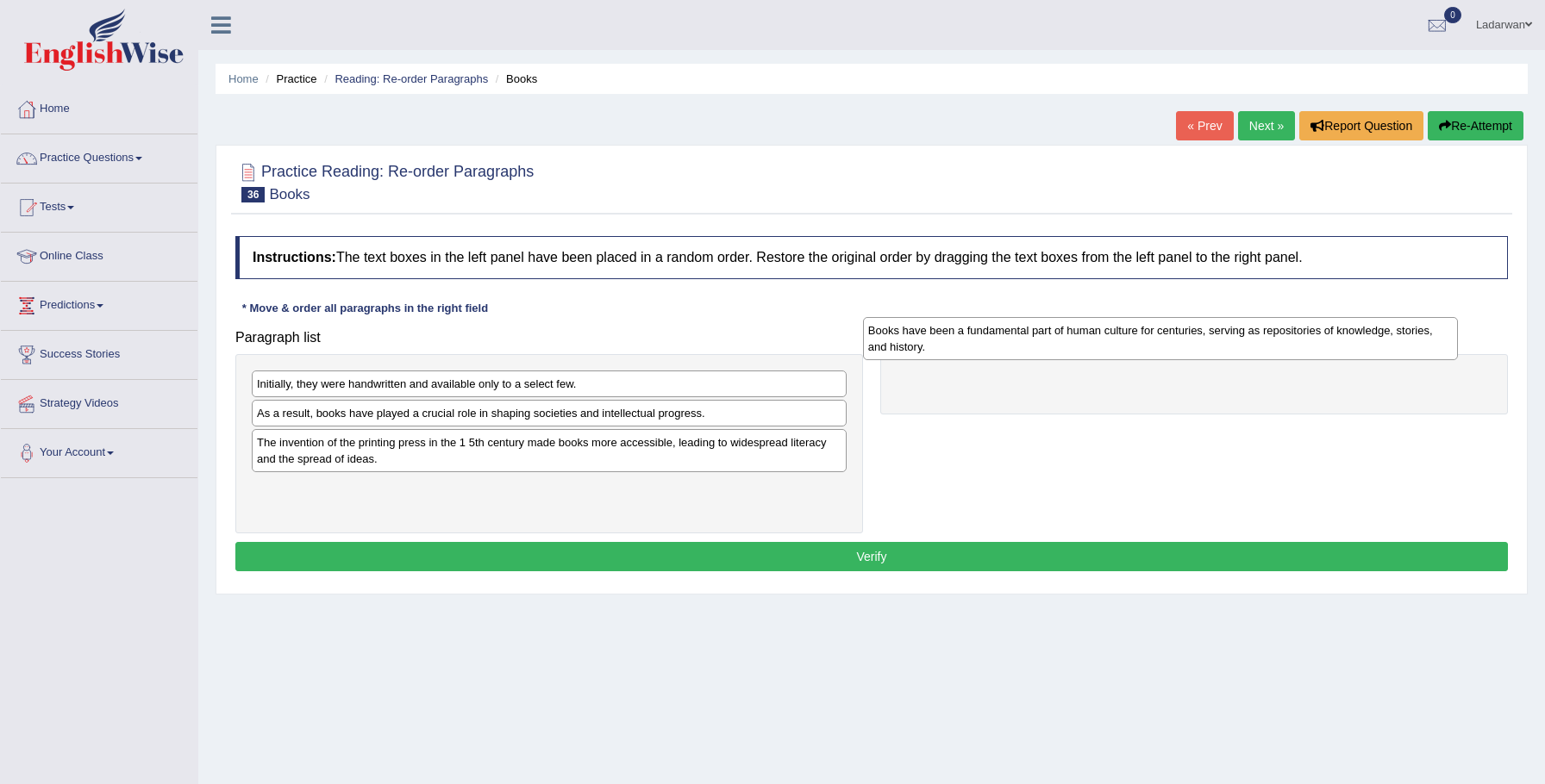
drag, startPoint x: 479, startPoint y: 498, endPoint x: 1094, endPoint y: 346, distance: 633.5
click at [1094, 345] on div "Books have been a fundamental part of human culture for centuries, serving as r…" at bounding box center [1161, 339] width 596 height 43
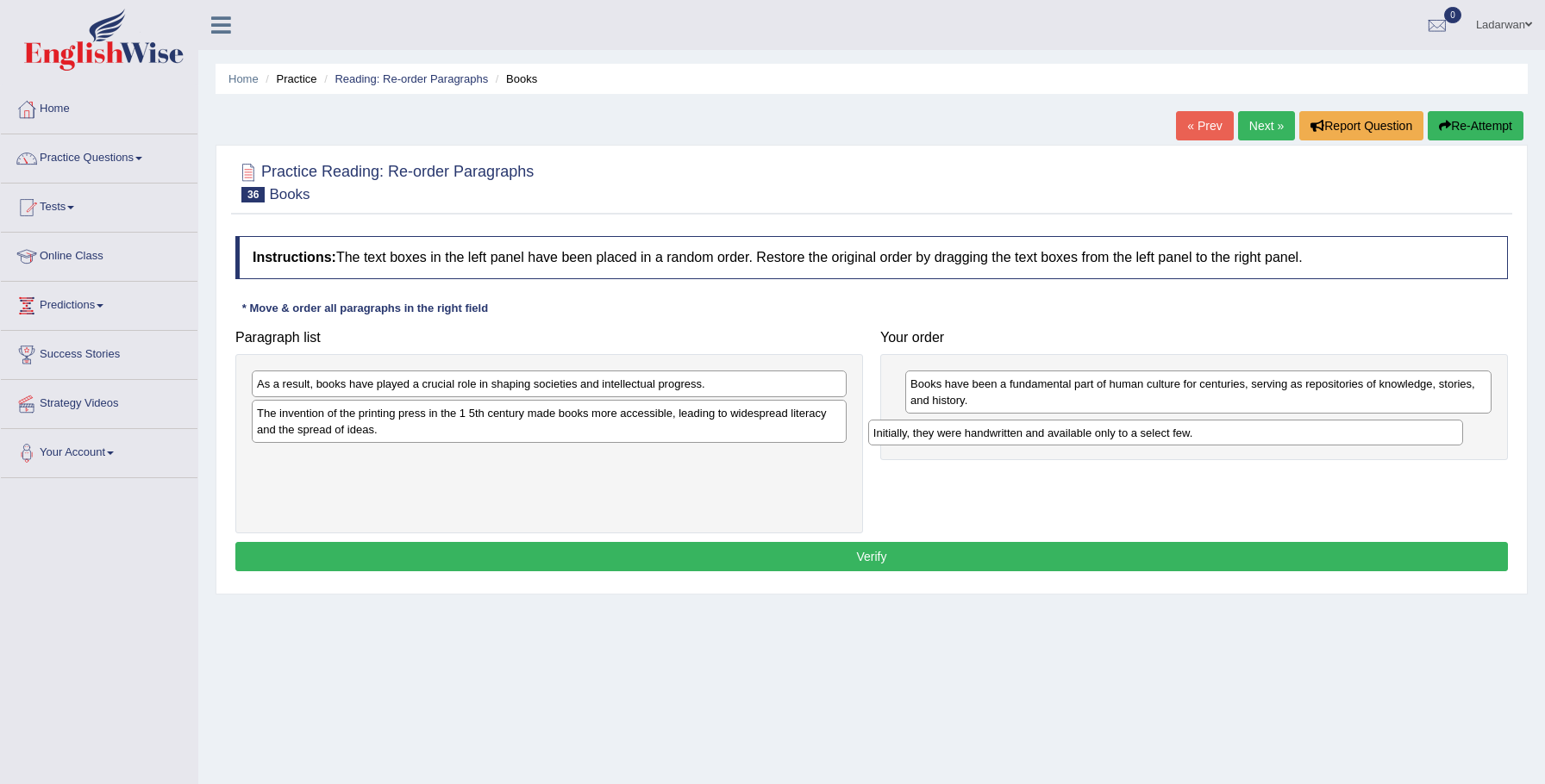
drag, startPoint x: 372, startPoint y: 389, endPoint x: 989, endPoint y: 438, distance: 618.9
click at [989, 438] on div "Initially, they were handwritten and available only to a select few." at bounding box center [1166, 433] width 596 height 27
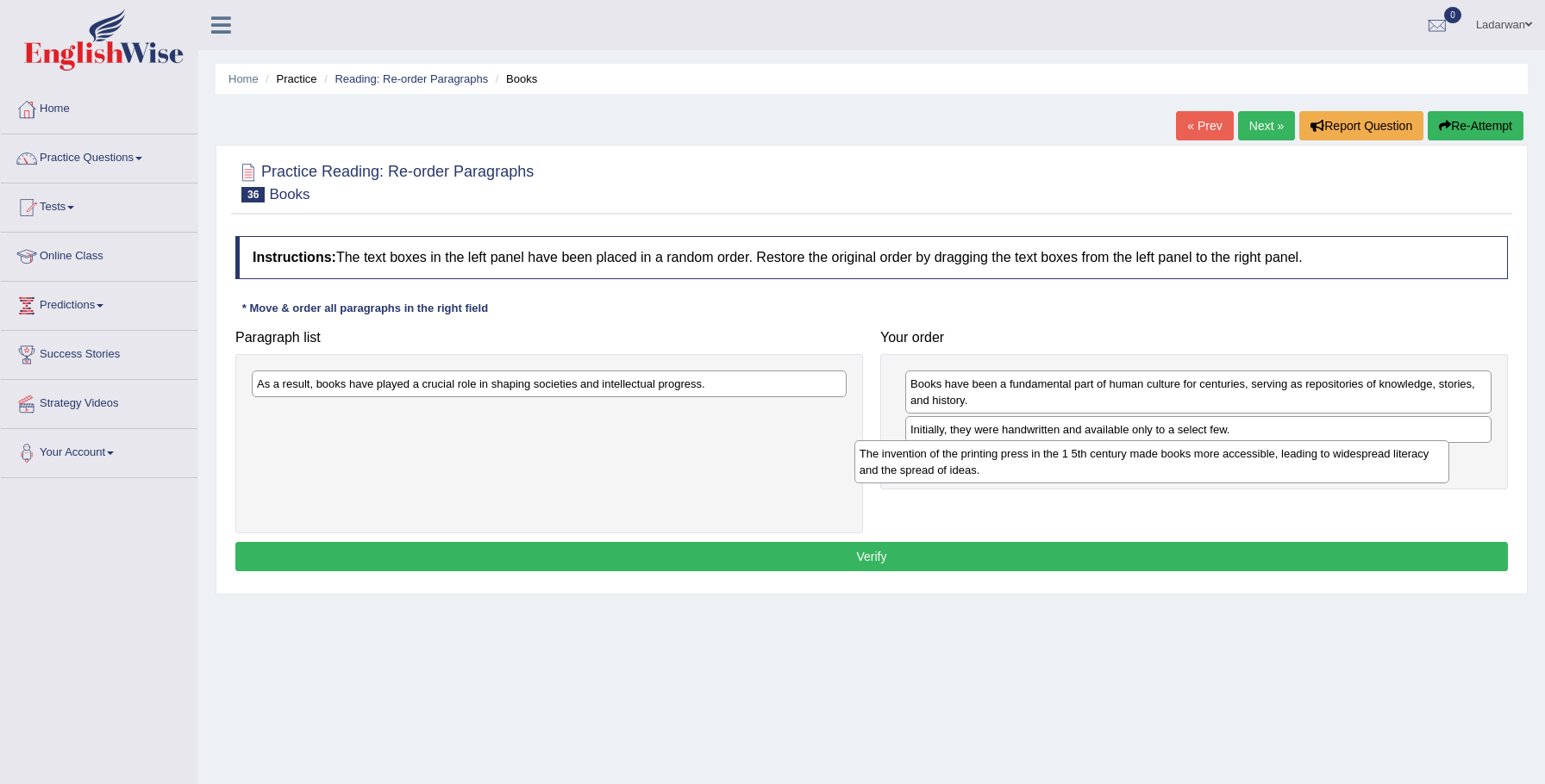
drag, startPoint x: 421, startPoint y: 433, endPoint x: 1022, endPoint y: 475, distance: 602.5
click at [1022, 475] on div "The invention of the printing press in the 1 5th century made books more access…" at bounding box center [1152, 461] width 596 height 43
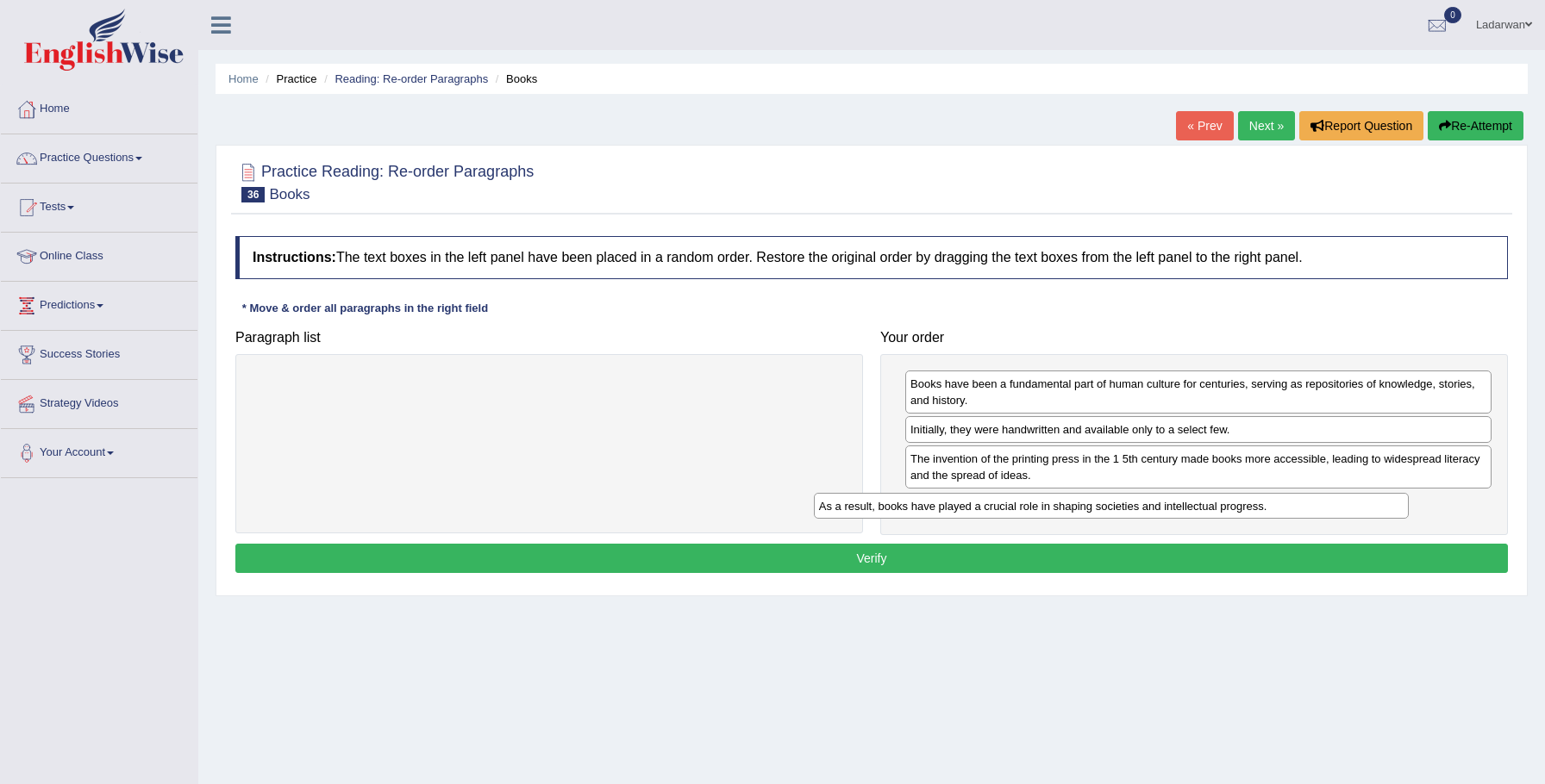
drag, startPoint x: 669, startPoint y: 387, endPoint x: 1230, endPoint y: 507, distance: 573.7
click at [1232, 506] on div "As a result, books have played a crucial role in shaping societies and intellec…" at bounding box center [1112, 506] width 596 height 27
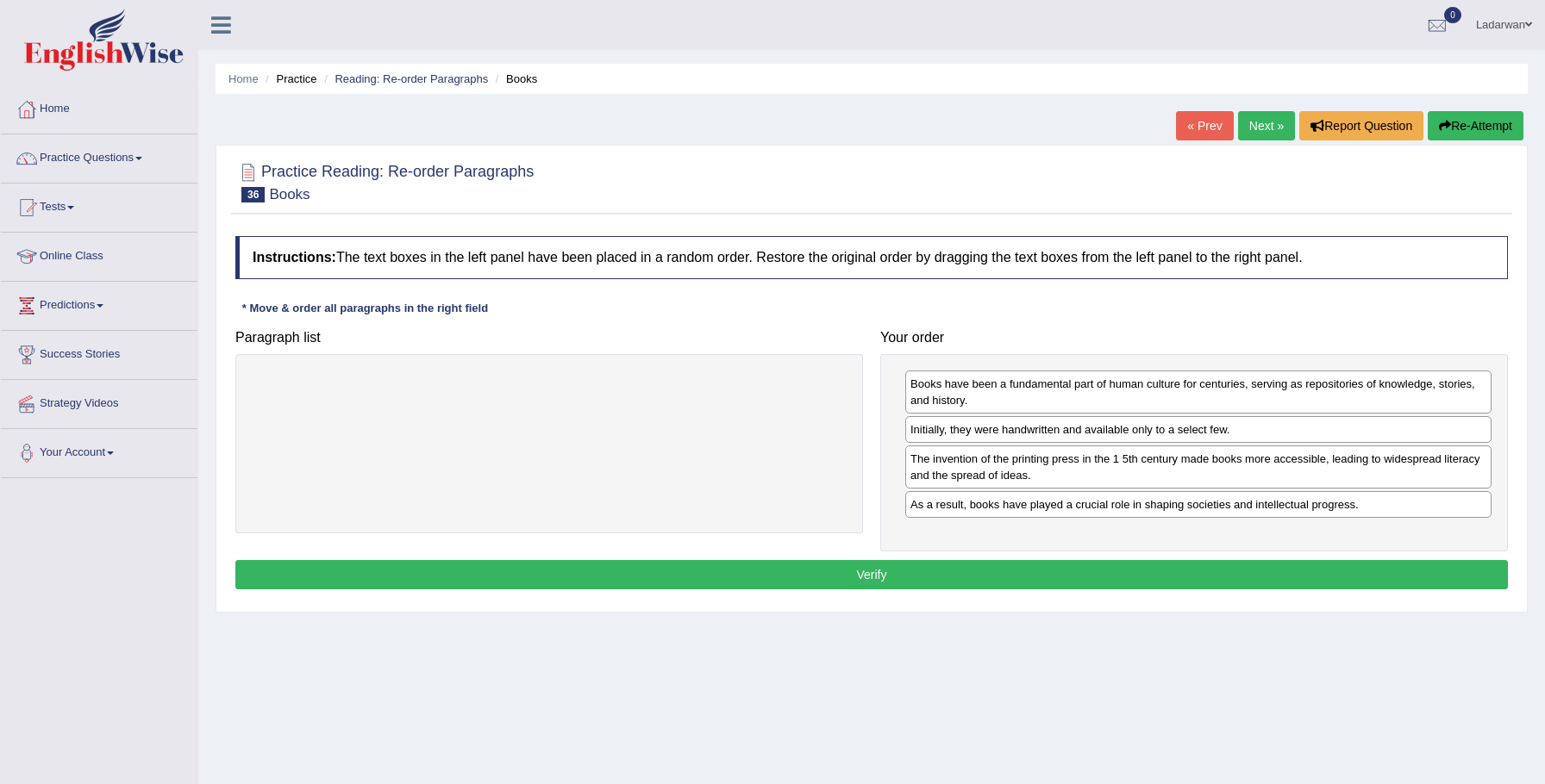
click at [1137, 572] on button "Verify" at bounding box center [871, 575] width 1273 height 29
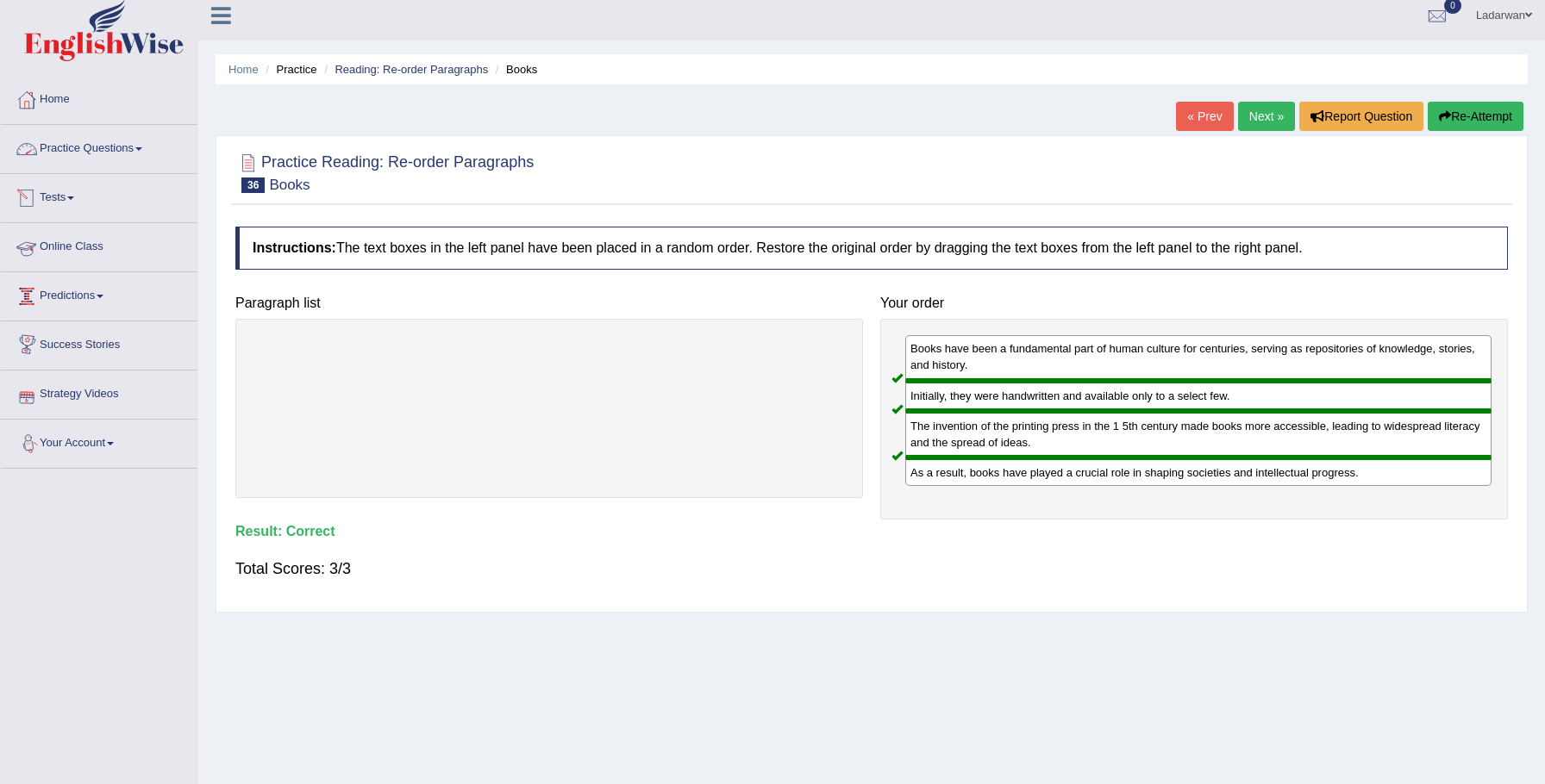
click at [120, 149] on link "Practice Questions" at bounding box center [99, 146] width 196 height 43
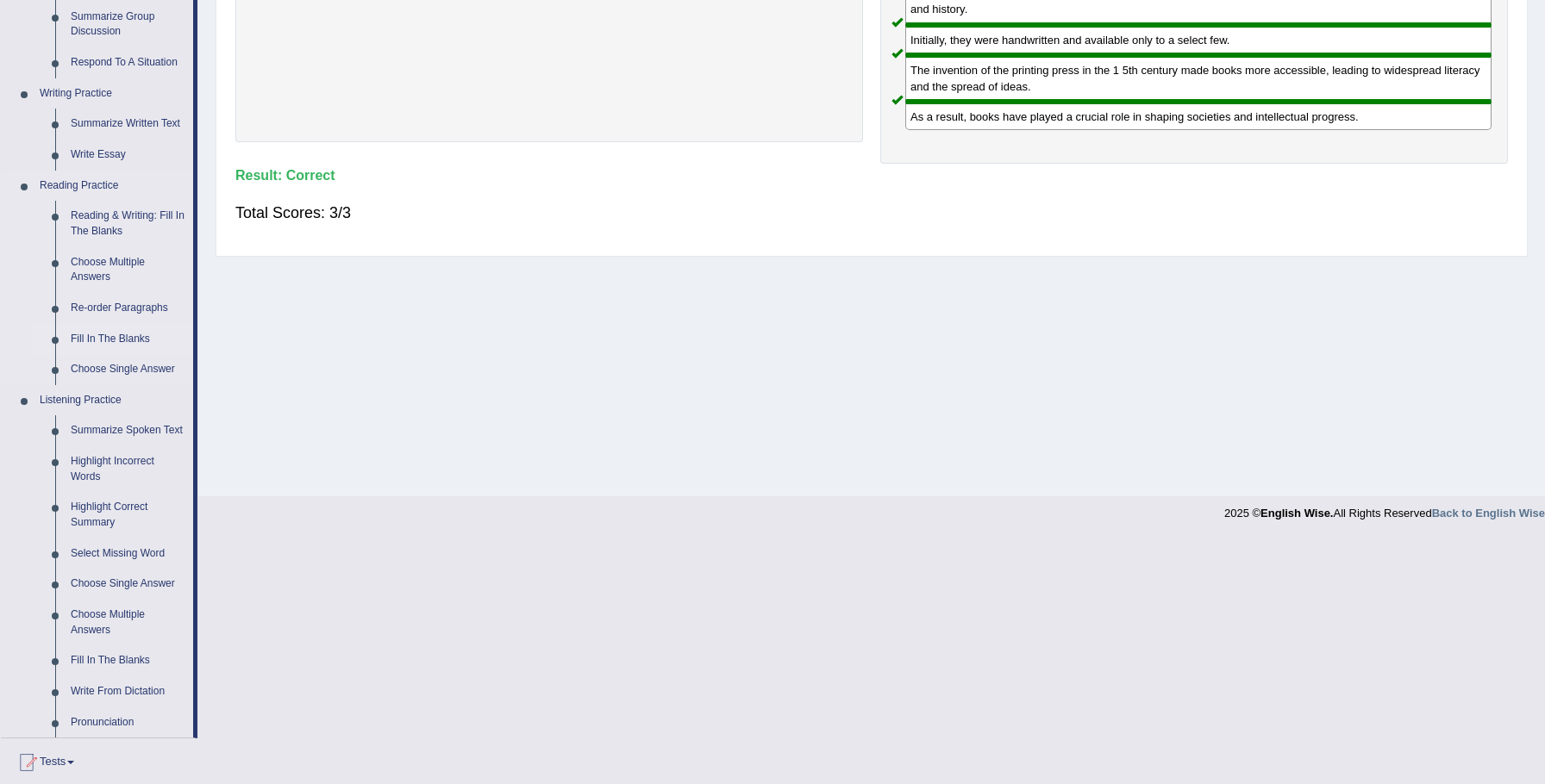
scroll to position [366, 0]
click at [115, 476] on link "Highlight Incorrect Words" at bounding box center [127, 468] width 130 height 46
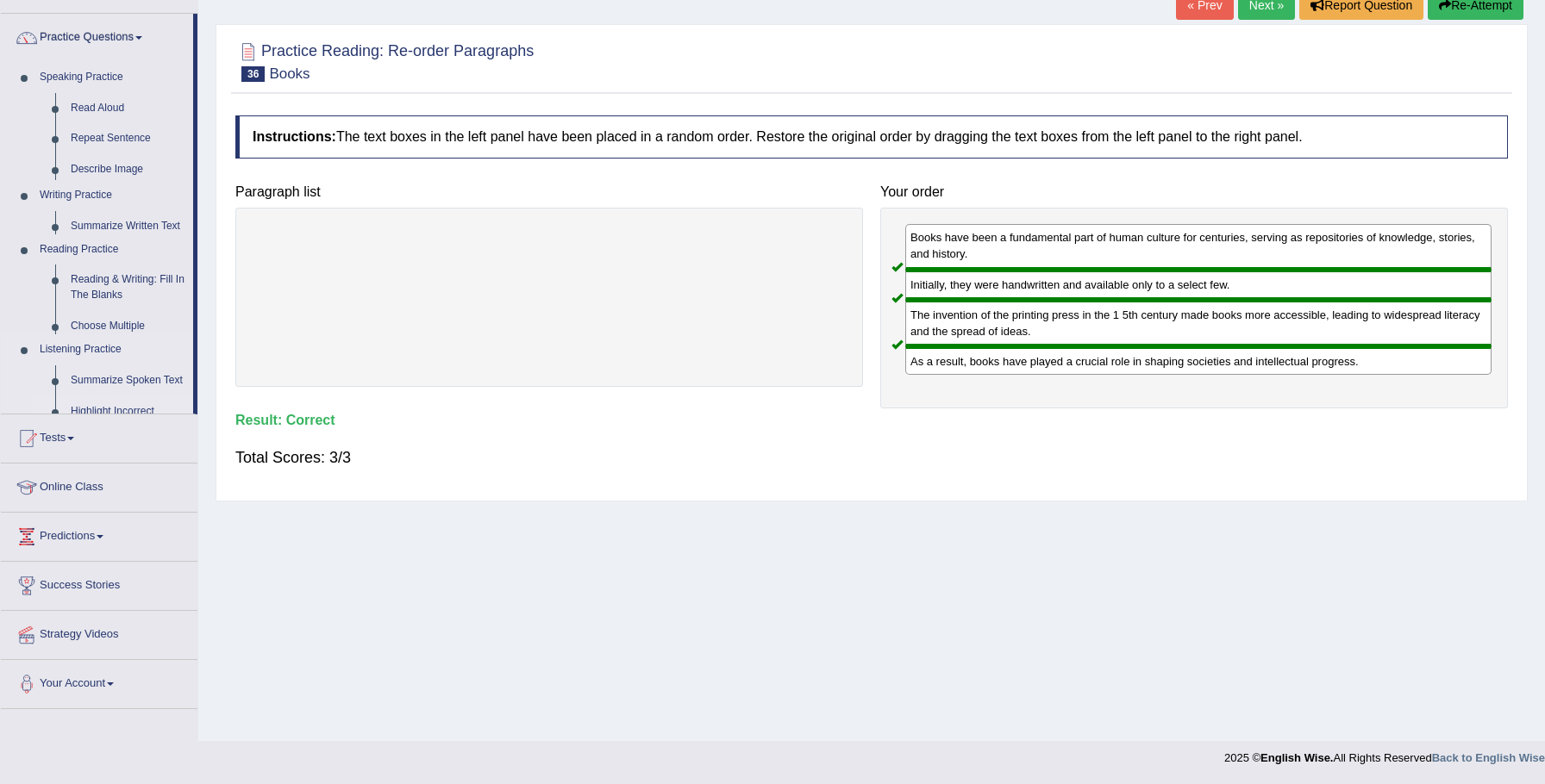
scroll to position [120, 0]
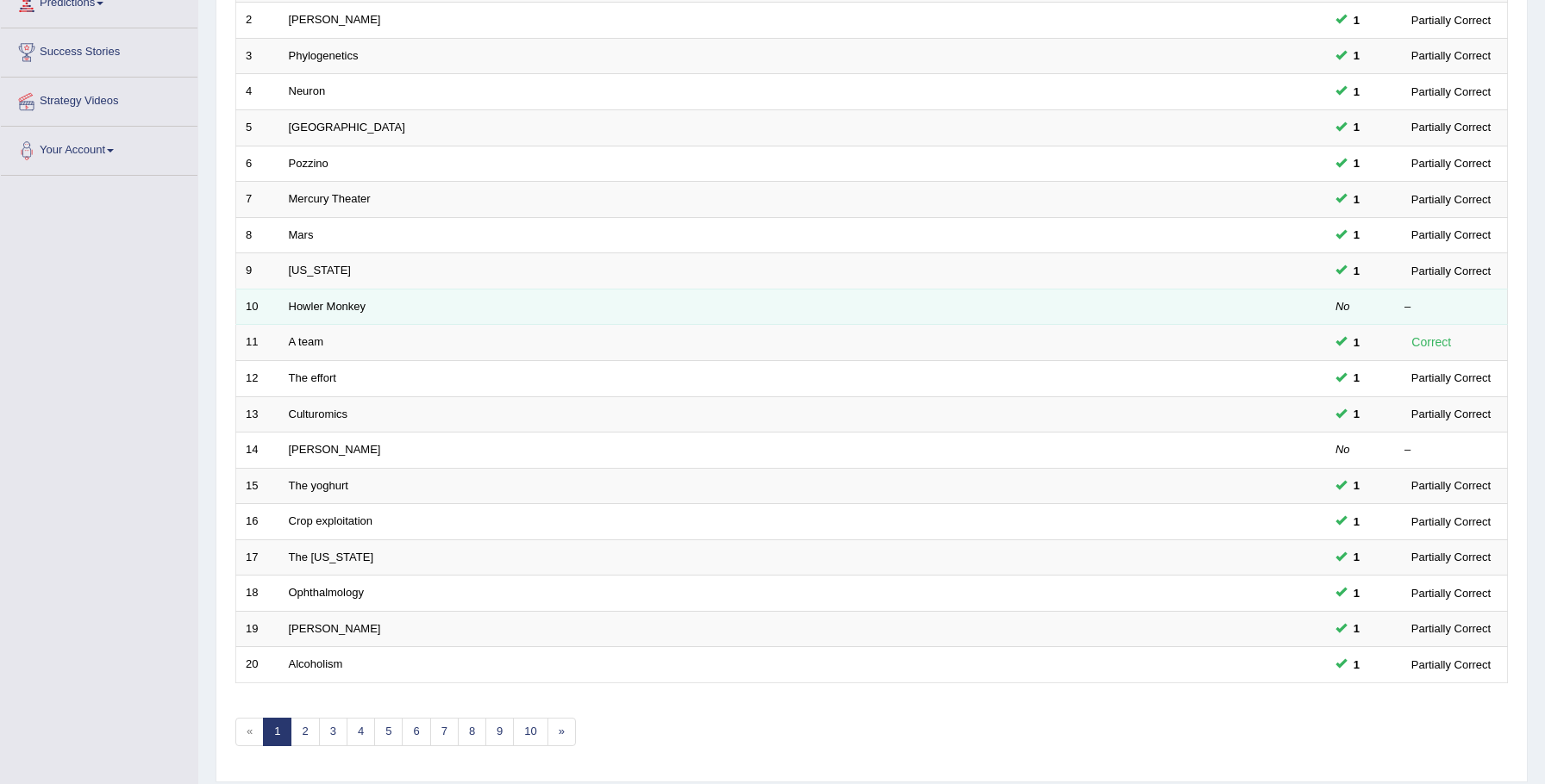
scroll to position [352, 0]
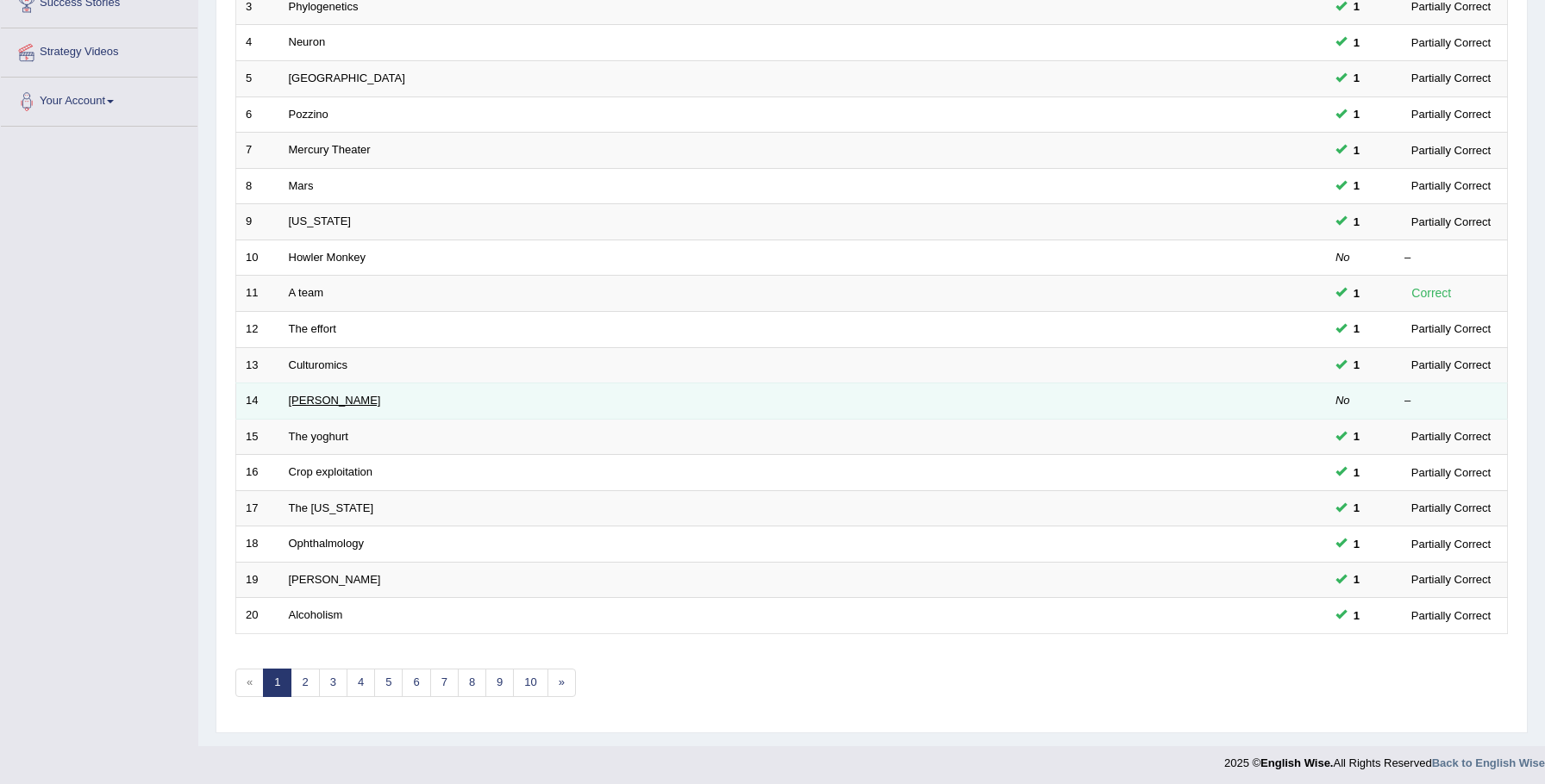
click at [321, 397] on link "[PERSON_NAME]" at bounding box center [335, 400] width 92 height 13
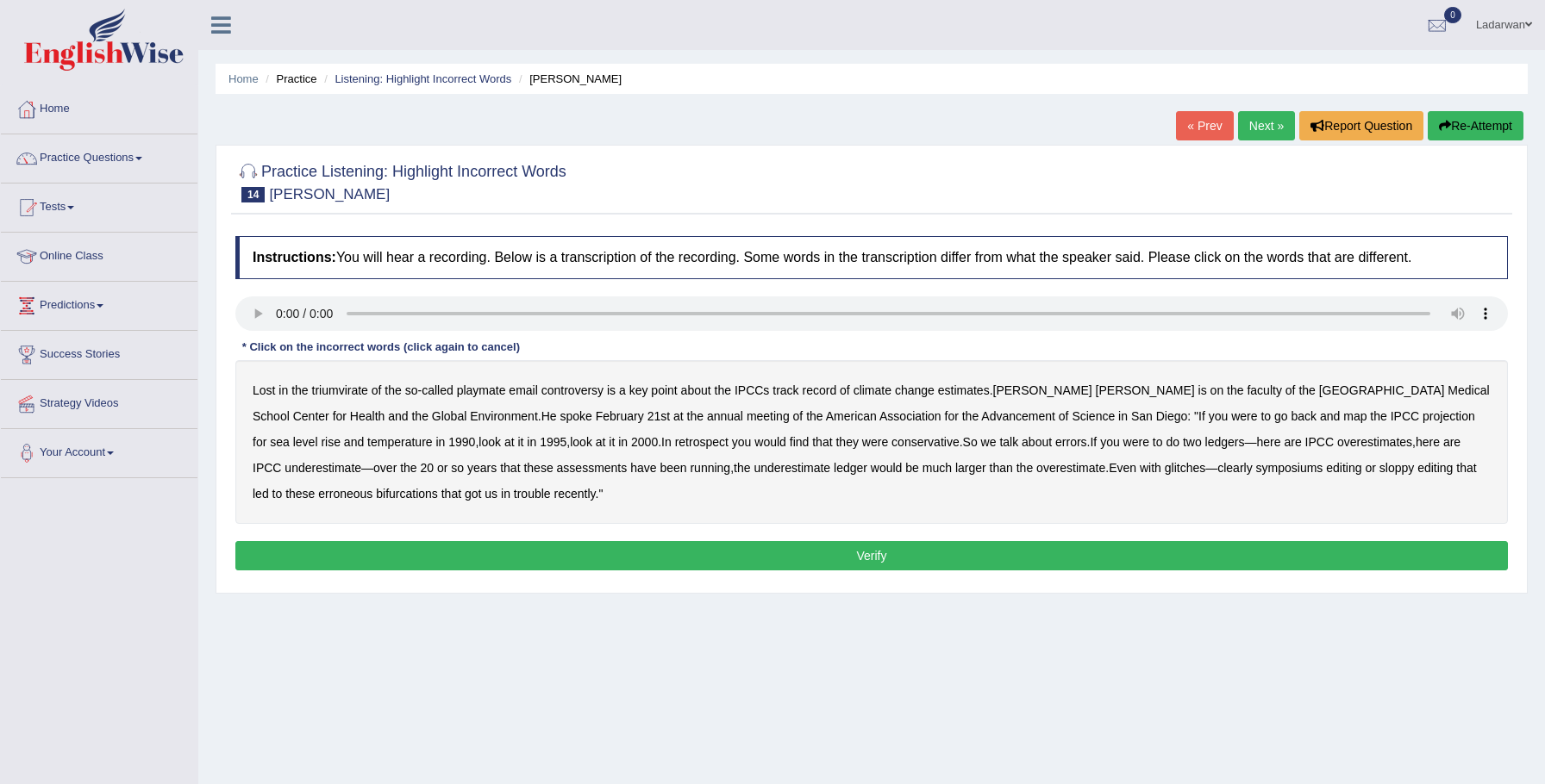
click at [1504, 120] on button "Re-Attempt" at bounding box center [1475, 126] width 96 height 29
click at [498, 390] on b "playmate" at bounding box center [482, 391] width 50 height 14
click at [488, 391] on b "playmate" at bounding box center [482, 391] width 50 height 14
click at [1503, 125] on button "Re-Attempt" at bounding box center [1475, 126] width 96 height 29
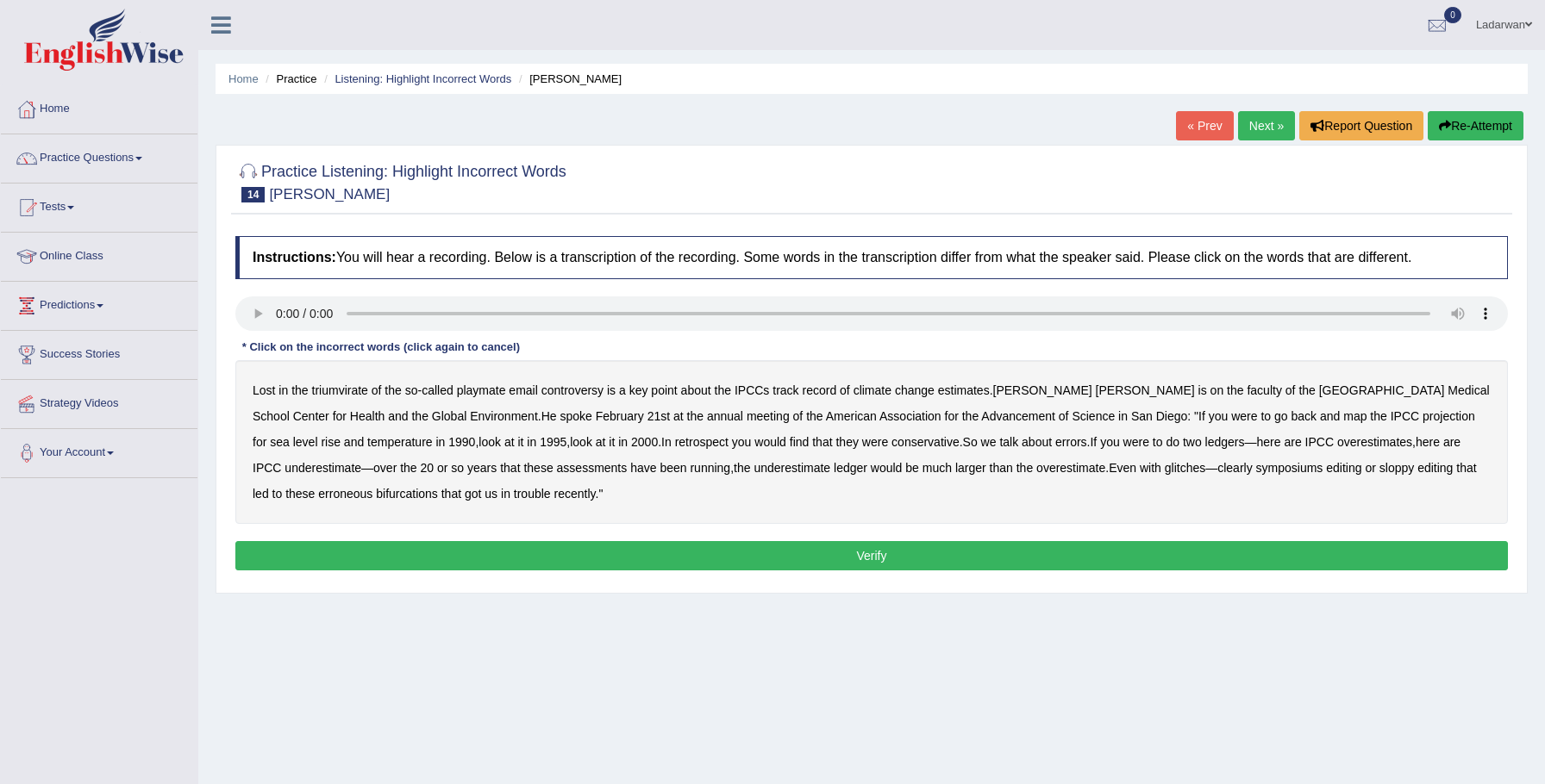
click at [1488, 126] on button "Re-Attempt" at bounding box center [1475, 126] width 96 height 29
click at [478, 389] on b "playmate" at bounding box center [482, 391] width 50 height 14
click at [495, 384] on b "playmate" at bounding box center [482, 391] width 50 height 14
click at [497, 390] on b "playmate" at bounding box center [482, 391] width 50 height 14
click at [486, 387] on b "playmate" at bounding box center [482, 391] width 50 height 14
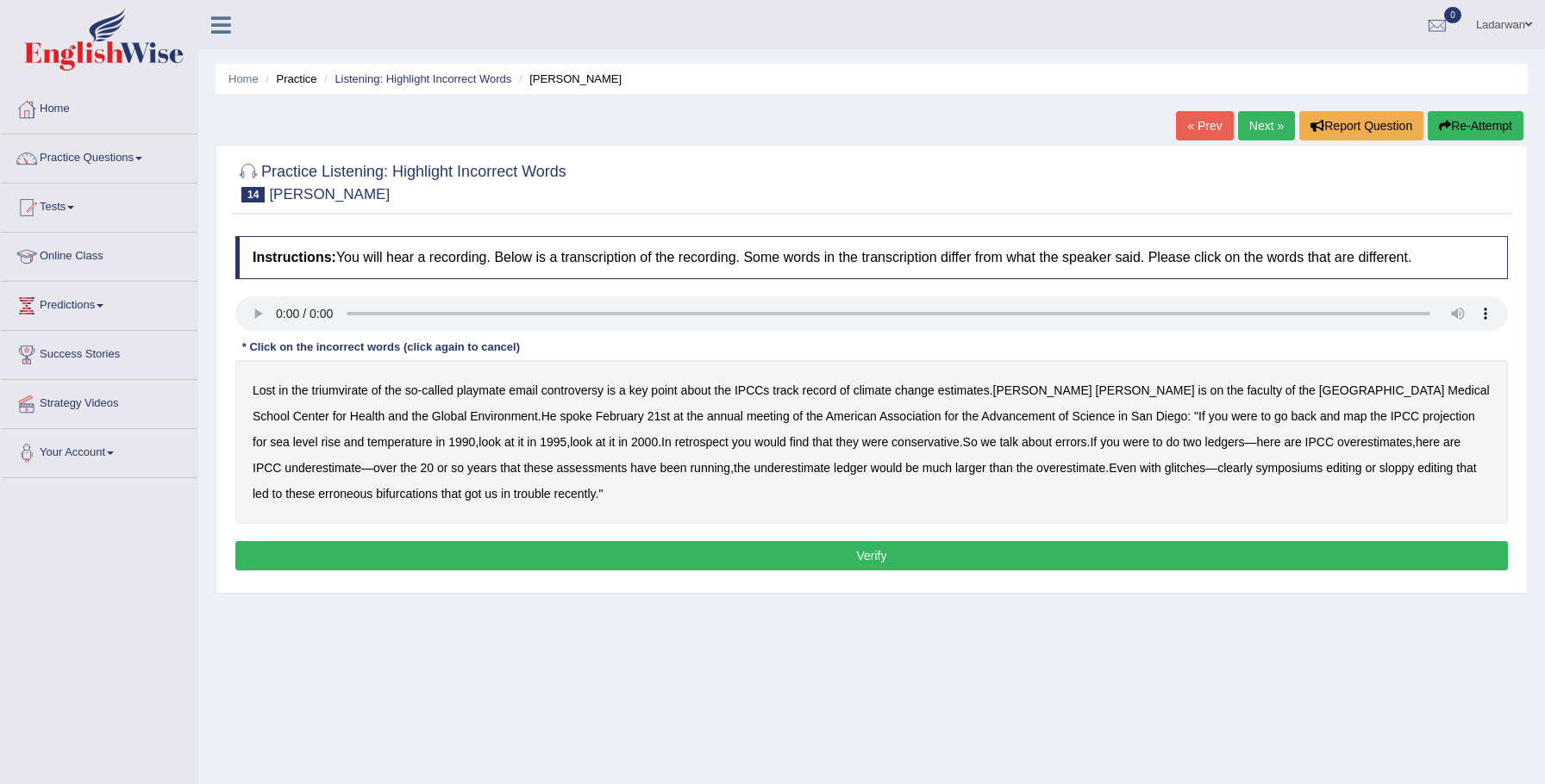
click at [879, 418] on b "Association" at bounding box center [910, 416] width 62 height 14
click at [1082, 559] on button "Verify" at bounding box center [871, 555] width 1273 height 29
click at [1468, 129] on button "Re-Attempt" at bounding box center [1475, 126] width 96 height 29
drag, startPoint x: 469, startPoint y: 391, endPoint x: 478, endPoint y: 390, distance: 9.1
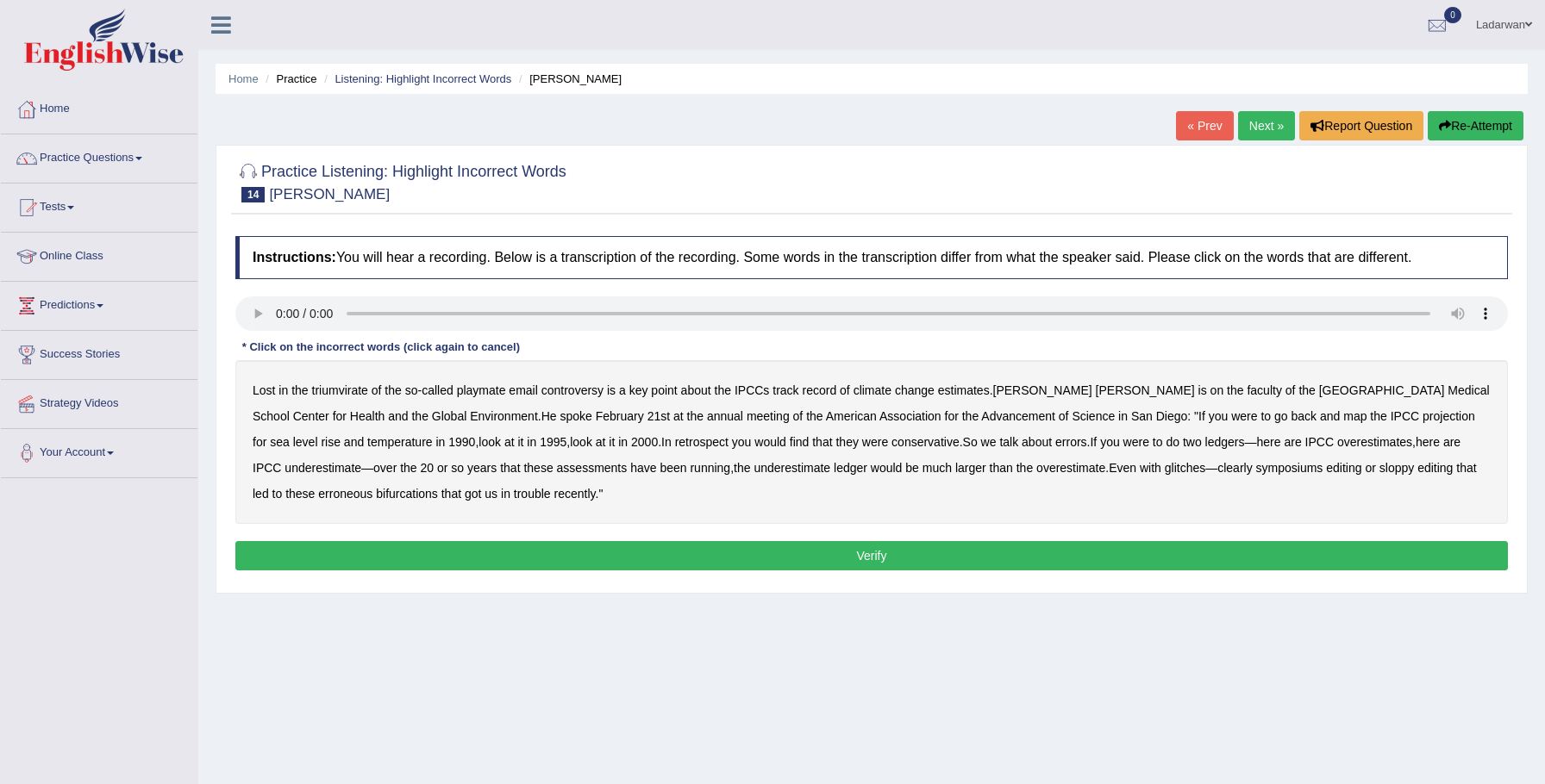
click at [476, 389] on b "playmate" at bounding box center [482, 391] width 50 height 14
click at [834, 468] on b "ledger" at bounding box center [851, 468] width 34 height 14
click at [244, 543] on button "Verify" at bounding box center [871, 555] width 1273 height 29
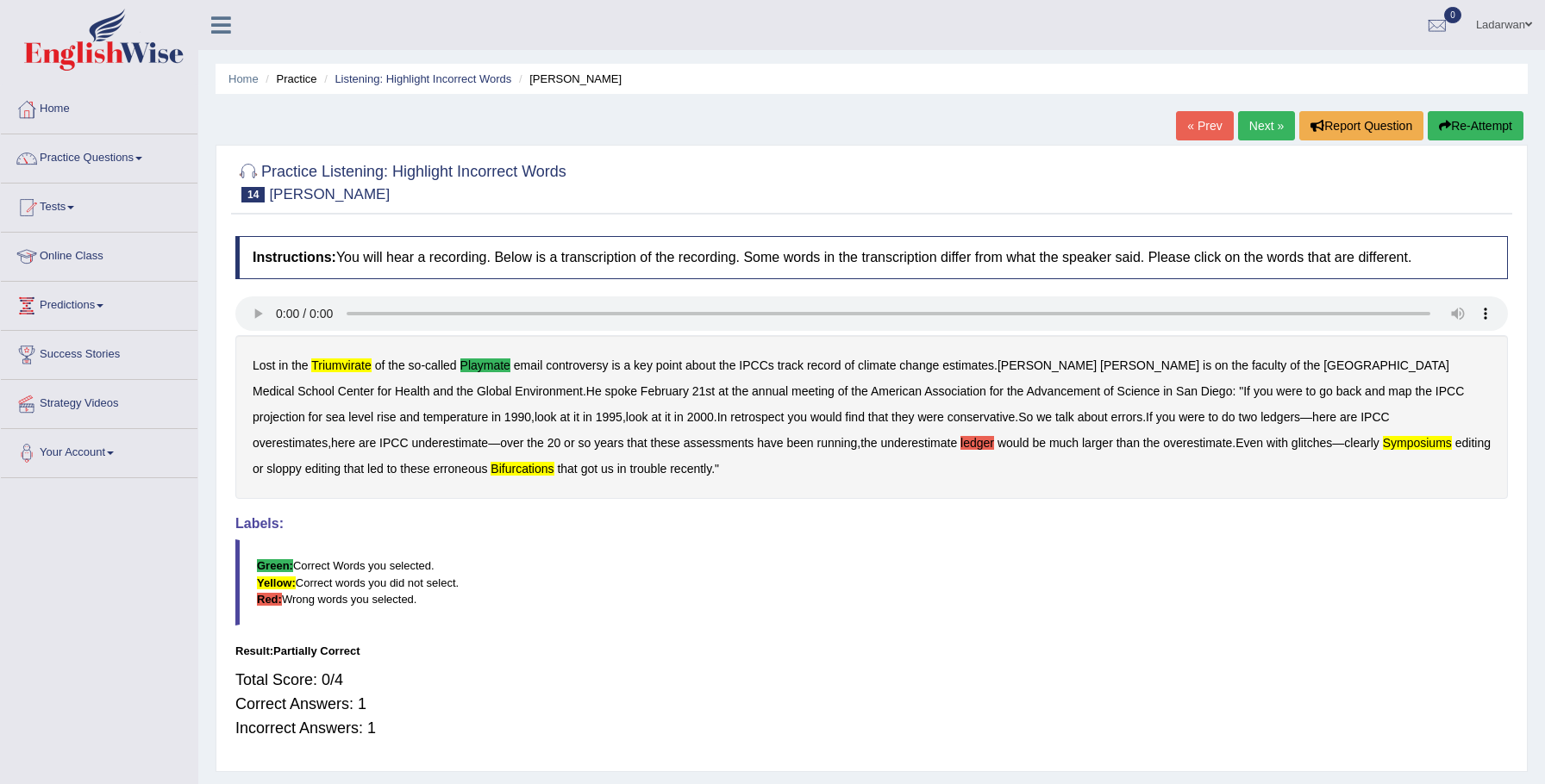
click at [1449, 121] on button "Re-Attempt" at bounding box center [1475, 126] width 96 height 29
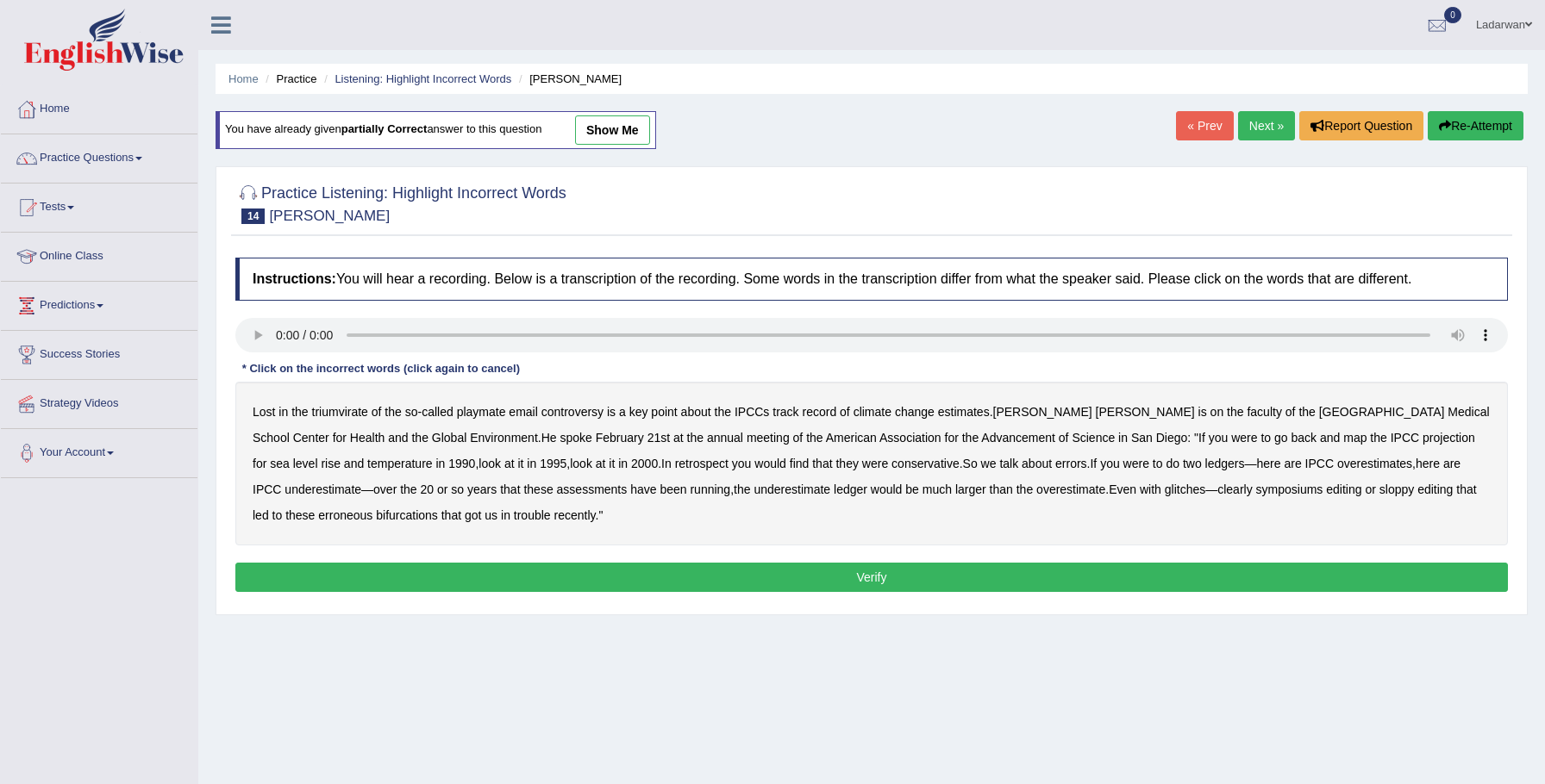
click at [363, 407] on b "triumvirate" at bounding box center [340, 412] width 56 height 14
click at [489, 412] on b "playmate" at bounding box center [482, 412] width 50 height 14
click at [376, 513] on b "bifurcations" at bounding box center [407, 515] width 62 height 14
click at [1256, 491] on b "symposiums" at bounding box center [1289, 490] width 67 height 14
click at [1182, 575] on button "Verify" at bounding box center [871, 577] width 1273 height 29
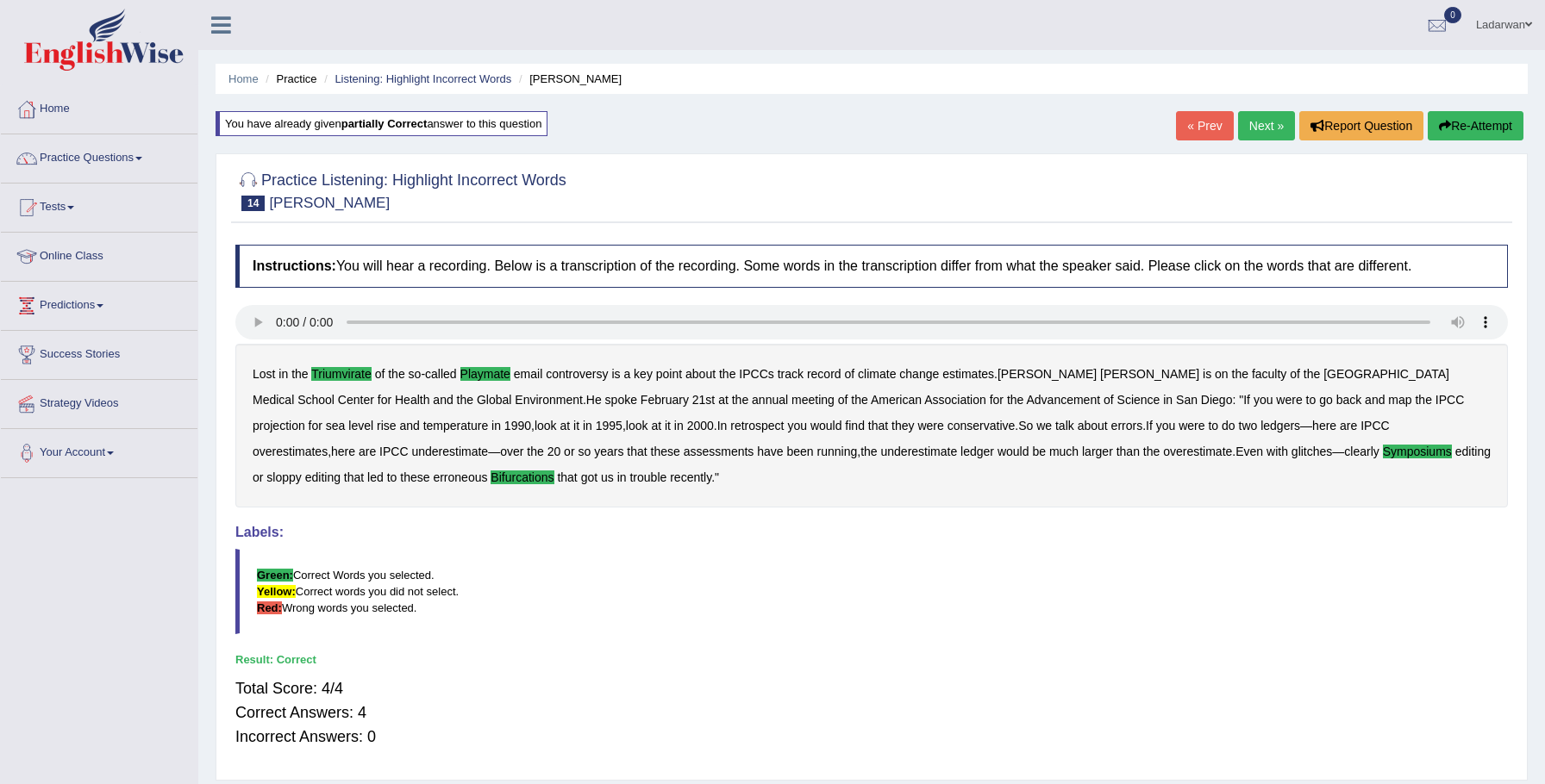
click at [1281, 134] on link "Next »" at bounding box center [1266, 126] width 57 height 29
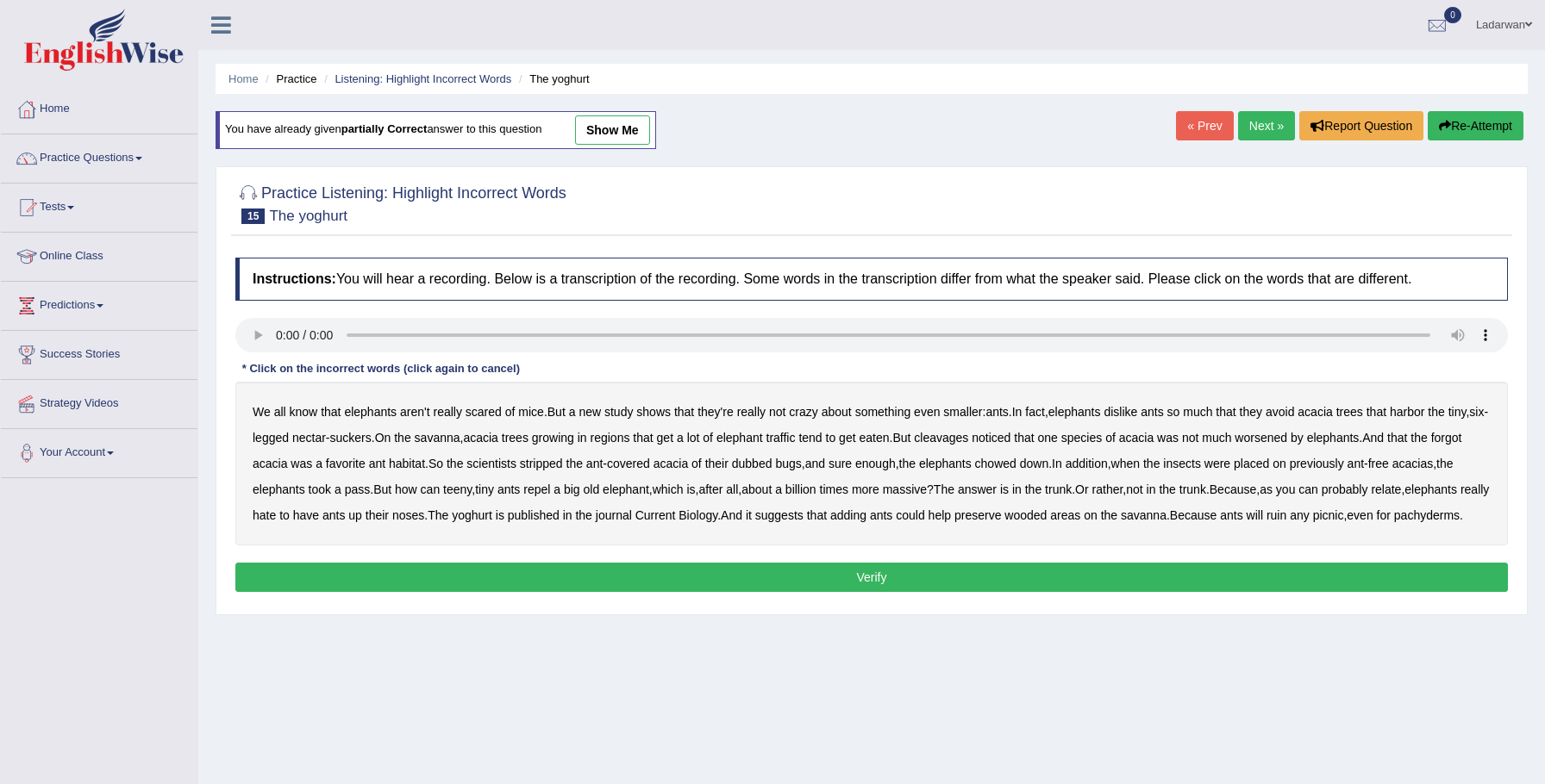
click at [968, 436] on b "cleavages" at bounding box center [940, 438] width 54 height 14
drag, startPoint x: 1325, startPoint y: 438, endPoint x: 1297, endPoint y: 446, distance: 29.1
click at [1288, 438] on b "worsened" at bounding box center [1260, 438] width 52 height 14
click at [773, 465] on b "dubbed" at bounding box center [753, 464] width 41 height 14
click at [493, 513] on b "yoghurt" at bounding box center [472, 515] width 41 height 14
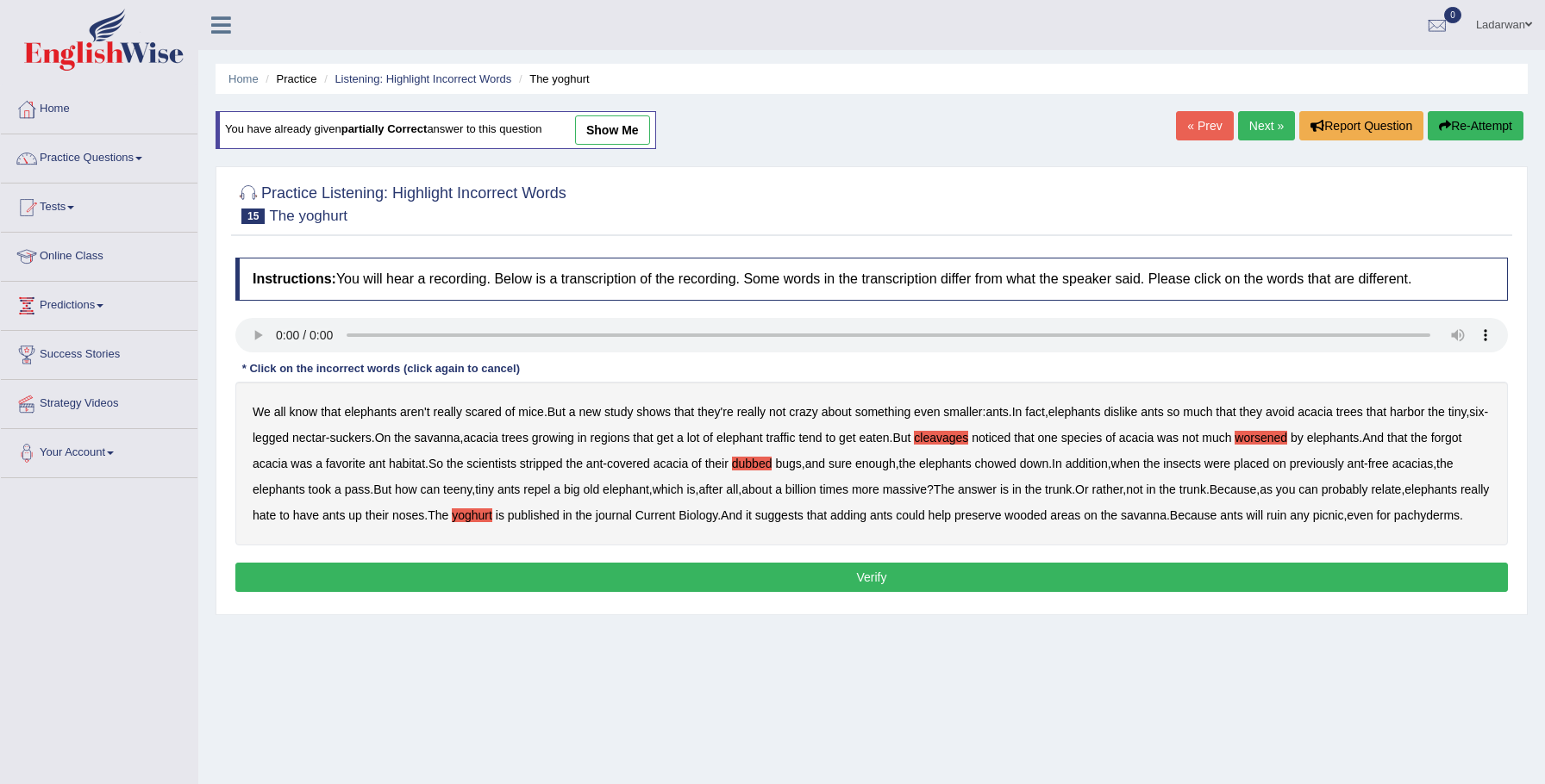
click at [422, 592] on button "Verify" at bounding box center [871, 577] width 1273 height 29
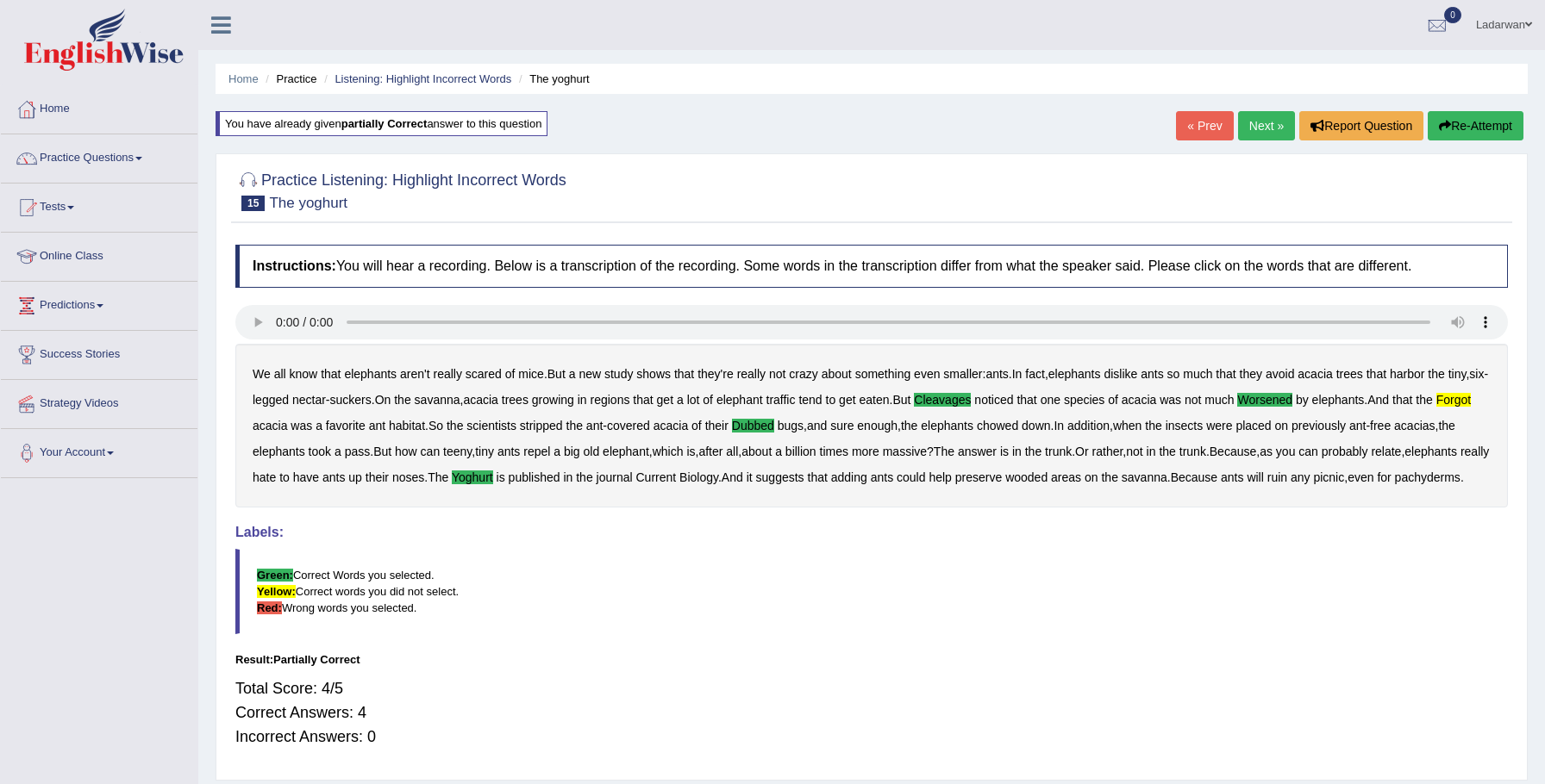
click at [1259, 128] on link "Next »" at bounding box center [1266, 126] width 57 height 29
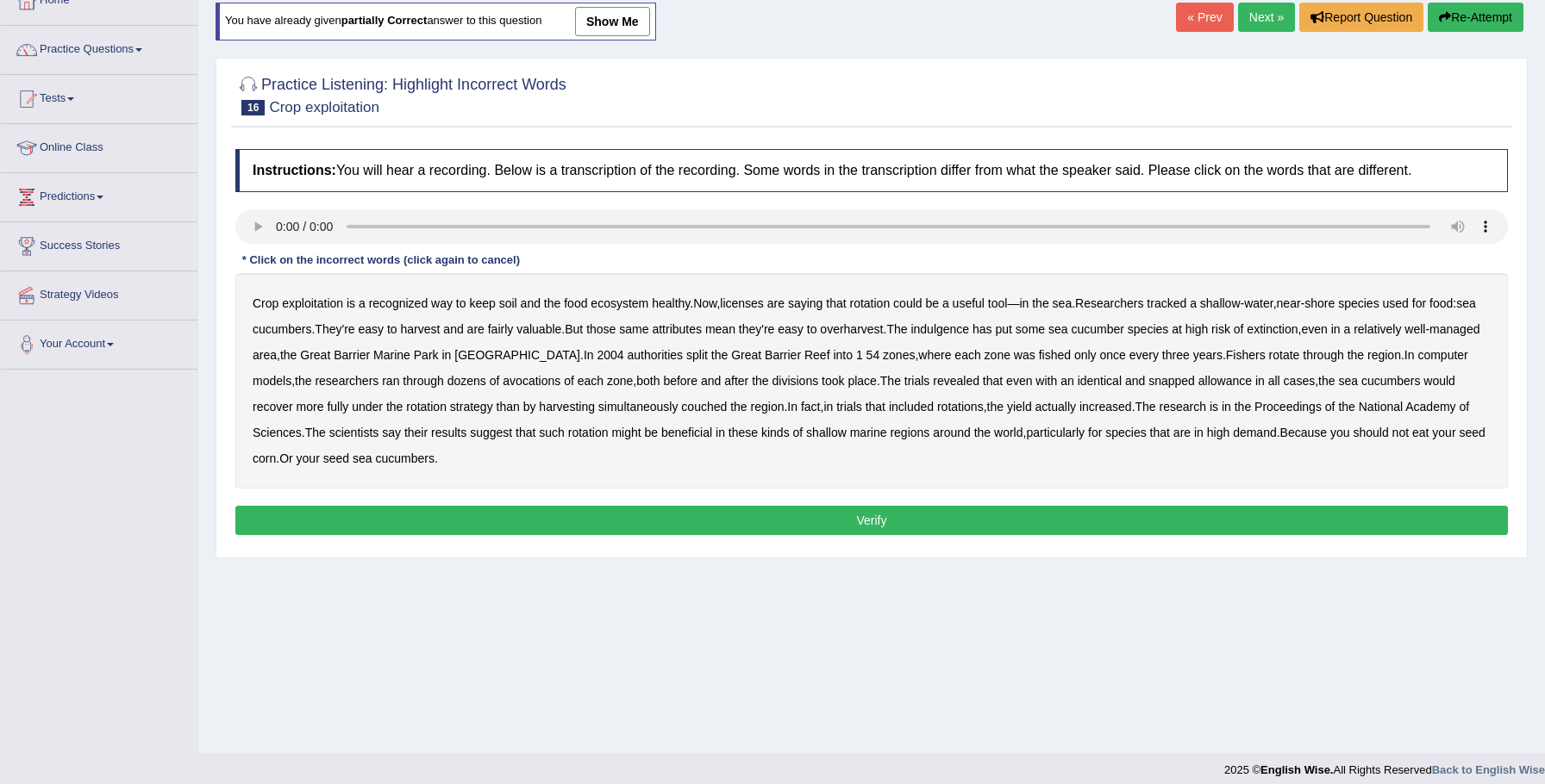
scroll to position [120, 0]
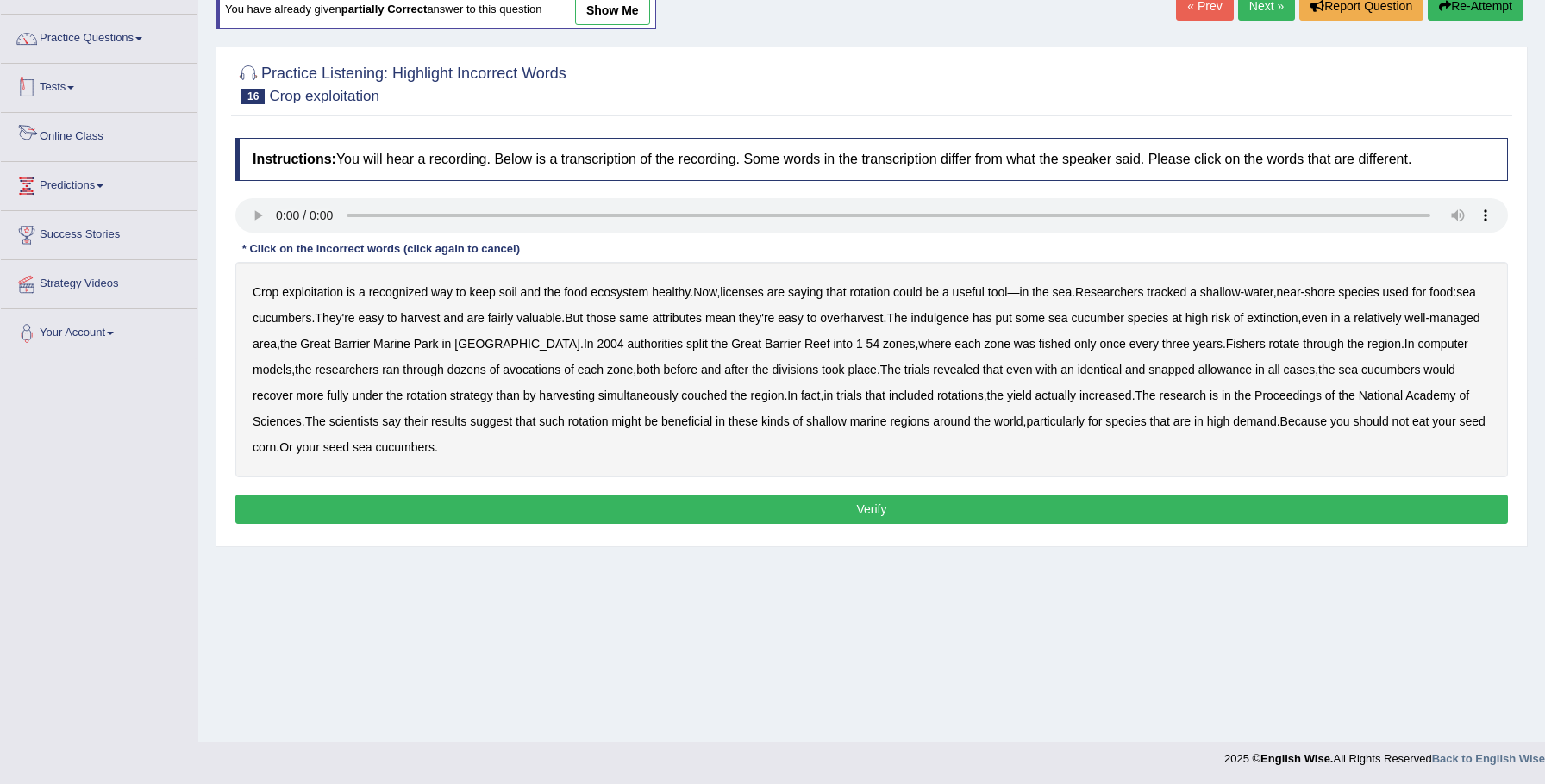
click at [61, 83] on link "Tests" at bounding box center [99, 85] width 196 height 43
click at [120, 35] on link "Practice Questions" at bounding box center [99, 36] width 196 height 43
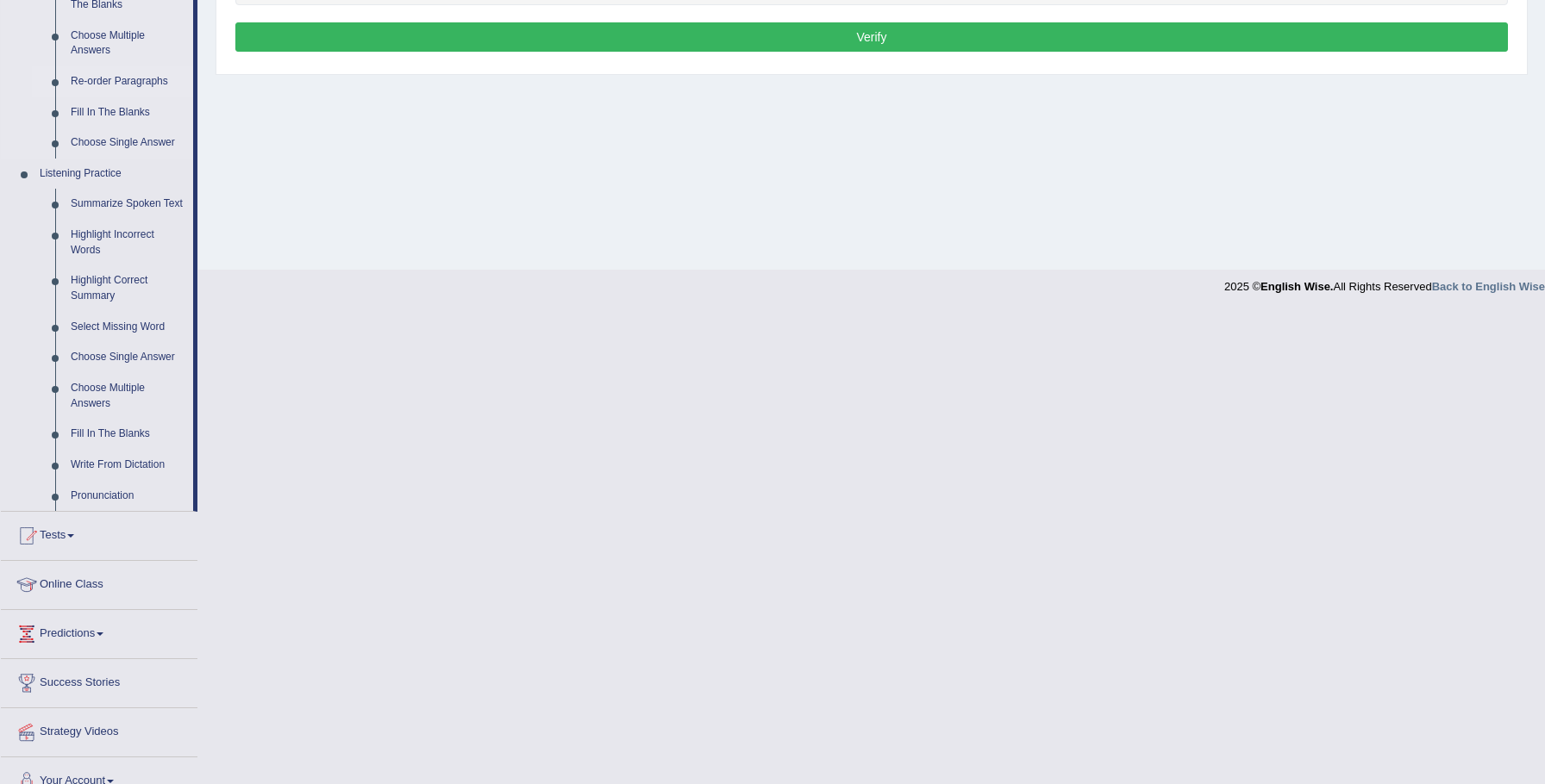
scroll to position [595, 0]
